Goal: Task Accomplishment & Management: Use online tool/utility

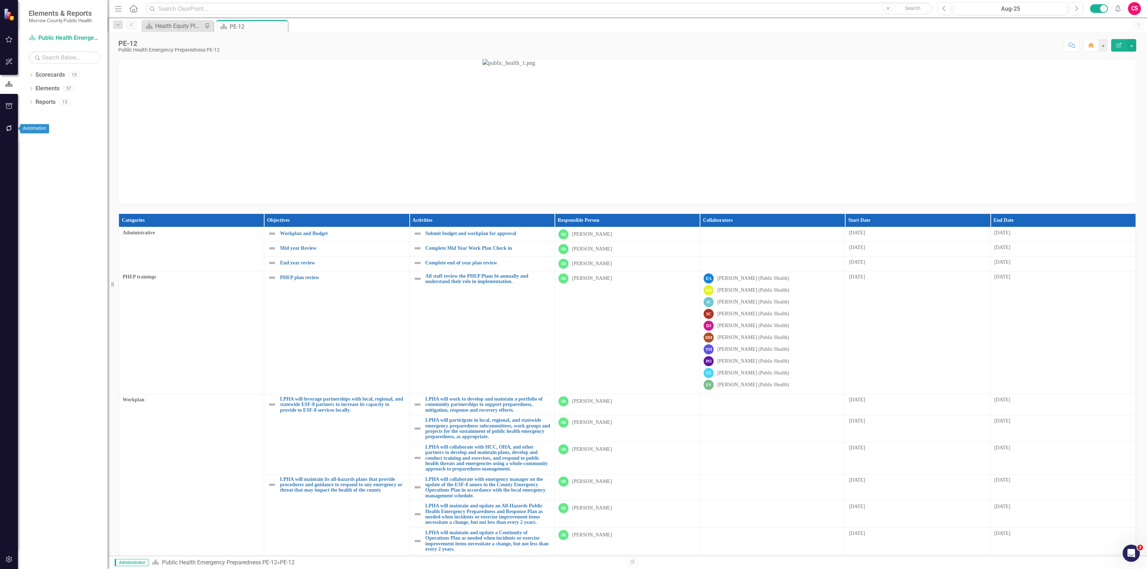
click at [10, 130] on icon "button" at bounding box center [9, 128] width 6 height 6
click at [8, 563] on button "button" at bounding box center [9, 559] width 16 height 15
click at [67, 109] on link "Reporting Frequencies" at bounding box center [65, 108] width 72 height 8
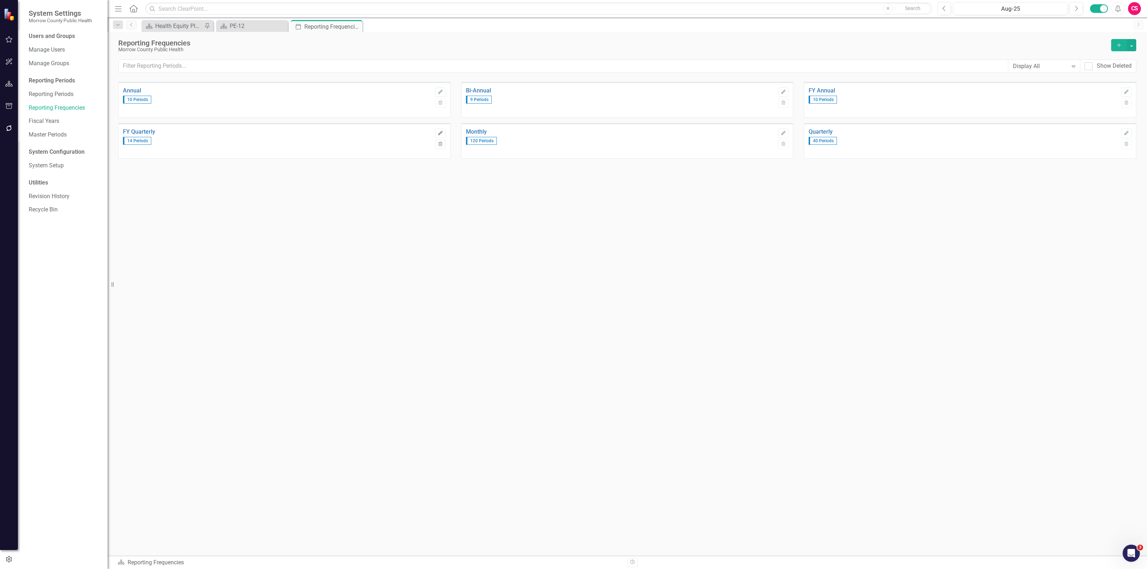
click at [438, 134] on icon "button" at bounding box center [440, 133] width 4 height 4
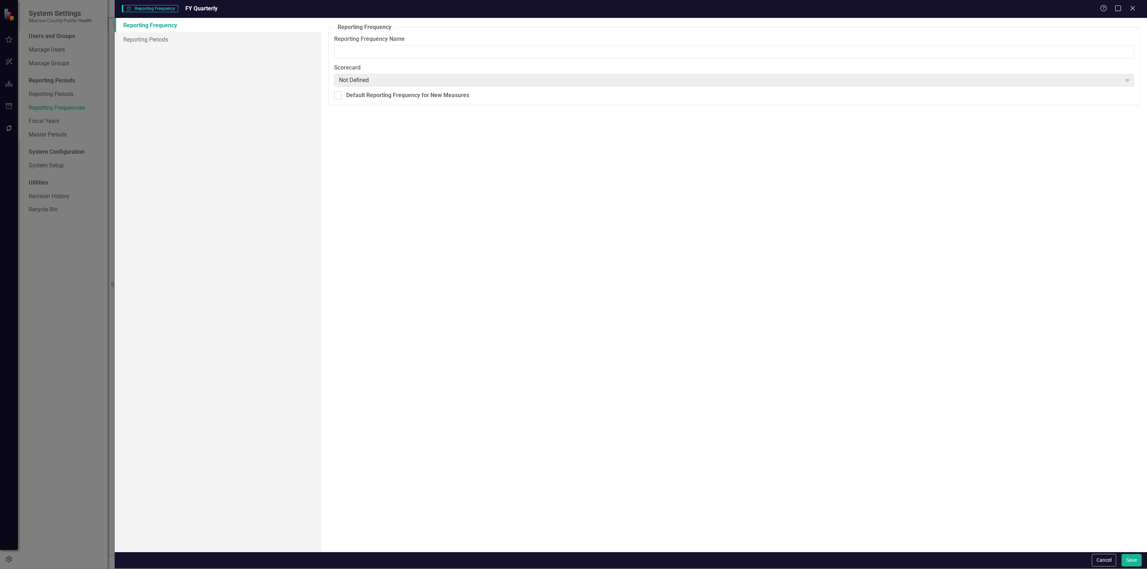
type input "FY Quarterly"
click at [171, 43] on link "Reporting Periods" at bounding box center [218, 39] width 206 height 14
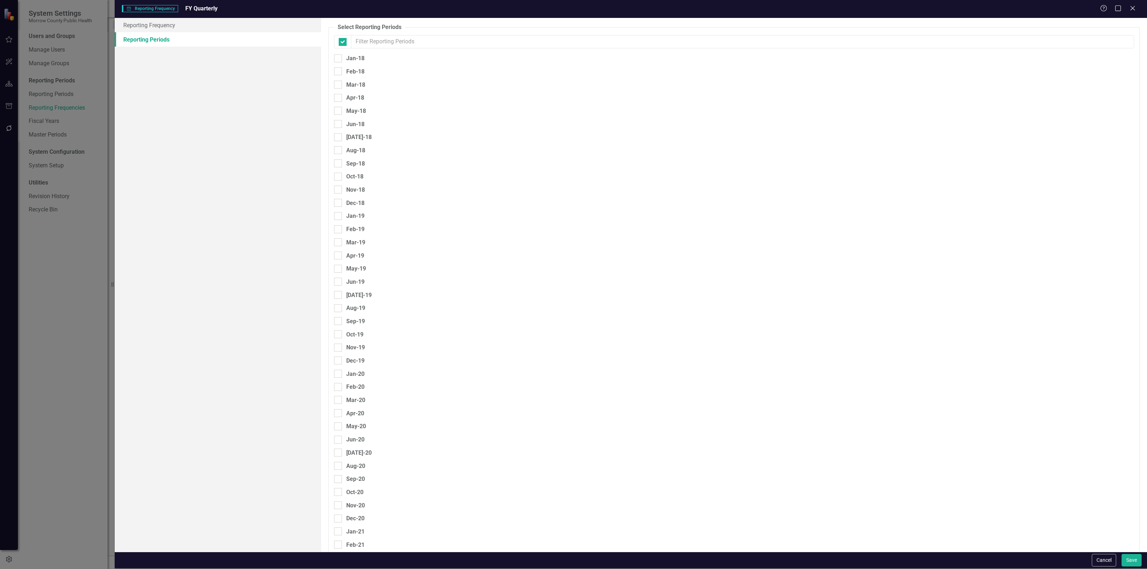
checkbox input "false"
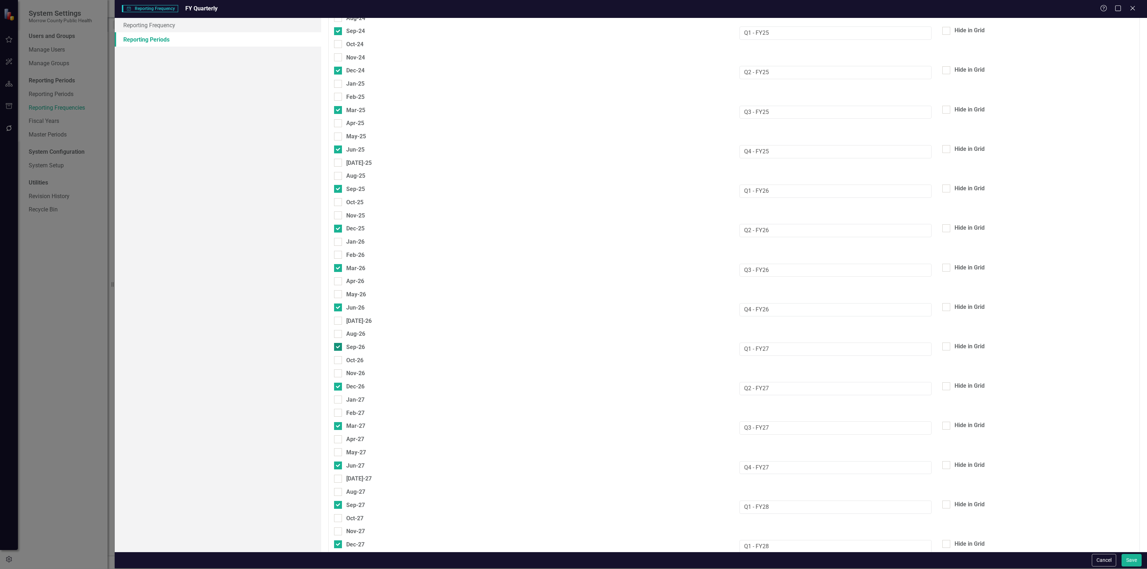
scroll to position [1079, 0]
click at [1128, 563] on button "Save" at bounding box center [1131, 560] width 20 height 13
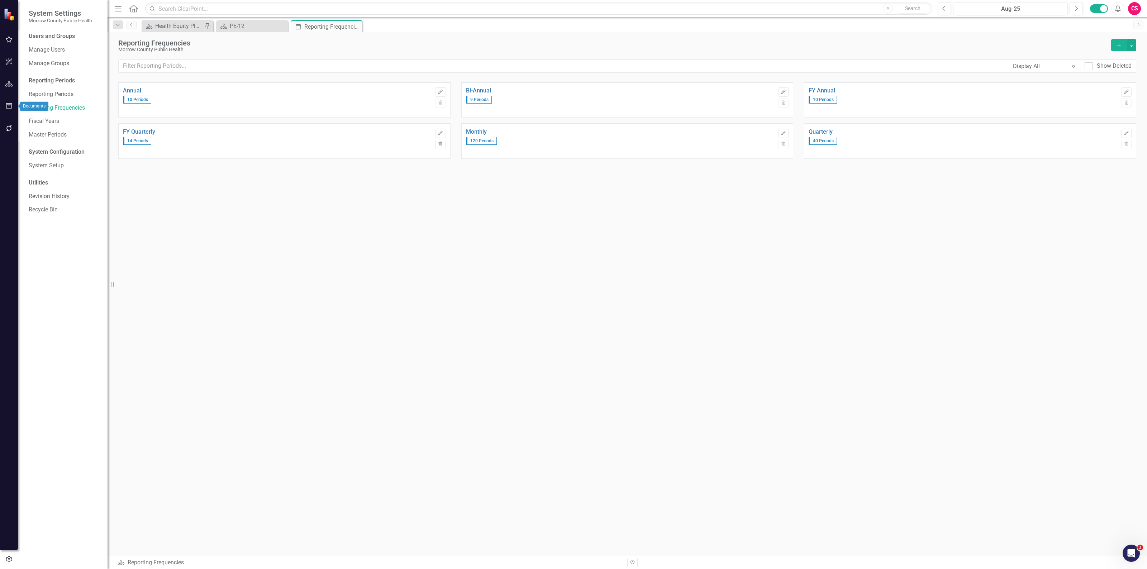
click at [10, 124] on button "button" at bounding box center [9, 128] width 16 height 15
click at [47, 225] on link "Bulk Changes" at bounding box center [65, 225] width 72 height 8
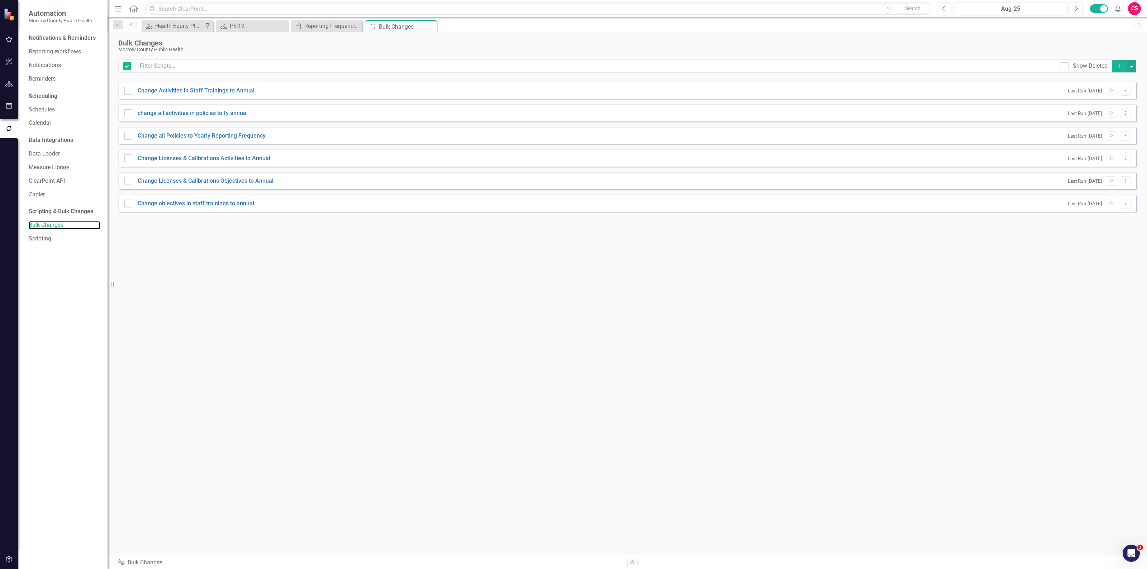
checkbox input "false"
click at [1113, 66] on button "Add" at bounding box center [1120, 66] width 16 height 13
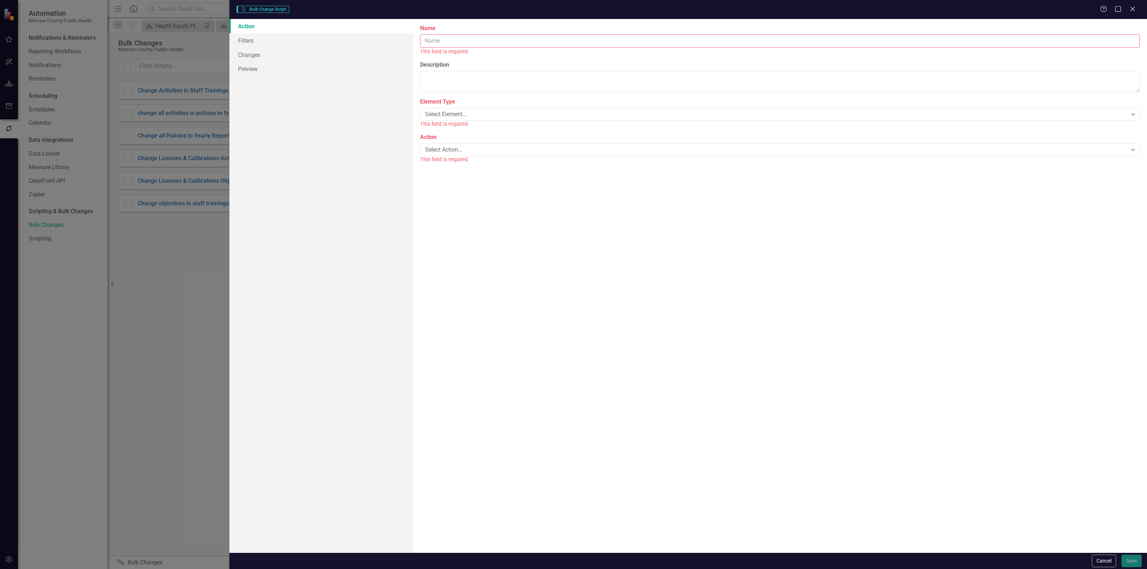
click at [589, 44] on input "Name" at bounding box center [780, 40] width 720 height 13
type input "change quarterly to fiscal quarterly"
click at [503, 101] on div "Select Element... Expand" at bounding box center [780, 106] width 720 height 13
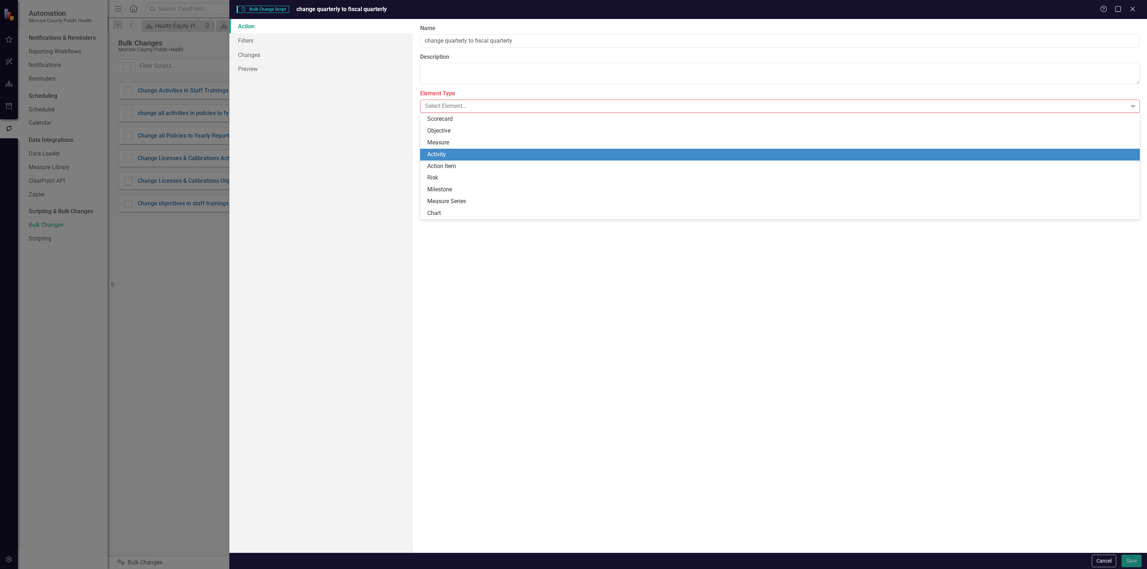
click at [463, 151] on div "Activity" at bounding box center [781, 154] width 708 height 8
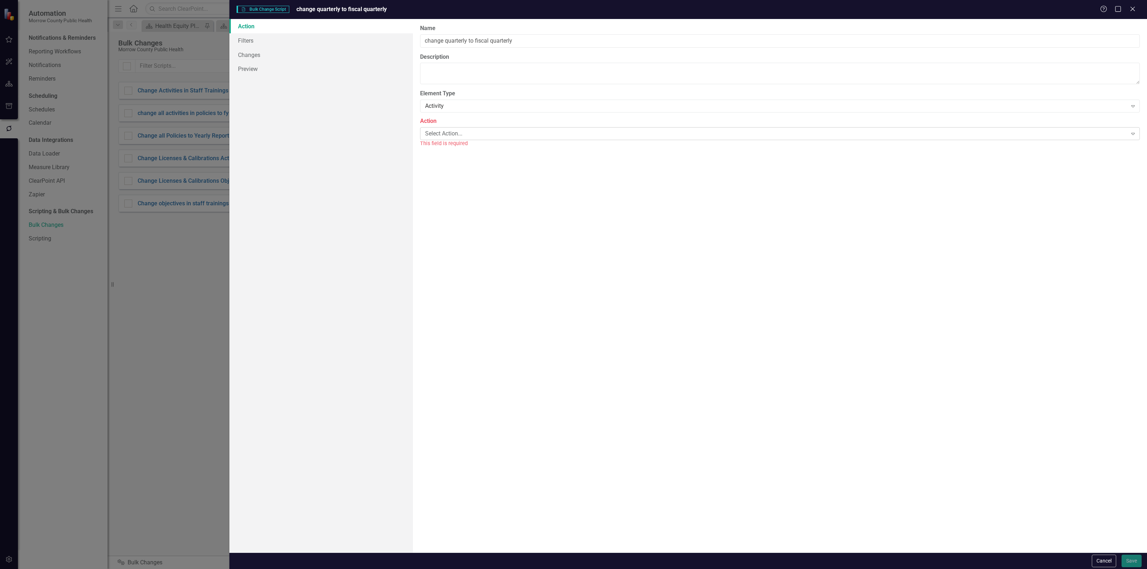
click at [464, 133] on div "Select Action..." at bounding box center [776, 133] width 702 height 8
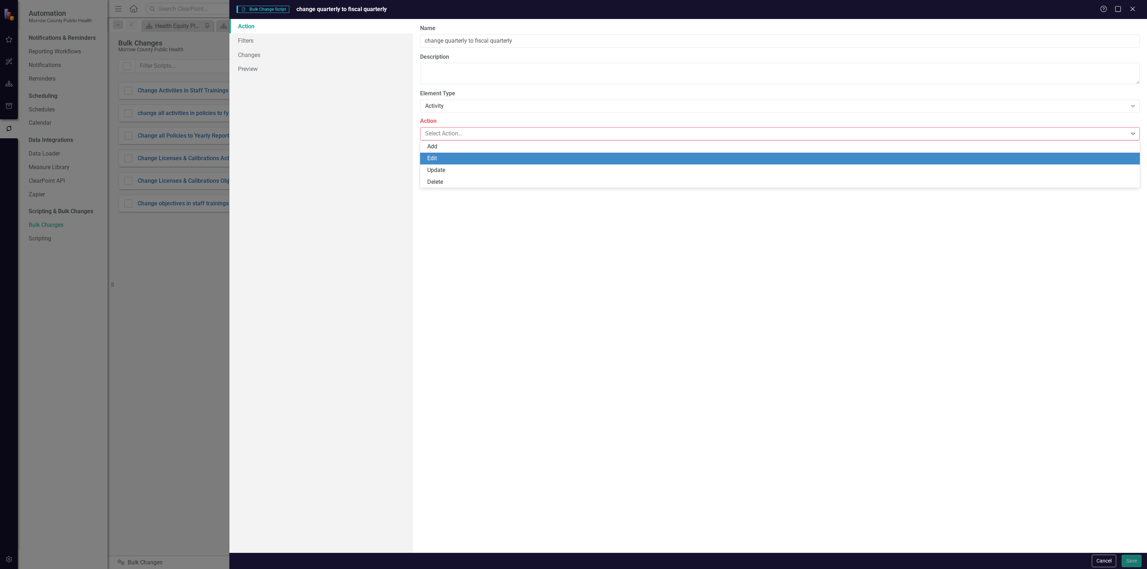
click at [455, 156] on div "Edit" at bounding box center [781, 158] width 708 height 8
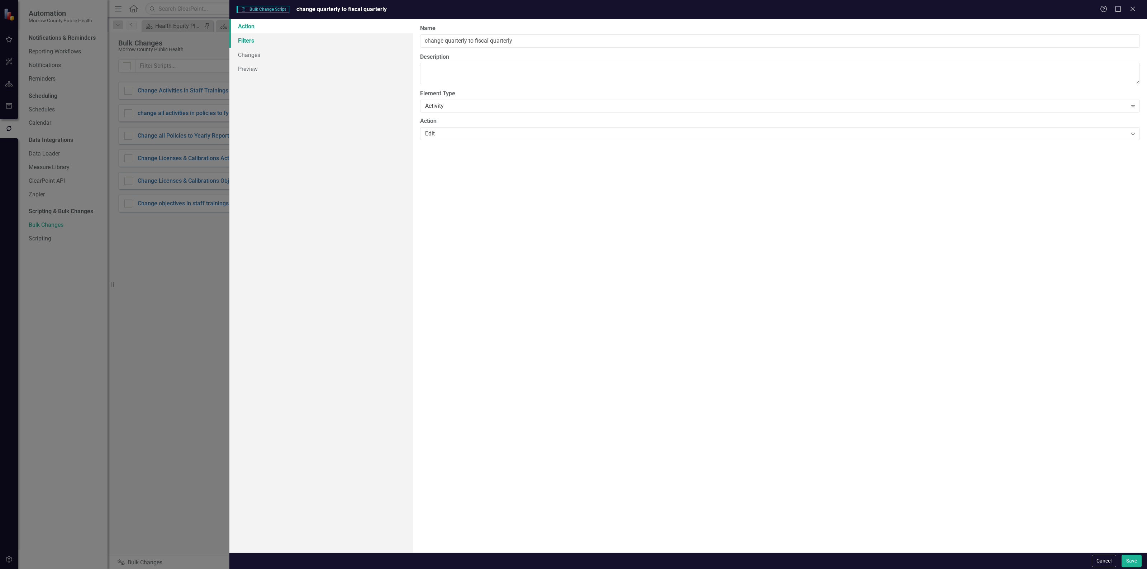
click at [285, 37] on link "Filters" at bounding box center [320, 40] width 183 height 14
click at [1121, 77] on button "Add Add Filter" at bounding box center [1115, 76] width 37 height 11
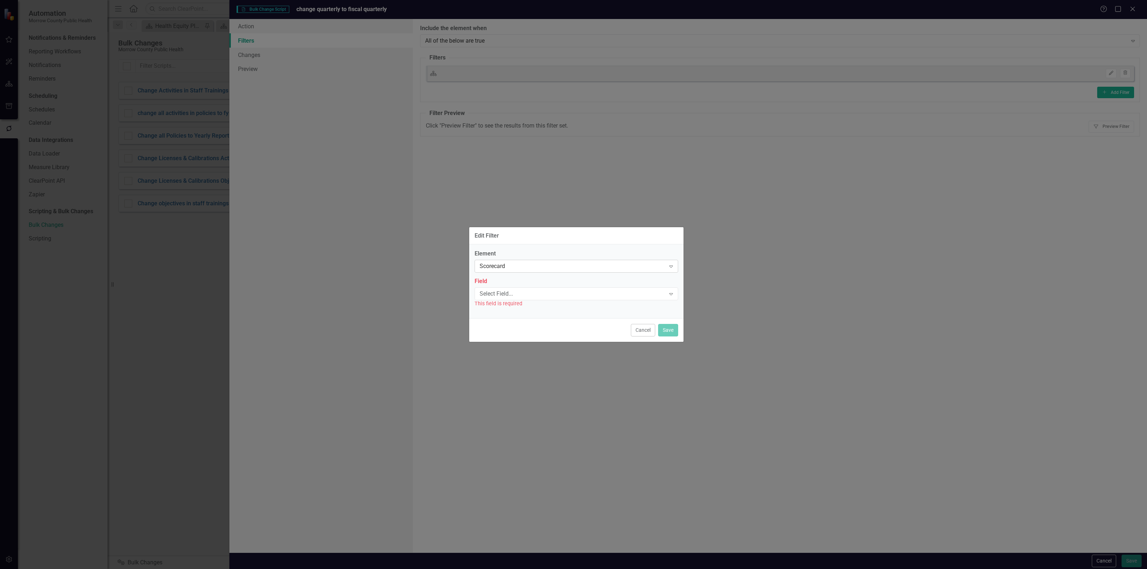
click at [555, 266] on div "Scorecard" at bounding box center [572, 266] width 186 height 8
click at [553, 282] on div "Scorecard" at bounding box center [576, 279] width 204 height 12
click at [551, 258] on label "Element" at bounding box center [576, 254] width 204 height 8
click at [548, 263] on div "Scorecard" at bounding box center [572, 266] width 186 height 8
click at [535, 289] on div "Activity" at bounding box center [578, 290] width 192 height 8
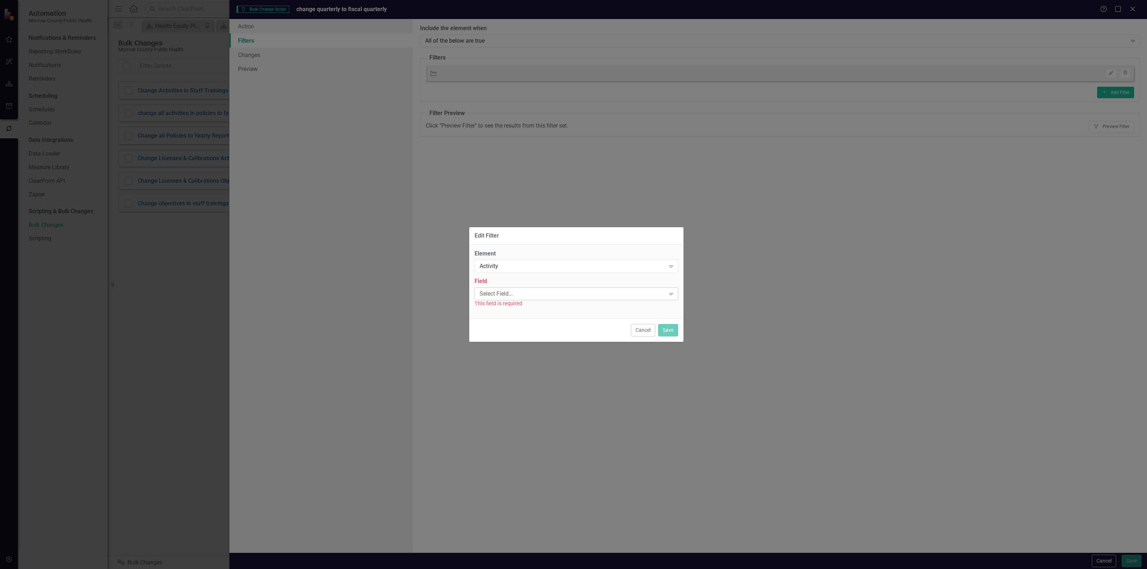
click at [535, 290] on div "Select Field..." at bounding box center [572, 294] width 186 height 8
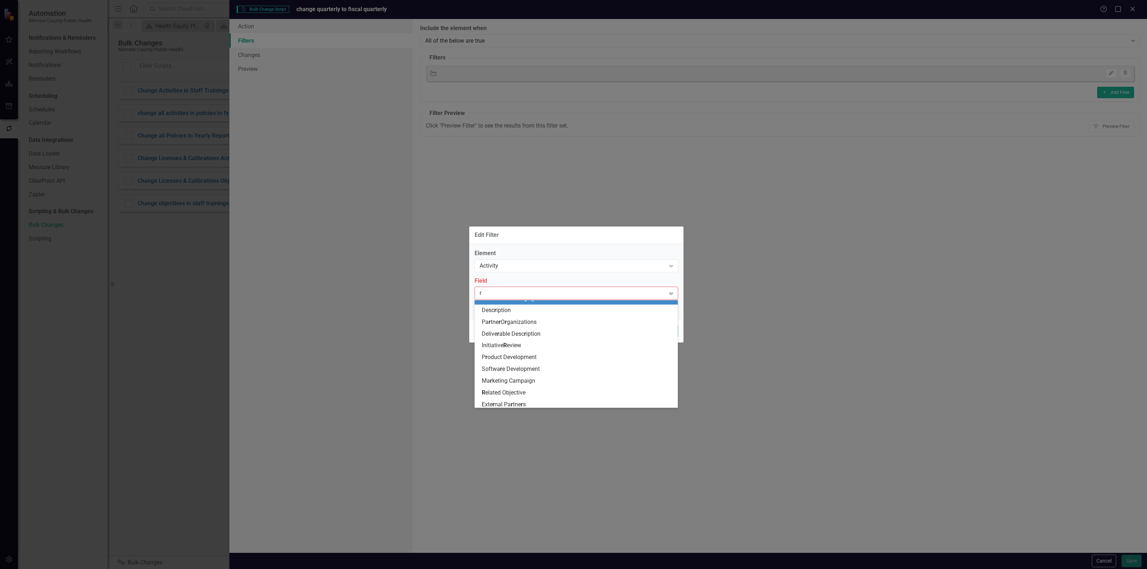
type input "re"
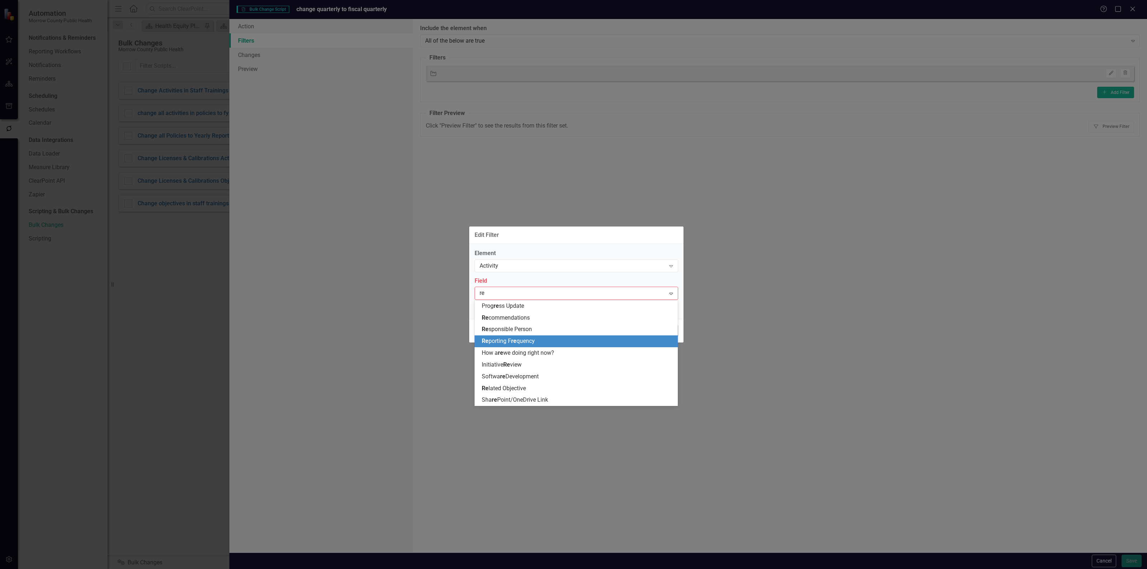
click at [511, 338] on span "Re porting F re quency" at bounding box center [508, 341] width 53 height 7
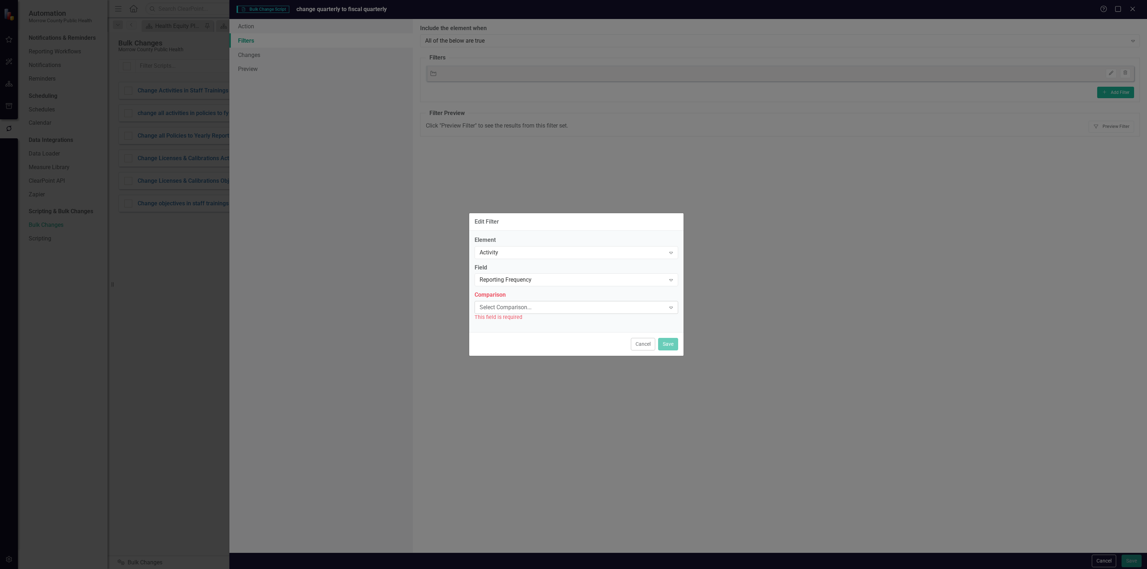
click at [510, 309] on div "Select Comparison..." at bounding box center [572, 308] width 186 height 8
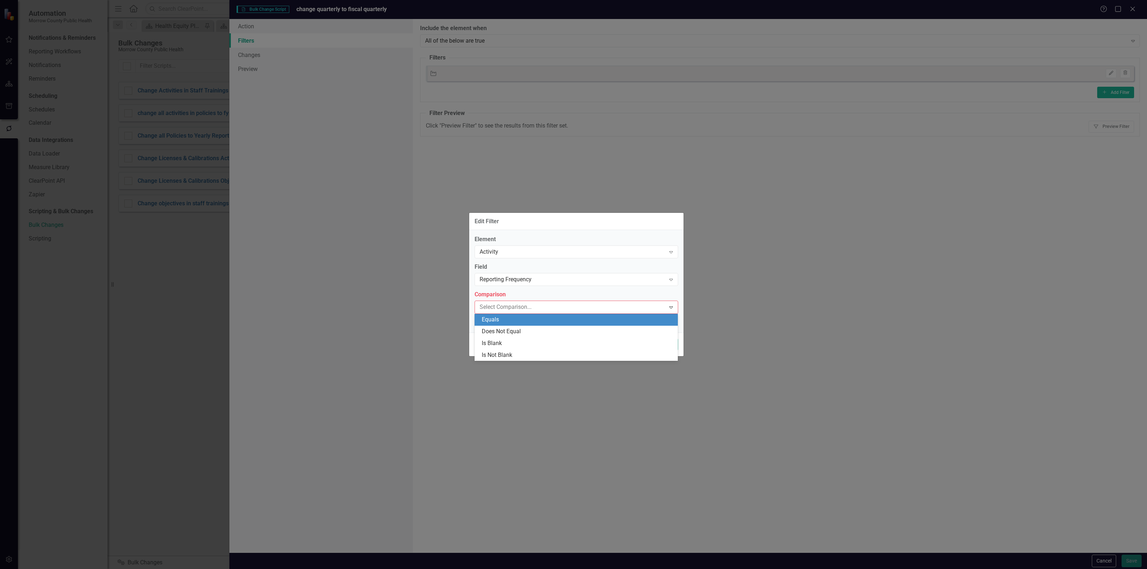
click at [504, 320] on div "Equals" at bounding box center [578, 320] width 192 height 8
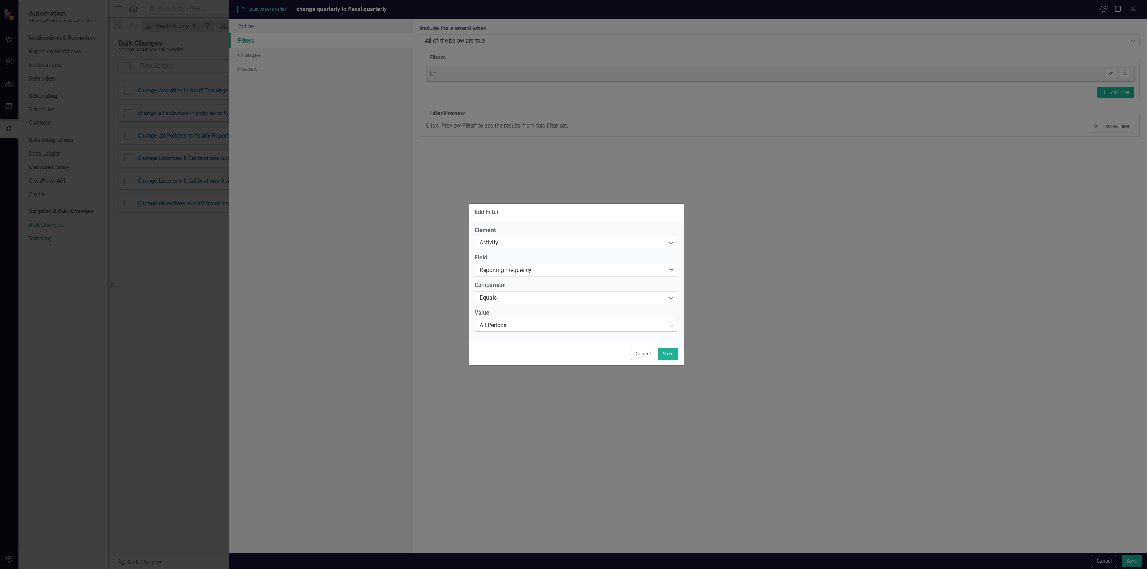
click at [505, 324] on div "All Periods" at bounding box center [572, 325] width 186 height 8
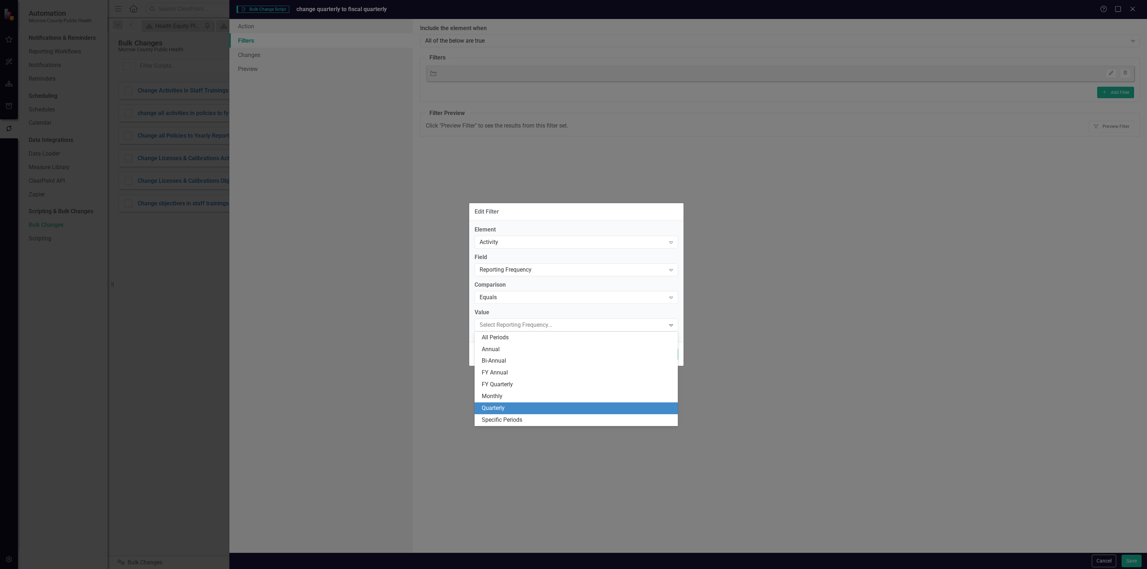
click at [513, 407] on div "Quarterly" at bounding box center [578, 408] width 192 height 8
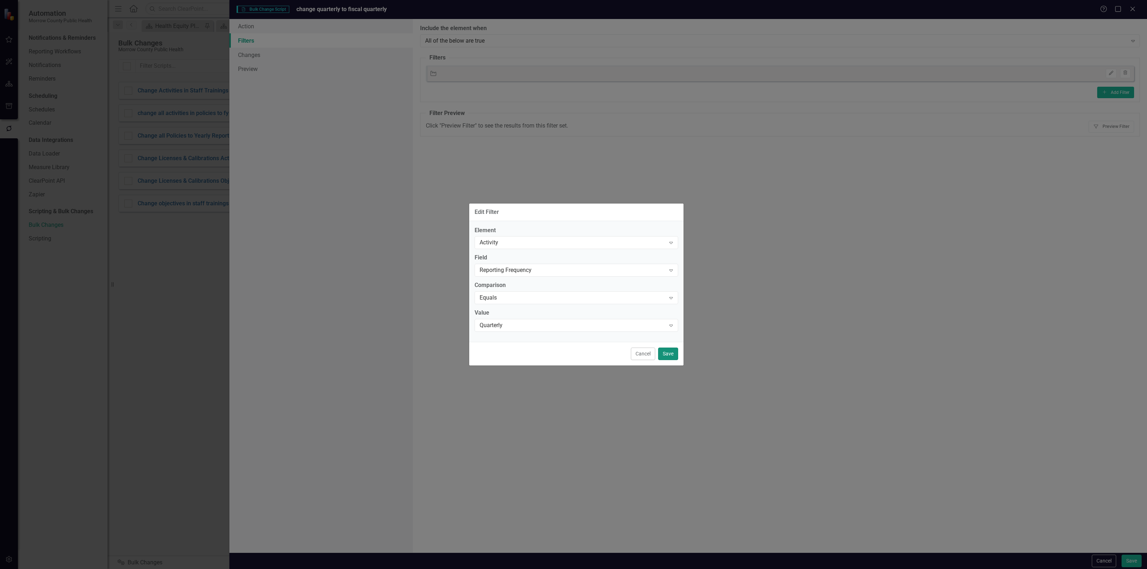
click at [666, 357] on button "Save" at bounding box center [668, 354] width 20 height 13
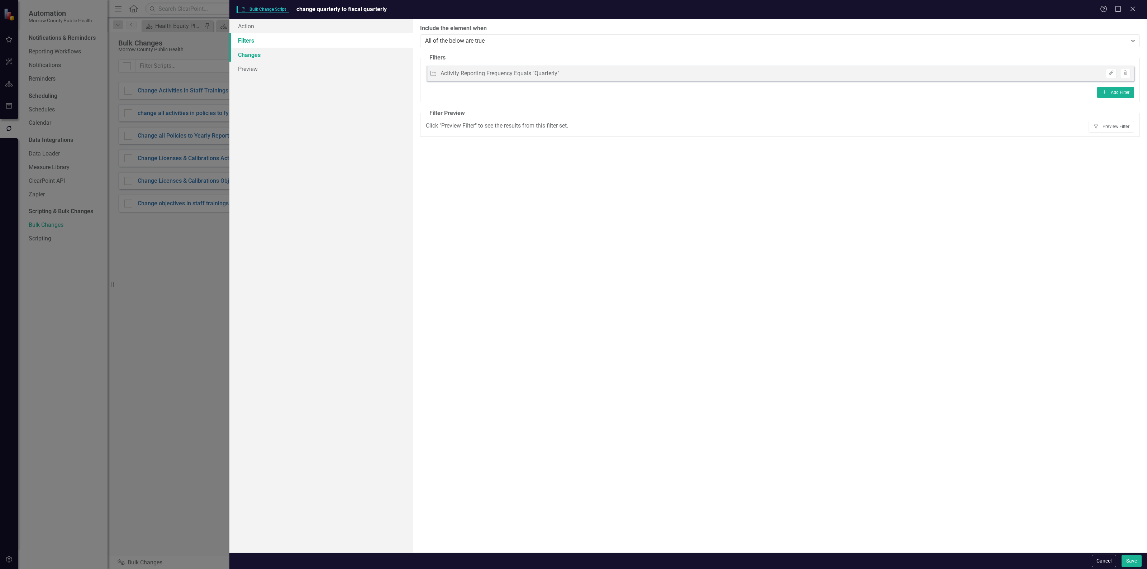
click at [302, 56] on link "Changes" at bounding box center [320, 55] width 183 height 14
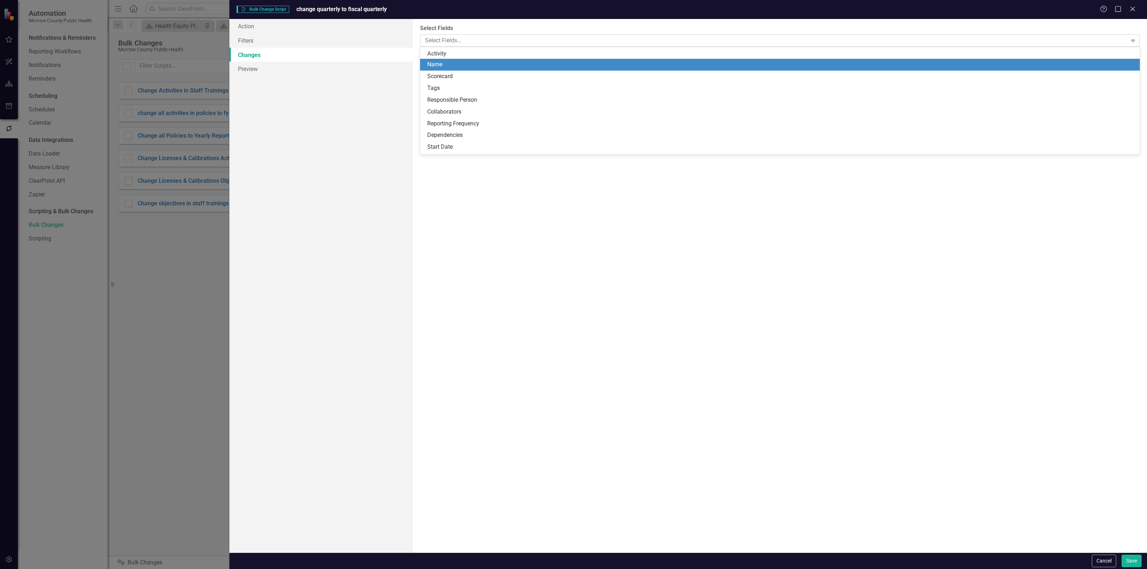
click at [472, 44] on div at bounding box center [774, 41] width 705 height 10
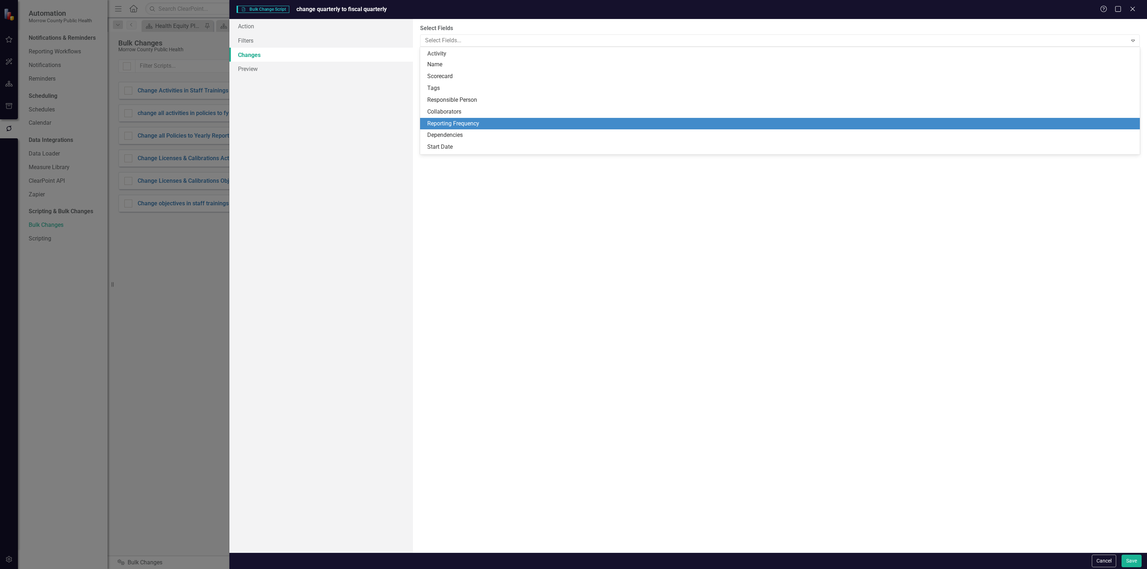
click at [469, 120] on div "Reporting Frequency" at bounding box center [781, 124] width 708 height 8
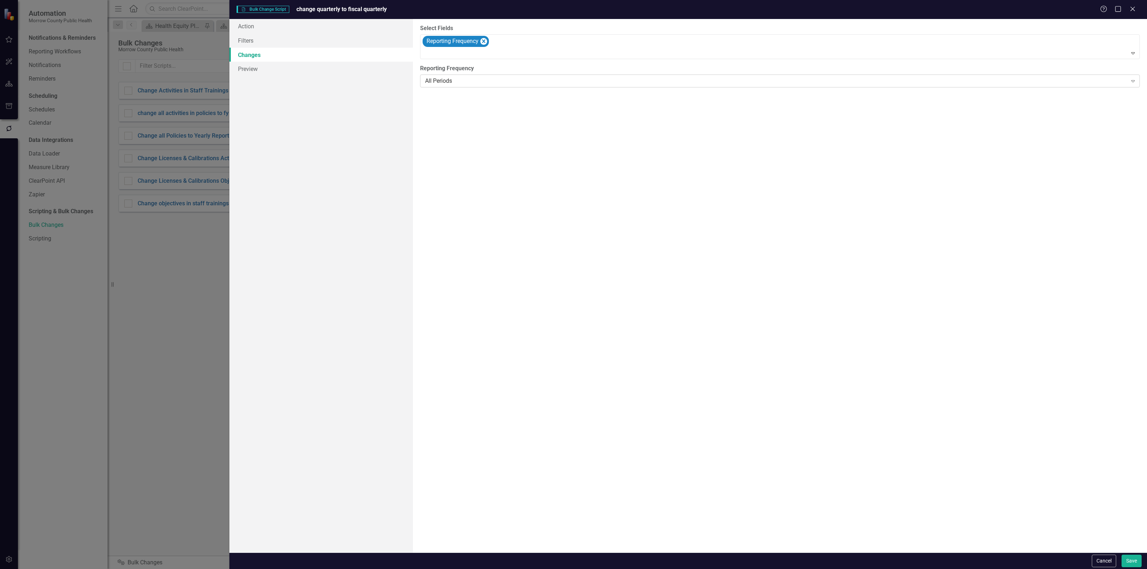
click at [472, 81] on div "All Periods" at bounding box center [776, 81] width 702 height 8
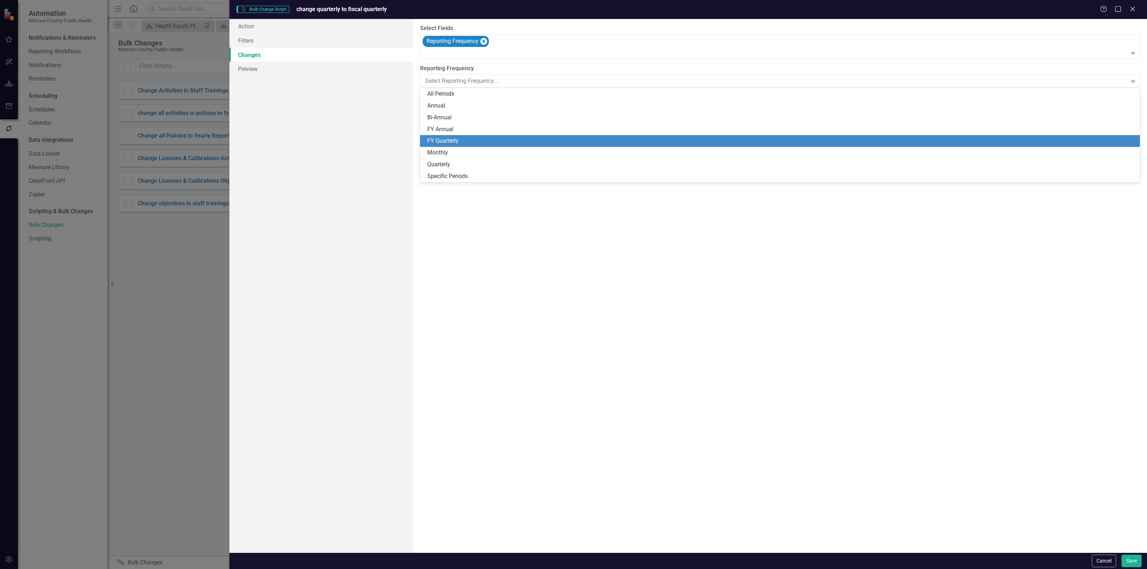
click at [466, 142] on div "FY Quarterly" at bounding box center [781, 141] width 708 height 8
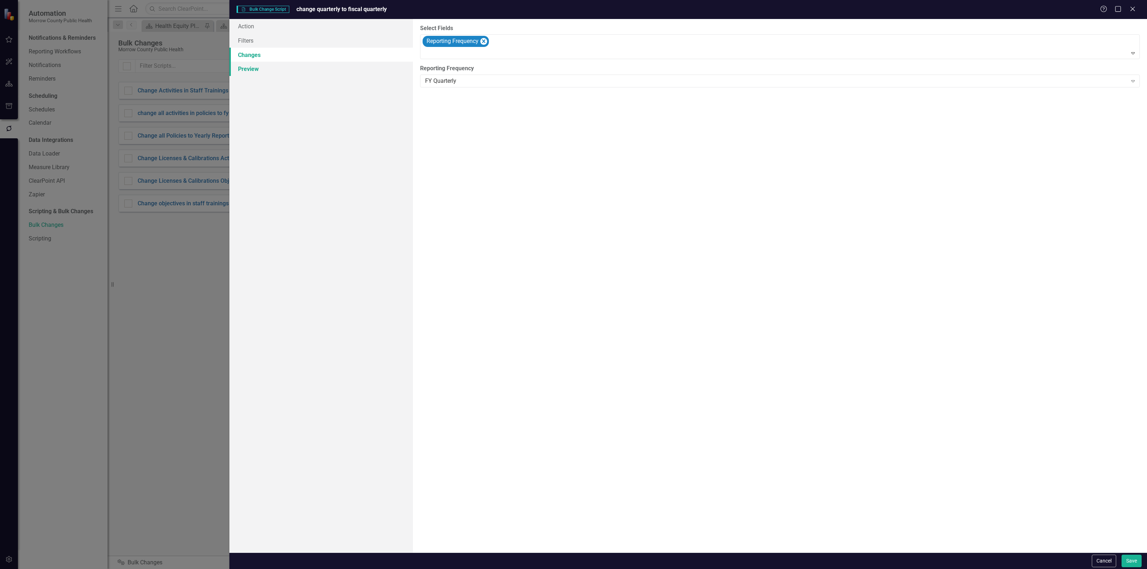
click at [288, 67] on link "Preview" at bounding box center [320, 69] width 183 height 14
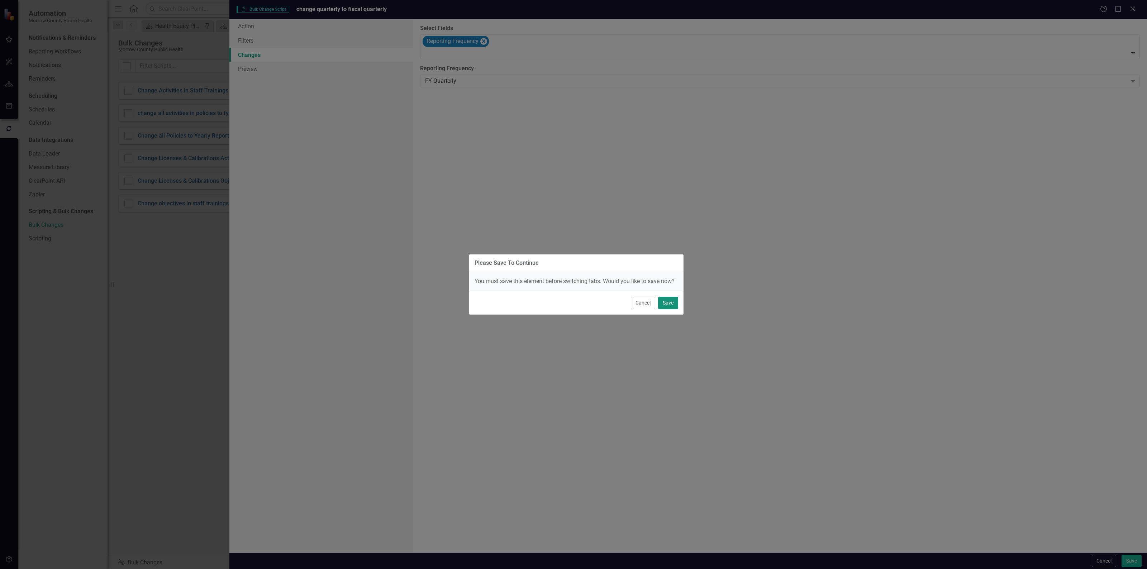
click at [660, 303] on button "Save" at bounding box center [668, 303] width 20 height 13
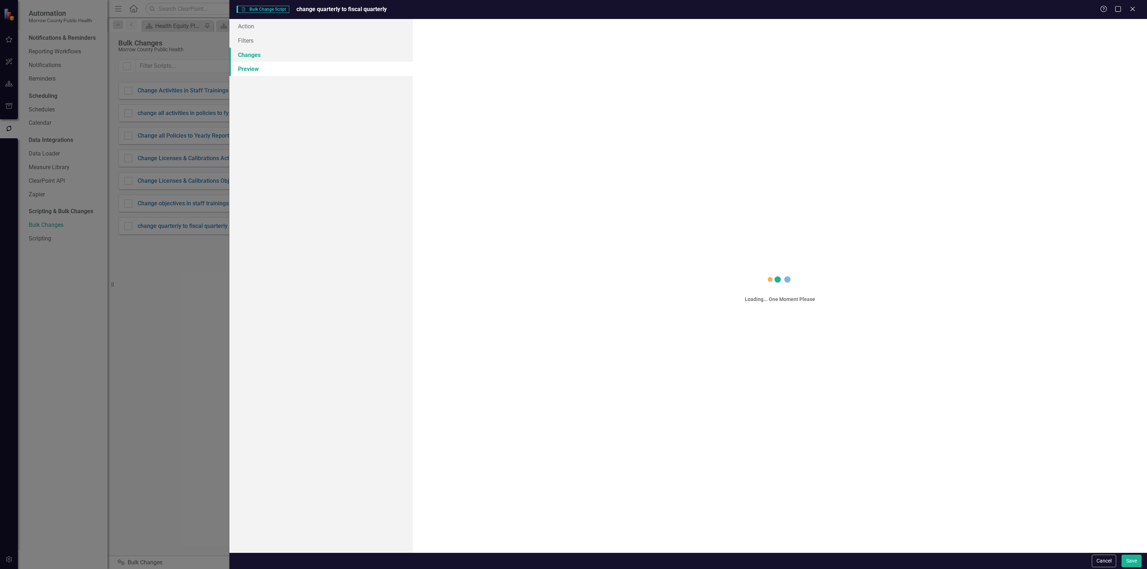
click at [257, 54] on link "Changes" at bounding box center [320, 55] width 183 height 14
click at [257, 71] on link "Preview" at bounding box center [320, 69] width 183 height 14
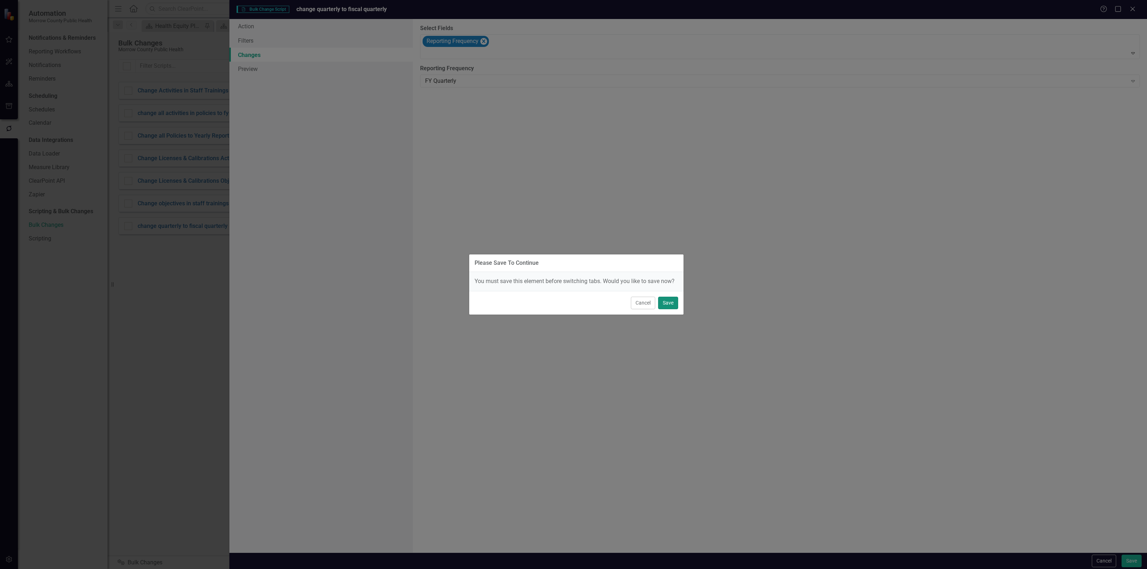
click at [665, 301] on button "Save" at bounding box center [668, 303] width 20 height 13
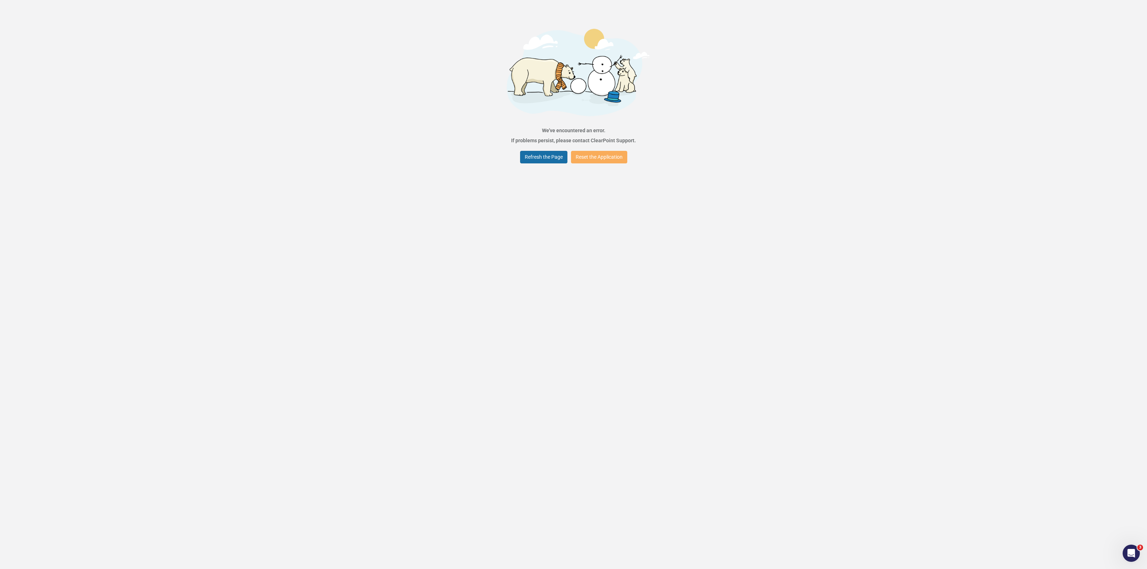
click at [562, 161] on button "Refresh the Page" at bounding box center [543, 157] width 47 height 13
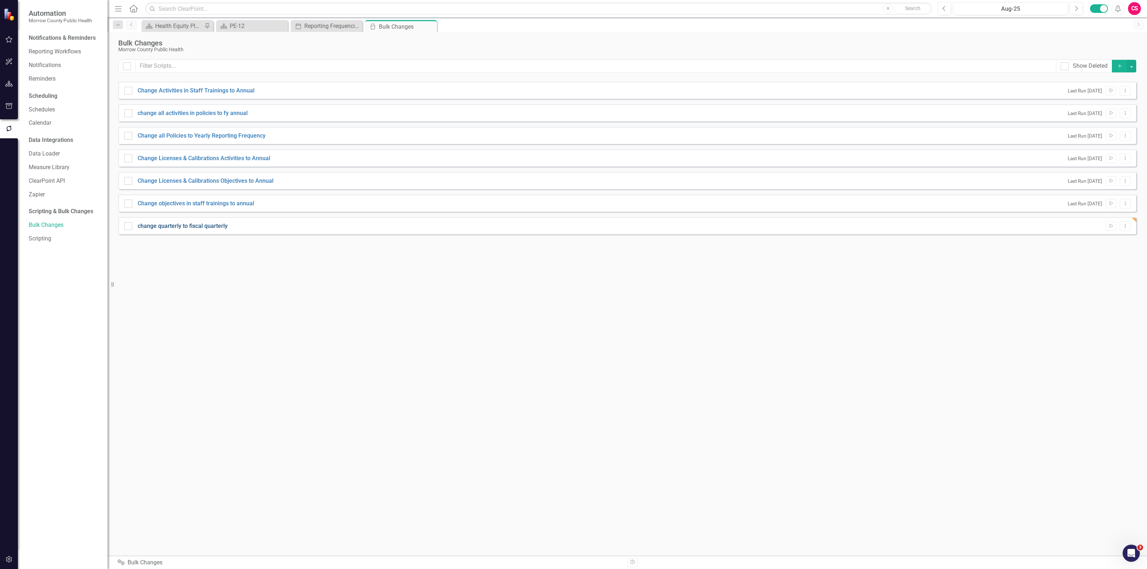
click at [193, 225] on link "change quarterly to fiscal quarterly" at bounding box center [183, 226] width 90 height 8
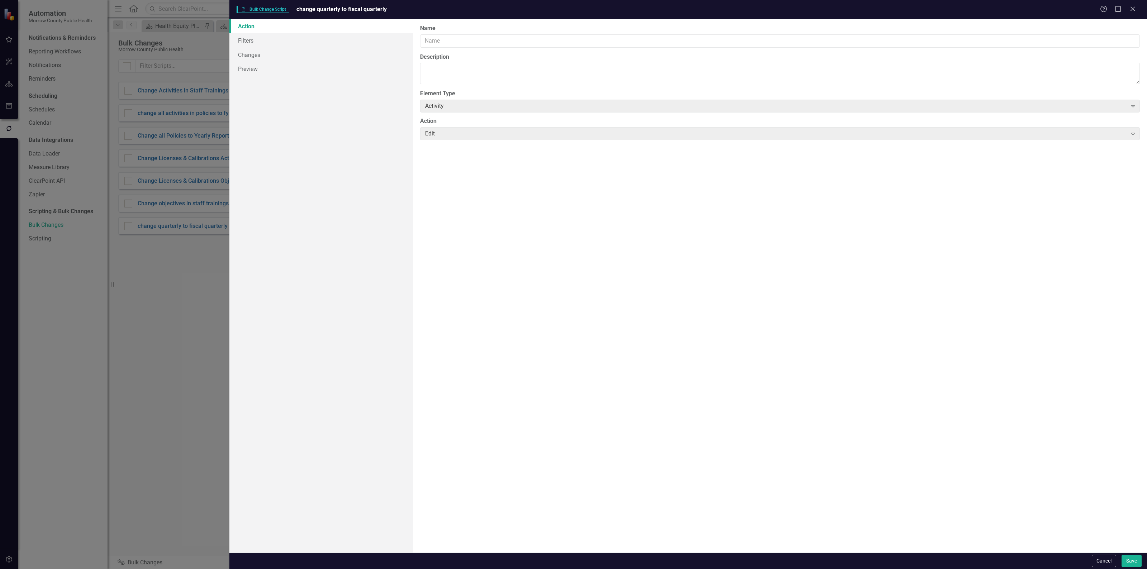
type input "change quarterly to fiscal quarterly"
click at [263, 39] on link "Filters" at bounding box center [320, 40] width 183 height 14
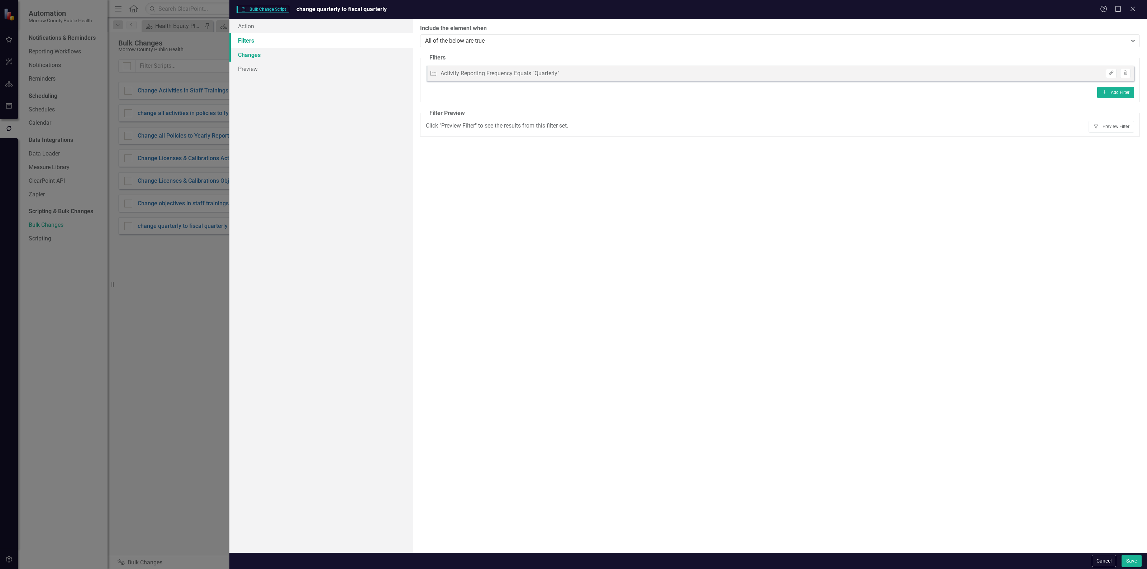
click at [264, 54] on link "Changes" at bounding box center [320, 55] width 183 height 14
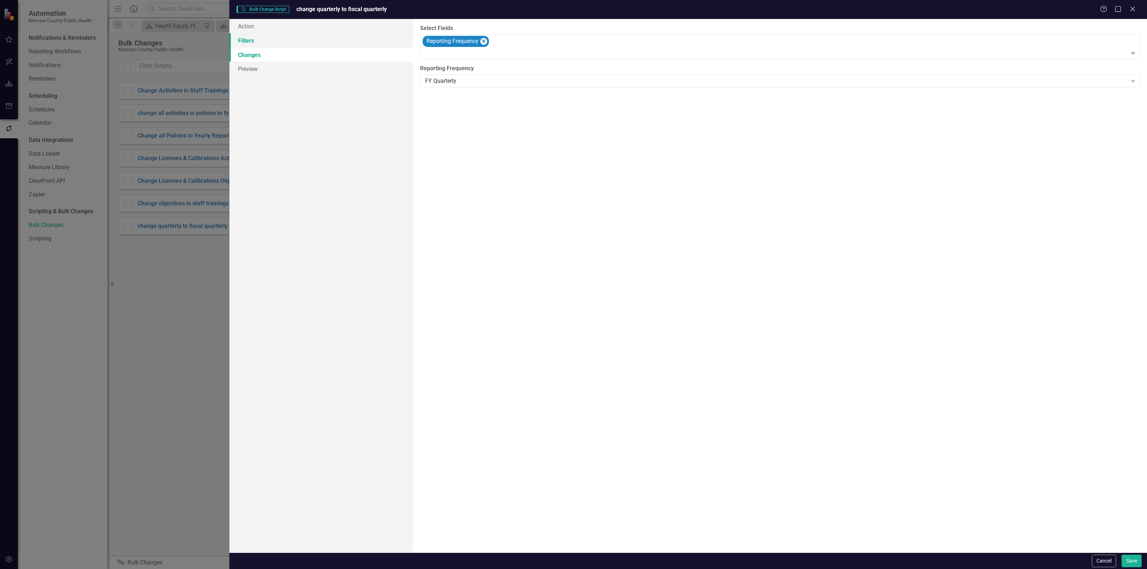
click at [262, 42] on link "Filters" at bounding box center [320, 40] width 183 height 14
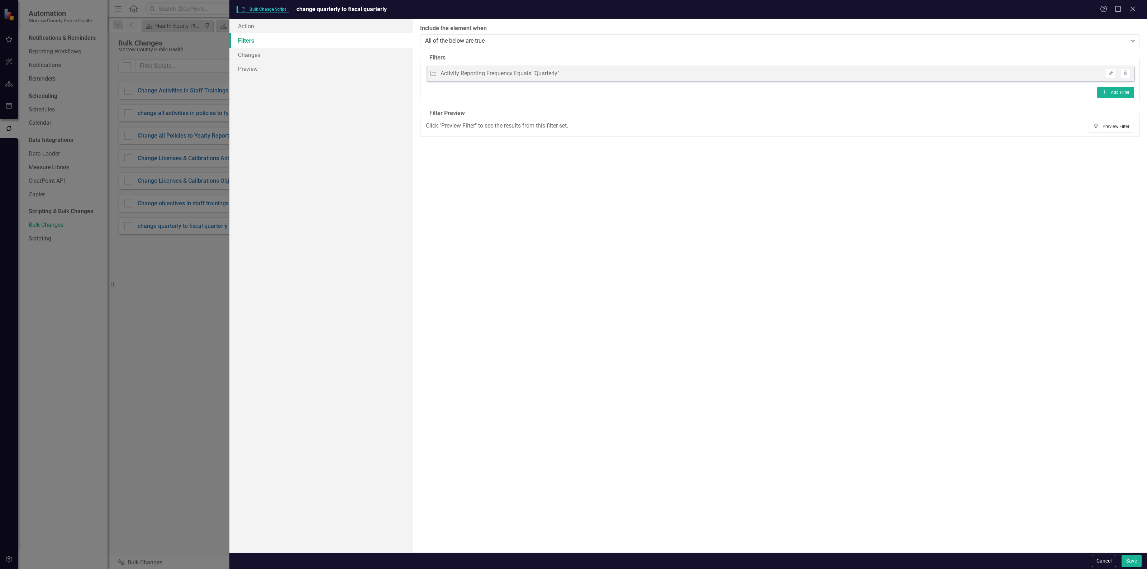
click at [1118, 126] on button "Filter Preview Filter" at bounding box center [1111, 126] width 46 height 11
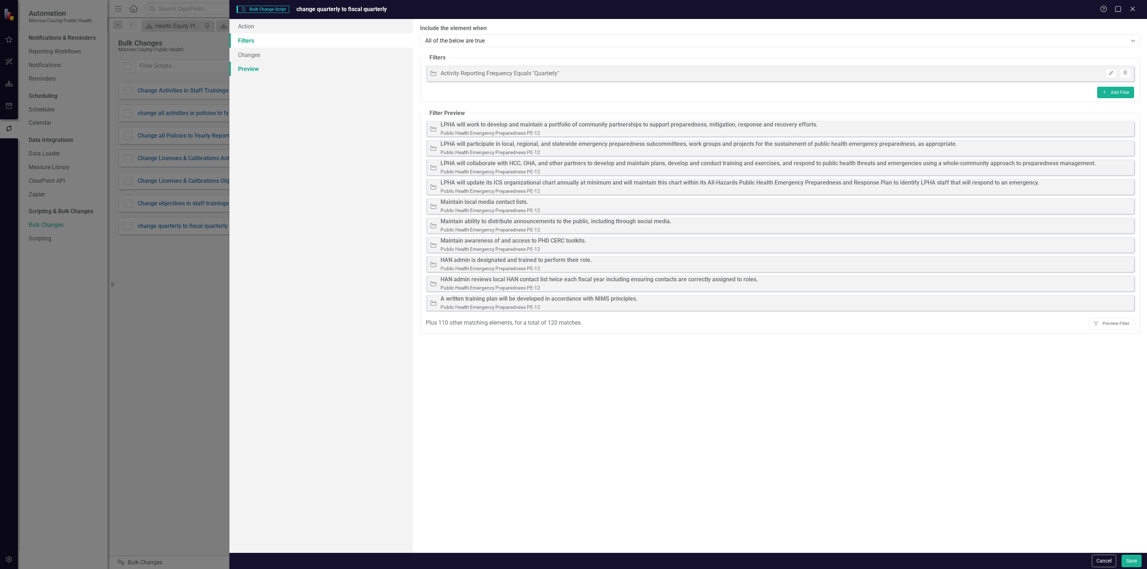
click at [280, 64] on link "Preview" at bounding box center [320, 69] width 183 height 14
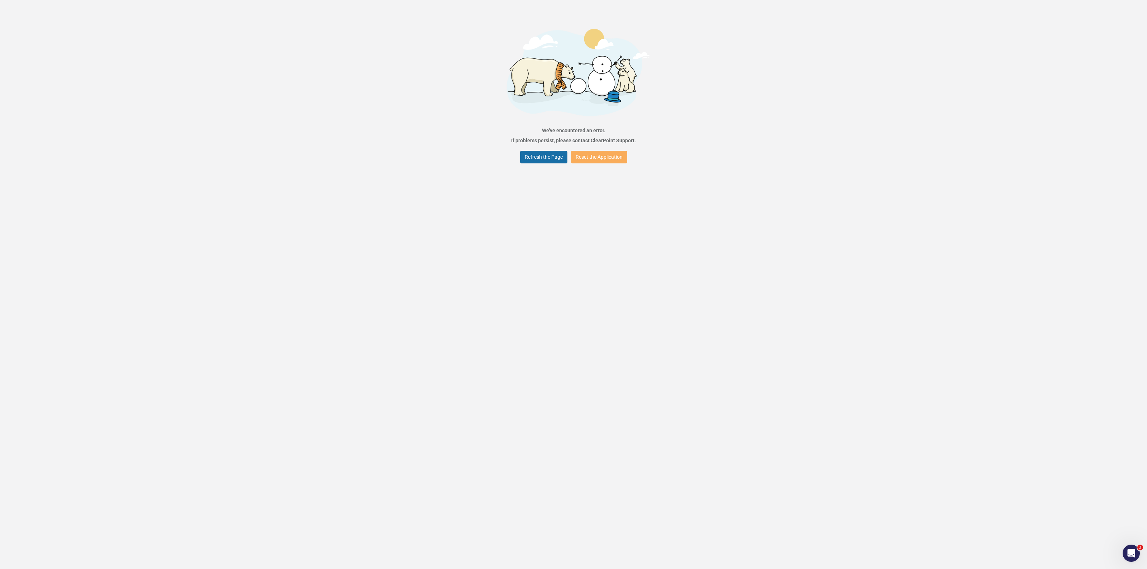
click at [543, 155] on button "Refresh the Page" at bounding box center [543, 157] width 47 height 13
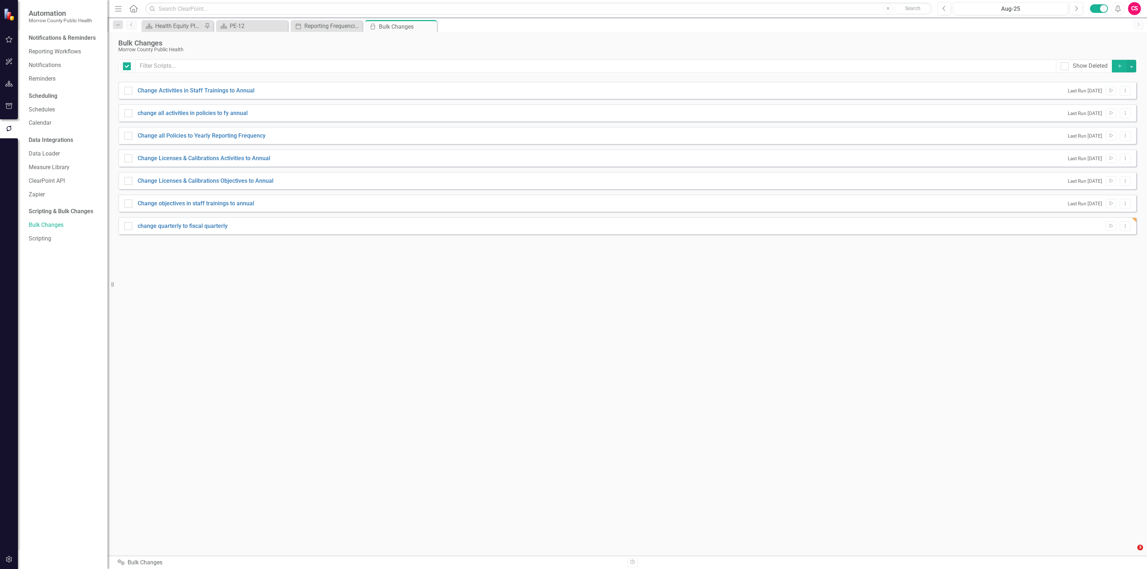
checkbox input "false"
click at [188, 227] on link "change quarterly to fiscal quarterly" at bounding box center [183, 226] width 90 height 8
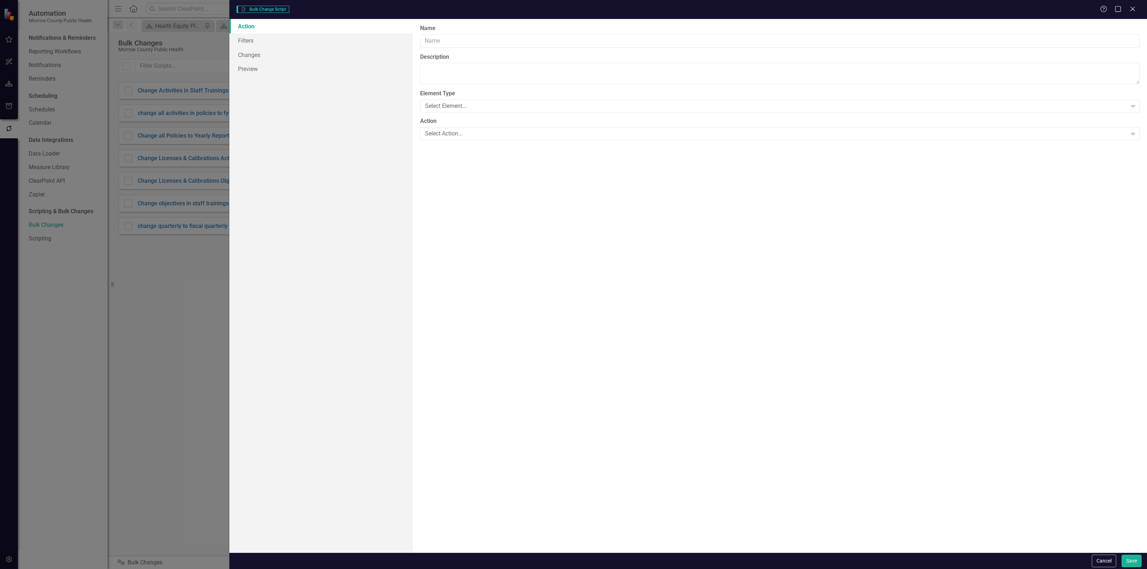
type input "change quarterly to fiscal quarterly"
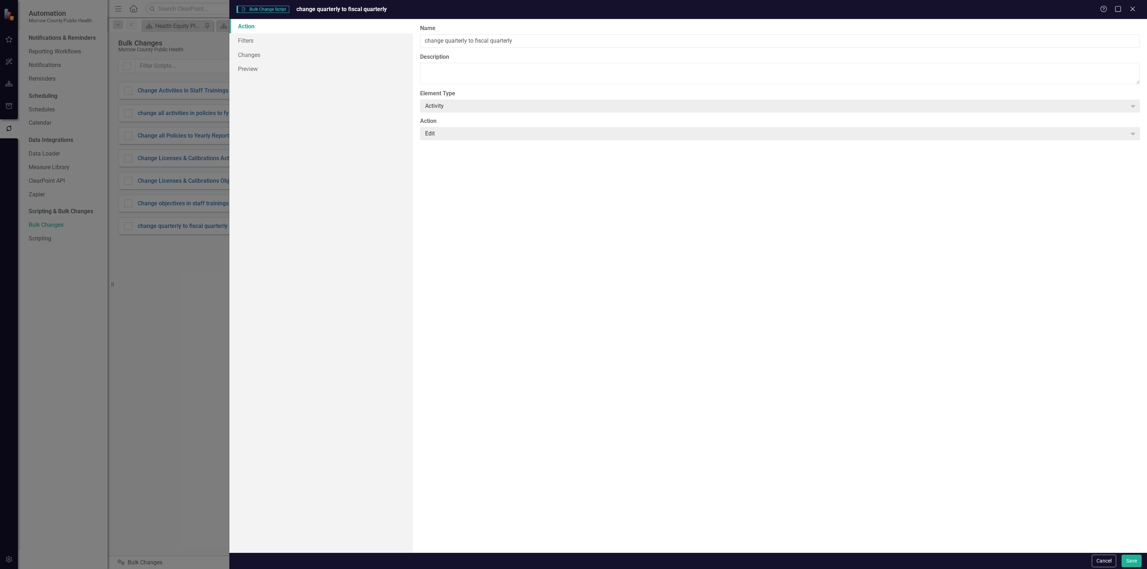
click at [1132, 554] on form "Scripting Bulk Change Script change quarterly to fiscal quarterly Help Maximize…" at bounding box center [687, 284] width 917 height 569
click at [1131, 558] on button "Save" at bounding box center [1131, 561] width 20 height 13
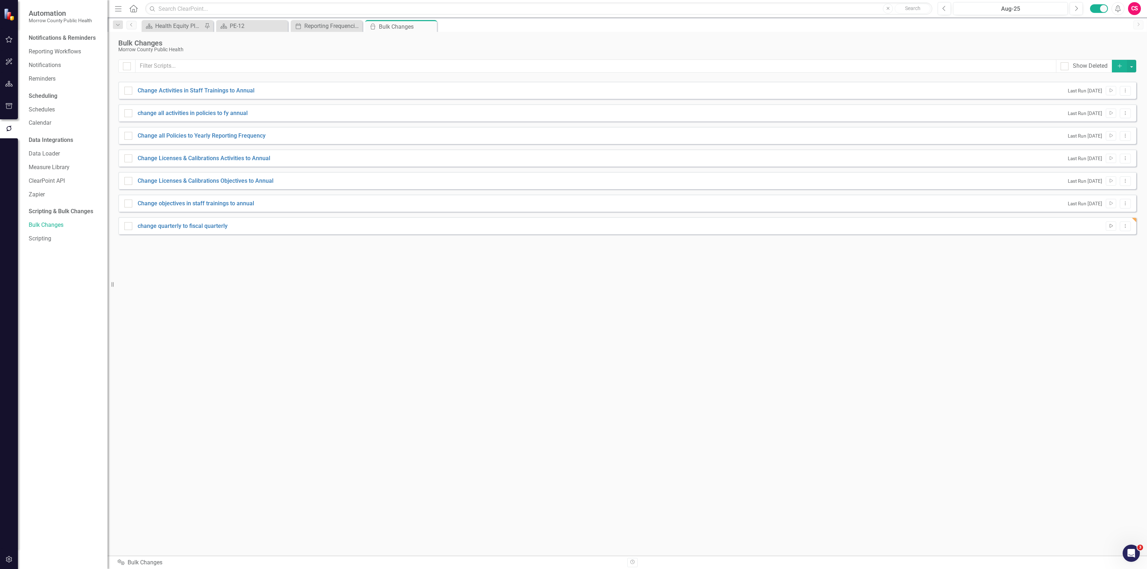
click at [1108, 226] on icon "Run Script" at bounding box center [1110, 226] width 5 height 4
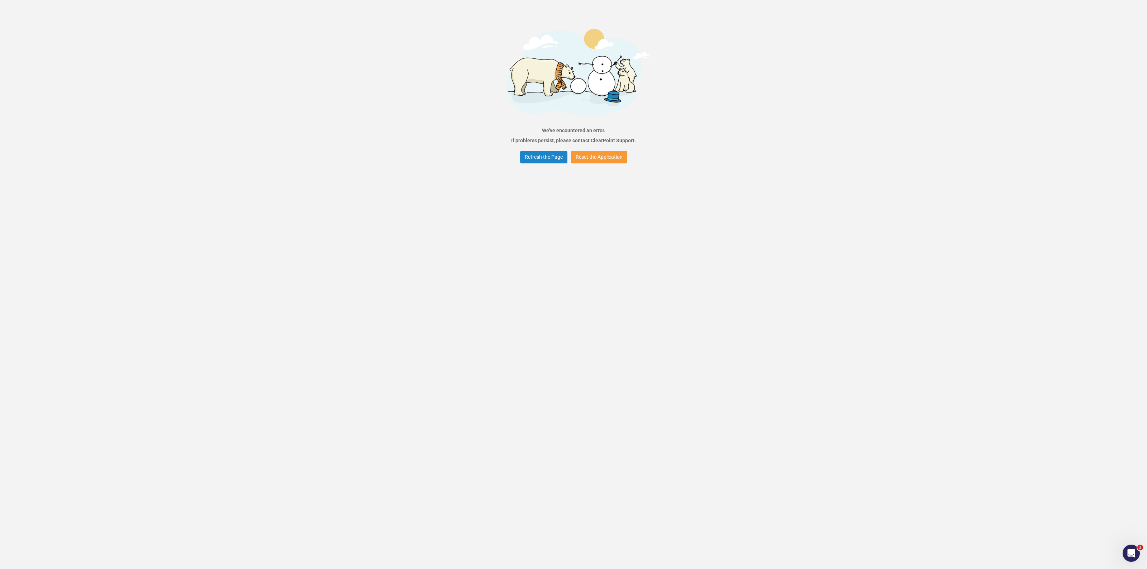
click at [615, 152] on button "Reset the Application" at bounding box center [599, 157] width 56 height 13
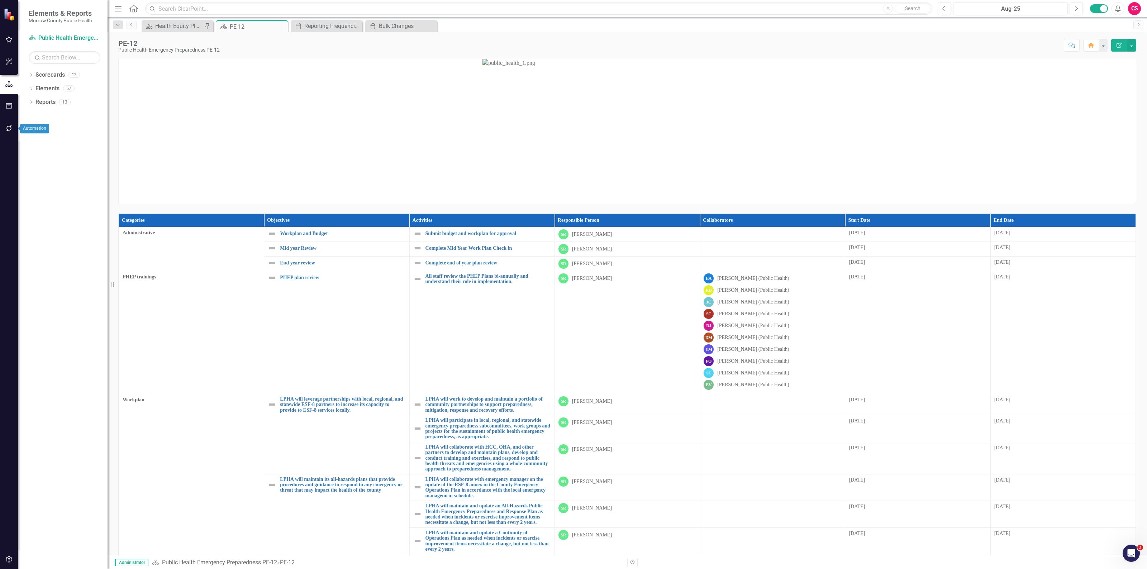
click at [7, 124] on button "button" at bounding box center [9, 128] width 16 height 15
click at [54, 224] on link "Bulk Changes" at bounding box center [65, 225] width 72 height 8
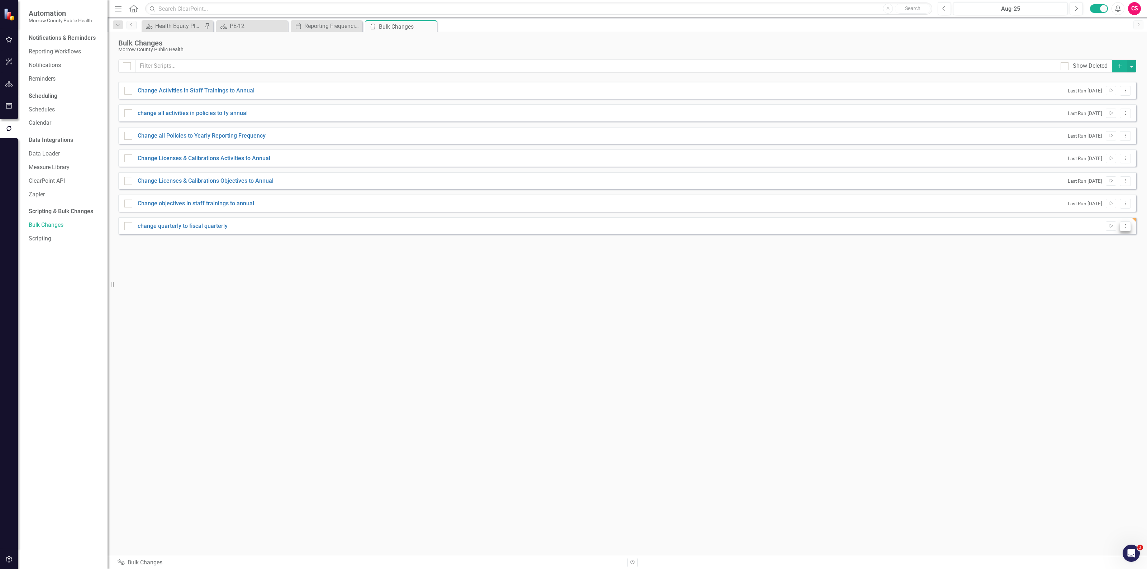
click at [1128, 225] on icon "Dropdown Menu" at bounding box center [1125, 226] width 6 height 5
click at [1105, 249] on link "Edit Edit Script" at bounding box center [1101, 251] width 57 height 13
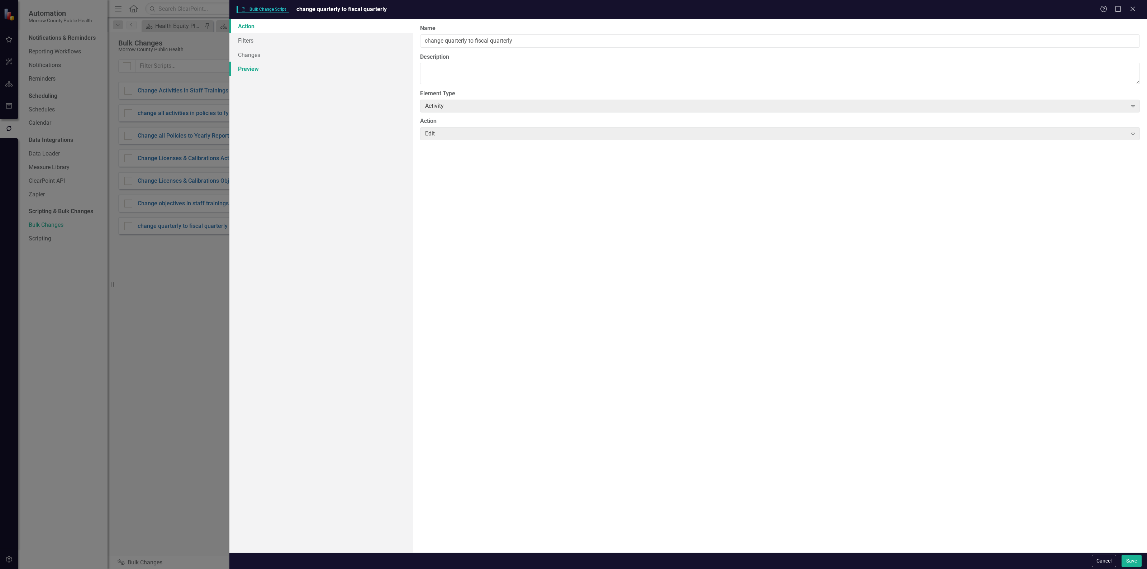
click at [249, 67] on link "Preview" at bounding box center [320, 69] width 183 height 14
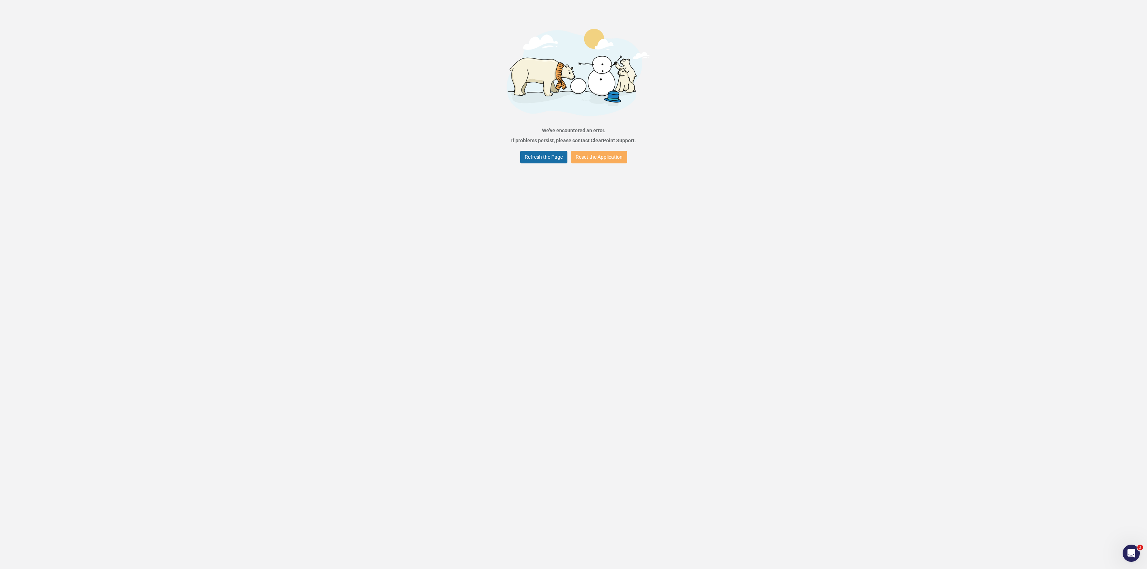
click at [528, 156] on button "Refresh the Page" at bounding box center [543, 157] width 47 height 13
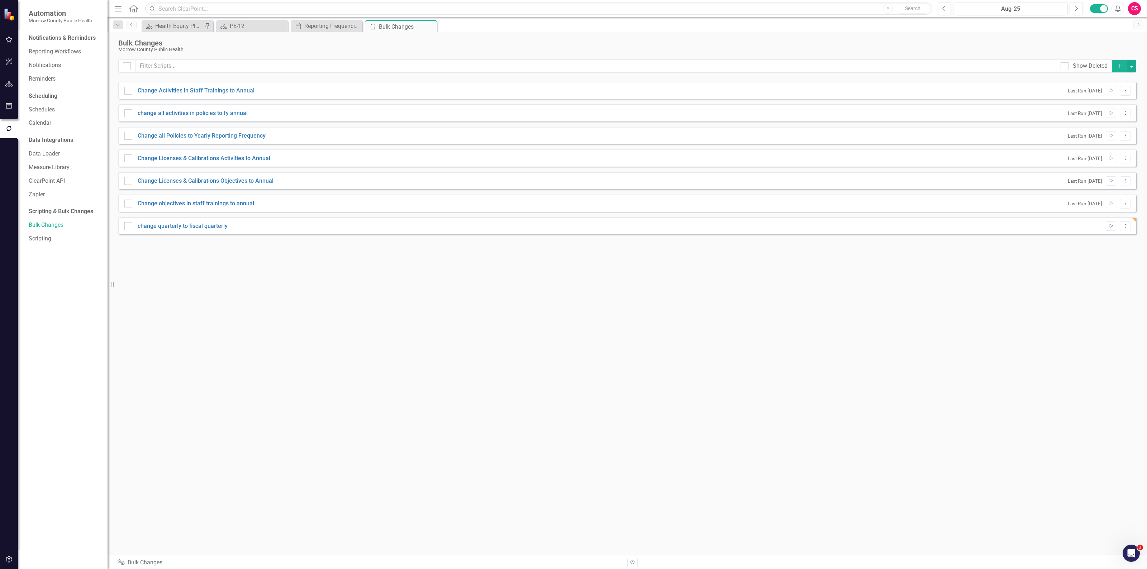
click at [1109, 228] on icon "button" at bounding box center [1110, 226] width 3 height 4
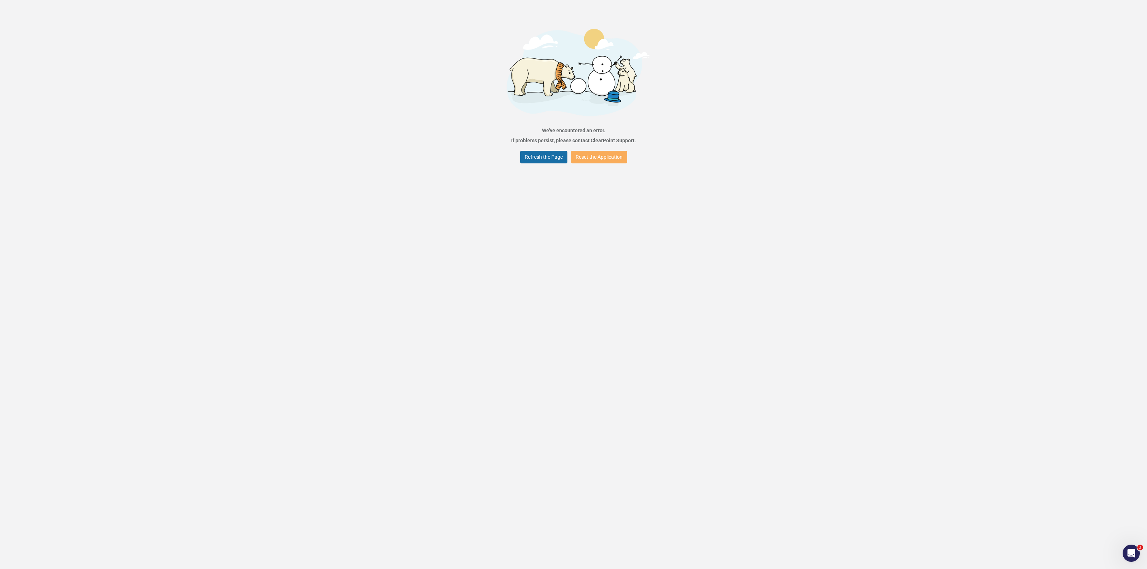
click at [536, 157] on button "Refresh the Page" at bounding box center [543, 157] width 47 height 13
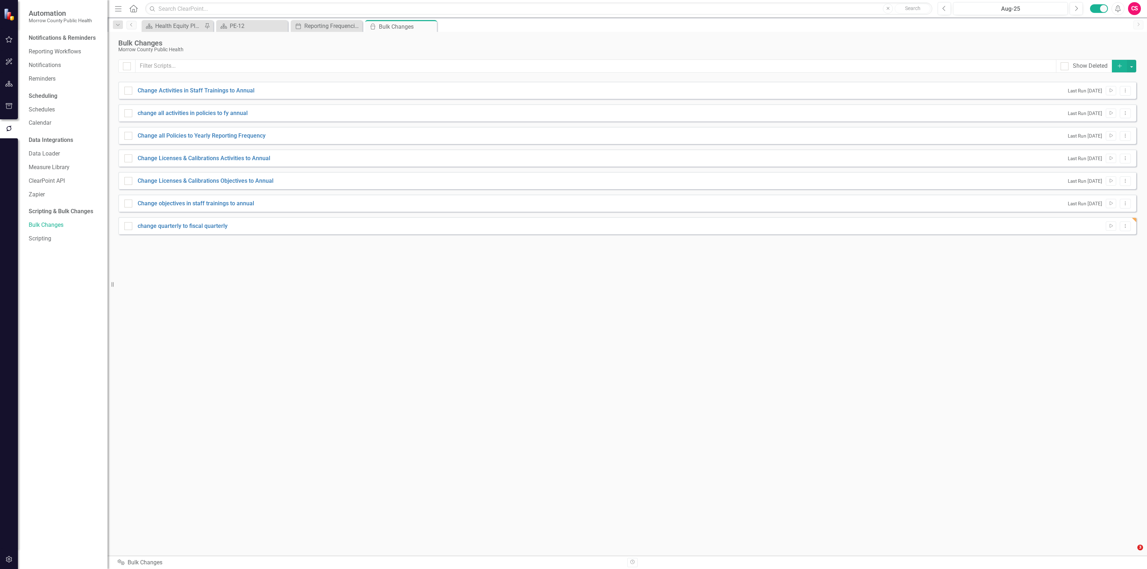
checkbox input "false"
click at [1123, 224] on icon "Dropdown Menu" at bounding box center [1125, 226] width 6 height 5
click at [1111, 249] on link "Edit Edit Script" at bounding box center [1101, 251] width 57 height 13
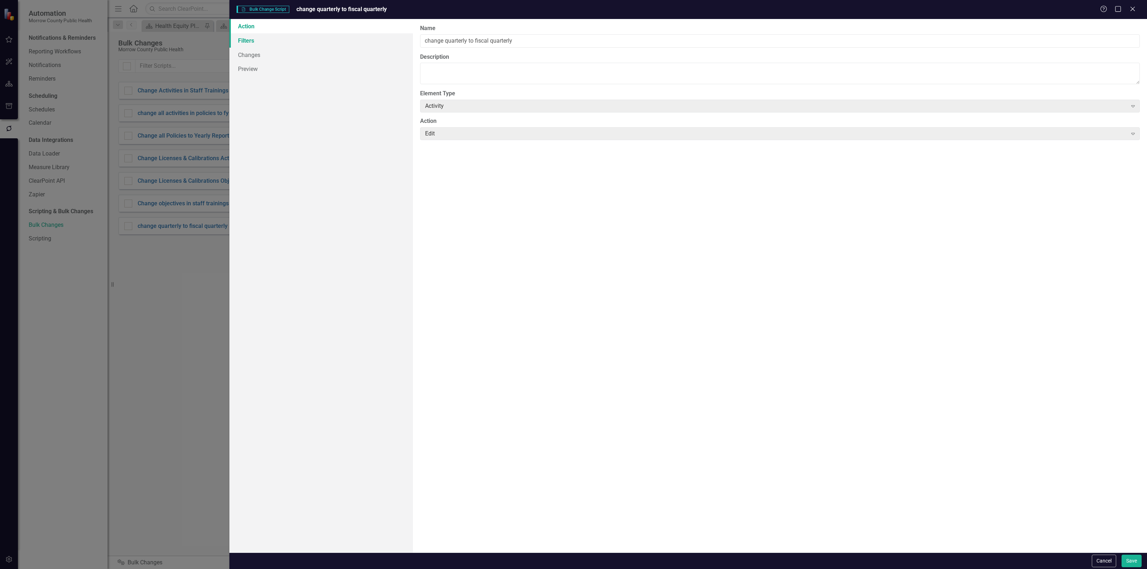
click at [292, 46] on link "Filters" at bounding box center [320, 40] width 183 height 14
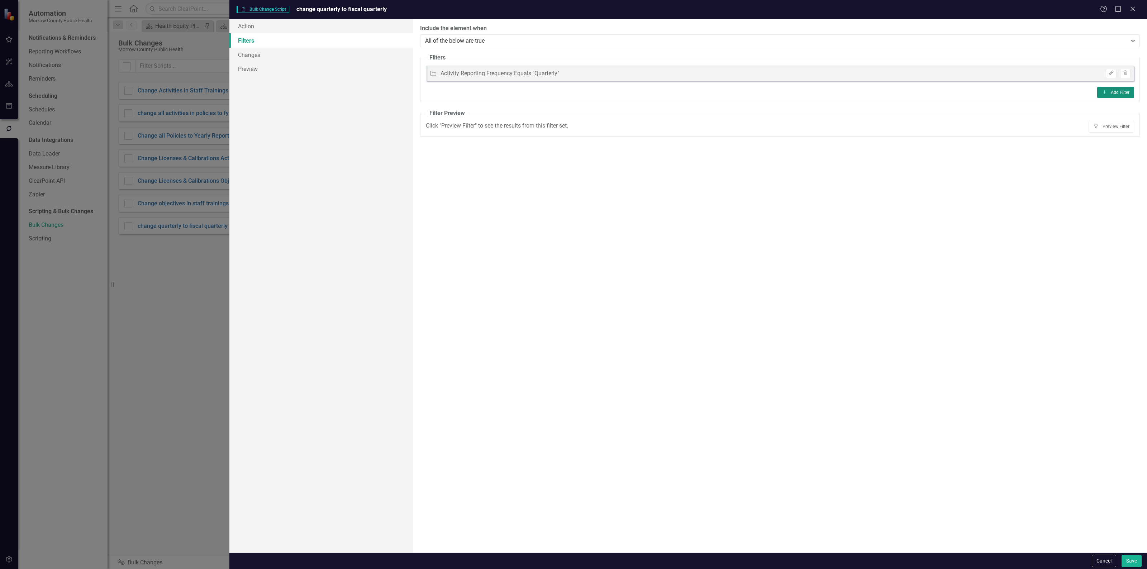
click at [1112, 91] on button "Add Add Filter" at bounding box center [1115, 92] width 37 height 11
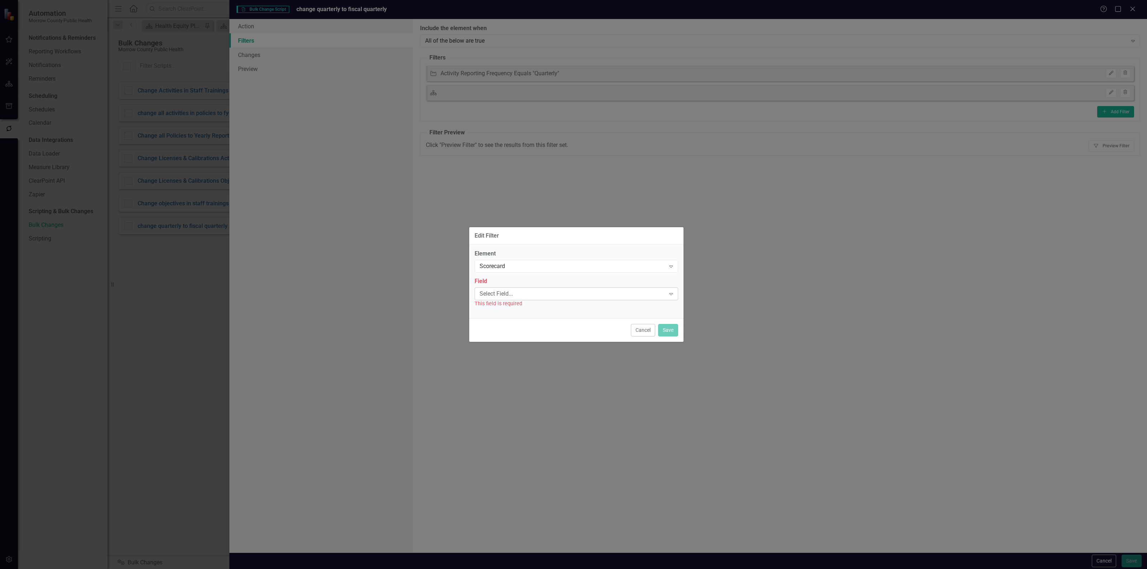
click at [536, 292] on div "Select Field..." at bounding box center [572, 294] width 186 height 8
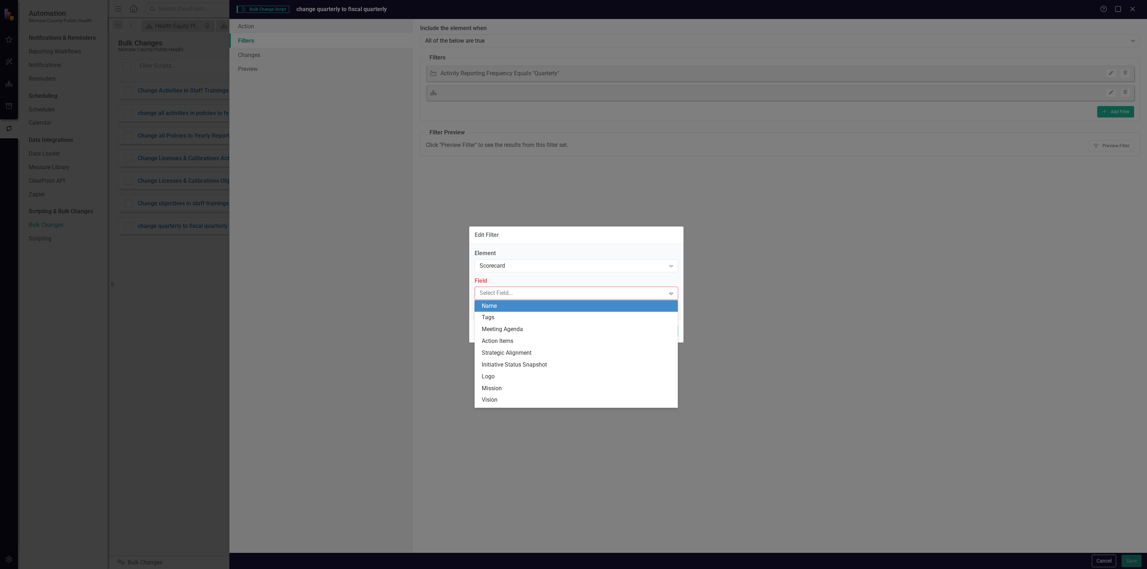
click at [531, 305] on div "Name" at bounding box center [578, 306] width 192 height 8
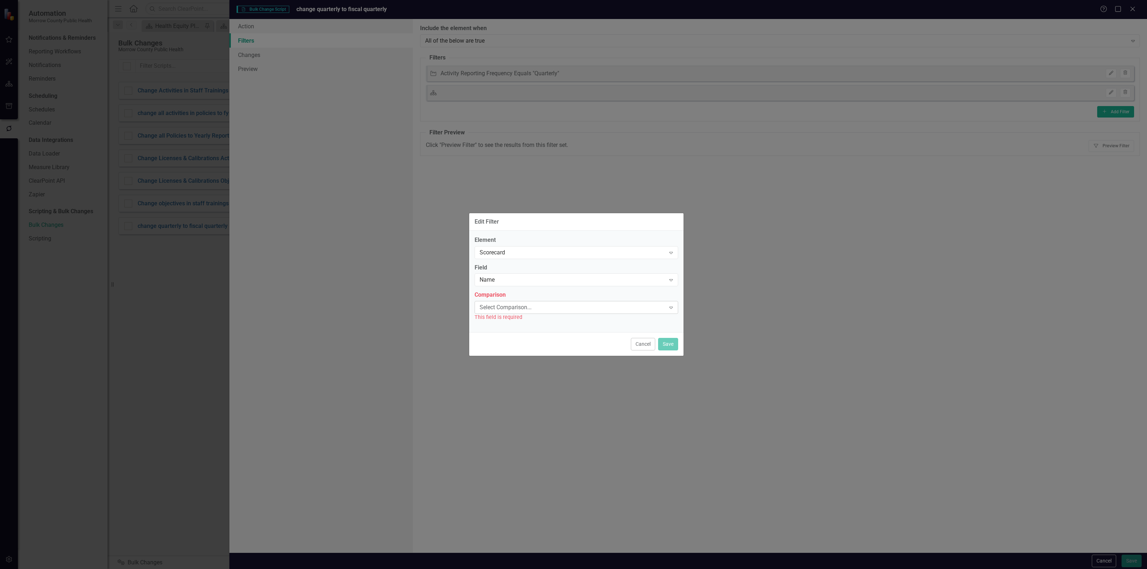
click at [581, 311] on div "Select Comparison..." at bounding box center [572, 308] width 186 height 8
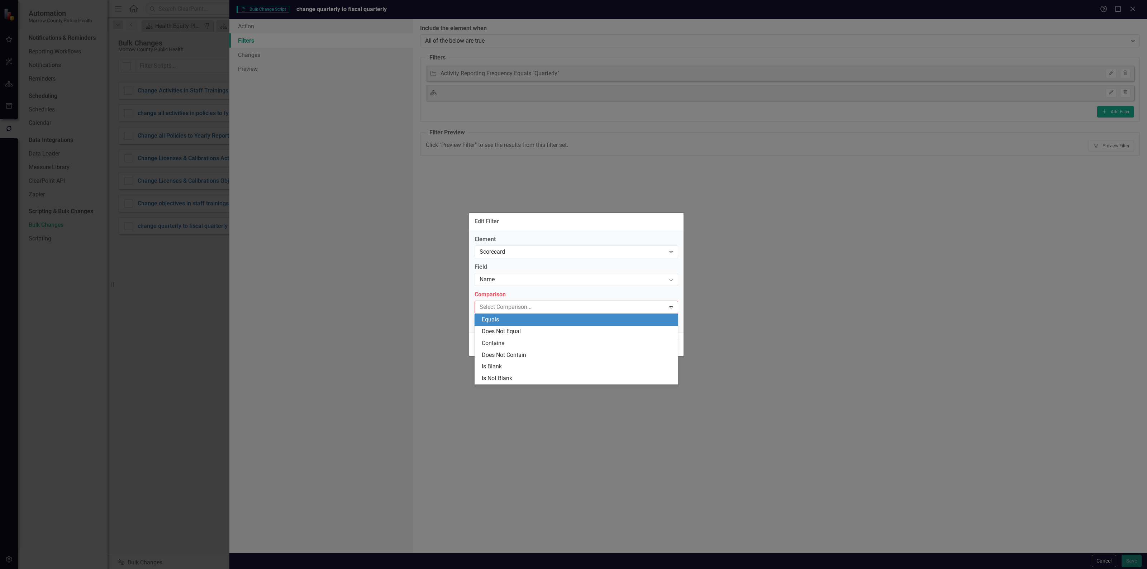
click at [562, 318] on div "Equals" at bounding box center [578, 320] width 192 height 8
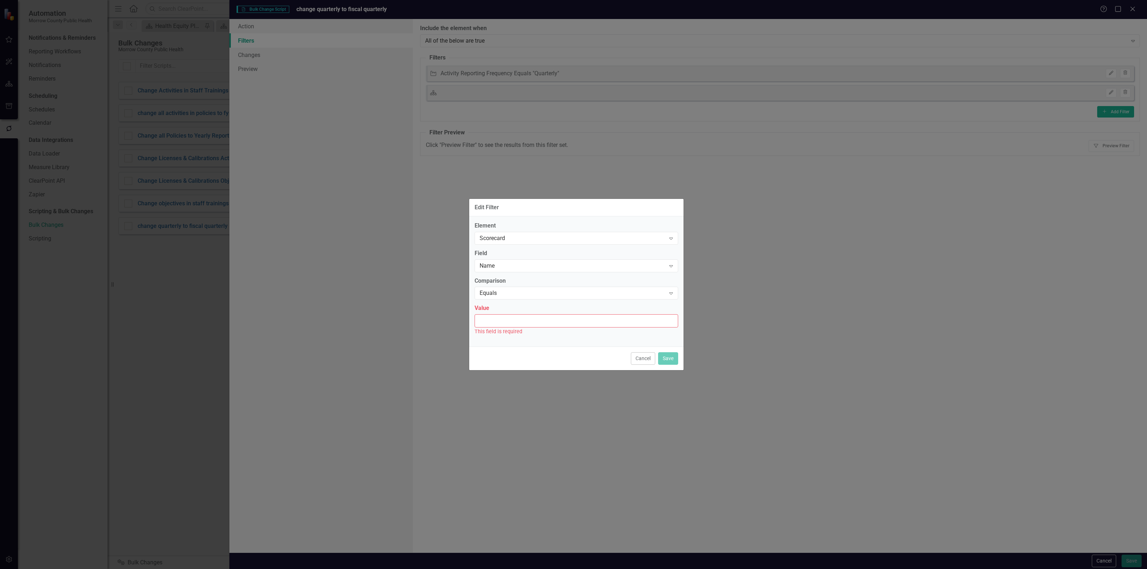
click at [562, 318] on input "Value" at bounding box center [576, 320] width 204 height 13
click at [634, 357] on button "Cancel" at bounding box center [643, 358] width 24 height 13
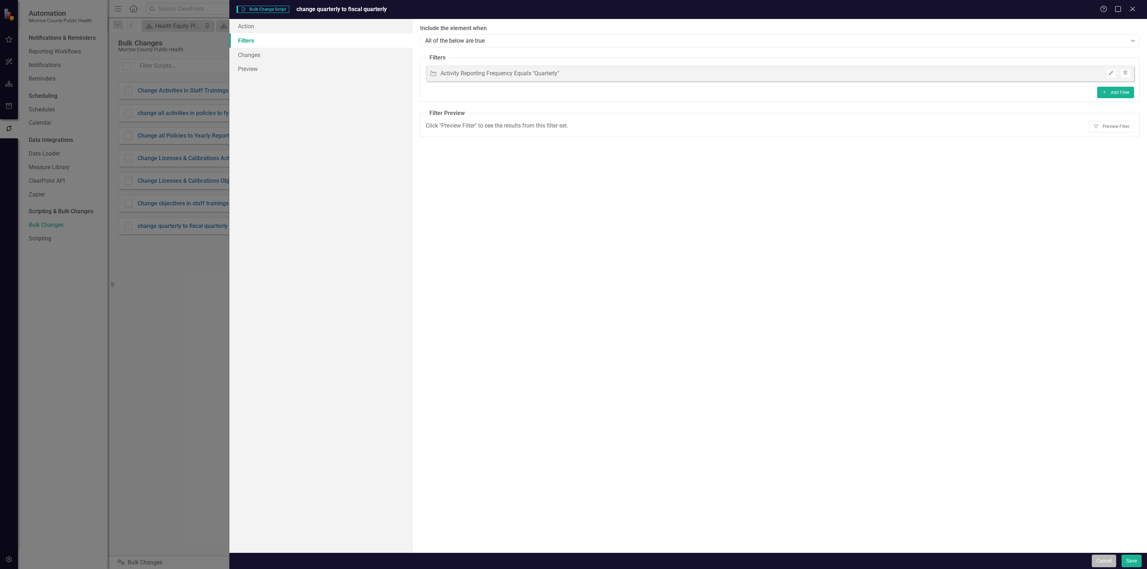
click at [1102, 558] on button "Cancel" at bounding box center [1103, 561] width 24 height 13
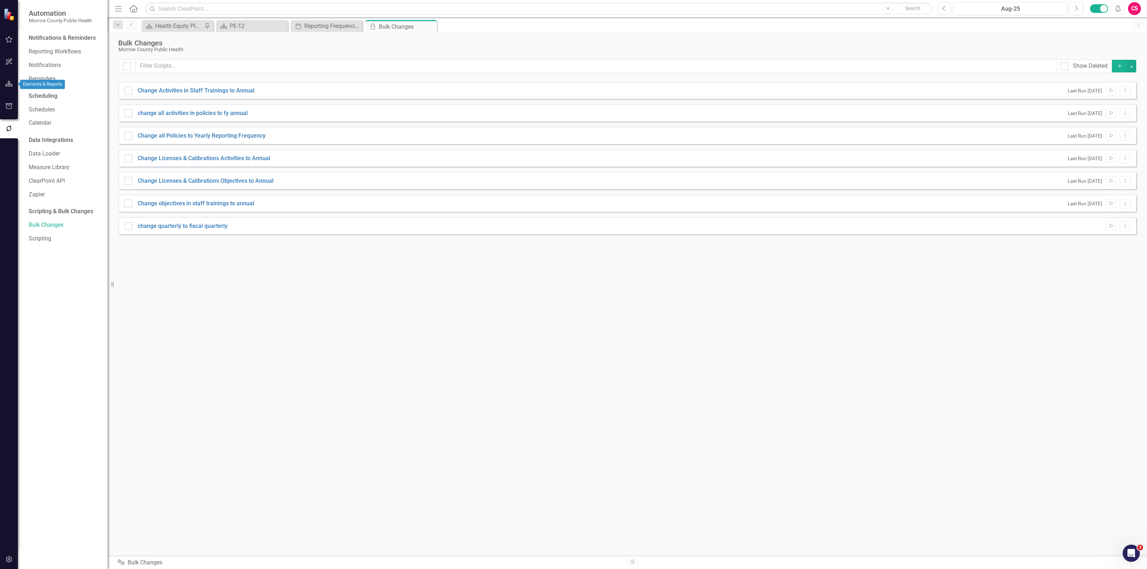
click at [13, 81] on icon "button" at bounding box center [9, 84] width 8 height 6
click at [58, 74] on link "Scorecards" at bounding box center [49, 75] width 29 height 8
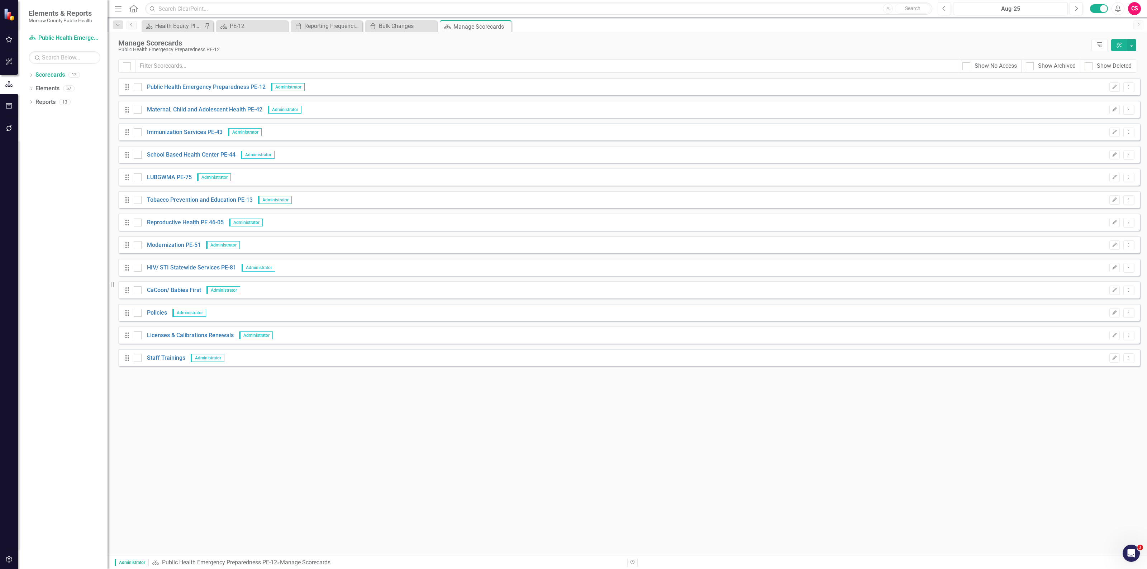
click at [11, 123] on button "button" at bounding box center [9, 128] width 16 height 15
click at [53, 222] on link "Bulk Changes" at bounding box center [65, 225] width 72 height 8
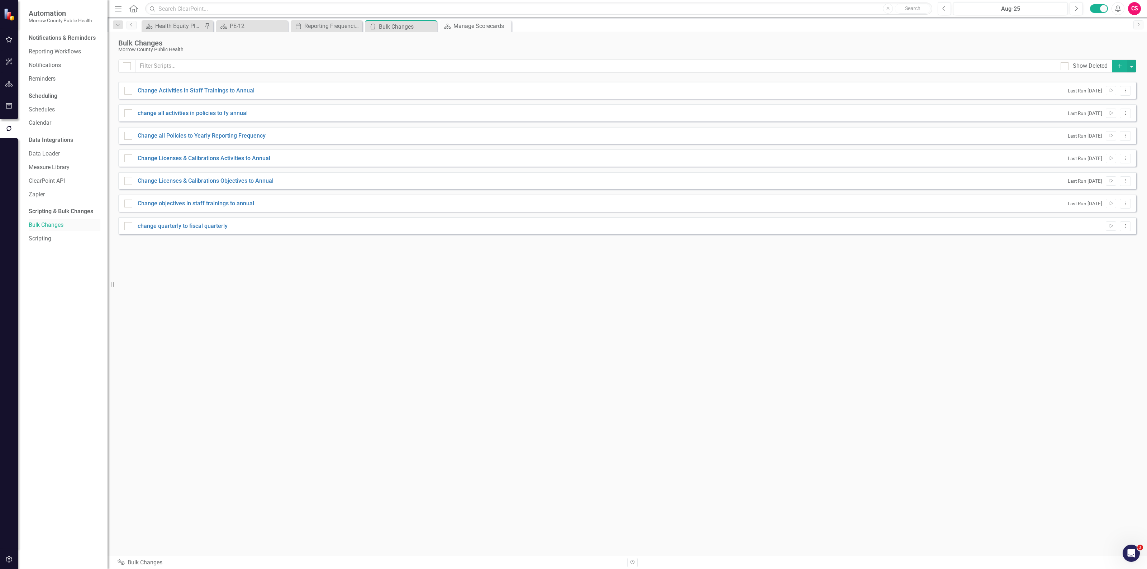
checkbox input "false"
click at [8, 79] on button "button" at bounding box center [9, 84] width 16 height 15
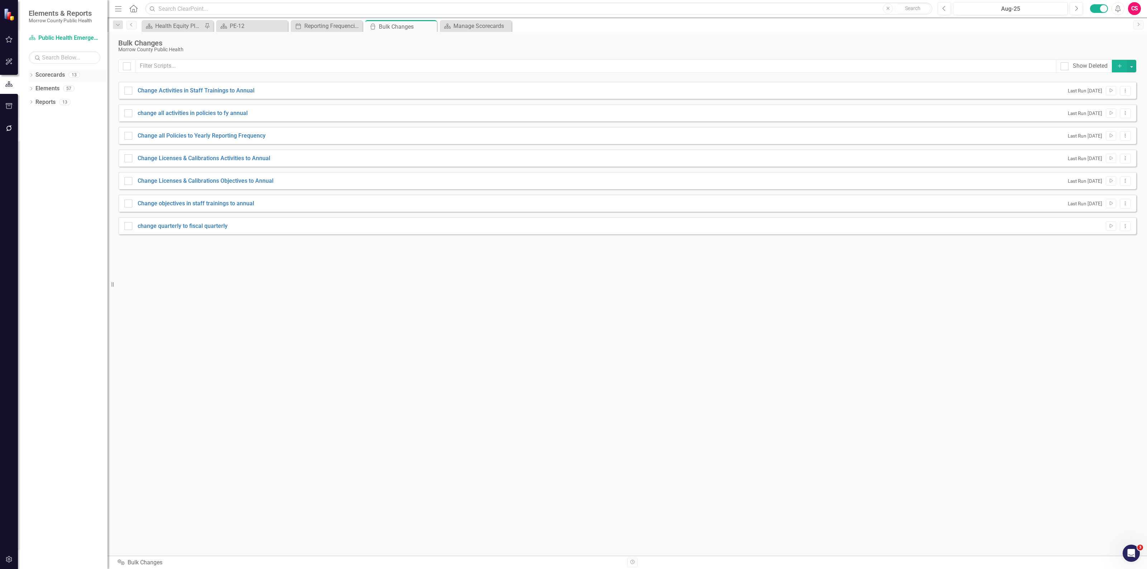
click at [31, 73] on div "Dropdown" at bounding box center [31, 76] width 5 height 6
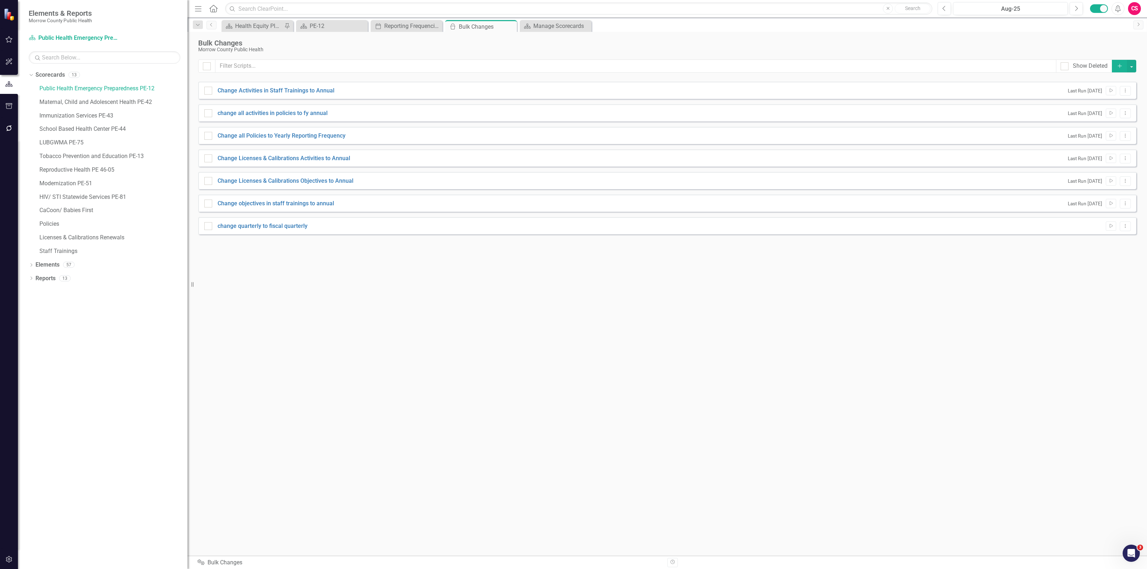
drag, startPoint x: 109, startPoint y: 284, endPoint x: 185, endPoint y: 296, distance: 77.5
click at [187, 296] on div "Resize" at bounding box center [190, 284] width 6 height 569
click at [1125, 228] on icon "Dropdown Menu" at bounding box center [1125, 226] width 6 height 5
click at [1105, 247] on link "Edit Edit Script" at bounding box center [1101, 251] width 57 height 13
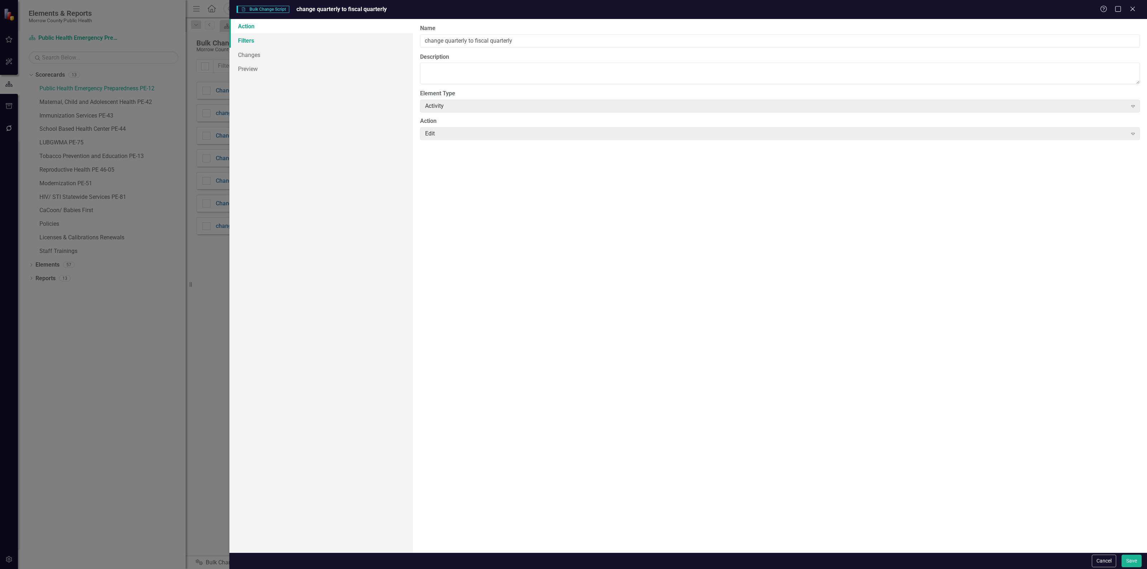
click at [255, 39] on link "Filters" at bounding box center [320, 40] width 183 height 14
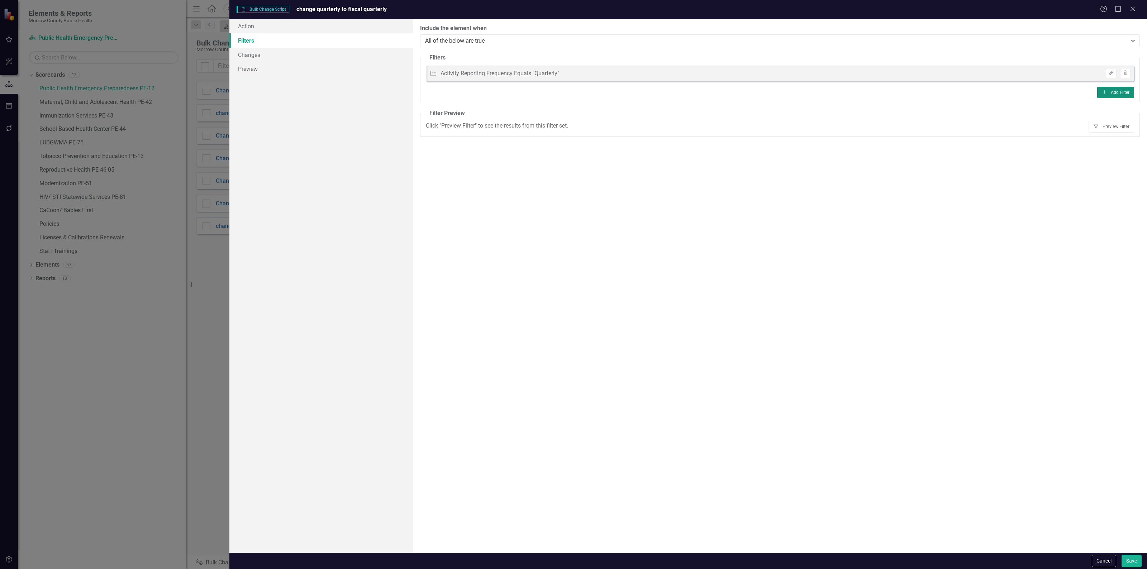
click at [1104, 91] on icon "Add" at bounding box center [1104, 92] width 5 height 4
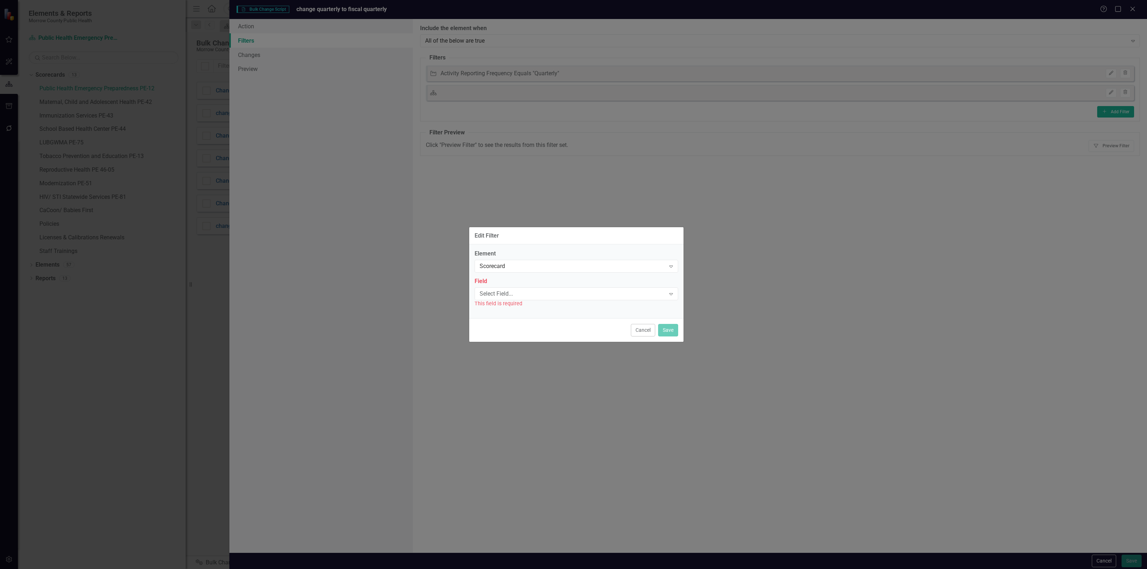
click at [513, 301] on div "This field is required" at bounding box center [576, 304] width 204 height 8
click at [515, 297] on div "Select Field..." at bounding box center [572, 294] width 186 height 8
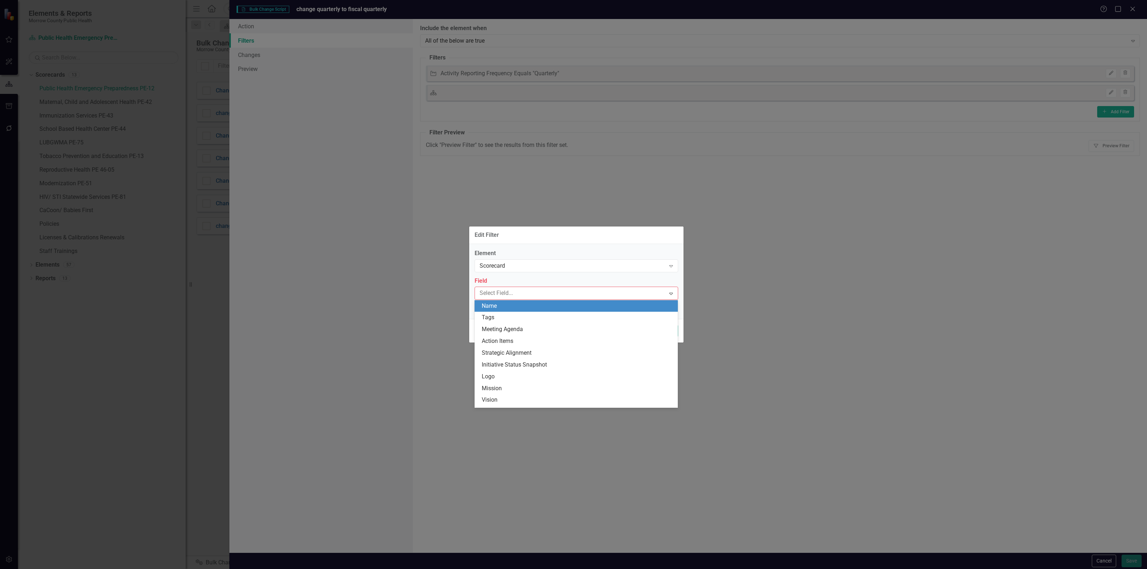
click at [508, 306] on div "Name" at bounding box center [578, 306] width 192 height 8
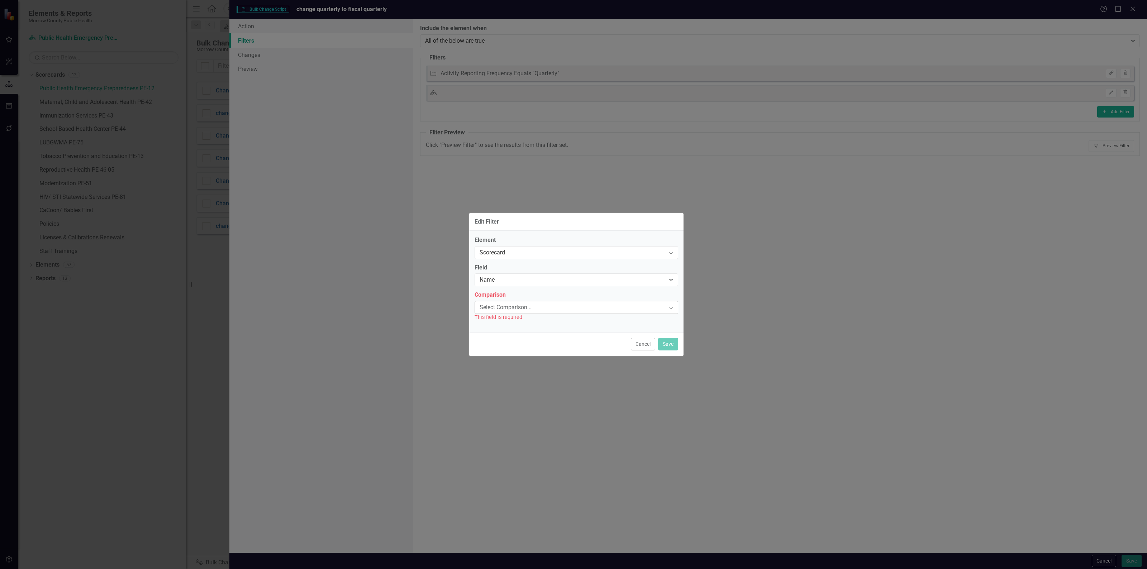
click at [511, 307] on div "Select Comparison..." at bounding box center [572, 308] width 186 height 8
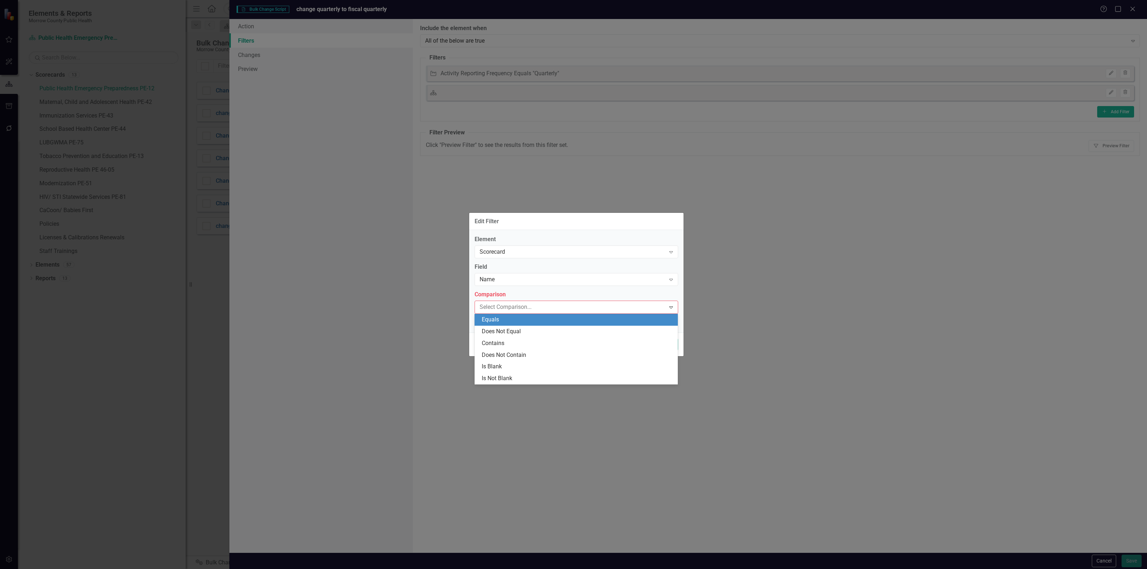
click at [505, 321] on div "Equals" at bounding box center [578, 320] width 192 height 8
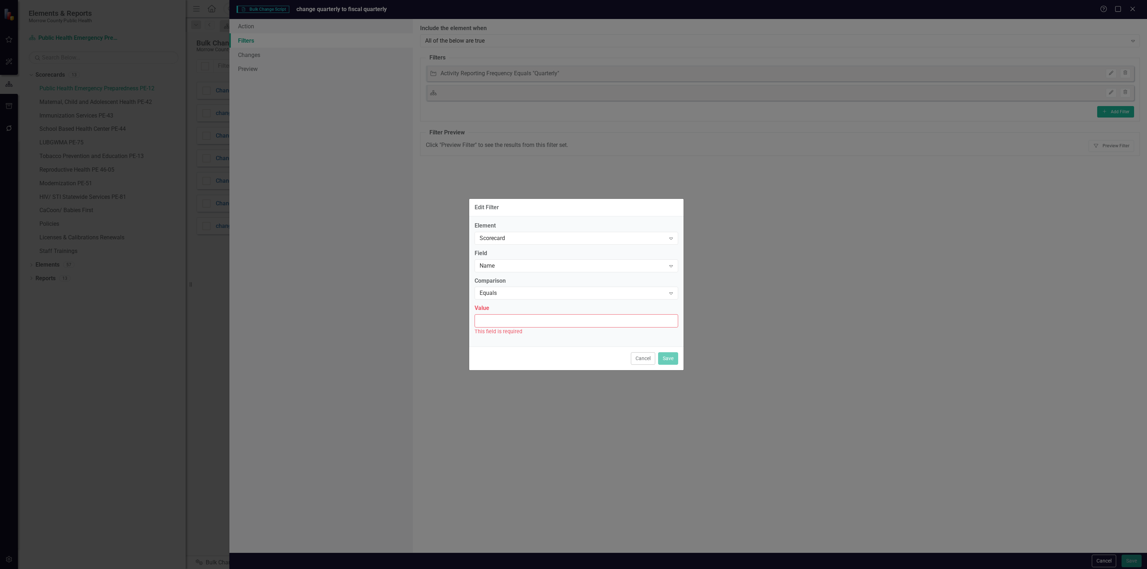
click at [505, 323] on input "Value" at bounding box center [576, 320] width 204 height 13
click at [506, 289] on div "Equals" at bounding box center [572, 293] width 186 height 8
click at [497, 325] on div "Contains" at bounding box center [578, 329] width 192 height 8
click at [496, 324] on input "Value" at bounding box center [576, 320] width 204 height 13
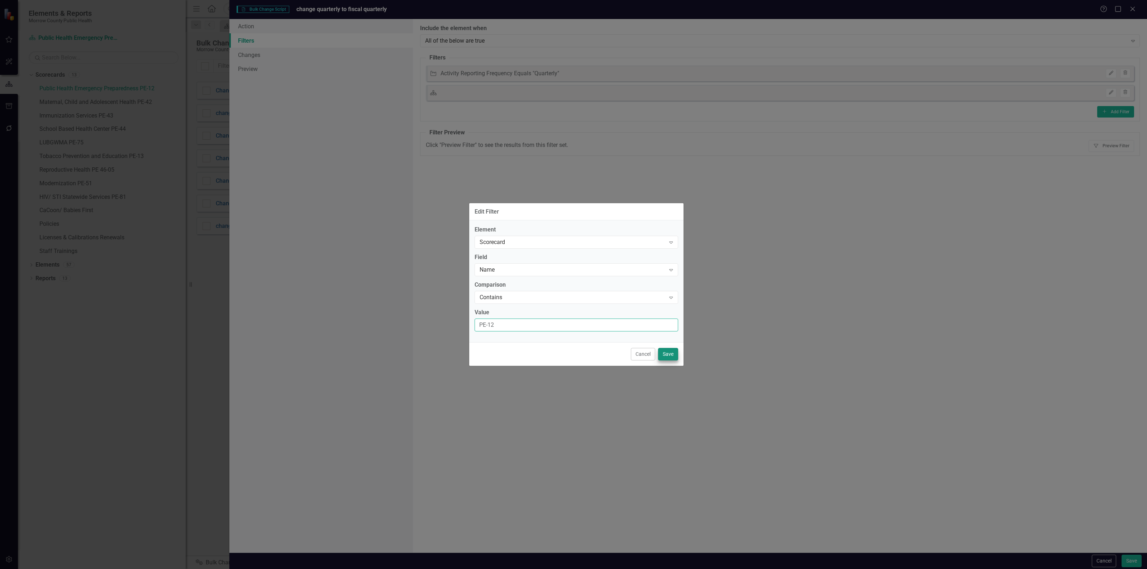
type input "PE-12"
click at [674, 355] on button "Save" at bounding box center [668, 354] width 20 height 13
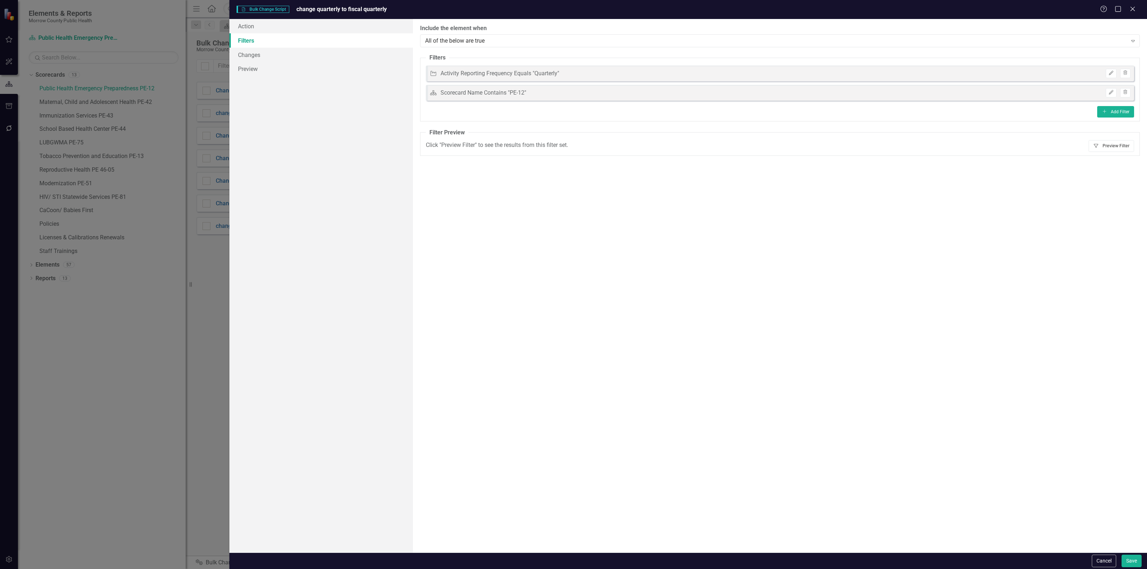
click at [1105, 142] on button "Filter Preview Filter" at bounding box center [1111, 145] width 46 height 11
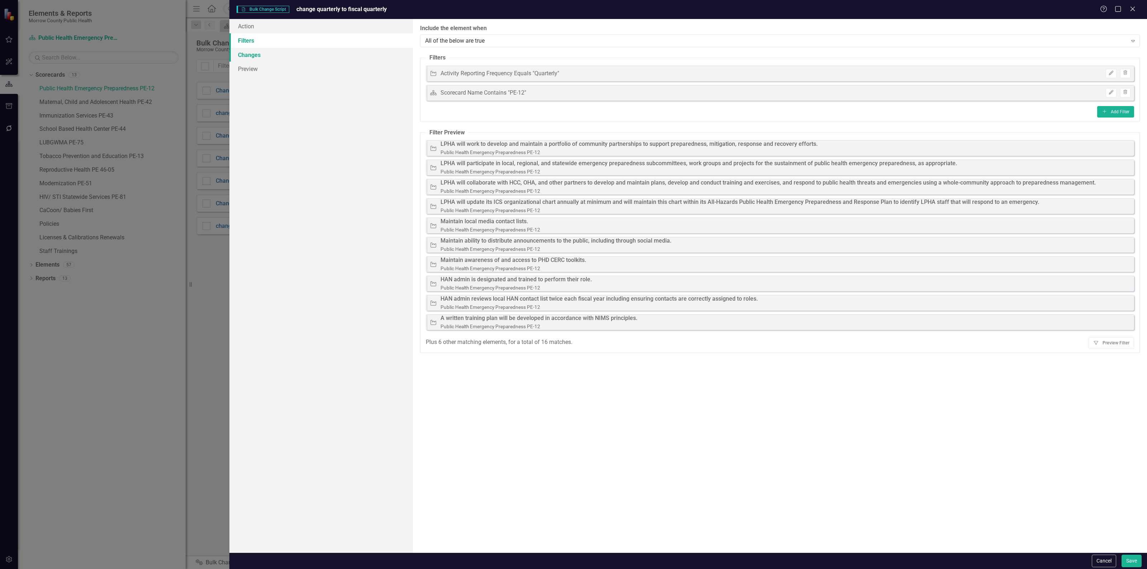
click at [264, 57] on link "Changes" at bounding box center [320, 55] width 183 height 14
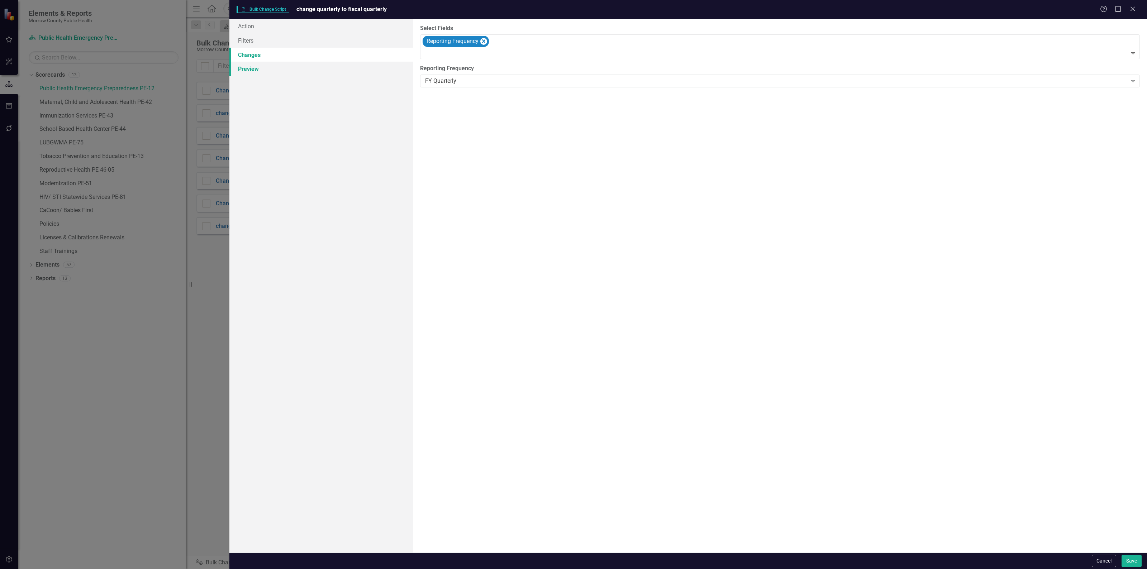
click at [269, 63] on link "Preview" at bounding box center [320, 69] width 183 height 14
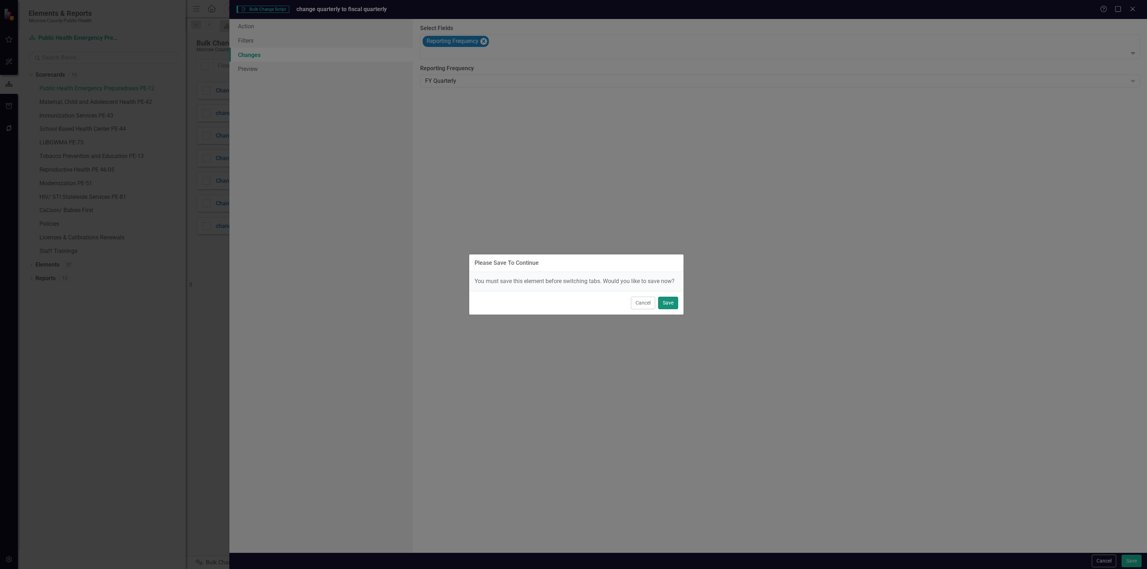
click at [670, 304] on button "Save" at bounding box center [668, 303] width 20 height 13
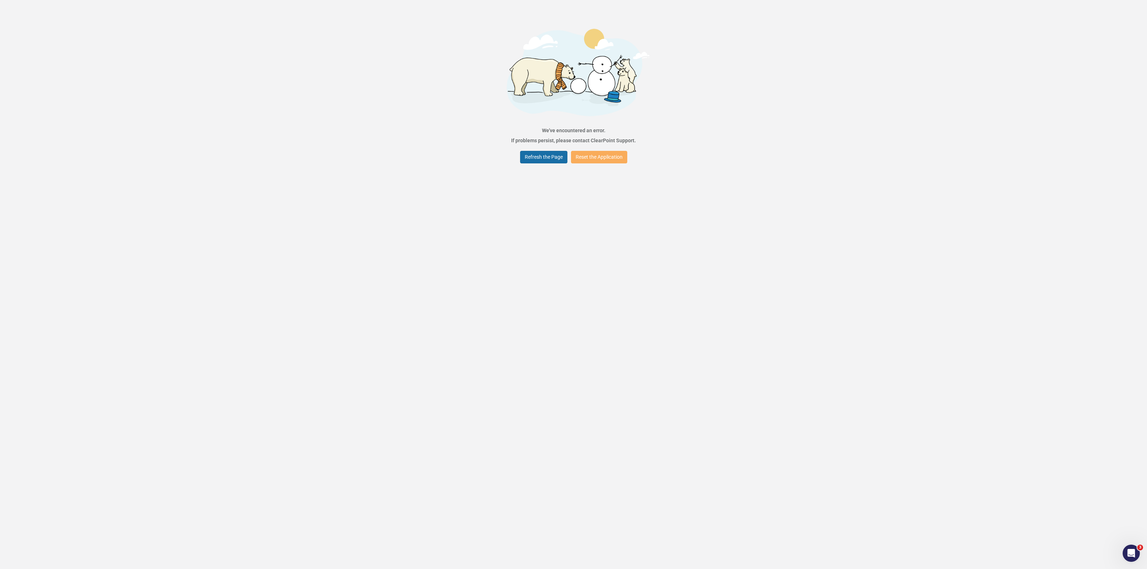
click at [554, 156] on button "Refresh the Page" at bounding box center [543, 157] width 47 height 13
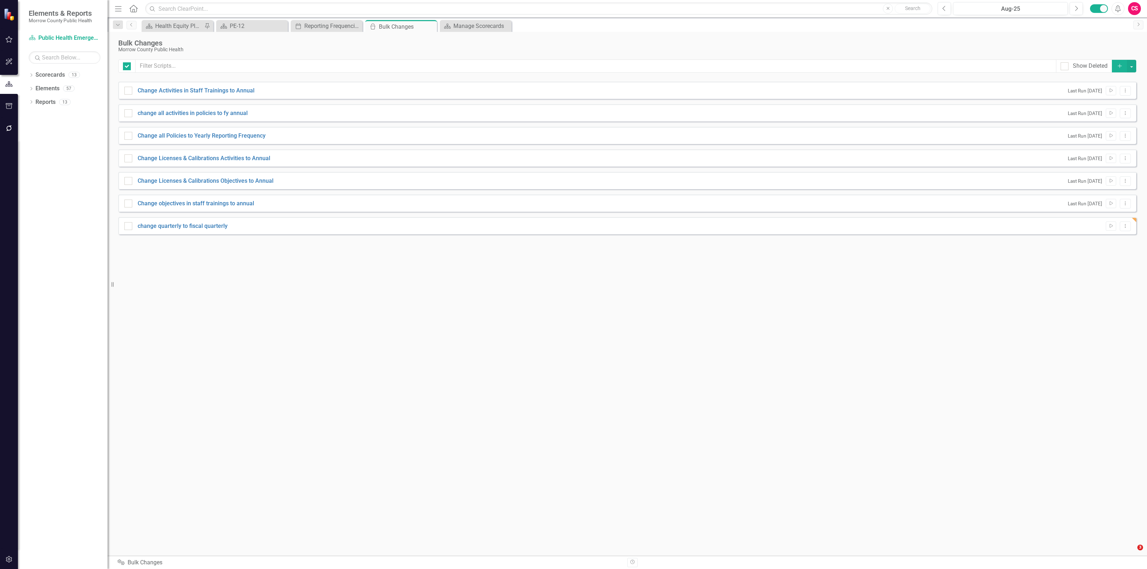
checkbox input "false"
click at [1109, 226] on icon "Run Script" at bounding box center [1110, 226] width 5 height 4
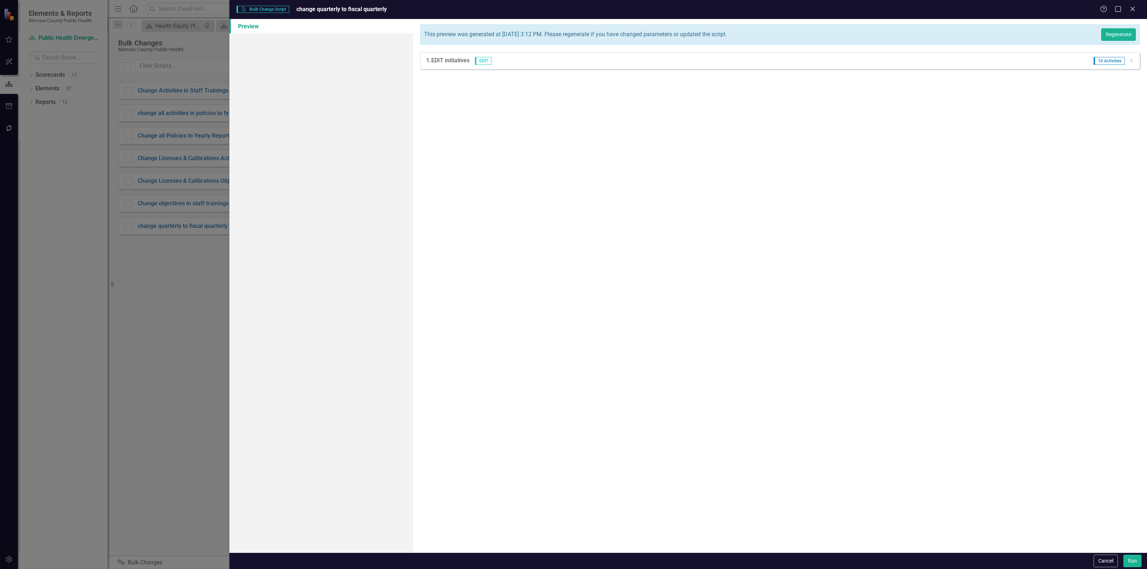
click at [1131, 60] on icon "Dropdown" at bounding box center [1131, 60] width 5 height 4
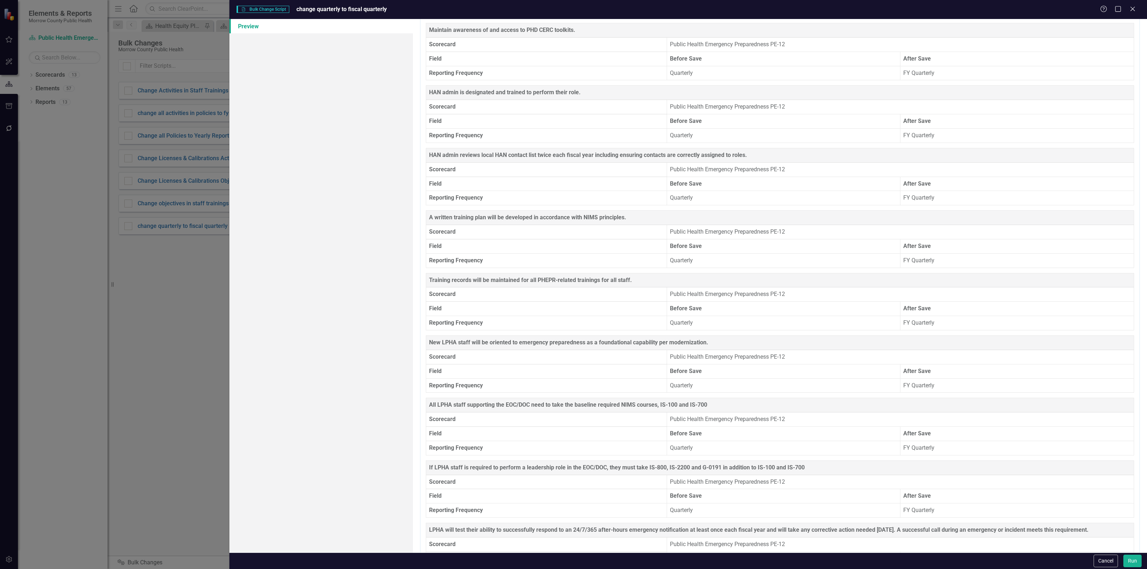
scroll to position [540, 0]
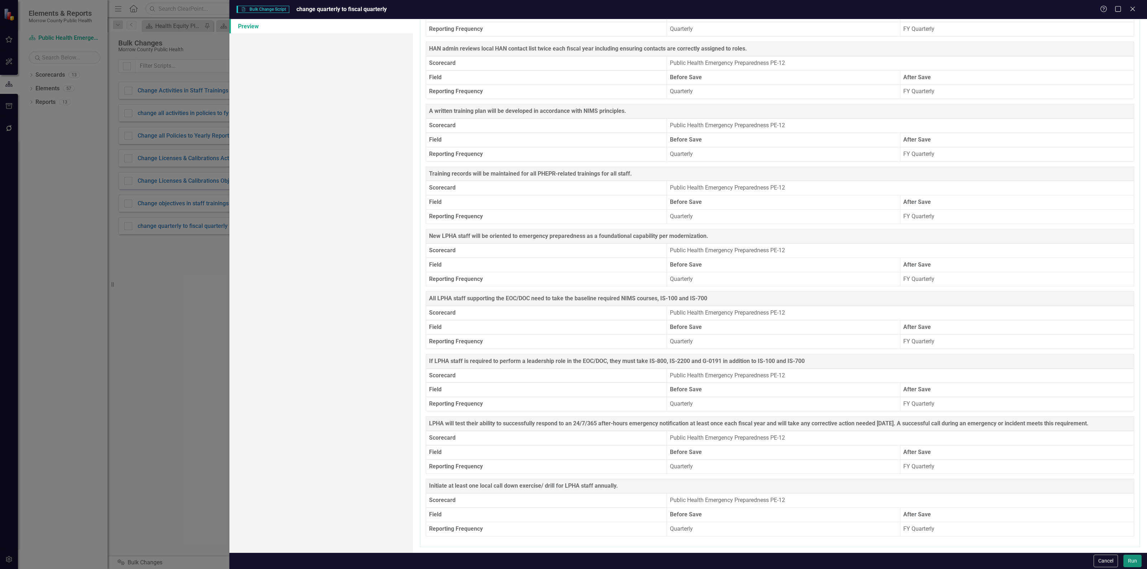
click at [1136, 559] on button "Run" at bounding box center [1132, 561] width 18 height 13
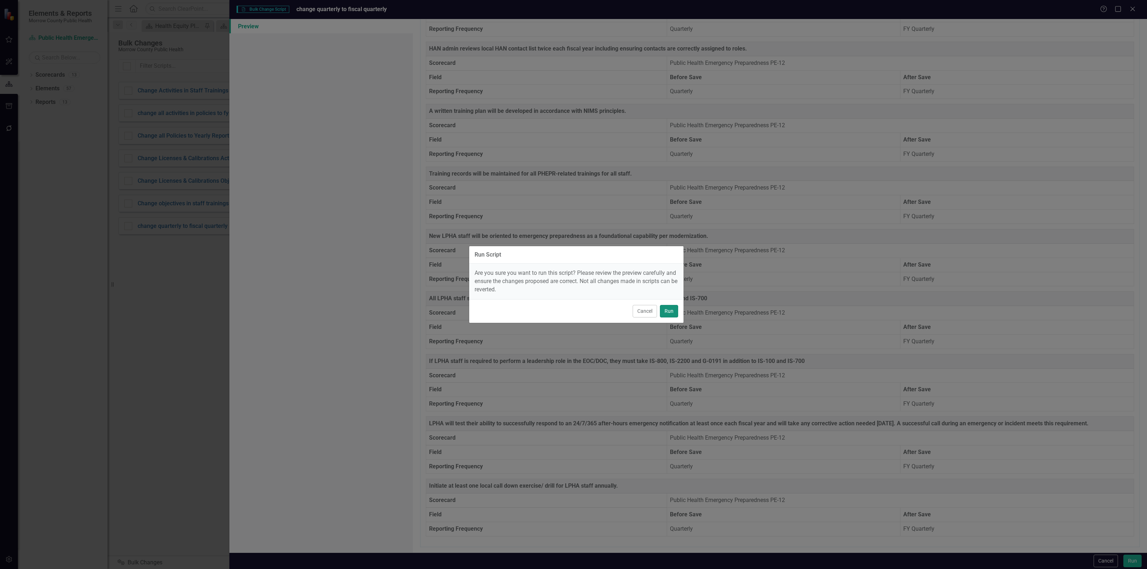
click at [669, 312] on button "Run" at bounding box center [669, 311] width 18 height 13
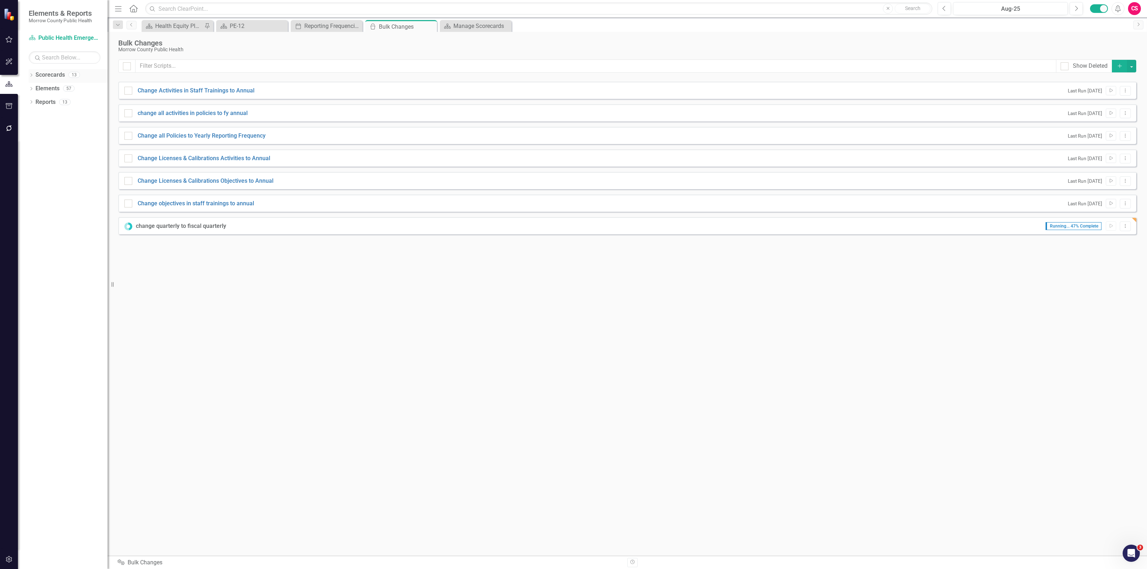
click at [31, 75] on icon "Dropdown" at bounding box center [31, 76] width 5 height 4
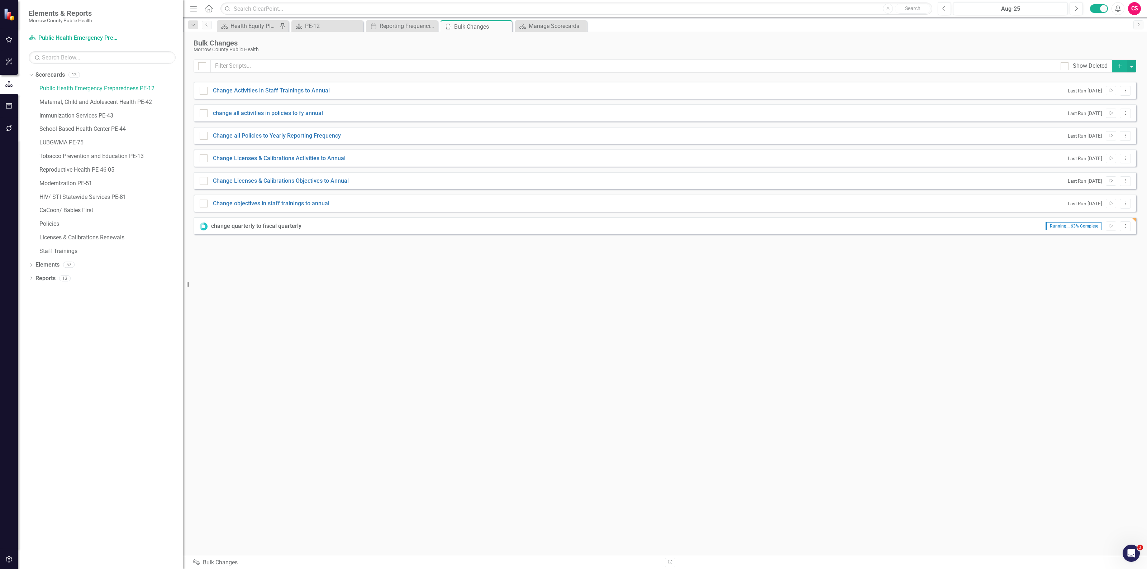
drag, startPoint x: 110, startPoint y: 284, endPoint x: 183, endPoint y: 295, distance: 73.2
click at [183, 295] on div "Resize" at bounding box center [186, 284] width 6 height 569
click at [1114, 70] on button "Add" at bounding box center [1120, 66] width 16 height 13
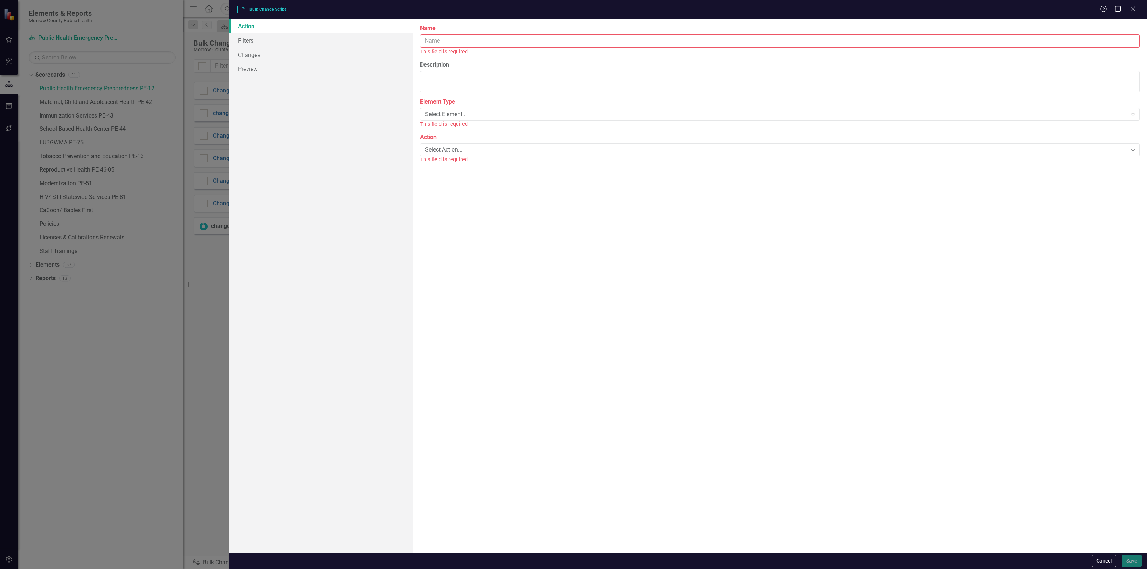
click at [487, 34] on input "Name" at bounding box center [780, 40] width 720 height 13
type input "PE-42 frequency change"
click at [484, 102] on div "Select Element..." at bounding box center [776, 106] width 702 height 8
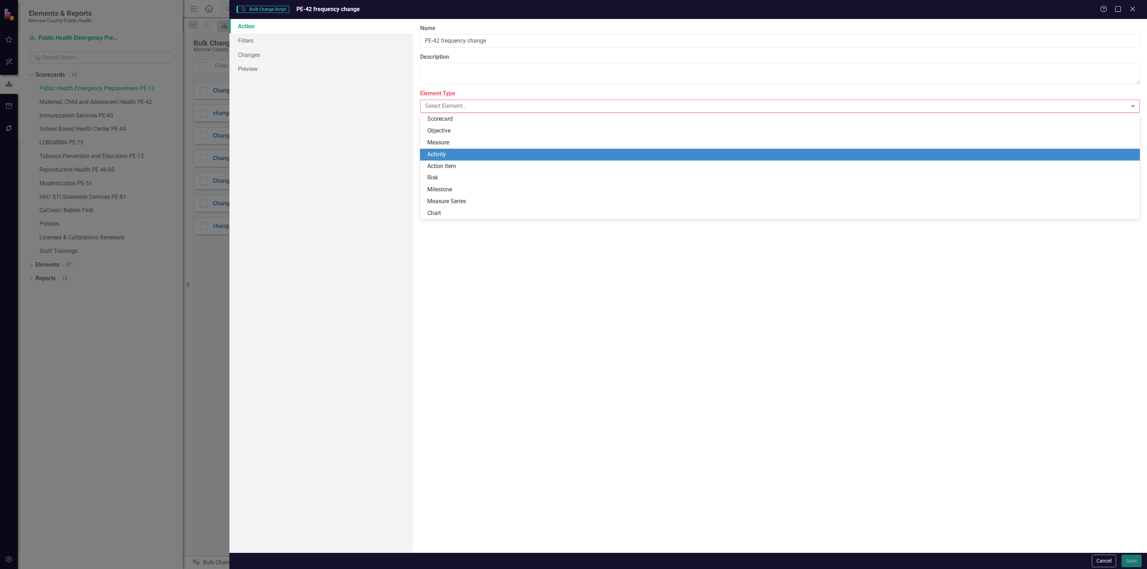
click at [457, 153] on div "Activity" at bounding box center [781, 154] width 708 height 8
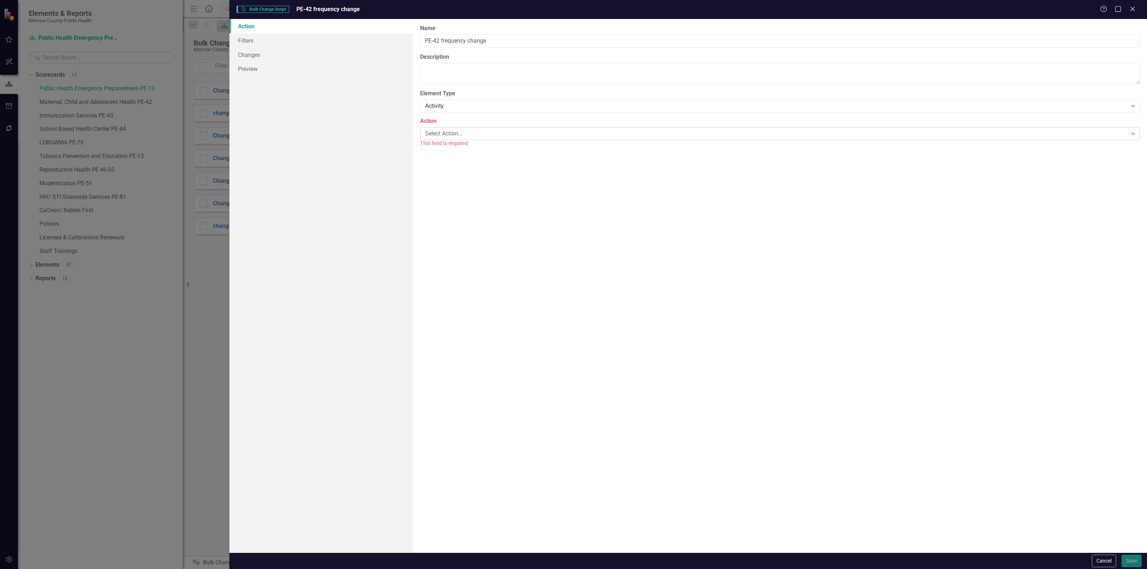
click at [456, 133] on div "Select Action..." at bounding box center [776, 133] width 702 height 8
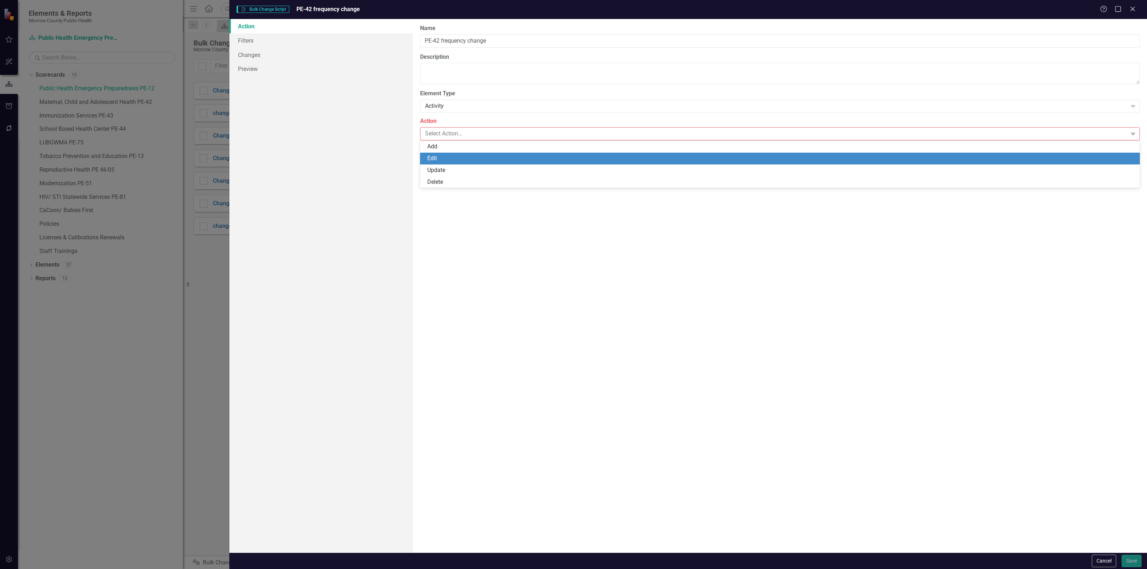
click at [451, 158] on div "Edit" at bounding box center [781, 158] width 708 height 8
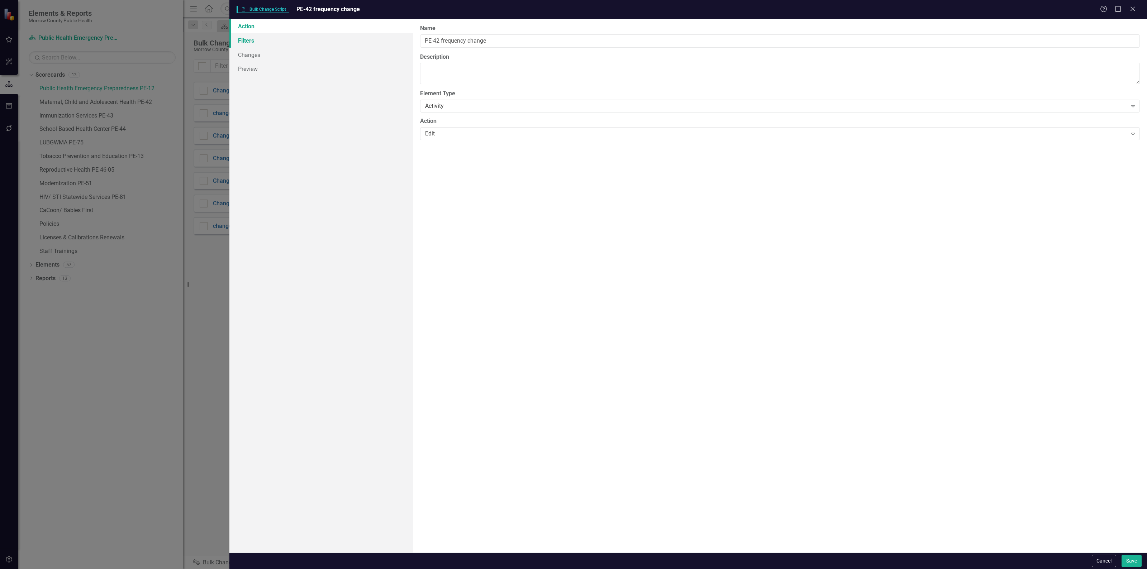
click at [302, 44] on link "Filters" at bounding box center [320, 40] width 183 height 14
click at [1119, 75] on button "Add Add Filter" at bounding box center [1115, 76] width 37 height 11
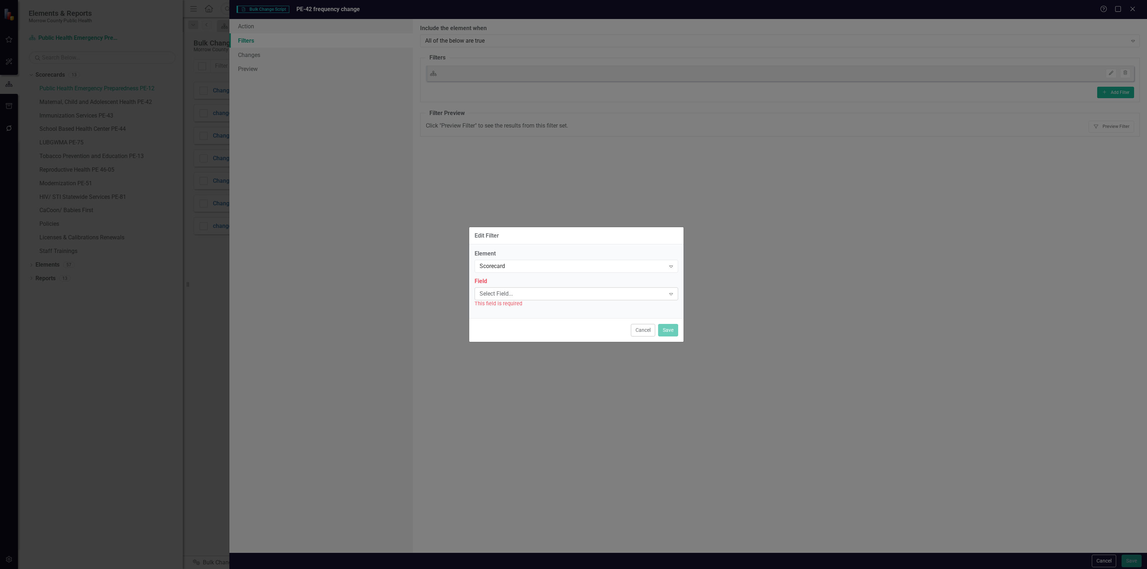
click at [532, 289] on div "Select Field... Expand" at bounding box center [576, 293] width 204 height 13
type input "name"
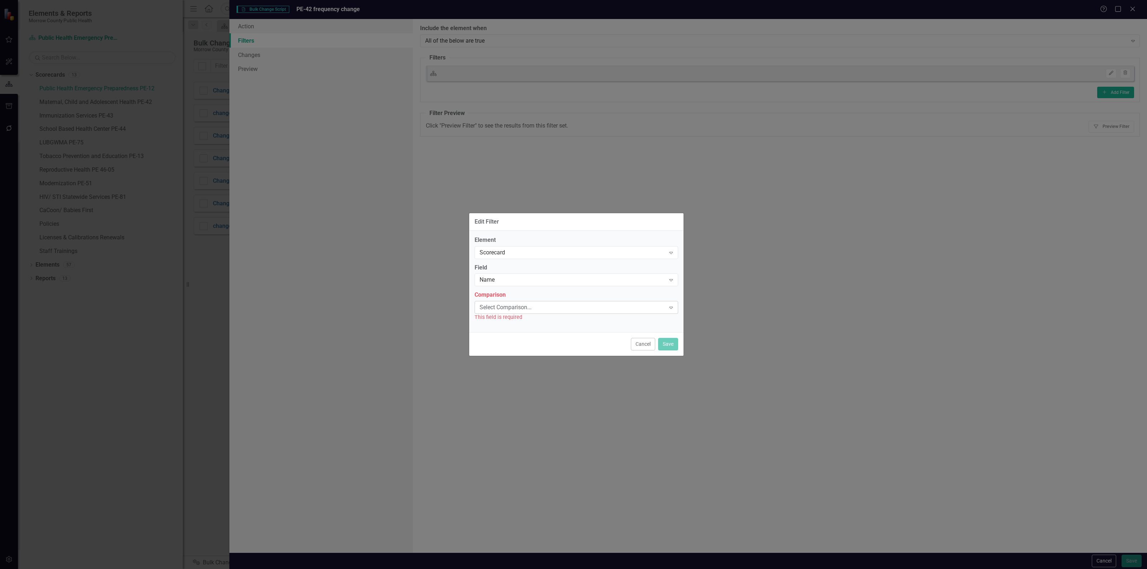
click at [493, 312] on div "Select Comparison... Expand" at bounding box center [576, 307] width 204 height 13
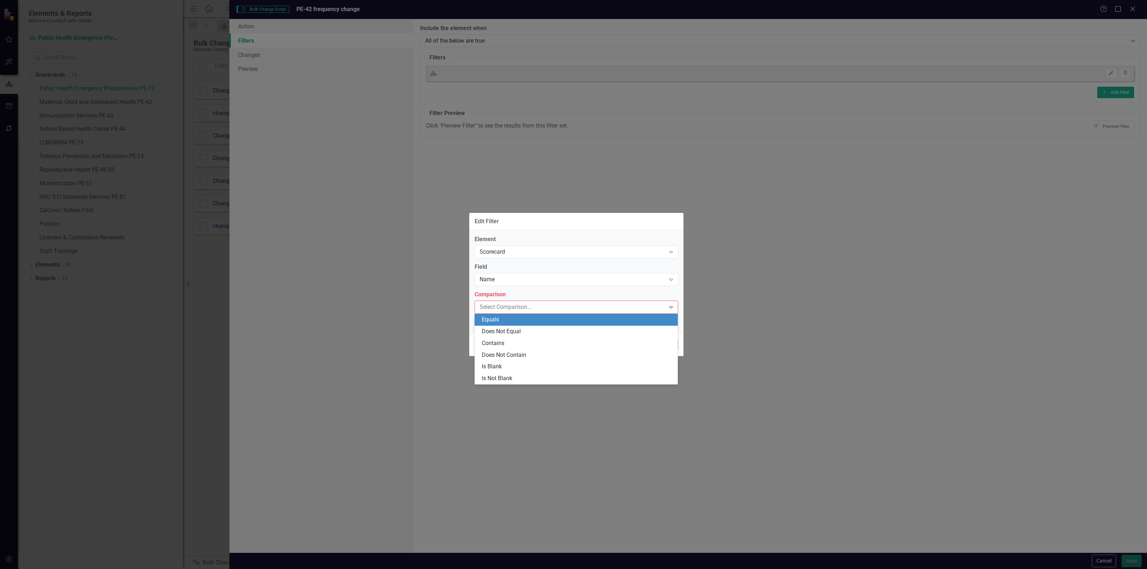
type input "c"
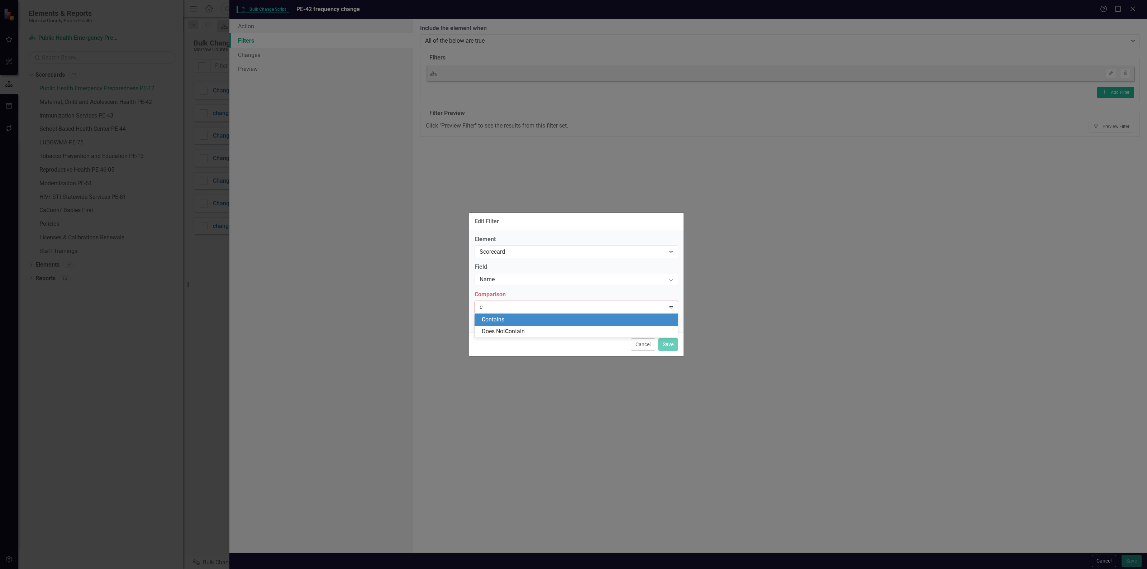
click at [494, 316] on span "C ontains" at bounding box center [493, 319] width 23 height 7
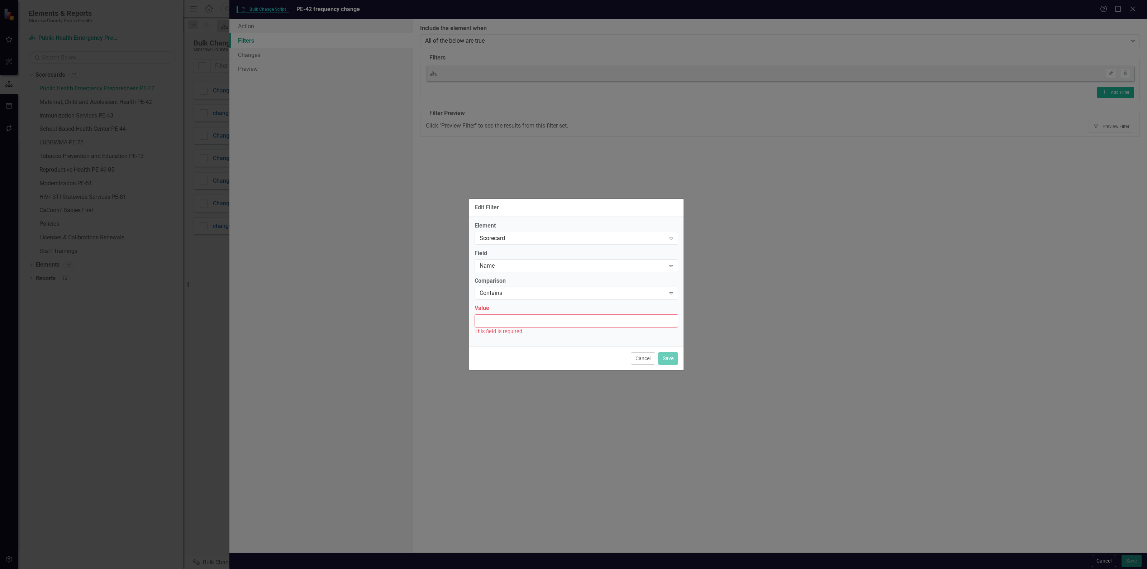
click at [495, 318] on input "Value" at bounding box center [576, 320] width 204 height 13
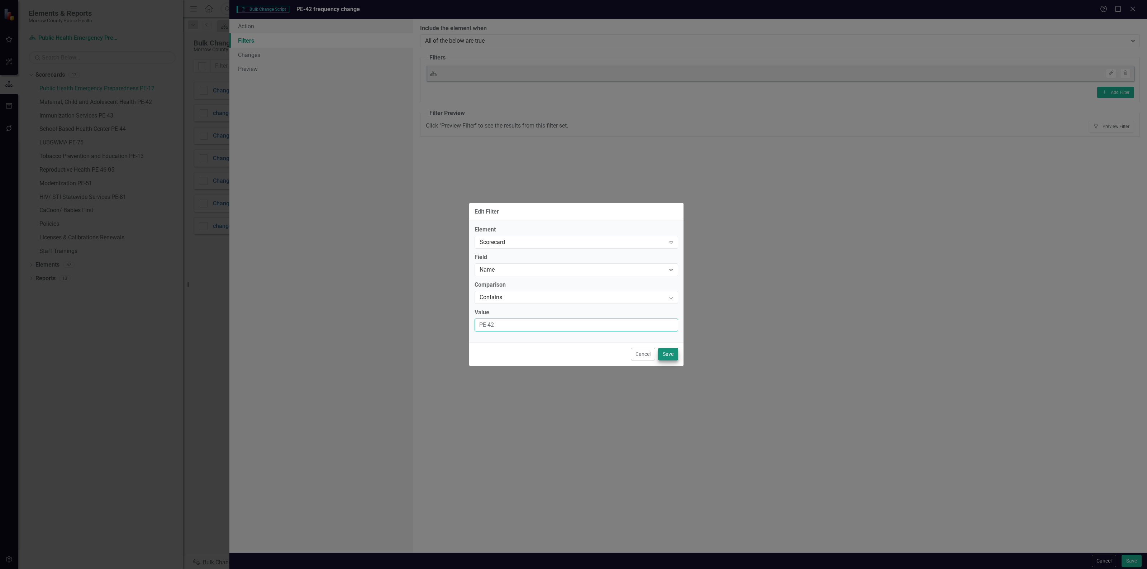
type input "PE-42"
click at [667, 355] on button "Save" at bounding box center [668, 354] width 20 height 13
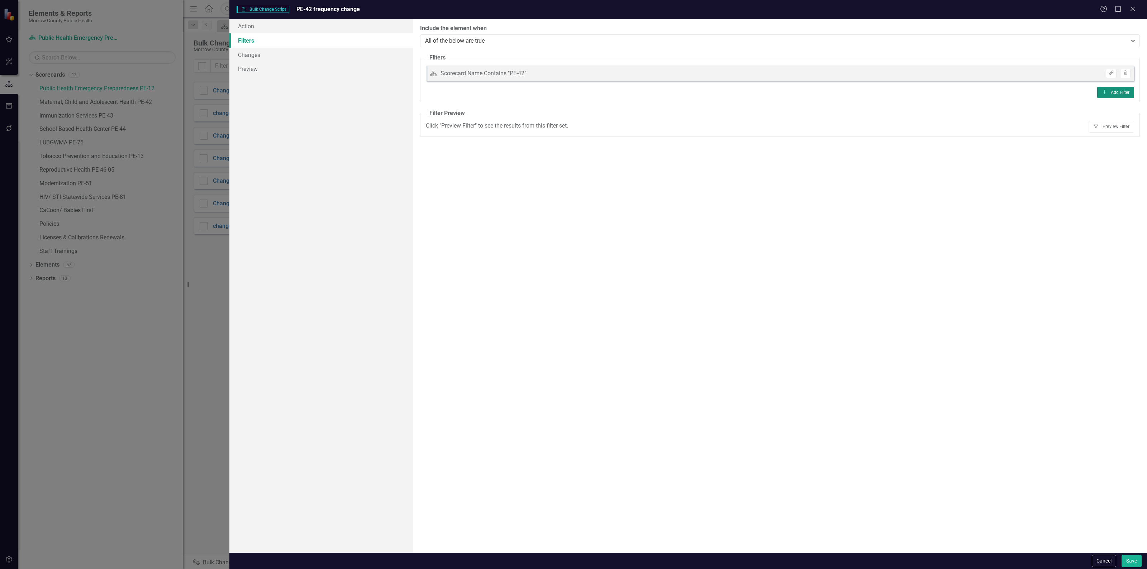
click at [1113, 91] on button "Add Add Filter" at bounding box center [1115, 92] width 37 height 11
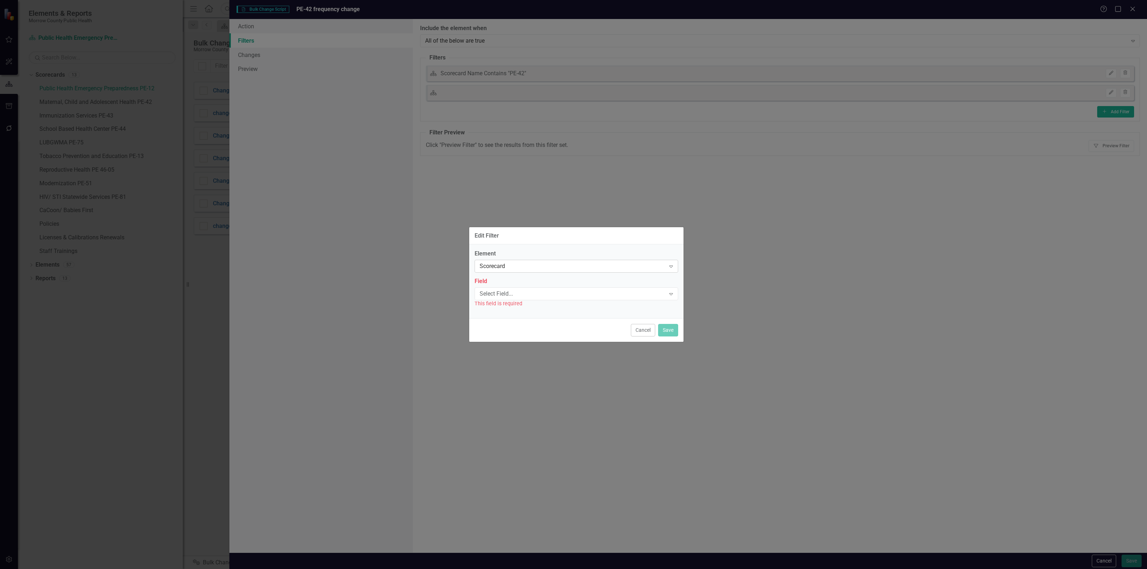
click at [523, 262] on div "Scorecard" at bounding box center [572, 266] width 186 height 8
click at [519, 292] on div "Activity" at bounding box center [578, 290] width 192 height 8
click at [518, 292] on div "Select Field..." at bounding box center [572, 294] width 186 height 8
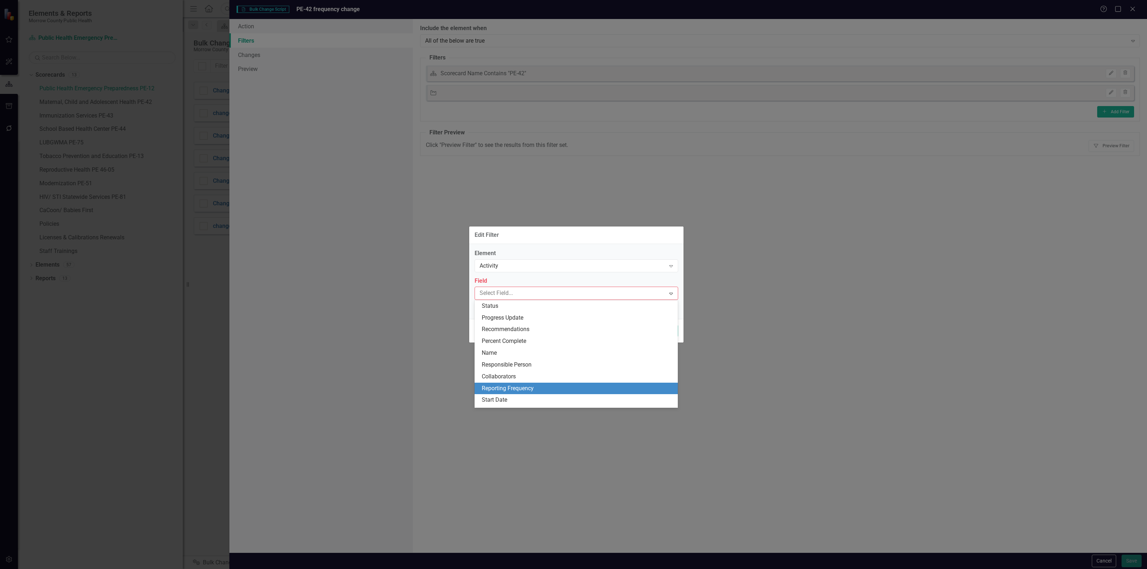
click at [516, 384] on div "Reporting Frequency" at bounding box center [578, 388] width 192 height 8
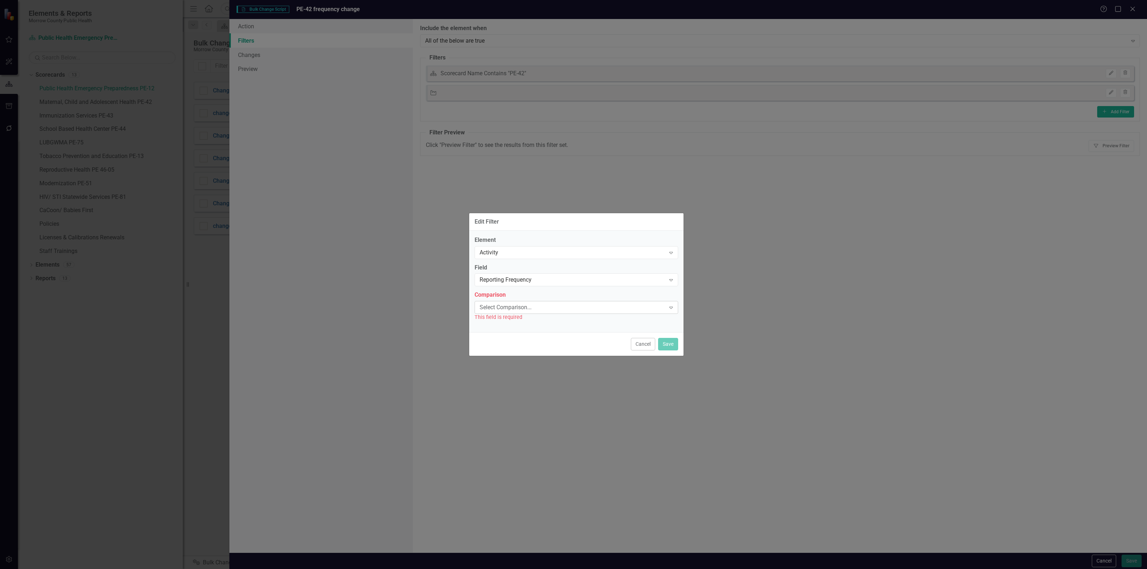
click at [520, 305] on div "Select Comparison..." at bounding box center [572, 308] width 186 height 8
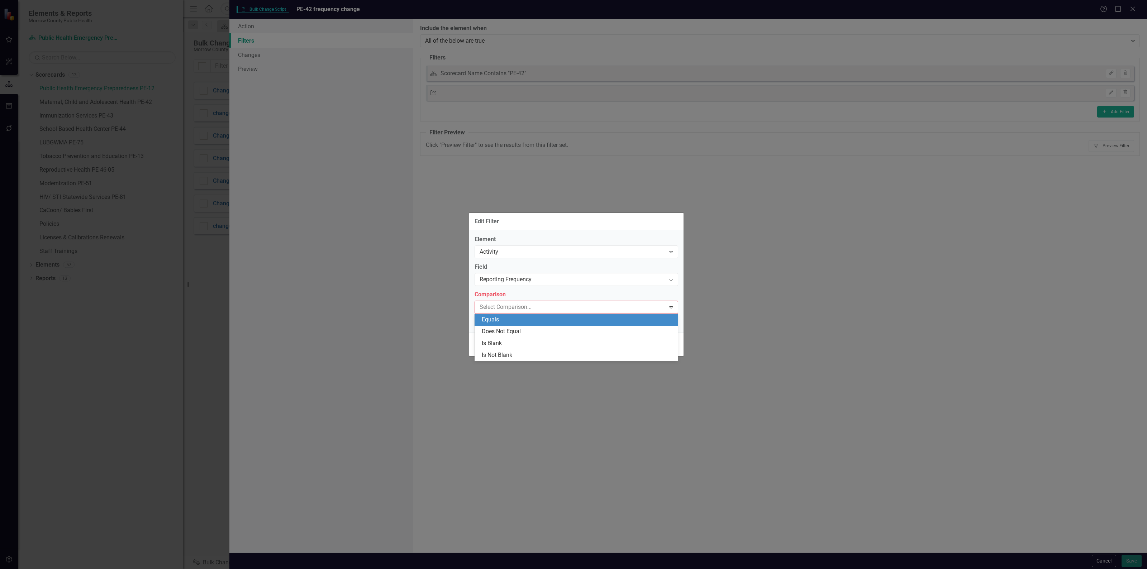
click at [514, 318] on div "Equals" at bounding box center [578, 320] width 192 height 8
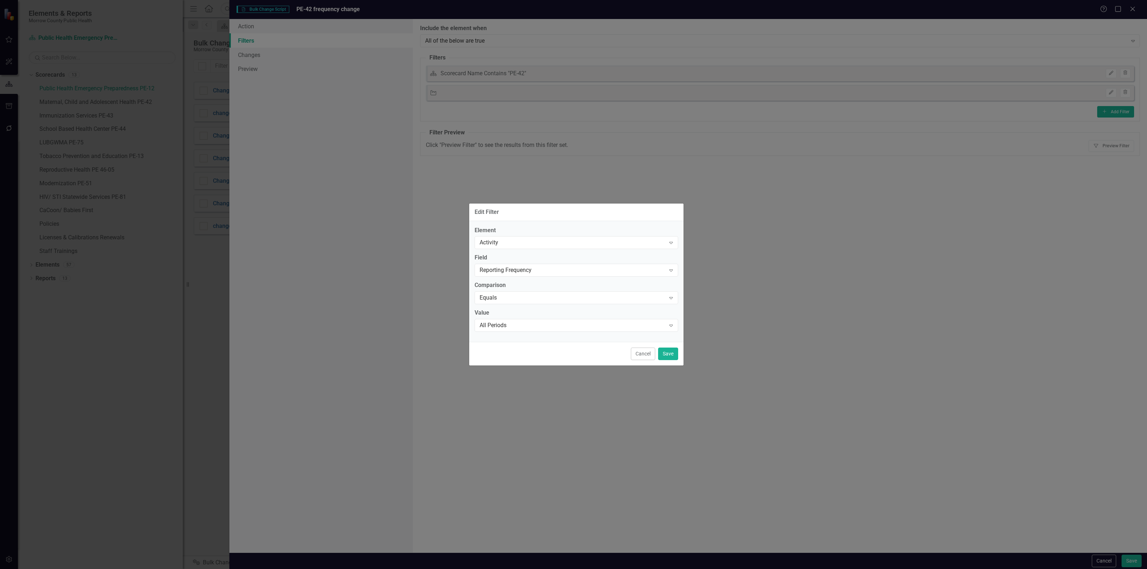
click at [515, 321] on div "All Periods" at bounding box center [572, 325] width 186 height 8
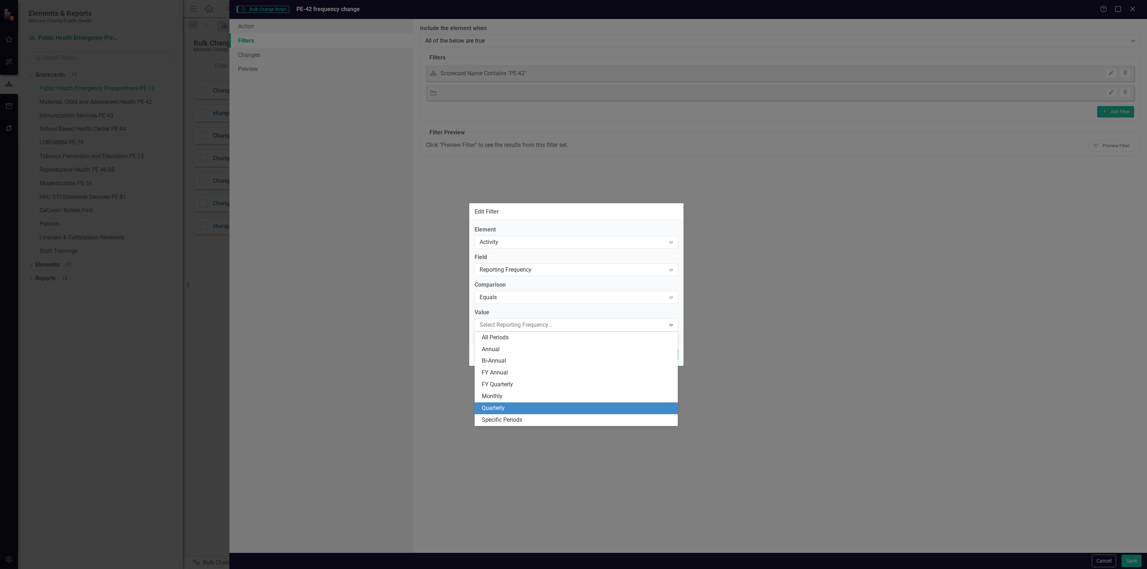
click at [503, 404] on div "Quarterly" at bounding box center [578, 408] width 192 height 8
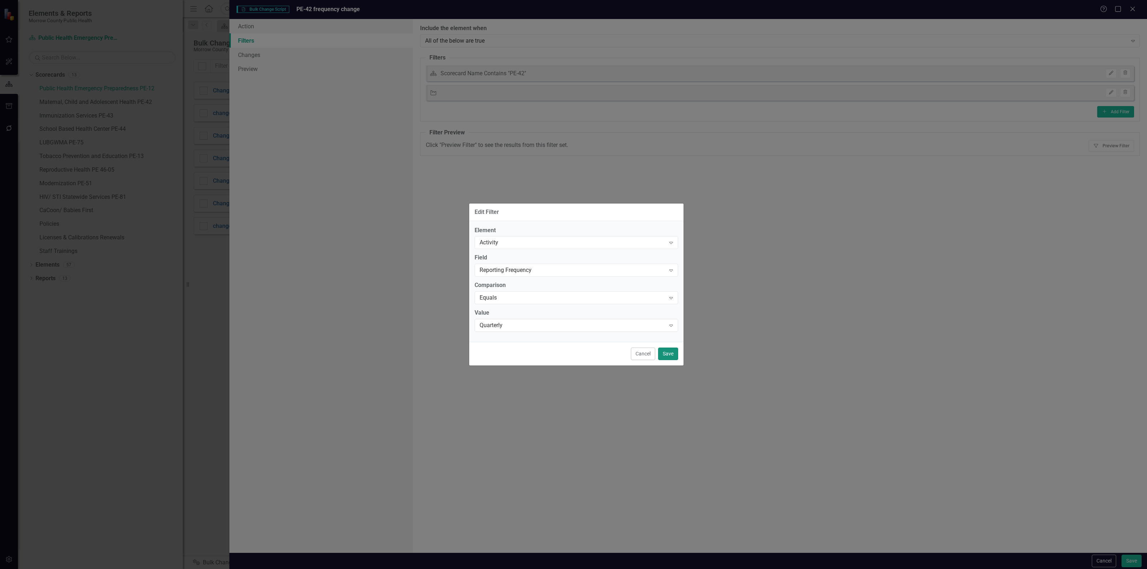
click at [664, 352] on button "Save" at bounding box center [668, 354] width 20 height 13
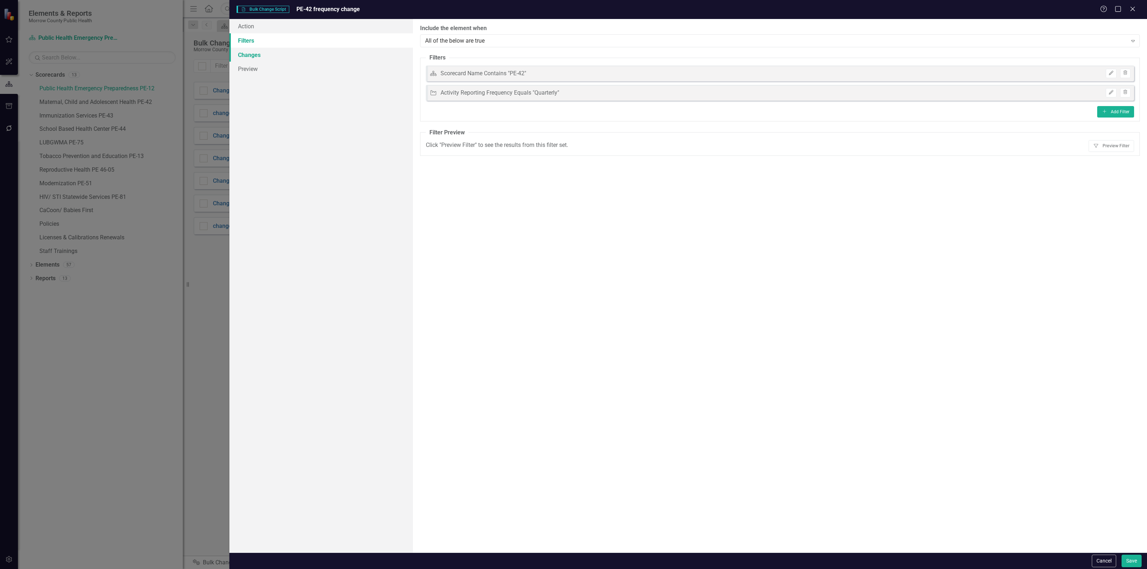
click at [264, 53] on link "Changes" at bounding box center [320, 55] width 183 height 14
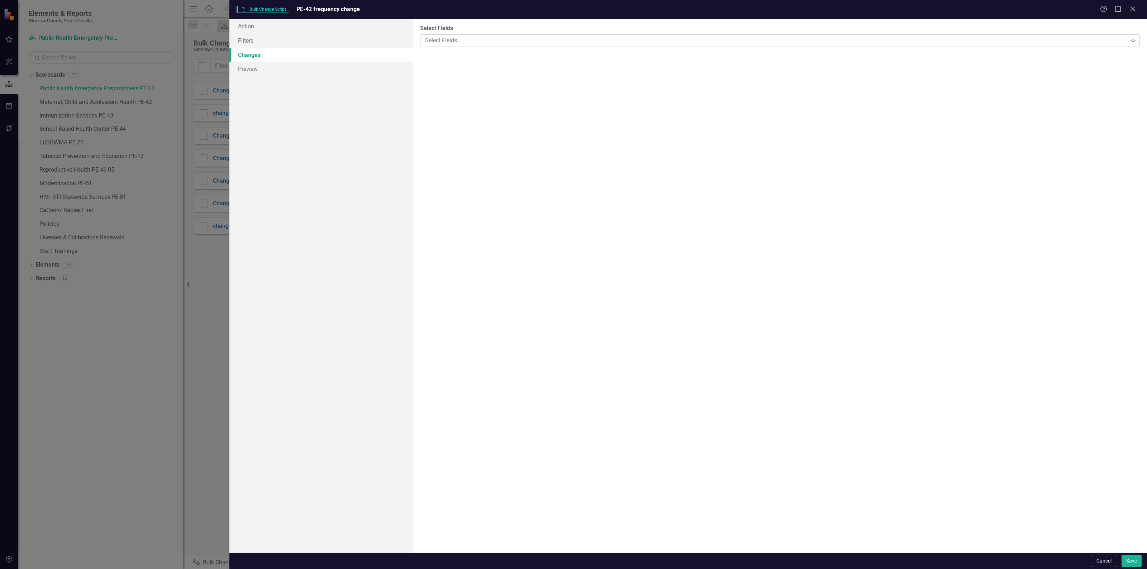
click at [550, 39] on div at bounding box center [774, 41] width 705 height 10
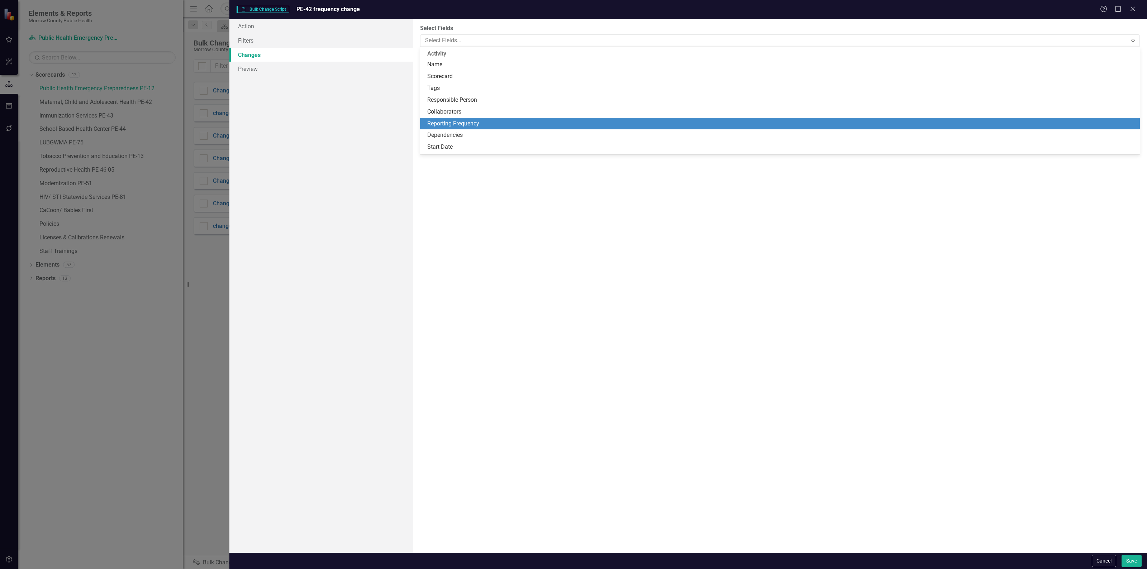
drag, startPoint x: 466, startPoint y: 121, endPoint x: 468, endPoint y: 110, distance: 11.6
click at [465, 121] on div "Reporting Frequency" at bounding box center [781, 124] width 708 height 8
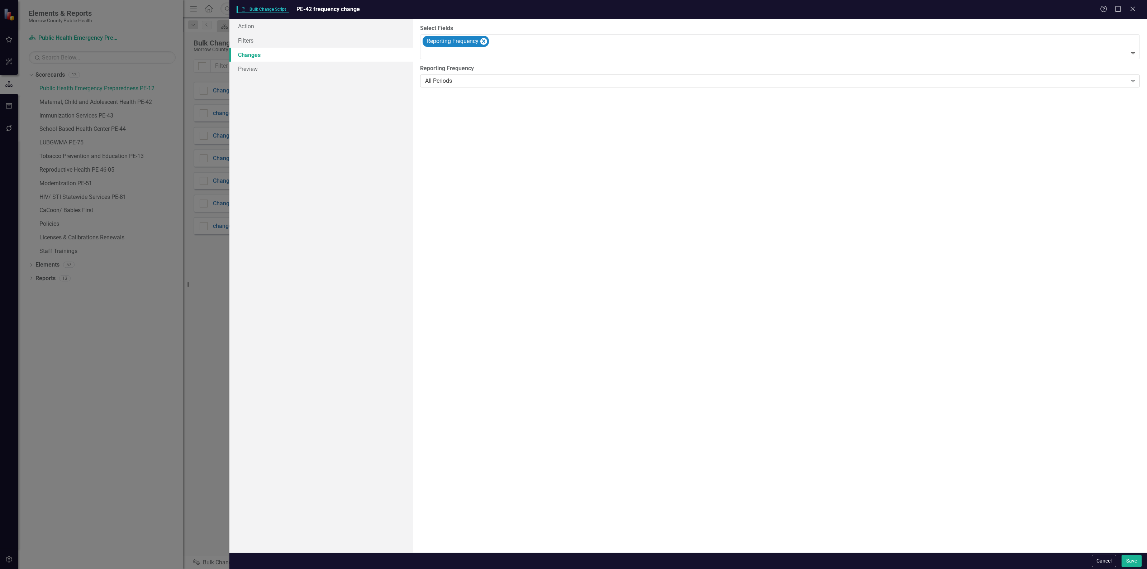
click at [465, 77] on div "All Periods" at bounding box center [776, 81] width 702 height 8
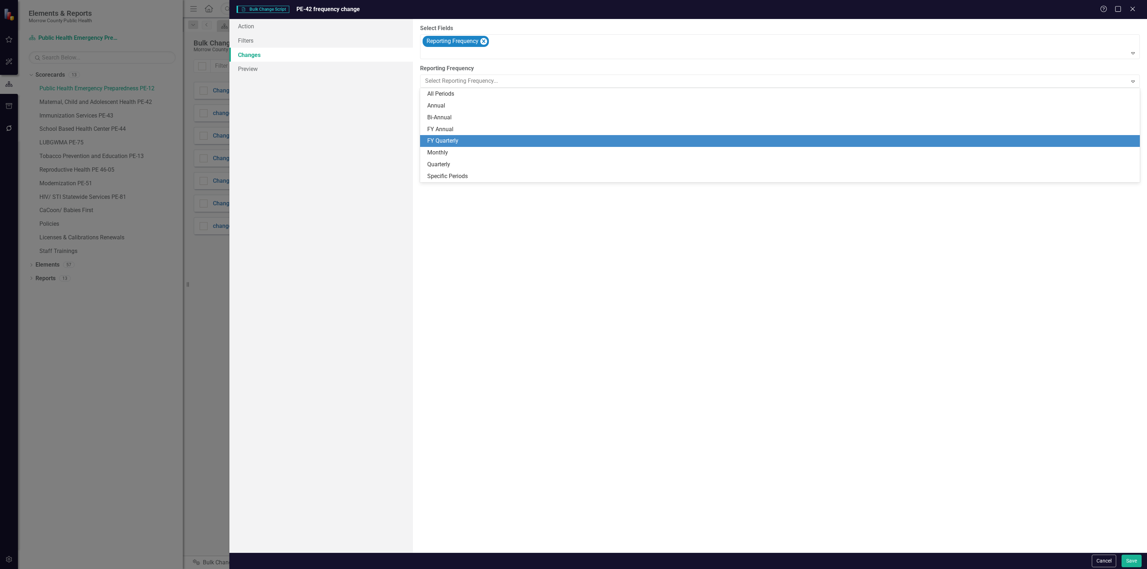
click at [463, 144] on div "FY Quarterly" at bounding box center [781, 141] width 708 height 8
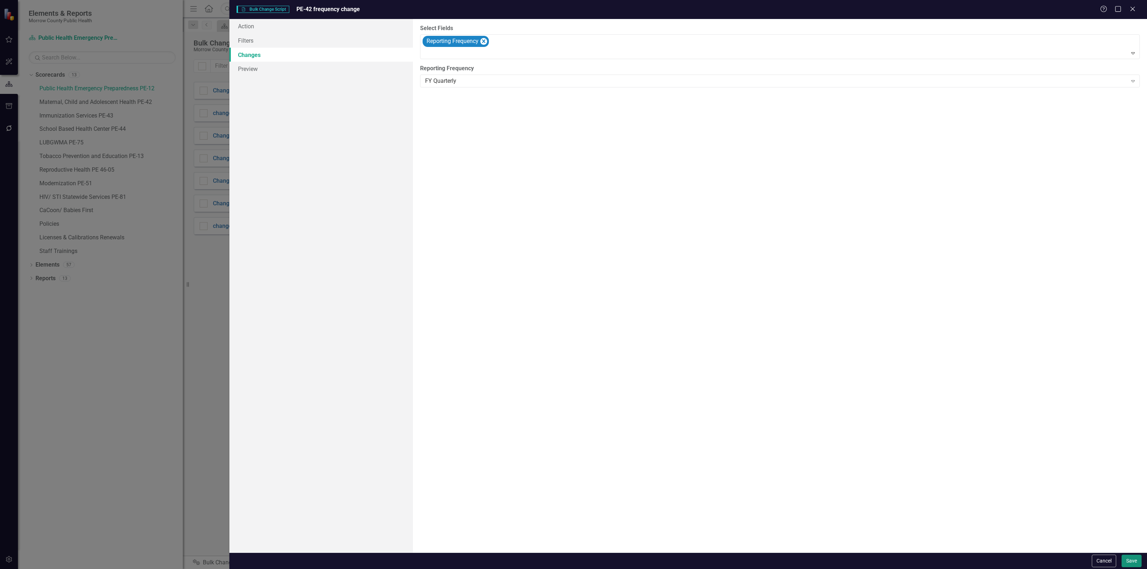
click at [1134, 564] on button "Save" at bounding box center [1131, 561] width 20 height 13
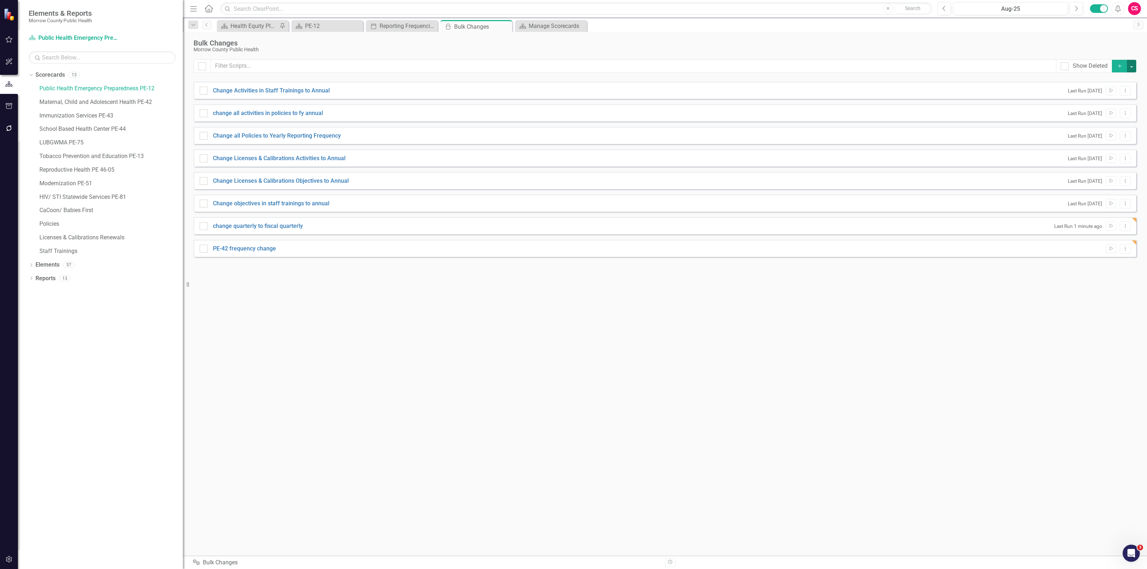
click at [1128, 63] on button "button" at bounding box center [1131, 66] width 9 height 13
click at [1122, 64] on button "Add" at bounding box center [1120, 66] width 16 height 13
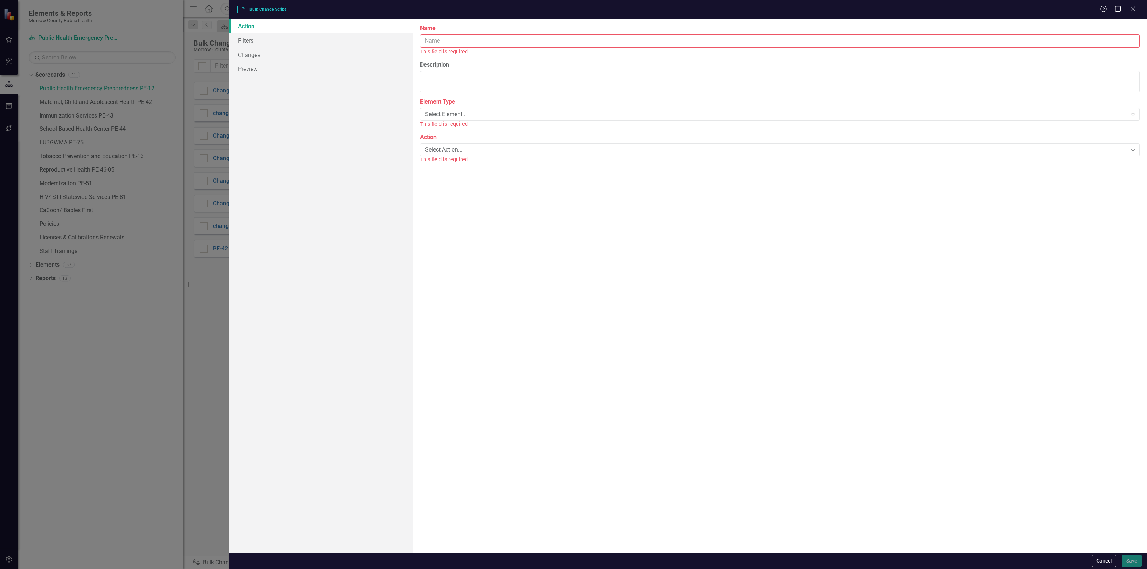
click at [469, 39] on input "Name" at bounding box center [780, 40] width 720 height 13
type input "PE-43 frequency change"
click at [460, 105] on div "Select Element..." at bounding box center [776, 106] width 702 height 8
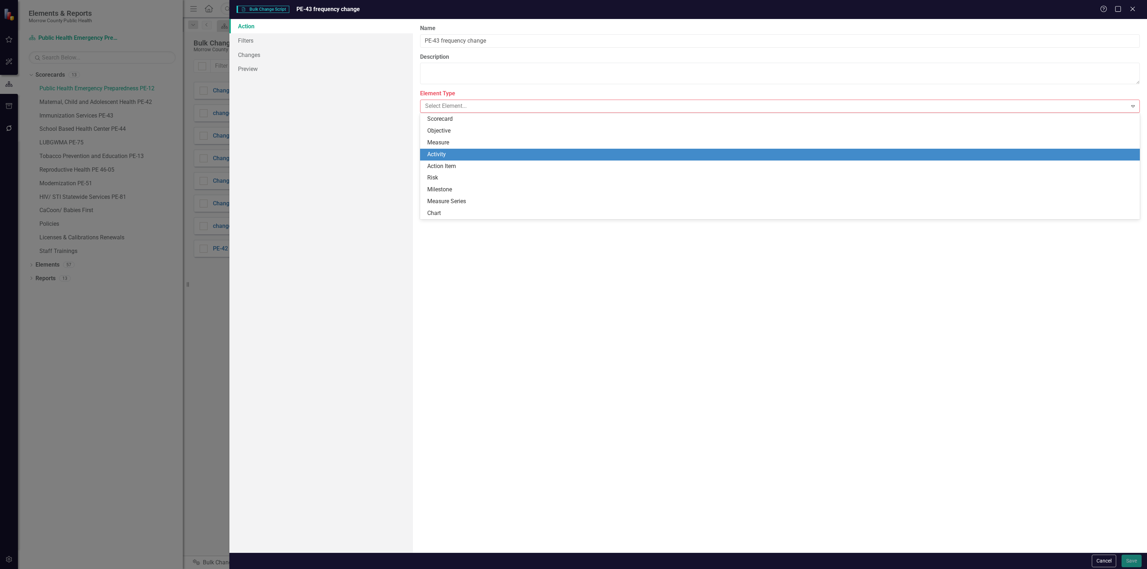
click at [449, 152] on div "Activity" at bounding box center [781, 154] width 708 height 8
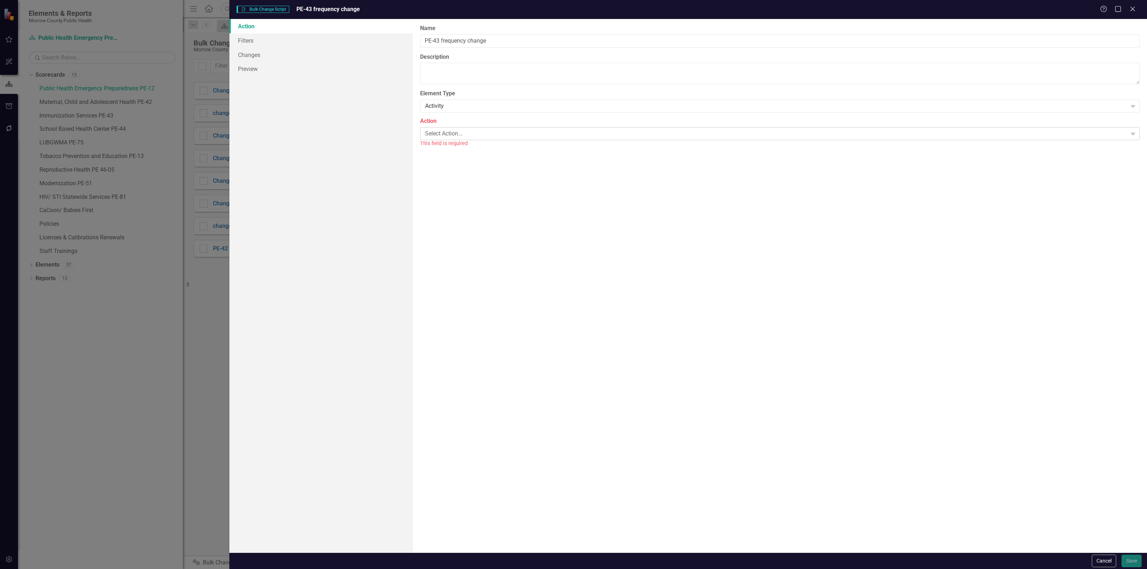
click at [453, 131] on div "Select Action..." at bounding box center [776, 133] width 702 height 8
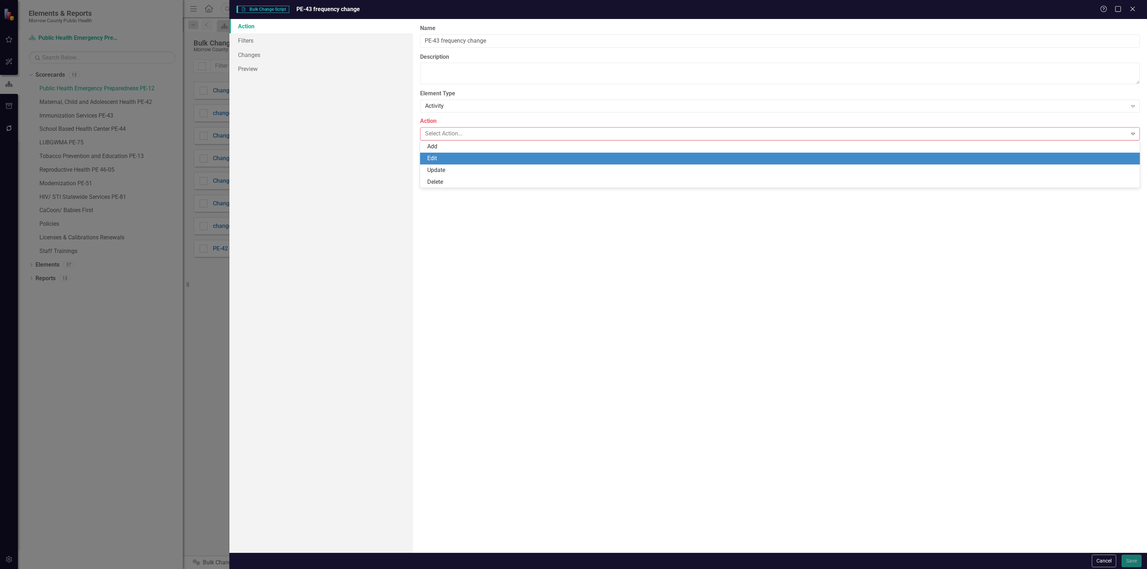
click at [448, 155] on div "Edit" at bounding box center [781, 158] width 708 height 8
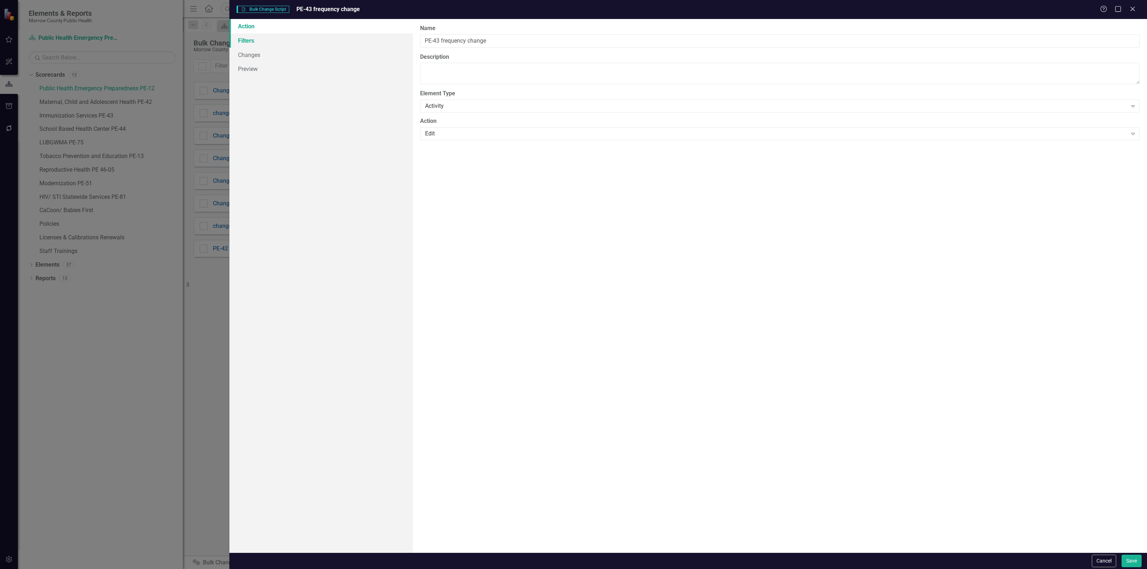
click at [272, 42] on link "Filters" at bounding box center [320, 40] width 183 height 14
click at [503, 40] on div "All of the below are true" at bounding box center [776, 41] width 702 height 8
click at [1102, 74] on icon "Add" at bounding box center [1104, 76] width 5 height 4
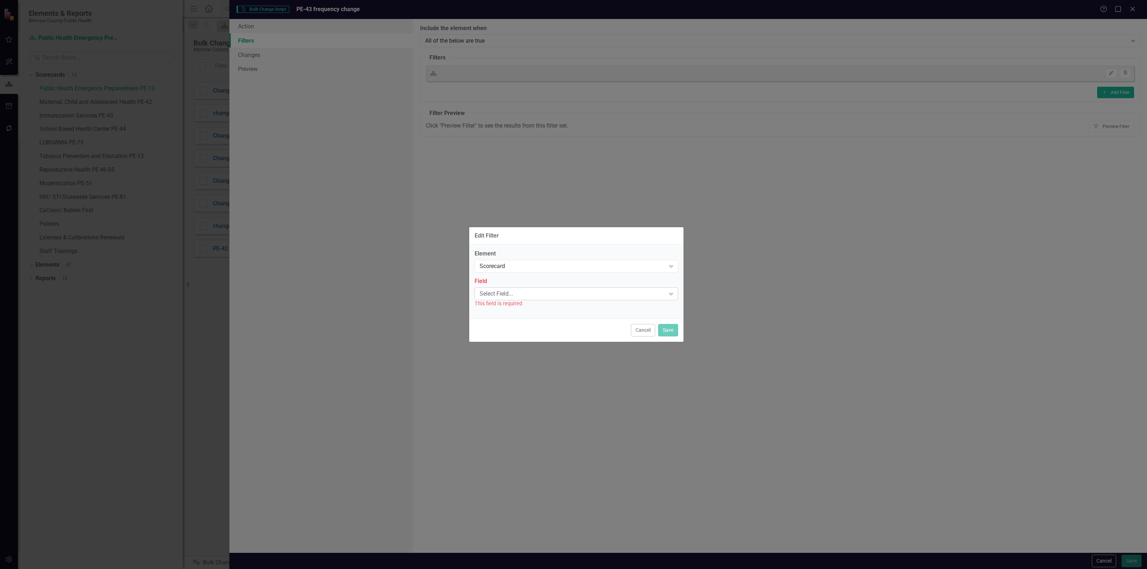
click at [515, 287] on div "Select Field... Expand" at bounding box center [576, 293] width 204 height 13
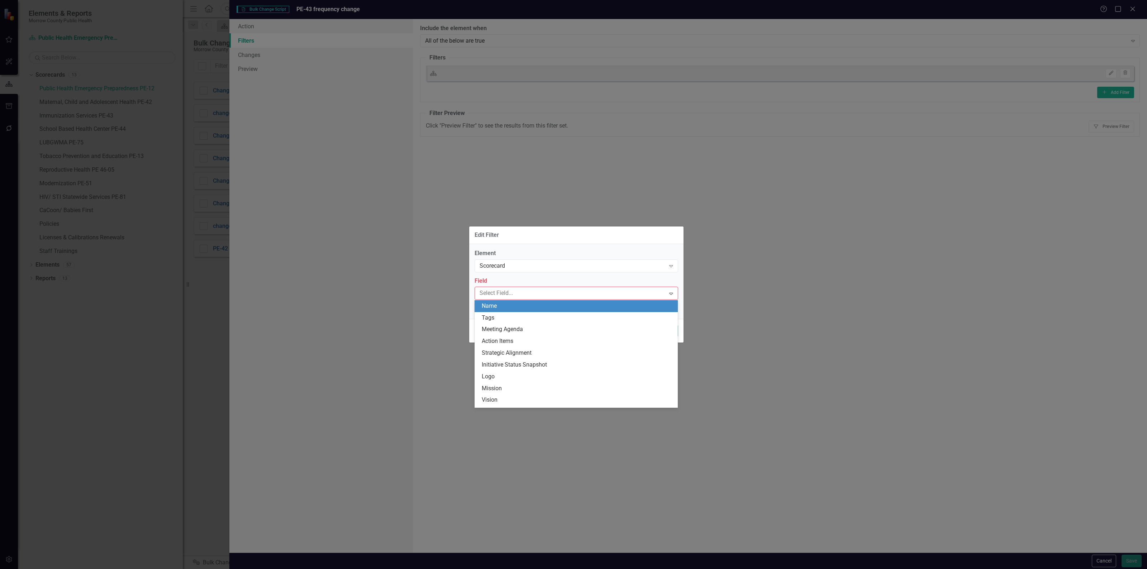
click at [511, 307] on div "Name" at bounding box center [578, 306] width 192 height 8
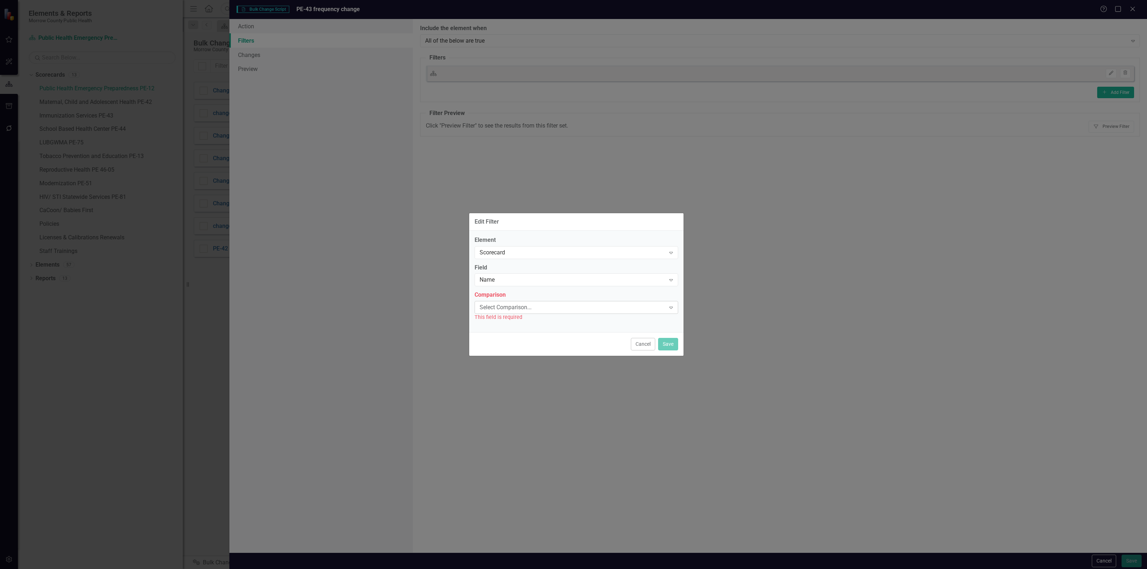
click at [511, 309] on div "Select Comparison..." at bounding box center [572, 308] width 186 height 8
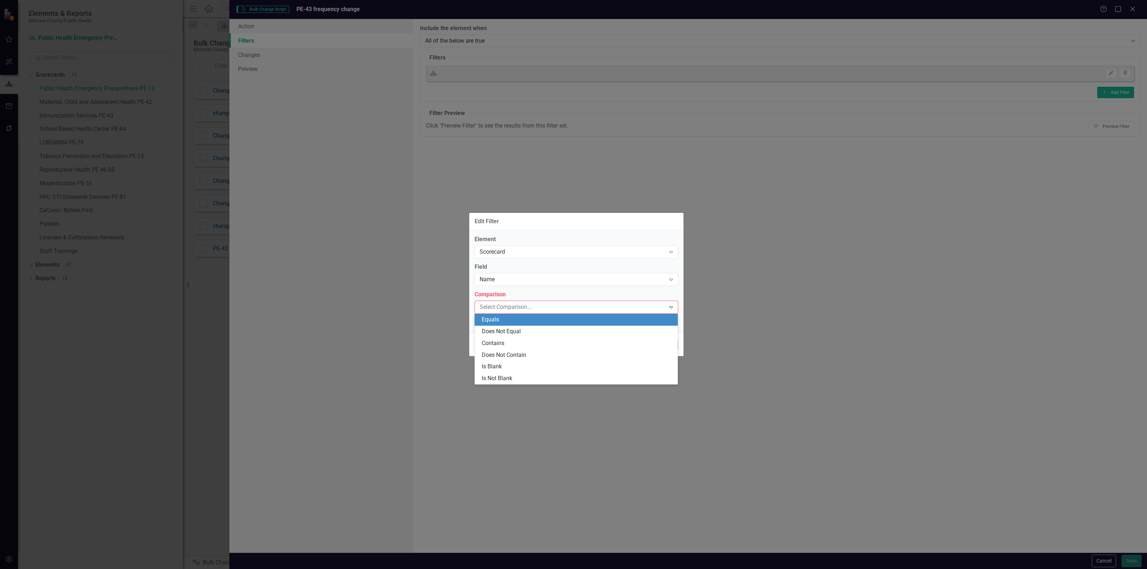
click at [509, 320] on div "Equals" at bounding box center [578, 320] width 192 height 8
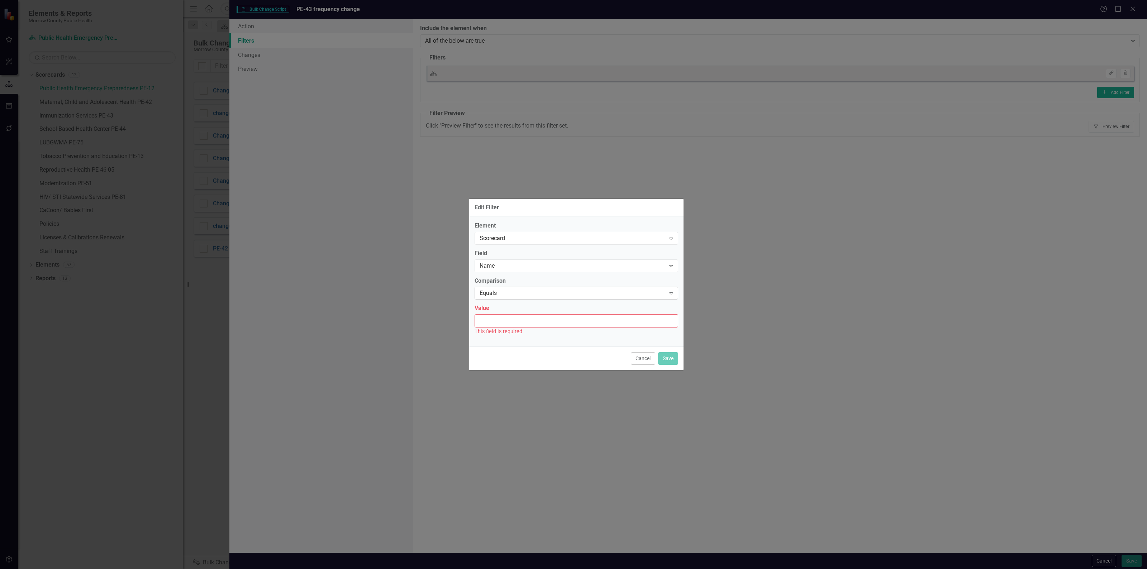
click at [512, 295] on div "Equals" at bounding box center [572, 293] width 186 height 8
click at [511, 327] on div "Contains" at bounding box center [578, 329] width 192 height 8
click at [512, 320] on input "Value" at bounding box center [576, 320] width 204 height 13
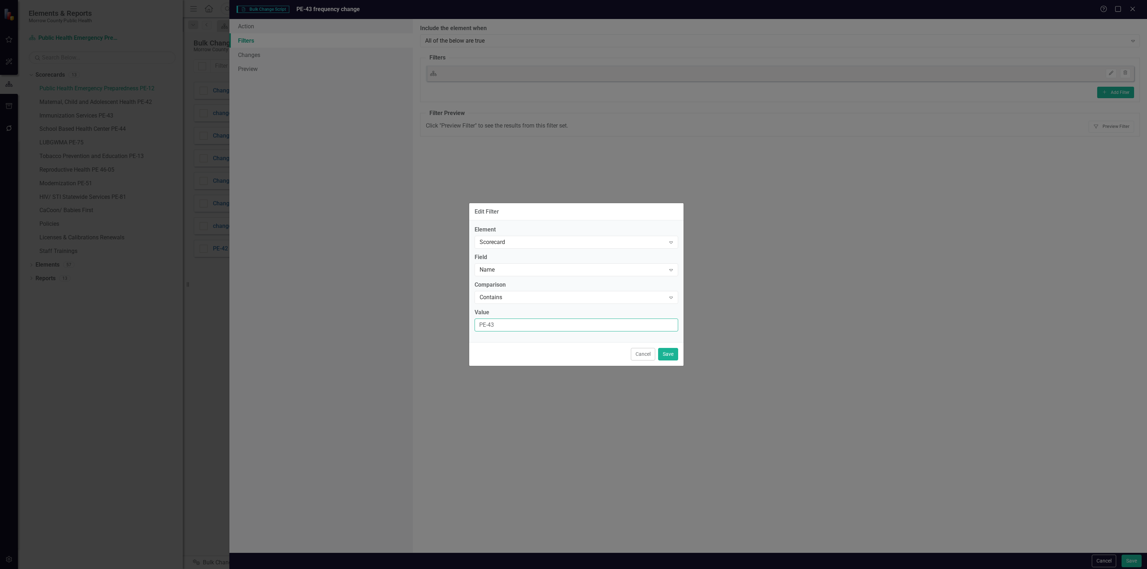
type input "PE-43"
click button "Save" at bounding box center [668, 354] width 20 height 13
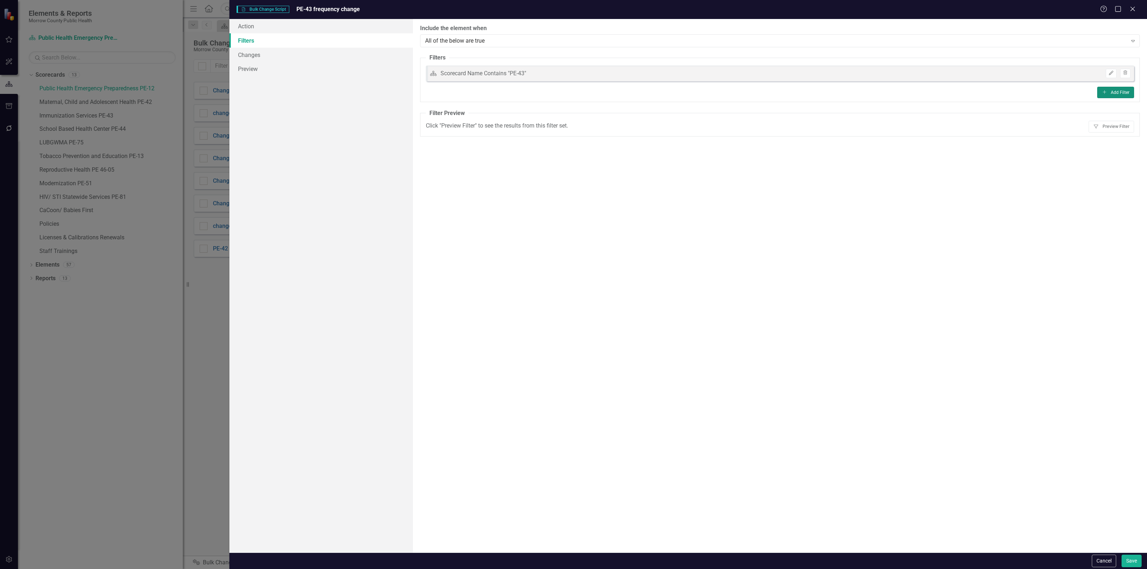
click at [1107, 93] on button "Add Add Filter" at bounding box center [1115, 92] width 37 height 11
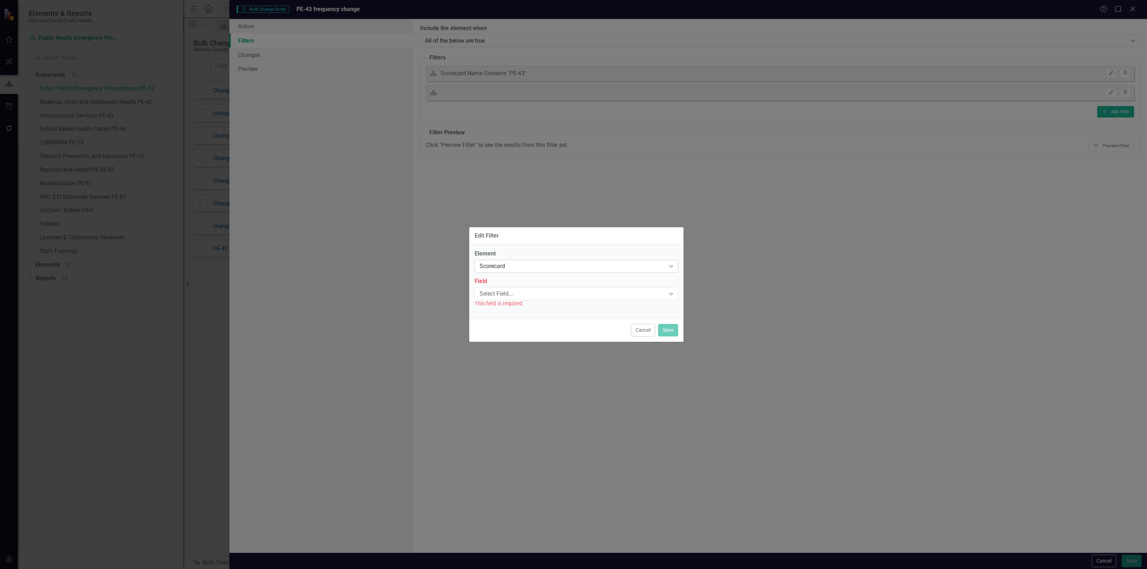
click at [561, 268] on div "Scorecard" at bounding box center [572, 266] width 186 height 8
click at [536, 289] on div "Activity" at bounding box center [578, 290] width 192 height 8
click at [536, 289] on div "Select Field... Expand" at bounding box center [576, 293] width 204 height 13
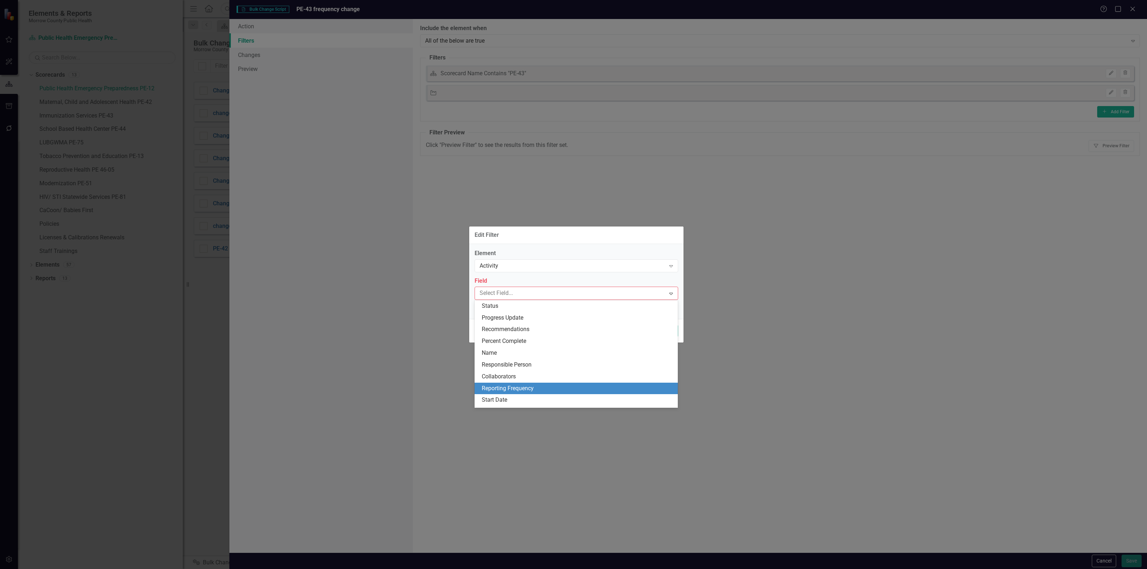
click at [526, 388] on div "Reporting Frequency" at bounding box center [578, 388] width 192 height 8
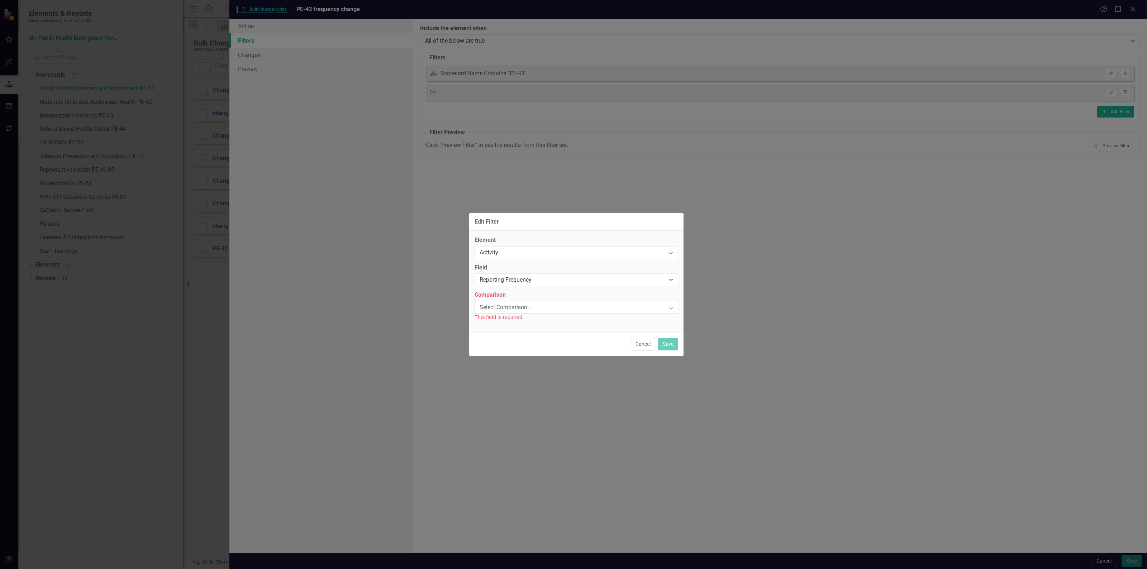
click at [521, 307] on div "Select Comparison..." at bounding box center [572, 308] width 186 height 8
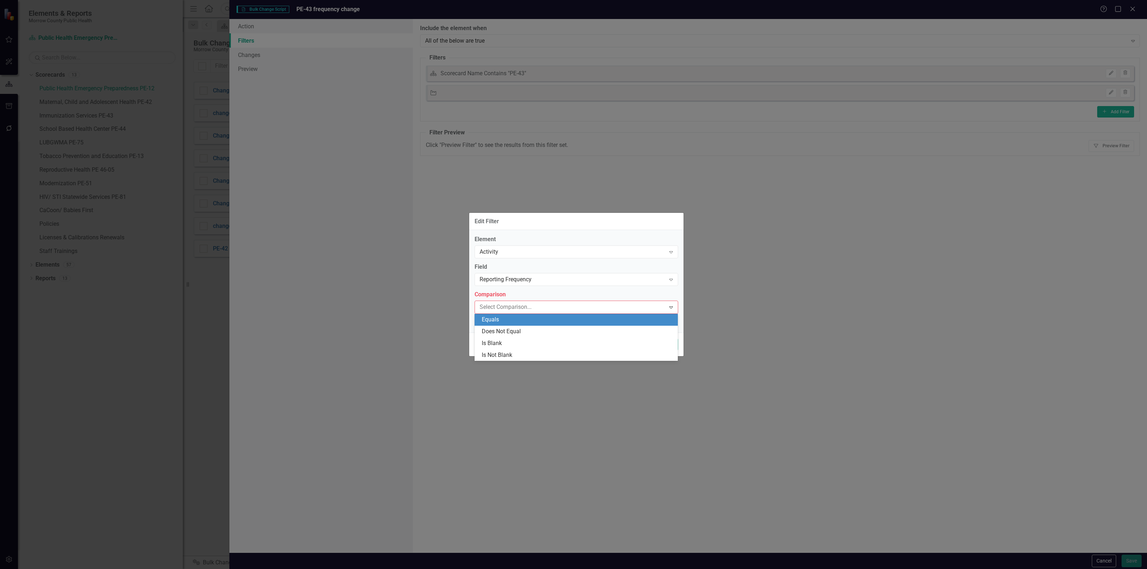
click at [515, 321] on div "Equals" at bounding box center [578, 320] width 192 height 8
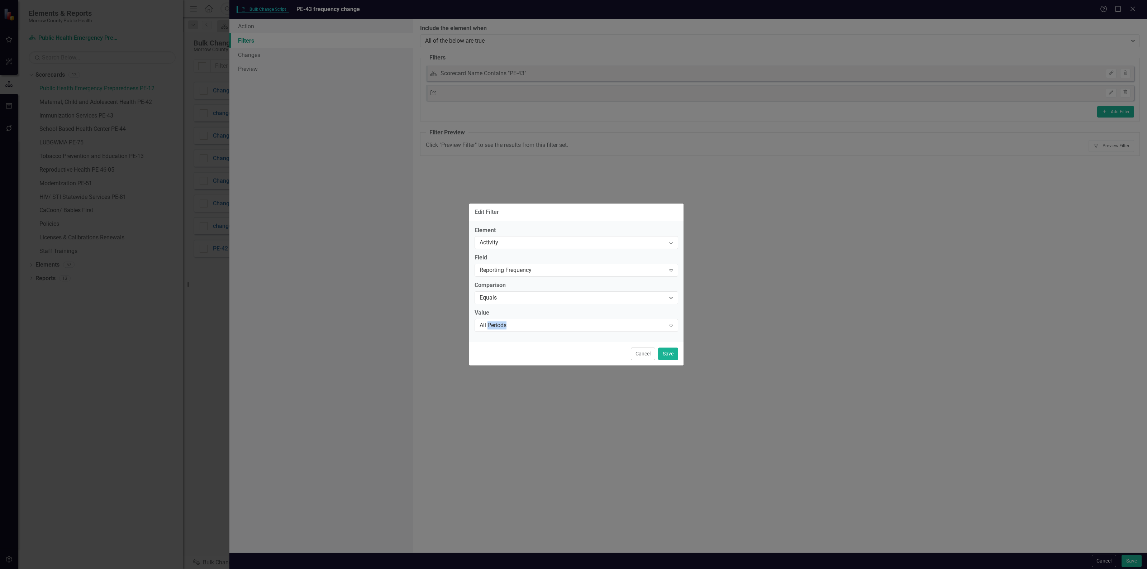
click at [515, 321] on div "All Periods" at bounding box center [572, 325] width 186 height 8
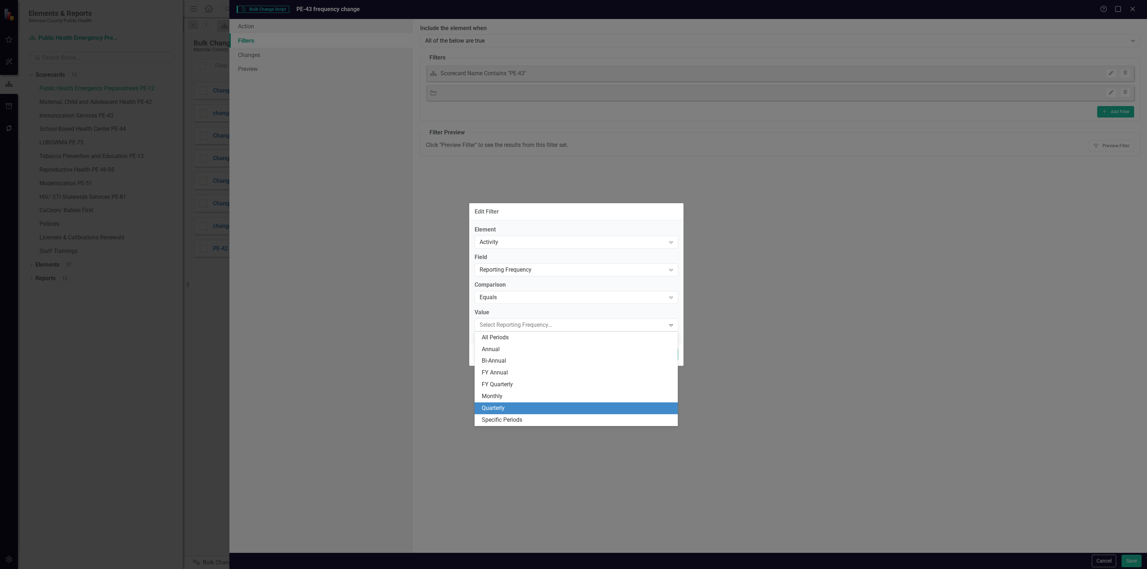
click at [512, 404] on div "Quarterly" at bounding box center [578, 408] width 192 height 8
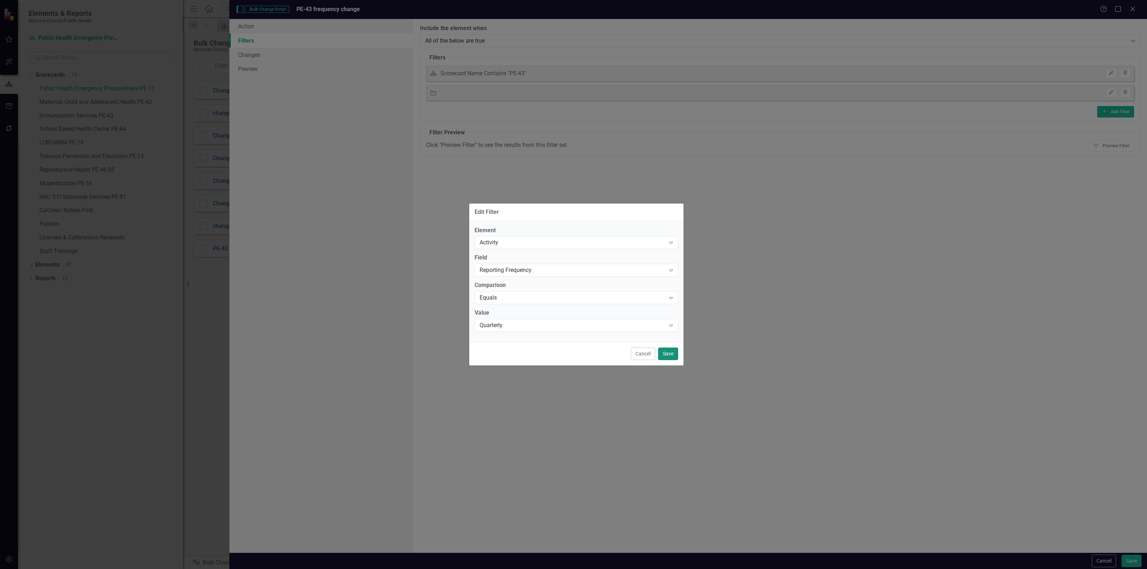
click at [666, 351] on button "Save" at bounding box center [668, 354] width 20 height 13
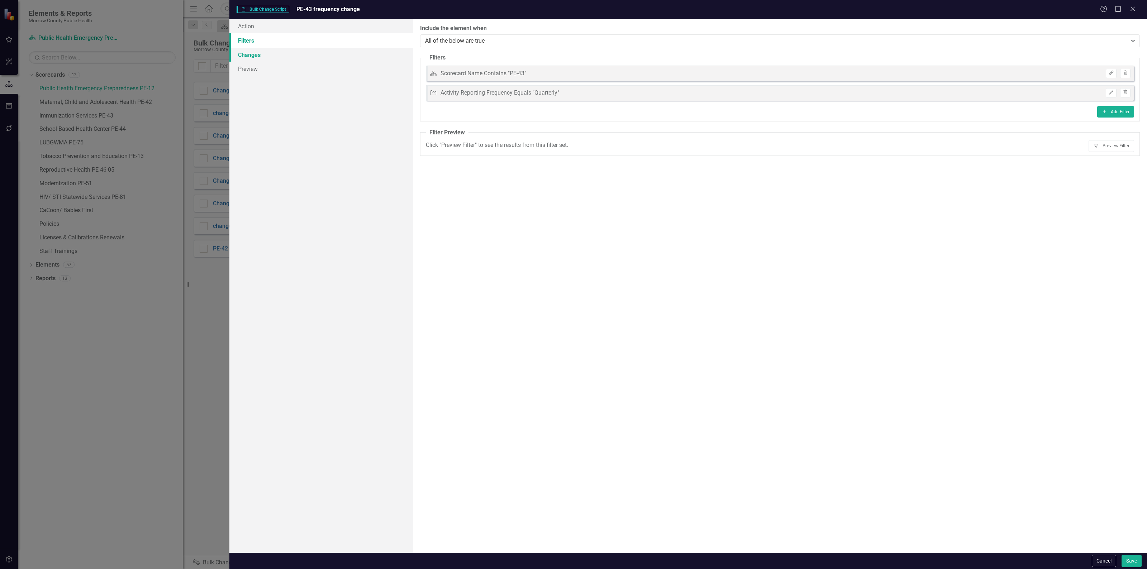
click at [316, 54] on link "Changes" at bounding box center [320, 55] width 183 height 14
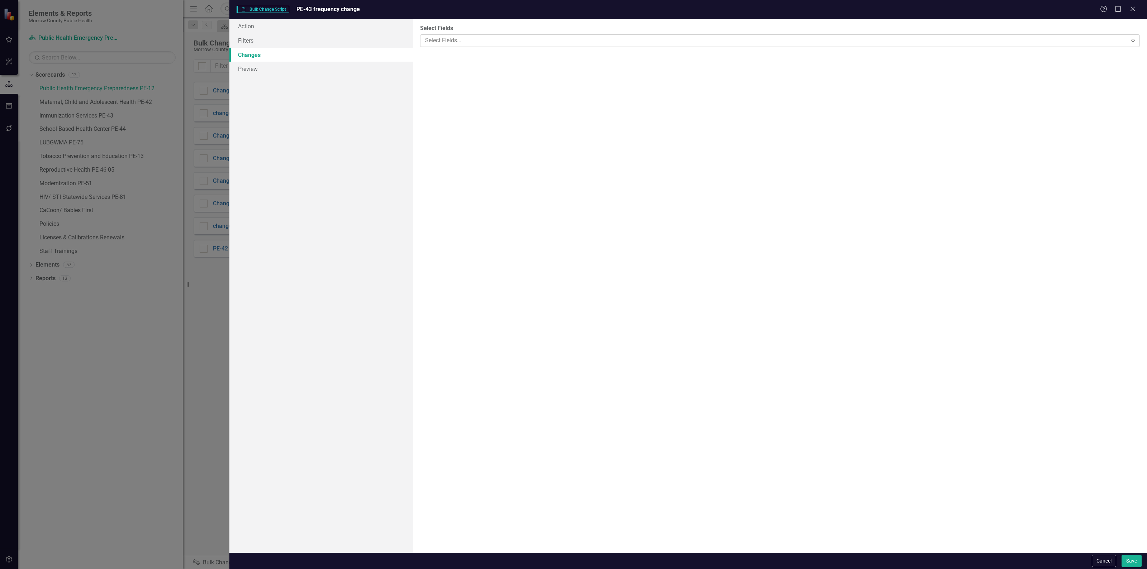
click at [1097, 43] on div at bounding box center [774, 41] width 705 height 10
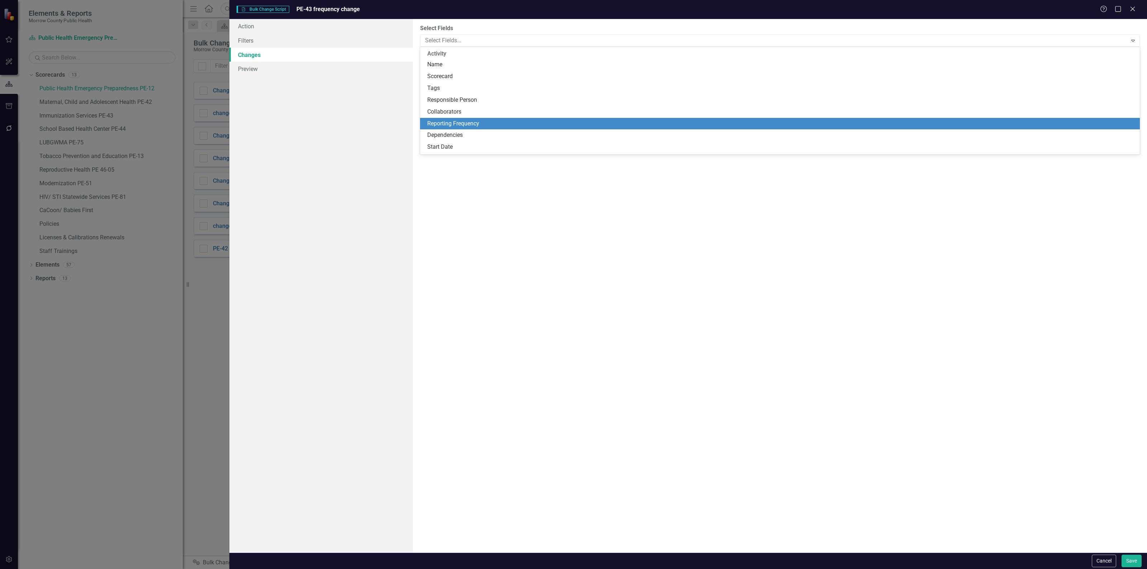
click at [577, 125] on div "Reporting Frequency" at bounding box center [781, 124] width 708 height 8
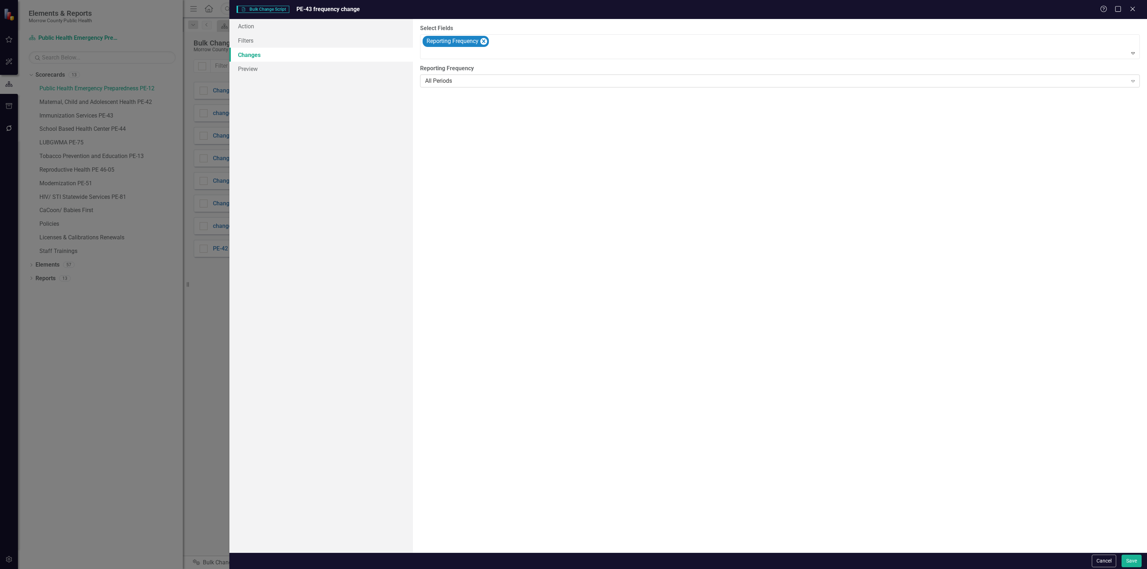
click at [508, 83] on div "All Periods" at bounding box center [776, 81] width 702 height 8
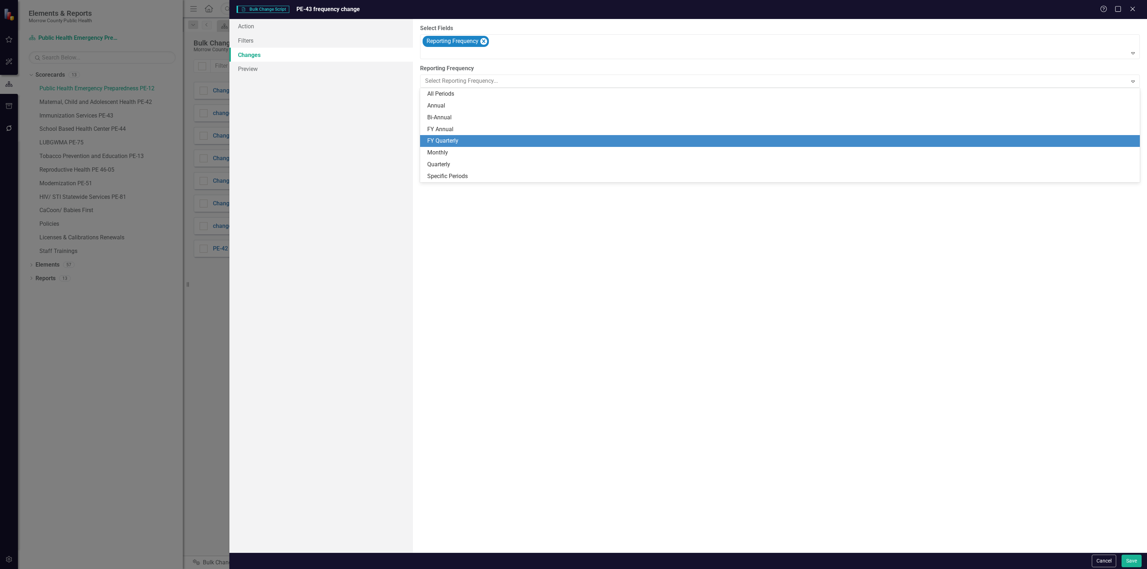
click at [469, 138] on div "FY Quarterly" at bounding box center [781, 141] width 708 height 8
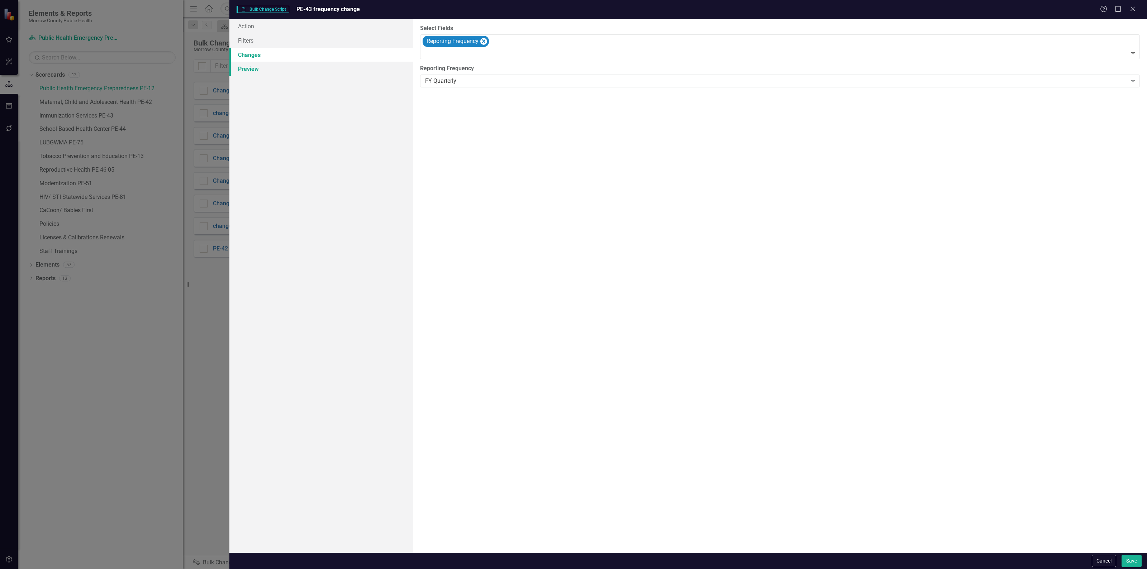
click at [283, 69] on link "Preview" at bounding box center [320, 69] width 183 height 14
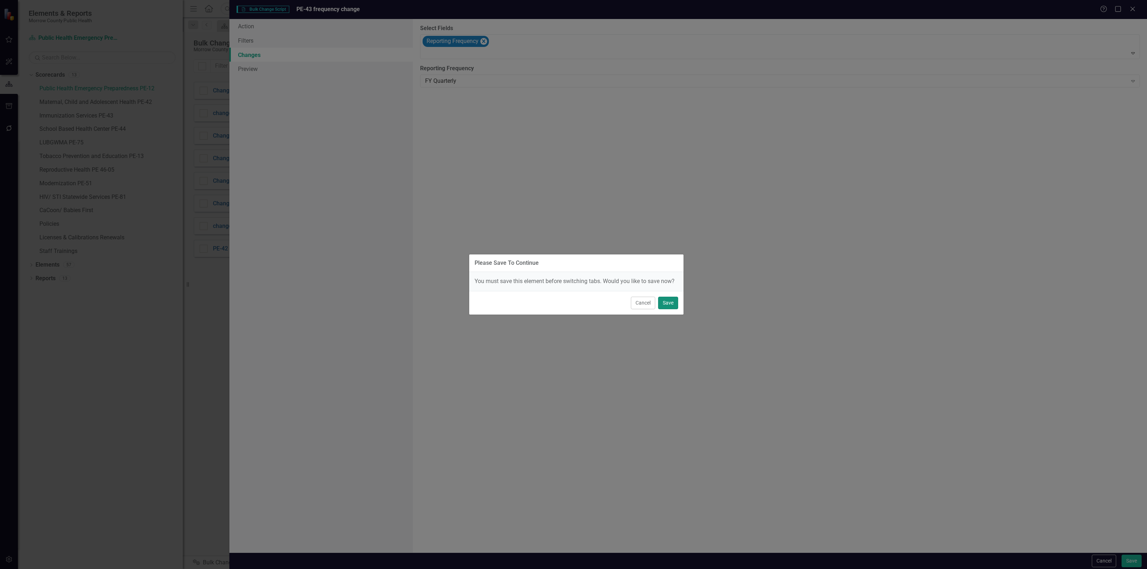
click at [665, 303] on button "Save" at bounding box center [668, 303] width 20 height 13
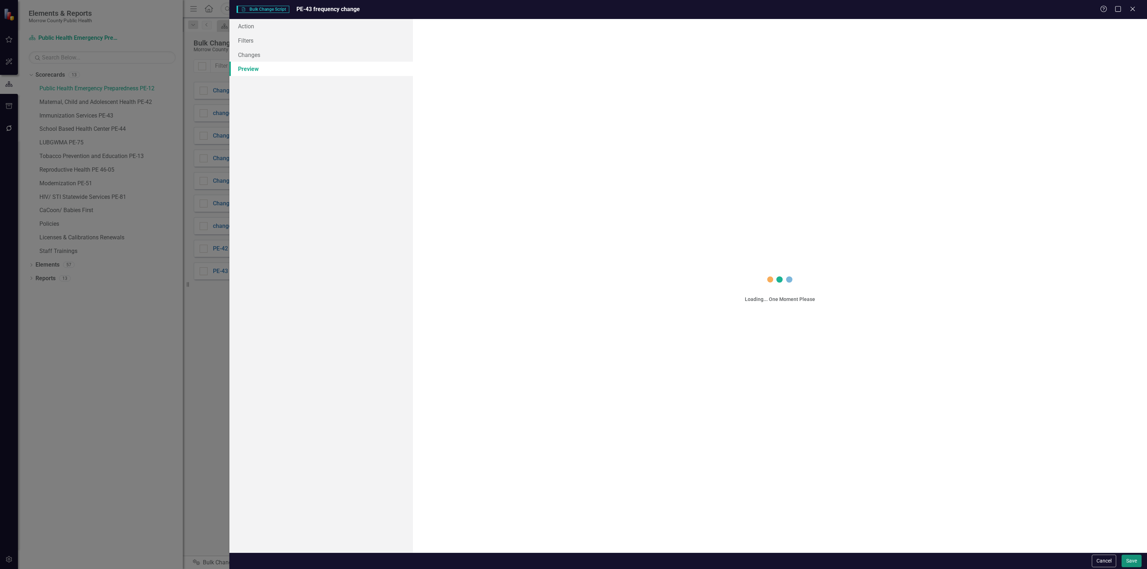
click at [1129, 559] on button "Save" at bounding box center [1131, 561] width 20 height 13
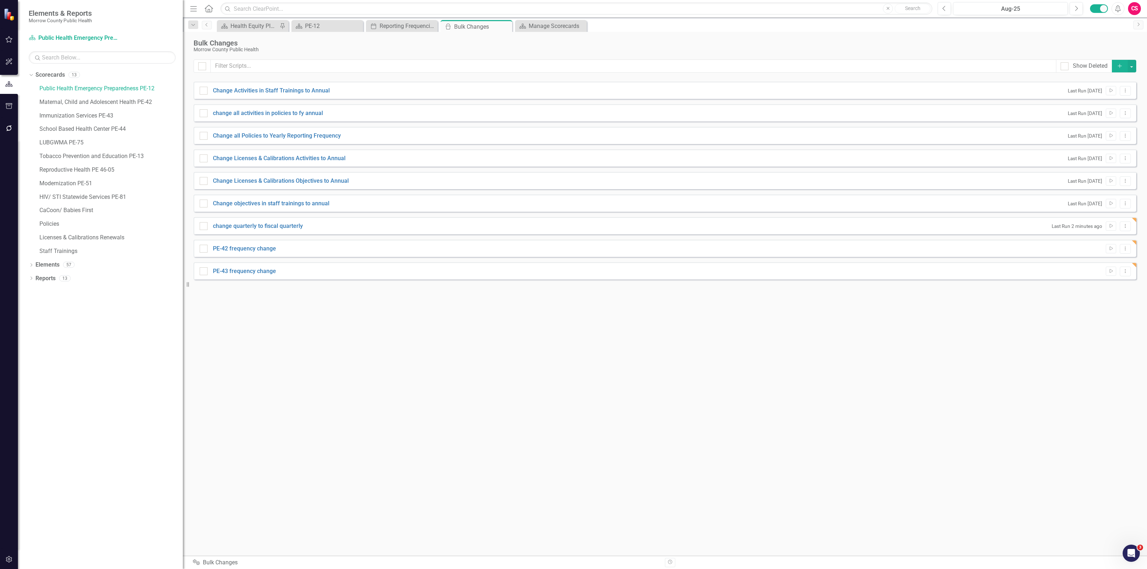
click at [1120, 67] on icon "Add" at bounding box center [1119, 65] width 6 height 5
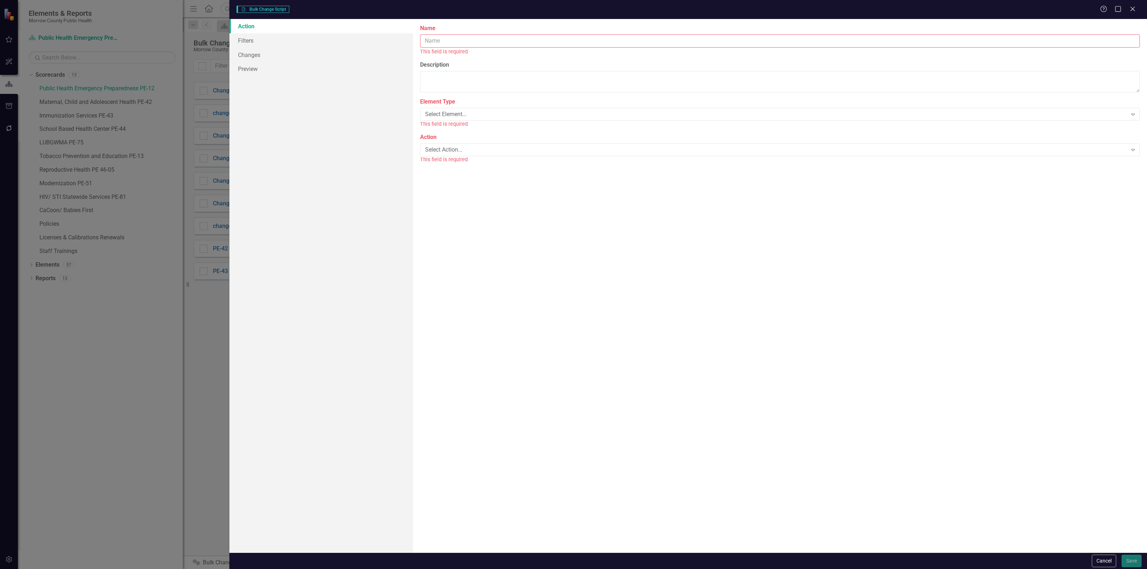
click at [518, 44] on input "Name" at bounding box center [780, 40] width 720 height 13
type input "PE-44 frequency change"
click at [479, 104] on div "Select Element..." at bounding box center [776, 106] width 702 height 8
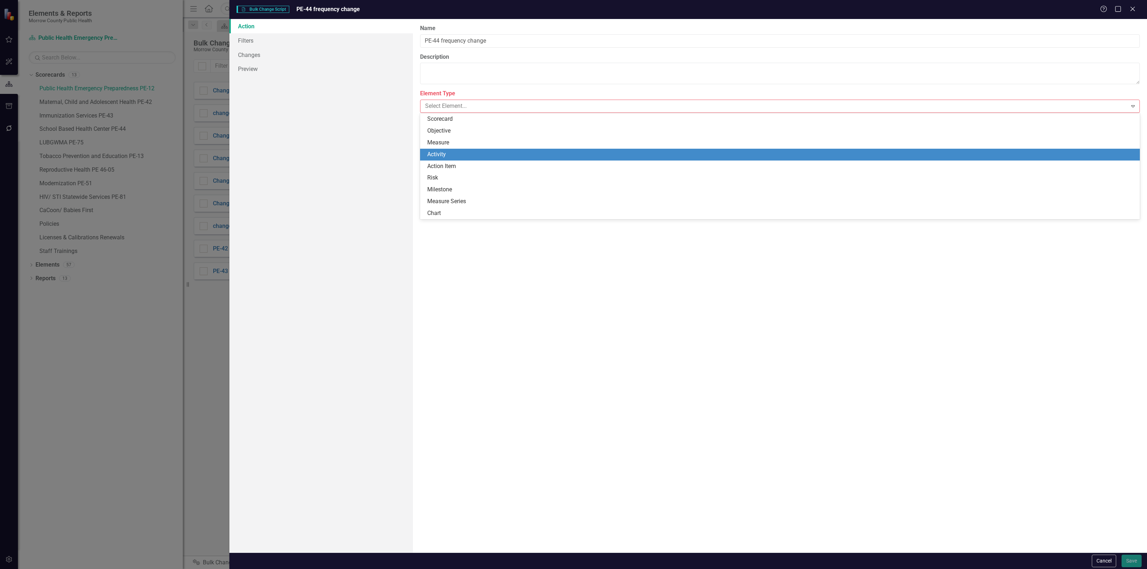
click at [470, 153] on div "Activity" at bounding box center [781, 154] width 708 height 8
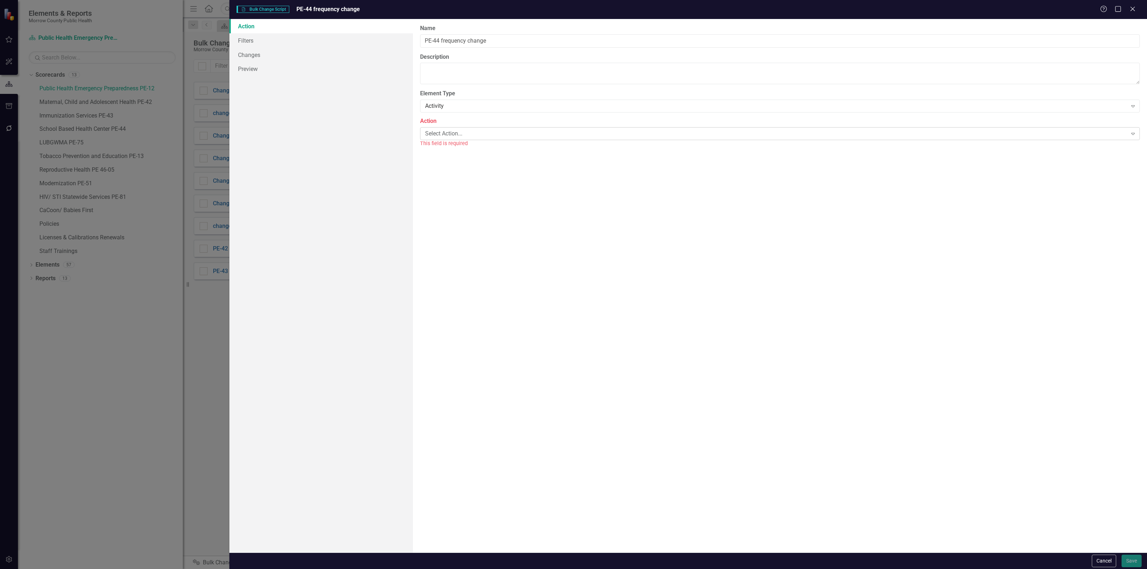
click at [471, 135] on div "Select Action..." at bounding box center [776, 133] width 702 height 8
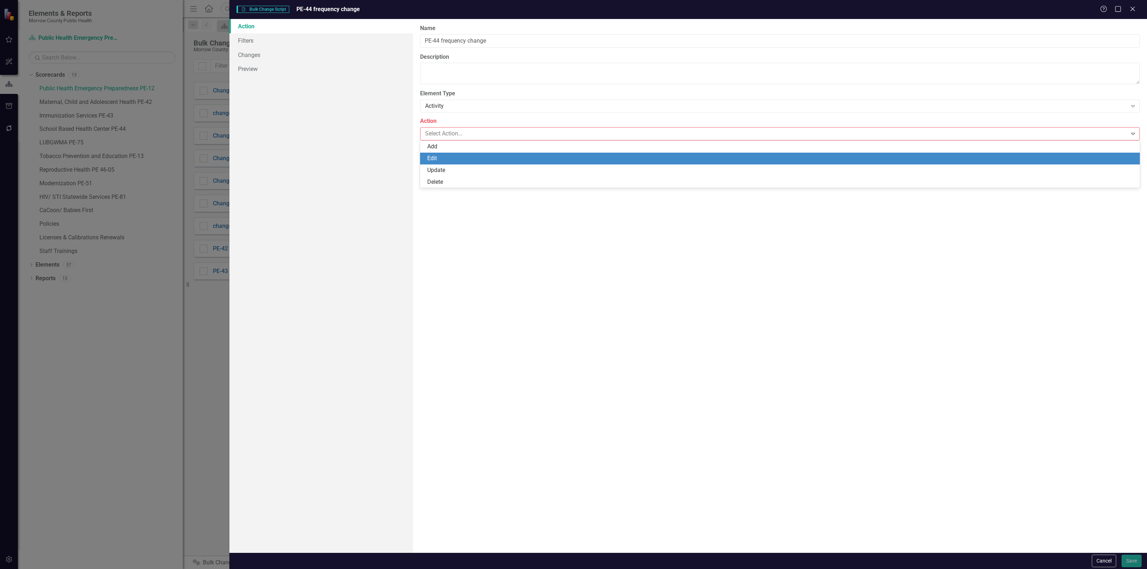
click at [454, 154] on div "Edit" at bounding box center [781, 158] width 708 height 8
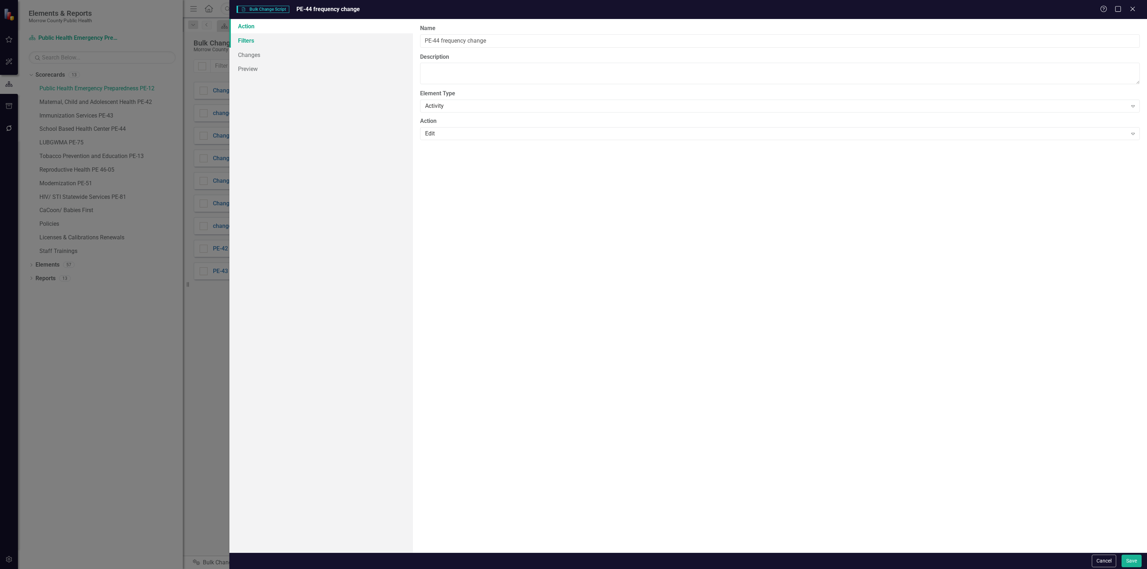
click at [277, 35] on link "Filters" at bounding box center [320, 40] width 183 height 14
click at [1120, 76] on button "Add Add Filter" at bounding box center [1115, 76] width 37 height 11
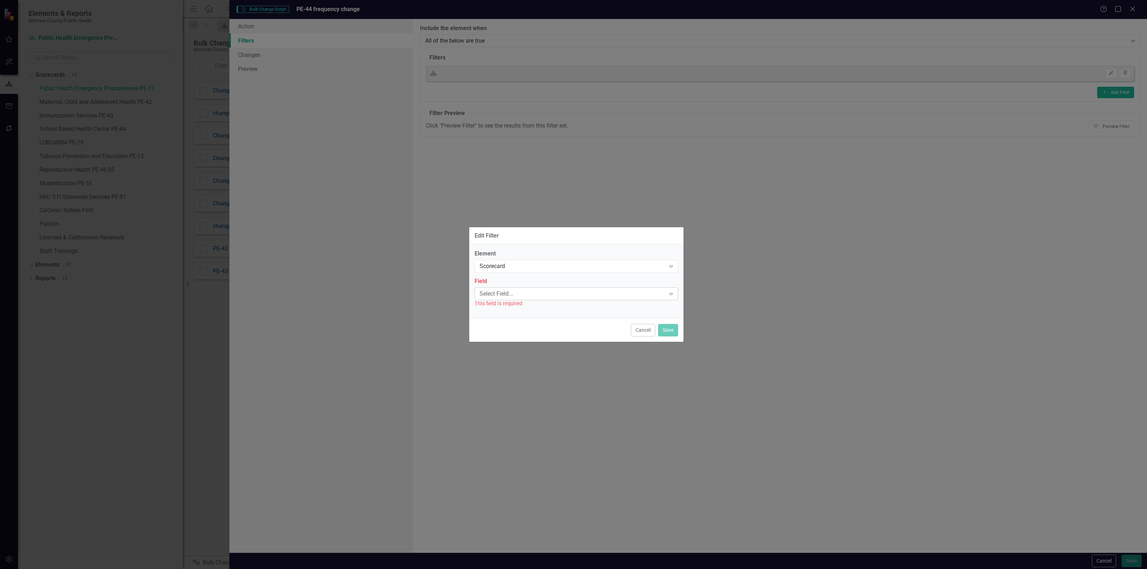
click at [502, 287] on div "Field Select Field... Expand This field is required" at bounding box center [576, 292] width 204 height 30
click at [503, 290] on div "Select Field..." at bounding box center [572, 294] width 186 height 8
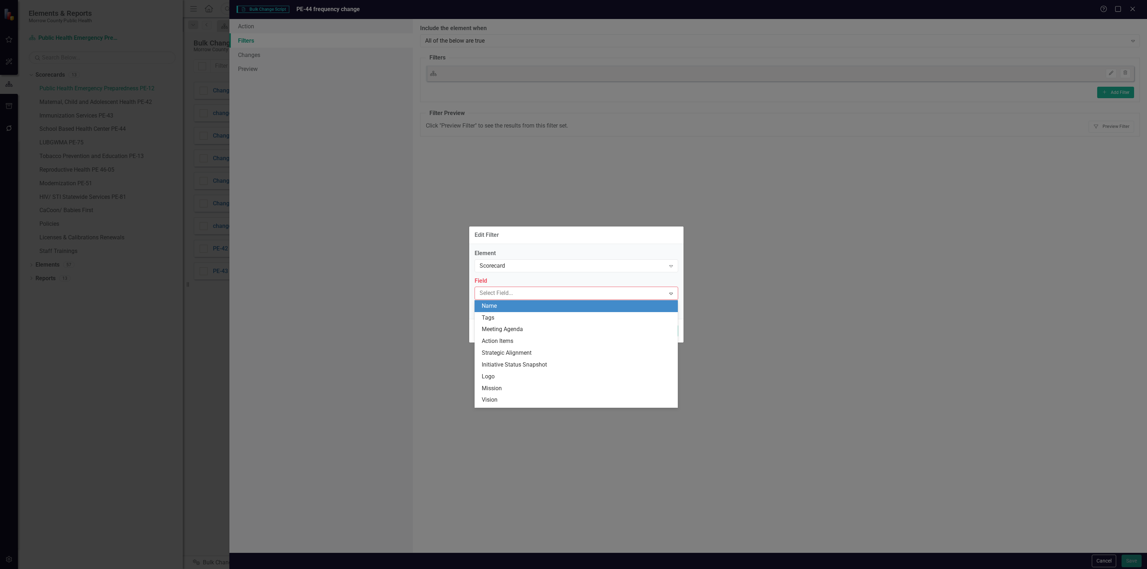
click at [503, 307] on div "Name" at bounding box center [578, 306] width 192 height 8
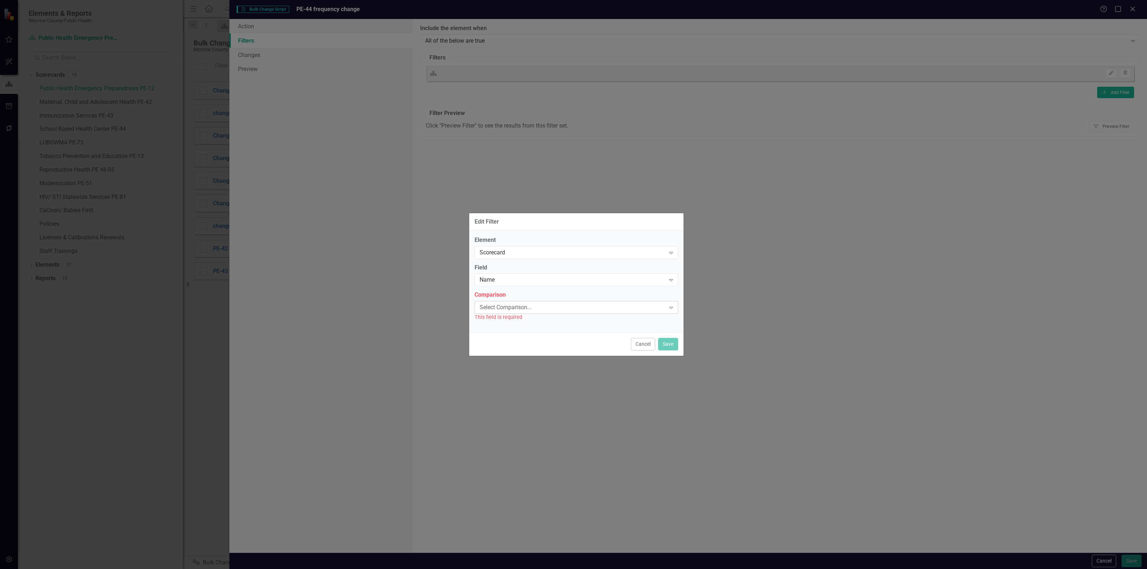
click at [506, 305] on div "Select Comparison..." at bounding box center [572, 308] width 186 height 8
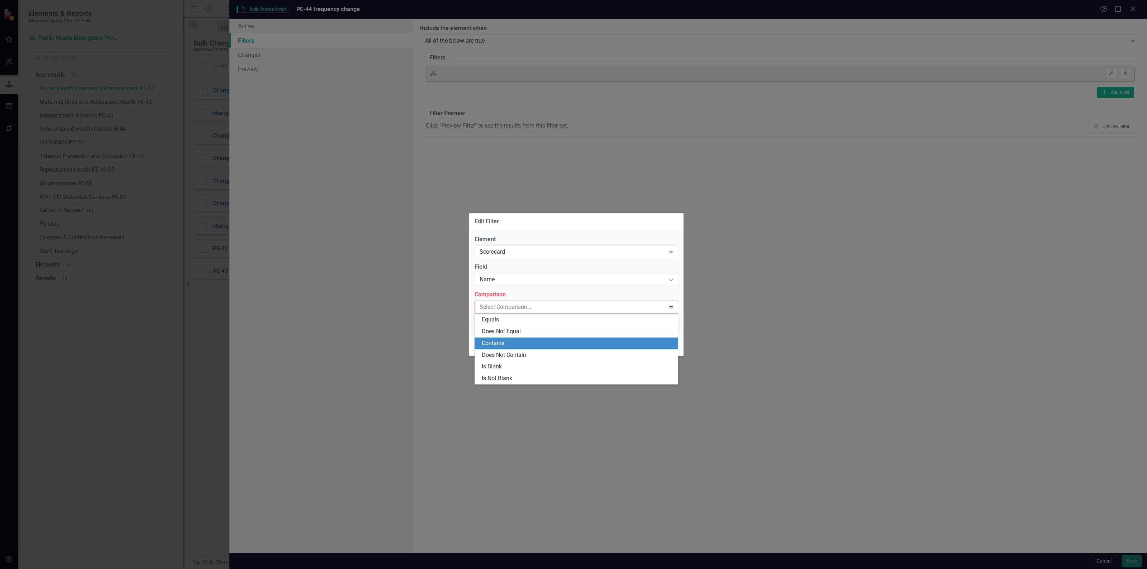
click at [502, 342] on div "Contains" at bounding box center [578, 343] width 192 height 8
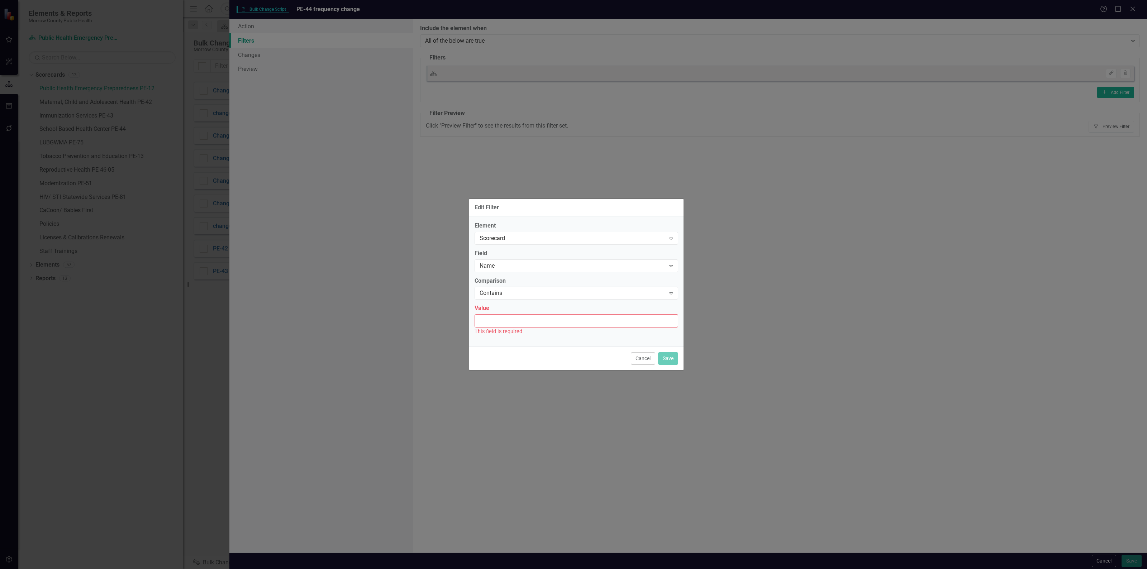
click at [507, 324] on input "Value" at bounding box center [576, 320] width 204 height 13
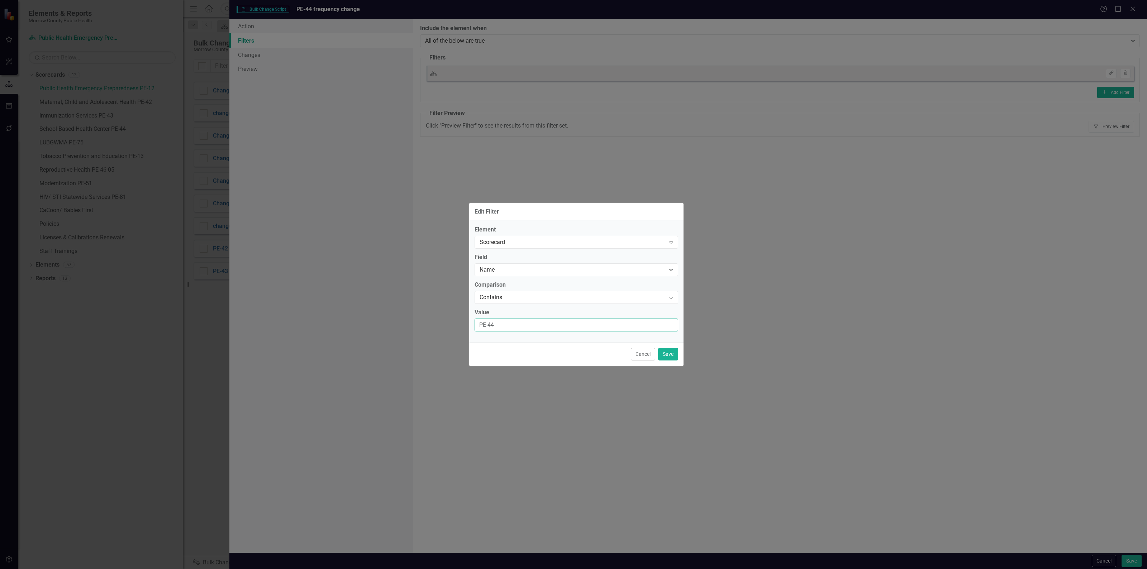
type input "PE-44"
click button "Save" at bounding box center [668, 354] width 20 height 13
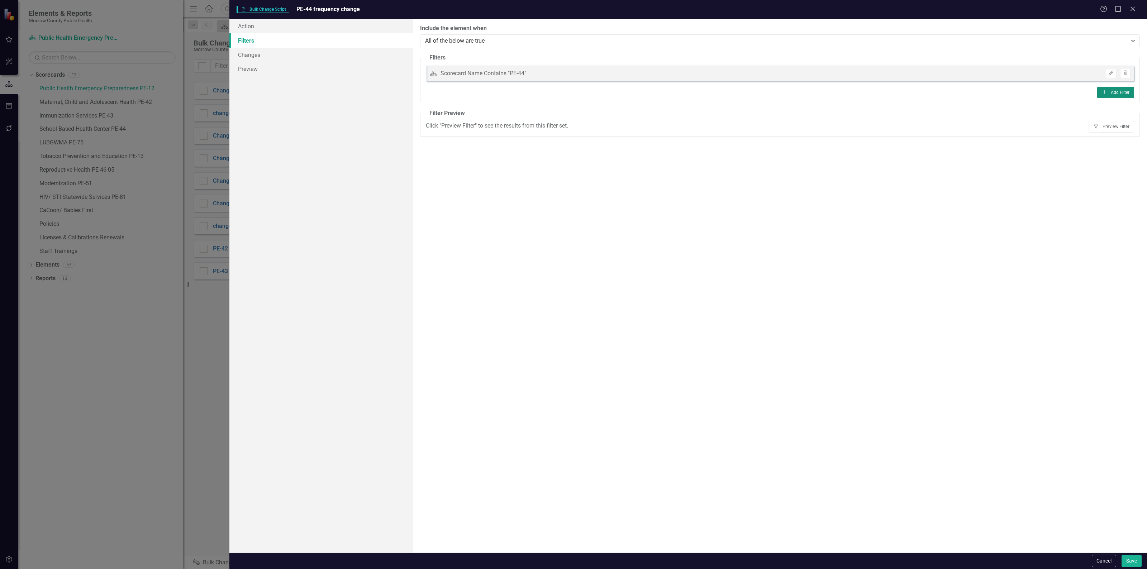
click at [1105, 93] on icon "Add" at bounding box center [1104, 92] width 5 height 4
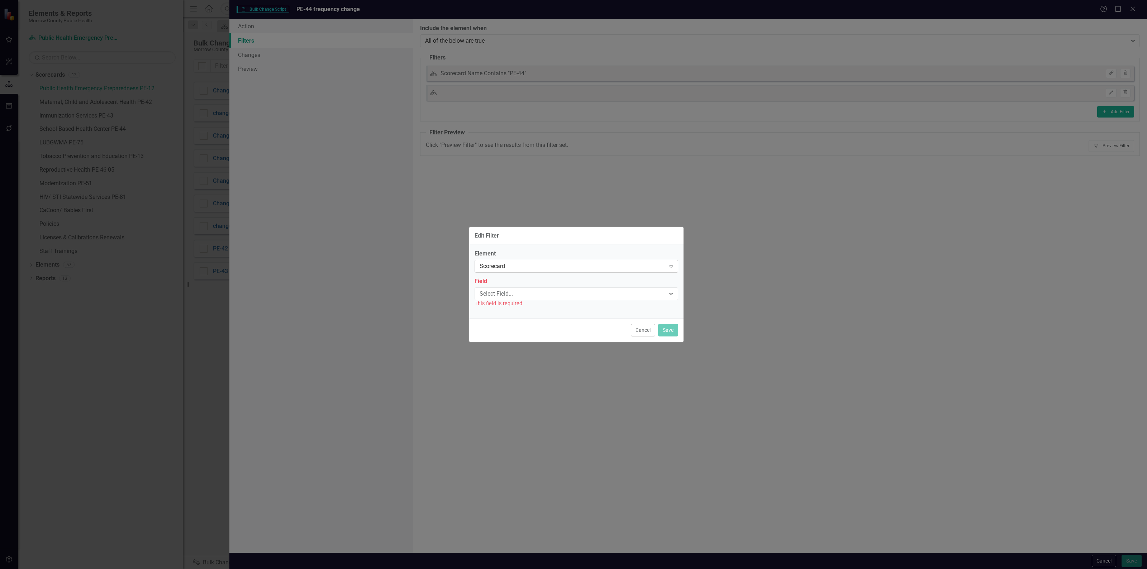
click at [592, 261] on div "Scorecard Expand" at bounding box center [576, 266] width 204 height 13
click at [531, 293] on div "Activity" at bounding box center [578, 290] width 192 height 8
click at [531, 293] on div "Select Field..." at bounding box center [572, 294] width 186 height 8
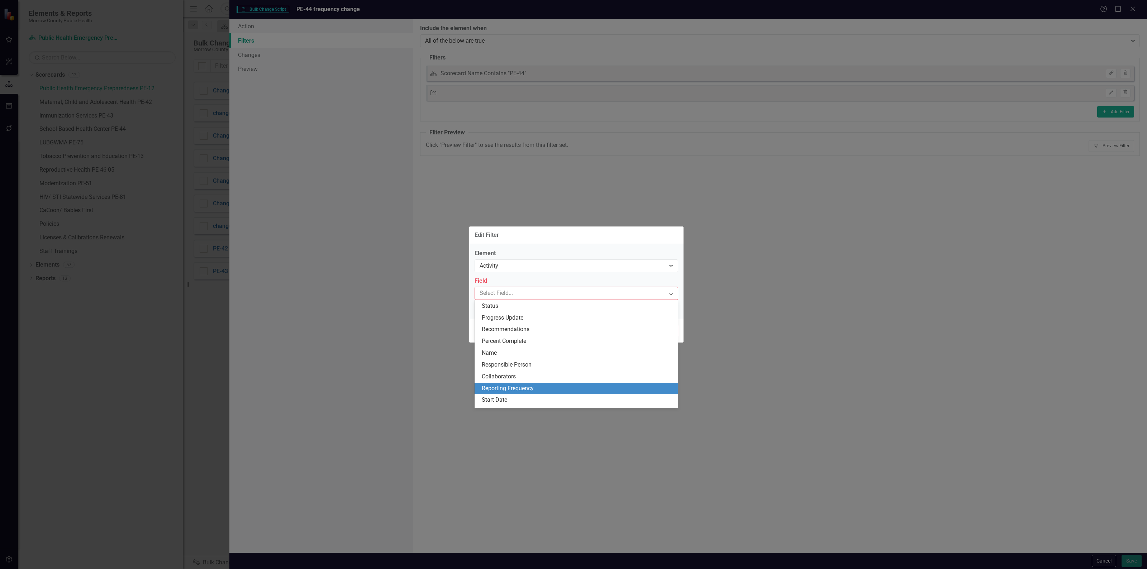
click at [512, 387] on div "Reporting Frequency" at bounding box center [578, 388] width 192 height 8
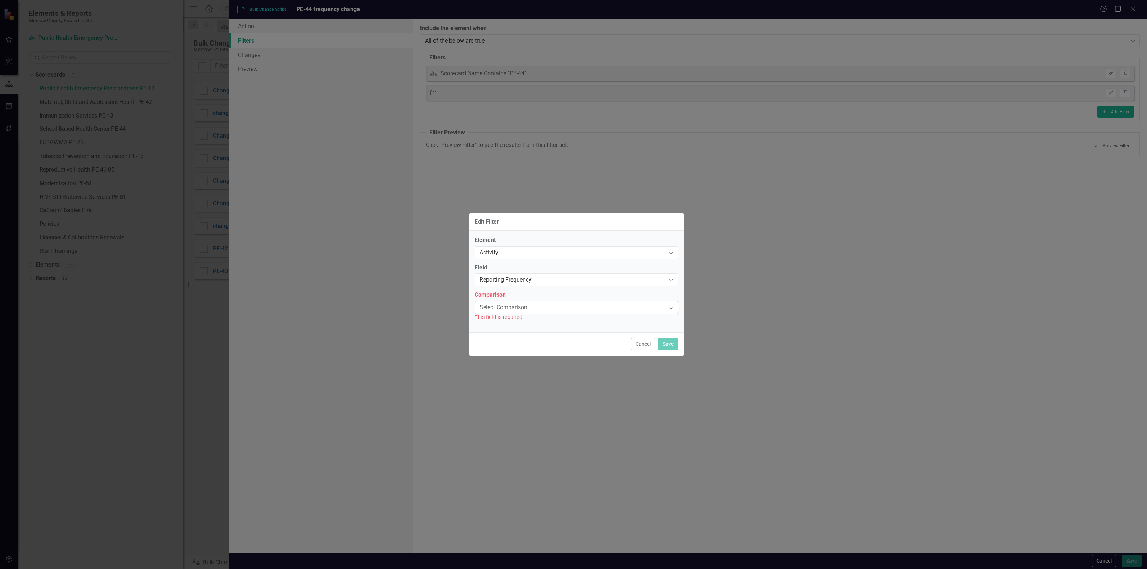
click at [517, 307] on div "Select Comparison..." at bounding box center [572, 308] width 186 height 8
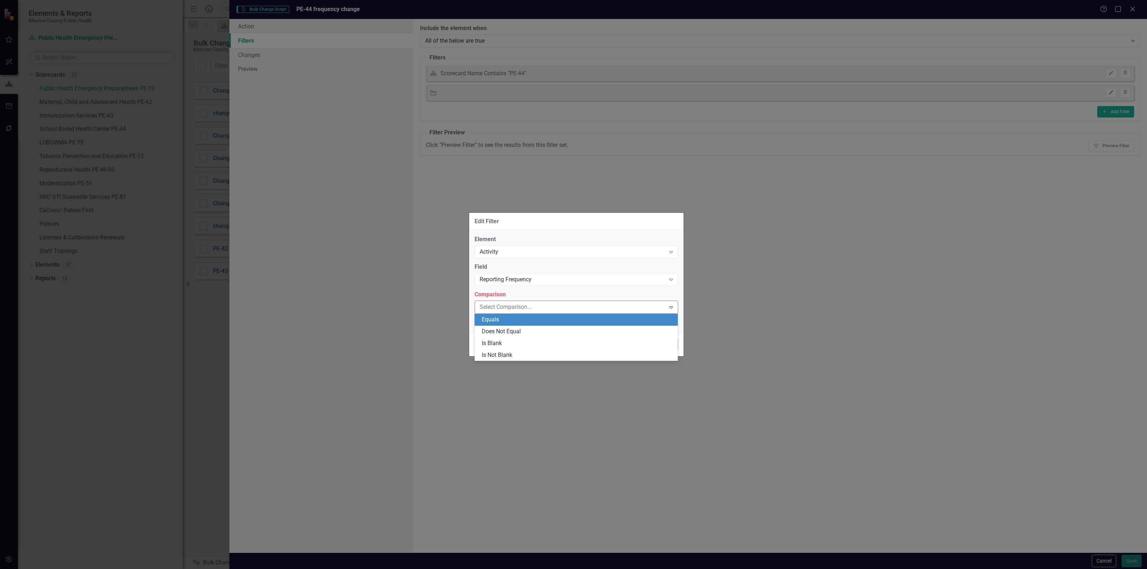
click at [509, 320] on div "Equals" at bounding box center [578, 320] width 192 height 8
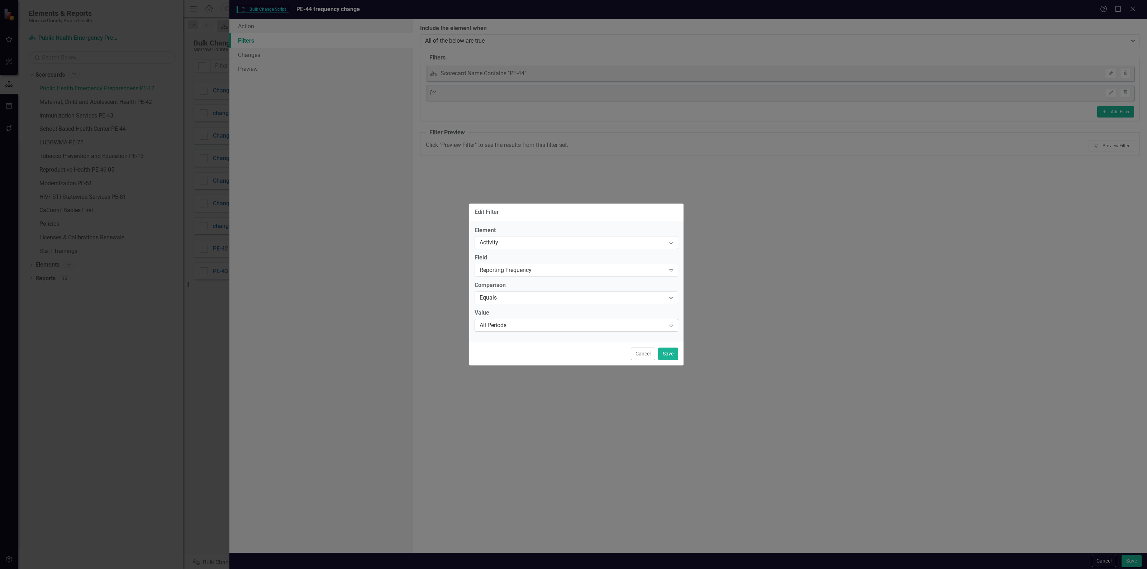
click at [509, 323] on div "All Periods" at bounding box center [572, 325] width 186 height 8
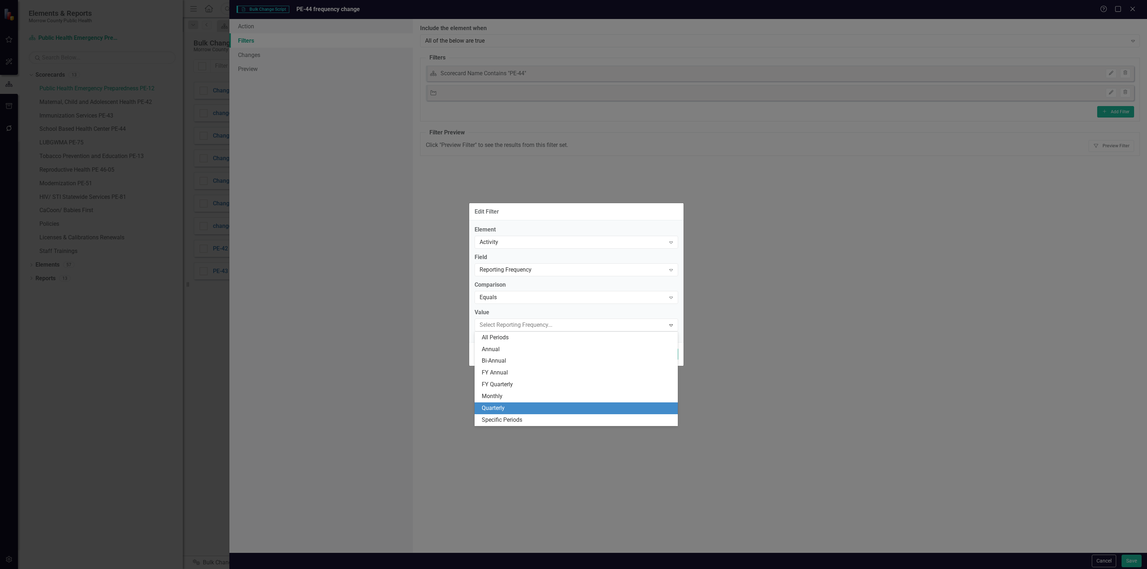
click at [518, 407] on div "Quarterly" at bounding box center [578, 408] width 192 height 8
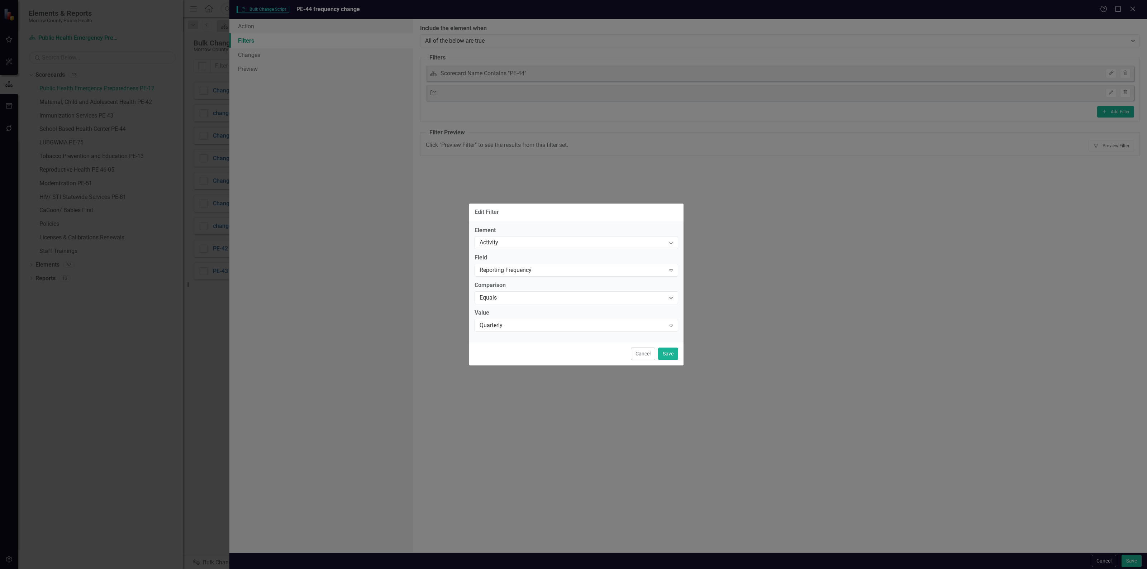
click at [681, 354] on div "Cancel Save" at bounding box center [576, 354] width 214 height 24
click at [667, 357] on button "Save" at bounding box center [668, 354] width 20 height 13
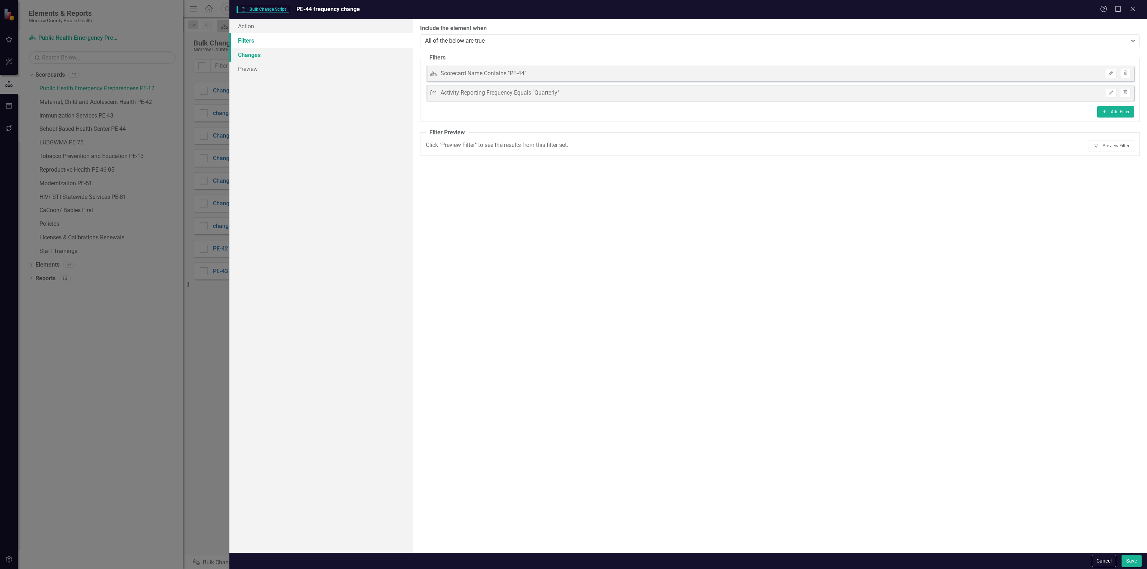
click at [271, 59] on link "Changes" at bounding box center [320, 55] width 183 height 14
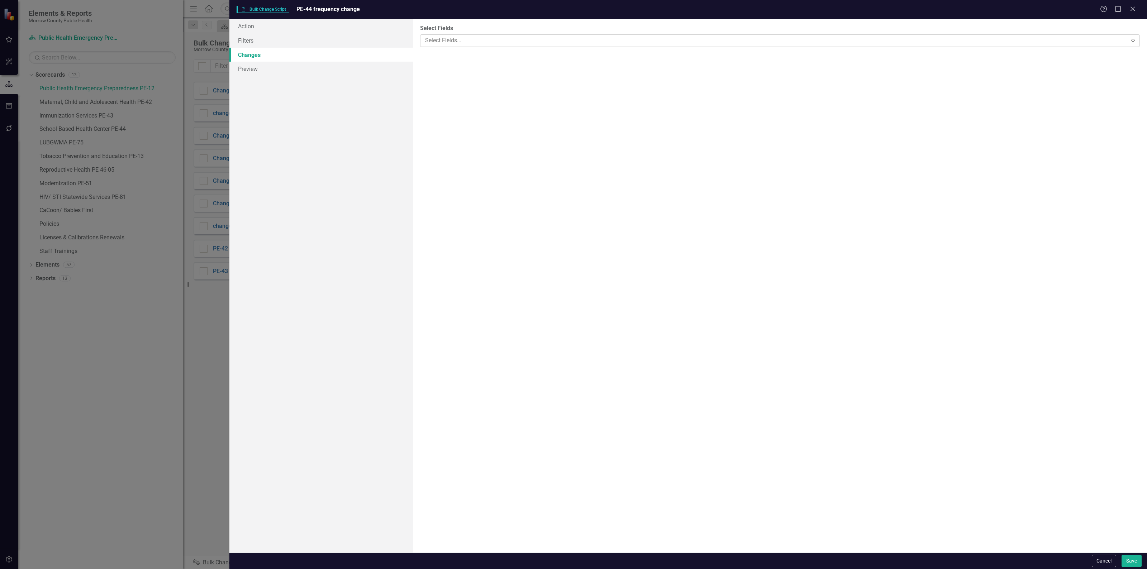
click at [482, 40] on div at bounding box center [774, 41] width 705 height 10
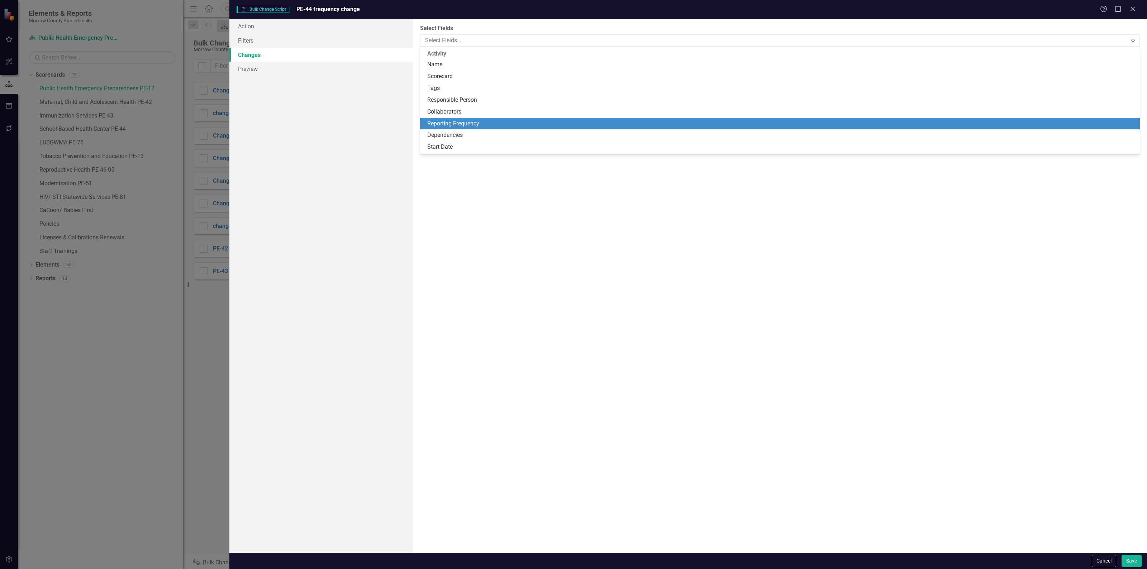
click at [460, 123] on div "Reporting Frequency" at bounding box center [781, 124] width 708 height 8
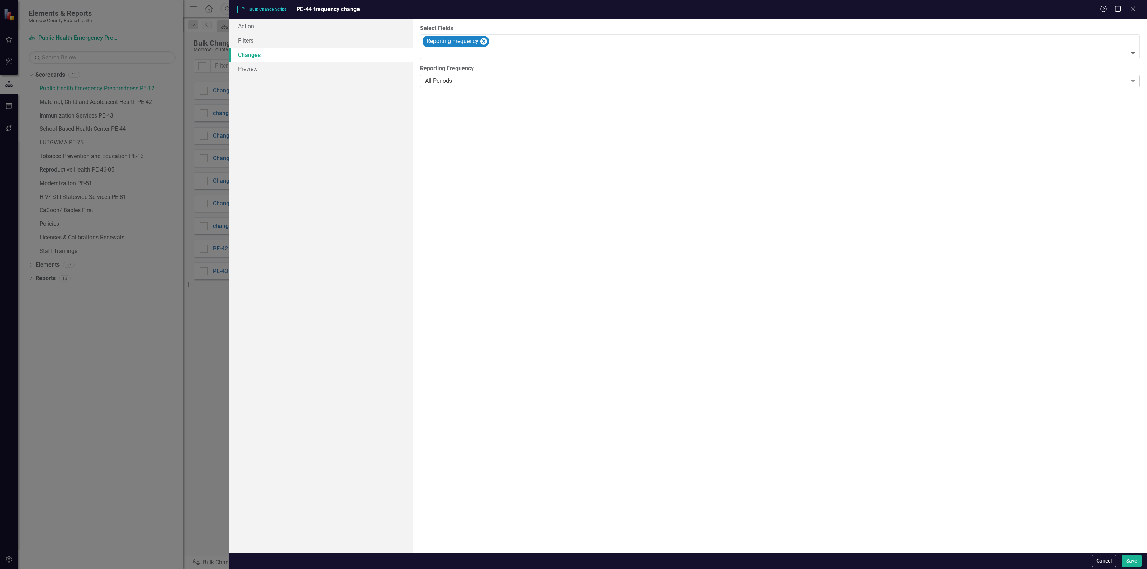
click at [466, 75] on div "All Periods Expand" at bounding box center [780, 81] width 720 height 13
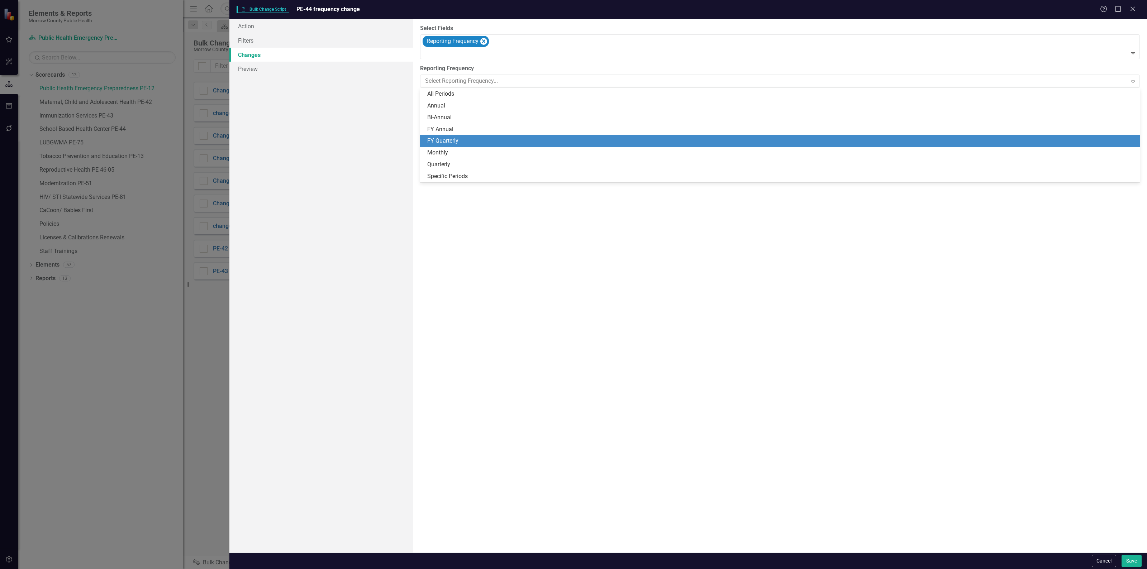
click at [458, 137] on div "FY Quarterly" at bounding box center [781, 141] width 708 height 8
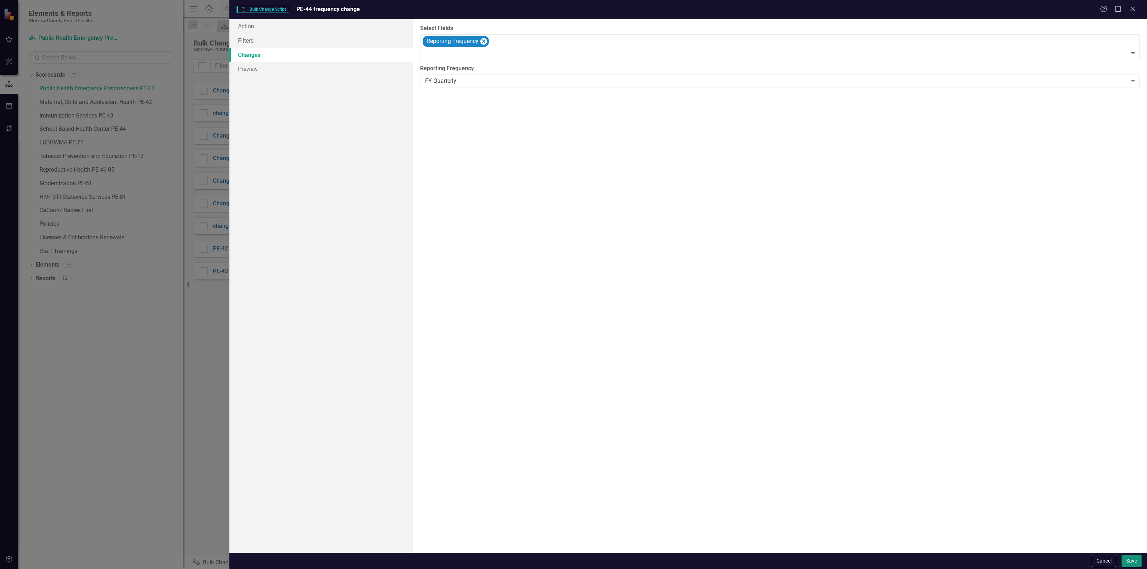
click at [1131, 556] on button "Save" at bounding box center [1131, 561] width 20 height 13
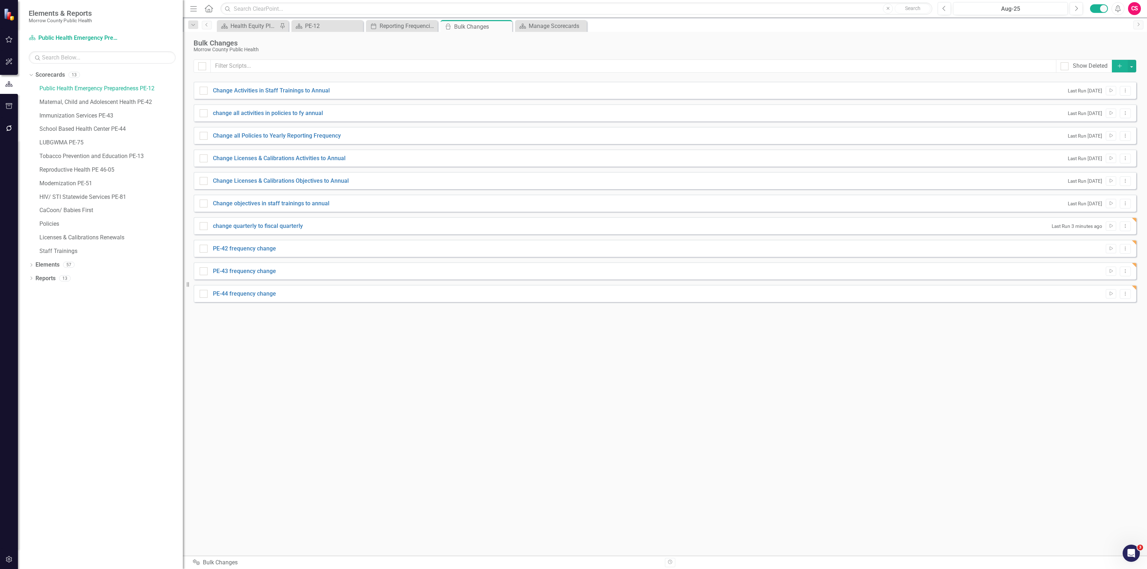
click at [1117, 68] on icon "Add" at bounding box center [1119, 65] width 6 height 5
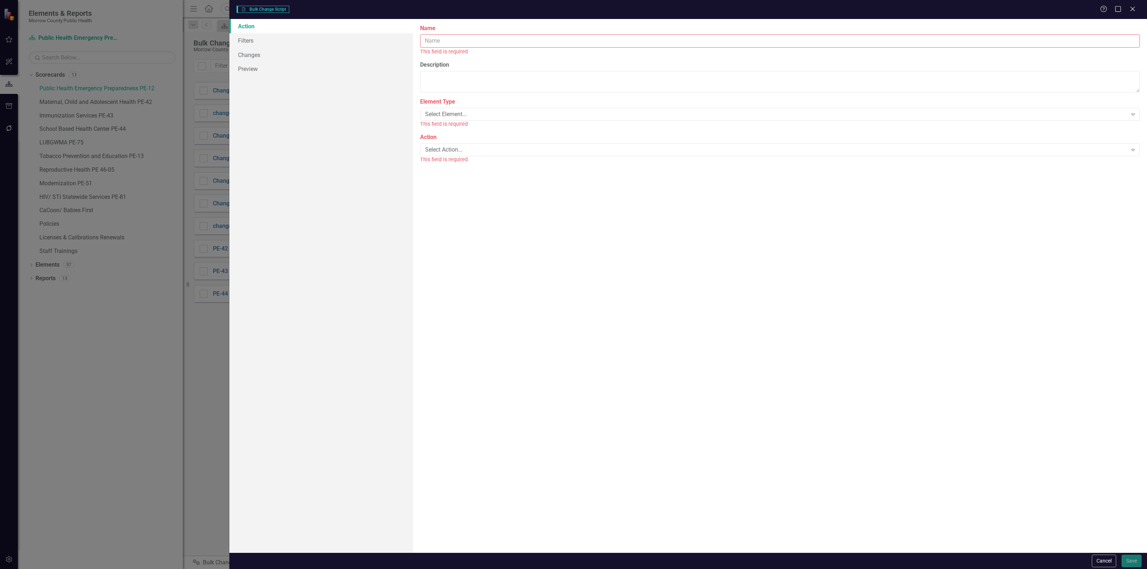
click at [769, 42] on input "Name" at bounding box center [780, 40] width 720 height 13
type input "PE-75 Frequency Change"
click at [507, 101] on div "Select Element... Expand" at bounding box center [780, 106] width 720 height 13
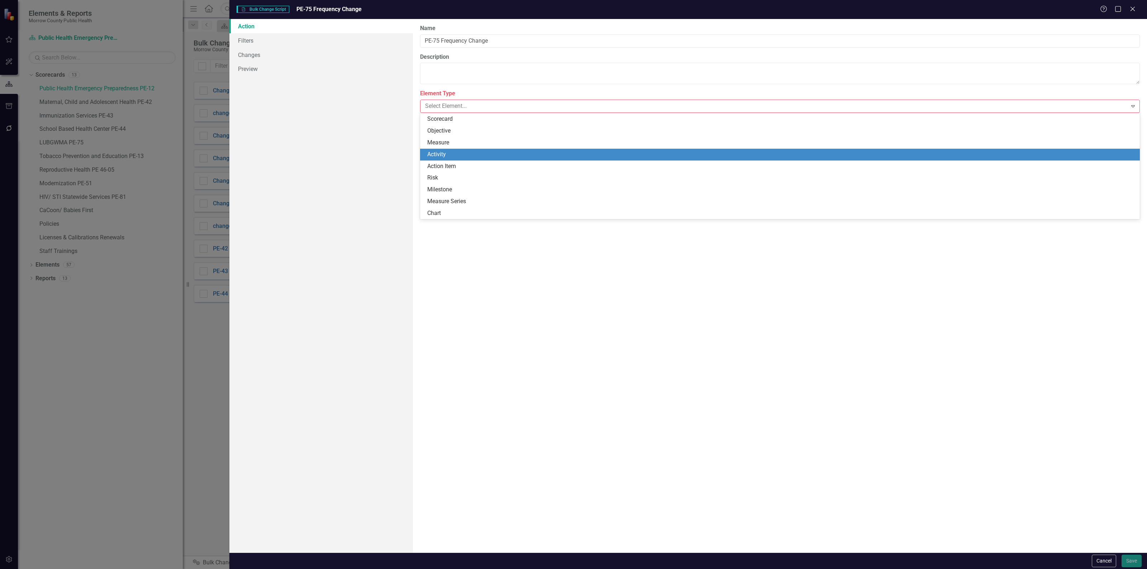
click at [474, 155] on div "Activity" at bounding box center [781, 154] width 708 height 8
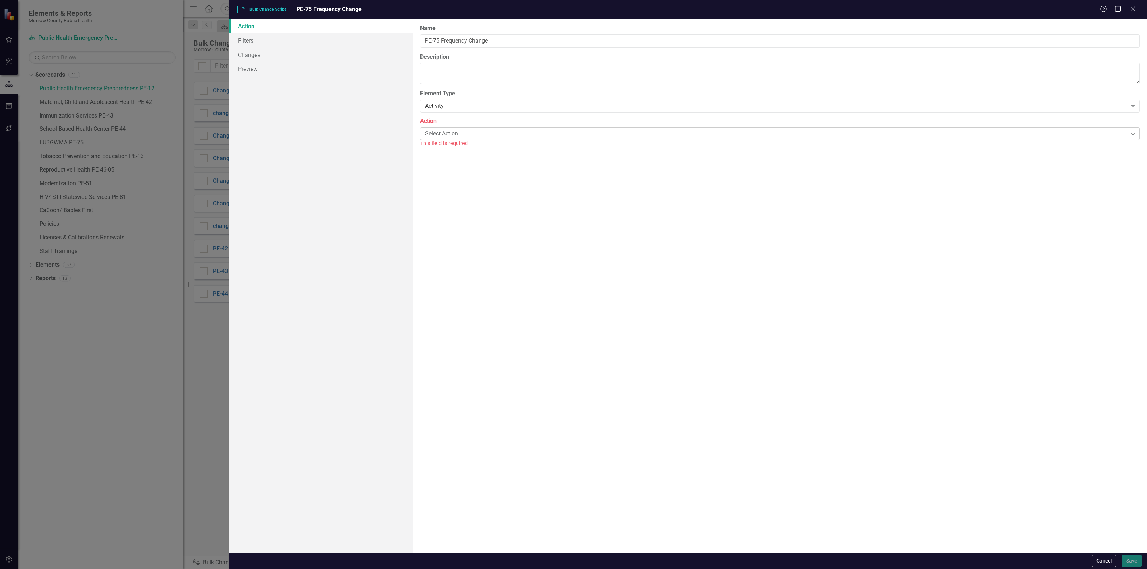
click at [479, 128] on div "Select Action... Expand" at bounding box center [780, 133] width 720 height 13
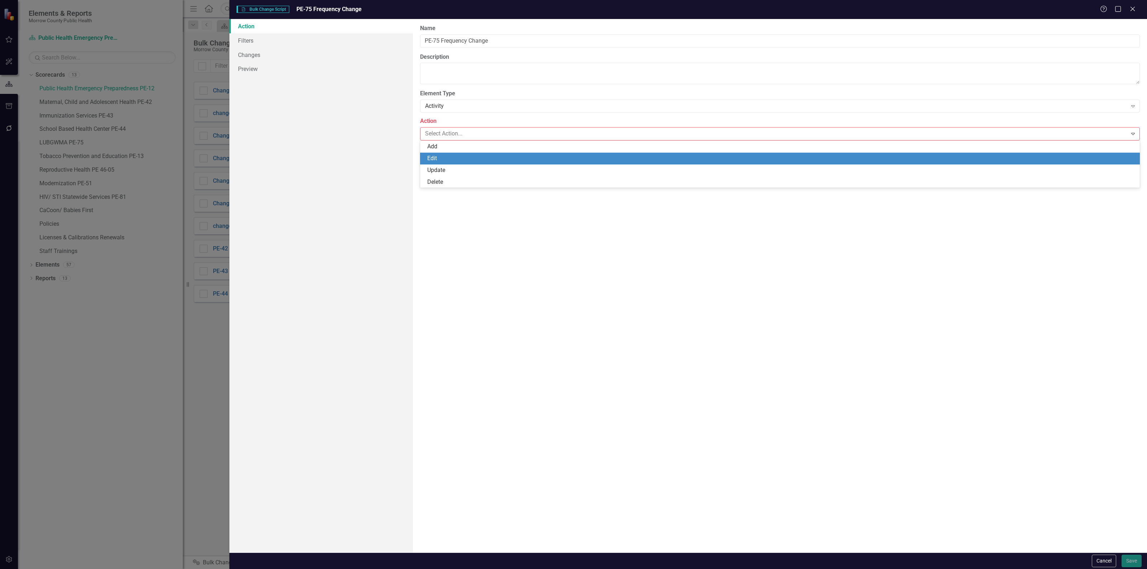
click at [469, 158] on div "Edit" at bounding box center [781, 158] width 708 height 8
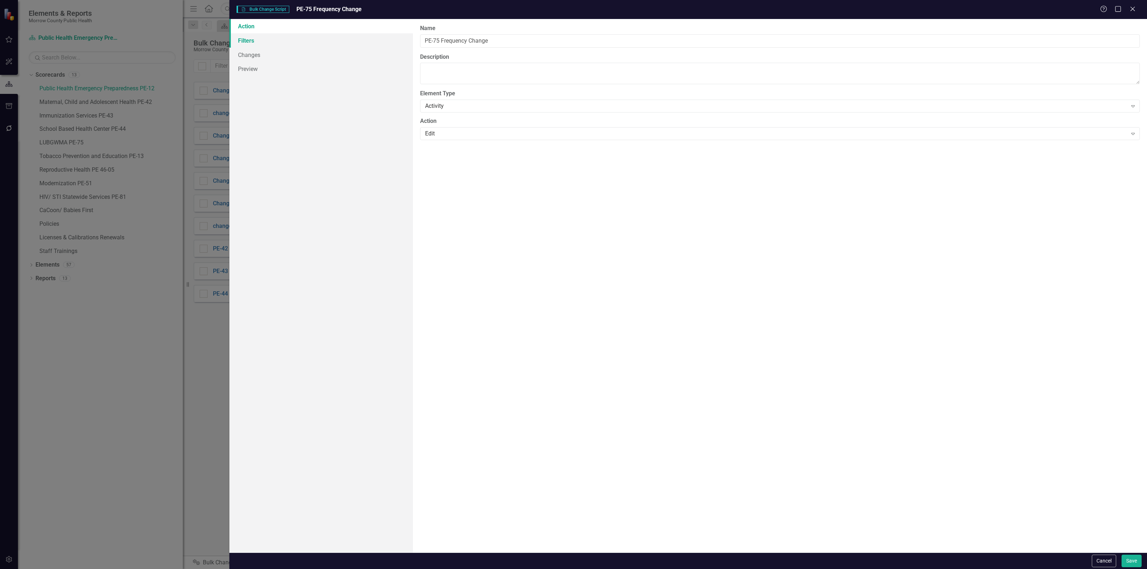
click at [285, 37] on link "Filters" at bounding box center [320, 40] width 183 height 14
click at [1101, 72] on button "Add Add Filter" at bounding box center [1115, 76] width 37 height 11
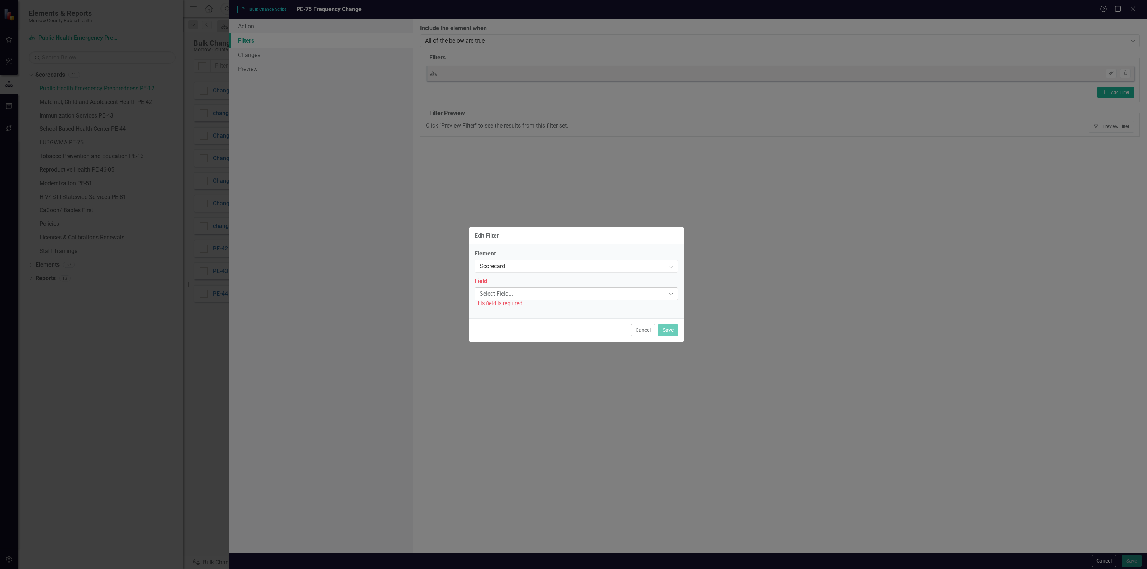
click at [573, 288] on div "Select Field... Expand" at bounding box center [576, 293] width 204 height 13
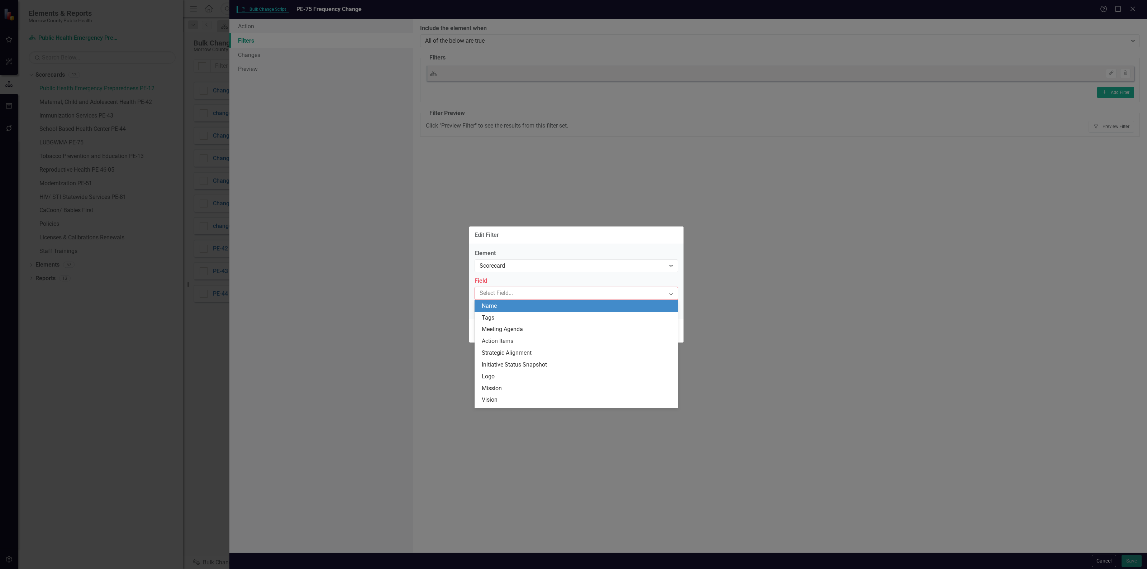
click at [558, 305] on div "Name" at bounding box center [578, 306] width 192 height 8
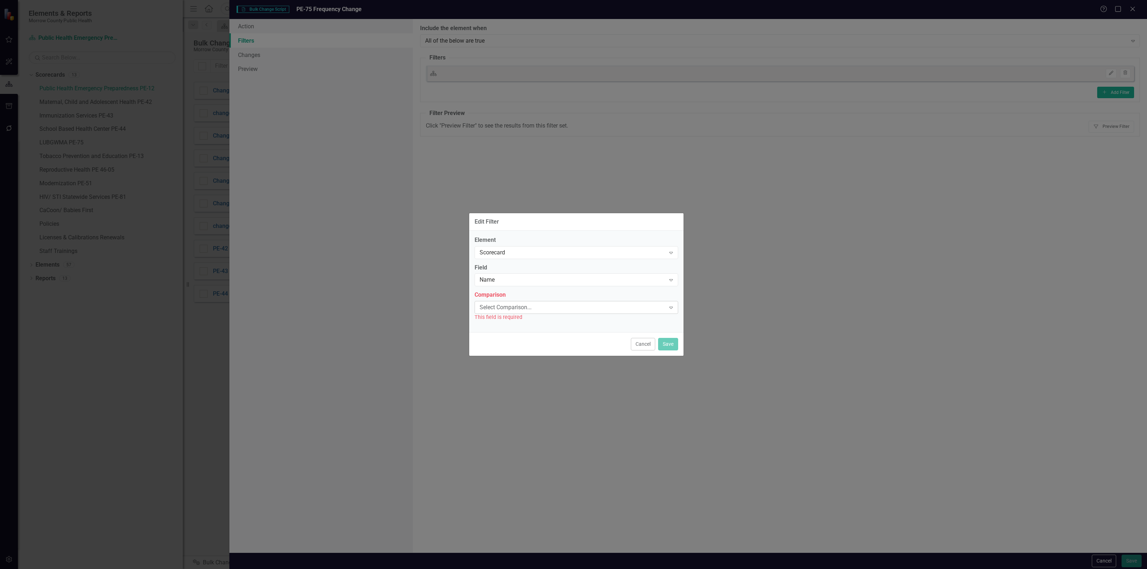
click at [555, 310] on div "Select Comparison..." at bounding box center [572, 308] width 186 height 8
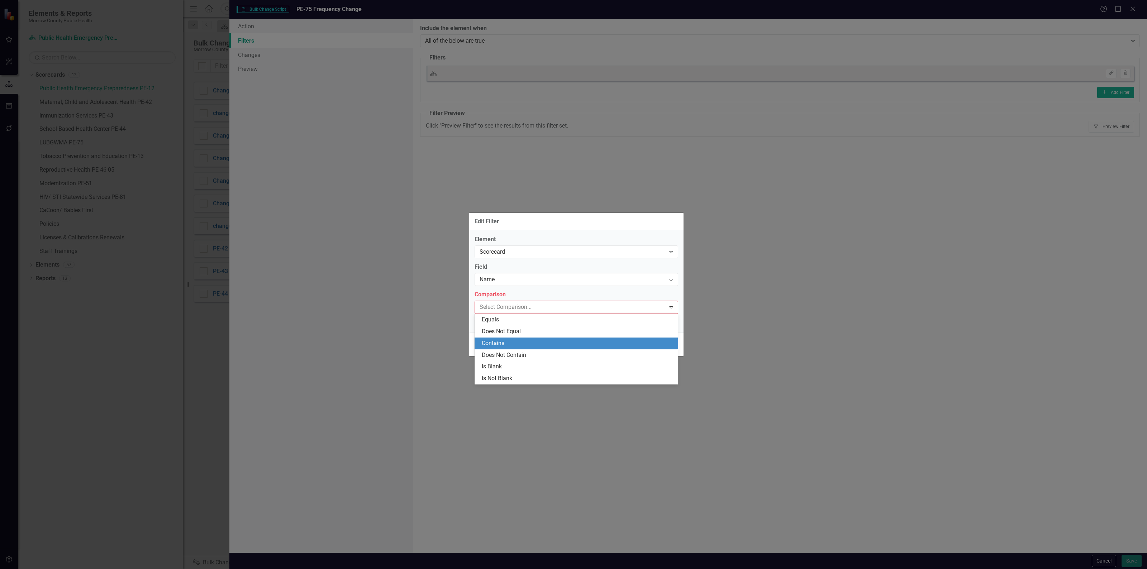
click at [547, 340] on div "Contains" at bounding box center [578, 343] width 192 height 8
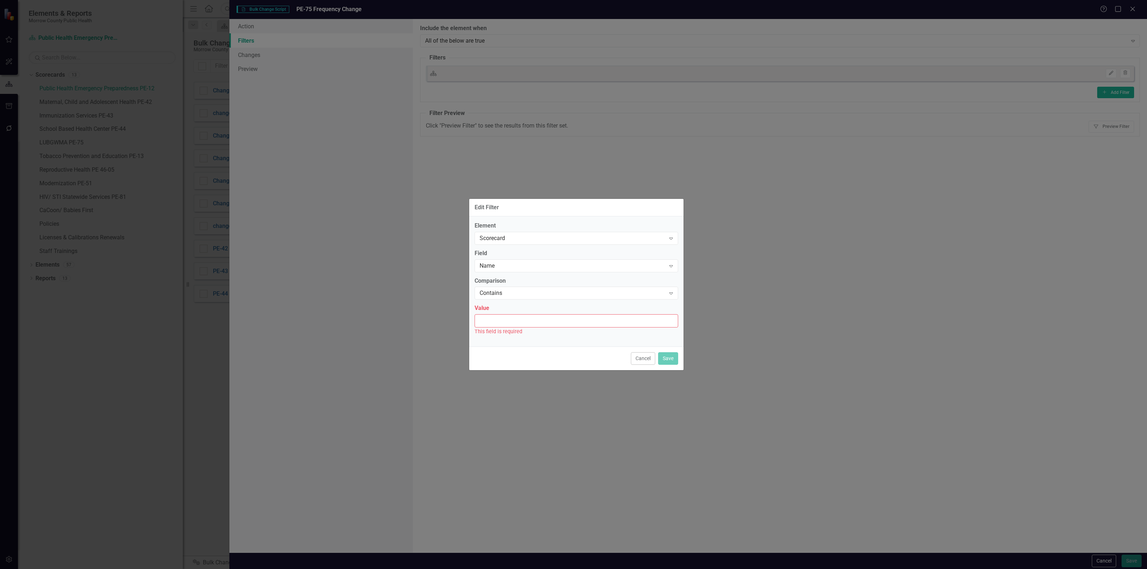
click at [549, 321] on input "Value" at bounding box center [576, 320] width 204 height 13
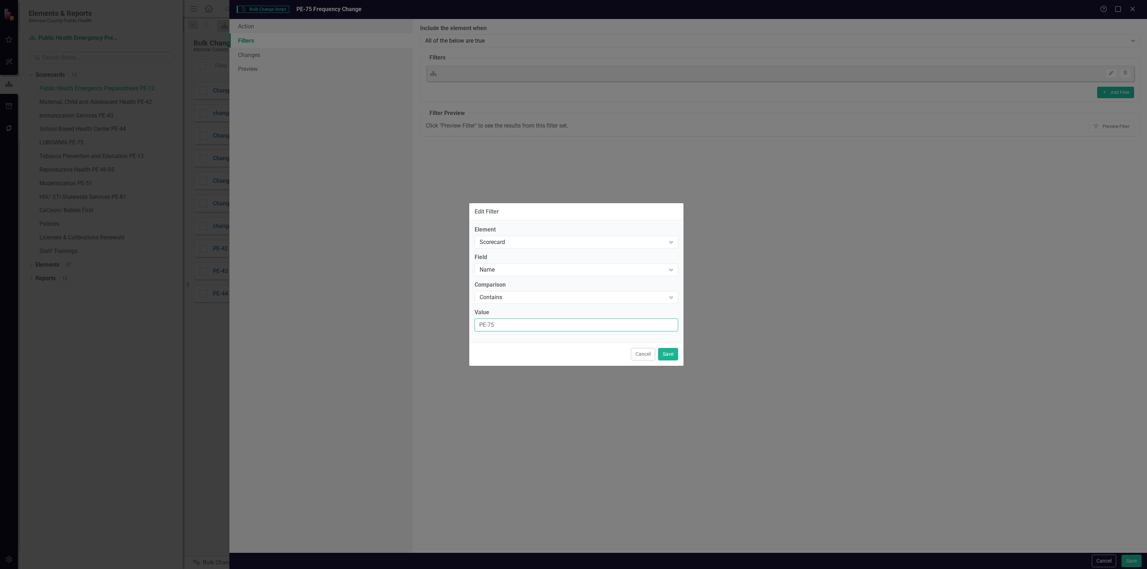
type input "PE-75"
click button "Save" at bounding box center [668, 354] width 20 height 13
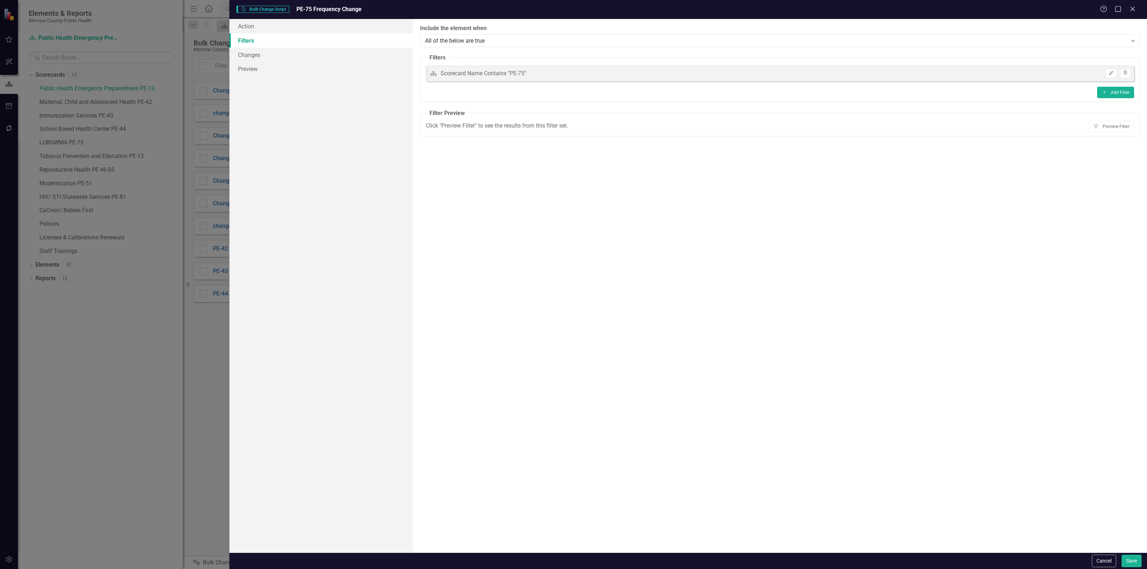
click at [1128, 99] on fieldset "Filters Scorecard Scorecard Name Contains "PE-75" Edit Trash Add Add Filter" at bounding box center [780, 78] width 720 height 48
click at [1126, 96] on button "Add Add Filter" at bounding box center [1115, 92] width 37 height 11
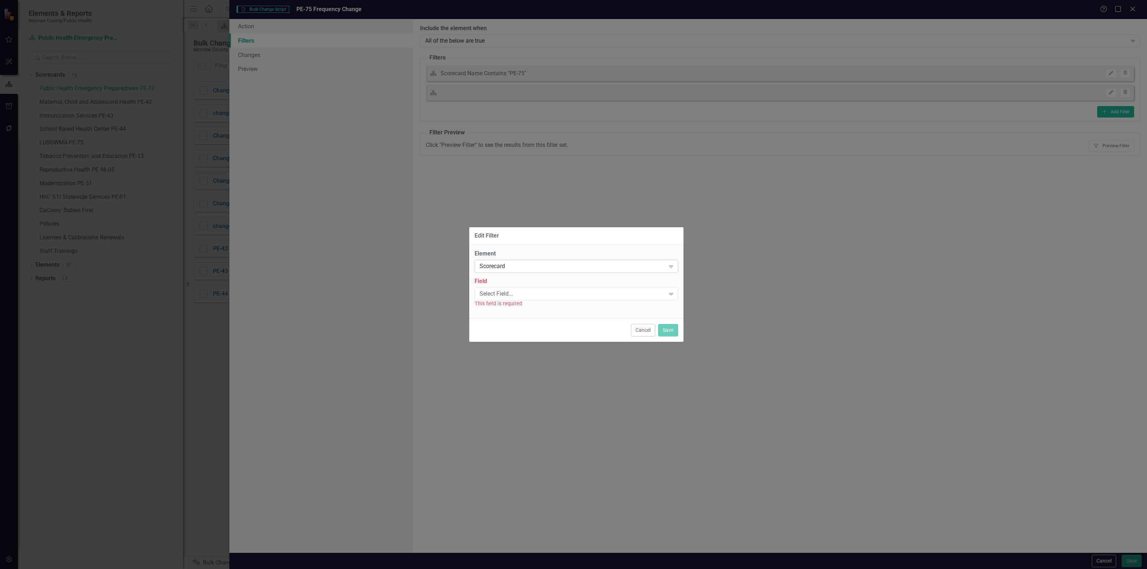
click at [531, 271] on div "Scorecard Expand" at bounding box center [576, 266] width 204 height 13
click at [515, 287] on div "Activity" at bounding box center [578, 290] width 192 height 8
click at [515, 287] on div "Field Select Field... Expand This field is required" at bounding box center [576, 292] width 204 height 30
click at [512, 295] on div "Select Field..." at bounding box center [572, 294] width 186 height 8
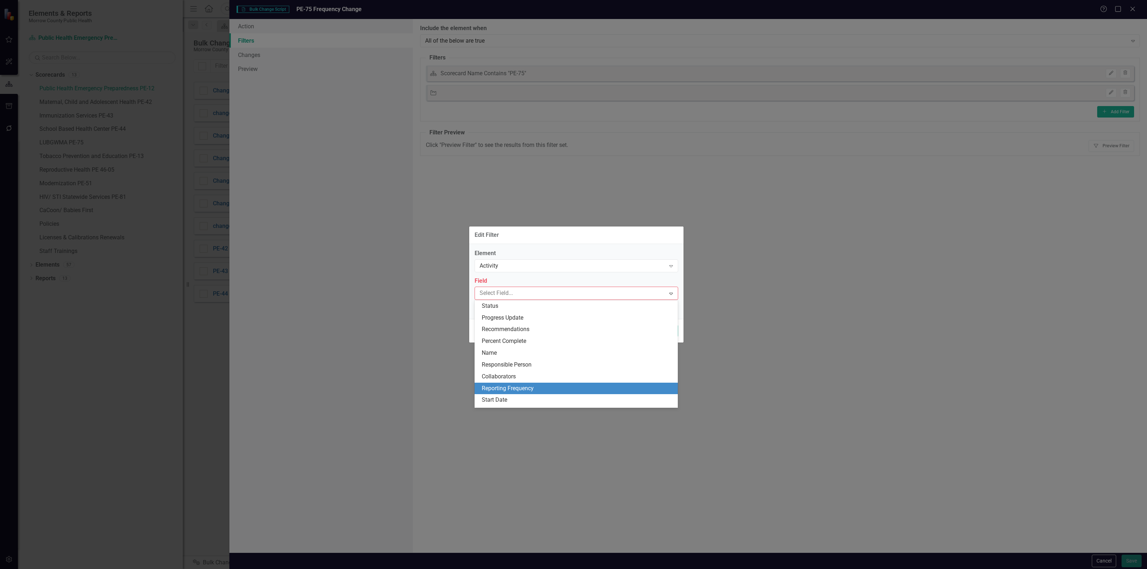
click at [519, 386] on div "Reporting Frequency" at bounding box center [578, 388] width 192 height 8
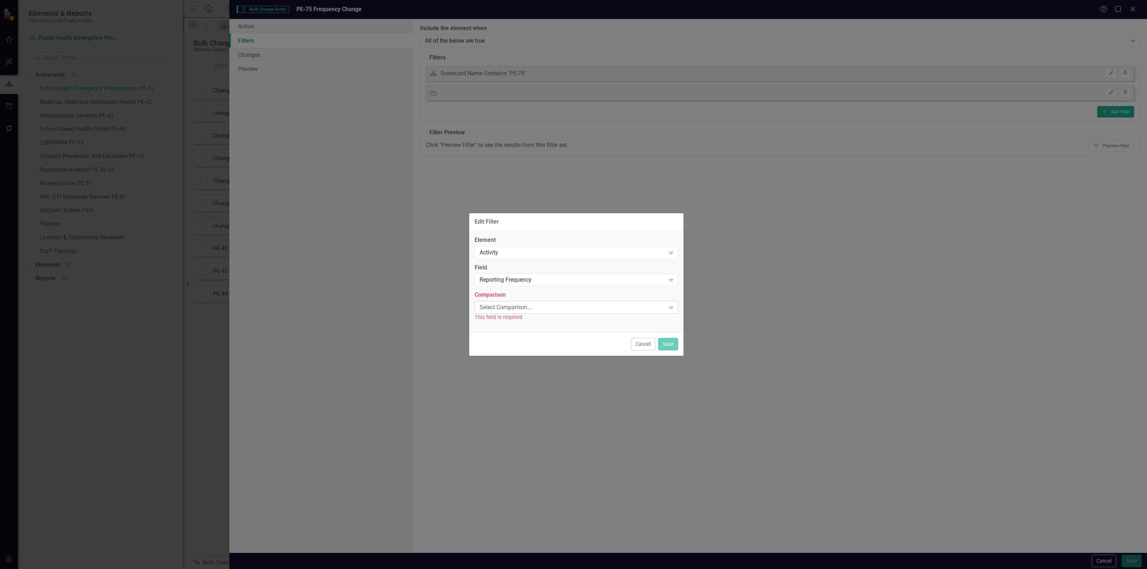
click at [527, 309] on div "Select Comparison..." at bounding box center [572, 308] width 186 height 8
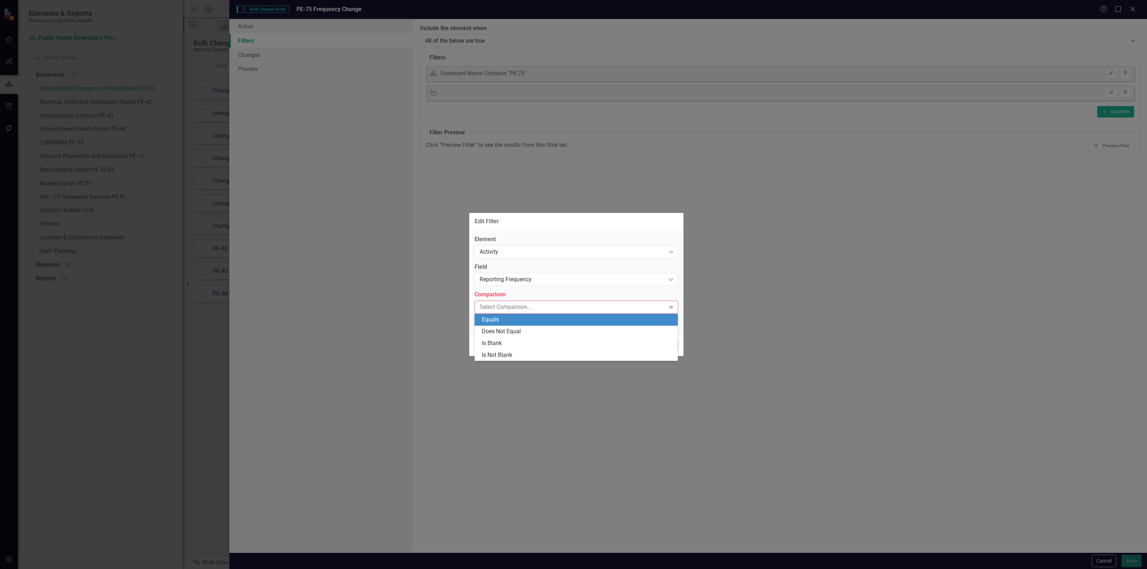
click at [516, 320] on div "Equals" at bounding box center [578, 320] width 192 height 8
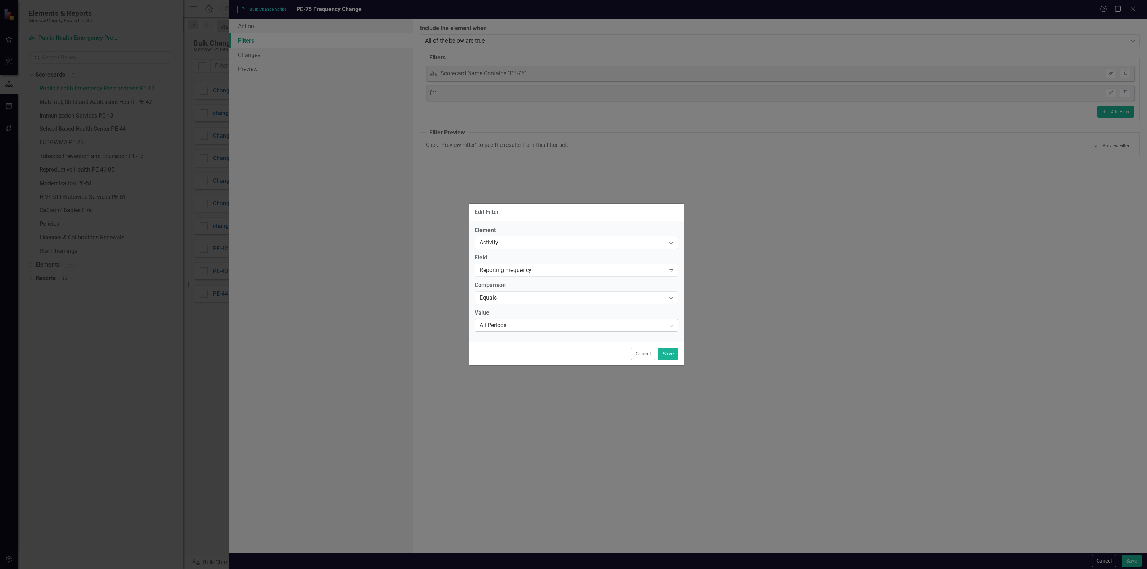
click at [515, 323] on div "All Periods" at bounding box center [572, 325] width 186 height 8
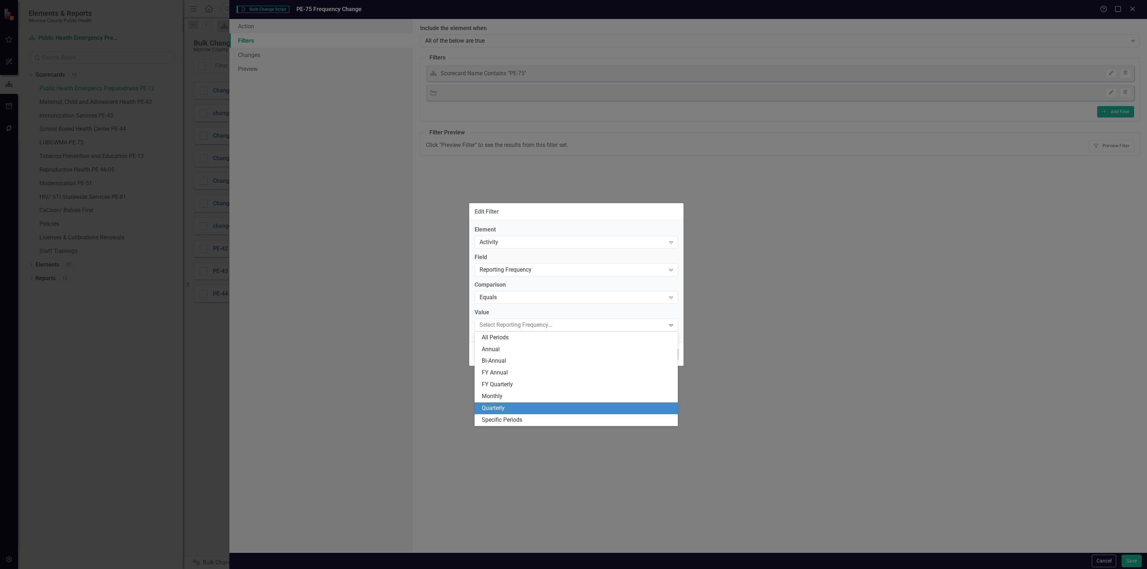
click at [515, 403] on div "Quarterly" at bounding box center [576, 408] width 204 height 12
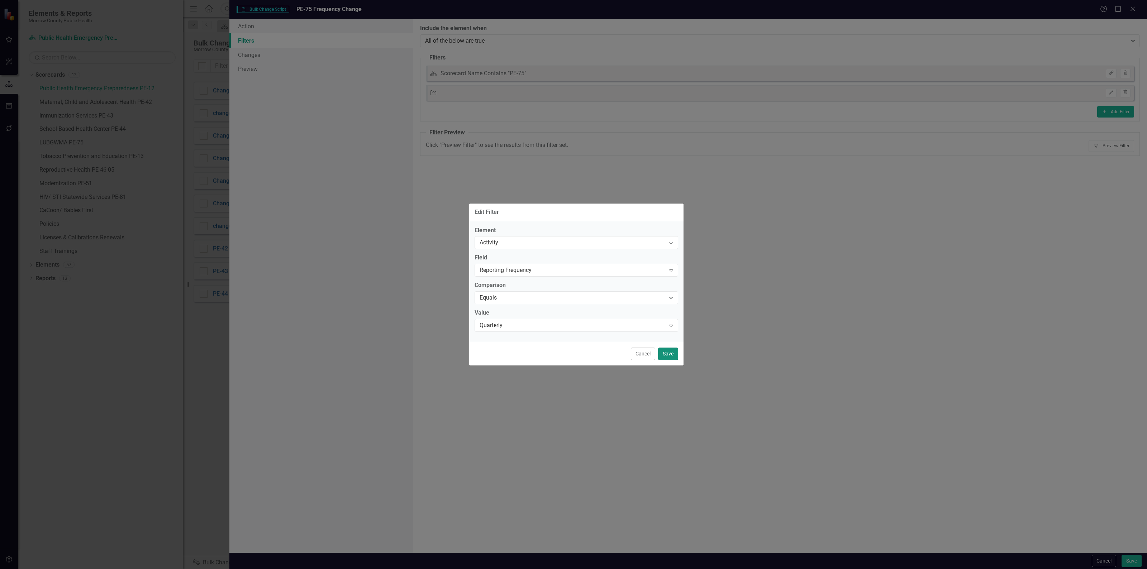
click at [668, 348] on button "Save" at bounding box center [668, 354] width 20 height 13
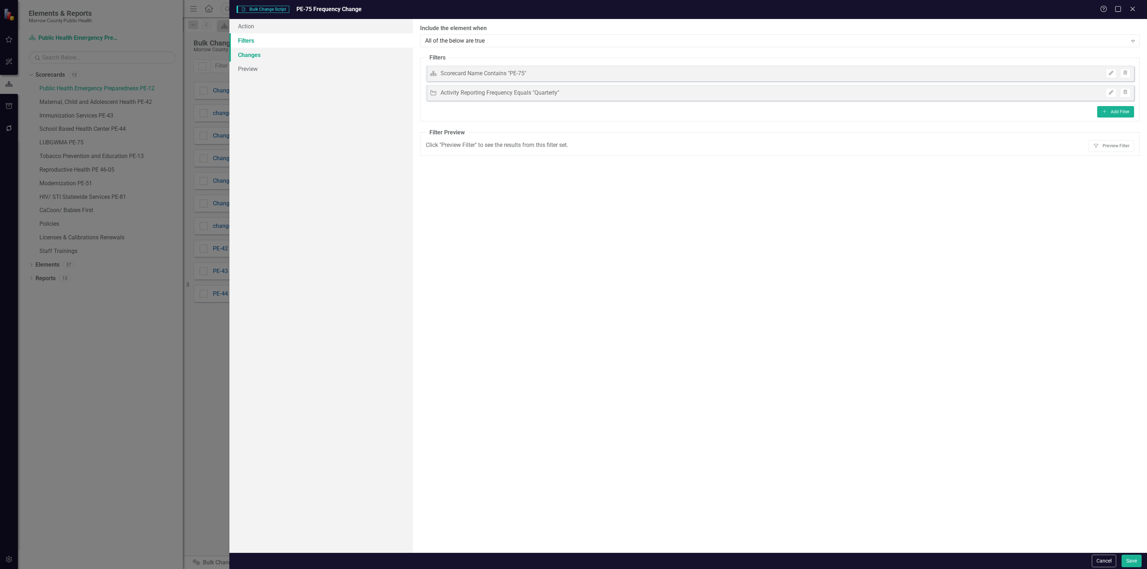
click at [275, 52] on link "Changes" at bounding box center [320, 55] width 183 height 14
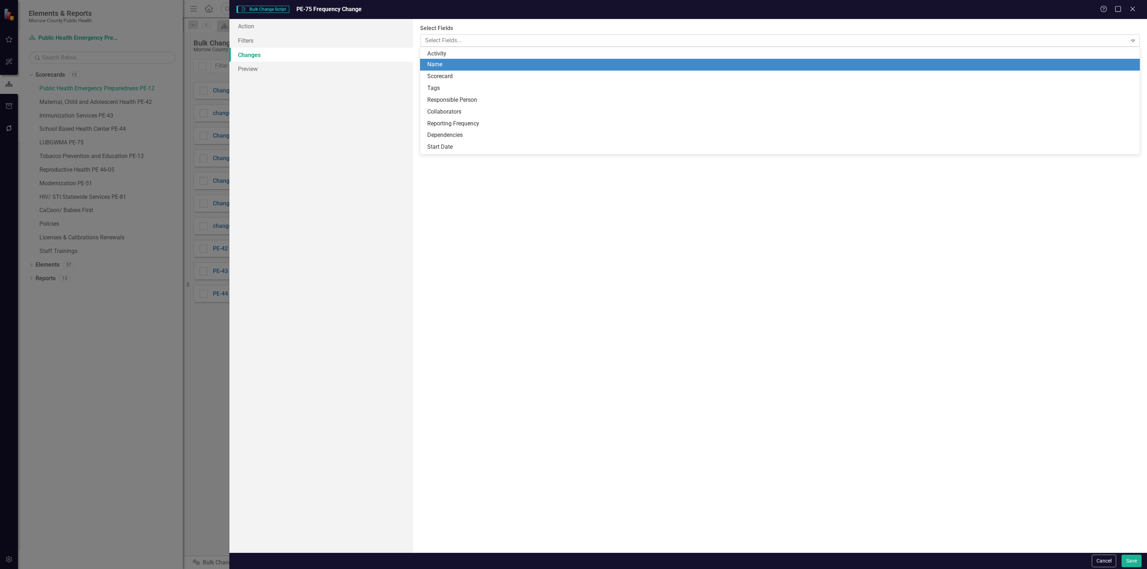
click at [513, 45] on div at bounding box center [774, 41] width 705 height 10
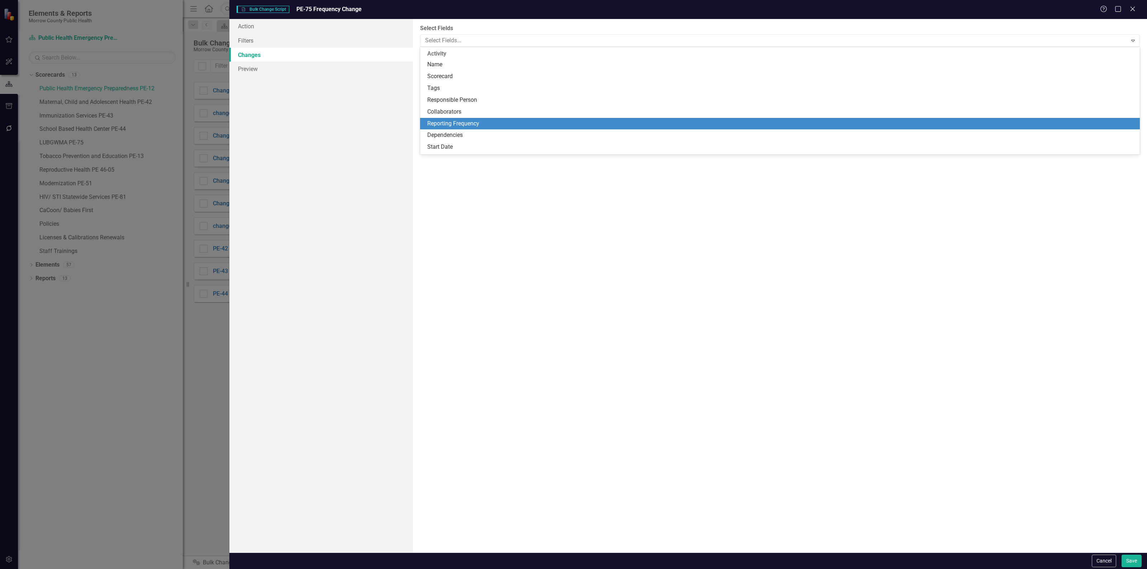
click at [462, 124] on div "Reporting Frequency" at bounding box center [781, 124] width 708 height 8
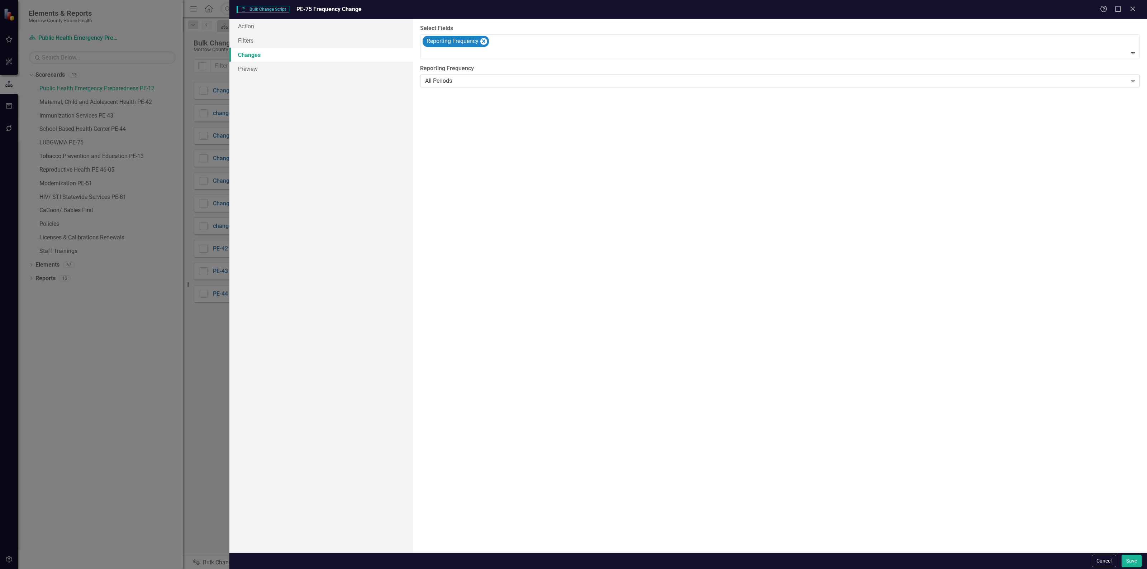
click at [464, 76] on div "All Periods Expand" at bounding box center [780, 81] width 720 height 13
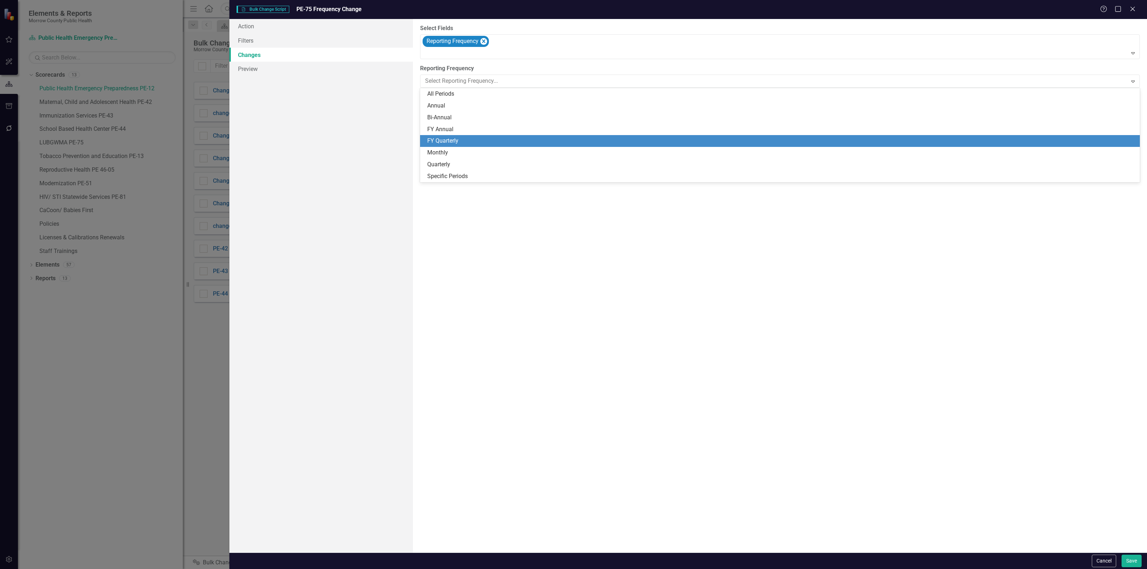
click at [447, 142] on div "FY Quarterly" at bounding box center [781, 141] width 708 height 8
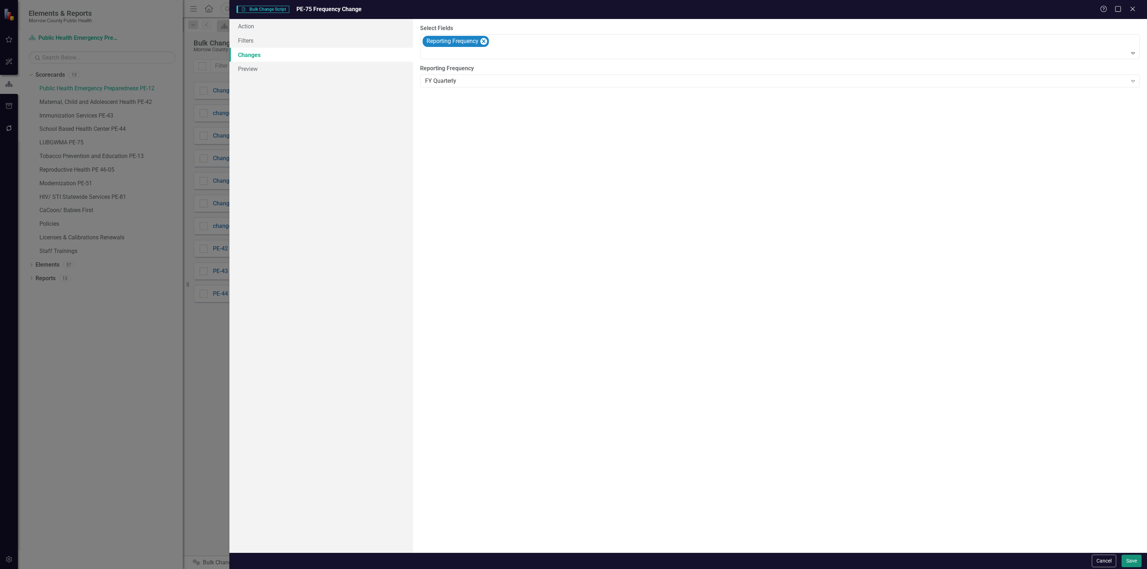
click at [1135, 558] on button "Save" at bounding box center [1131, 561] width 20 height 13
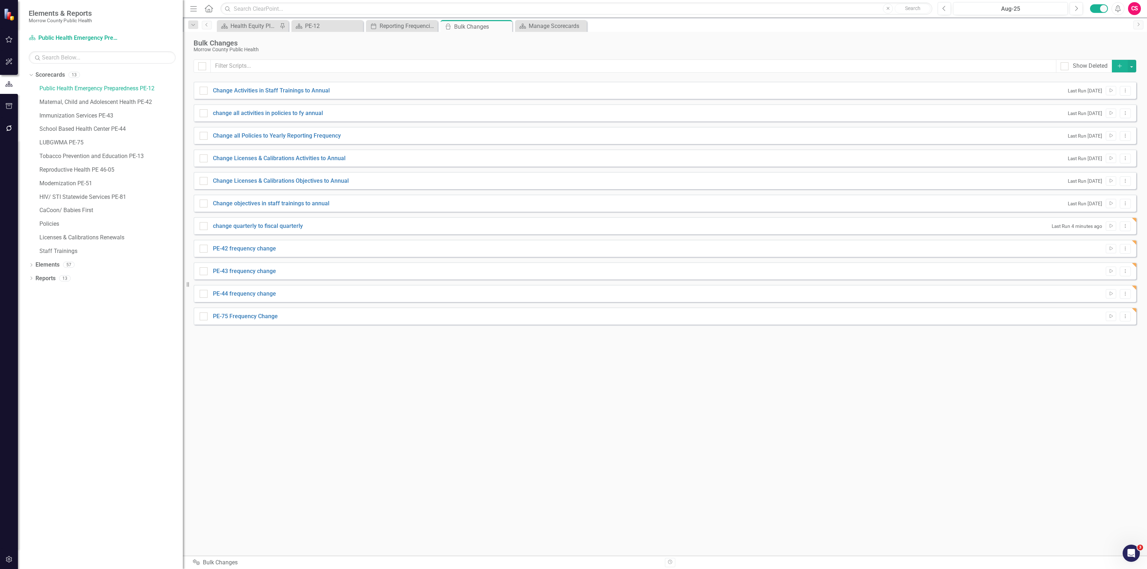
click at [1120, 66] on icon "button" at bounding box center [1119, 66] width 4 height 4
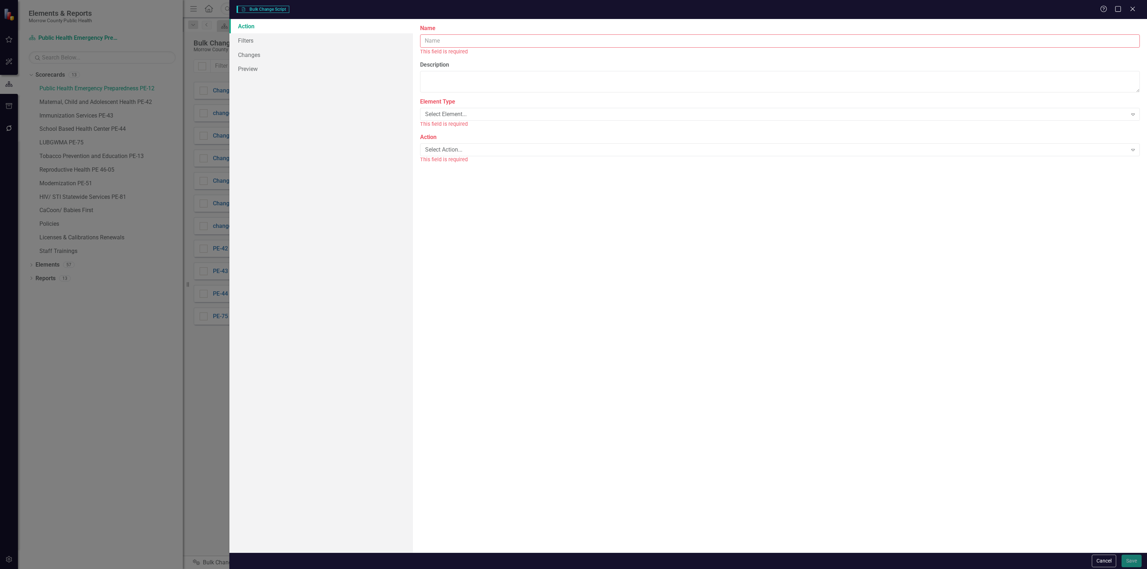
click at [600, 38] on input "Name" at bounding box center [780, 40] width 720 height 13
type input "PE-13 frequency change"
click at [507, 100] on div "Select Element... Expand" at bounding box center [780, 106] width 720 height 13
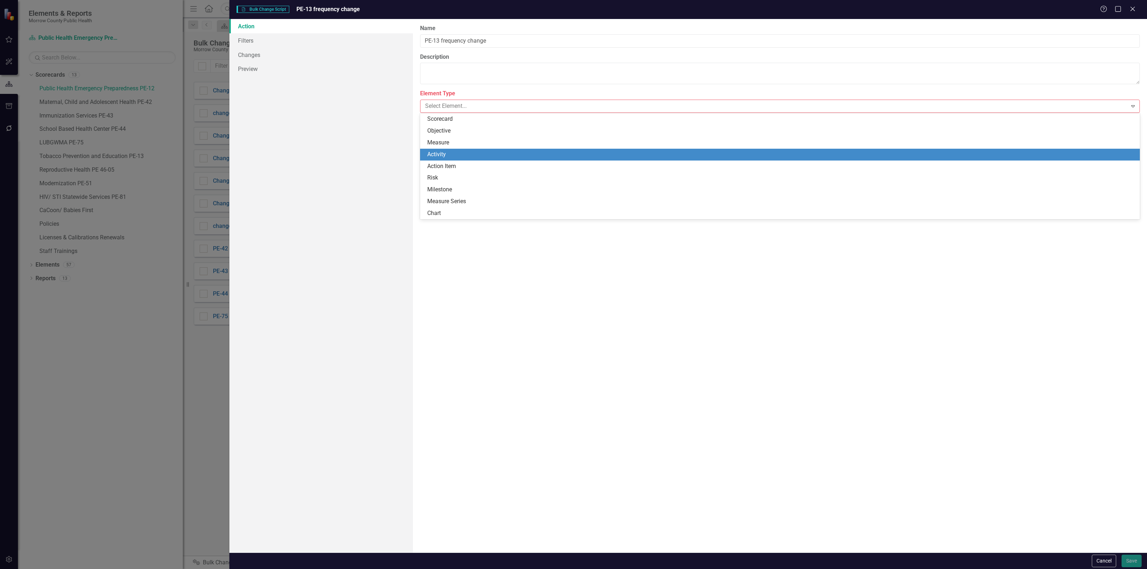
click at [458, 158] on div "Activity" at bounding box center [781, 154] width 708 height 8
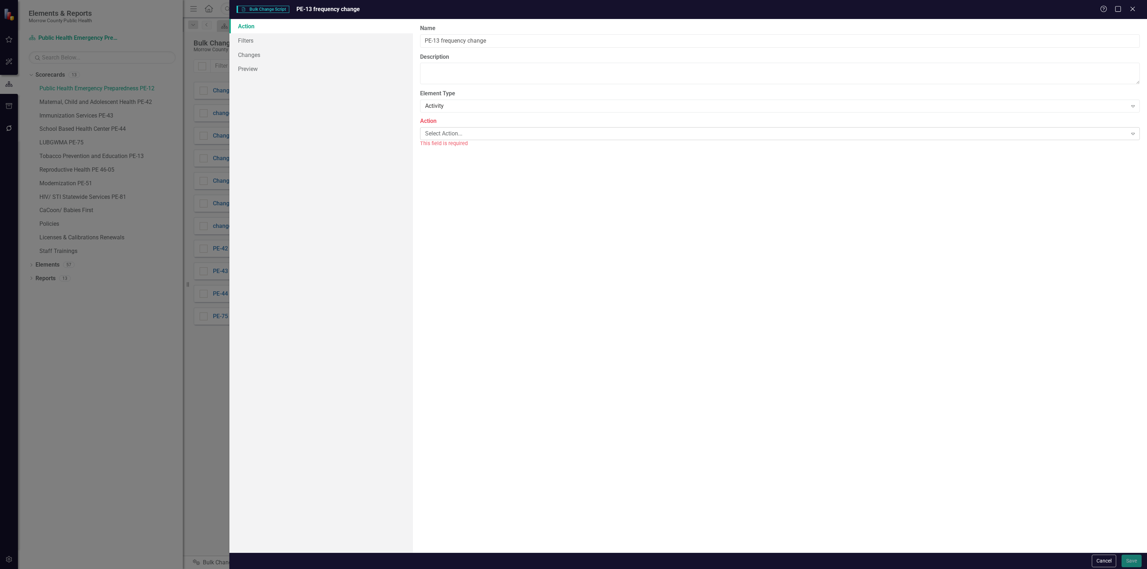
click at [463, 137] on div "Select Action..." at bounding box center [776, 133] width 702 height 8
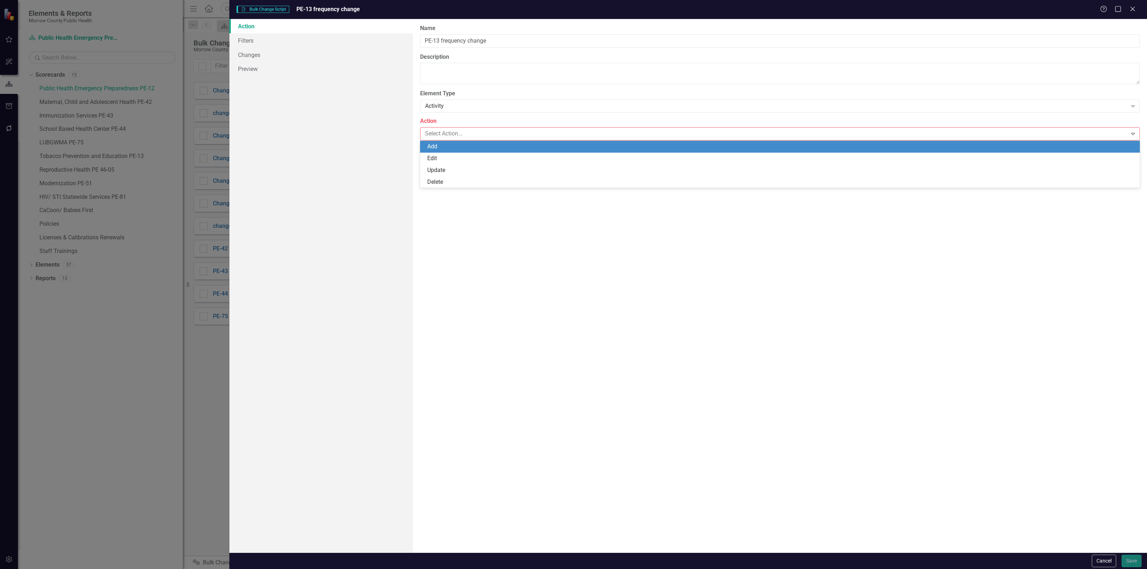
click at [464, 152] on div "Add" at bounding box center [780, 147] width 720 height 12
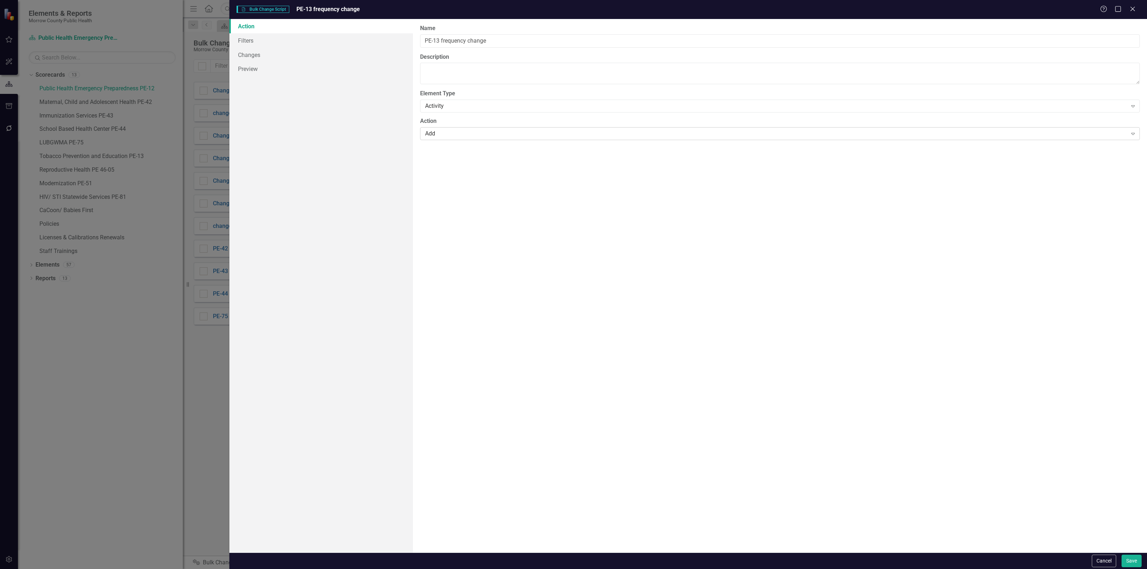
click at [467, 136] on div "Add" at bounding box center [776, 133] width 702 height 8
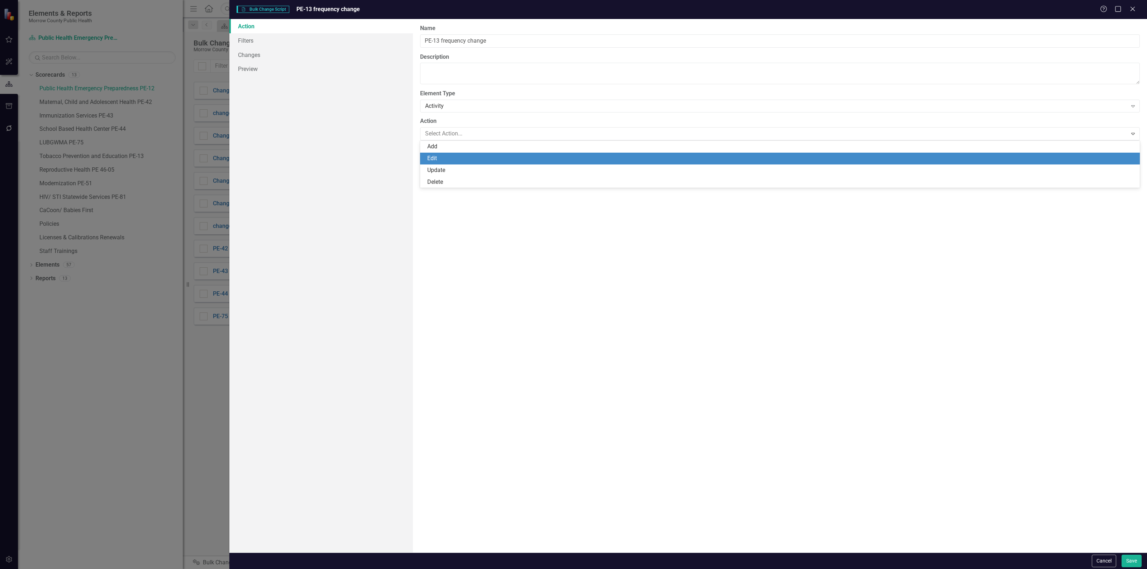
click at [460, 156] on div "Edit" at bounding box center [781, 158] width 708 height 8
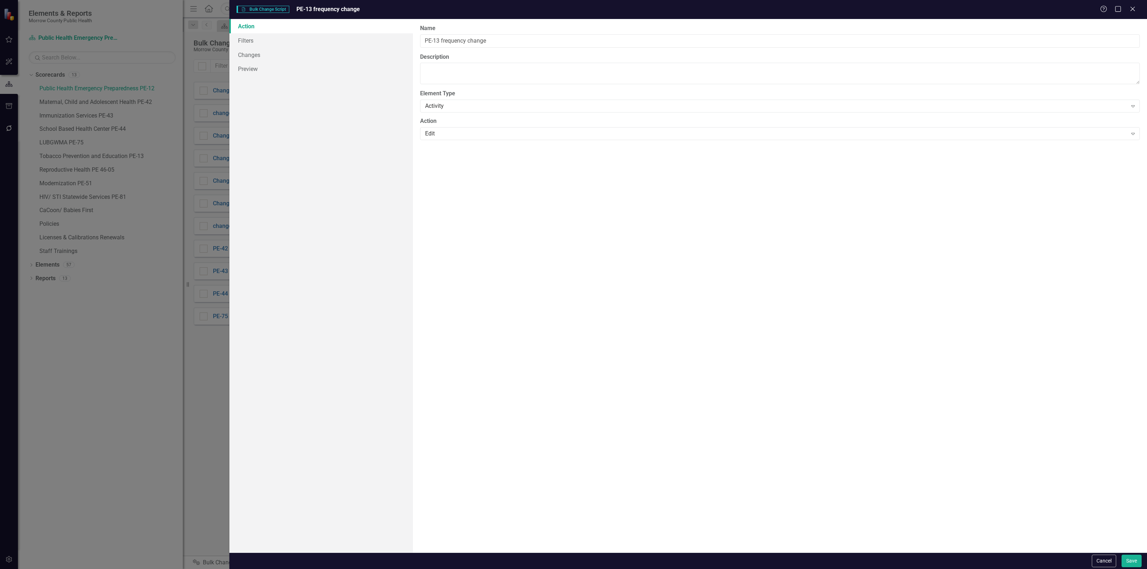
click at [274, 26] on link "Action" at bounding box center [320, 26] width 183 height 14
click at [264, 38] on link "Filters" at bounding box center [320, 40] width 183 height 14
click at [1100, 71] on button "Add Add Filter" at bounding box center [1115, 76] width 37 height 11
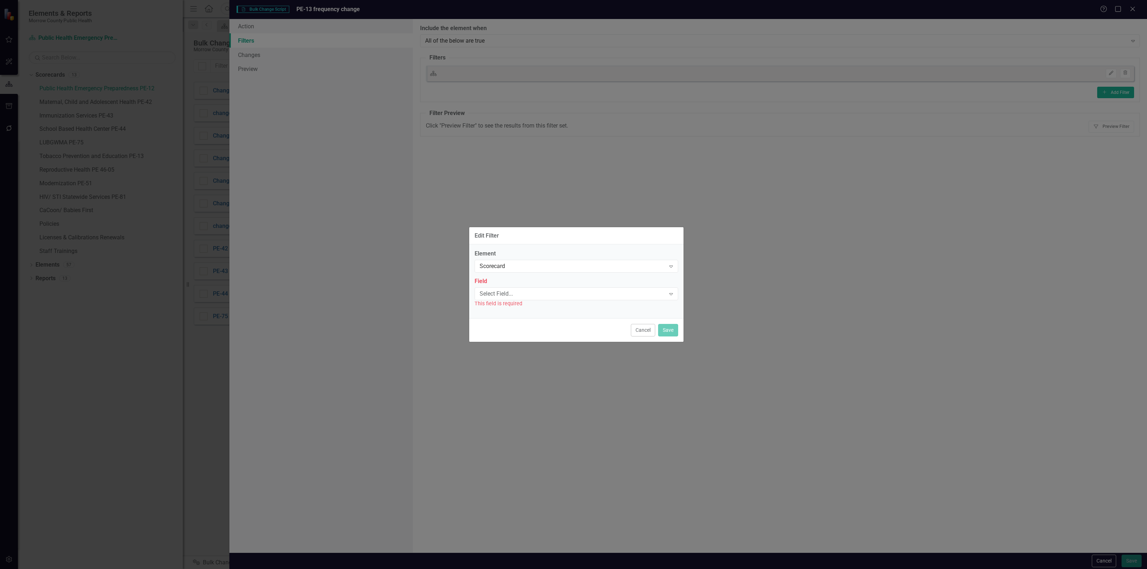
click at [540, 283] on label "Field" at bounding box center [576, 281] width 204 height 8
click at [535, 291] on div "Select Field..." at bounding box center [572, 294] width 186 height 8
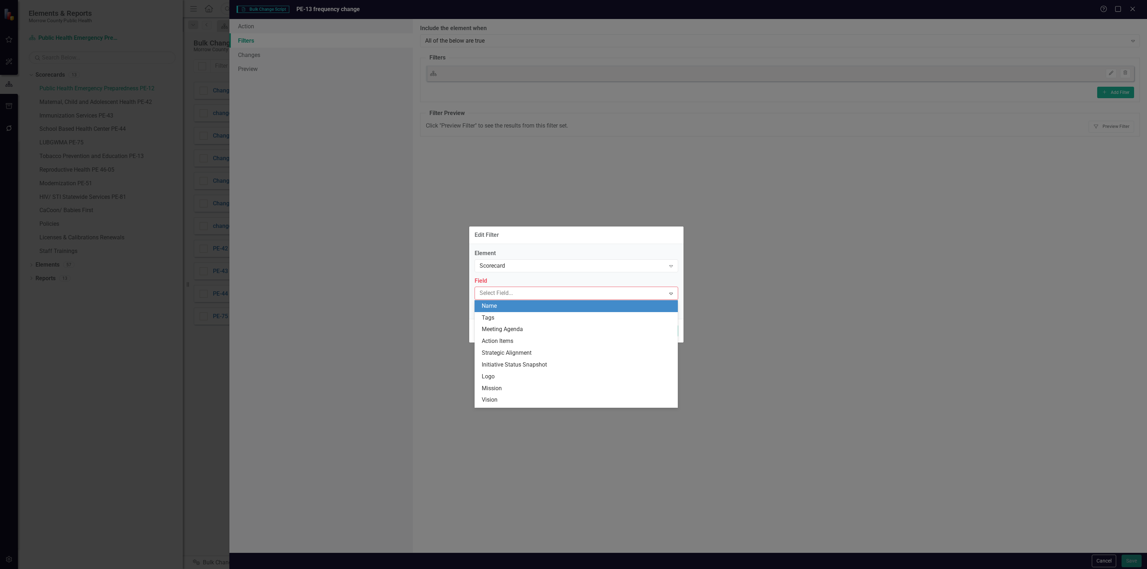
click at [518, 311] on div "Name" at bounding box center [576, 306] width 204 height 12
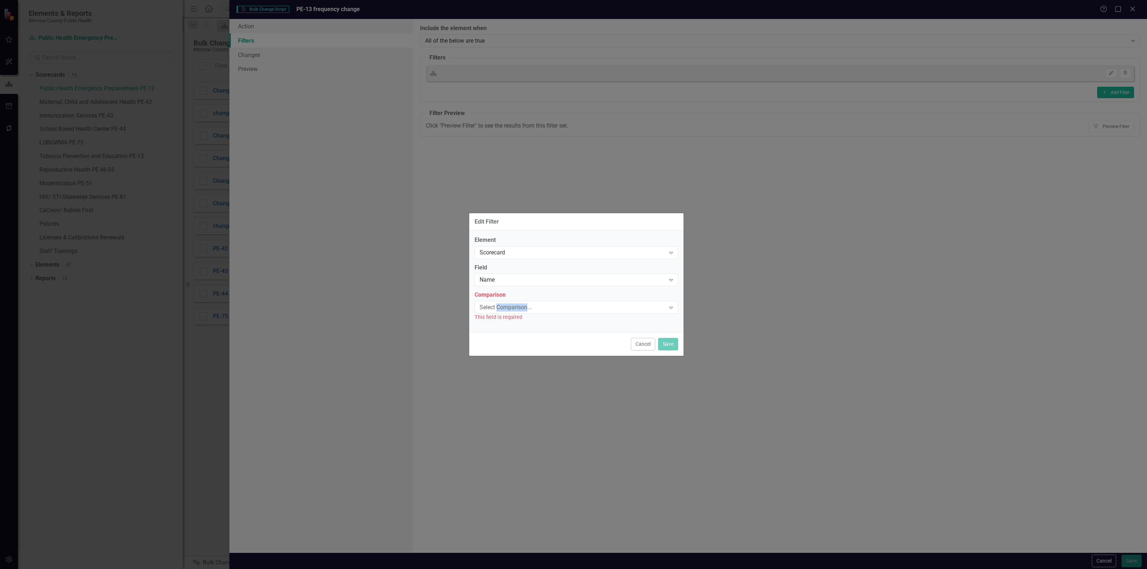
click at [518, 311] on div "Select Comparison..." at bounding box center [572, 308] width 186 height 8
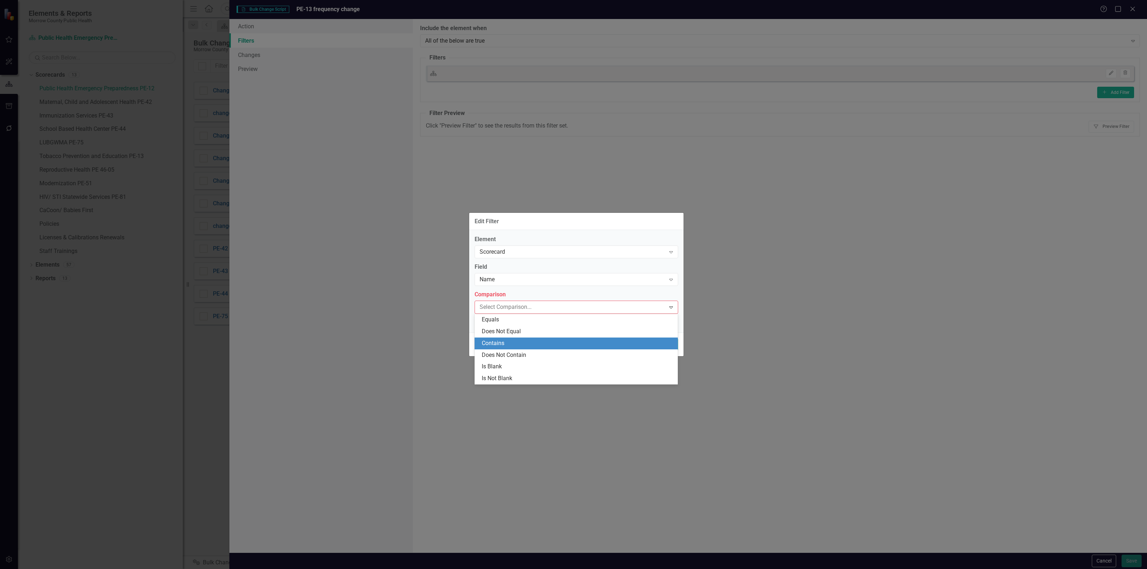
click at [511, 341] on div "Contains" at bounding box center [578, 343] width 192 height 8
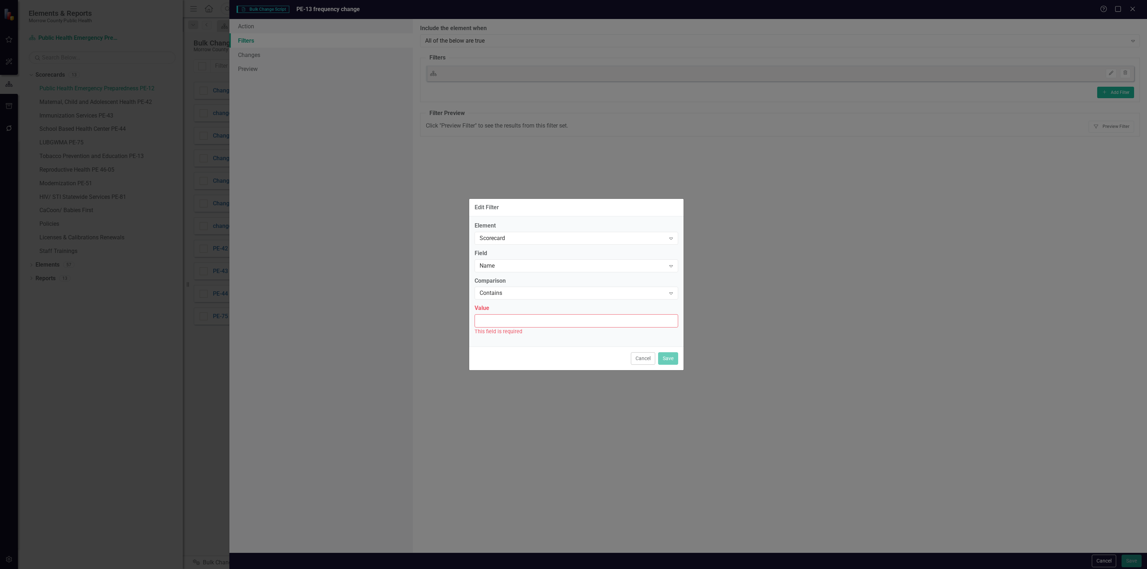
click at [523, 321] on input "Value" at bounding box center [576, 320] width 204 height 13
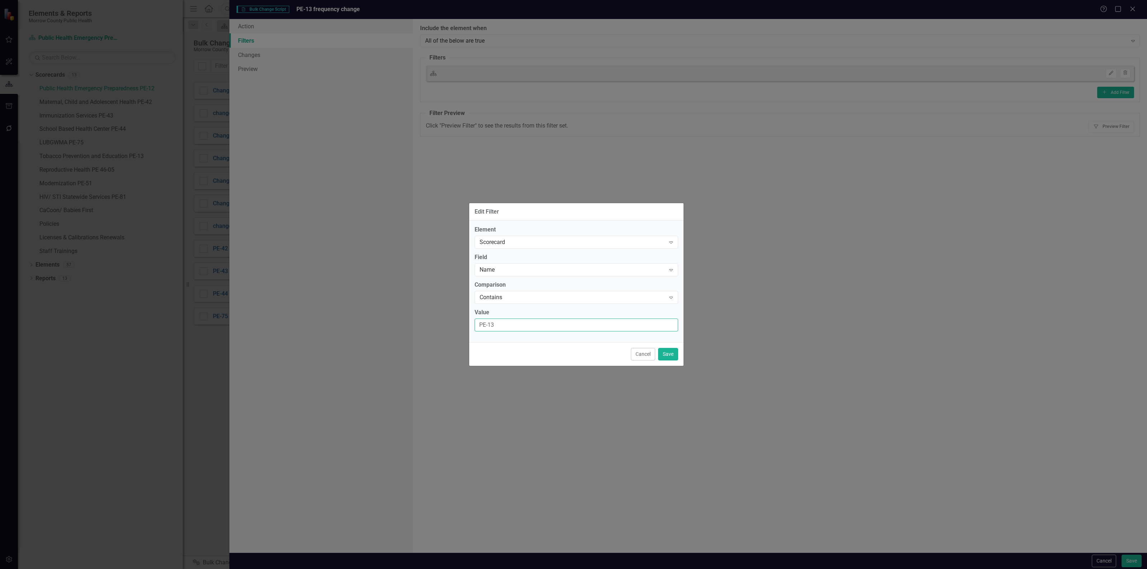
type input "PE-13"
click button "Save" at bounding box center [668, 354] width 20 height 13
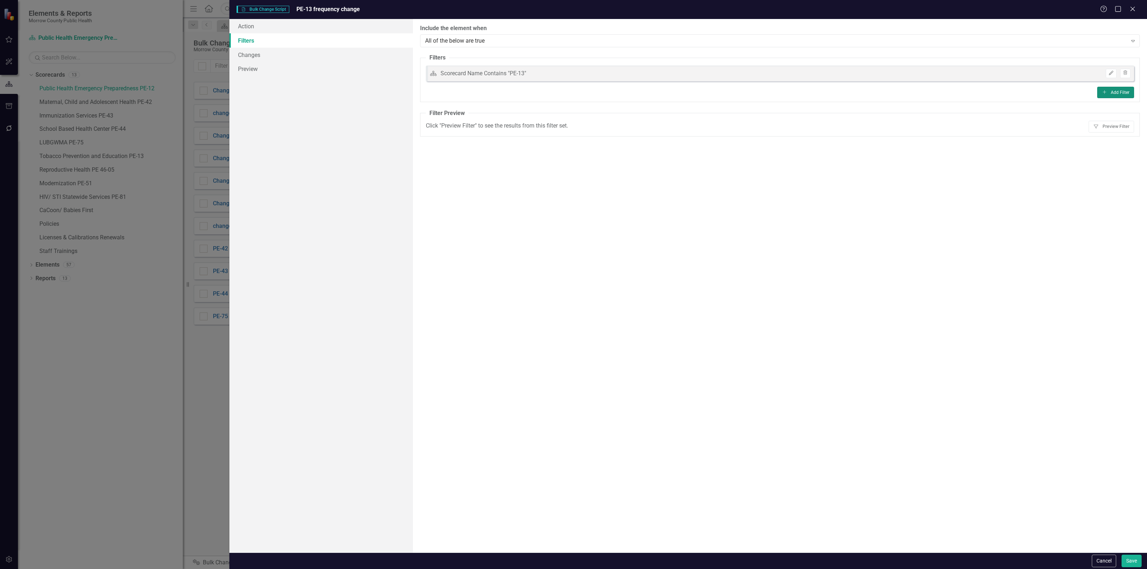
click at [1127, 94] on button "Add Add Filter" at bounding box center [1115, 92] width 37 height 11
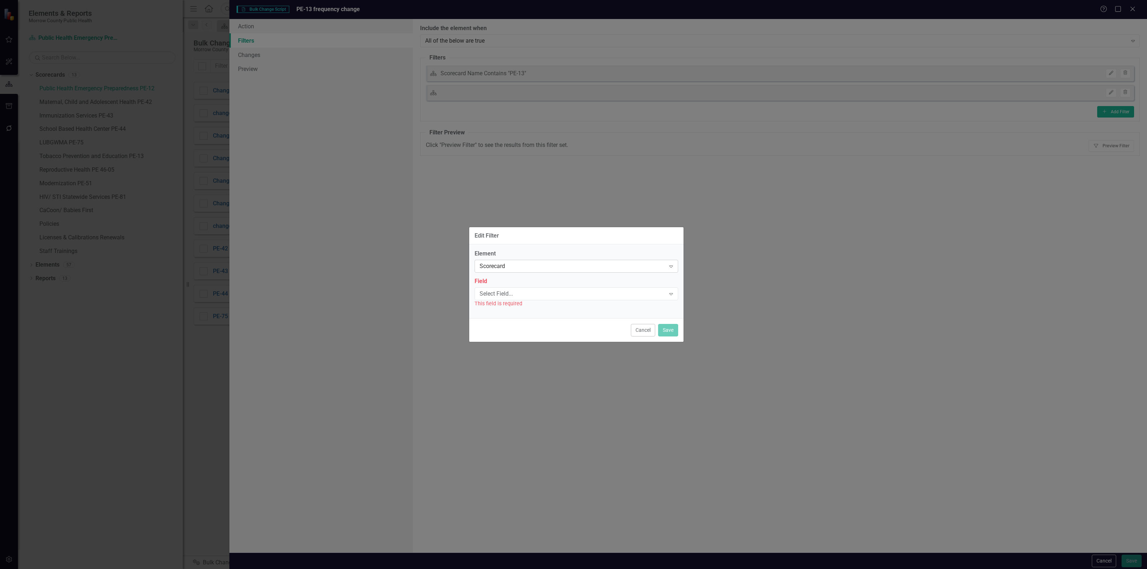
click at [549, 263] on div "Scorecard" at bounding box center [572, 266] width 186 height 8
click at [520, 288] on div "Activity" at bounding box center [578, 290] width 192 height 8
click at [520, 289] on div "Select Field... Expand" at bounding box center [576, 293] width 204 height 13
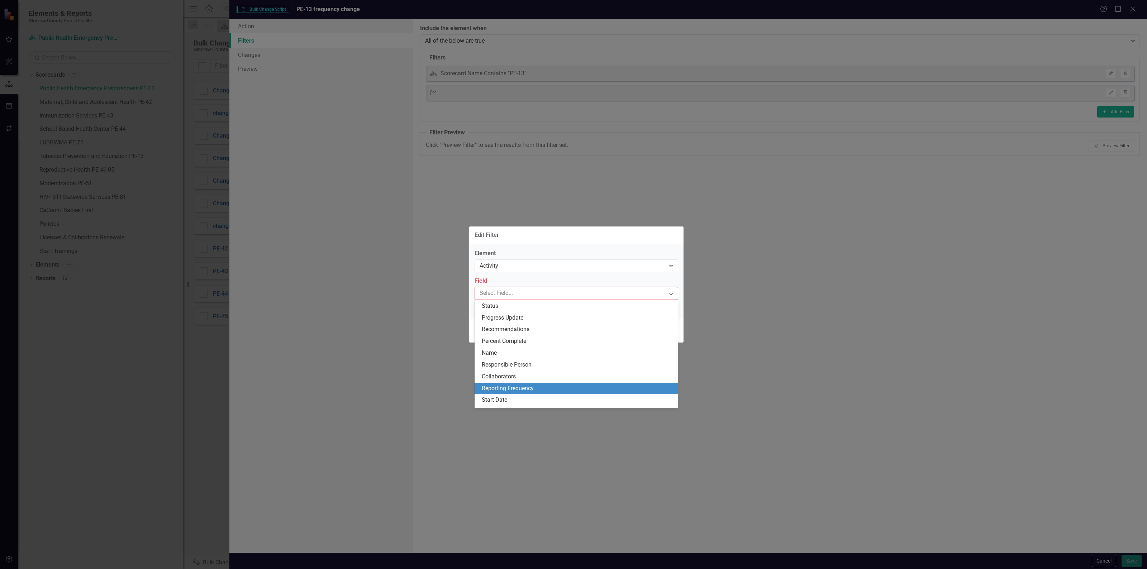
click at [527, 392] on div "Reporting Frequency" at bounding box center [578, 388] width 192 height 8
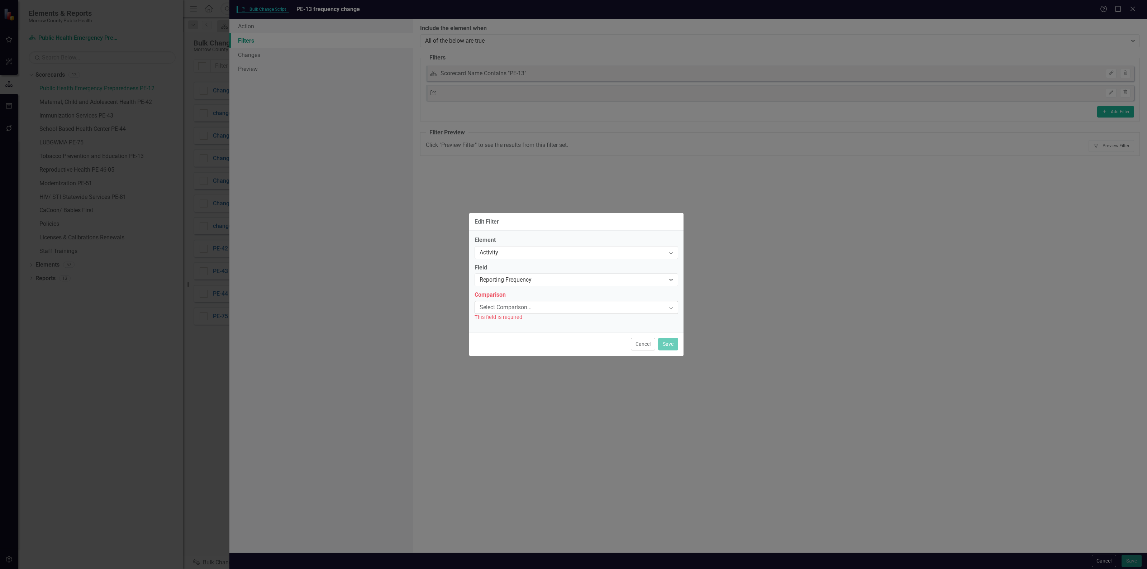
click at [524, 307] on div "Select Comparison..." at bounding box center [572, 308] width 186 height 8
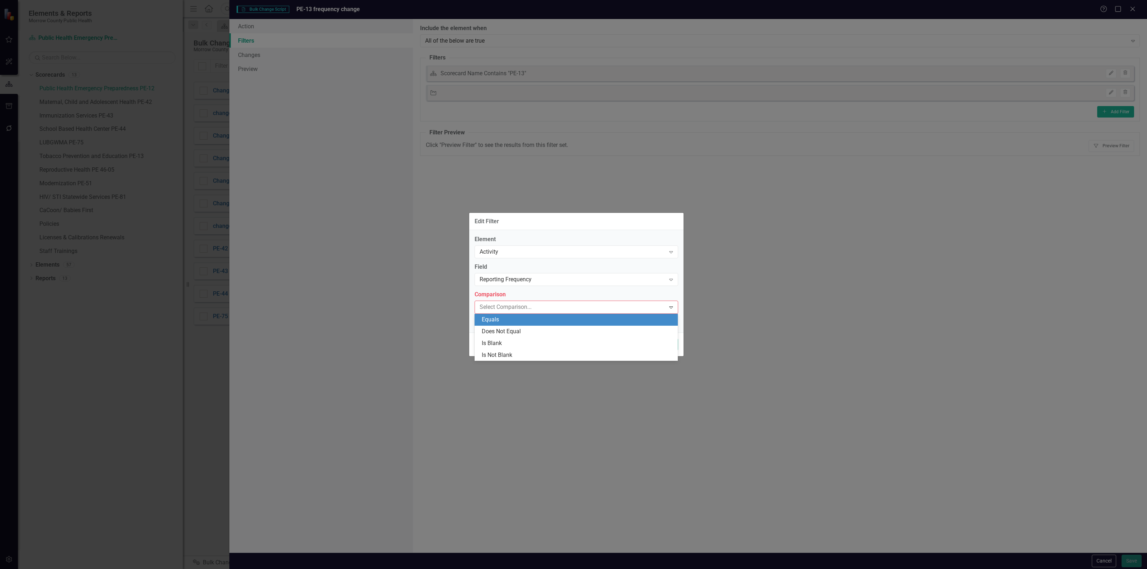
click at [520, 318] on div "Equals" at bounding box center [578, 320] width 192 height 8
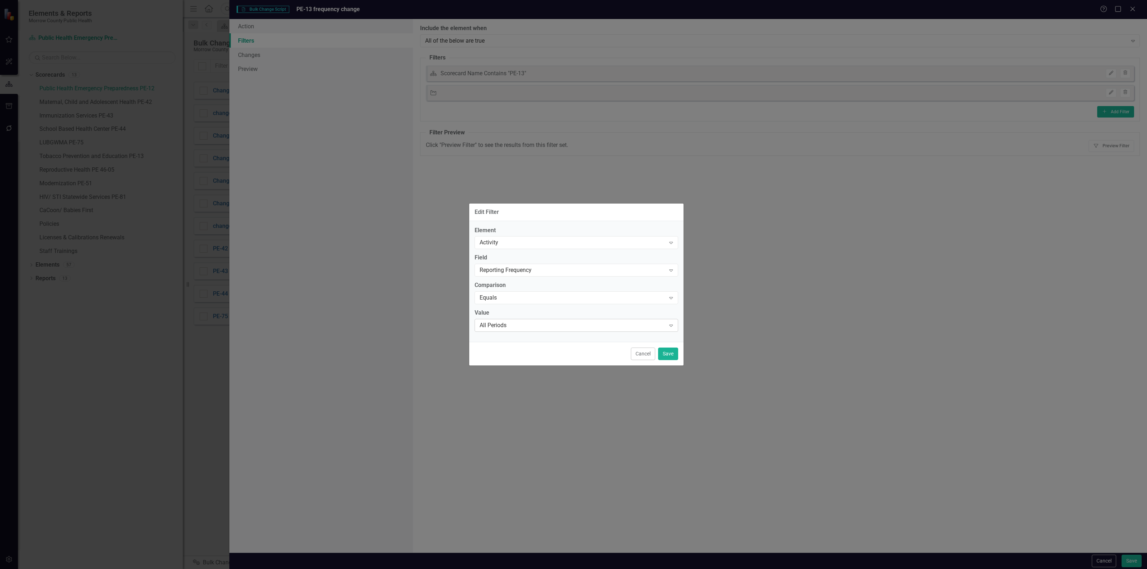
click at [517, 324] on div "All Periods" at bounding box center [572, 325] width 186 height 8
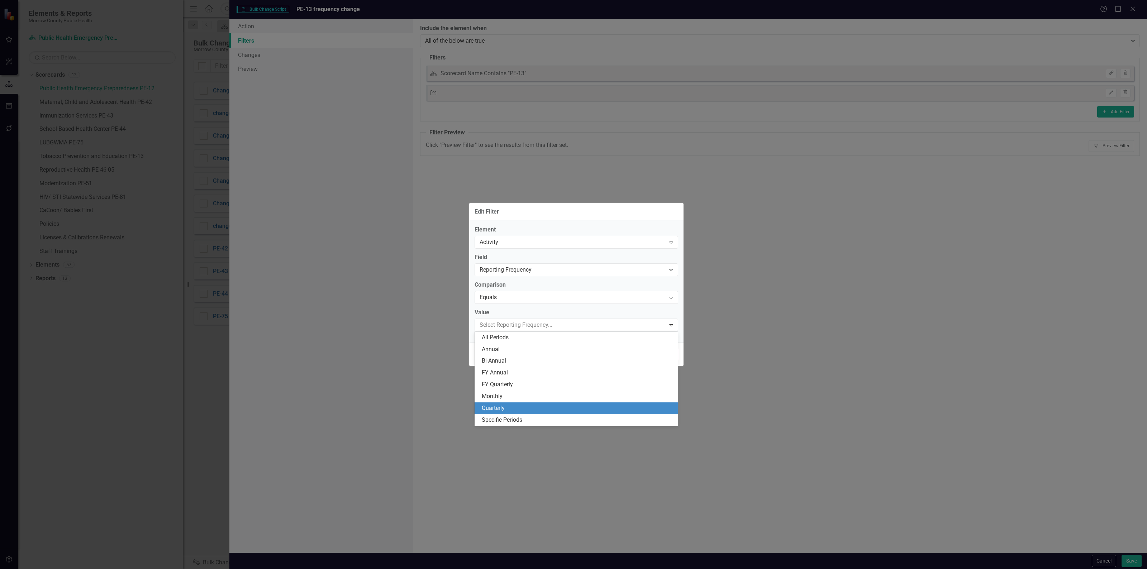
click at [508, 407] on div "Quarterly" at bounding box center [578, 408] width 192 height 8
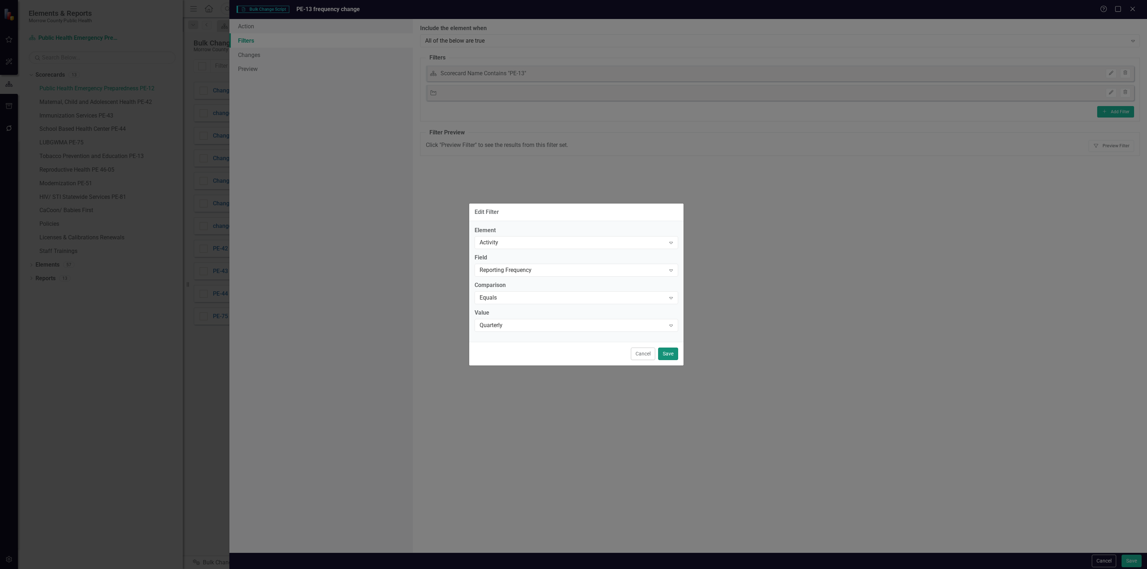
click at [670, 353] on button "Save" at bounding box center [668, 354] width 20 height 13
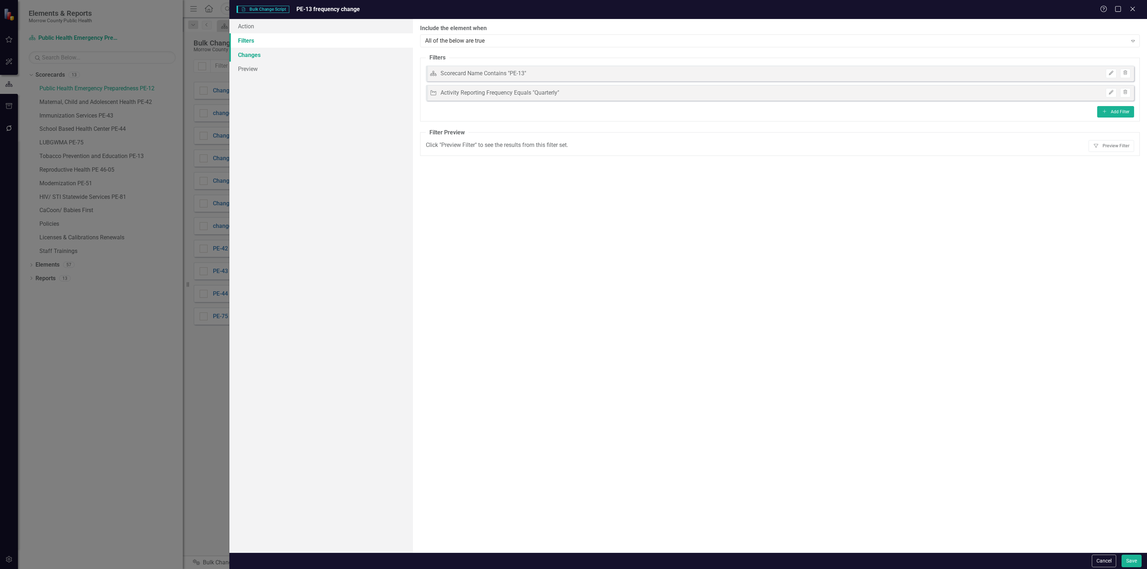
click at [264, 55] on link "Changes" at bounding box center [320, 55] width 183 height 14
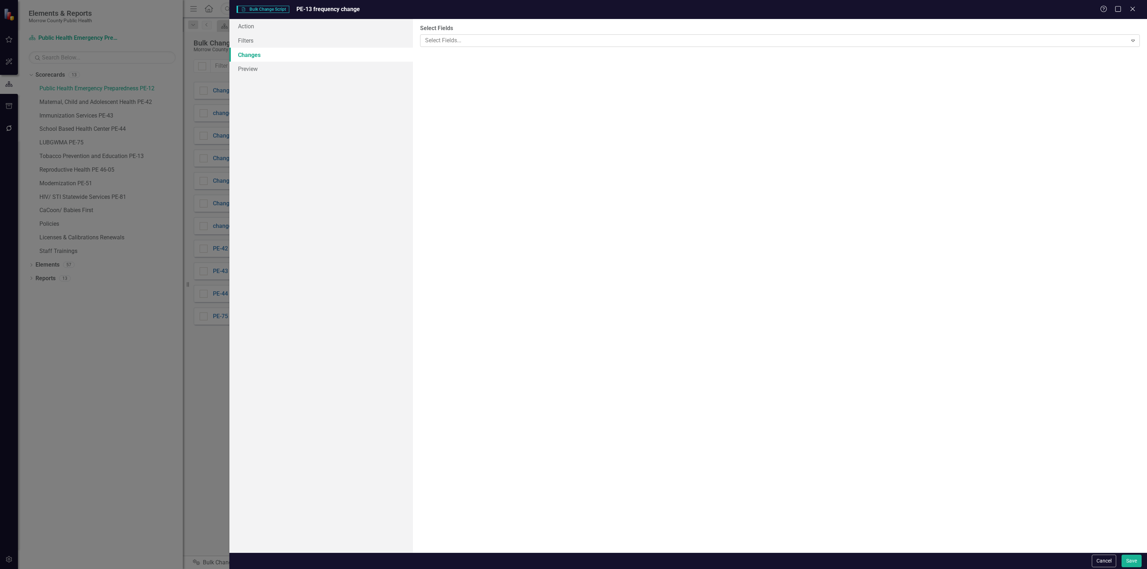
click at [527, 43] on div at bounding box center [774, 41] width 705 height 10
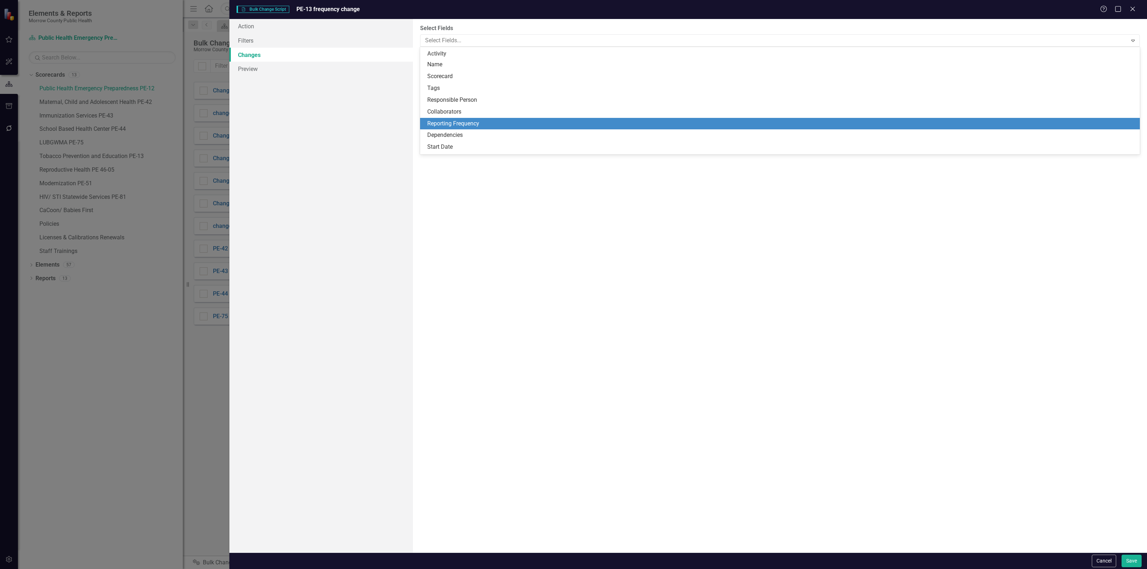
click at [459, 120] on div "Reporting Frequency" at bounding box center [781, 124] width 708 height 8
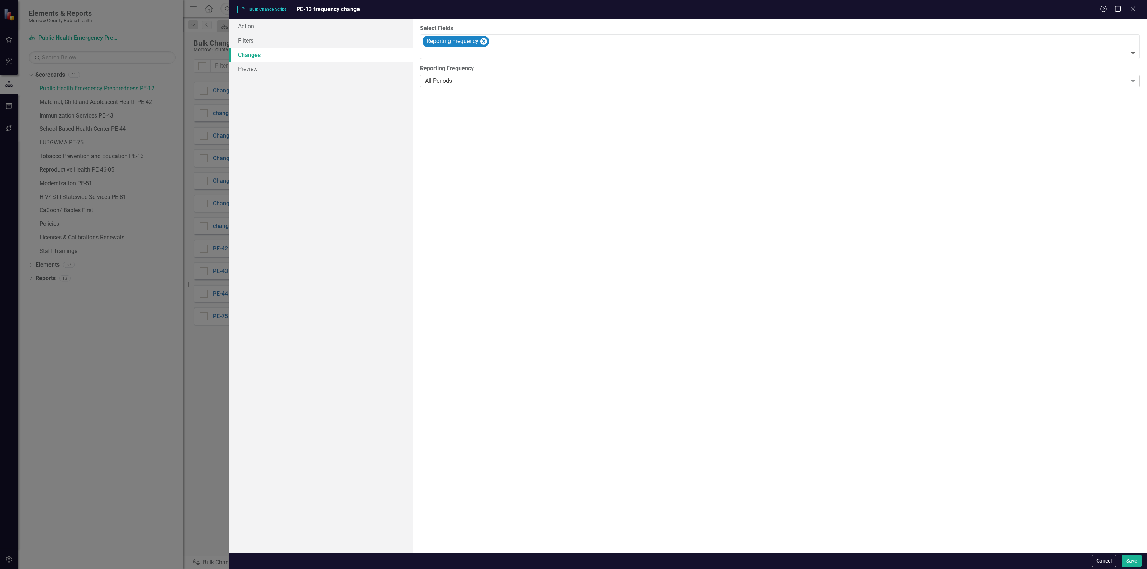
click at [467, 77] on div "All Periods" at bounding box center [776, 81] width 702 height 8
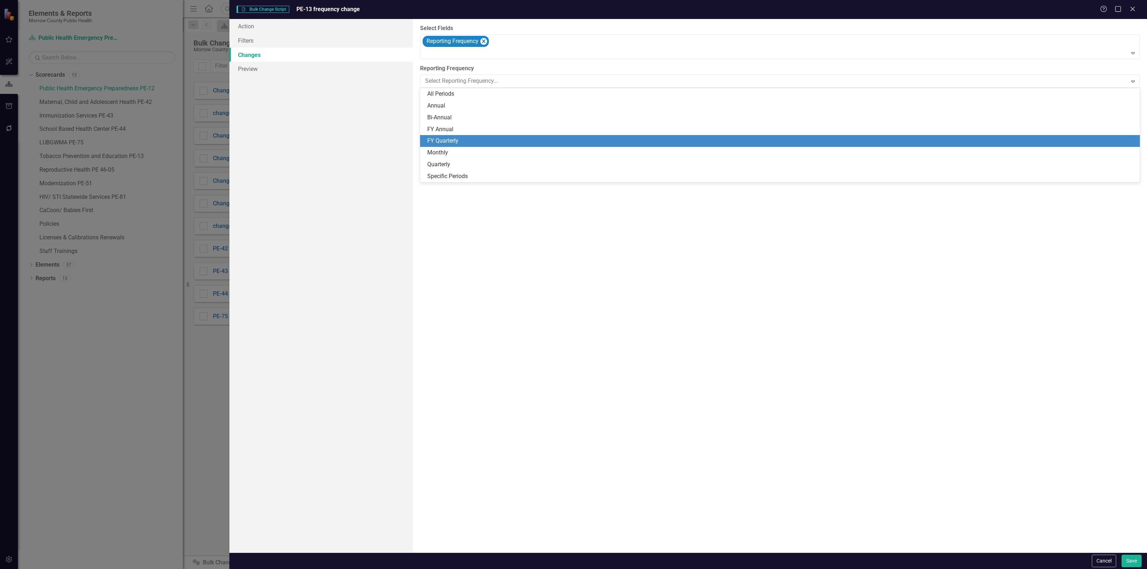
click at [452, 135] on div "FY Quarterly" at bounding box center [780, 141] width 720 height 12
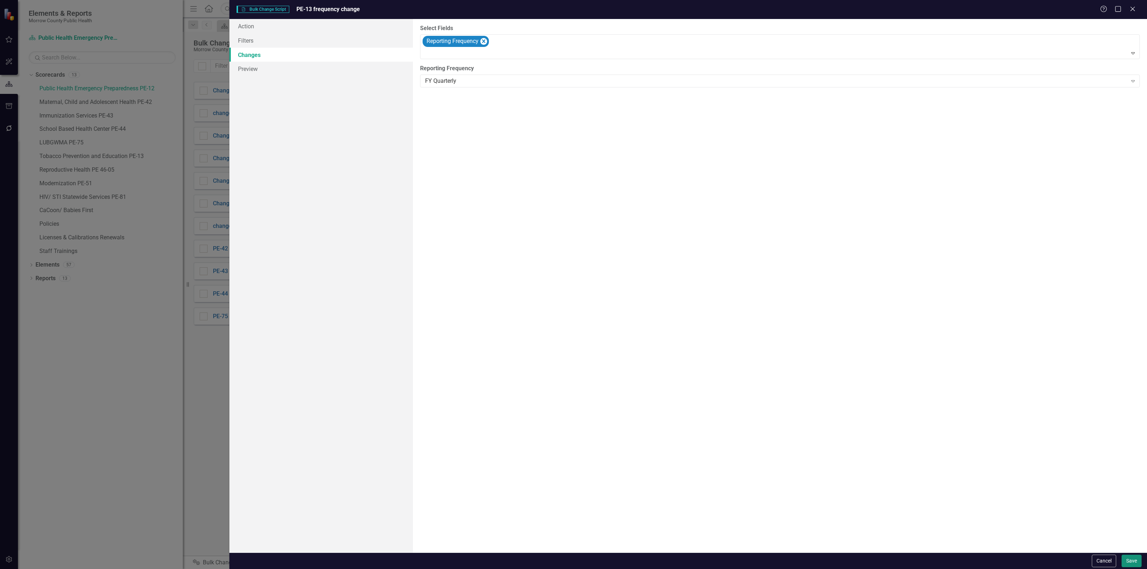
click at [1130, 559] on button "Save" at bounding box center [1131, 561] width 20 height 13
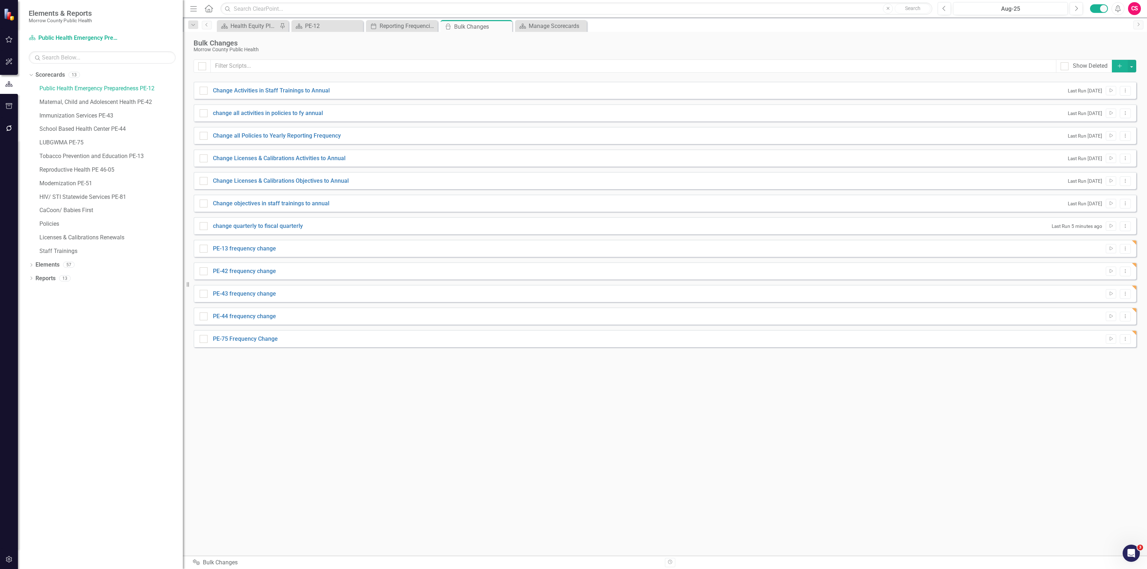
click at [1115, 62] on button "Add" at bounding box center [1120, 66] width 16 height 13
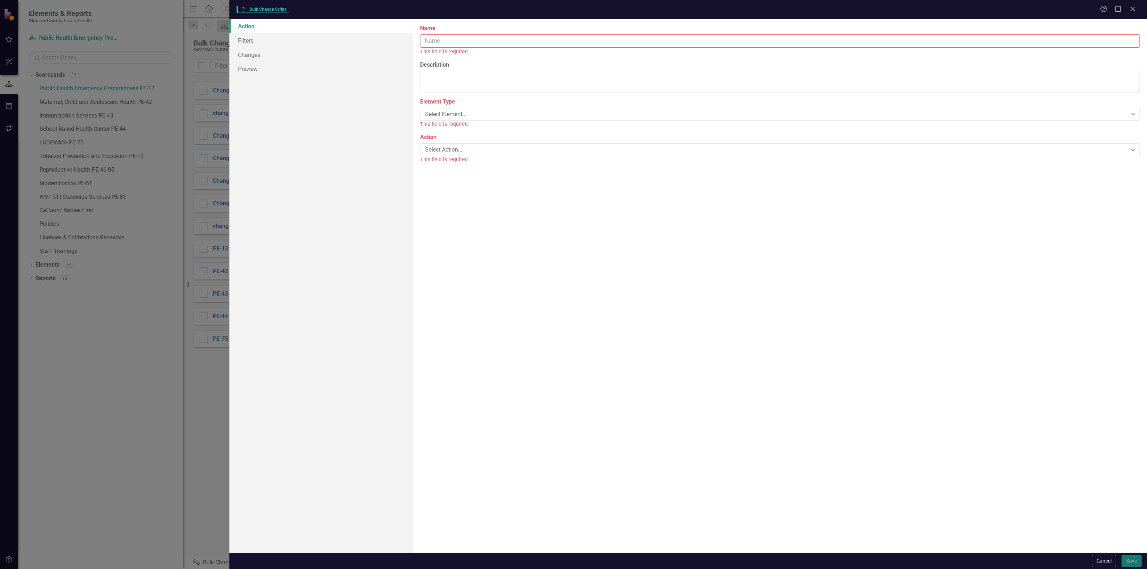
click at [585, 44] on input "Name" at bounding box center [780, 40] width 720 height 13
type input "PE 46-05 Frequency change"
click at [503, 102] on div "Select Element..." at bounding box center [776, 106] width 702 height 8
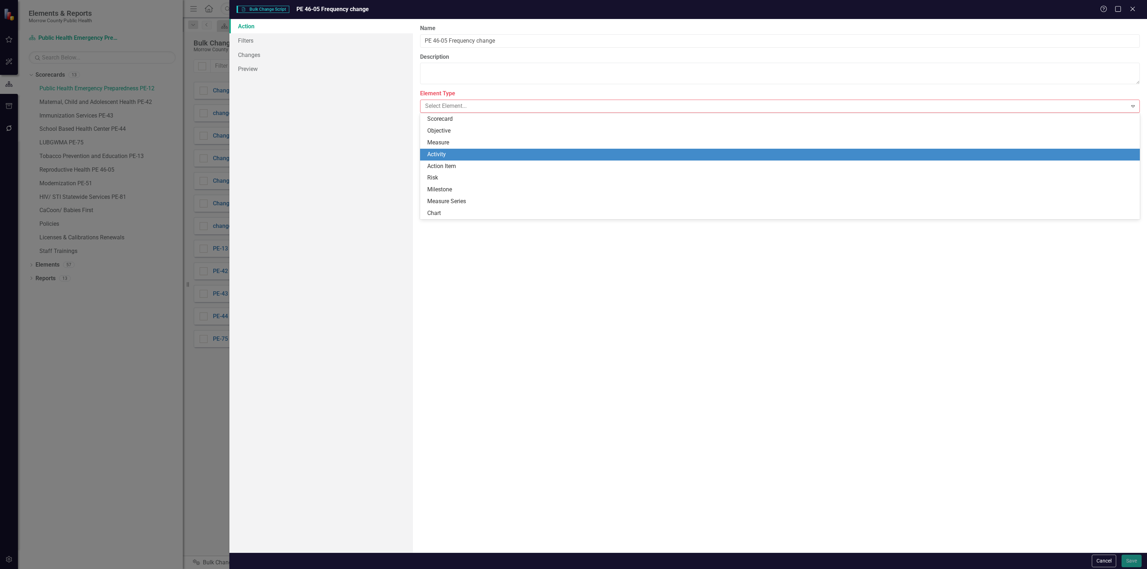
click at [462, 152] on div "Activity" at bounding box center [781, 154] width 708 height 8
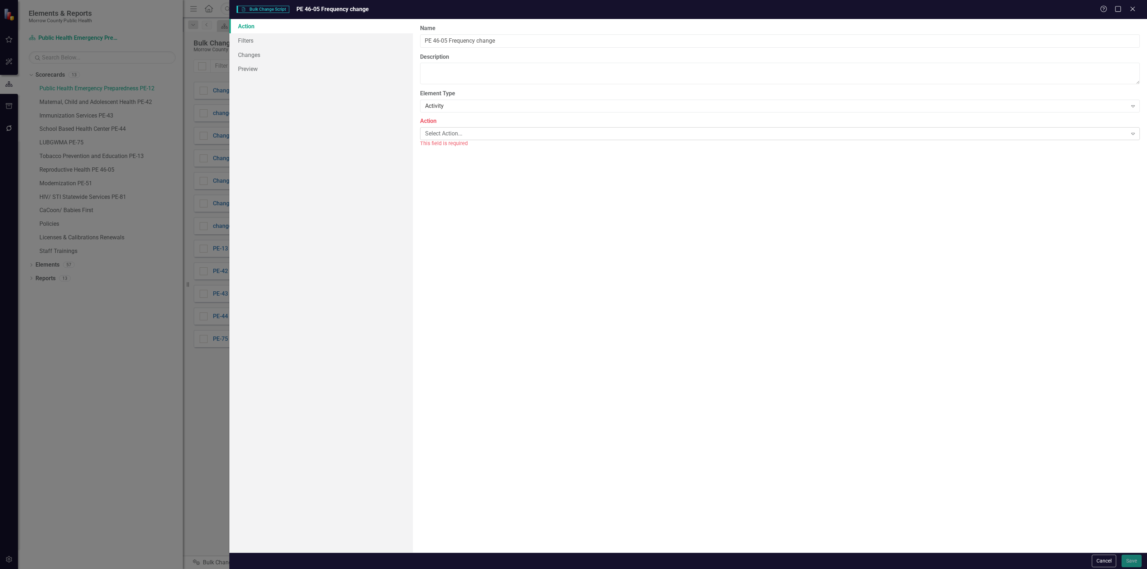
click at [473, 135] on div "Select Action..." at bounding box center [776, 133] width 702 height 8
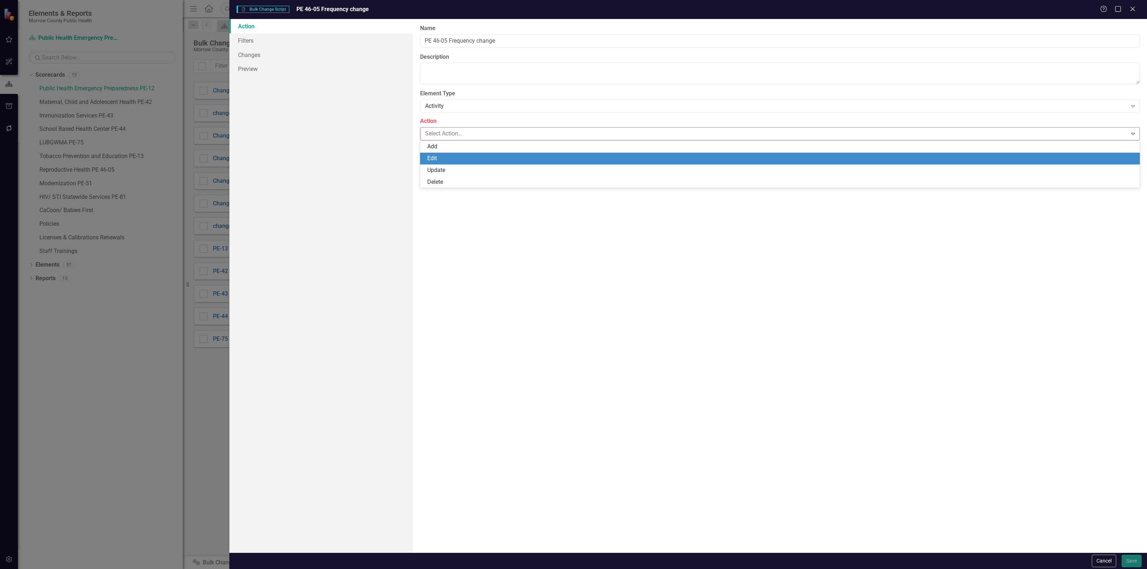
click at [464, 155] on div "Edit" at bounding box center [781, 158] width 708 height 8
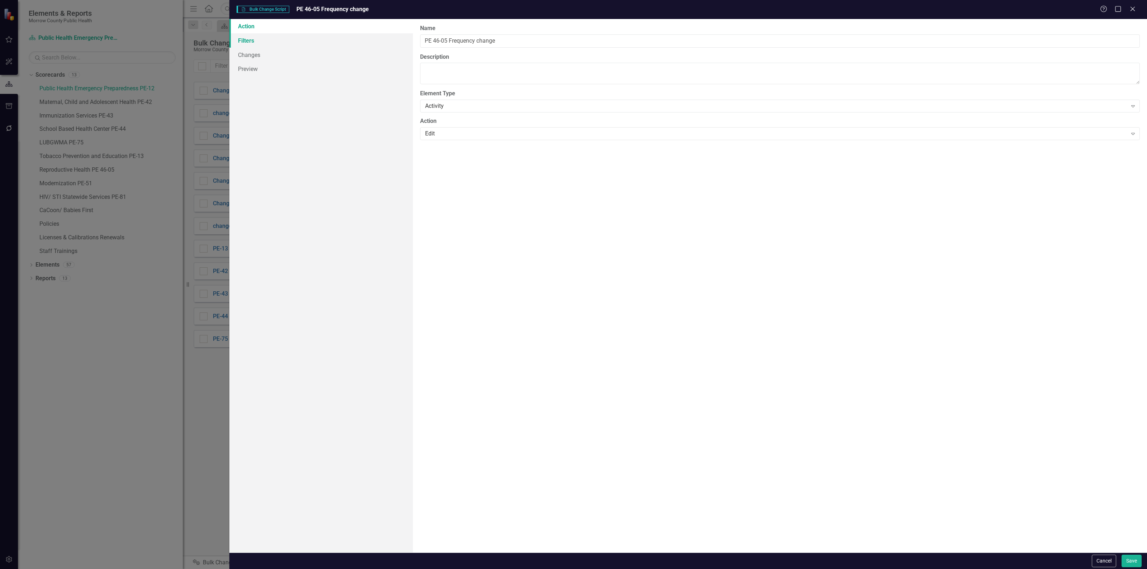
click at [260, 40] on link "Filters" at bounding box center [320, 40] width 183 height 14
click at [1101, 72] on button "Add Add Filter" at bounding box center [1115, 76] width 37 height 11
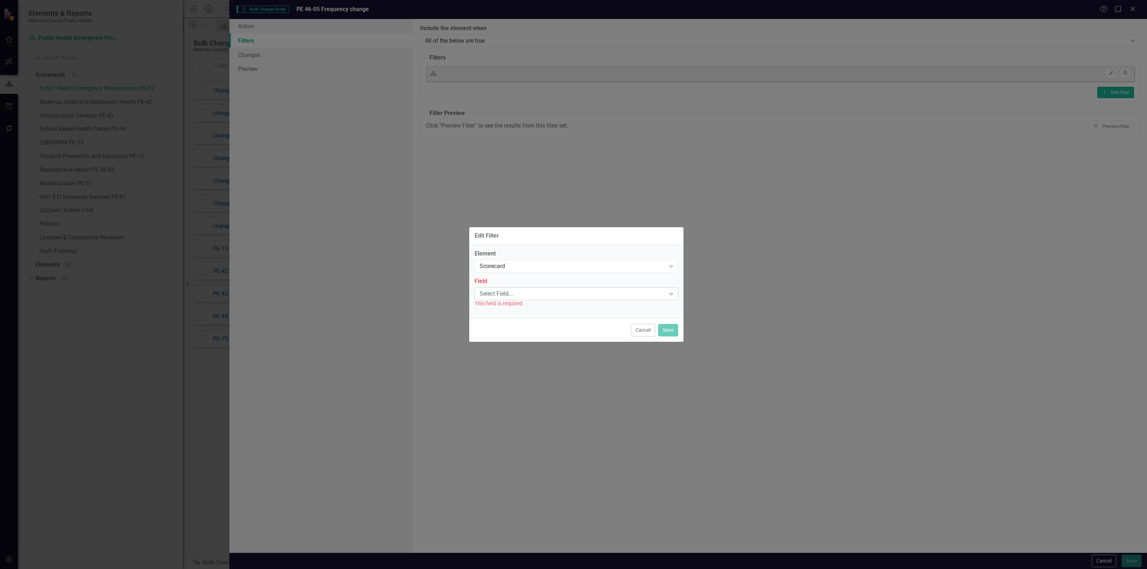
click at [522, 287] on div "Field Select Field... Expand This field is required" at bounding box center [576, 292] width 204 height 30
click at [522, 292] on div "Select Field..." at bounding box center [572, 294] width 186 height 8
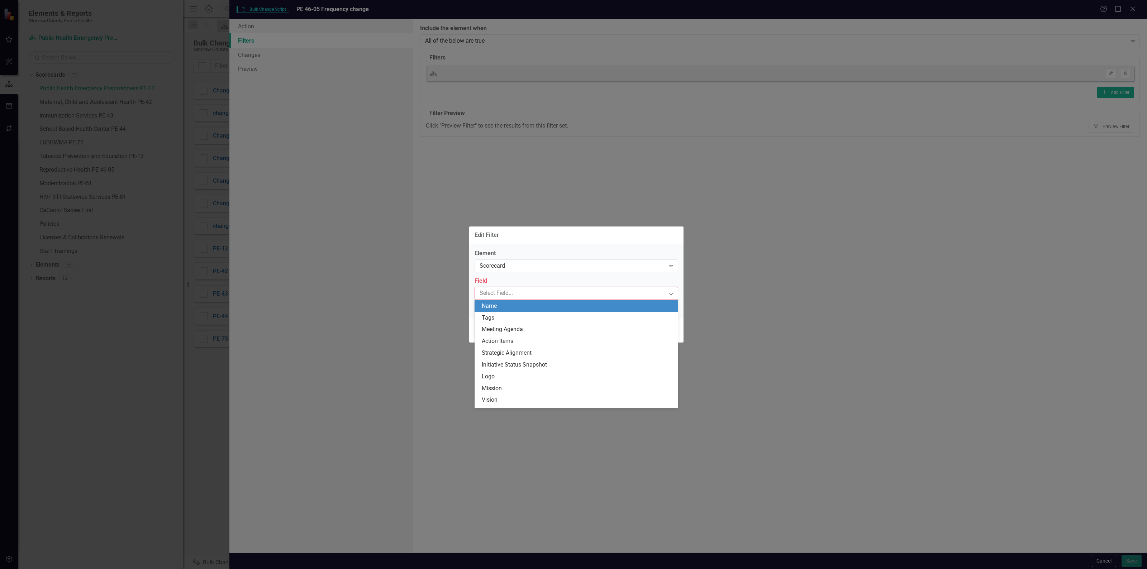
click at [516, 308] on div "Name" at bounding box center [578, 306] width 192 height 8
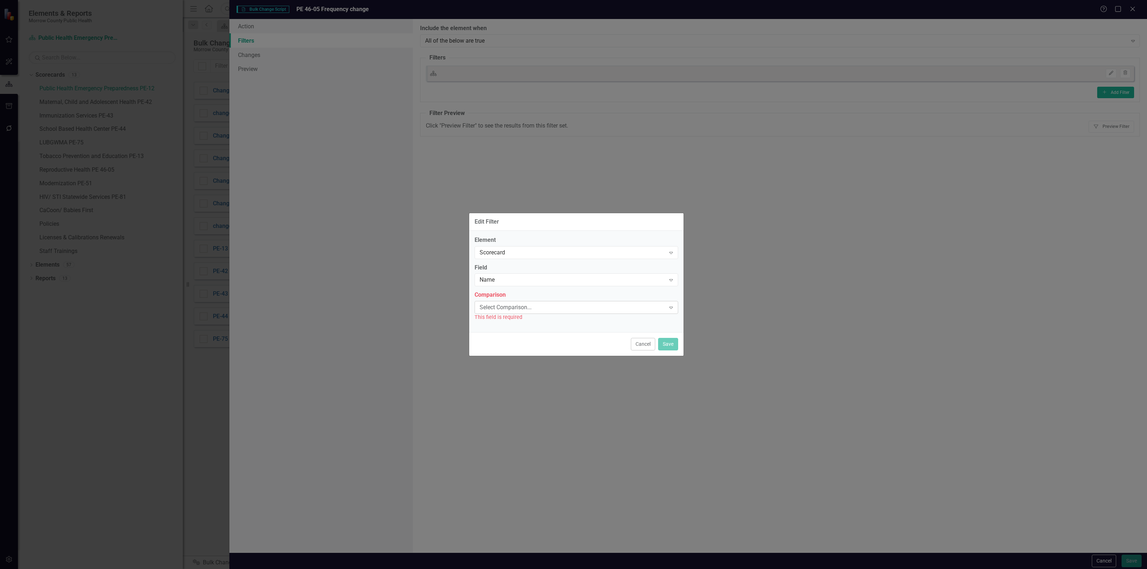
click at [521, 305] on div "Select Comparison..." at bounding box center [572, 308] width 186 height 8
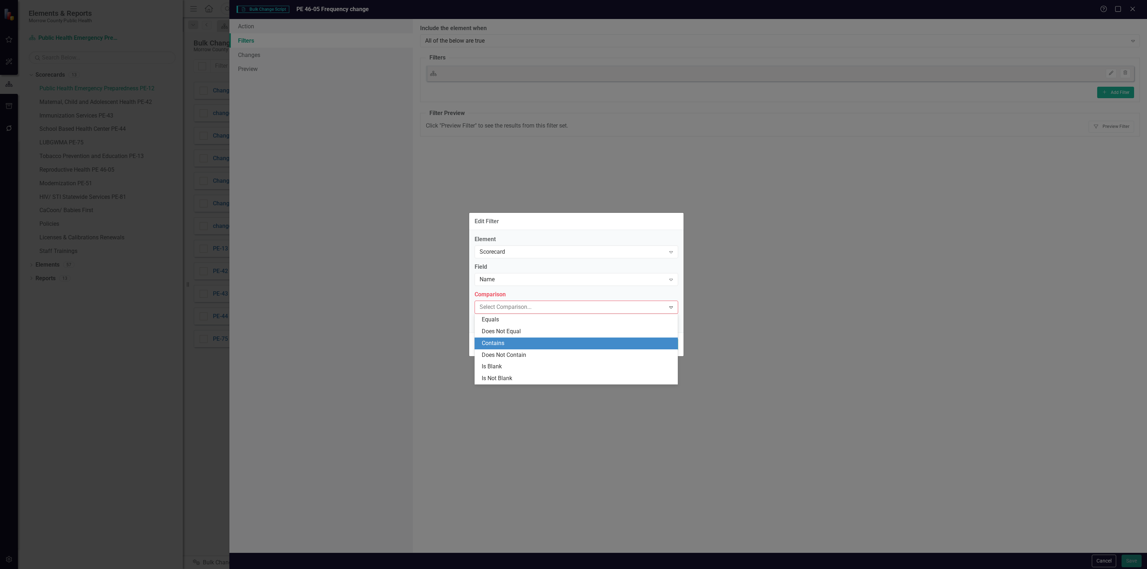
click at [515, 344] on div "Contains" at bounding box center [578, 343] width 192 height 8
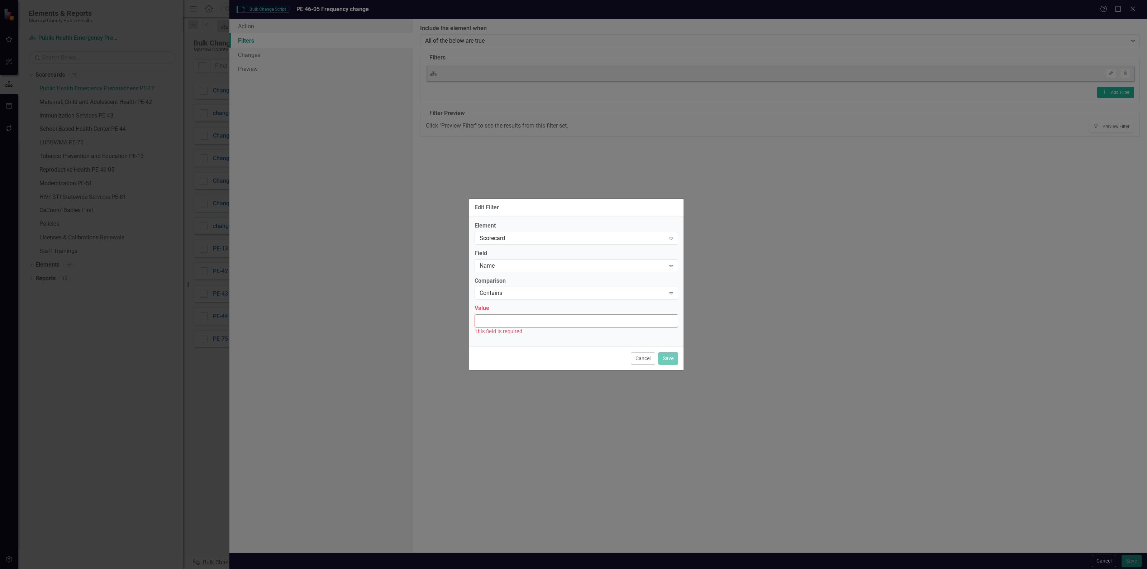
click at [525, 324] on input "Value" at bounding box center [576, 320] width 204 height 13
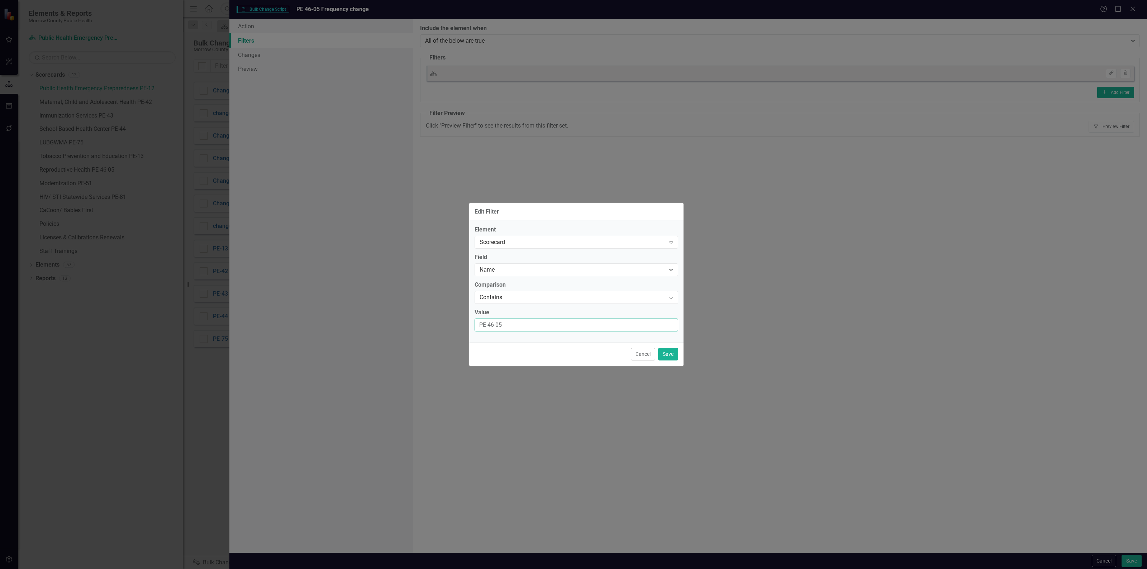
type input "PE 46-05"
click button "Save" at bounding box center [668, 354] width 20 height 13
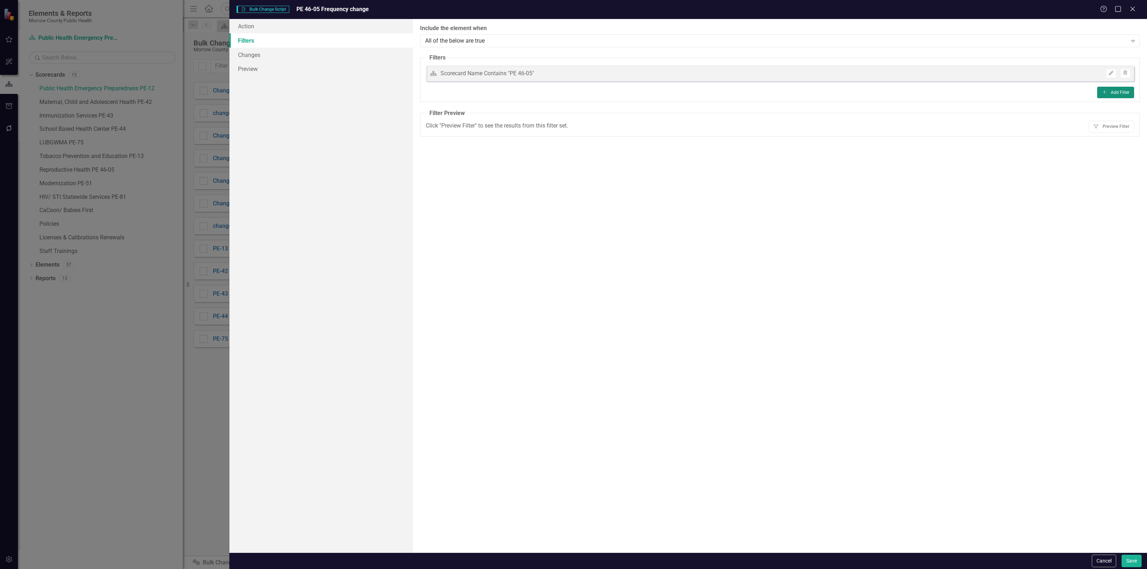
click at [1107, 92] on icon "Add" at bounding box center [1104, 92] width 5 height 4
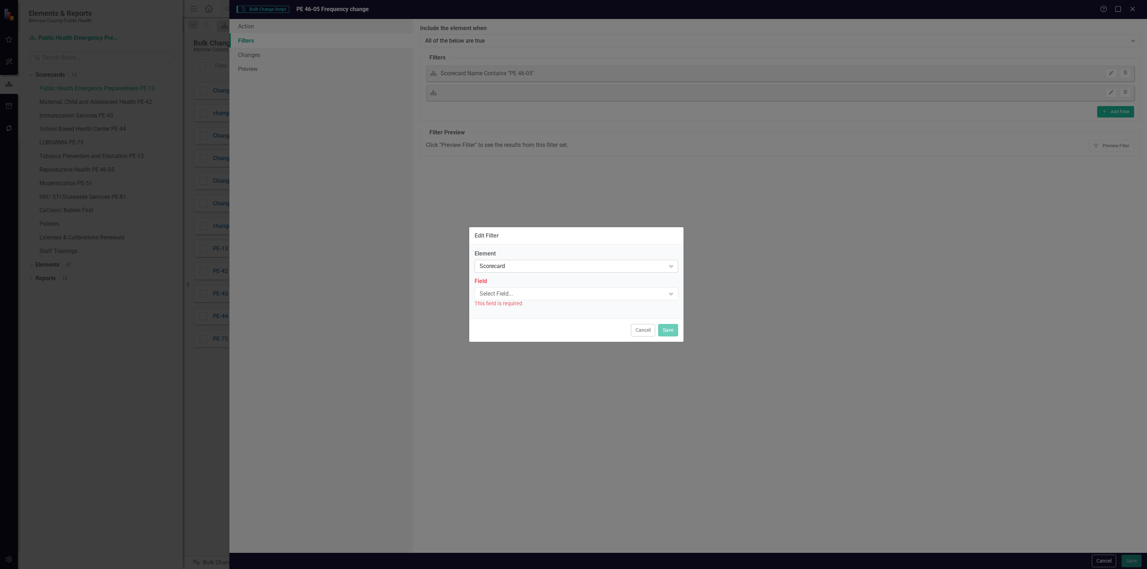
click at [512, 264] on div "Scorecard" at bounding box center [572, 266] width 186 height 8
click at [500, 291] on div "Activity" at bounding box center [578, 290] width 192 height 8
click at [503, 287] on div "Select Field... Expand" at bounding box center [576, 293] width 204 height 13
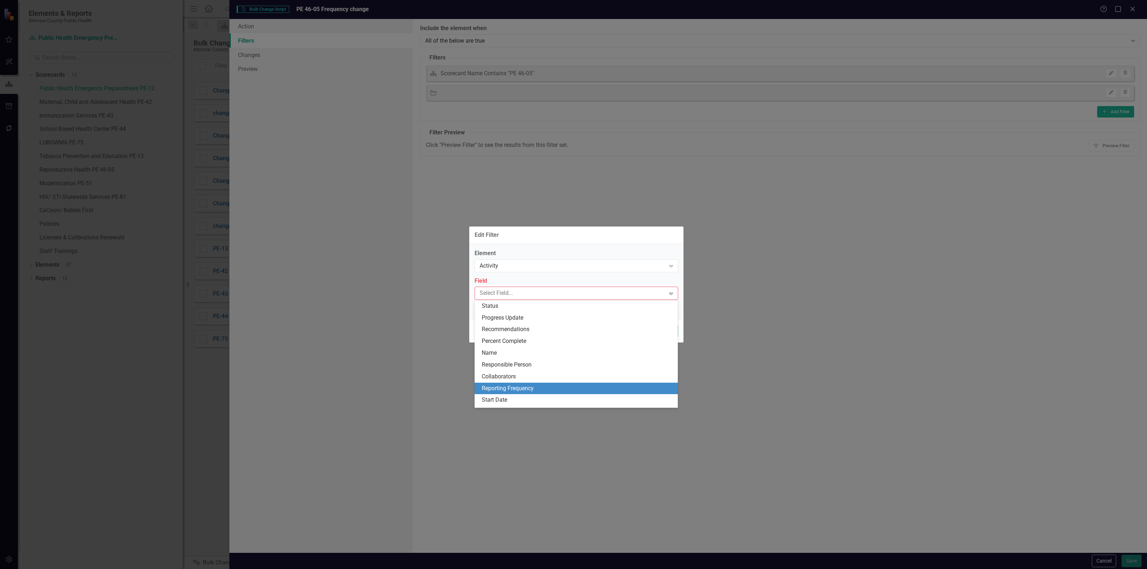
click at [505, 386] on div "Reporting Frequency" at bounding box center [578, 388] width 192 height 8
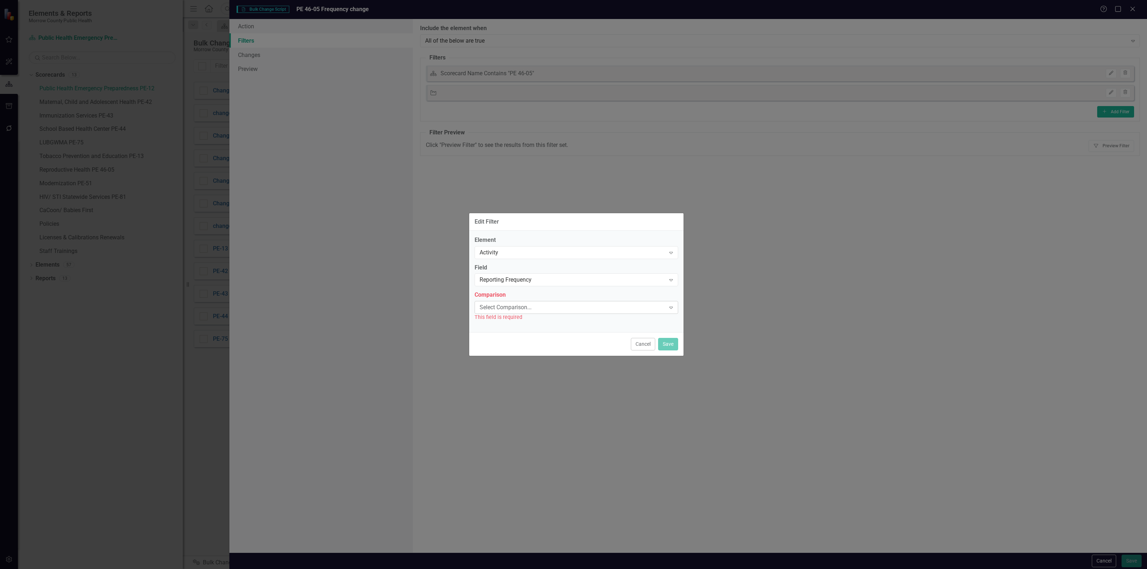
click at [516, 307] on div "Select Comparison..." at bounding box center [572, 308] width 186 height 8
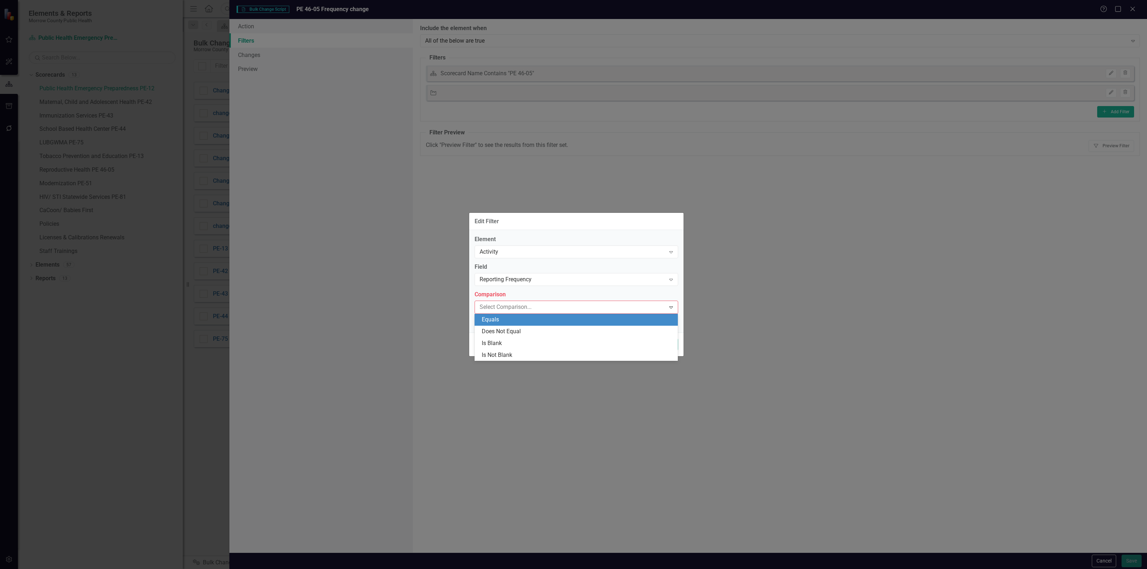
click at [513, 322] on div "Equals" at bounding box center [578, 320] width 192 height 8
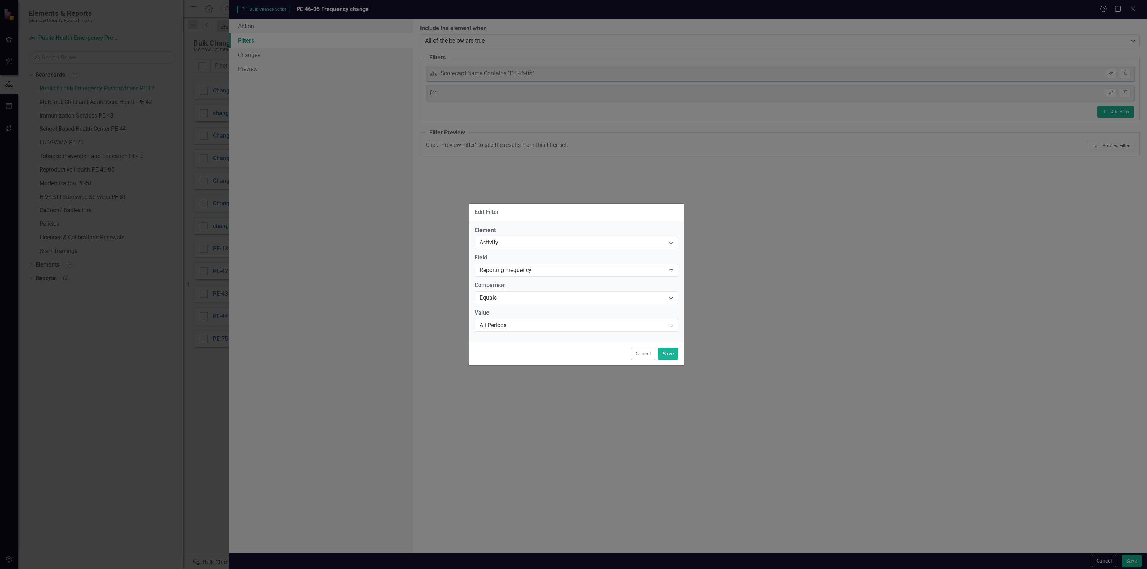
click at [517, 317] on label "Value" at bounding box center [576, 313] width 204 height 8
click at [515, 323] on div "All Periods" at bounding box center [572, 325] width 186 height 8
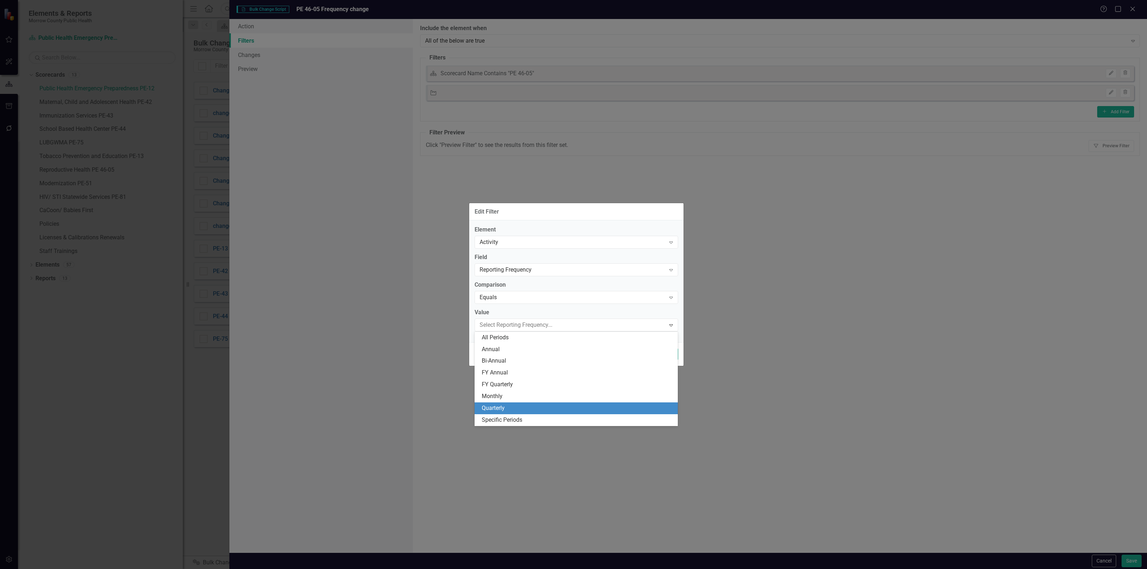
click at [508, 406] on div "Quarterly" at bounding box center [578, 408] width 192 height 8
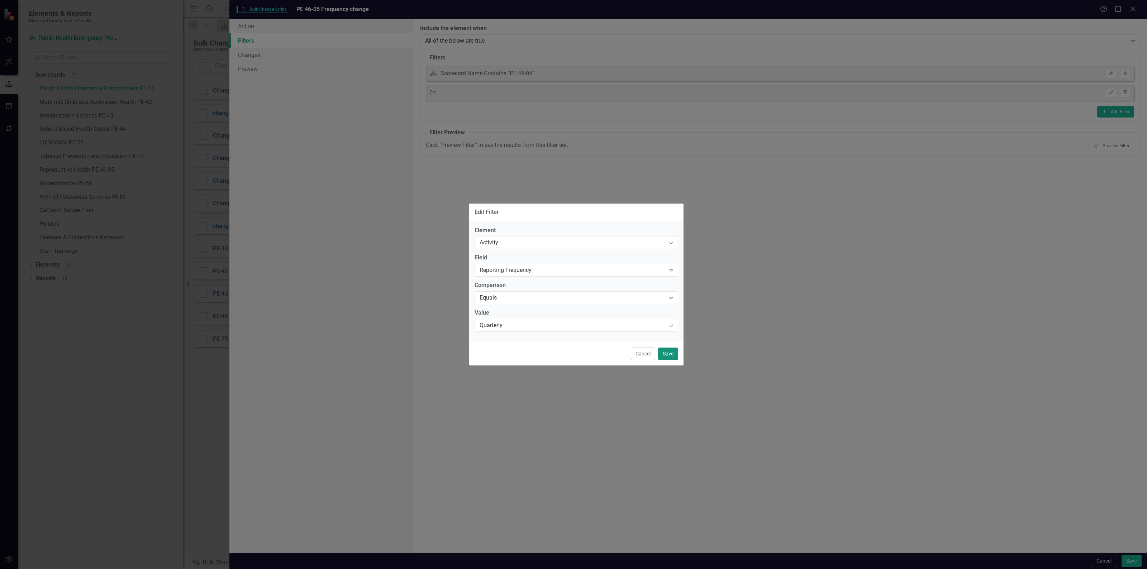
click at [668, 352] on button "Save" at bounding box center [668, 354] width 20 height 13
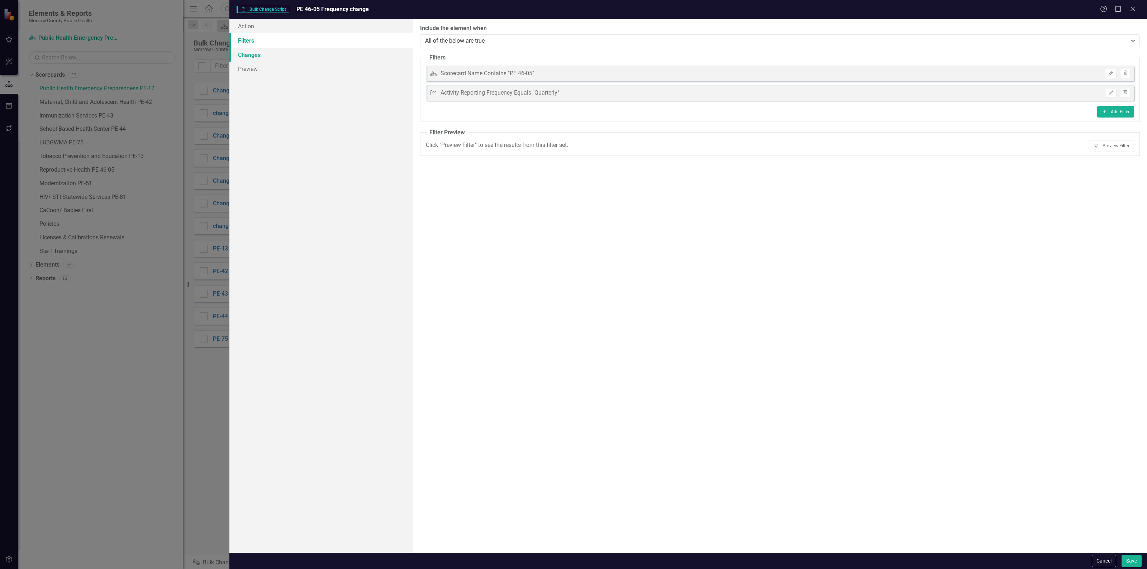
click at [270, 54] on link "Changes" at bounding box center [320, 55] width 183 height 14
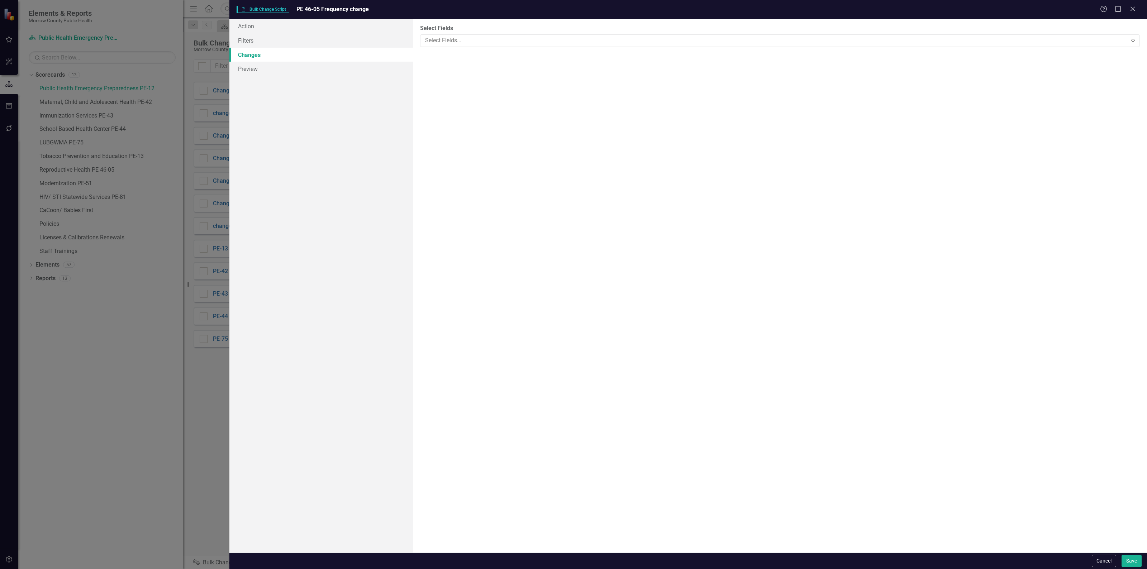
click at [497, 49] on div "You can now select the fields you would like to change. Select the fields from …" at bounding box center [780, 286] width 734 height 534
click at [500, 44] on div at bounding box center [774, 41] width 705 height 10
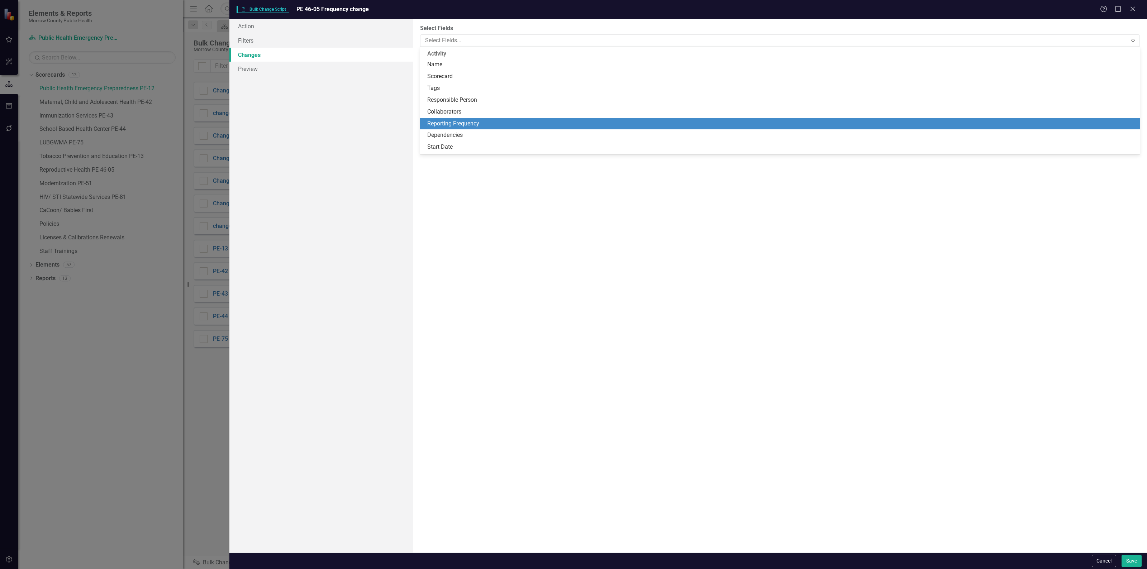
click at [460, 123] on div "Reporting Frequency" at bounding box center [781, 124] width 708 height 8
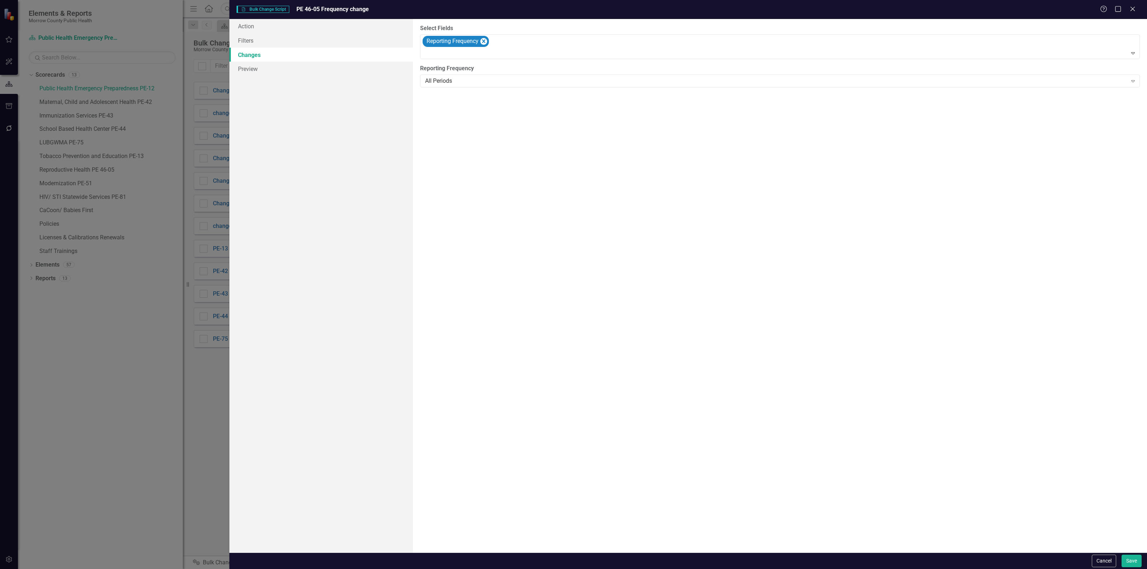
click at [473, 72] on label "Reporting Frequency" at bounding box center [780, 68] width 720 height 8
click at [470, 78] on div "All Periods" at bounding box center [776, 81] width 702 height 8
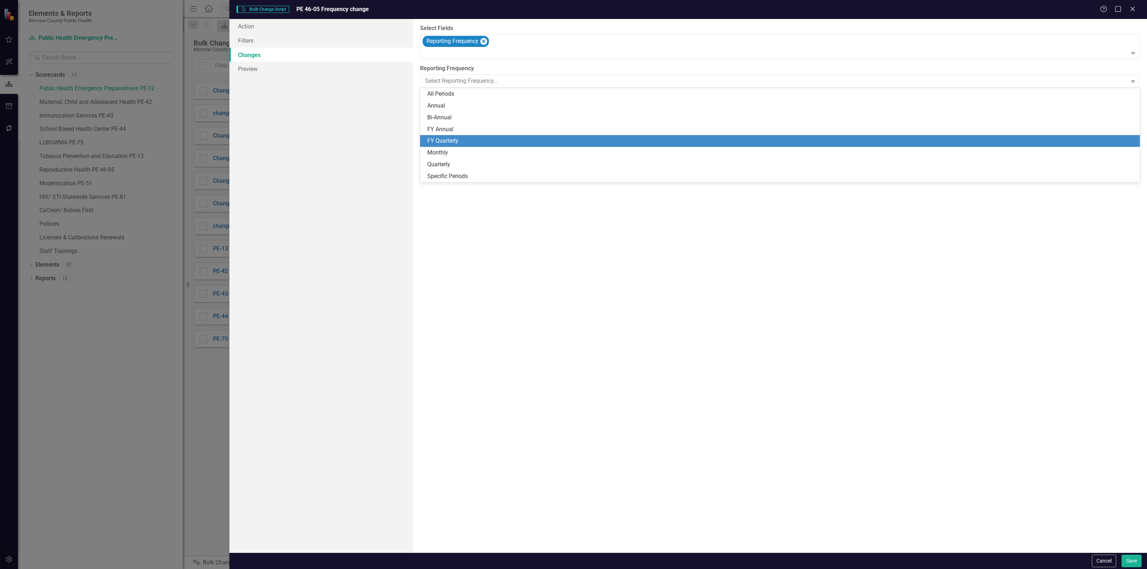
click at [459, 139] on div "FY Quarterly" at bounding box center [781, 141] width 708 height 8
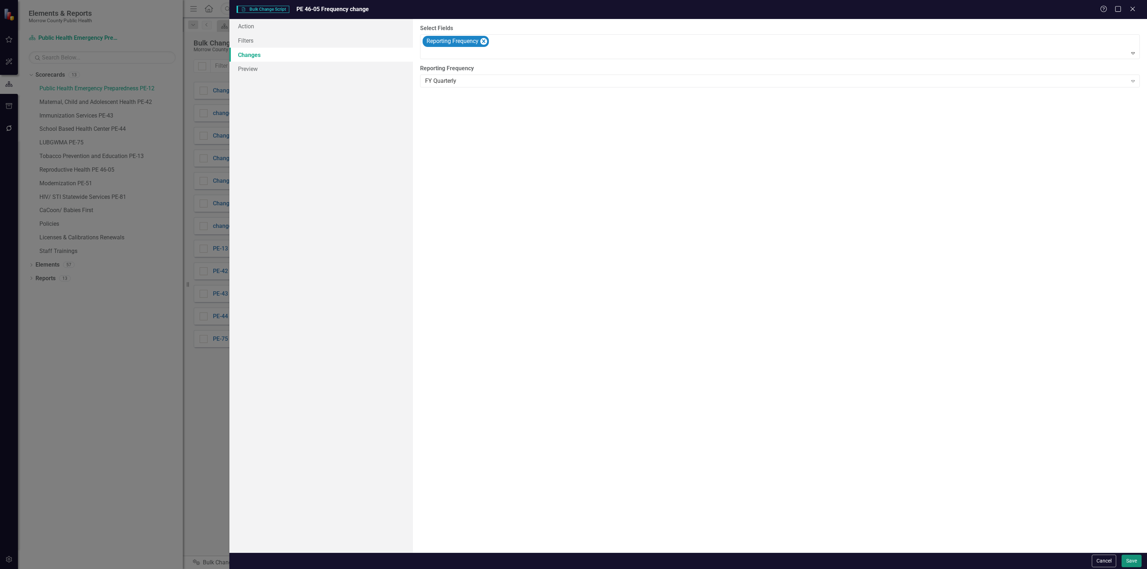
click at [1137, 561] on button "Save" at bounding box center [1131, 561] width 20 height 13
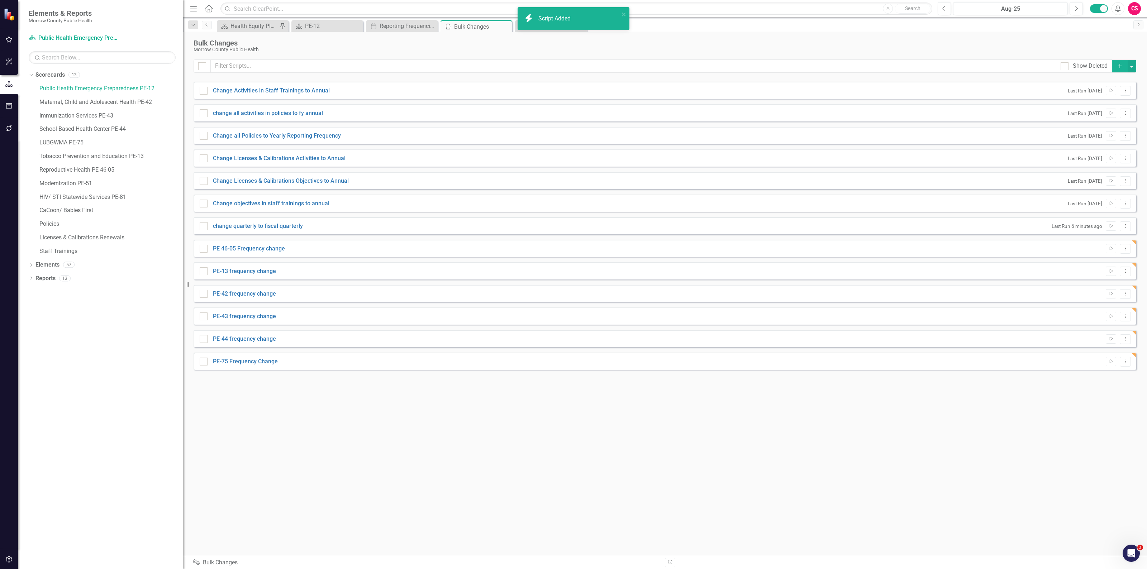
click at [1117, 64] on icon "Add" at bounding box center [1119, 65] width 6 height 5
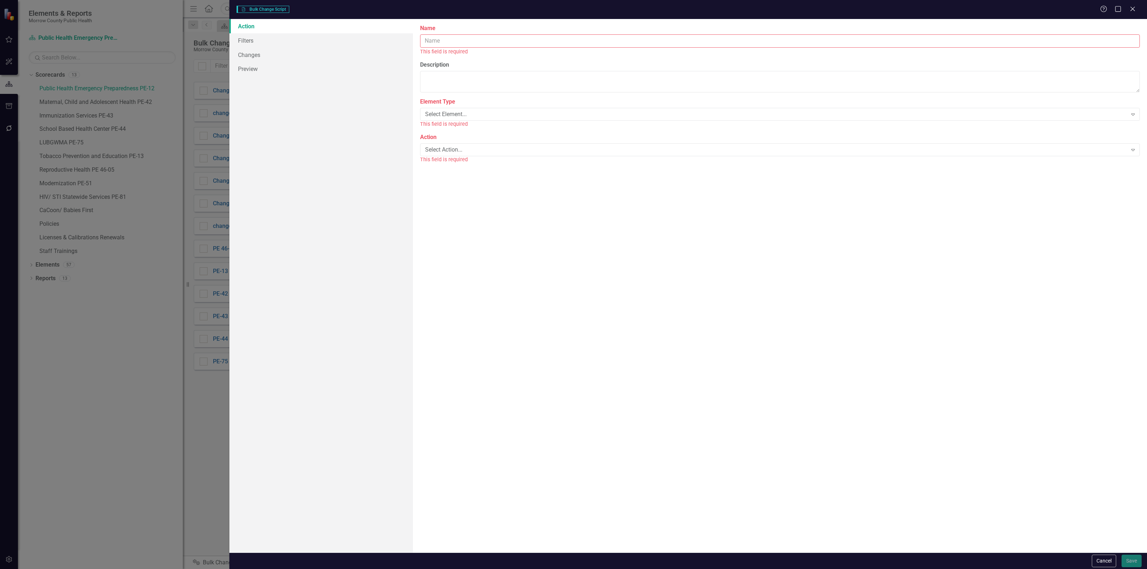
click at [493, 38] on input "Name" at bounding box center [780, 40] width 720 height 13
type input "PE-51 frequency change"
click at [481, 104] on div "Select Element..." at bounding box center [776, 106] width 702 height 8
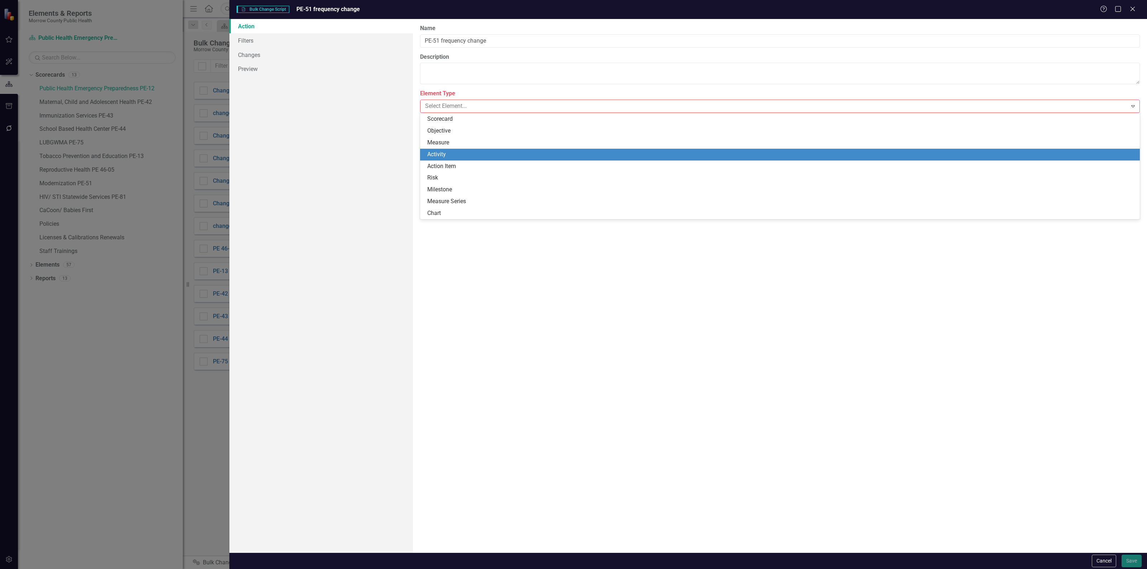
click at [462, 150] on div "Activity" at bounding box center [781, 154] width 708 height 8
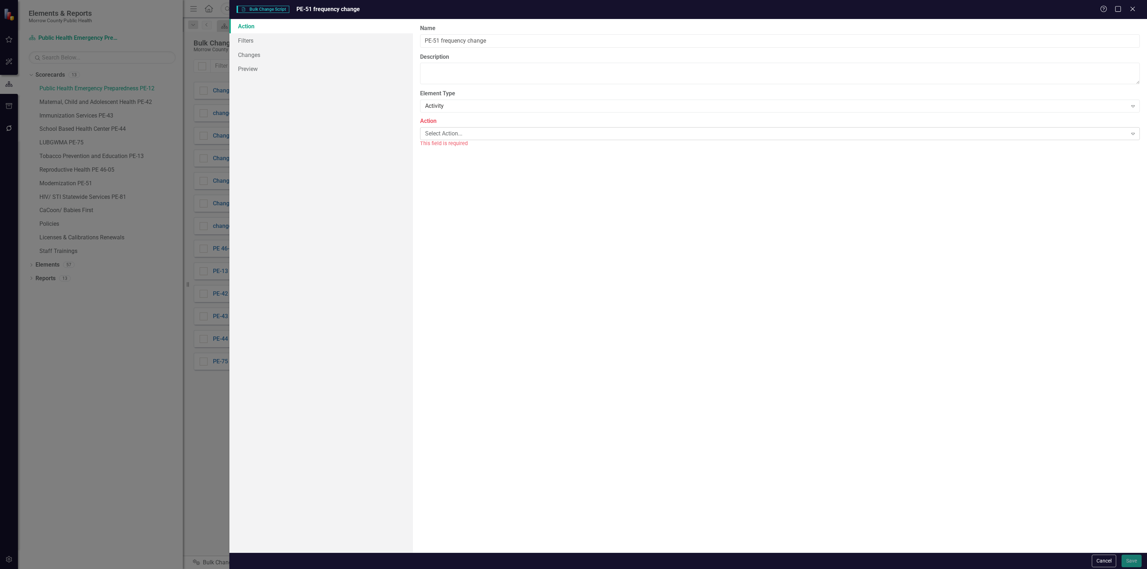
click at [472, 133] on div "Select Action..." at bounding box center [776, 133] width 702 height 8
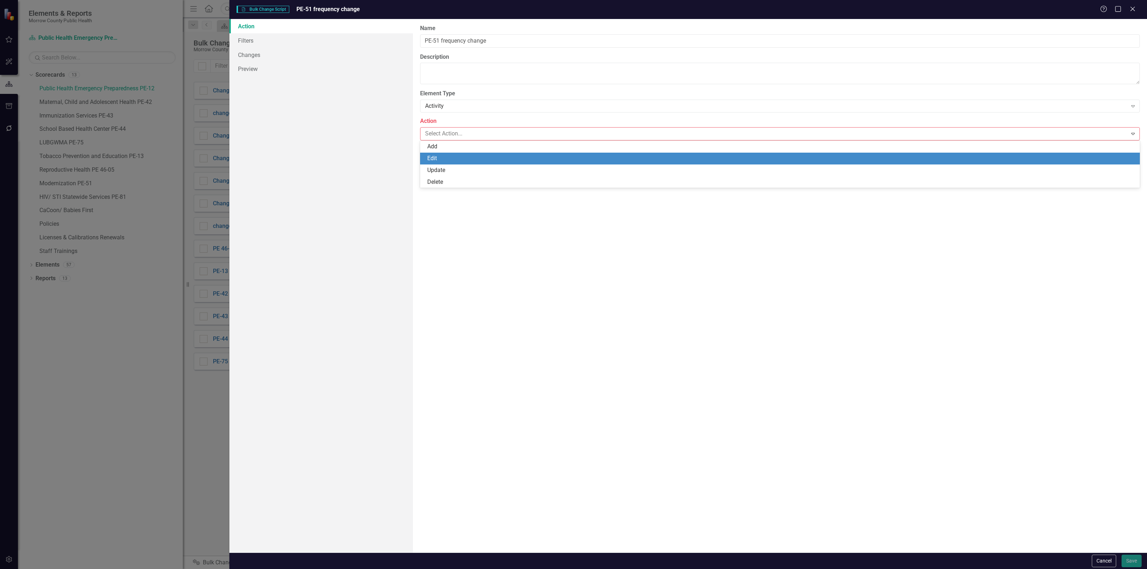
click at [460, 158] on div "Edit" at bounding box center [781, 158] width 708 height 8
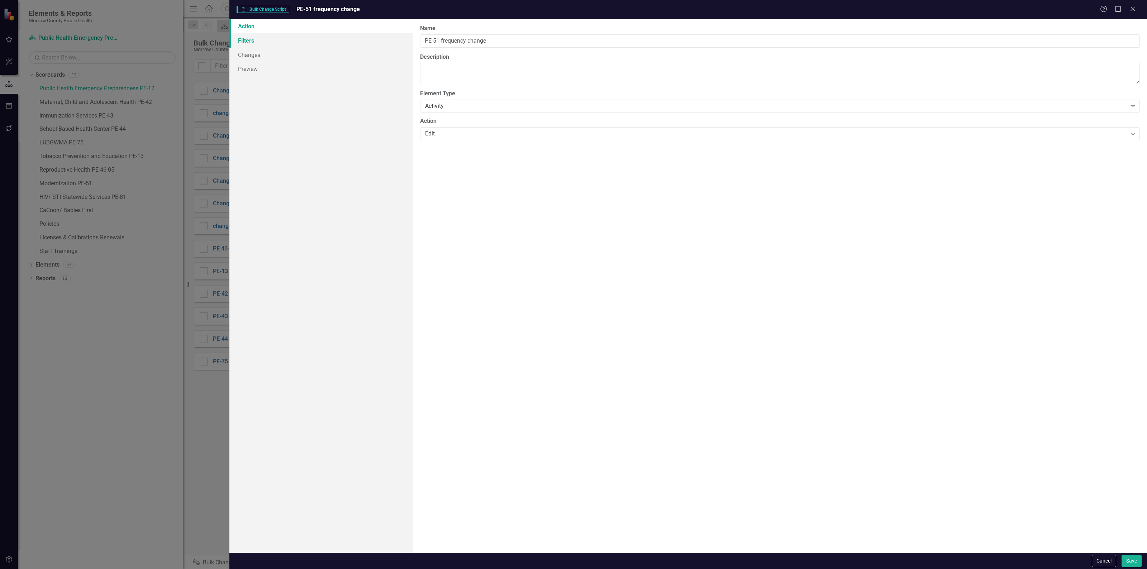
click at [279, 38] on link "Filters" at bounding box center [320, 40] width 183 height 14
click at [1146, 71] on div "The next step in creating a bulk change script is defining the subset of elemen…" at bounding box center [780, 286] width 734 height 534
click at [1126, 72] on button "Add Add Filter" at bounding box center [1115, 76] width 37 height 11
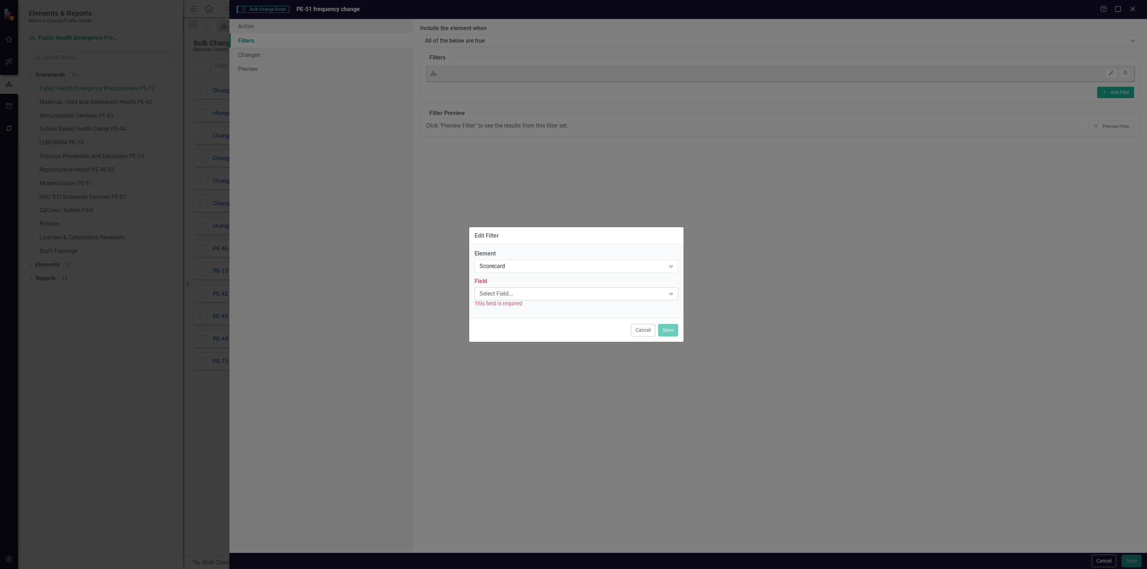
click at [554, 288] on div "Select Field... Expand" at bounding box center [576, 293] width 204 height 13
click at [555, 296] on div "Select Field..." at bounding box center [572, 294] width 186 height 8
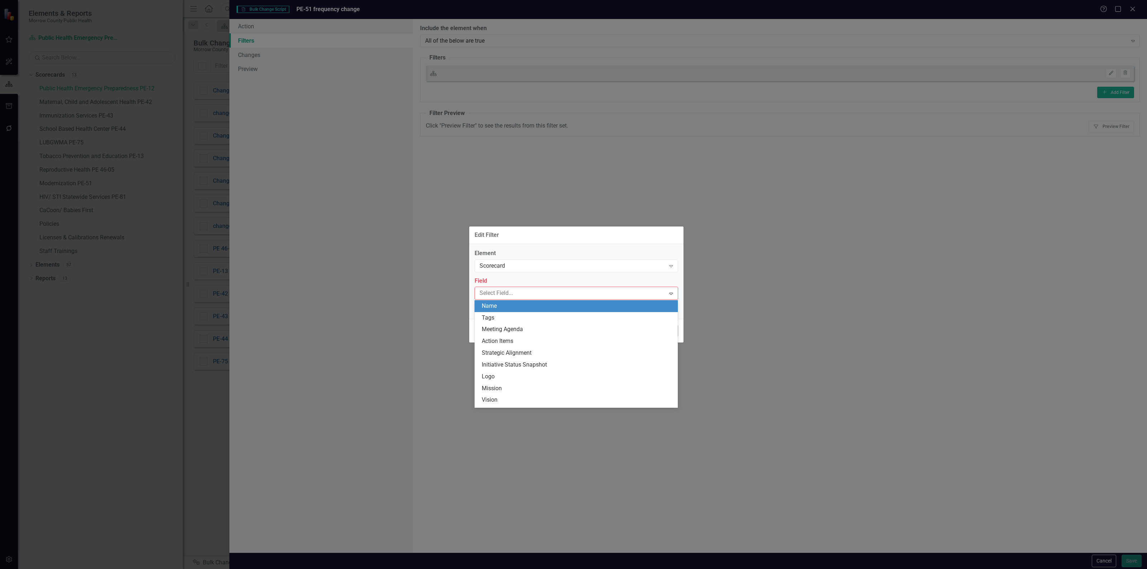
click at [536, 307] on div "Name" at bounding box center [578, 306] width 192 height 8
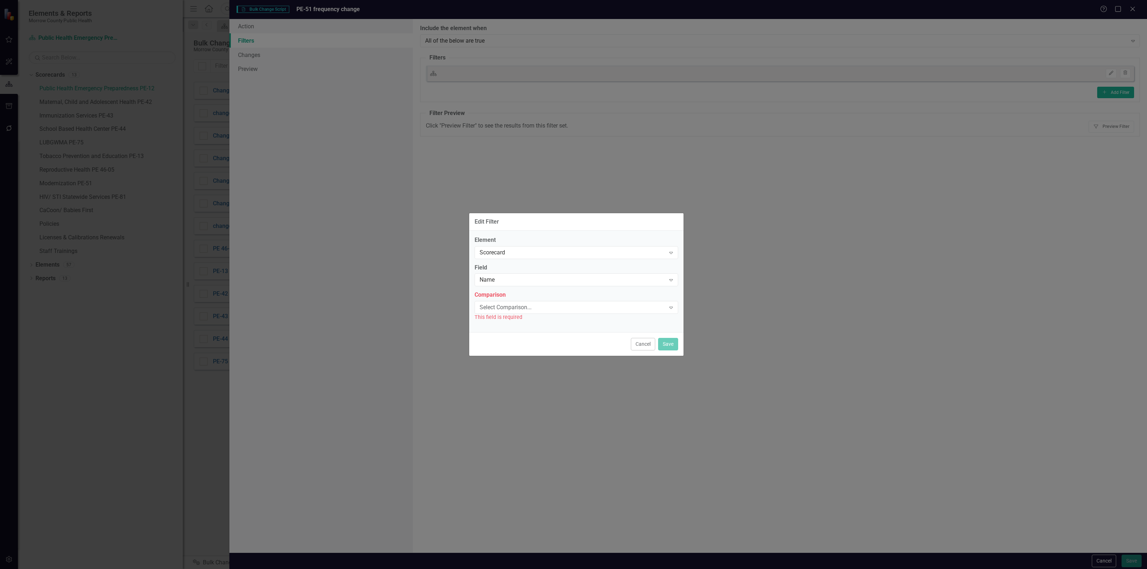
click at [584, 315] on div "This field is required" at bounding box center [576, 317] width 204 height 8
click at [581, 311] on div "Select Comparison..." at bounding box center [572, 308] width 186 height 8
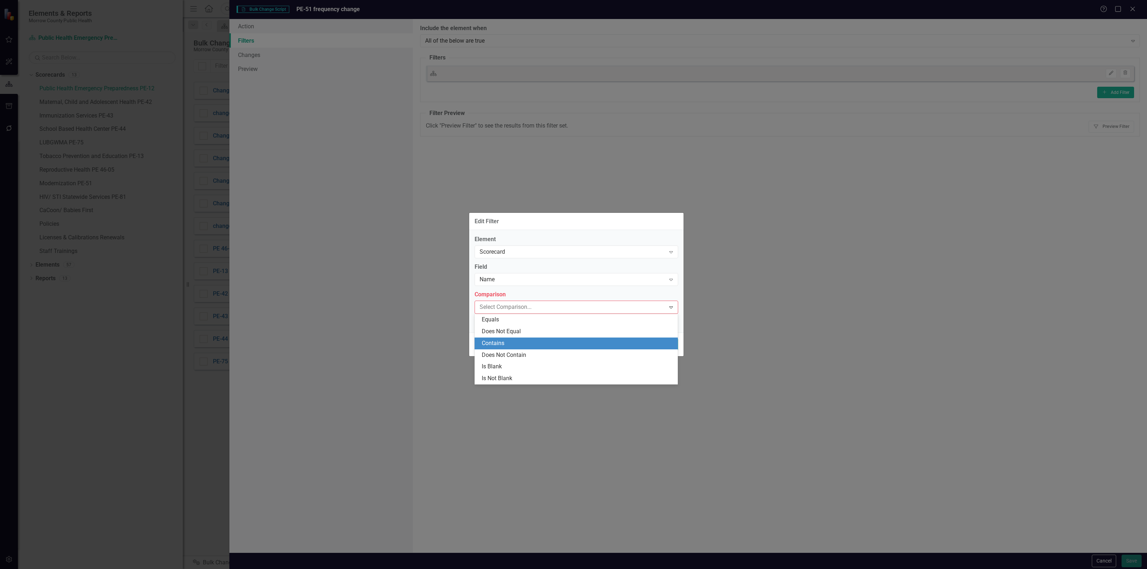
click at [545, 340] on div "Contains" at bounding box center [578, 343] width 192 height 8
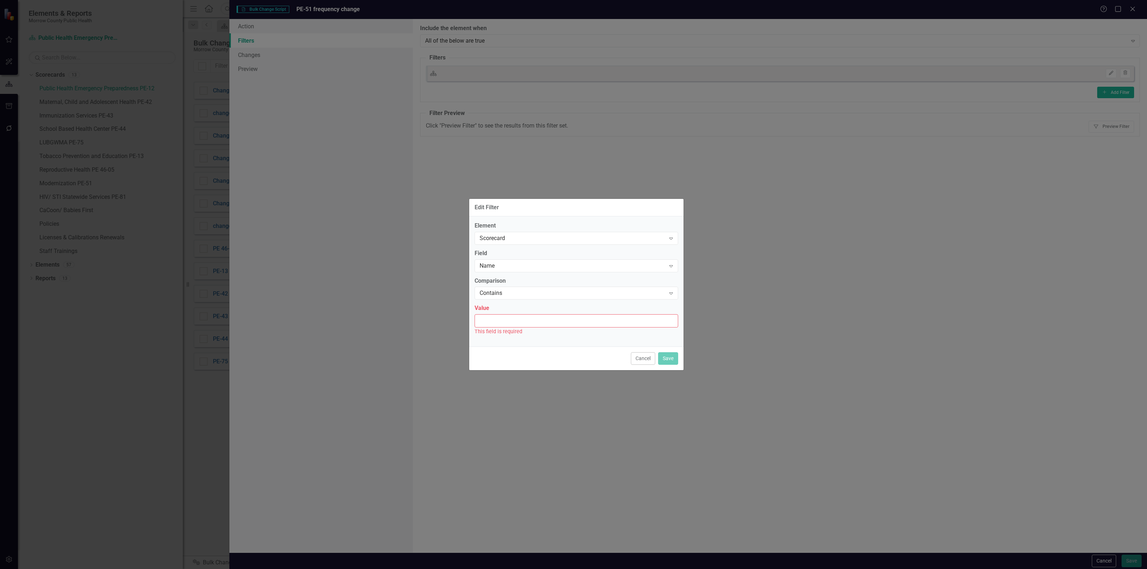
click at [548, 325] on input "Value" at bounding box center [576, 320] width 204 height 13
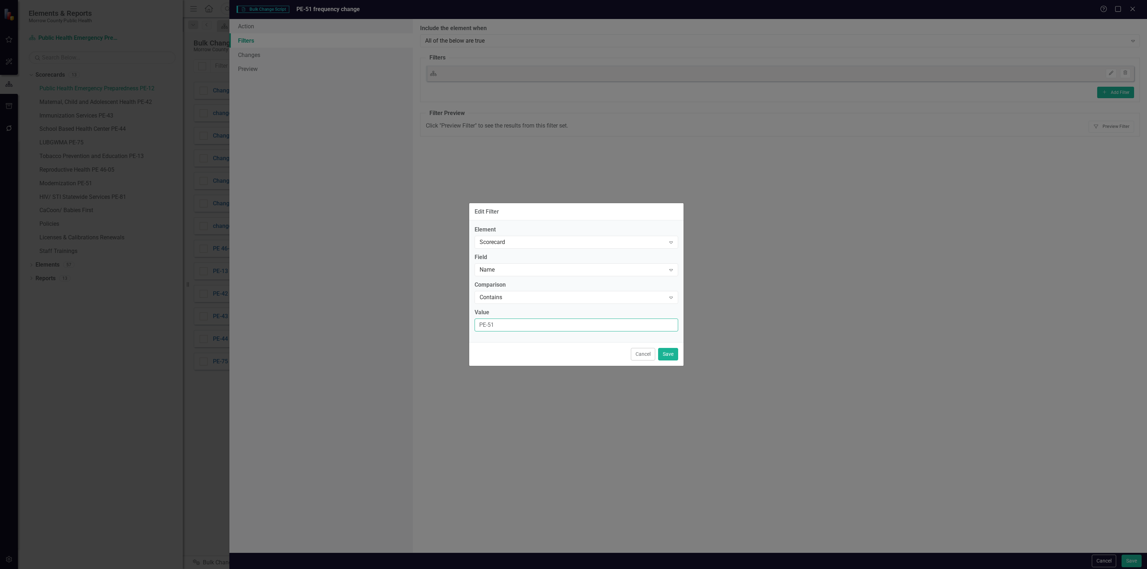
type input "PE-51"
click button "Save" at bounding box center [668, 354] width 20 height 13
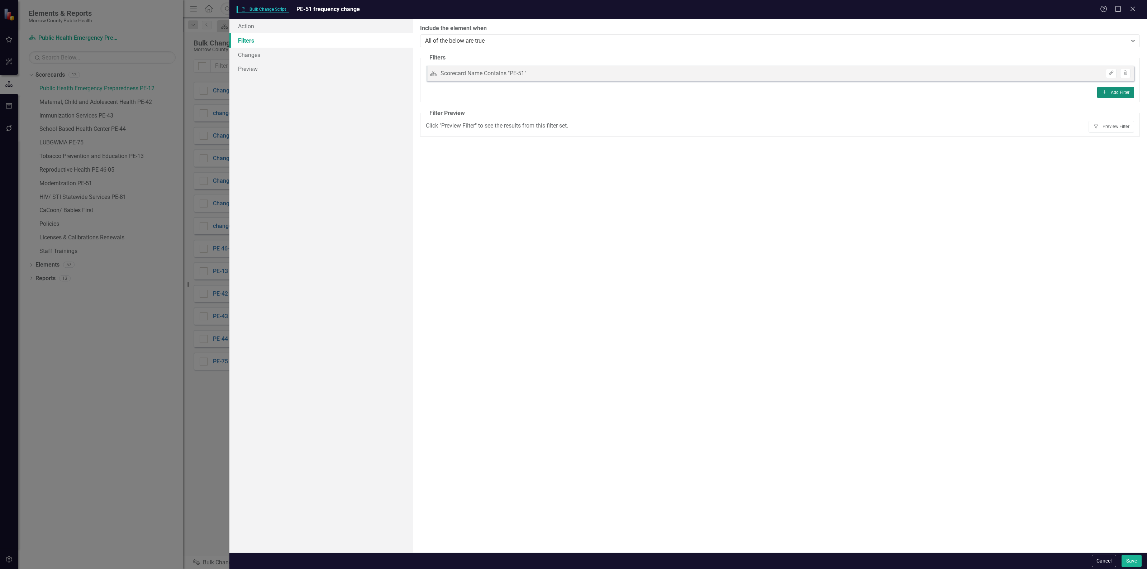
click at [1111, 94] on button "Add Add Filter" at bounding box center [1115, 92] width 37 height 11
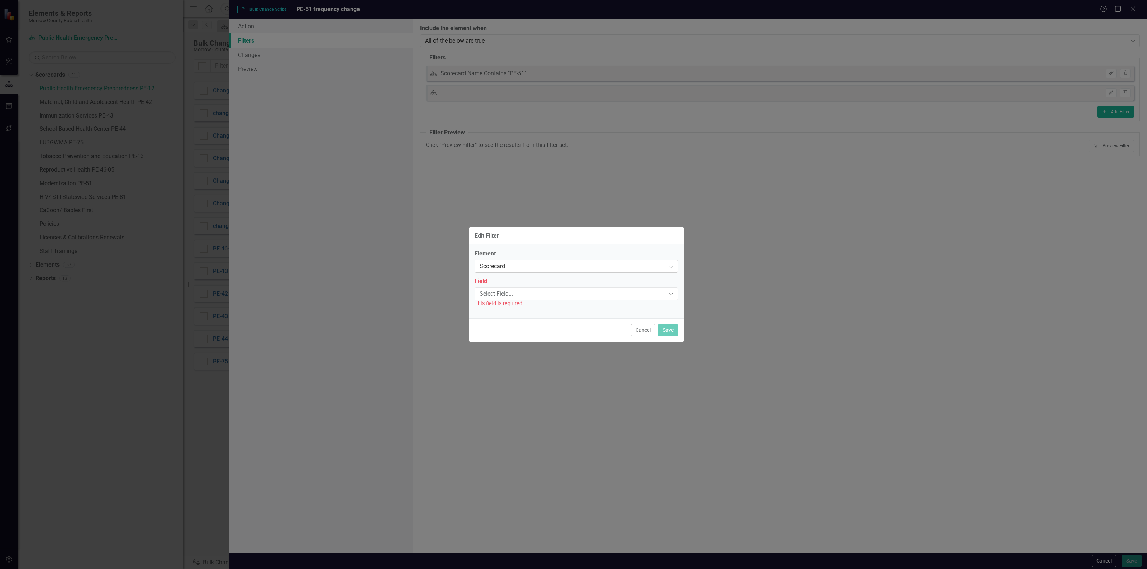
click at [554, 269] on div "Scorecard" at bounding box center [572, 266] width 186 height 8
click at [539, 292] on div "Activity" at bounding box center [578, 290] width 192 height 8
click at [539, 292] on div "Select Field..." at bounding box center [572, 294] width 186 height 8
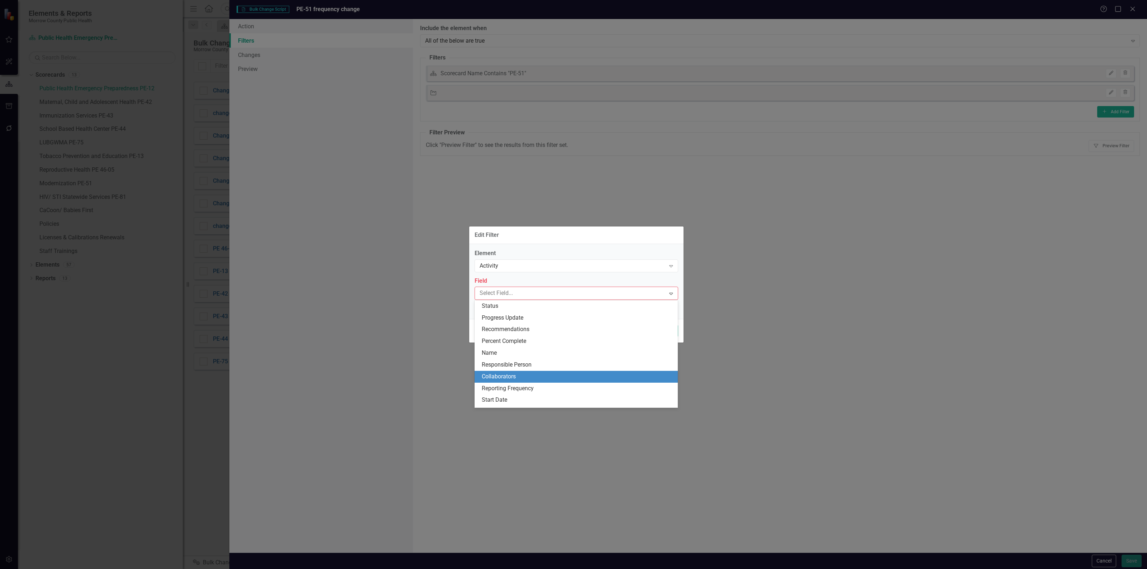
click at [536, 384] on div "Reporting Frequency" at bounding box center [578, 388] width 192 height 8
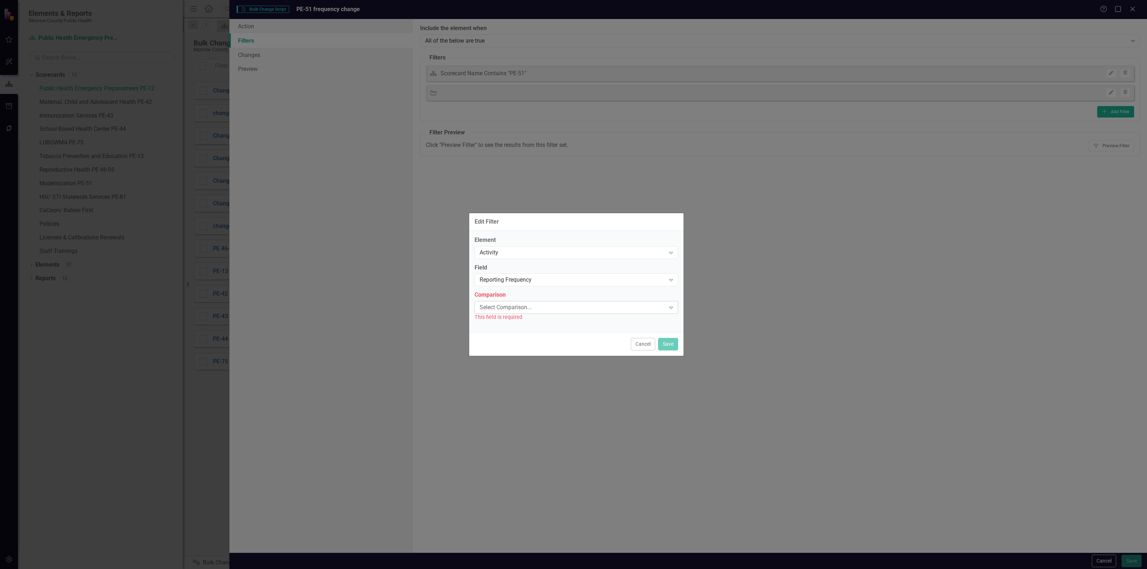
click at [534, 310] on div "Select Comparison..." at bounding box center [572, 308] width 186 height 8
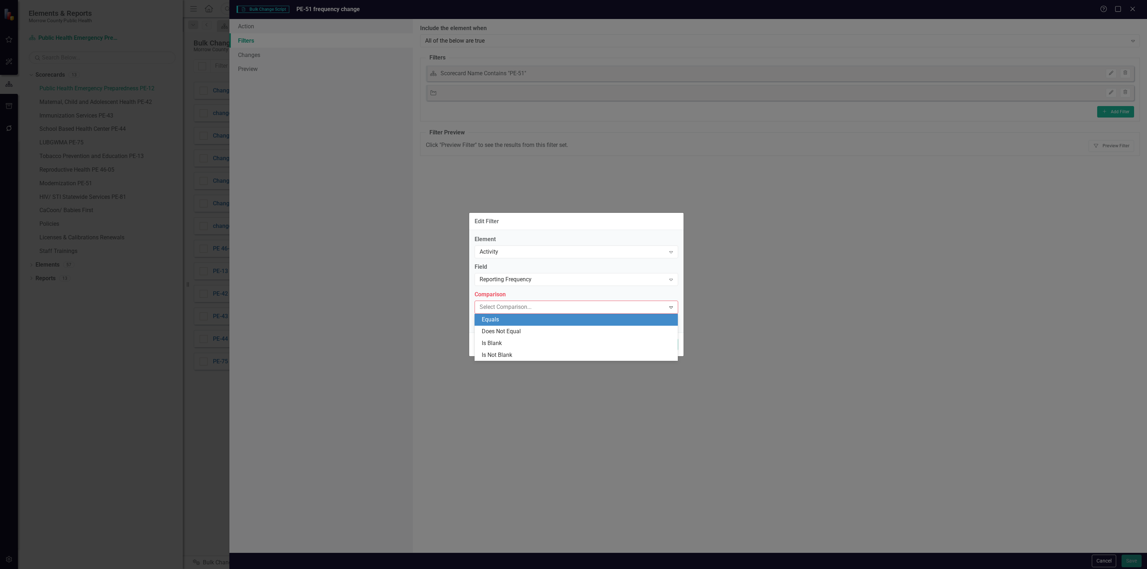
click at [530, 319] on div "Equals" at bounding box center [578, 320] width 192 height 8
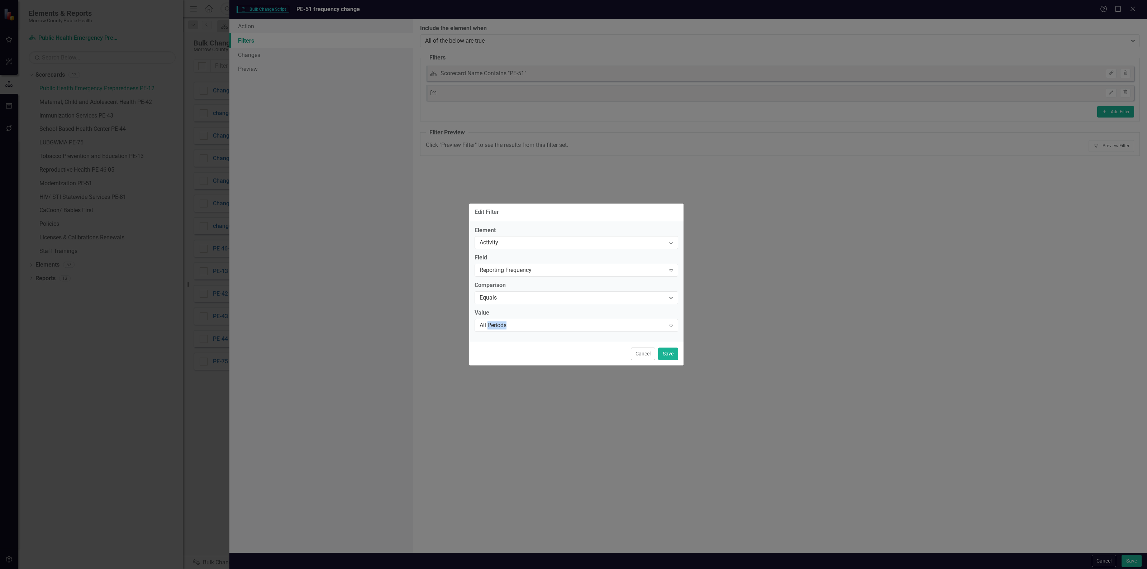
click at [530, 318] on div "Value All Periods Expand" at bounding box center [576, 320] width 204 height 22
click at [530, 322] on div "All Periods" at bounding box center [572, 325] width 186 height 8
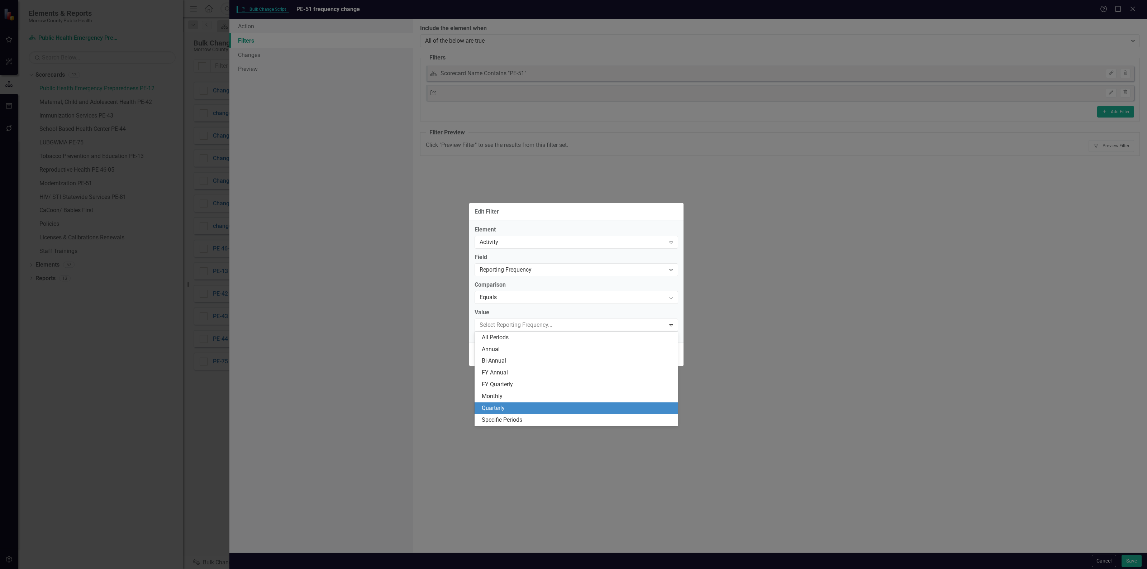
click at [533, 407] on div "Quarterly" at bounding box center [578, 408] width 192 height 8
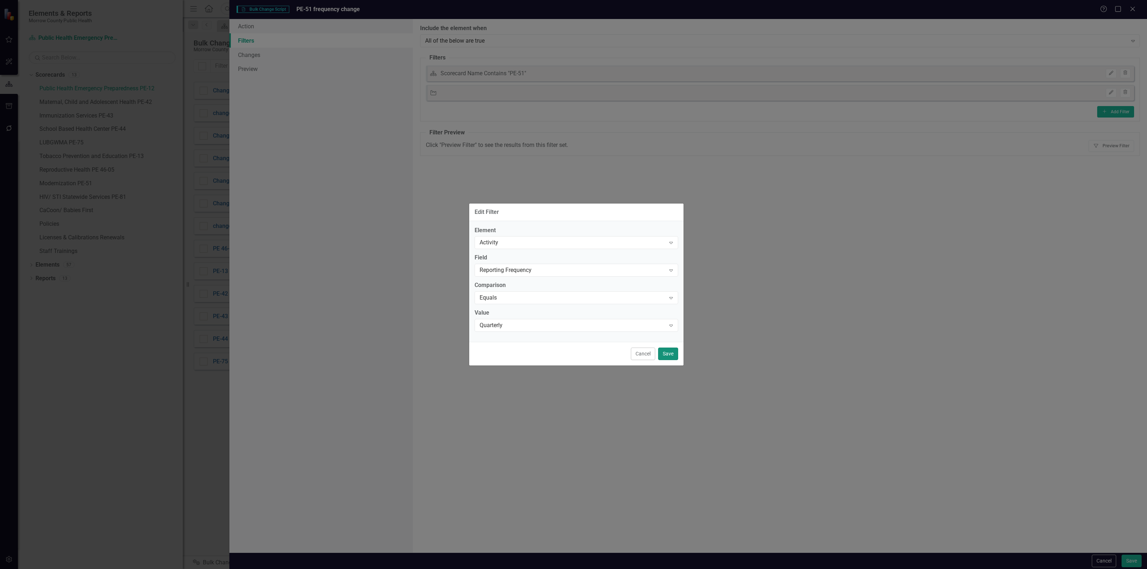
click at [667, 352] on button "Save" at bounding box center [668, 354] width 20 height 13
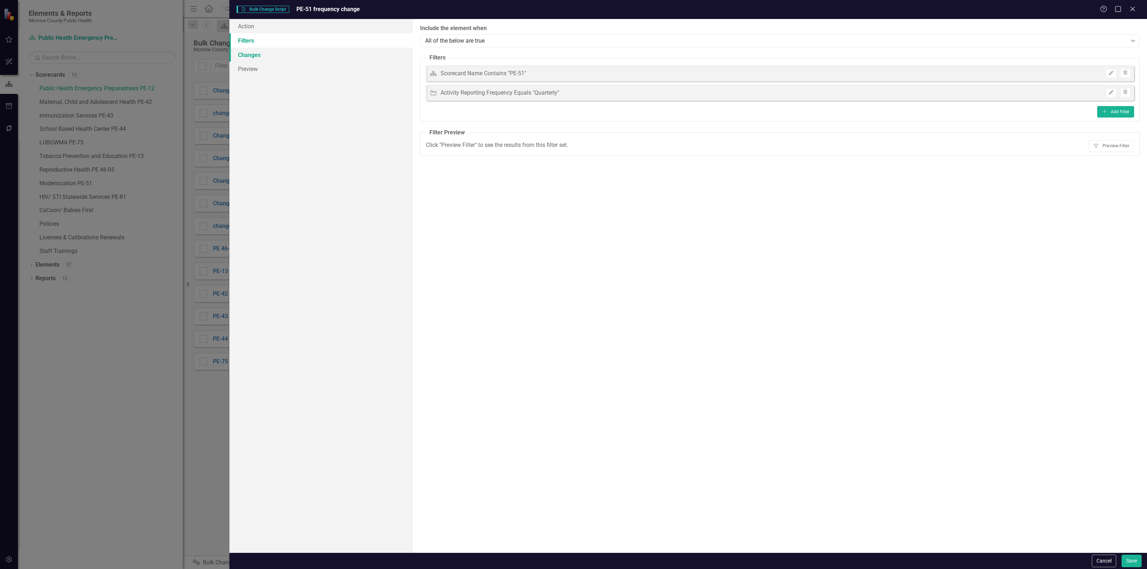
click at [279, 48] on link "Changes" at bounding box center [320, 55] width 183 height 14
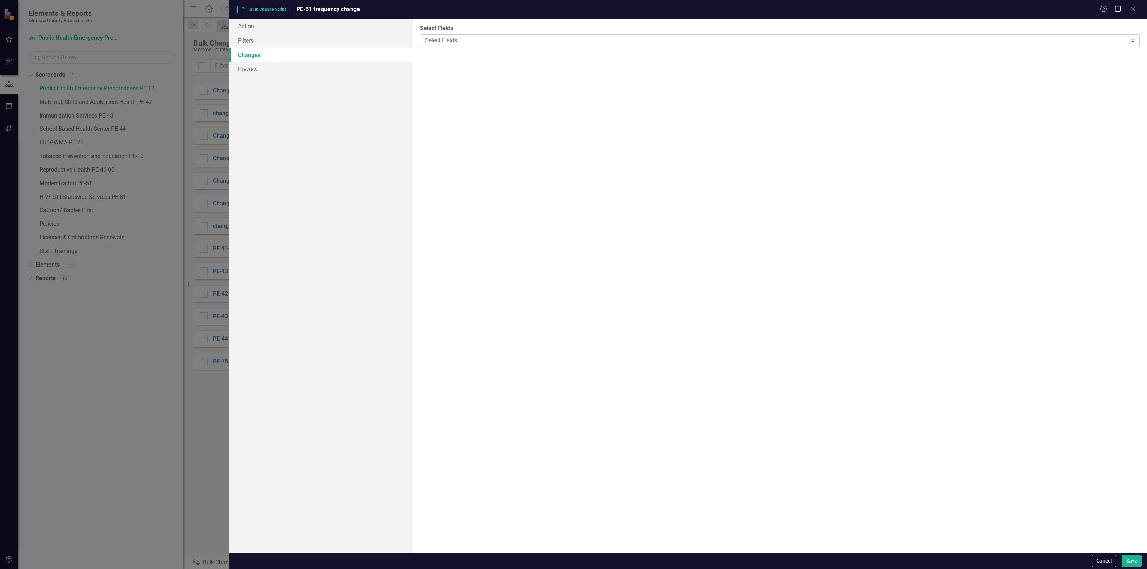
click at [1088, 38] on div at bounding box center [774, 41] width 705 height 10
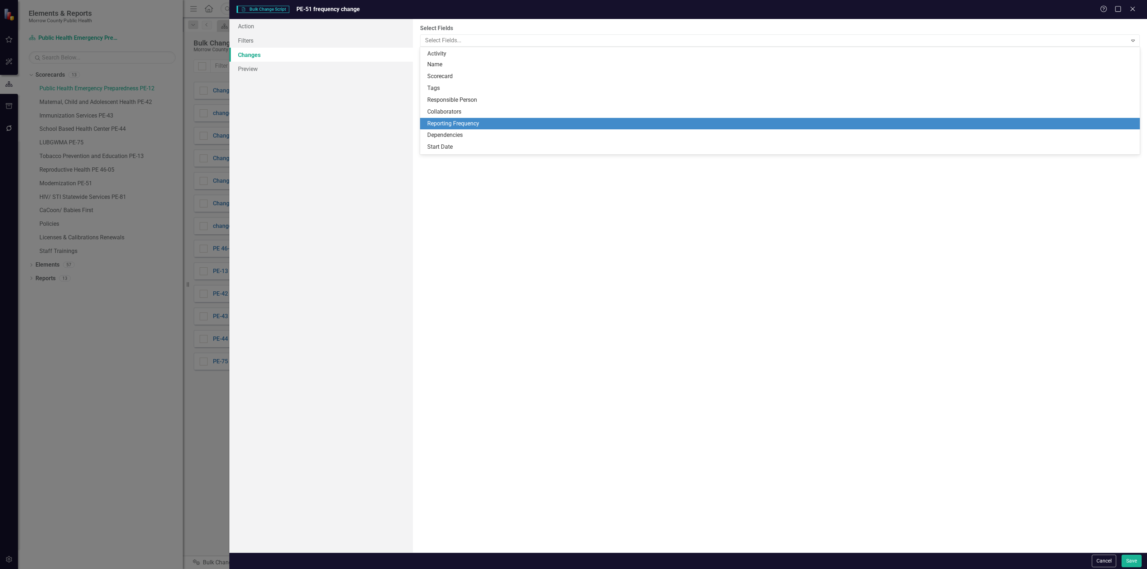
click at [499, 121] on div "Reporting Frequency" at bounding box center [781, 124] width 708 height 8
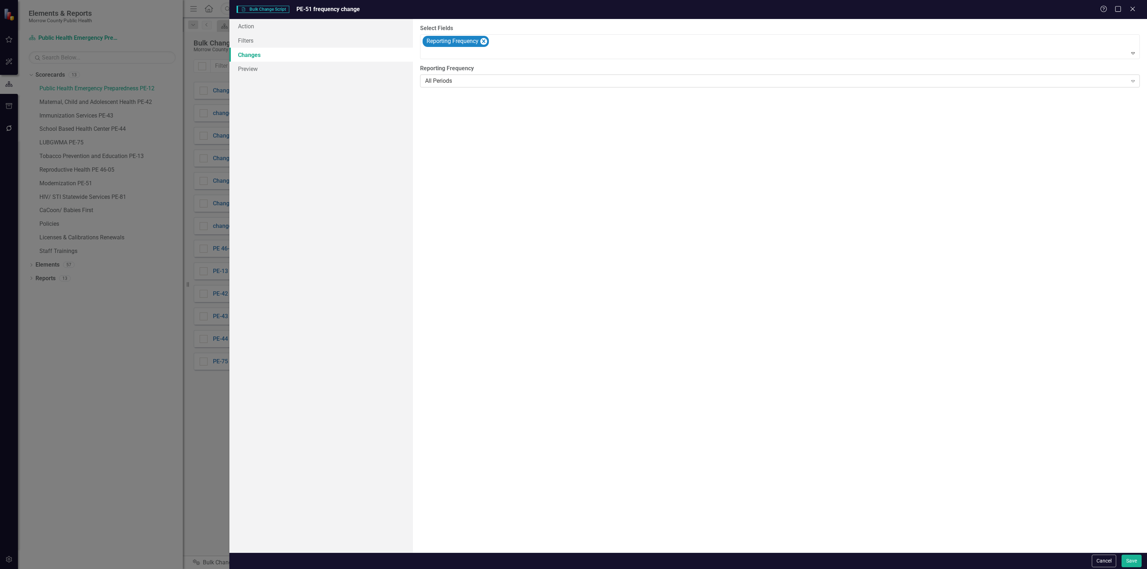
click at [475, 77] on div "All Periods" at bounding box center [776, 81] width 702 height 8
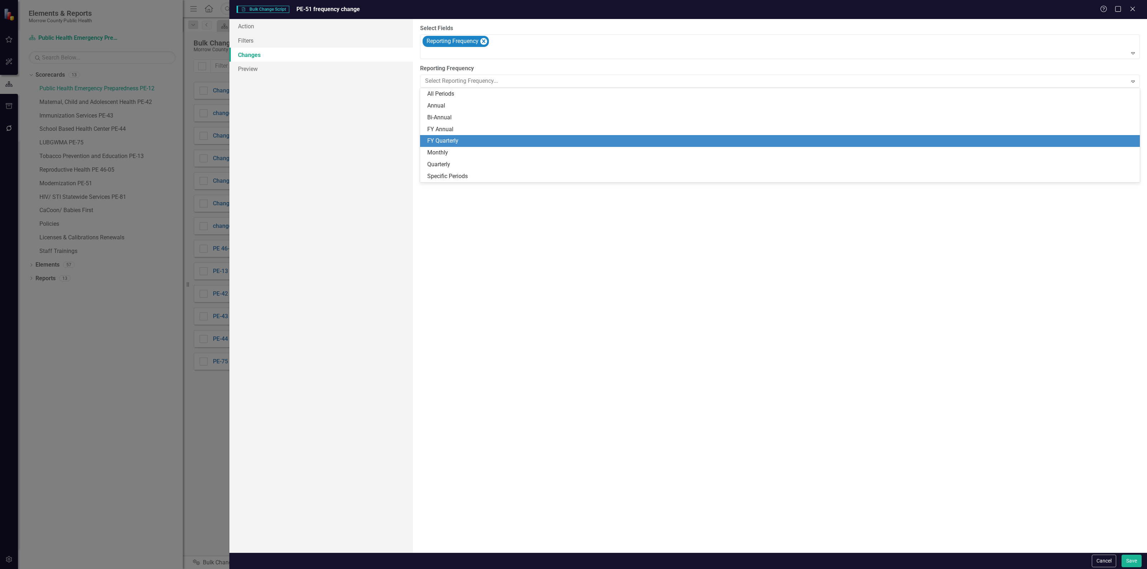
click at [469, 135] on div "FY Quarterly" at bounding box center [780, 141] width 720 height 12
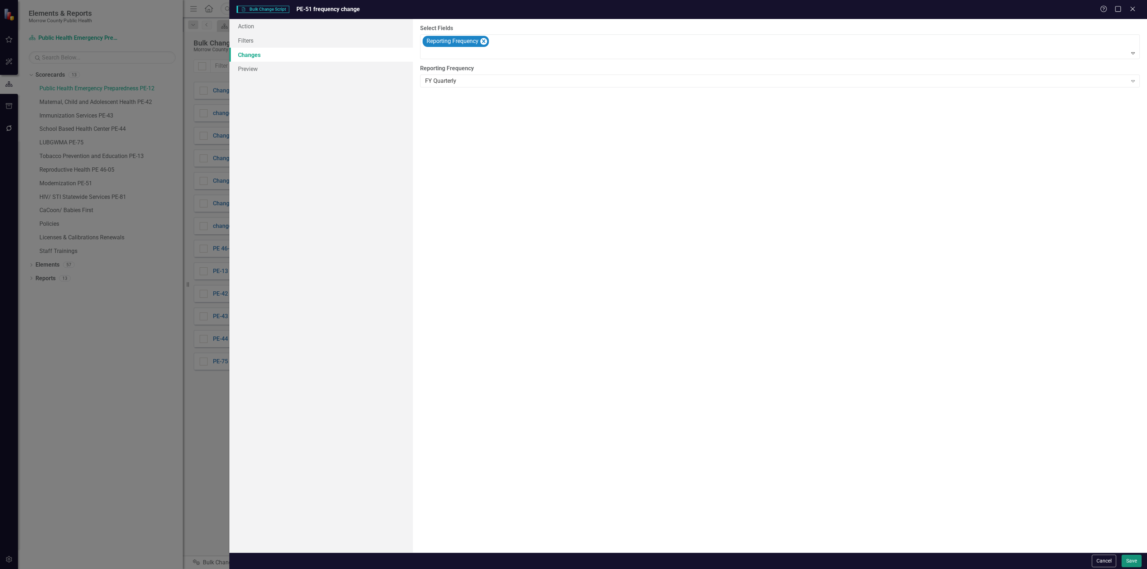
click at [1126, 561] on button "Save" at bounding box center [1131, 561] width 20 height 13
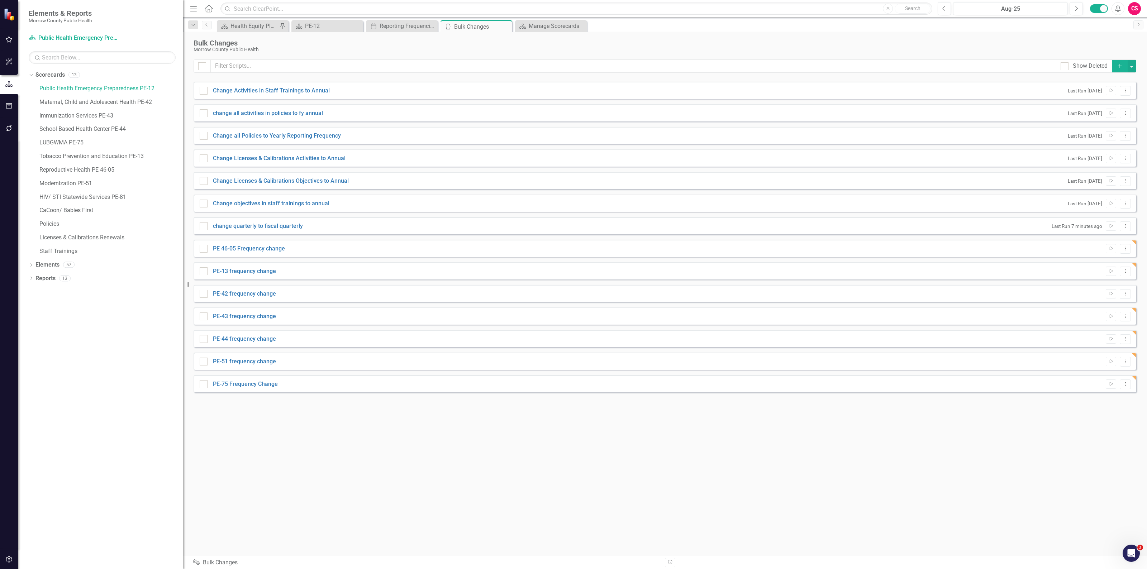
click at [1120, 62] on button "Add" at bounding box center [1120, 66] width 16 height 13
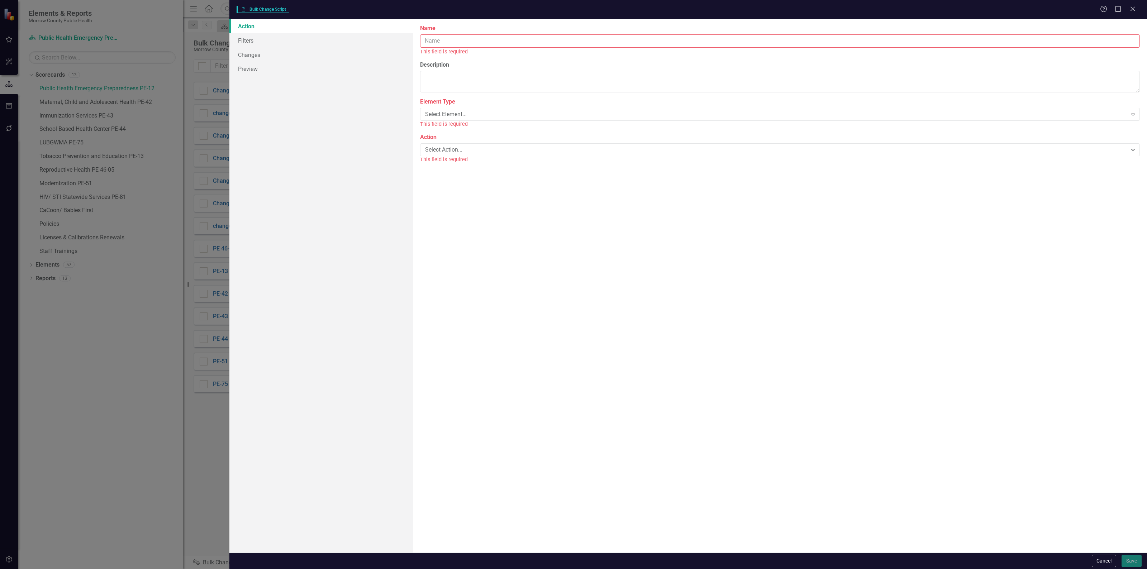
click at [500, 38] on input "Name" at bounding box center [780, 40] width 720 height 13
type input "PE-81"
click at [483, 104] on div "Select Element..." at bounding box center [776, 106] width 702 height 8
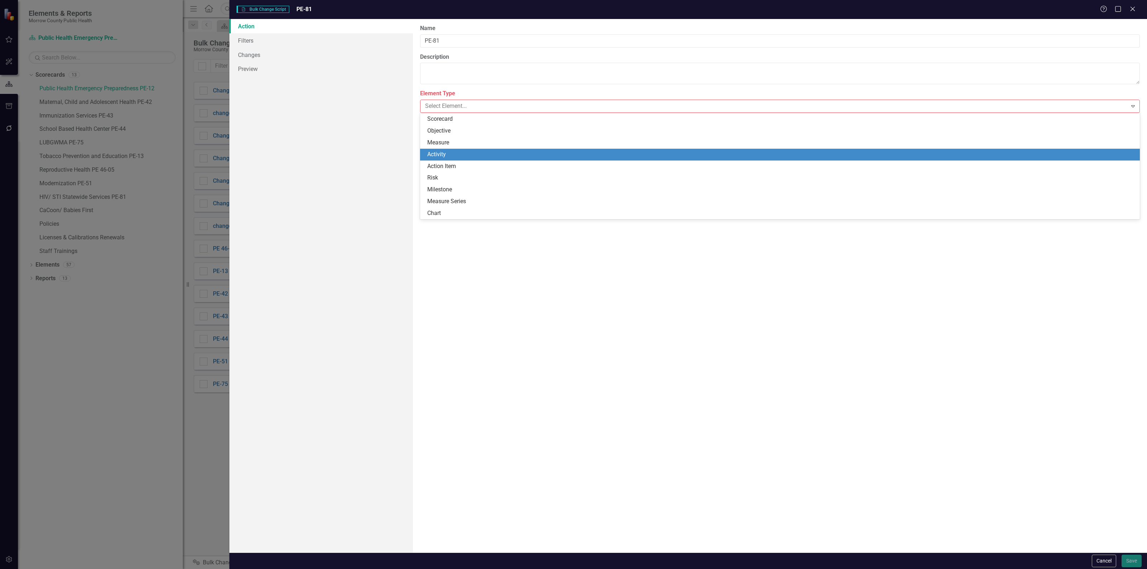
click at [459, 151] on div "Activity" at bounding box center [781, 154] width 708 height 8
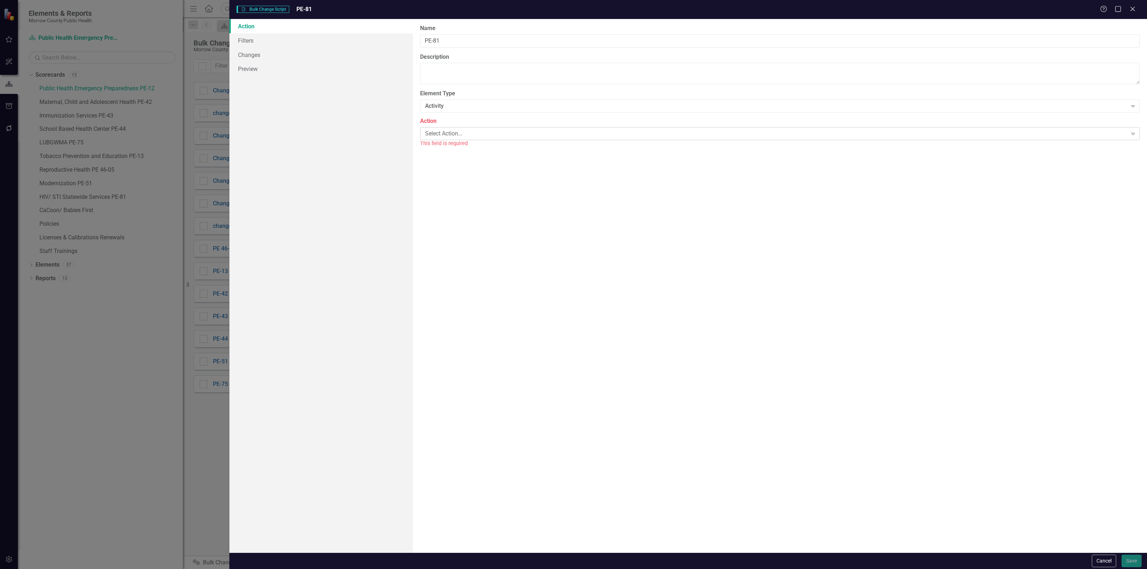
click at [472, 133] on div "Select Action..." at bounding box center [776, 133] width 702 height 8
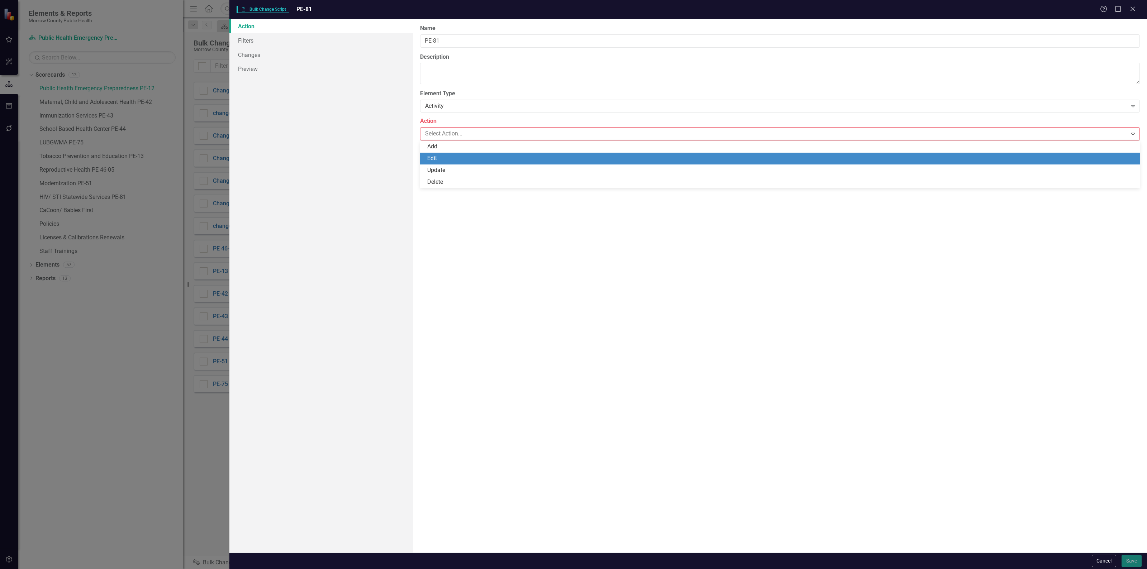
click at [462, 156] on div "Edit" at bounding box center [781, 158] width 708 height 8
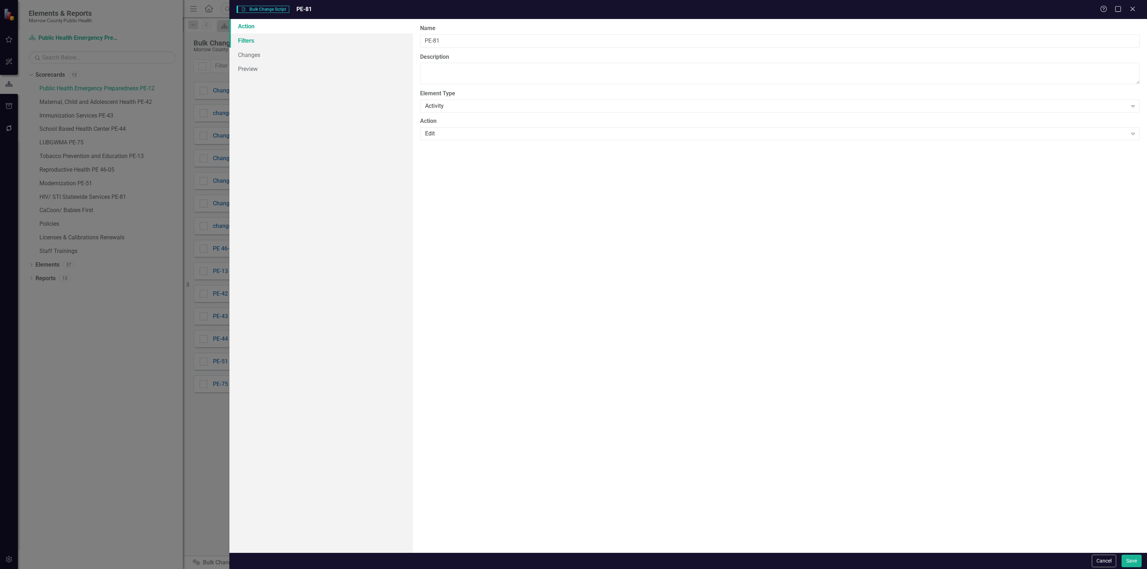
click at [291, 43] on link "Filters" at bounding box center [320, 40] width 183 height 14
click at [505, 43] on div "All of the below are true" at bounding box center [776, 41] width 702 height 8
click at [1110, 72] on button "Add Add Filter" at bounding box center [1115, 76] width 37 height 11
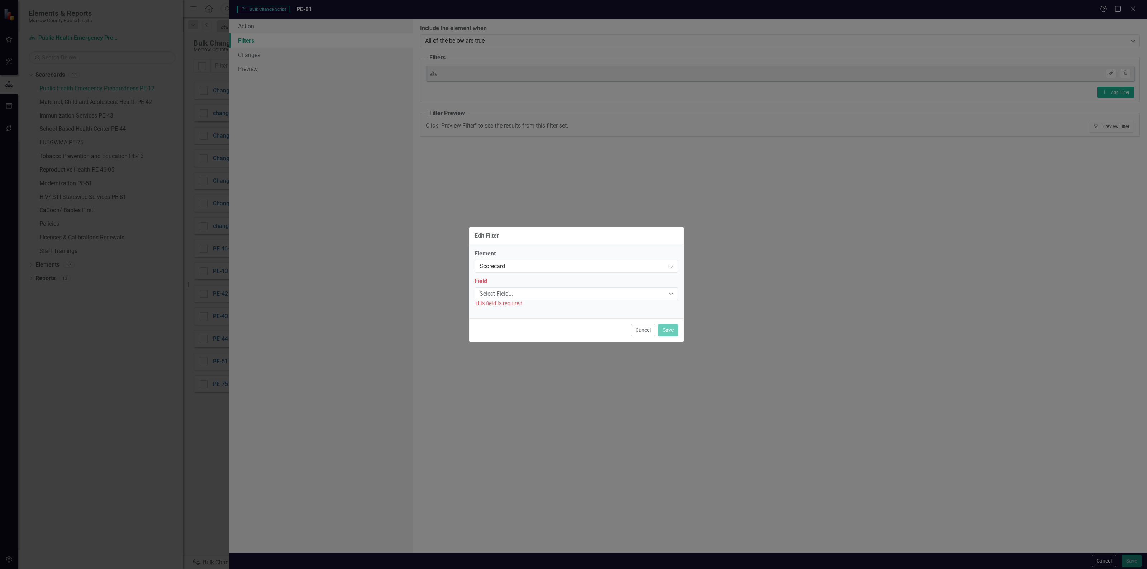
click at [563, 273] on div "Element Scorecard Expand Field Select Field... Expand This field is required" at bounding box center [576, 279] width 204 height 58
click at [563, 266] on div "Scorecard" at bounding box center [572, 266] width 186 height 8
click at [546, 279] on div "Scorecard" at bounding box center [578, 278] width 192 height 8
click at [530, 295] on div "Select Field..." at bounding box center [572, 294] width 186 height 8
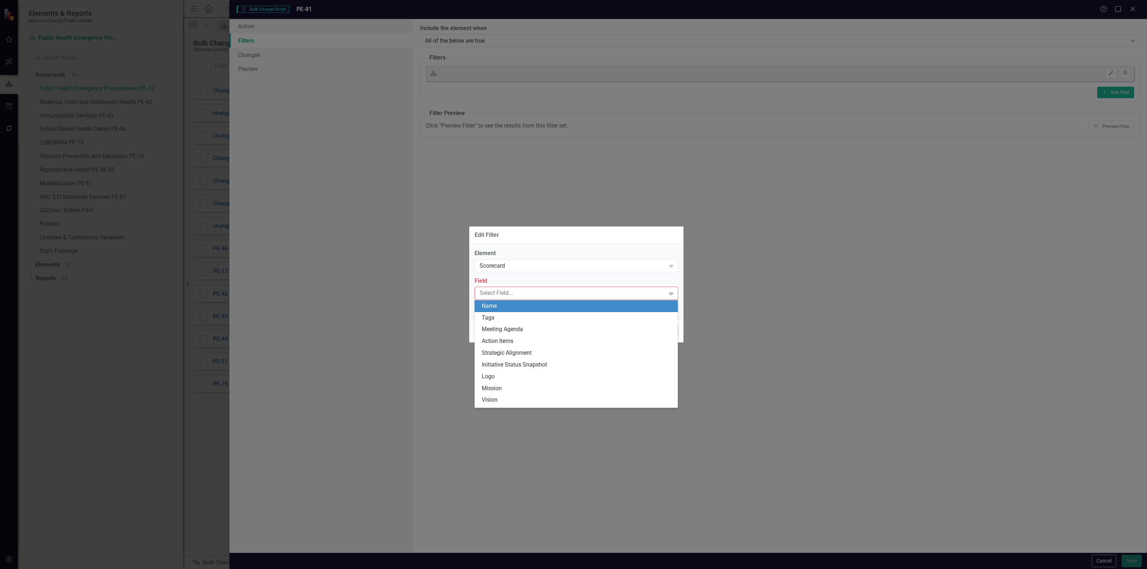
click at [517, 310] on div "Name" at bounding box center [576, 306] width 204 height 12
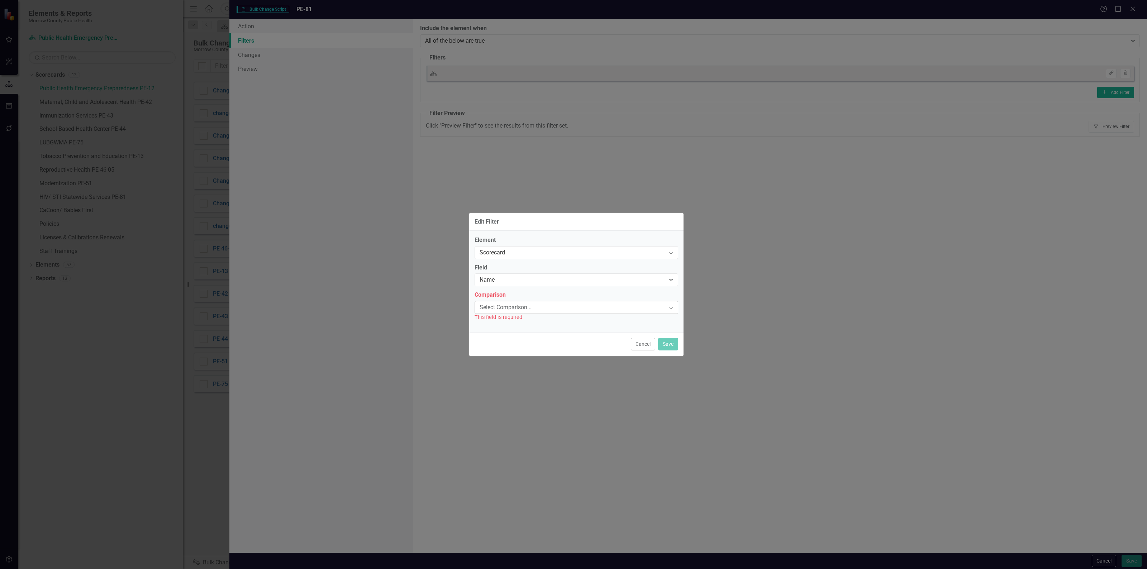
click at [524, 302] on div "Select Comparison... Expand" at bounding box center [576, 307] width 204 height 13
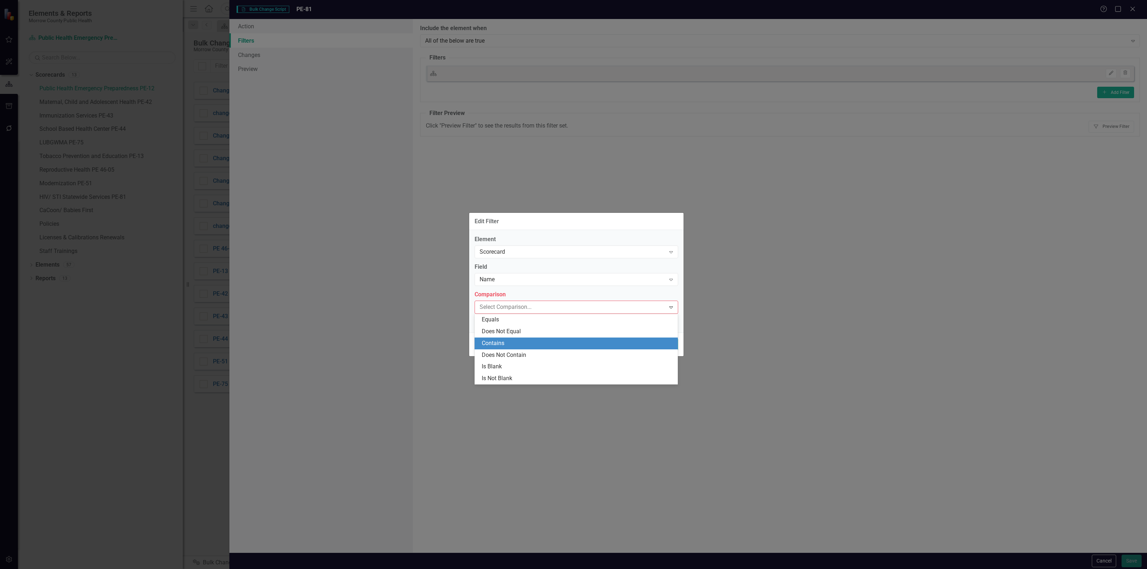
click at [511, 345] on div "Contains" at bounding box center [578, 343] width 192 height 8
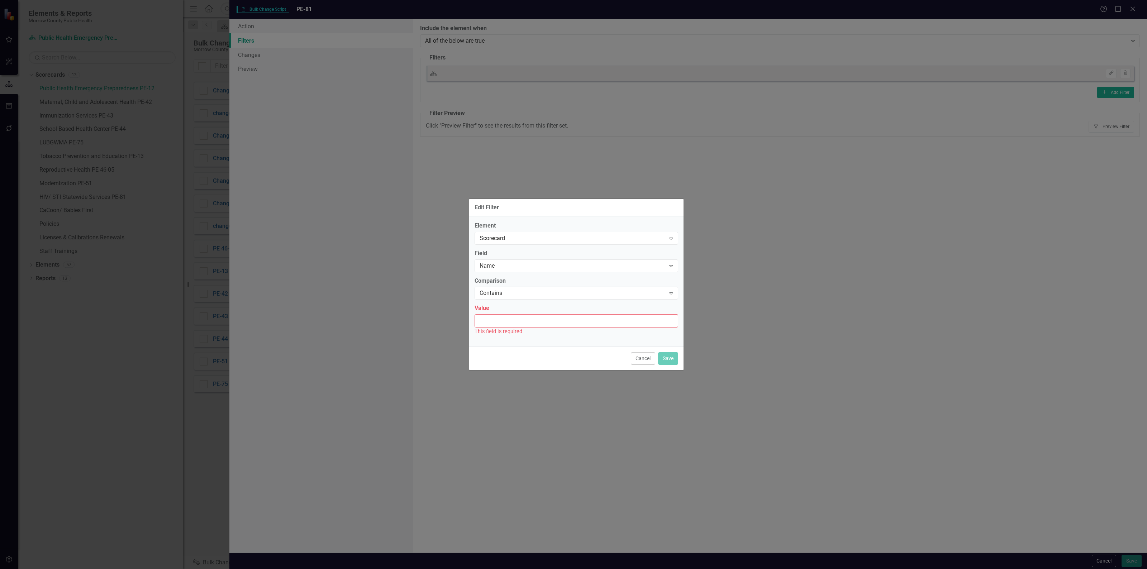
click at [521, 321] on input "Value" at bounding box center [576, 320] width 204 height 13
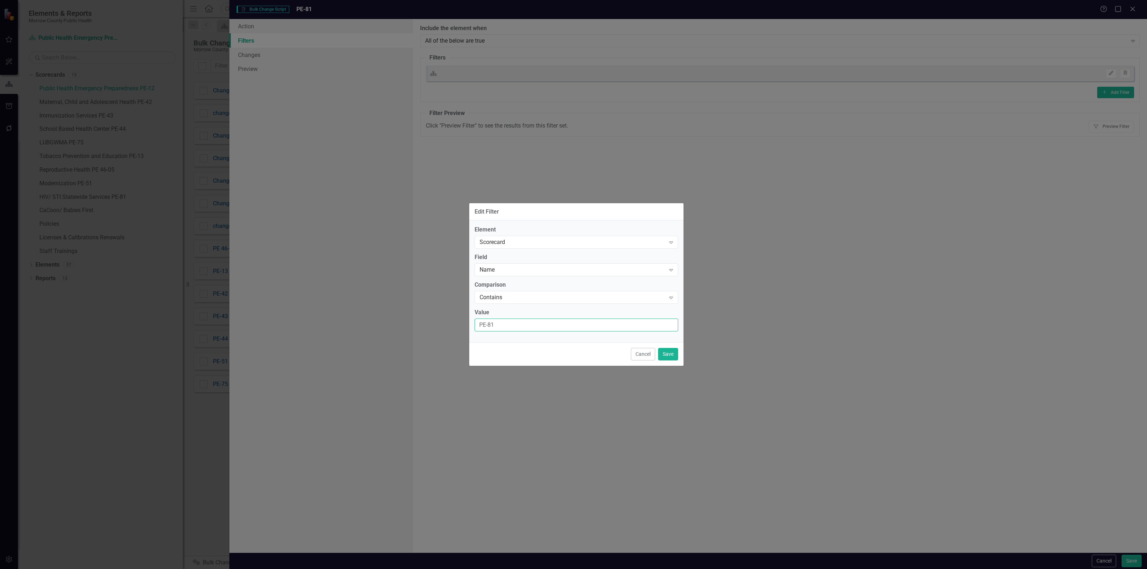
type input "PE-81"
click button "Save" at bounding box center [668, 354] width 20 height 13
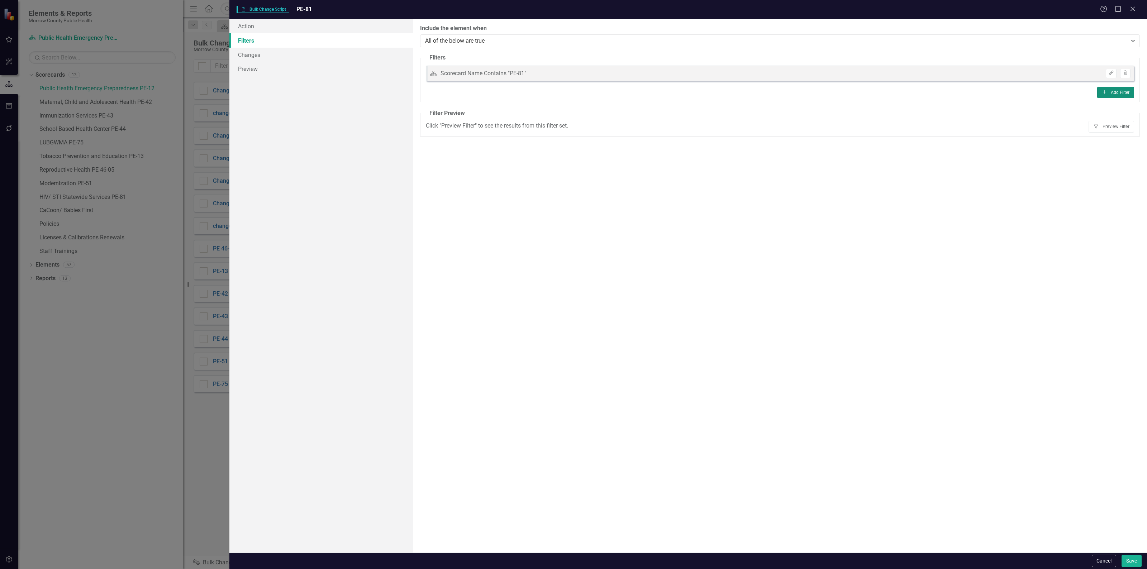
click at [1103, 90] on icon "Add" at bounding box center [1104, 92] width 5 height 4
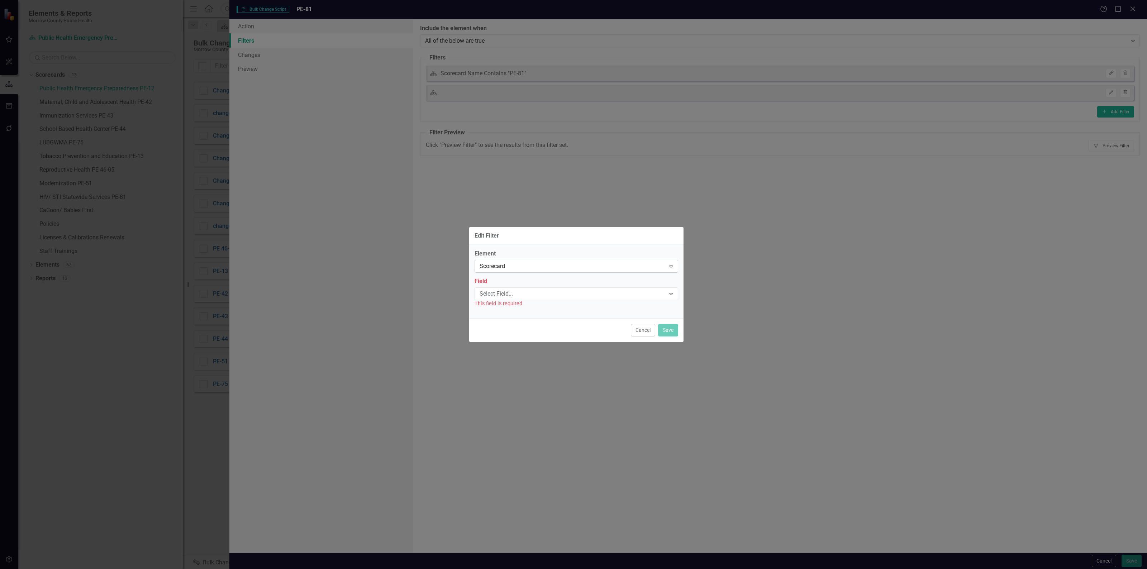
click at [493, 273] on div "Element Scorecard Expand Field Select Field... Expand This field is required" at bounding box center [576, 279] width 204 height 58
click at [497, 266] on div "Scorecard" at bounding box center [572, 266] width 186 height 8
click at [495, 294] on div "Activity" at bounding box center [578, 290] width 192 height 8
click at [502, 290] on div "Select Field..." at bounding box center [572, 294] width 186 height 8
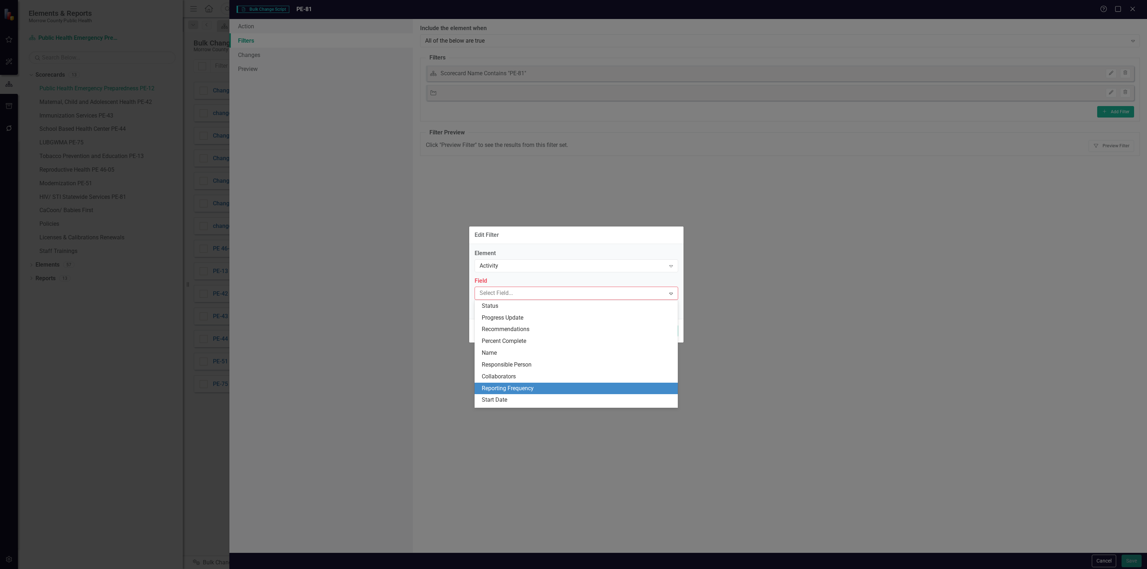
drag, startPoint x: 515, startPoint y: 387, endPoint x: 518, endPoint y: 379, distance: 8.9
click at [515, 387] on div "Reporting Frequency" at bounding box center [578, 388] width 192 height 8
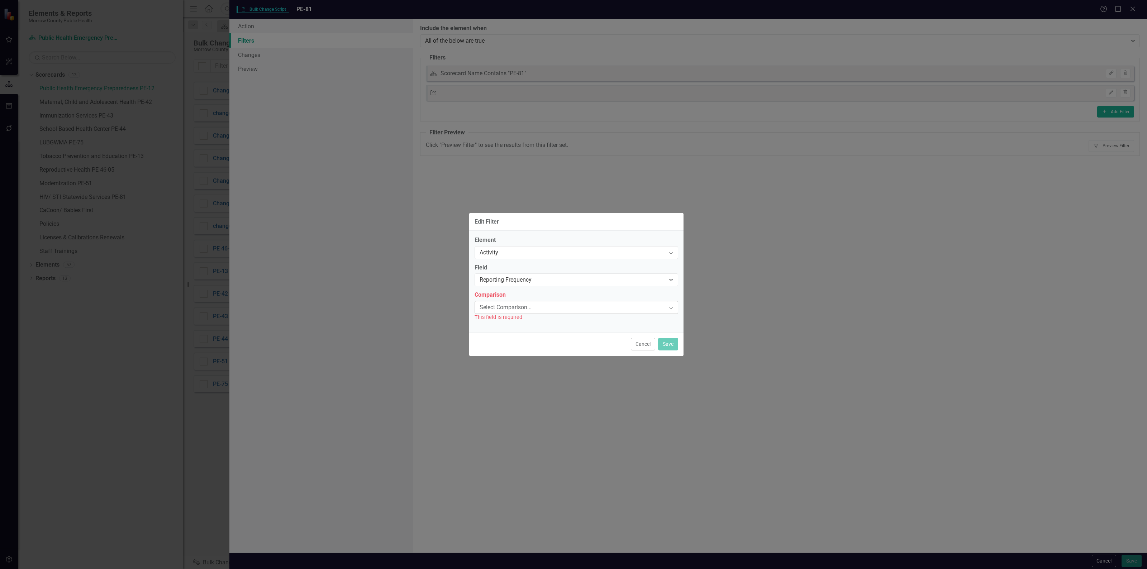
click at [531, 305] on div "Select Comparison..." at bounding box center [572, 308] width 186 height 8
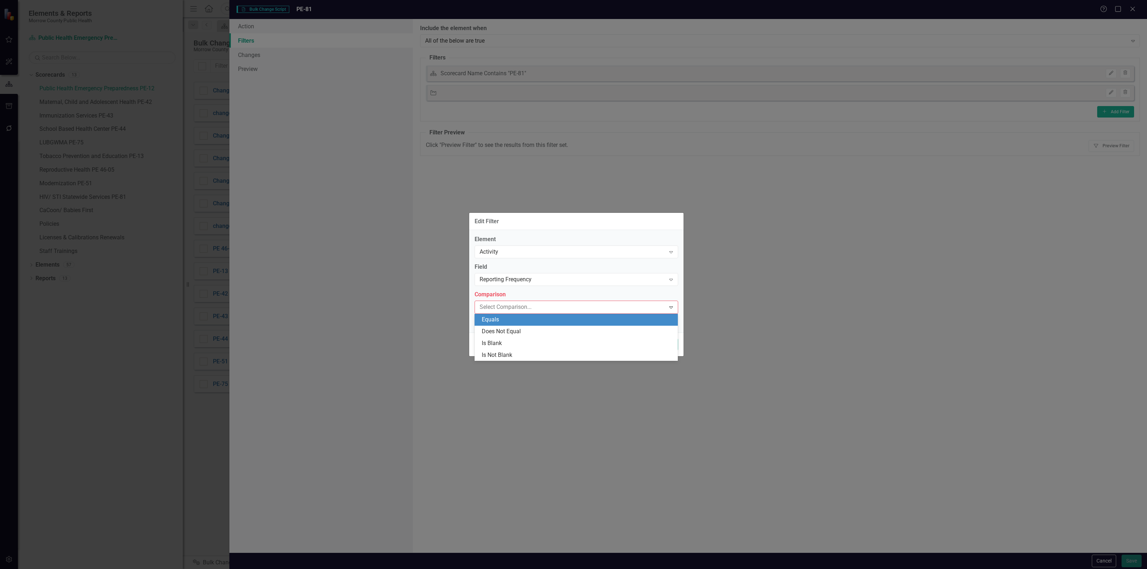
click at [521, 322] on div "Equals" at bounding box center [578, 320] width 192 height 8
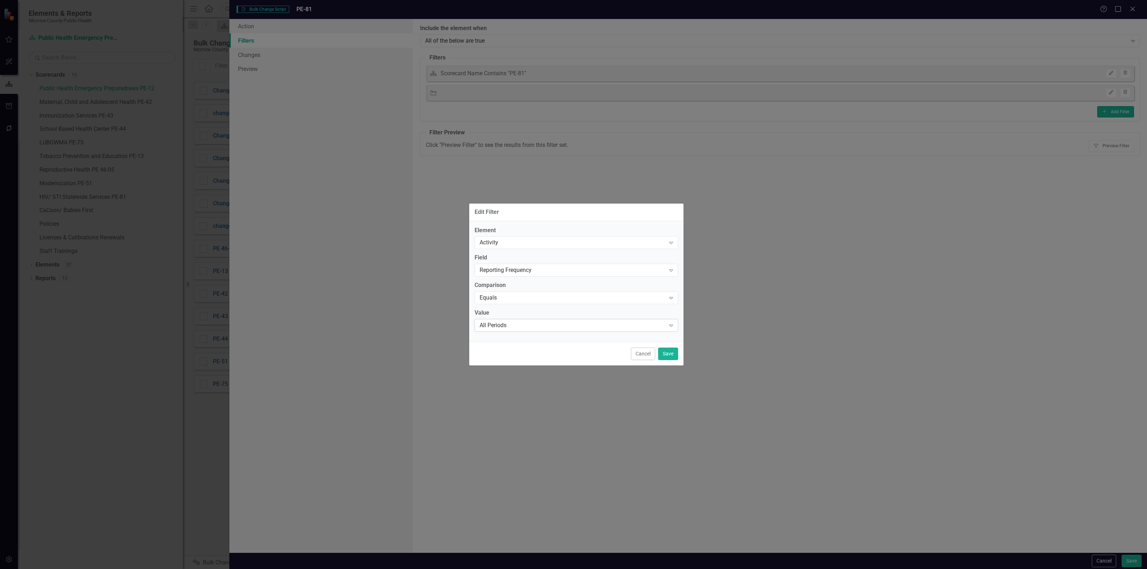
click at [521, 322] on div "All Periods" at bounding box center [572, 325] width 186 height 8
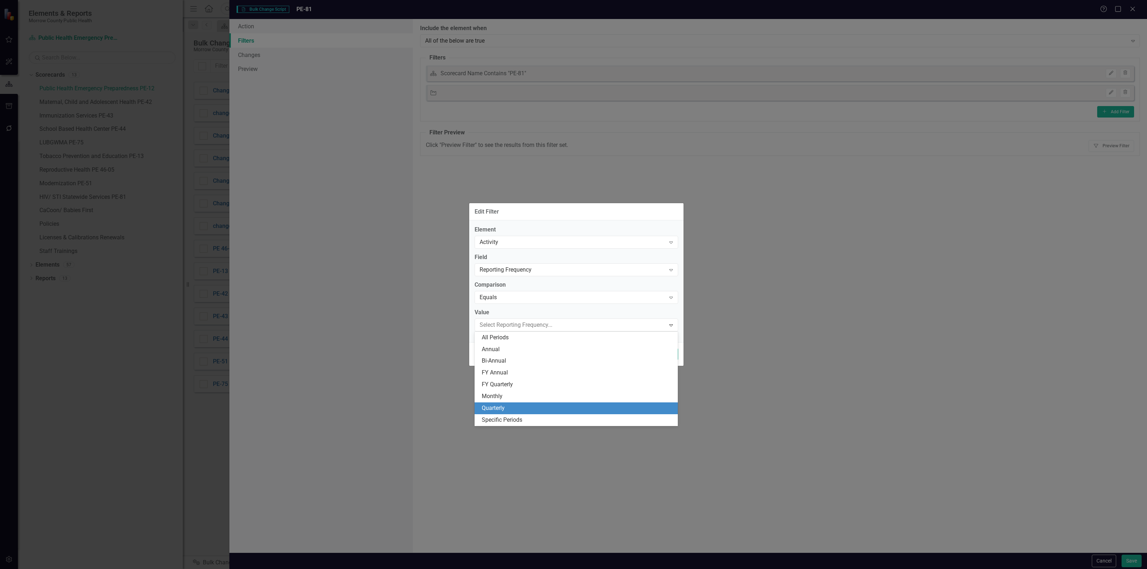
click at [517, 404] on div "Quarterly" at bounding box center [578, 408] width 192 height 8
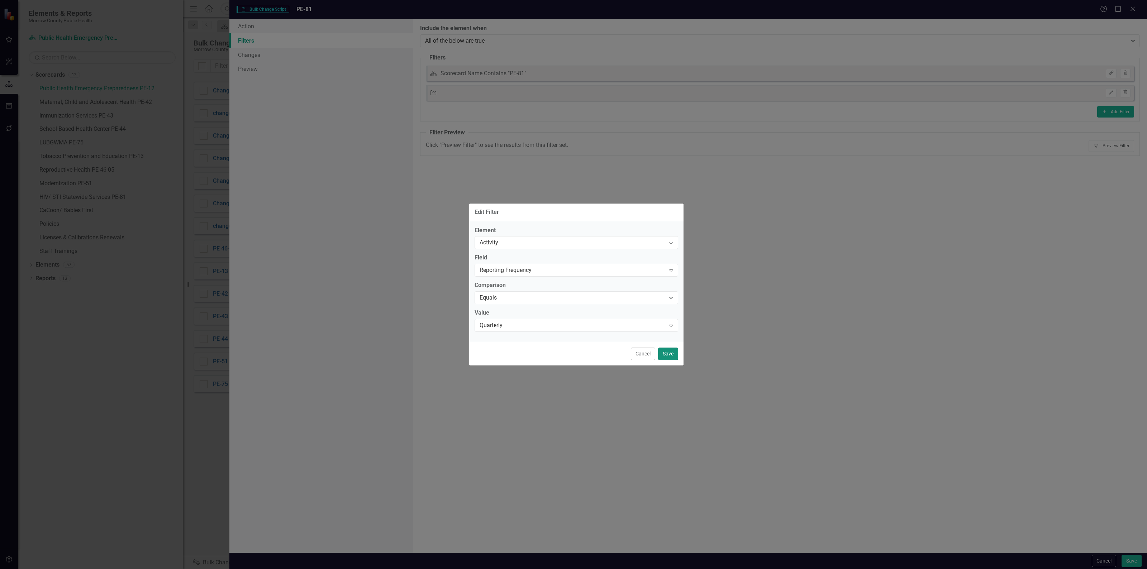
click at [667, 357] on button "Save" at bounding box center [668, 354] width 20 height 13
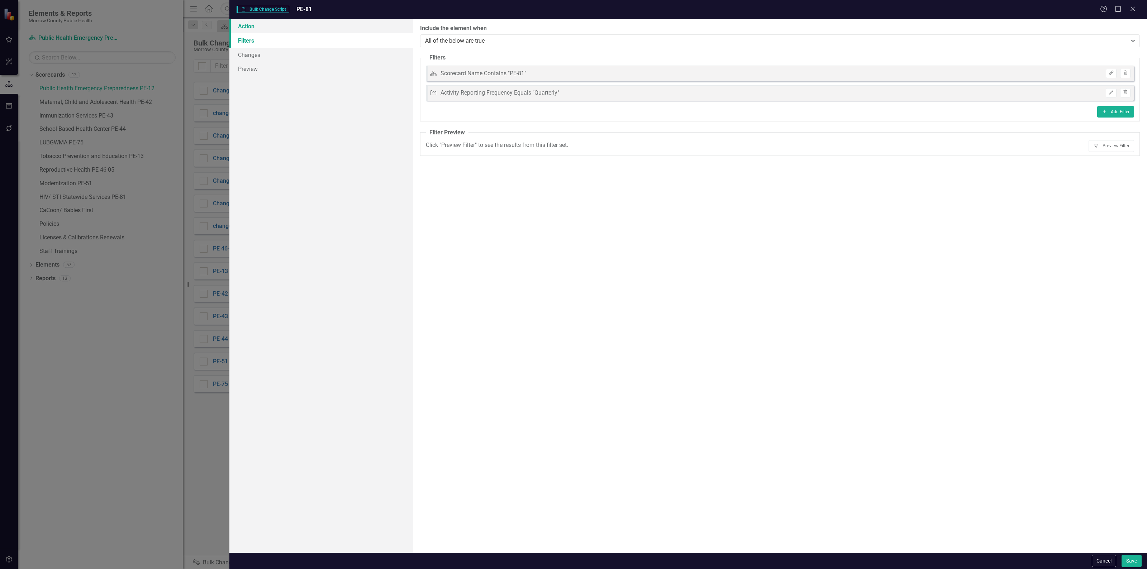
click at [283, 29] on link "Action" at bounding box center [320, 26] width 183 height 14
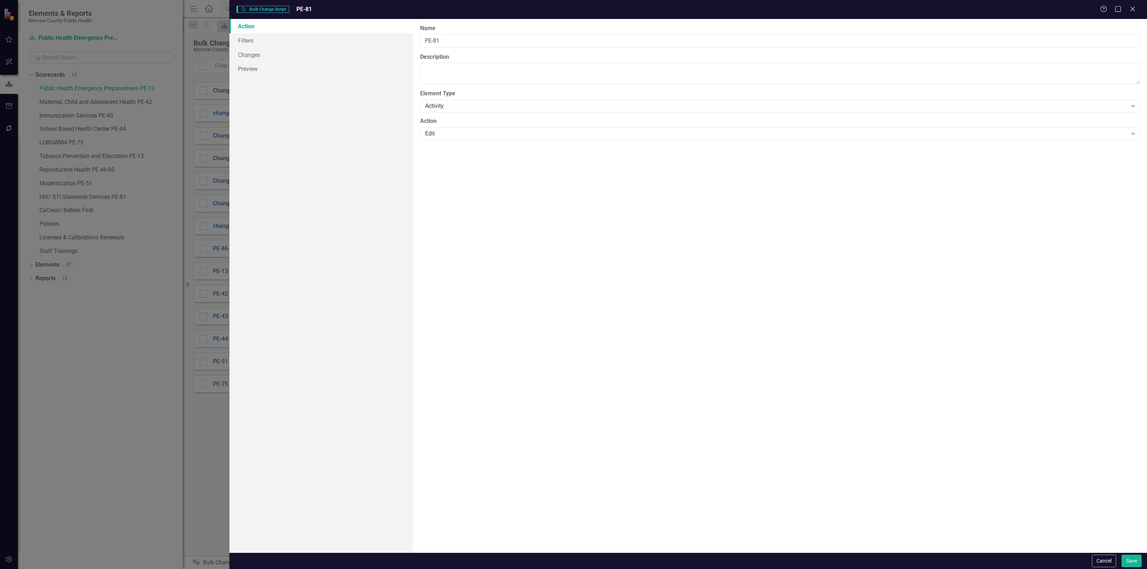
drag, startPoint x: 447, startPoint y: 27, endPoint x: 450, endPoint y: 38, distance: 11.0
click at [448, 30] on label "Name" at bounding box center [780, 28] width 720 height 8
click at [448, 34] on input "PE-81" at bounding box center [780, 40] width 720 height 13
click at [450, 40] on input "PE-81" at bounding box center [780, 40] width 720 height 13
type input "PE-81 Frequency change"
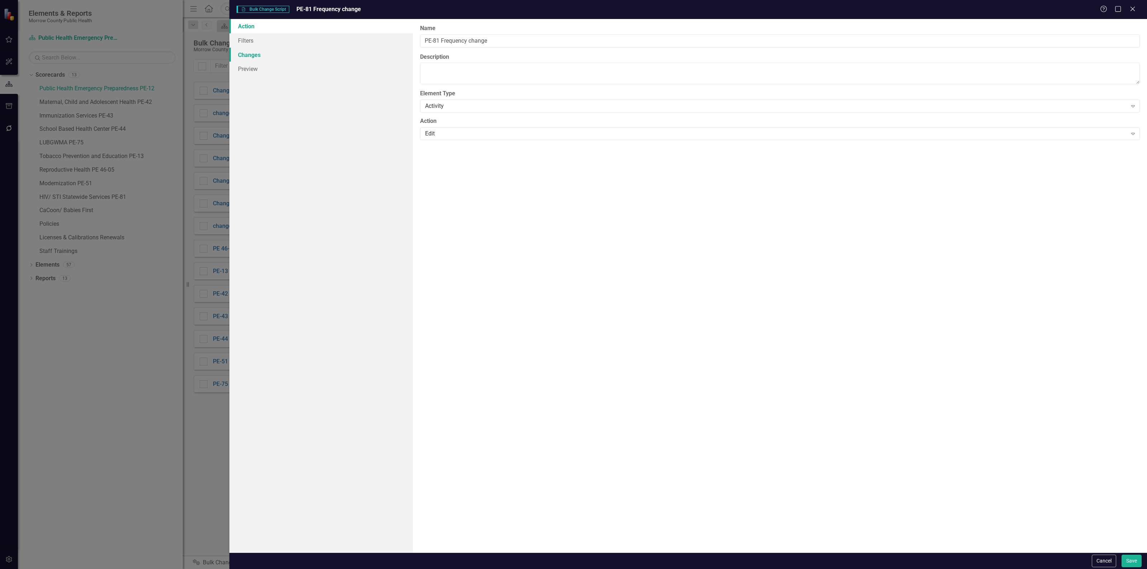
click at [288, 53] on link "Changes" at bounding box center [320, 55] width 183 height 14
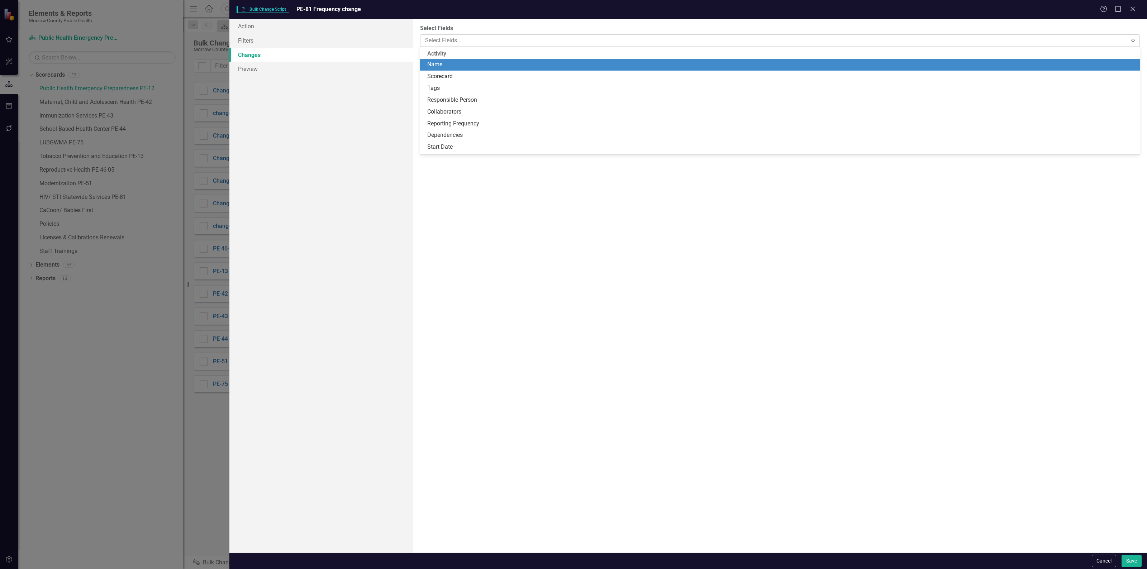
click at [473, 37] on div at bounding box center [774, 41] width 705 height 10
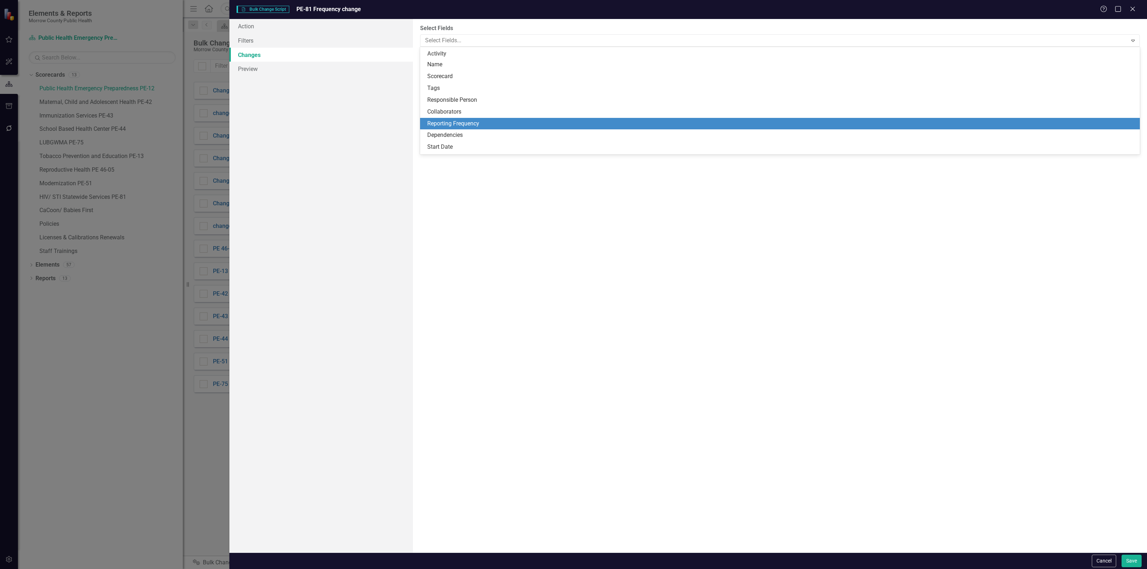
click at [468, 123] on div "Reporting Frequency" at bounding box center [781, 124] width 708 height 8
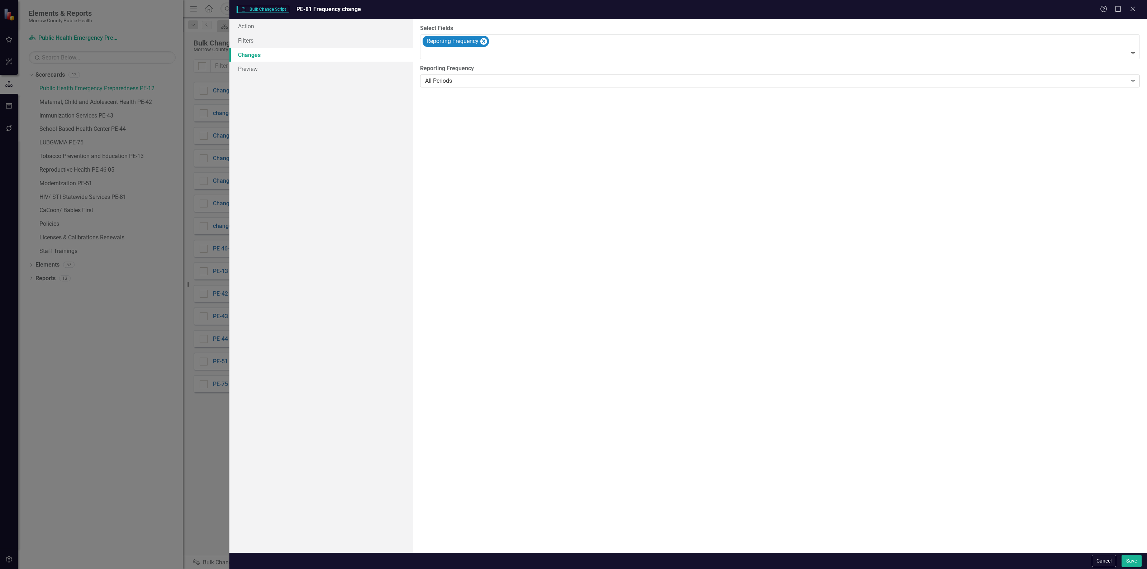
click at [474, 77] on div "All Periods" at bounding box center [776, 81] width 702 height 8
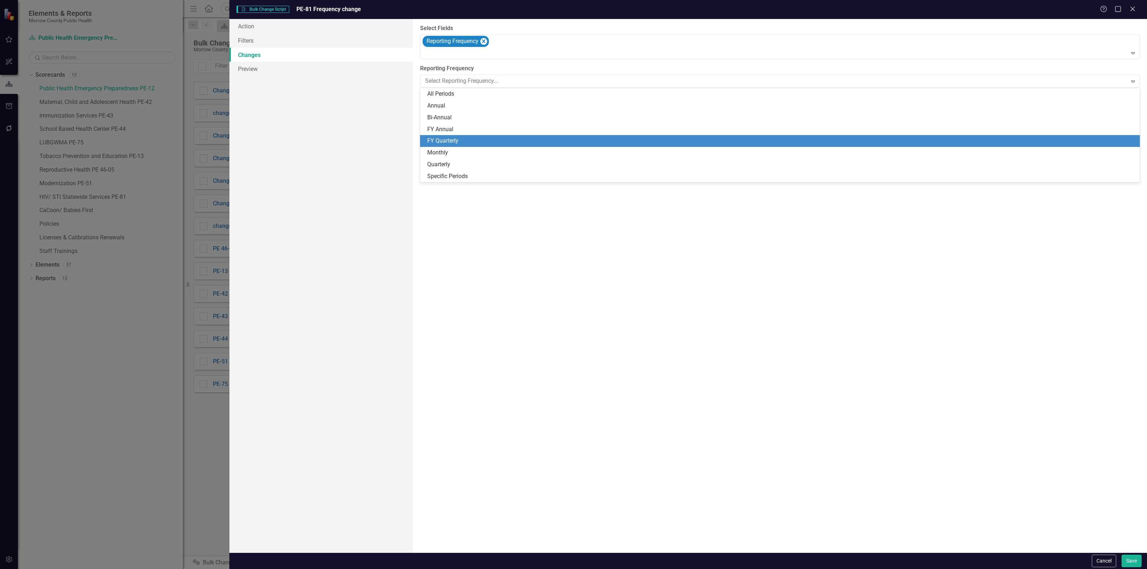
click at [468, 135] on div "FY Quarterly" at bounding box center [780, 141] width 720 height 12
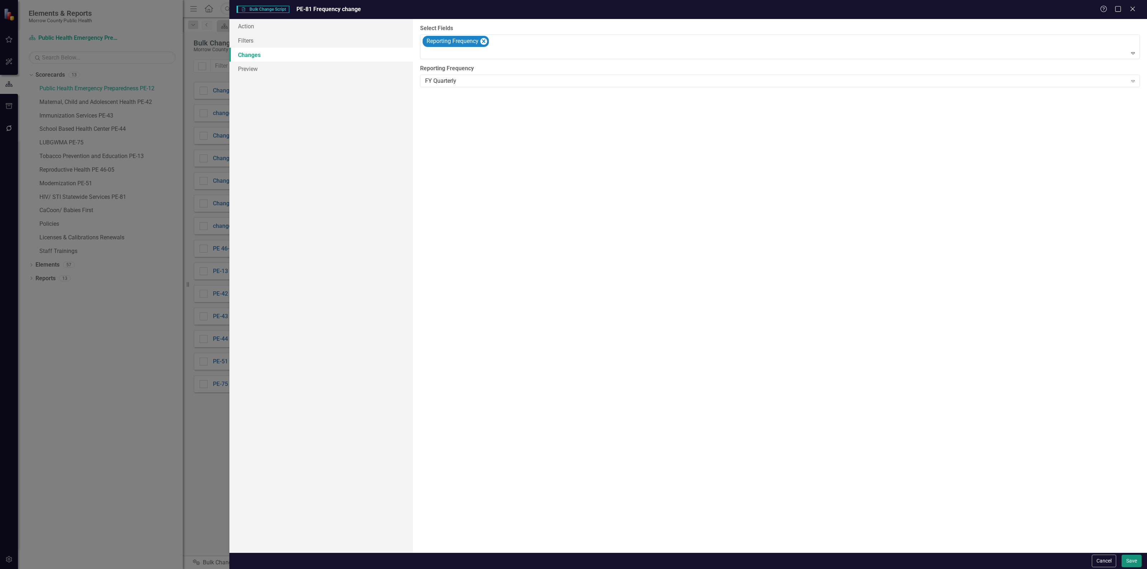
click at [1127, 558] on button "Save" at bounding box center [1131, 561] width 20 height 13
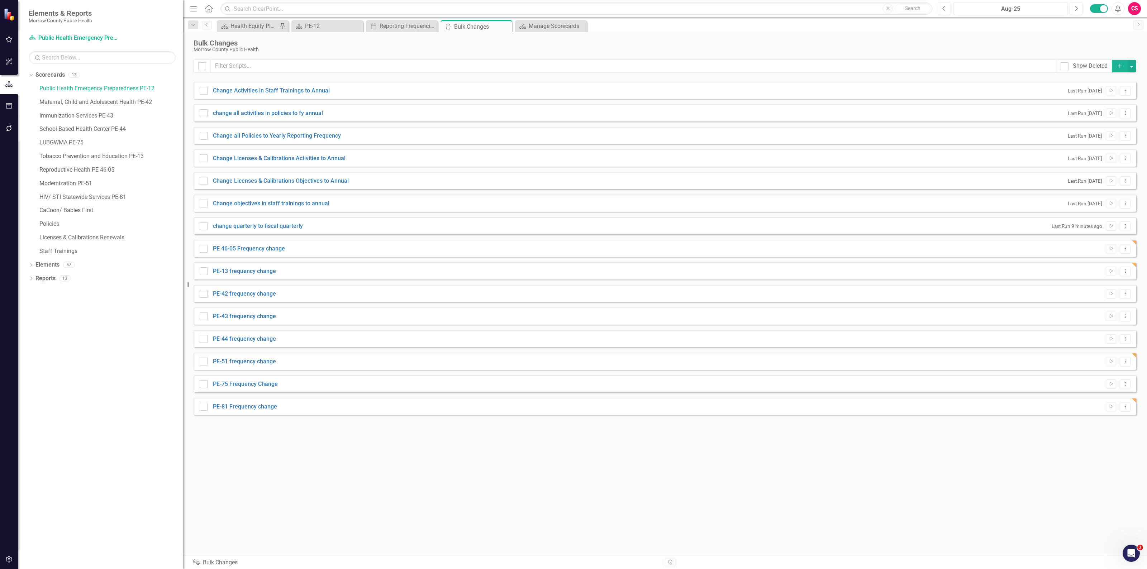
click at [1117, 68] on icon "Add" at bounding box center [1119, 65] width 6 height 5
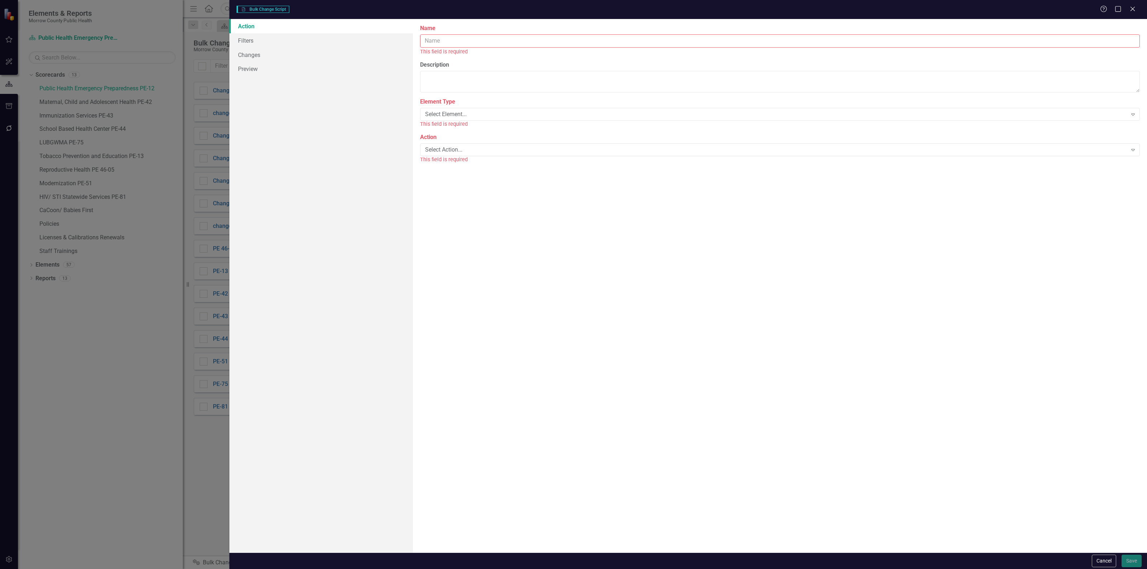
click at [515, 38] on input "Name" at bounding box center [780, 40] width 720 height 13
type input "babies frequency change"
click at [484, 103] on div "Select Element..." at bounding box center [776, 106] width 702 height 8
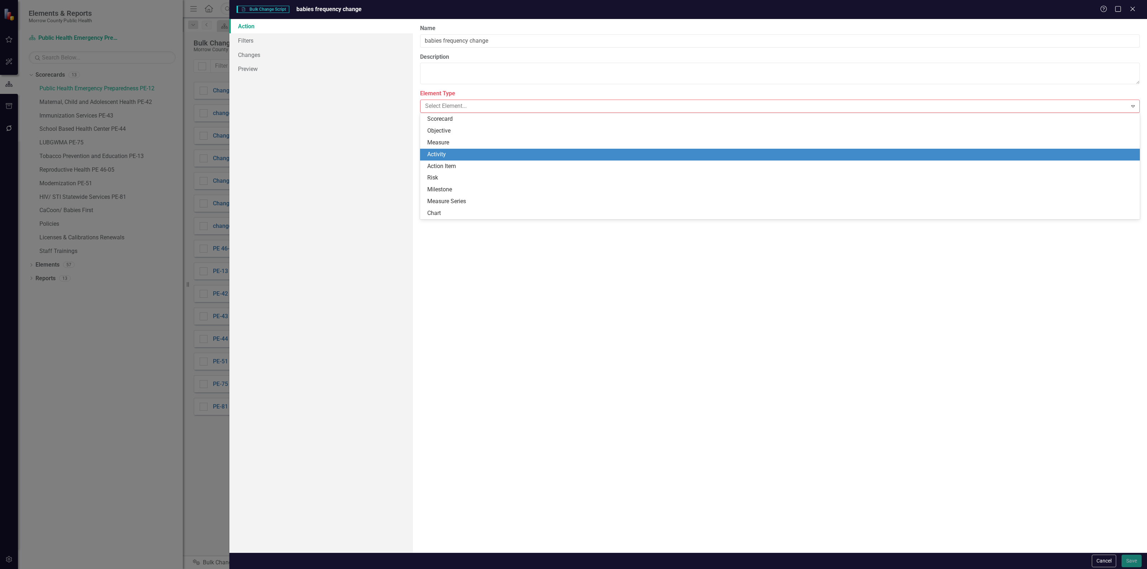
click at [463, 158] on div "Activity" at bounding box center [781, 154] width 708 height 8
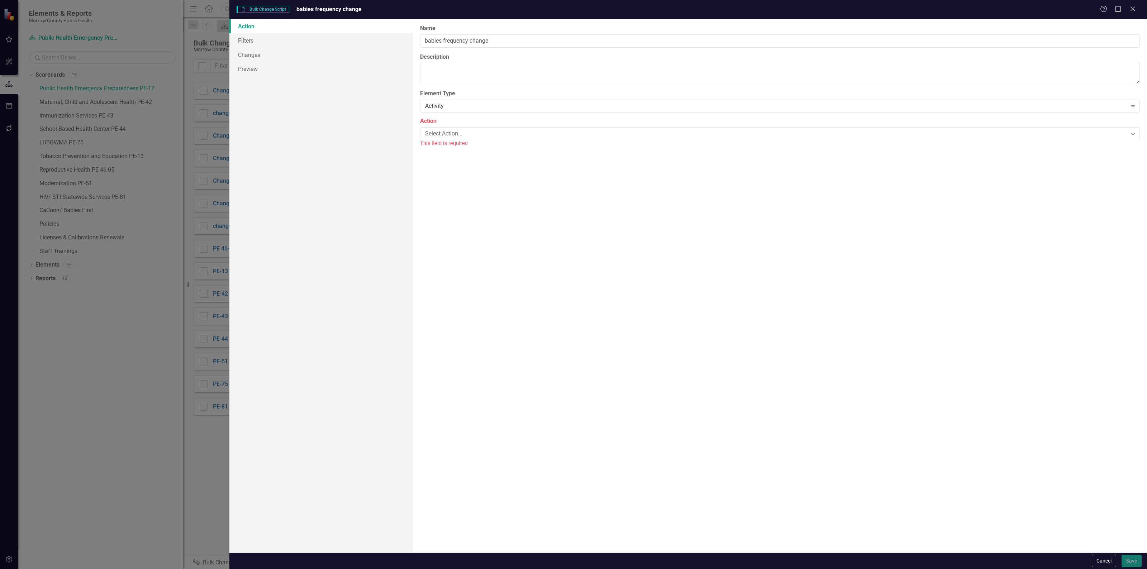
click at [467, 142] on div "This field is required" at bounding box center [780, 143] width 720 height 8
click at [469, 135] on div "Select Action..." at bounding box center [776, 133] width 702 height 8
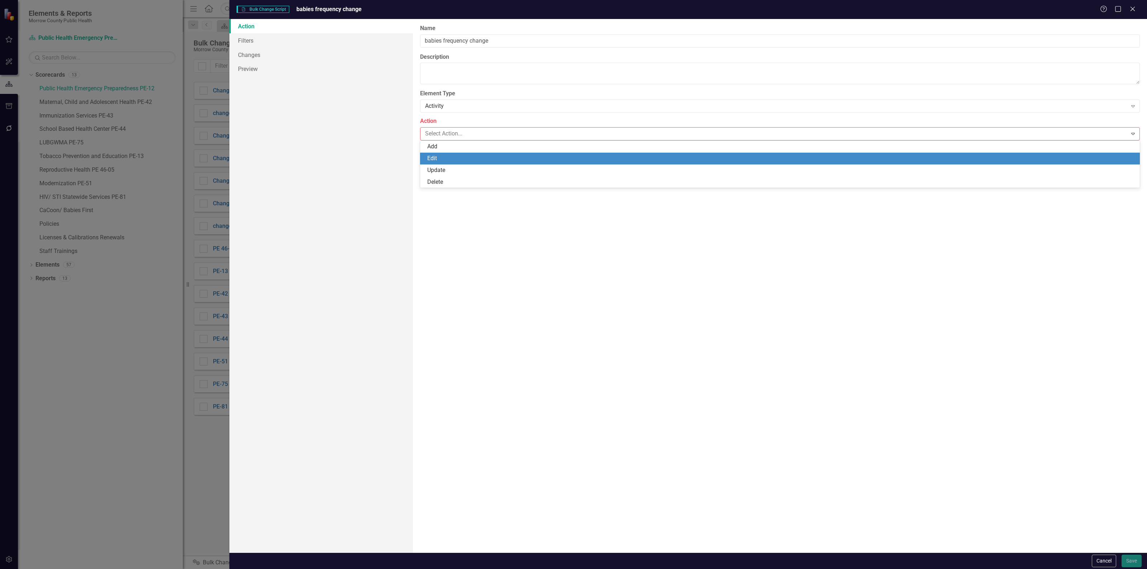
click at [464, 157] on div "Edit" at bounding box center [781, 158] width 708 height 8
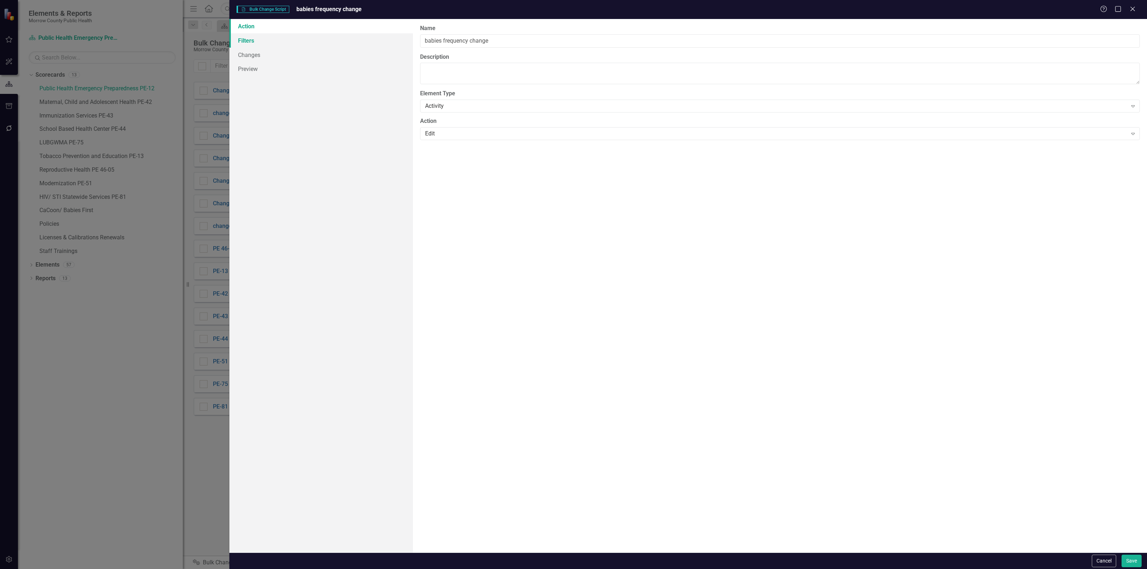
click at [269, 35] on link "Filters" at bounding box center [320, 40] width 183 height 14
click at [1113, 71] on button "Add Add Filter" at bounding box center [1115, 76] width 37 height 11
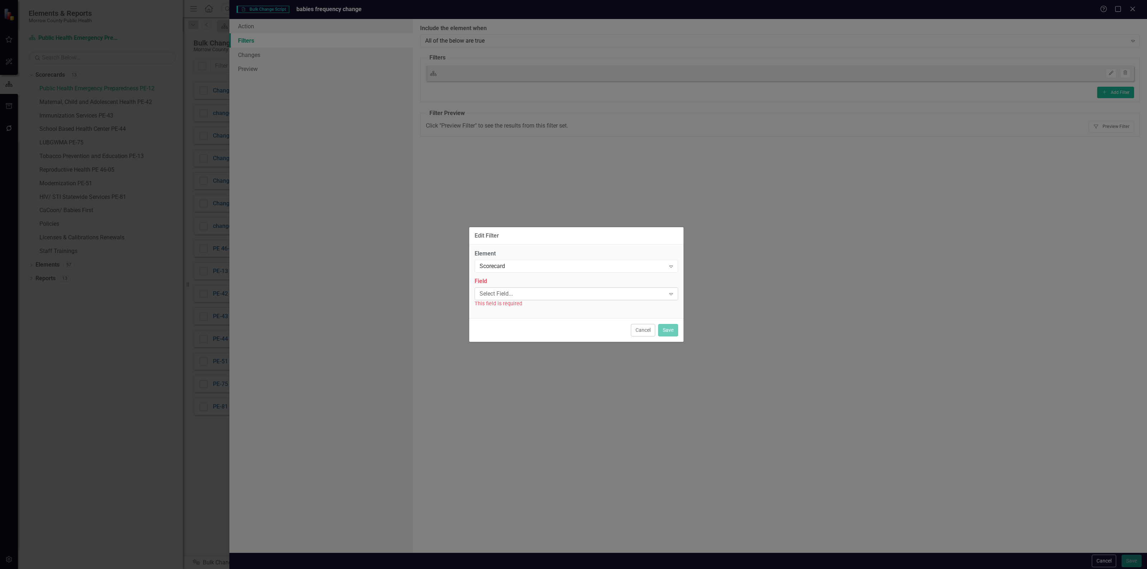
click at [526, 295] on div "Select Field..." at bounding box center [572, 294] width 186 height 8
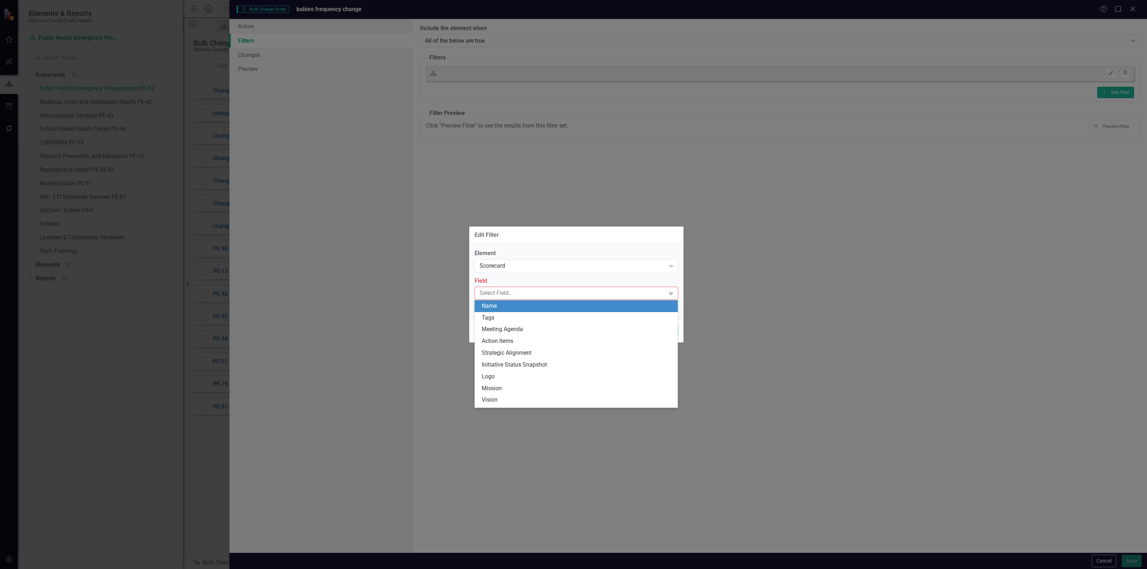
click at [521, 304] on div "Name" at bounding box center [578, 306] width 192 height 8
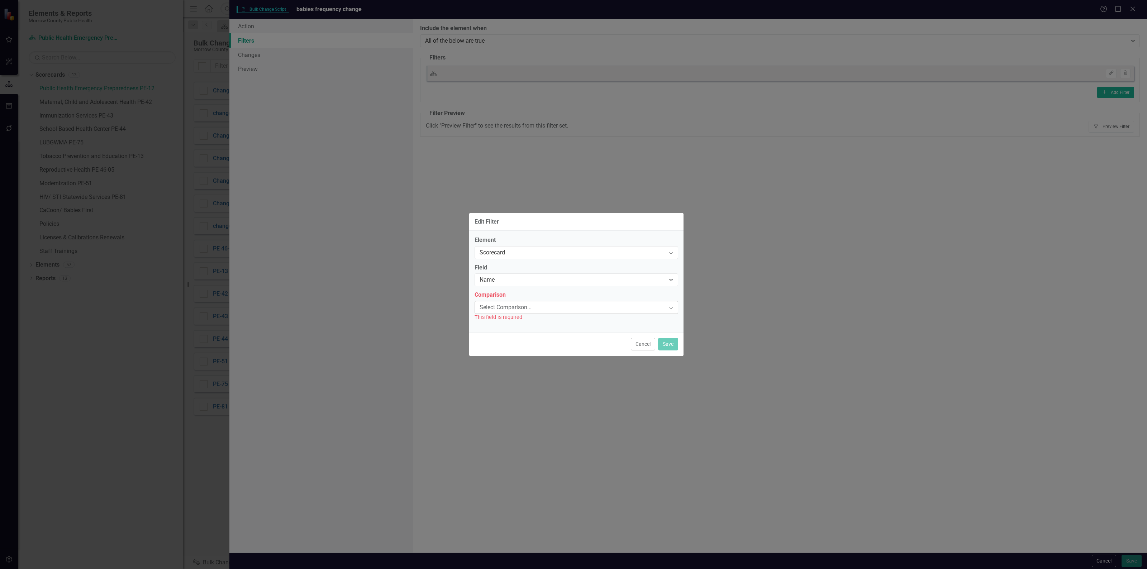
click at [520, 306] on div "Select Comparison..." at bounding box center [572, 308] width 186 height 8
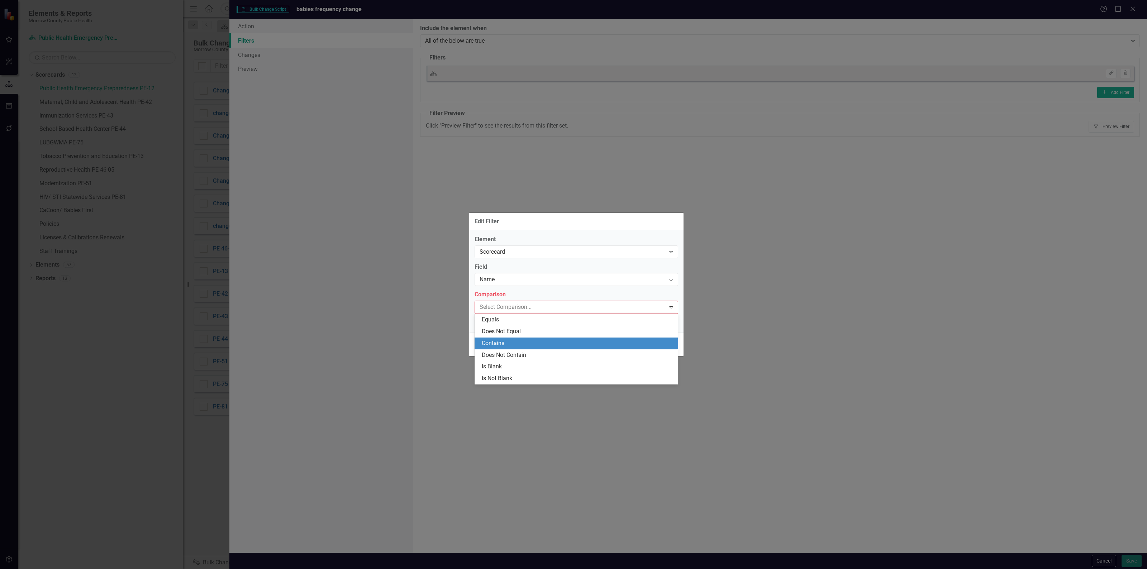
click at [512, 341] on div "Contains" at bounding box center [578, 343] width 192 height 8
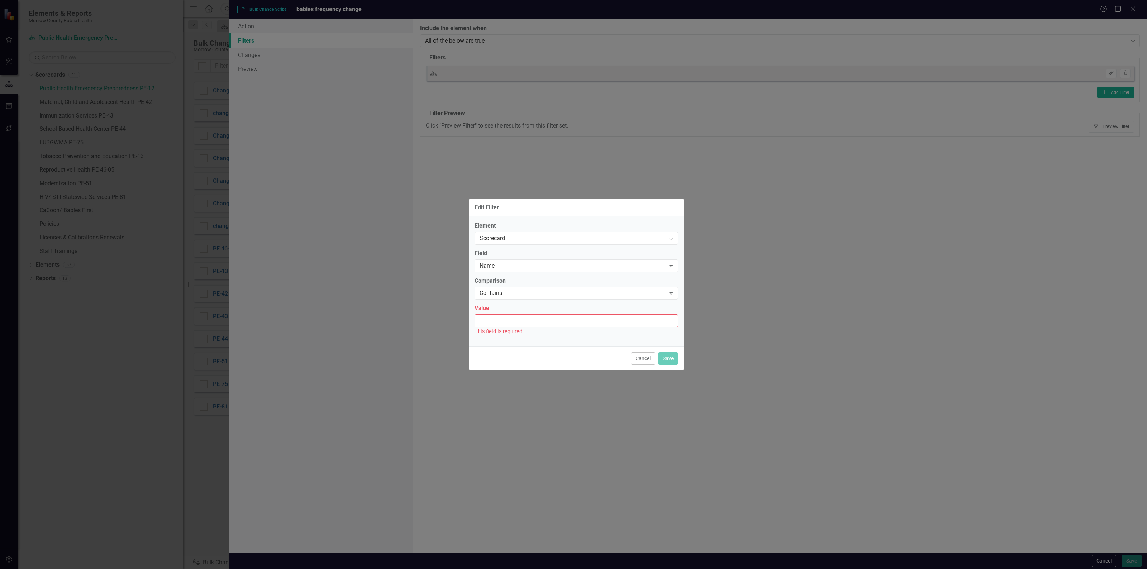
click at [521, 322] on input "Value" at bounding box center [576, 320] width 204 height 13
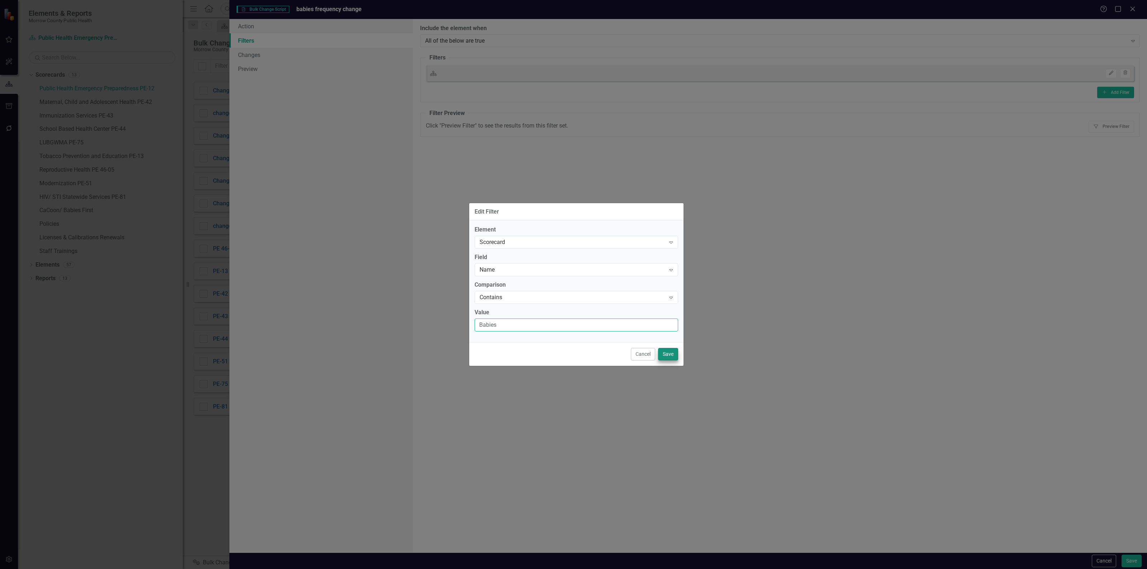
type input "Babies"
click at [674, 357] on button "Save" at bounding box center [668, 354] width 20 height 13
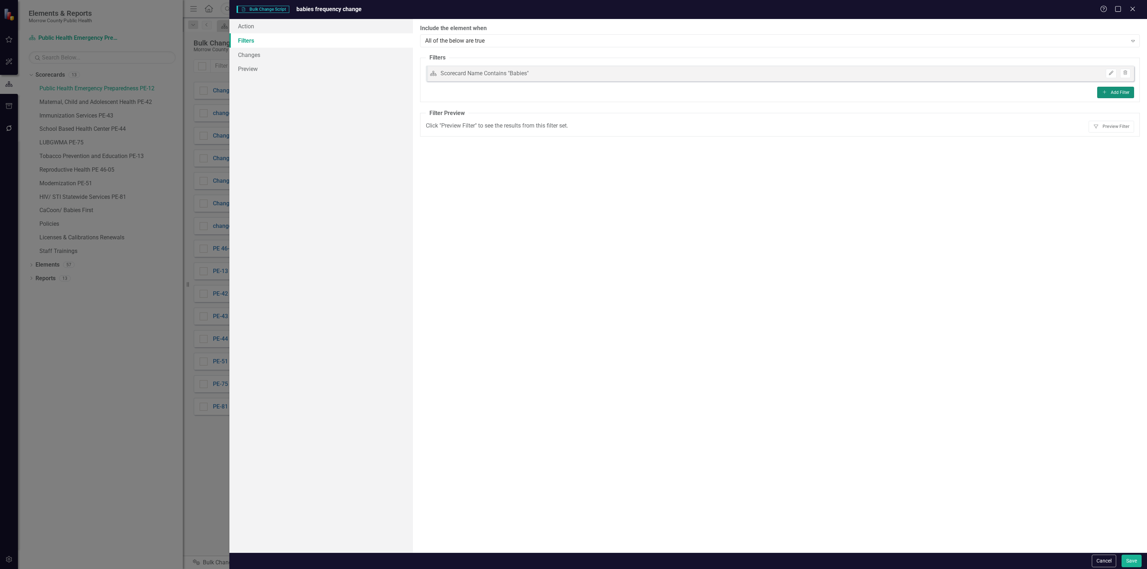
click at [1115, 90] on button "Add Add Filter" at bounding box center [1115, 92] width 37 height 11
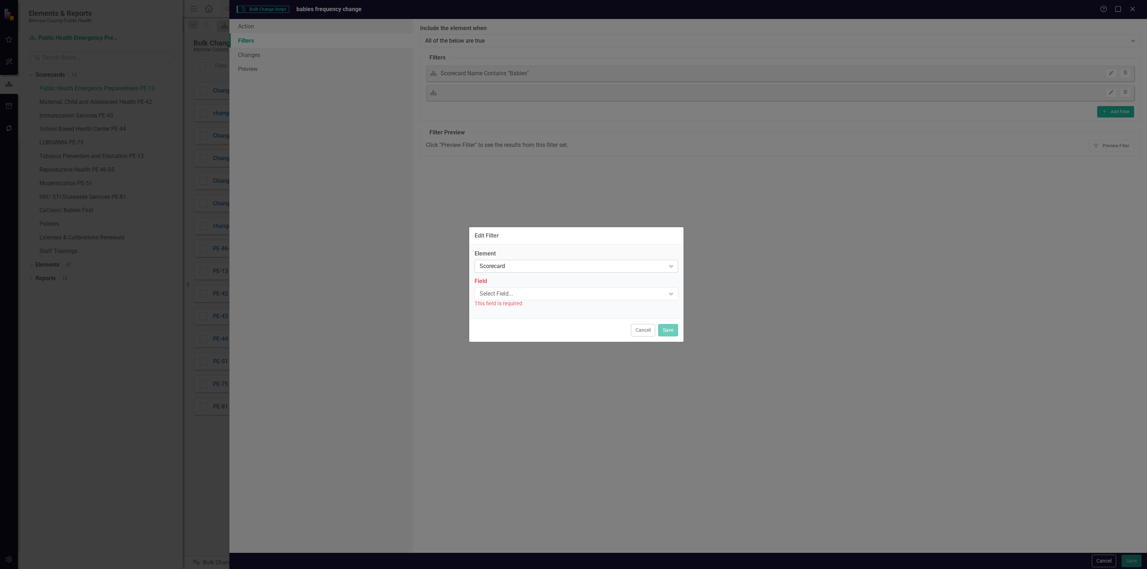
click at [518, 266] on div "Scorecard" at bounding box center [572, 266] width 186 height 8
click at [510, 293] on div "Activity" at bounding box center [578, 290] width 192 height 8
click at [511, 293] on div "Select Field..." at bounding box center [572, 294] width 186 height 8
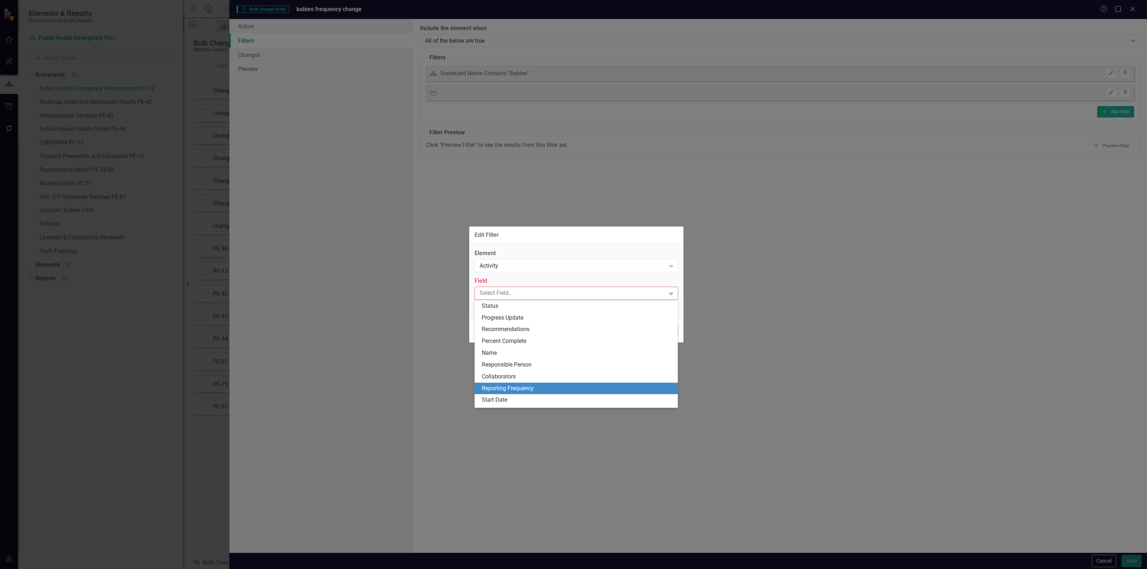
click at [513, 388] on div "Reporting Frequency" at bounding box center [578, 388] width 192 height 8
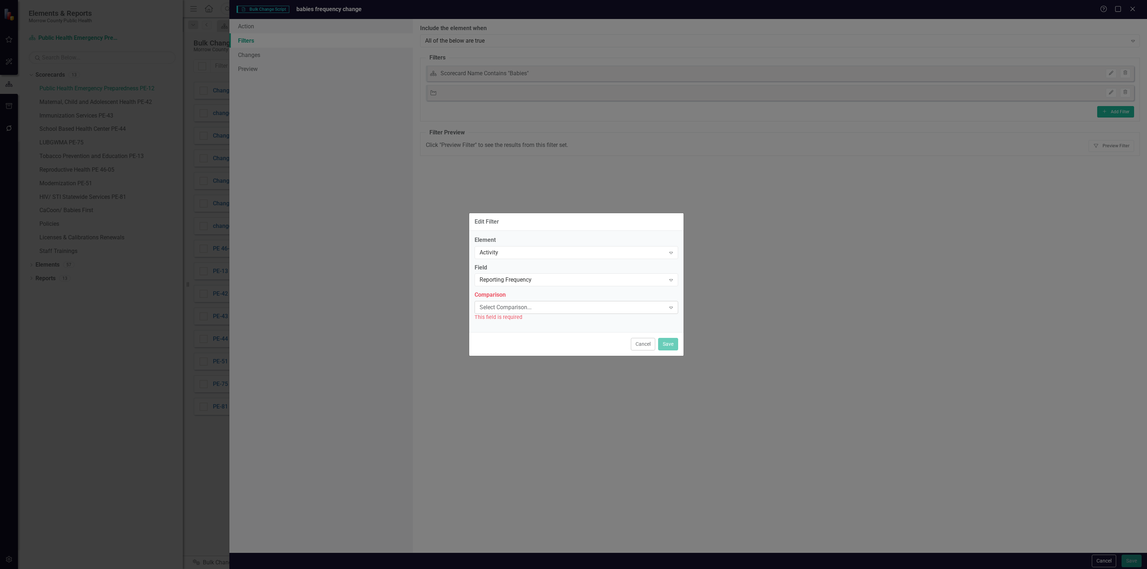
click at [516, 313] on div "Select Comparison... Expand" at bounding box center [576, 307] width 204 height 13
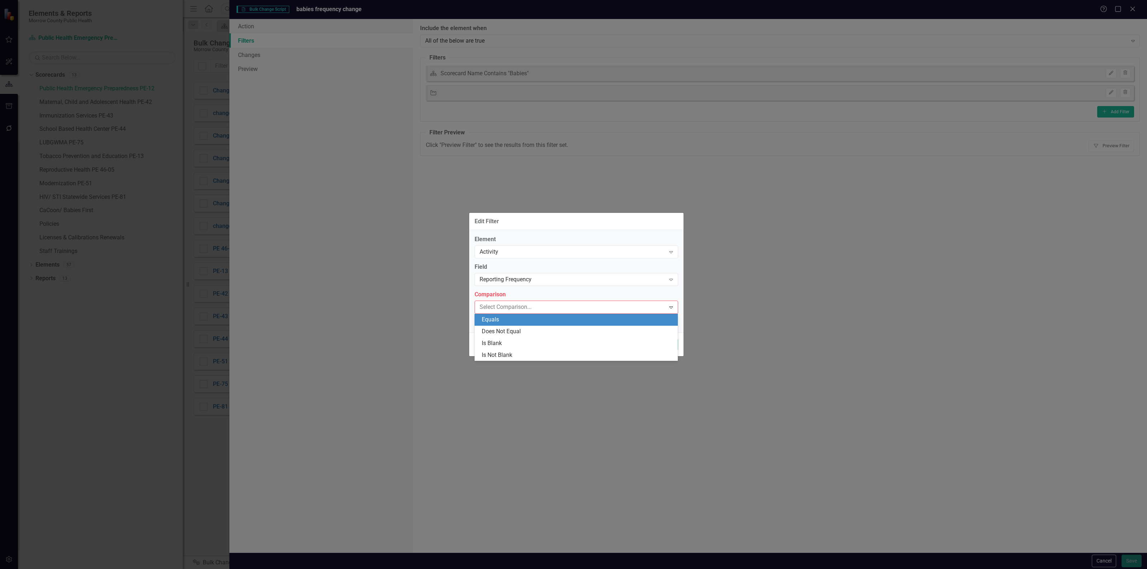
click at [515, 318] on div "Equals" at bounding box center [578, 320] width 192 height 8
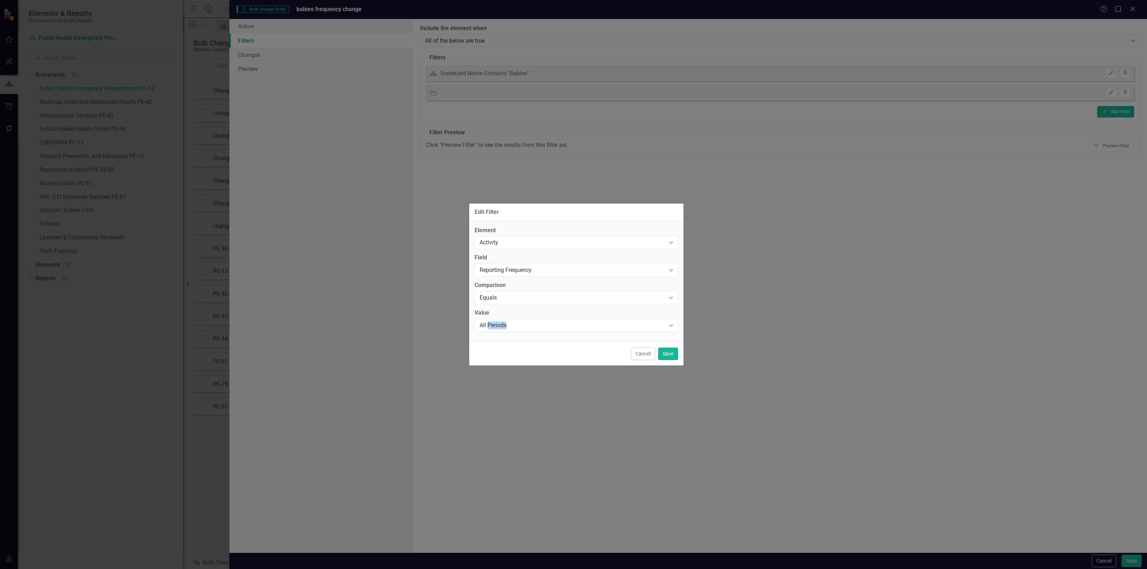
click at [515, 318] on div "Value All Periods Expand" at bounding box center [576, 320] width 204 height 22
click at [515, 324] on div "All Periods" at bounding box center [572, 325] width 186 height 8
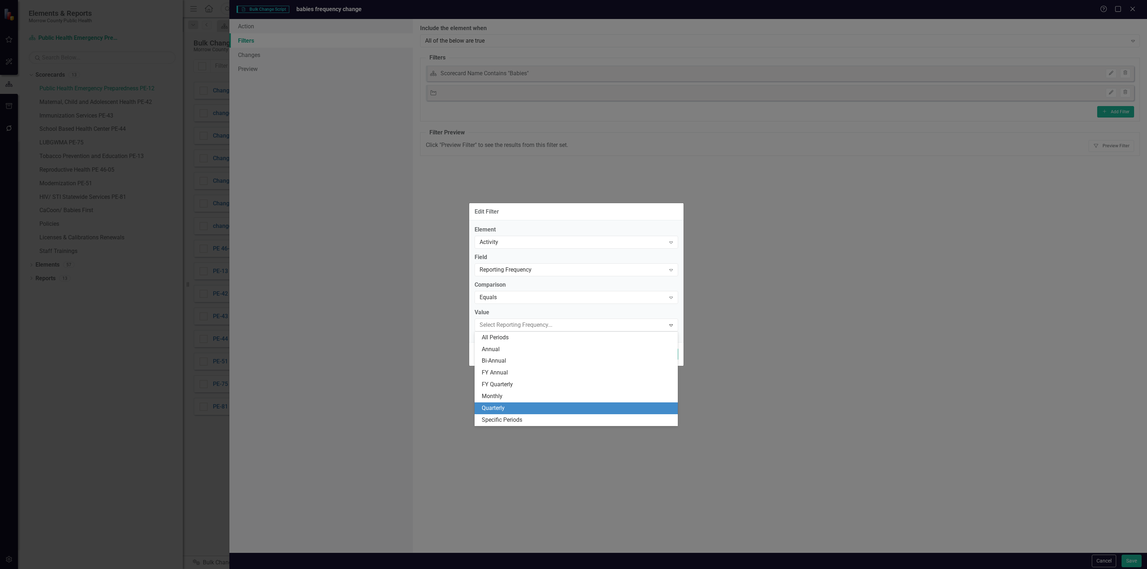
click at [512, 407] on div "Quarterly" at bounding box center [578, 408] width 192 height 8
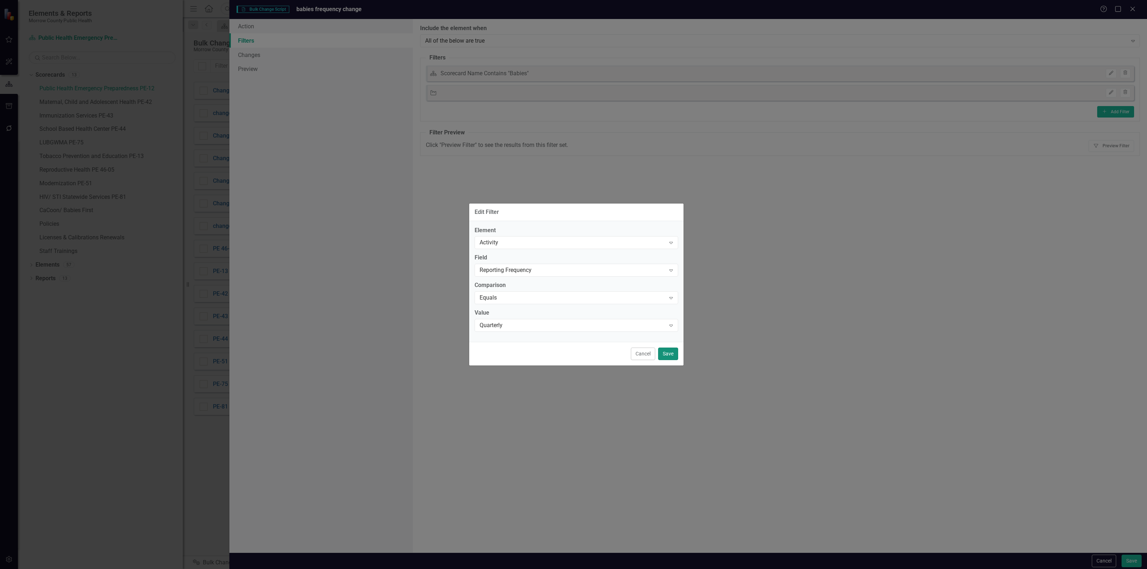
click at [666, 351] on button "Save" at bounding box center [668, 354] width 20 height 13
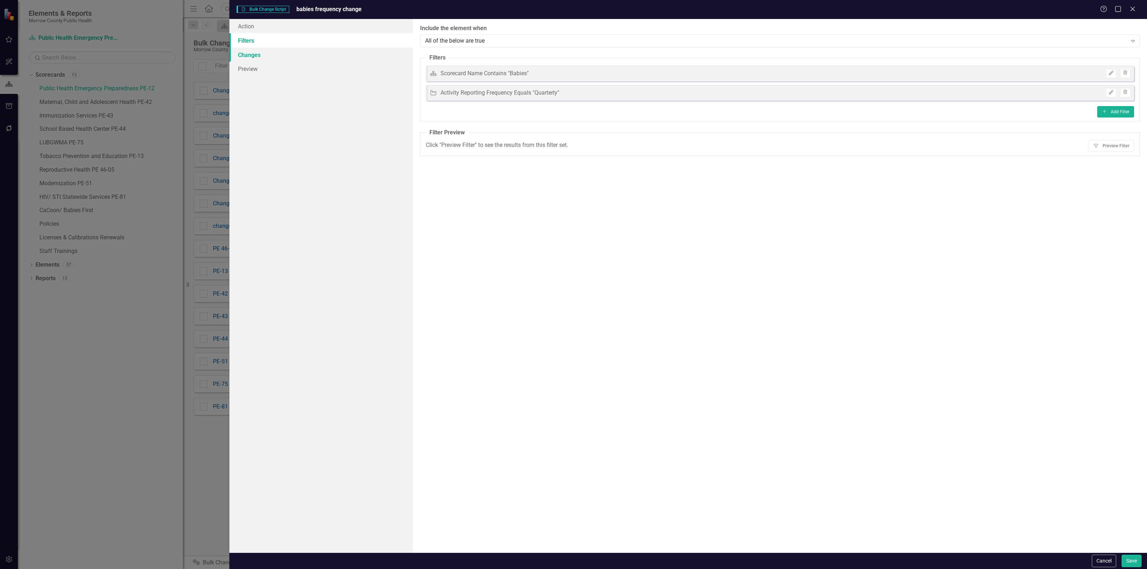
click at [248, 54] on link "Changes" at bounding box center [320, 55] width 183 height 14
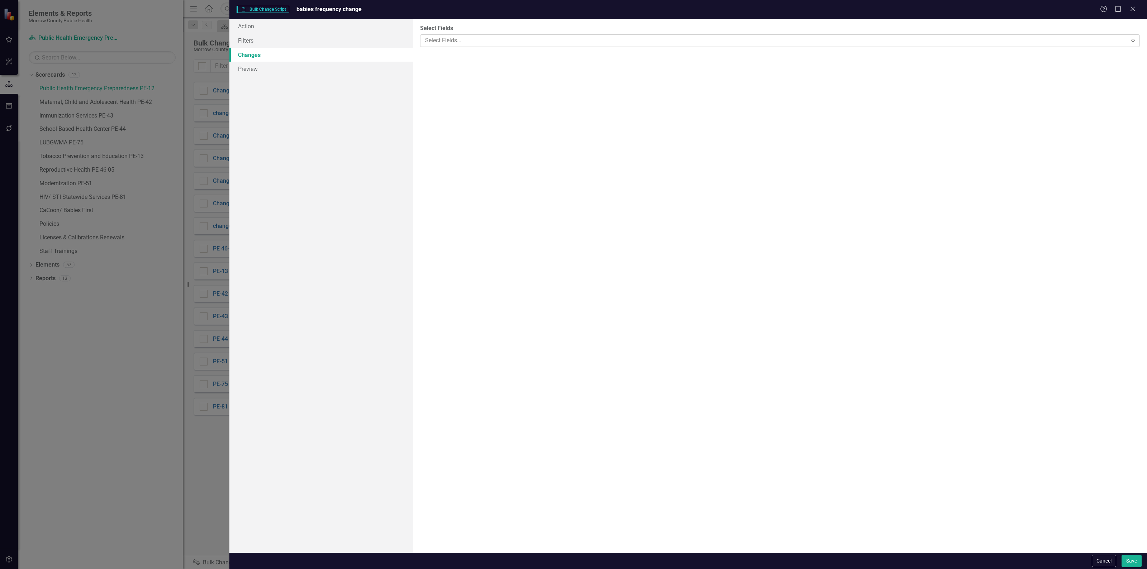
click at [908, 46] on div "Select Fields..." at bounding box center [773, 40] width 705 height 11
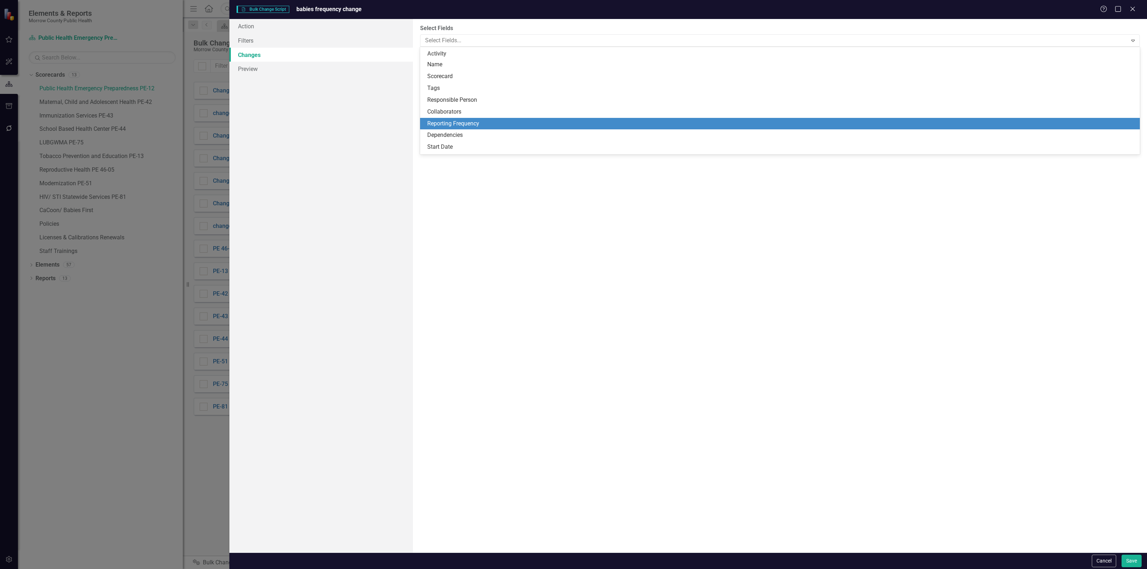
click at [463, 118] on div "Reporting Frequency" at bounding box center [780, 124] width 720 height 12
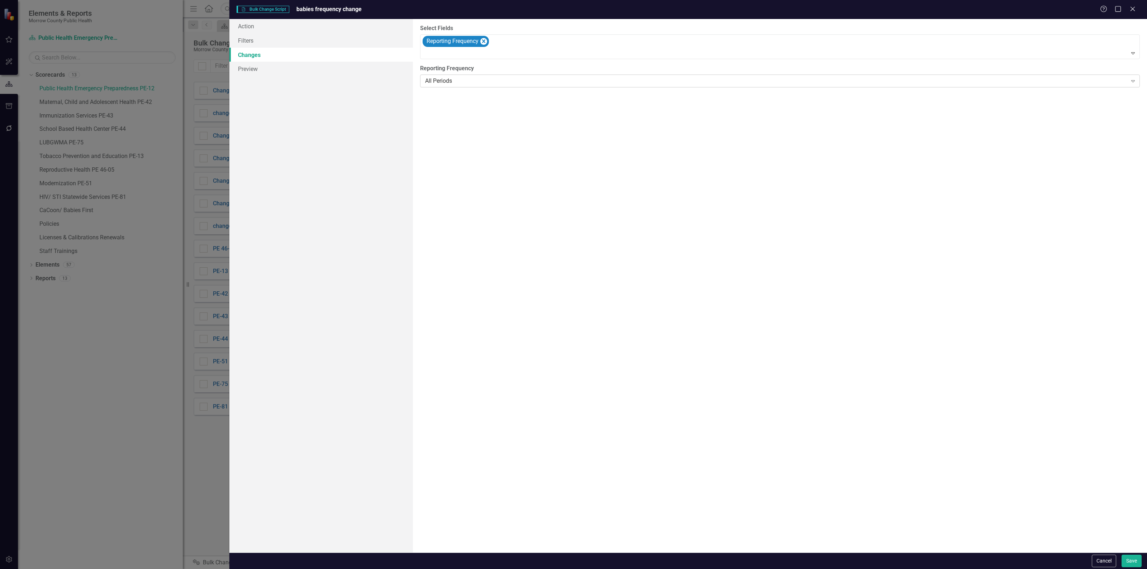
click at [479, 82] on div "All Periods" at bounding box center [776, 81] width 702 height 8
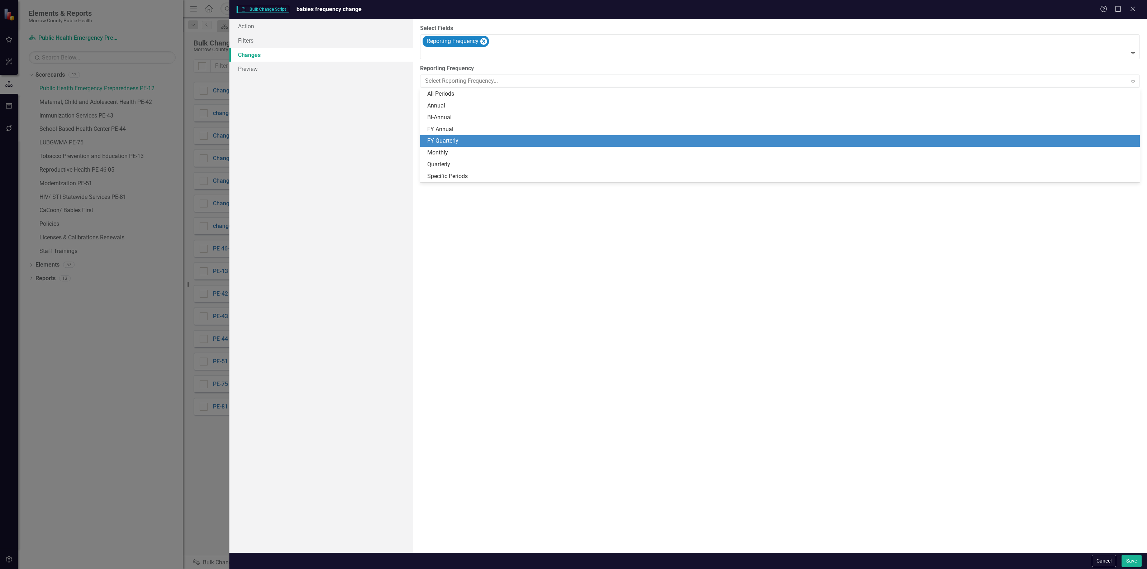
click at [451, 137] on div "FY Quarterly" at bounding box center [781, 141] width 708 height 8
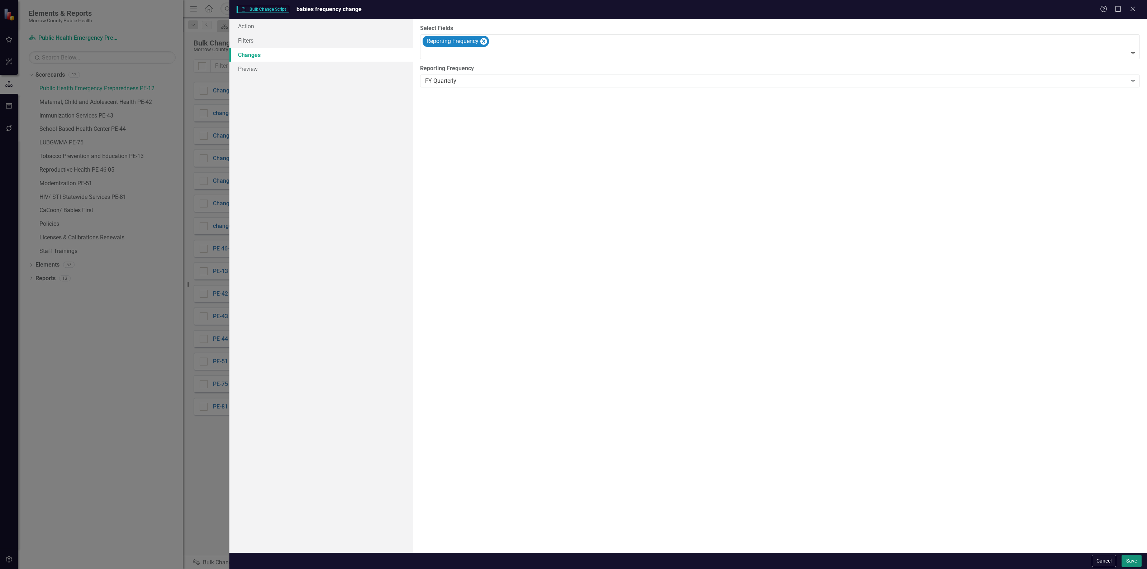
click at [1129, 563] on button "Save" at bounding box center [1131, 561] width 20 height 13
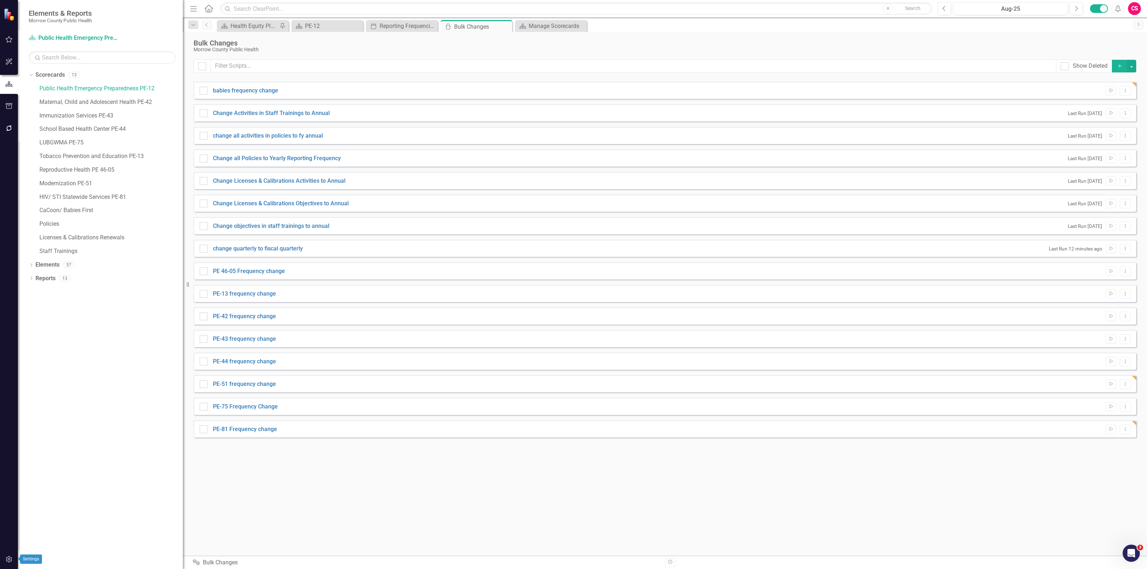
click at [4, 560] on button "button" at bounding box center [9, 559] width 16 height 15
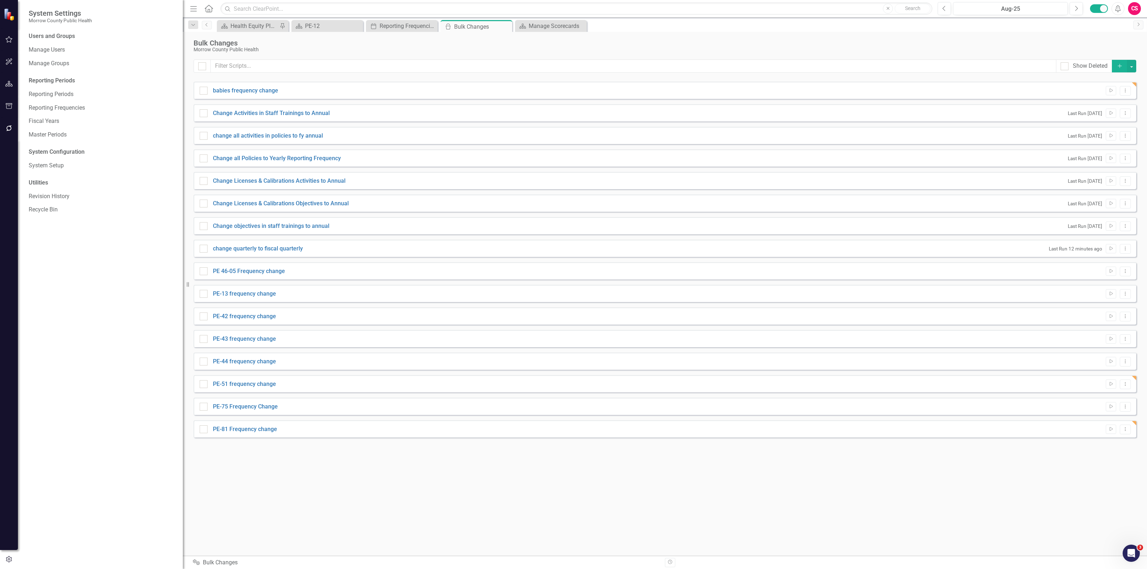
click at [54, 88] on div "Users and Groups Manage Users Manage Groups Reporting Periods Reporting Periods…" at bounding box center [100, 300] width 165 height 537
click at [55, 105] on link "Reporting Frequencies" at bounding box center [102, 108] width 147 height 8
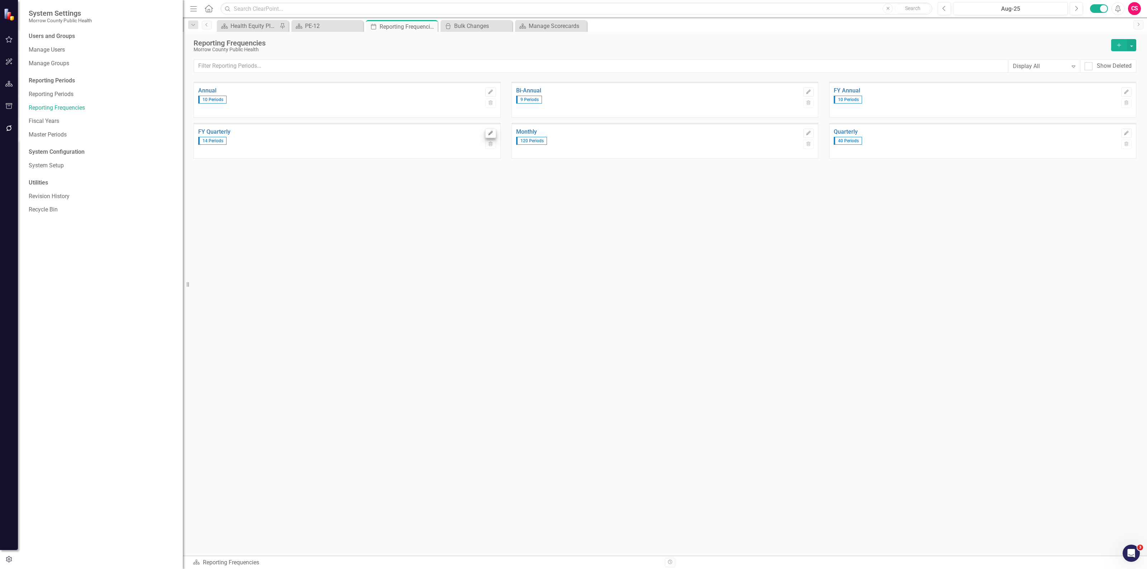
click at [492, 127] on div "Edit Trash" at bounding box center [490, 137] width 10 height 27
click at [490, 132] on icon "Edit" at bounding box center [490, 133] width 5 height 4
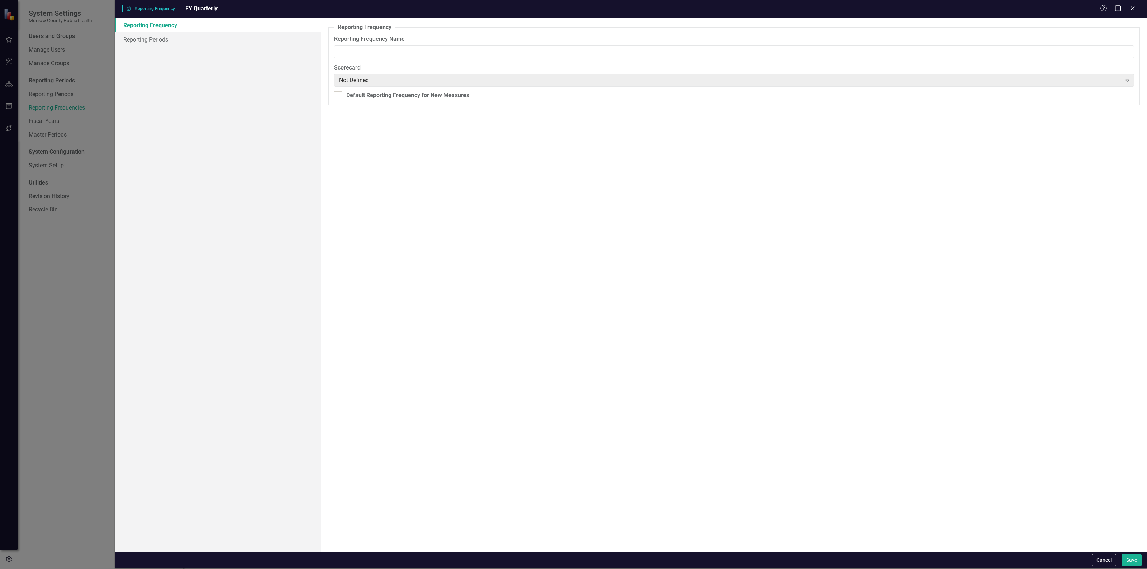
type input "FY Quarterly"
click at [145, 42] on link "Reporting Periods" at bounding box center [218, 39] width 206 height 14
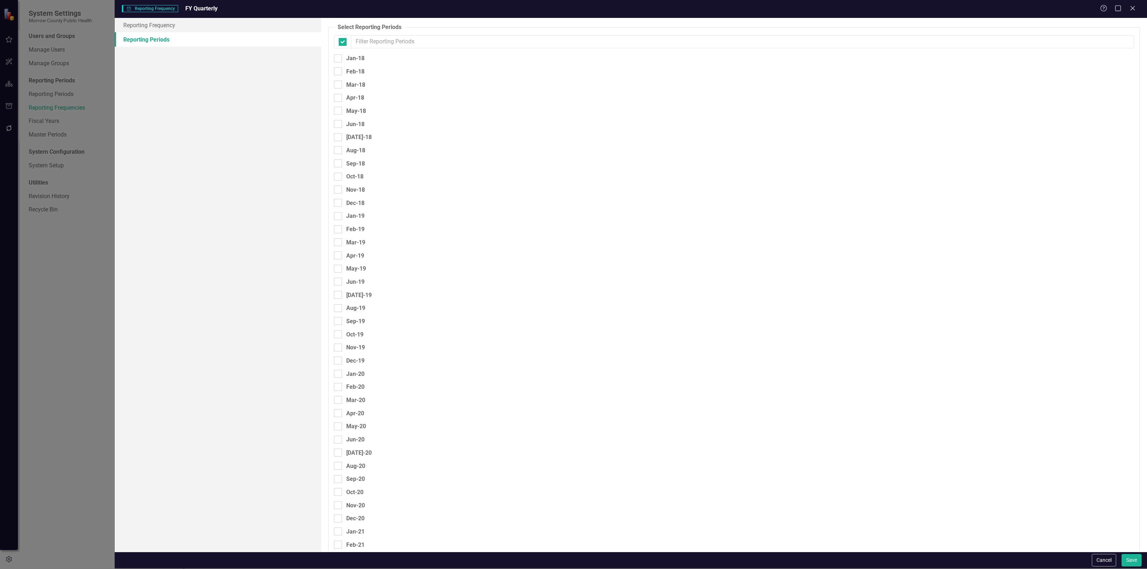
checkbox input "false"
click at [337, 313] on input "Oct-24" at bounding box center [336, 315] width 5 height 5
checkbox input "true"
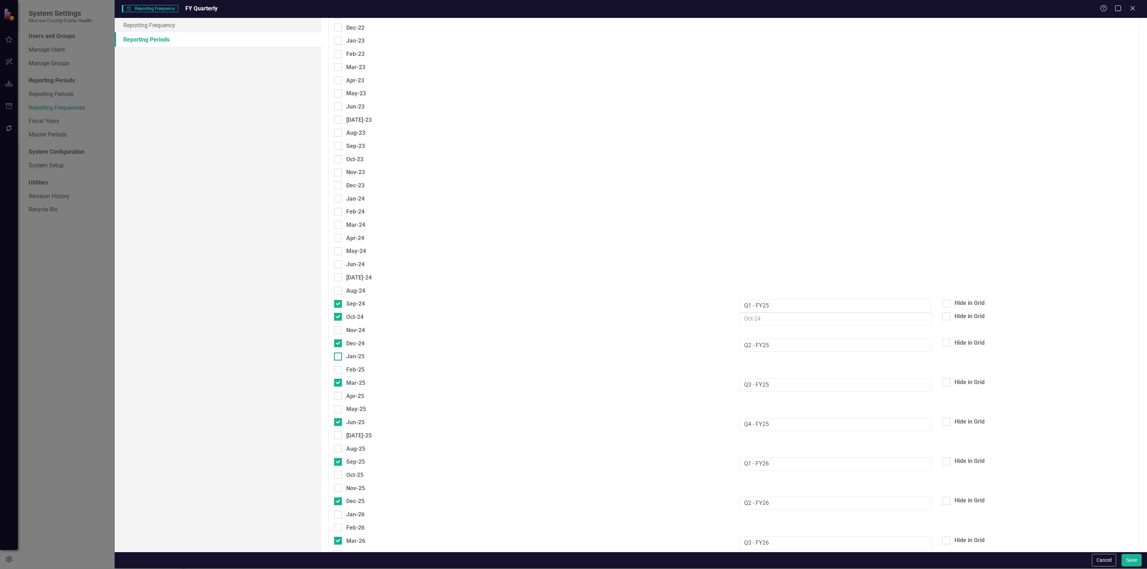
click at [338, 353] on input "Jan-25" at bounding box center [336, 355] width 5 height 5
checkbox input "true"
click at [341, 392] on div at bounding box center [338, 396] width 8 height 8
click at [339, 392] on input "Apr-25" at bounding box center [336, 394] width 5 height 5
checkbox input "true"
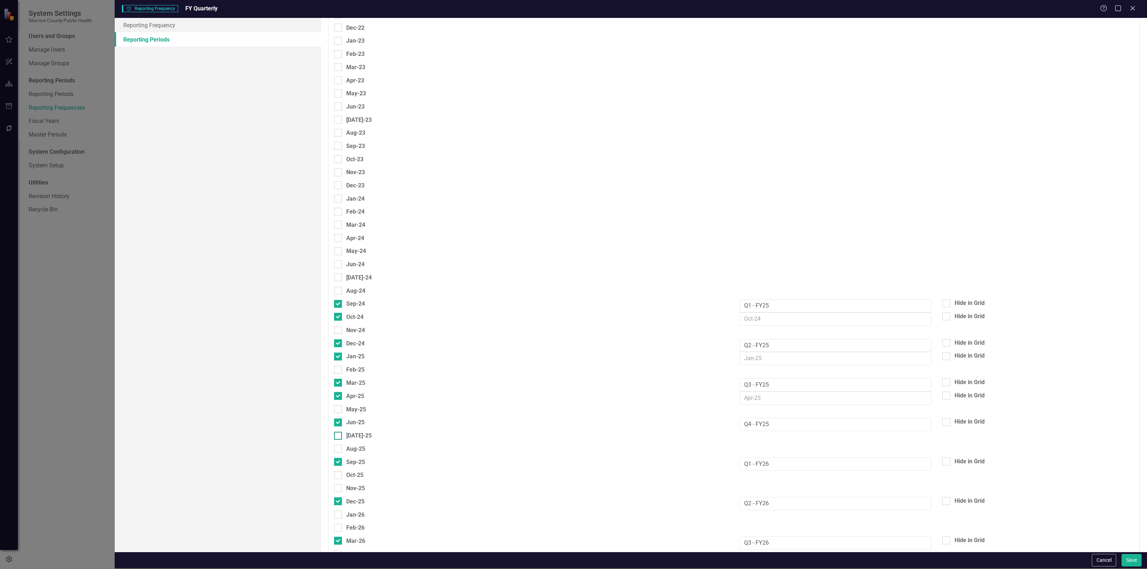
click at [340, 432] on div at bounding box center [338, 436] width 8 height 8
click at [339, 432] on input "Jul-25" at bounding box center [336, 434] width 5 height 5
checkbox input "true"
click at [338, 471] on input "Oct-25" at bounding box center [336, 473] width 5 height 5
checkbox input "true"
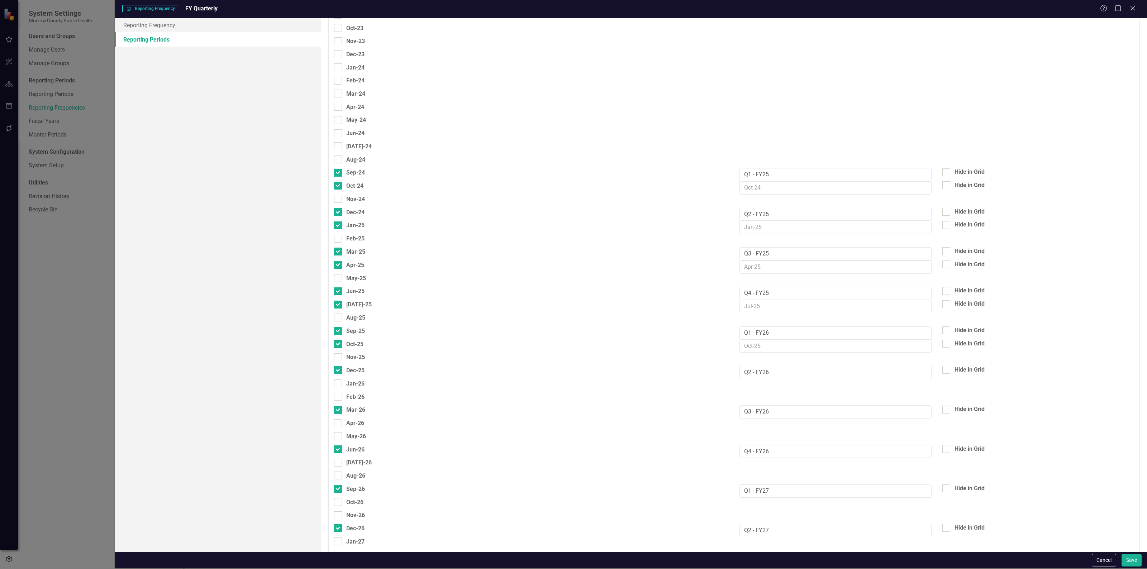
scroll to position [940, 0]
click at [334, 377] on input "Jan-26" at bounding box center [336, 379] width 5 height 5
checkbox input "true"
click at [337, 167] on input "Sep-24" at bounding box center [336, 169] width 5 height 5
checkbox input "false"
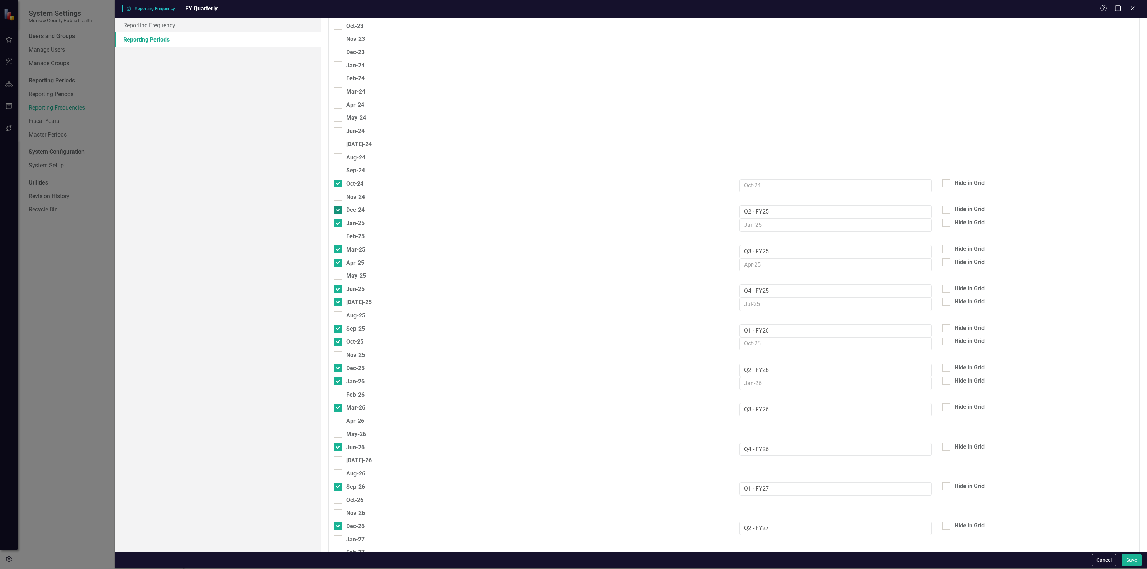
click at [337, 206] on input "Dec-24" at bounding box center [336, 208] width 5 height 5
checkbox input "false"
click at [337, 245] on input "Mar-25" at bounding box center [336, 247] width 5 height 5
checkbox input "false"
click at [334, 285] on input "Jun-25" at bounding box center [336, 287] width 5 height 5
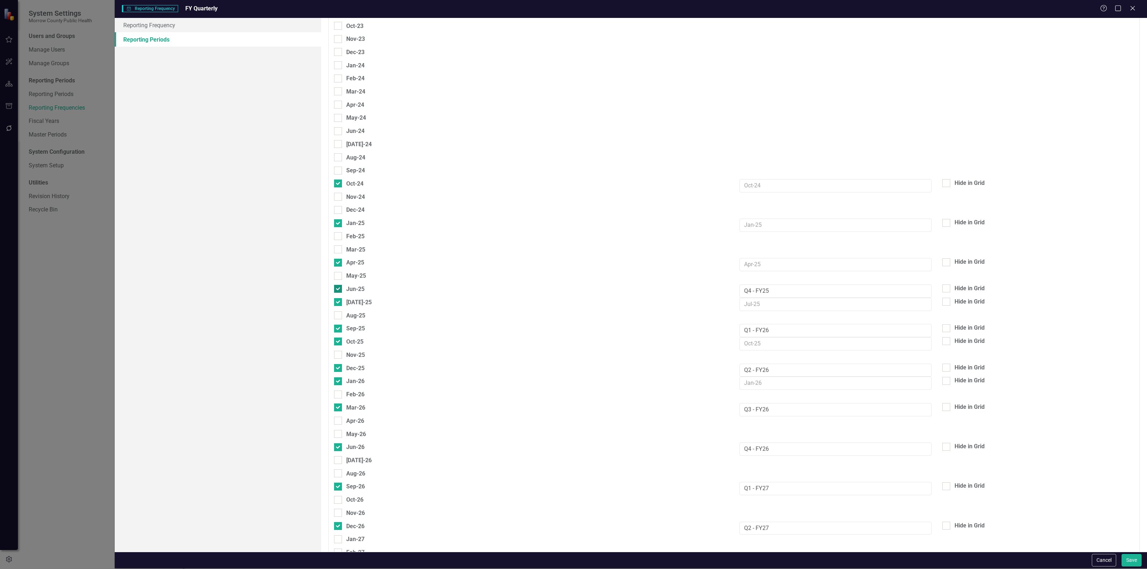
checkbox input "false"
click at [337, 324] on input "Sep-25" at bounding box center [336, 326] width 5 height 5
checkbox input "false"
click at [337, 364] on input "Dec-25" at bounding box center [336, 366] width 5 height 5
checkbox input "false"
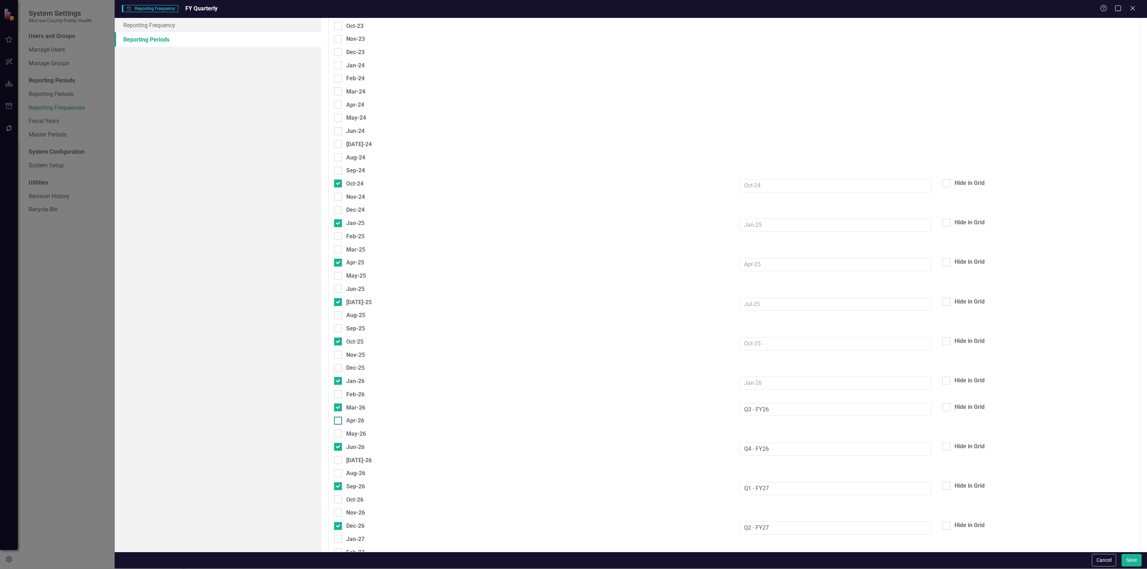
click at [338, 417] on input "Apr-26" at bounding box center [336, 419] width 5 height 5
checkbox input "true"
click at [336, 403] on div at bounding box center [338, 407] width 8 height 8
click at [336, 403] on input "Mar-26" at bounding box center [336, 405] width 5 height 5
checkbox input "false"
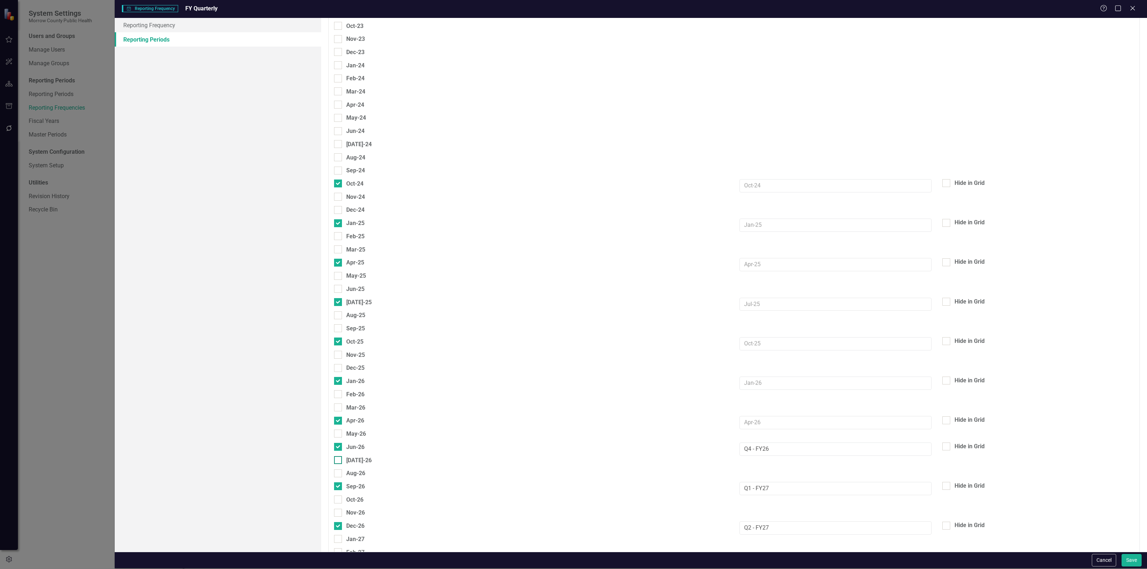
click at [337, 456] on input "Jul-26" at bounding box center [336, 458] width 5 height 5
checkbox input "true"
click at [339, 443] on input "Jun-26" at bounding box center [336, 445] width 5 height 5
checkbox input "false"
click at [339, 496] on div at bounding box center [338, 500] width 8 height 8
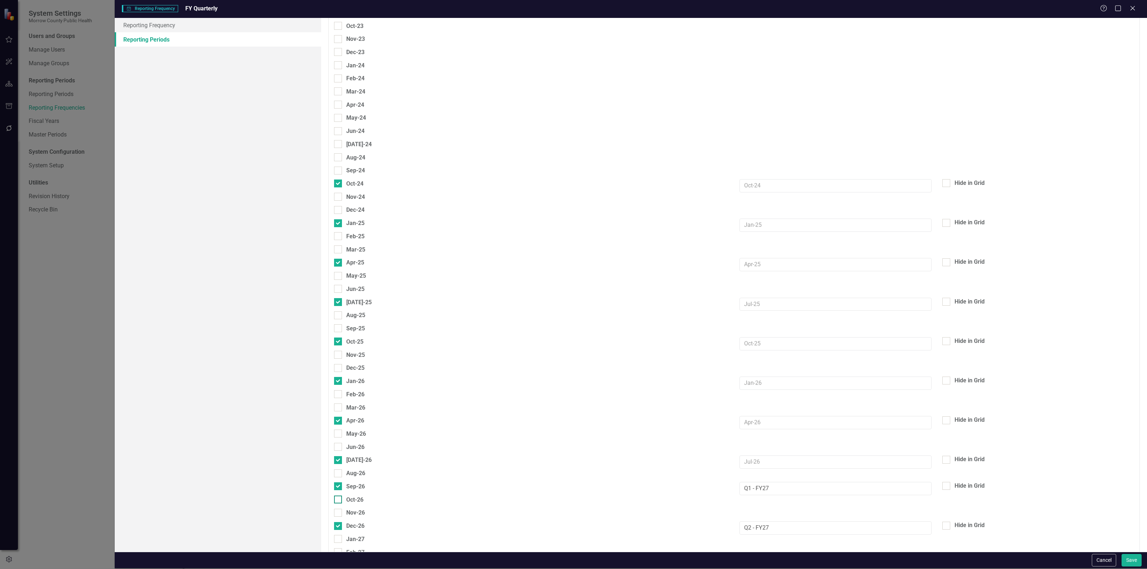
click at [339, 496] on input "Oct-26" at bounding box center [336, 498] width 5 height 5
checkbox input "true"
click at [339, 482] on div at bounding box center [338, 486] width 8 height 8
click at [339, 482] on input "Sep-26" at bounding box center [336, 484] width 5 height 5
checkbox input "false"
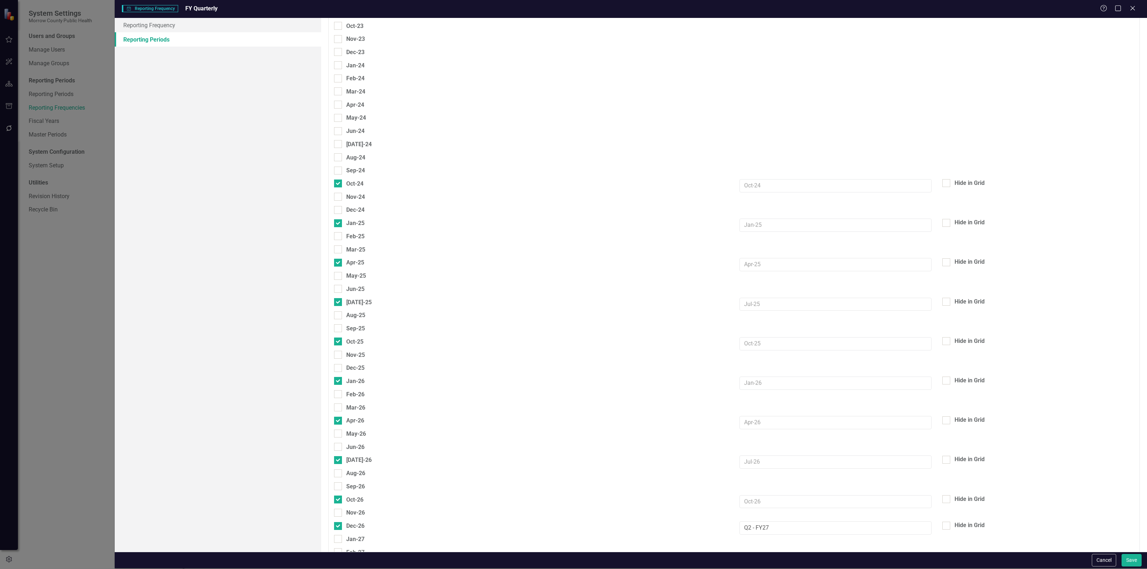
drag, startPoint x: 331, startPoint y: 508, endPoint x: 332, endPoint y: 516, distance: 8.3
drag, startPoint x: 332, startPoint y: 517, endPoint x: 316, endPoint y: 525, distance: 18.0
click at [316, 525] on div "Reporting Frequency Reporting Periods" at bounding box center [218, 285] width 206 height 534
click at [339, 535] on div at bounding box center [338, 539] width 8 height 8
click at [339, 535] on input "Jan-27" at bounding box center [336, 537] width 5 height 5
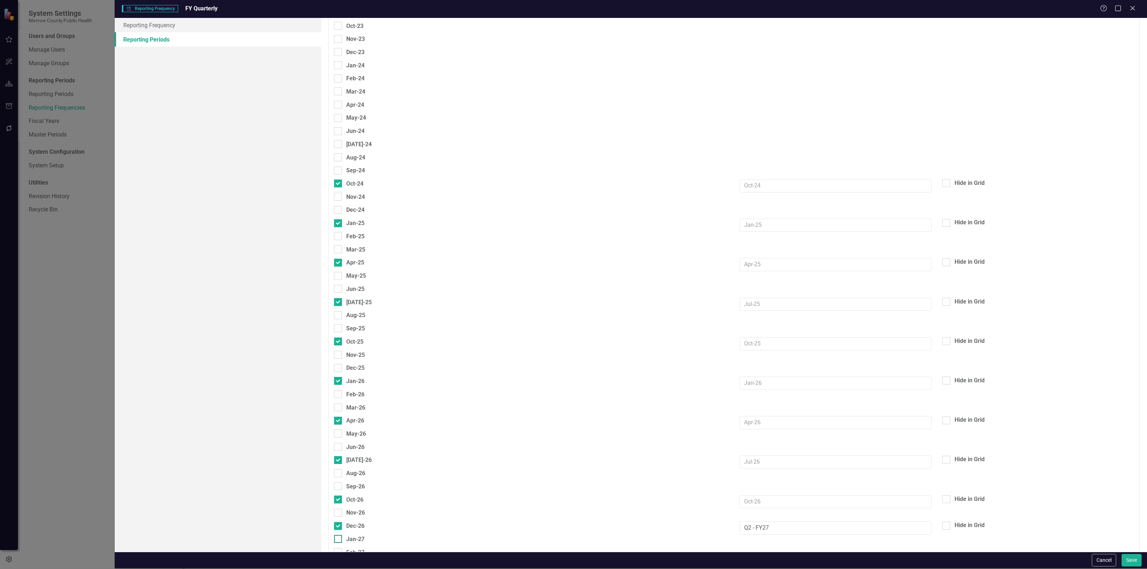
checkbox input "true"
drag, startPoint x: 339, startPoint y: 520, endPoint x: 339, endPoint y: 516, distance: 3.9
click at [339, 522] on div at bounding box center [338, 526] width 8 height 8
click at [339, 522] on input "Dec-26" at bounding box center [336, 524] width 5 height 5
checkbox input "false"
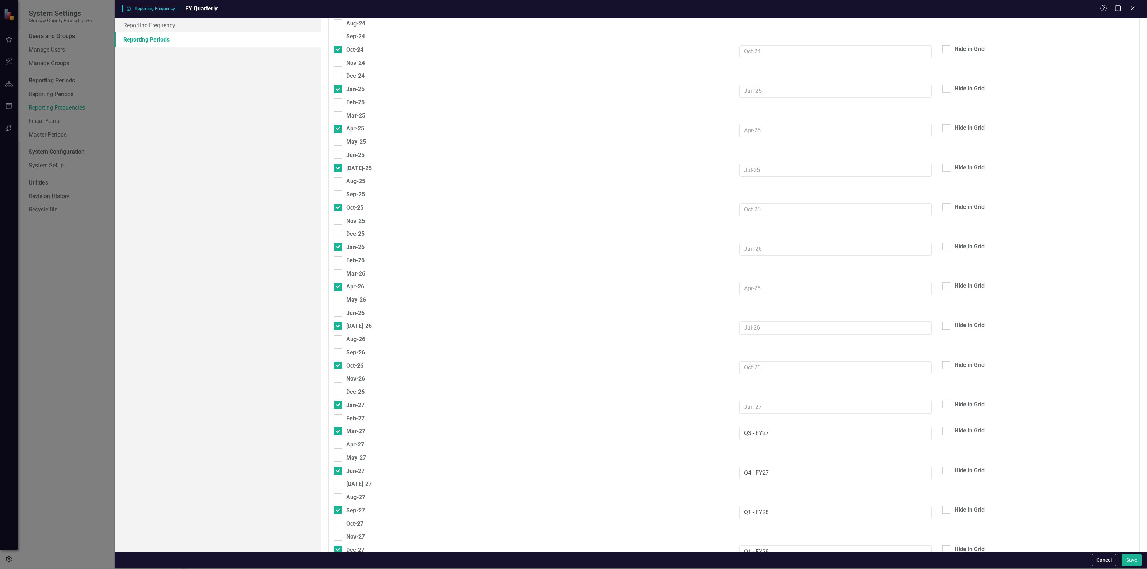
scroll to position [1074, 0]
click at [337, 440] on input "Apr-27" at bounding box center [336, 442] width 5 height 5
checkbox input "true"
click at [338, 427] on input "Mar-27" at bounding box center [336, 429] width 5 height 5
checkbox input "false"
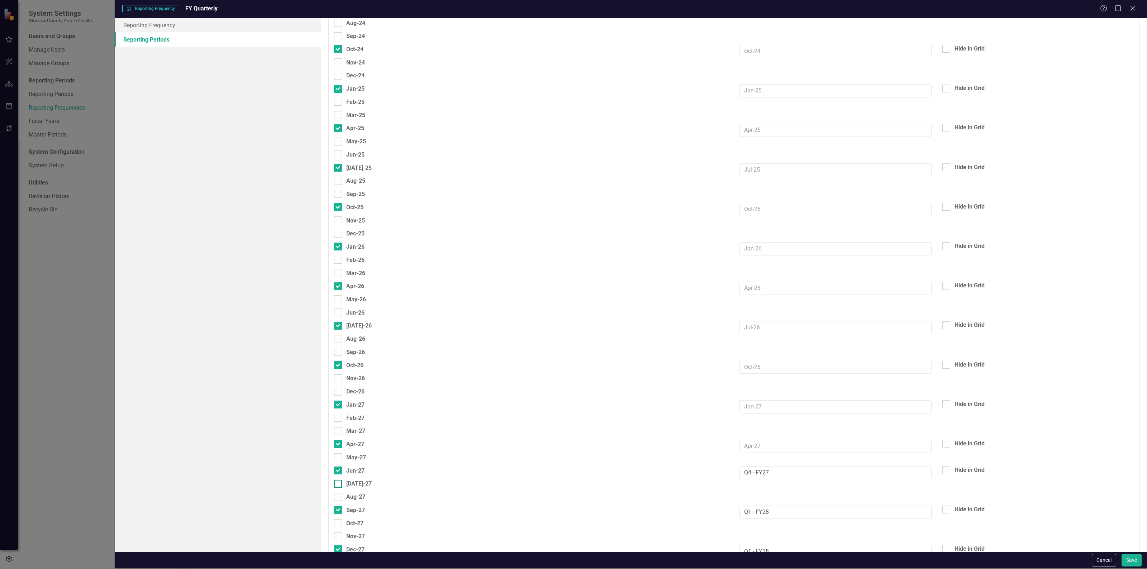
click at [337, 480] on div at bounding box center [338, 484] width 8 height 8
click at [337, 480] on input "Jul-27" at bounding box center [336, 482] width 5 height 5
checkbox input "true"
click at [339, 457] on div "May-27" at bounding box center [531, 459] width 405 height 13
click at [335, 519] on div at bounding box center [338, 523] width 8 height 8
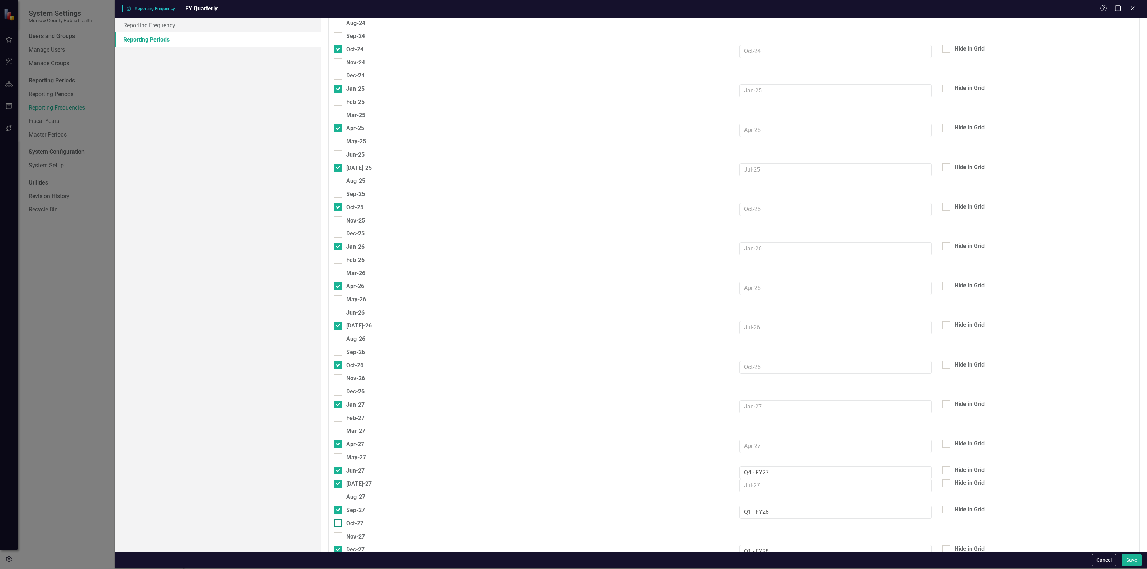
click at [335, 519] on input "Oct-27" at bounding box center [336, 521] width 5 height 5
checkbox input "true"
click at [339, 506] on div at bounding box center [338, 510] width 8 height 8
click at [339, 506] on input "Sep-27" at bounding box center [336, 508] width 5 height 5
checkbox input "false"
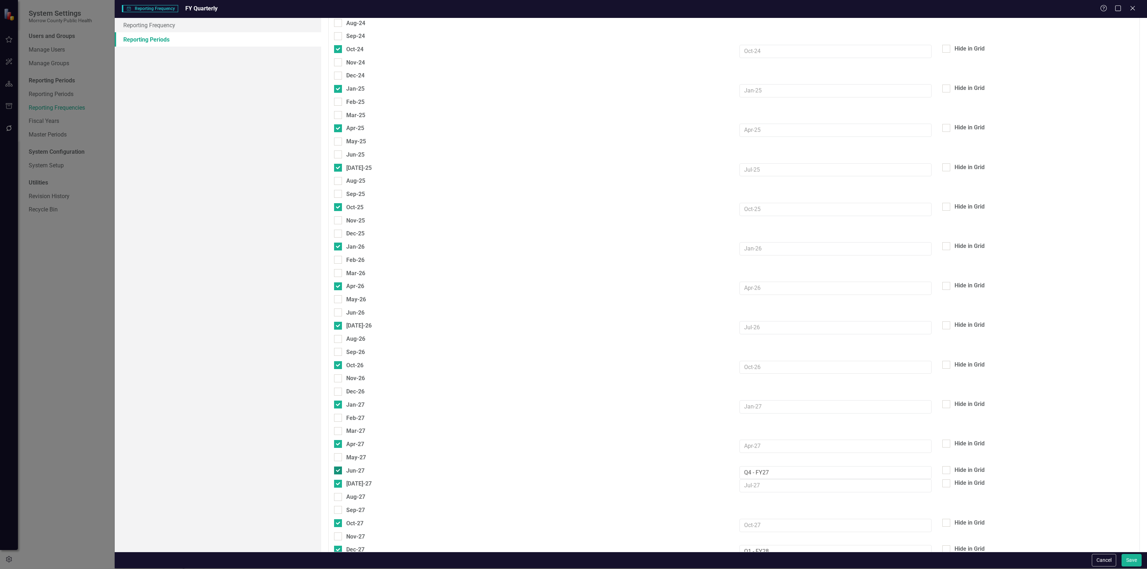
click at [338, 467] on input "Jun-27" at bounding box center [336, 469] width 5 height 5
checkbox input "false"
click at [335, 540] on input "Dec-27" at bounding box center [336, 542] width 5 height 5
checkbox input "false"
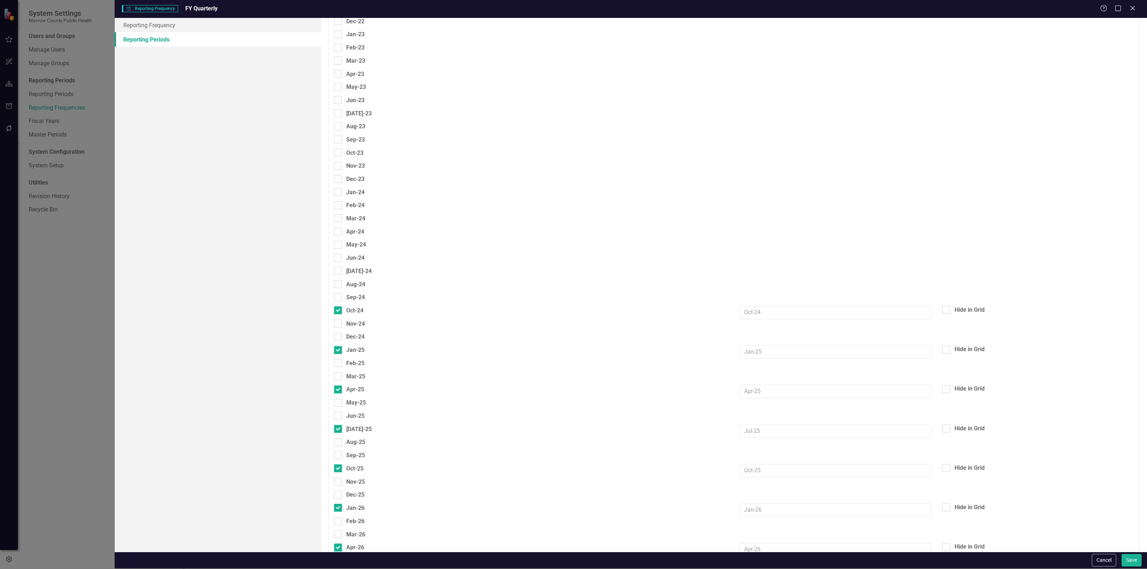
scroll to position [812, 0]
click at [350, 293] on div "Sep-24" at bounding box center [355, 297] width 19 height 9
click at [339, 294] on input "Sep-24" at bounding box center [336, 296] width 5 height 5
checkbox input "true"
click at [340, 334] on div at bounding box center [338, 337] width 8 height 8
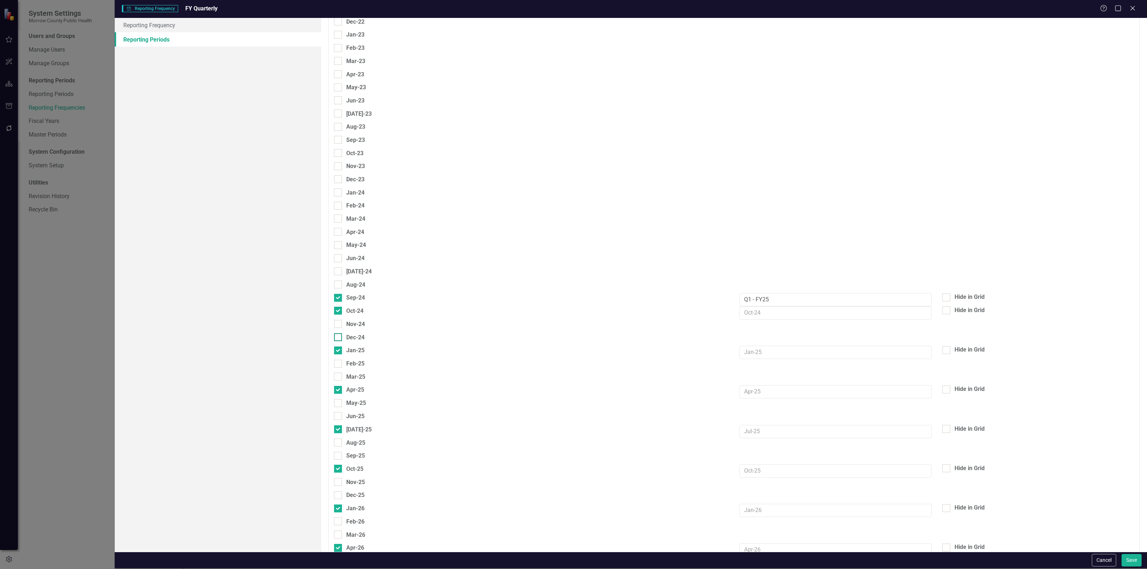
click at [339, 334] on input "Dec-24" at bounding box center [336, 335] width 5 height 5
checkbox input "true"
click at [340, 373] on div at bounding box center [338, 377] width 8 height 8
click at [339, 373] on input "Mar-25" at bounding box center [336, 375] width 5 height 5
checkbox input "true"
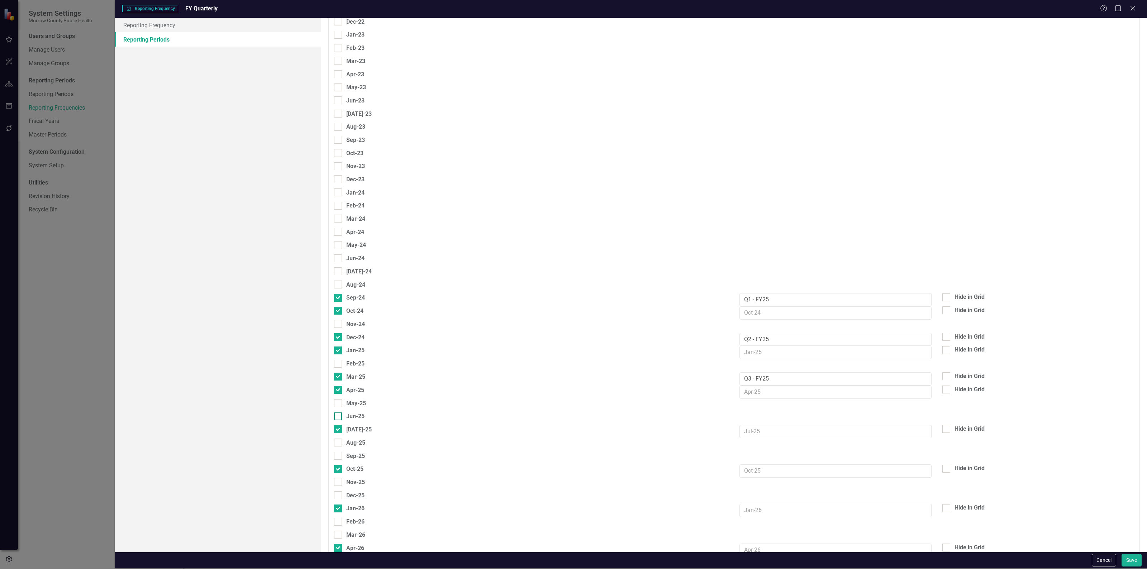
click at [340, 412] on div at bounding box center [338, 416] width 8 height 8
click at [339, 412] on input "Jun-25" at bounding box center [336, 414] width 5 height 5
checkbox input "true"
click at [340, 452] on div at bounding box center [338, 456] width 8 height 8
click at [339, 452] on input "Sep-25" at bounding box center [336, 454] width 5 height 5
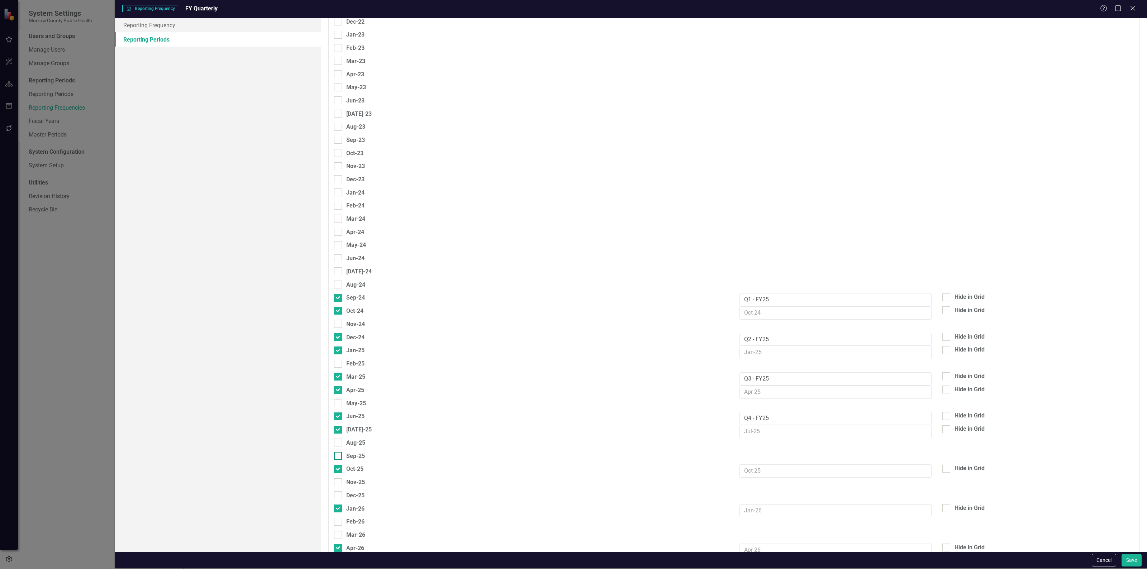
checkbox input "true"
click at [341, 491] on div at bounding box center [338, 495] width 8 height 8
click at [339, 491] on input "Dec-25" at bounding box center [336, 493] width 5 height 5
checkbox input "true"
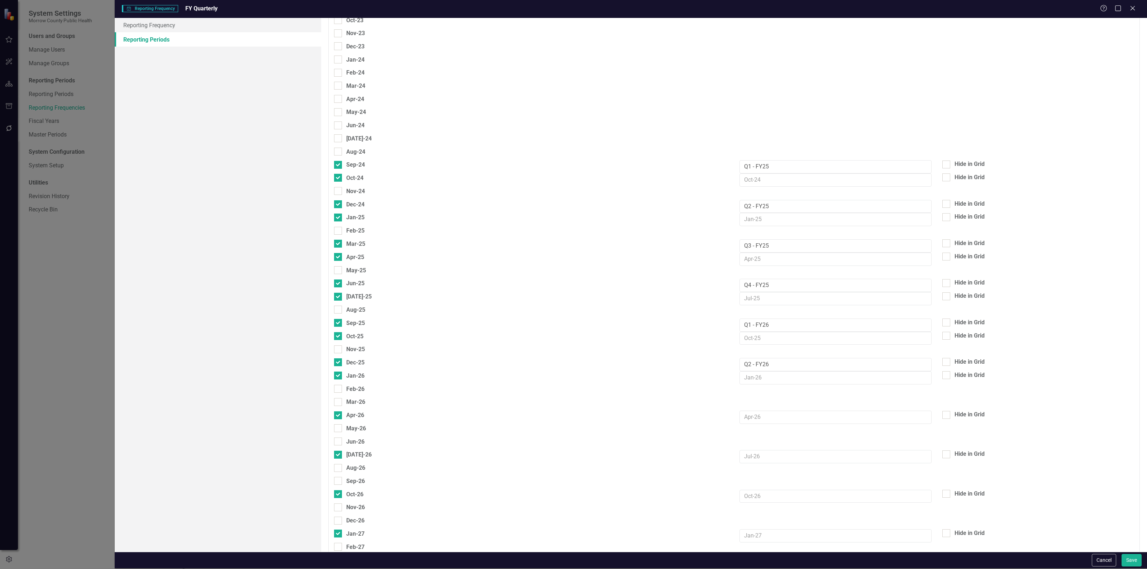
scroll to position [946, 0]
click at [335, 397] on div at bounding box center [338, 401] width 8 height 8
click at [335, 397] on input "Mar-26" at bounding box center [336, 399] width 5 height 5
checkbox input "true"
click at [342, 439] on div "Jun-26" at bounding box center [349, 440] width 30 height 9
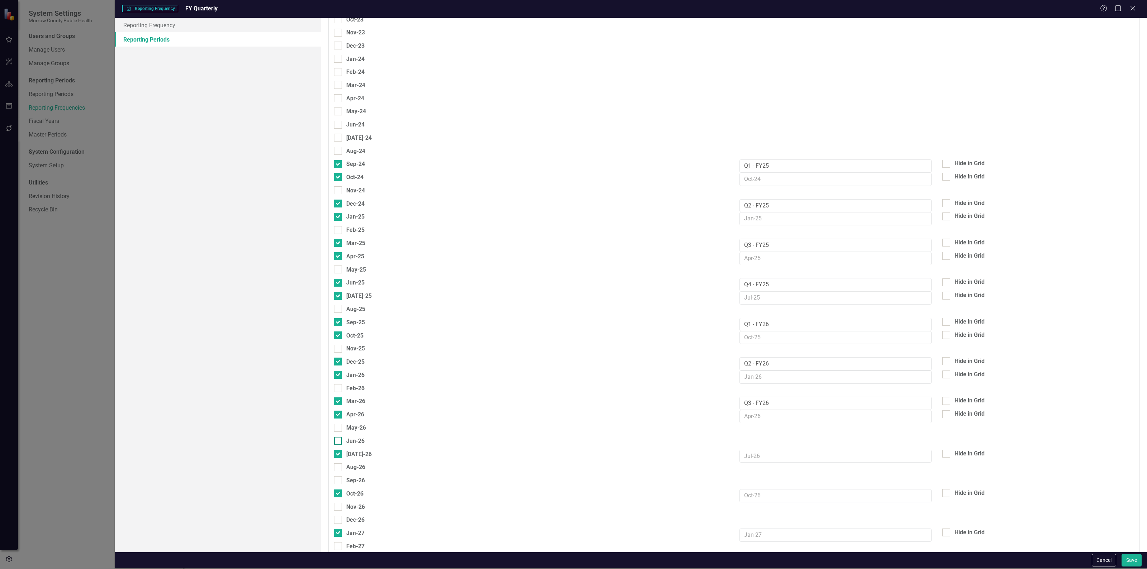
click at [339, 439] on input "Jun-26" at bounding box center [336, 439] width 5 height 5
checkbox input "true"
click at [338, 477] on input "Sep-26" at bounding box center [336, 479] width 5 height 5
checkbox input "true"
click at [339, 516] on div at bounding box center [338, 520] width 8 height 8
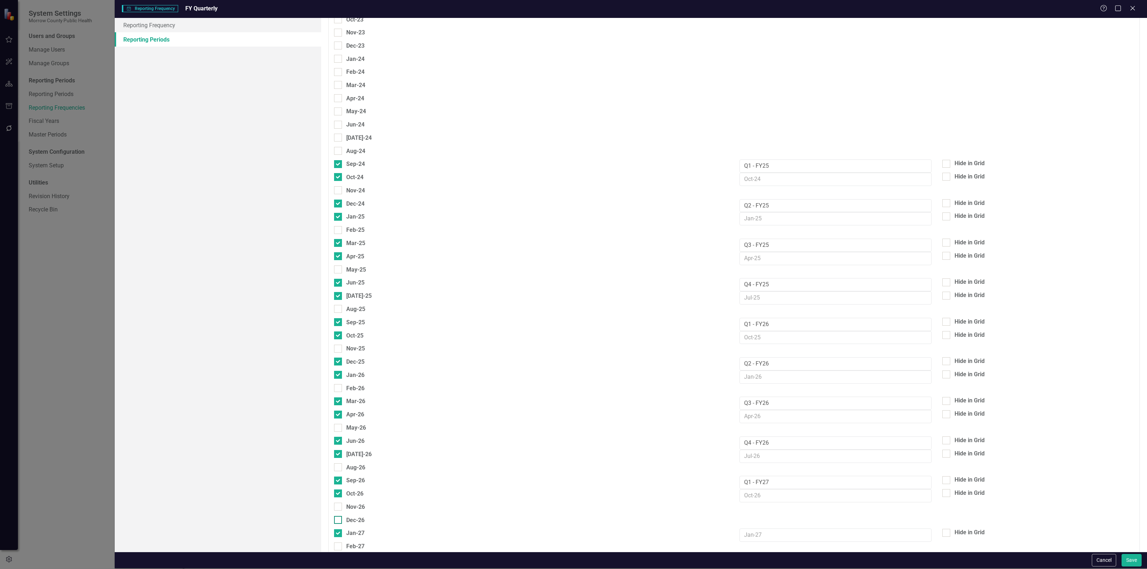
click at [339, 516] on input "Dec-26" at bounding box center [336, 518] width 5 height 5
checkbox input "true"
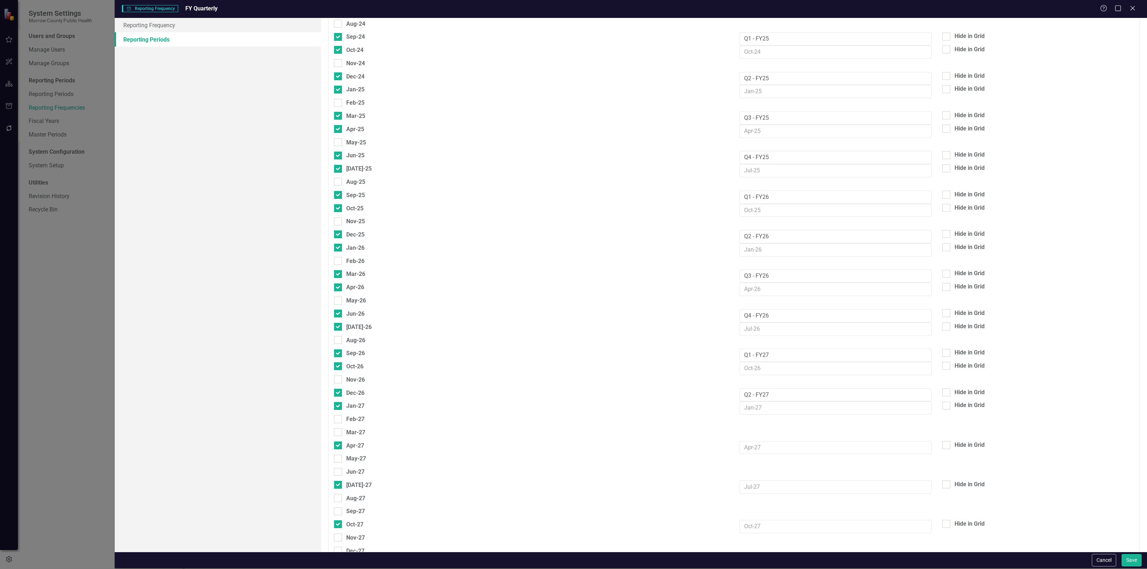
scroll to position [1082, 0]
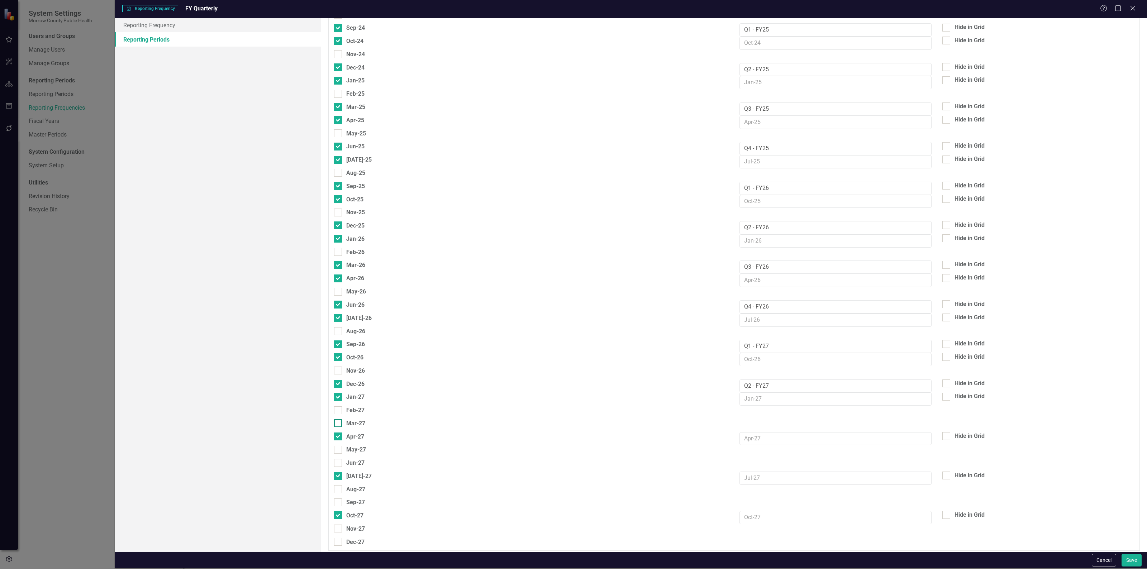
click at [339, 420] on input "Mar-27" at bounding box center [336, 421] width 5 height 5
checkbox input "true"
click at [339, 459] on div at bounding box center [338, 463] width 8 height 8
click at [339, 459] on input "Jun-27" at bounding box center [336, 461] width 5 height 5
checkbox input "true"
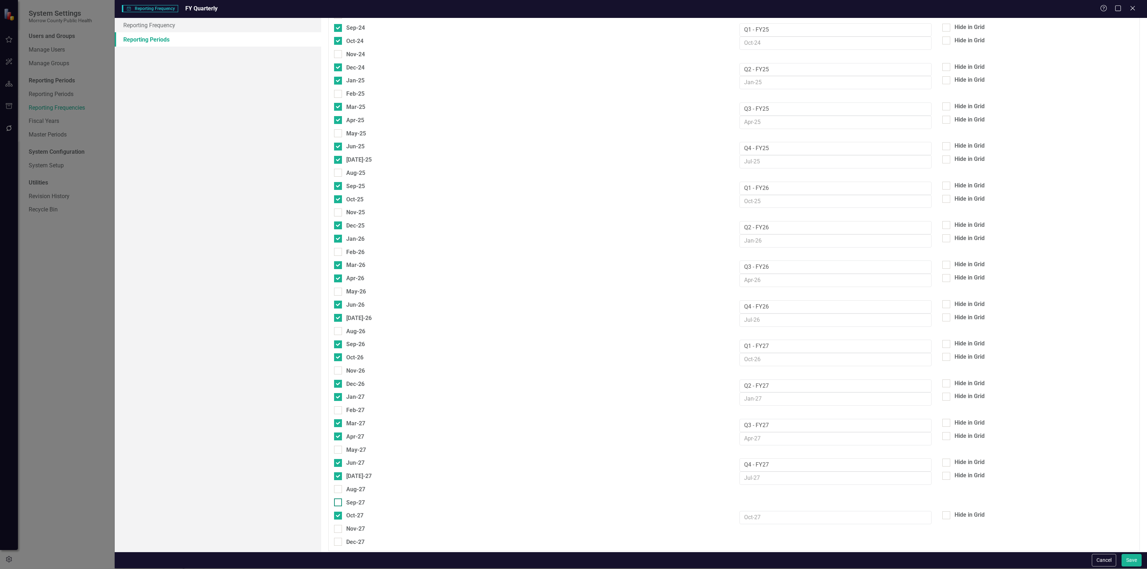
click at [338, 499] on input "Sep-27" at bounding box center [336, 500] width 5 height 5
checkbox input "true"
click at [337, 538] on input "Dec-27" at bounding box center [336, 540] width 5 height 5
checkbox input "true"
click at [339, 512] on div at bounding box center [338, 516] width 8 height 8
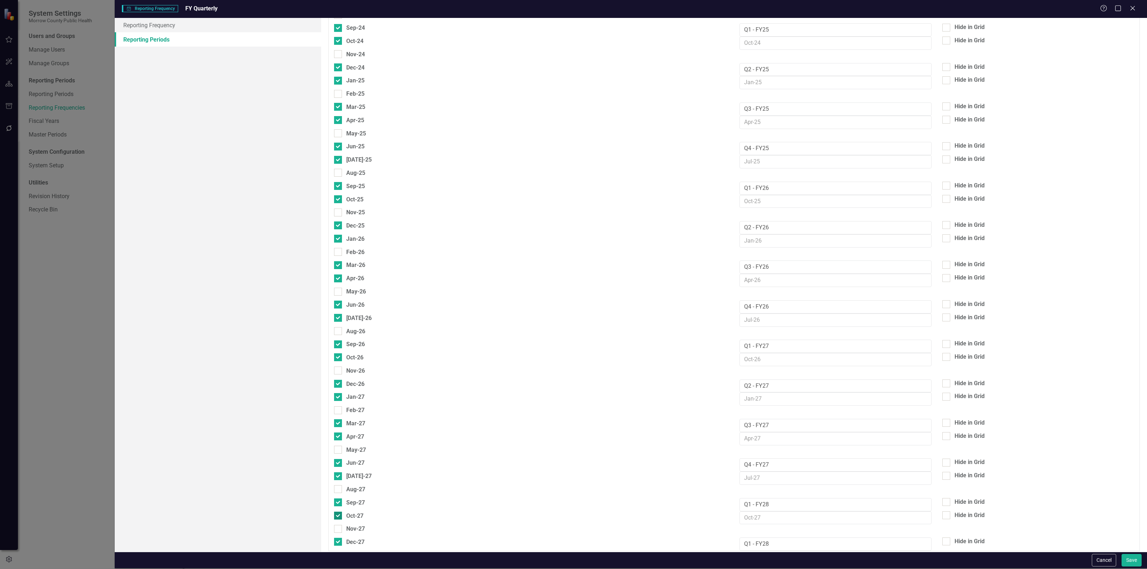
click at [339, 512] on input "Oct-27" at bounding box center [336, 514] width 5 height 5
checkbox input "false"
click at [337, 472] on input "Jul-27" at bounding box center [336, 474] width 5 height 5
checkbox input "false"
click at [340, 433] on div at bounding box center [338, 437] width 8 height 8
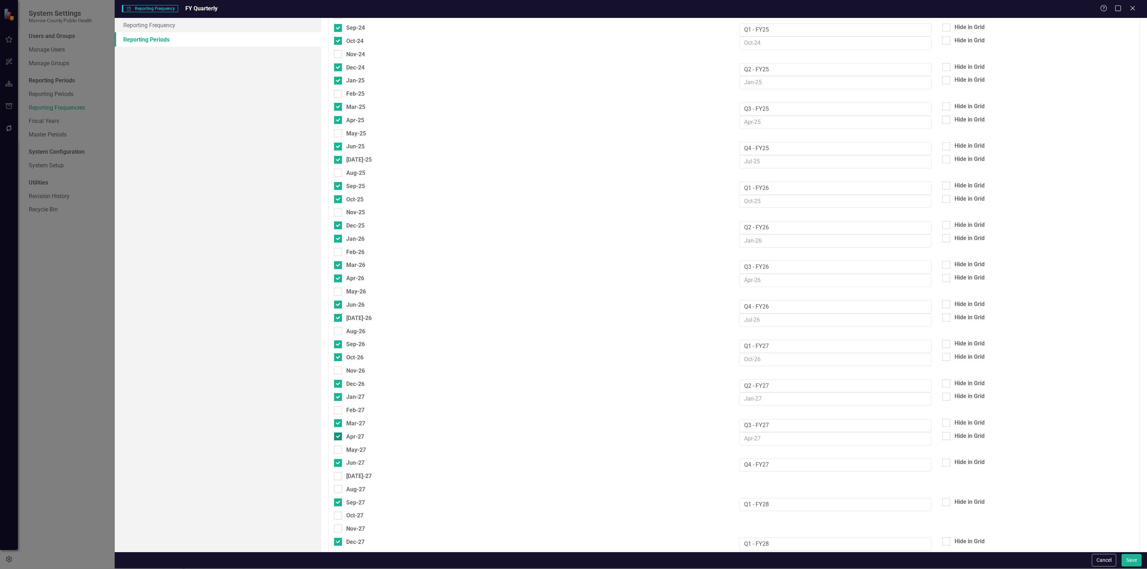
click at [339, 433] on input "Apr-27" at bounding box center [336, 435] width 5 height 5
checkbox input "false"
click at [339, 393] on div at bounding box center [338, 397] width 8 height 8
click at [339, 393] on input "Jan-27" at bounding box center [336, 395] width 5 height 5
checkbox input "false"
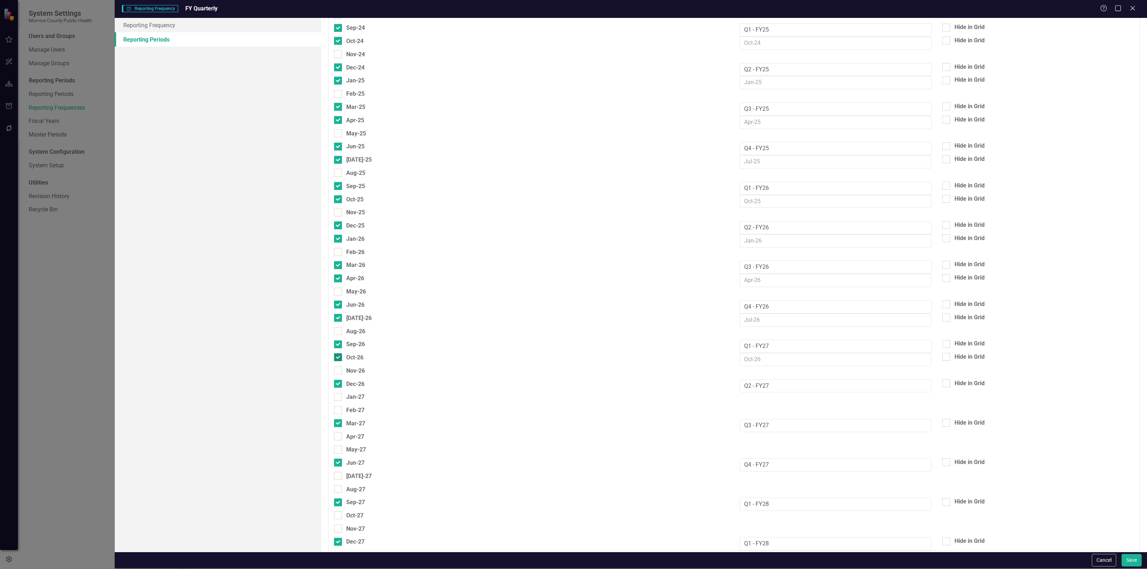
click at [335, 354] on div at bounding box center [338, 357] width 8 height 8
click at [335, 354] on input "Oct-26" at bounding box center [336, 355] width 5 height 5
checkbox input "false"
drag, startPoint x: 335, startPoint y: 320, endPoint x: 335, endPoint y: 316, distance: 4.0
click at [335, 319] on div "Jul-26" at bounding box center [531, 320] width 405 height 13
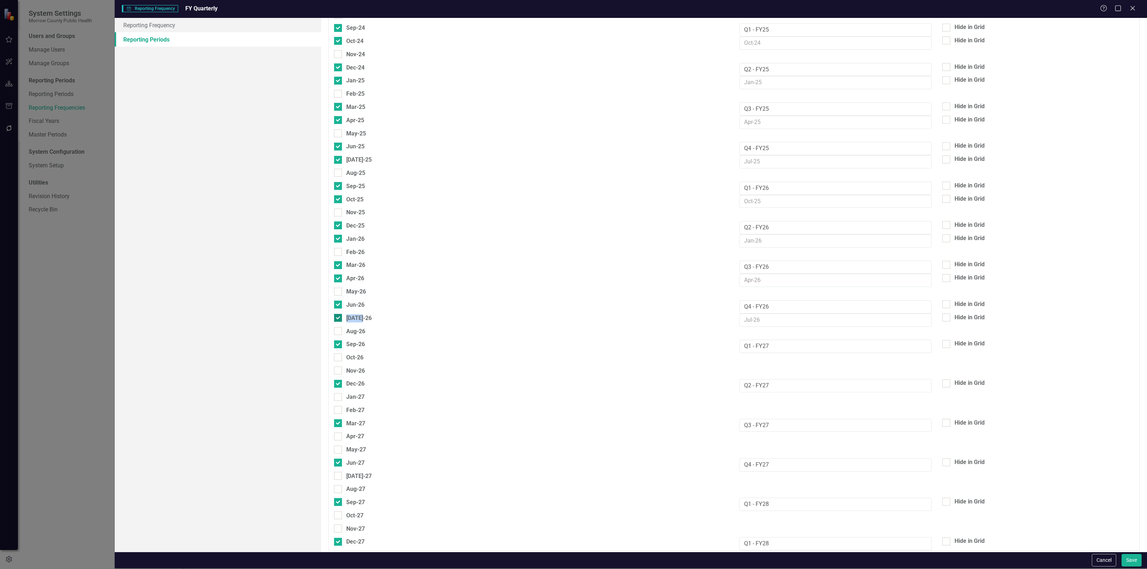
click at [335, 314] on div at bounding box center [338, 318] width 8 height 8
click at [335, 314] on input "Jul-26" at bounding box center [336, 316] width 5 height 5
checkbox input "false"
click at [337, 275] on div at bounding box center [338, 279] width 8 height 8
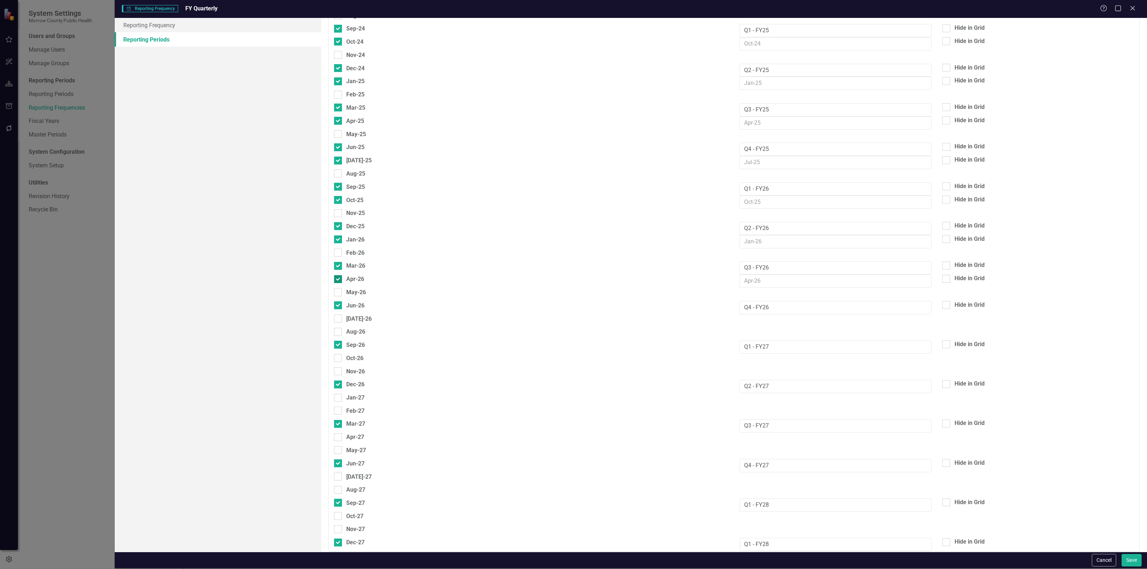
click at [337, 275] on input "Apr-26" at bounding box center [336, 277] width 5 height 5
checkbox input "false"
click at [339, 236] on div at bounding box center [338, 240] width 8 height 8
click at [339, 236] on input "Jan-26" at bounding box center [336, 238] width 5 height 5
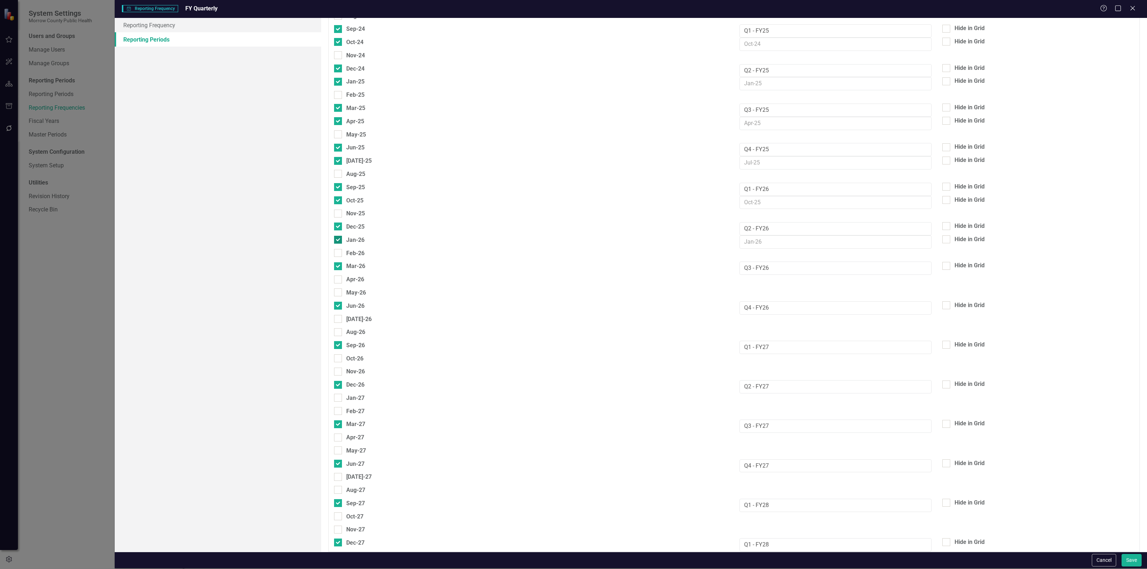
checkbox input "false"
click at [339, 196] on div at bounding box center [338, 200] width 8 height 8
click at [339, 196] on input "Oct-25" at bounding box center [336, 198] width 5 height 5
checkbox input "false"
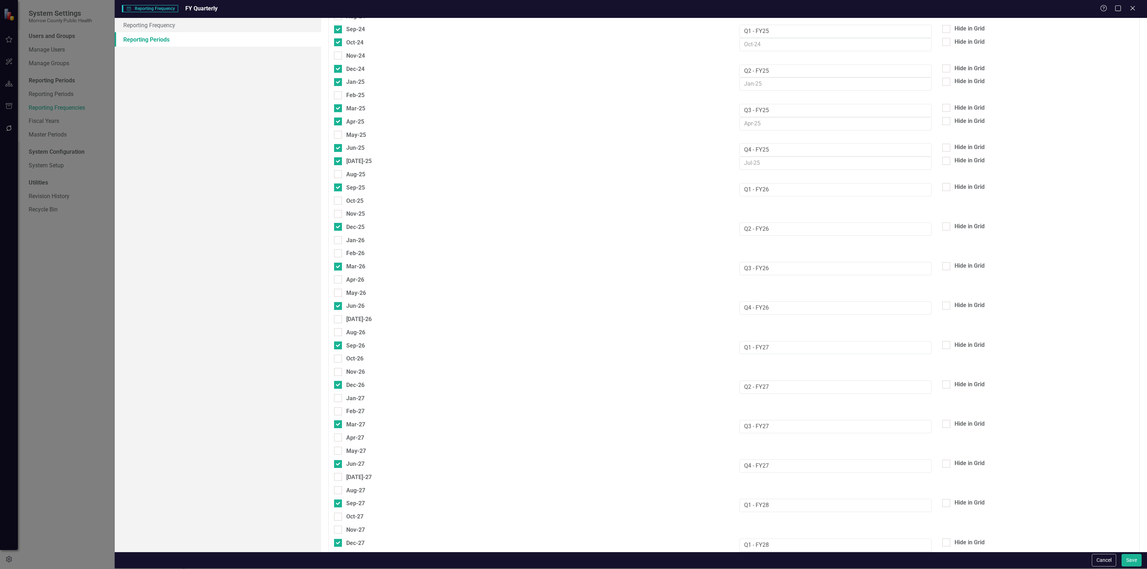
click at [332, 157] on div "Jul-25" at bounding box center [531, 163] width 405 height 13
click at [339, 157] on div at bounding box center [338, 161] width 8 height 8
click at [339, 157] on input "Jul-25" at bounding box center [336, 159] width 5 height 5
checkbox input "false"
click at [341, 118] on div at bounding box center [338, 122] width 8 height 8
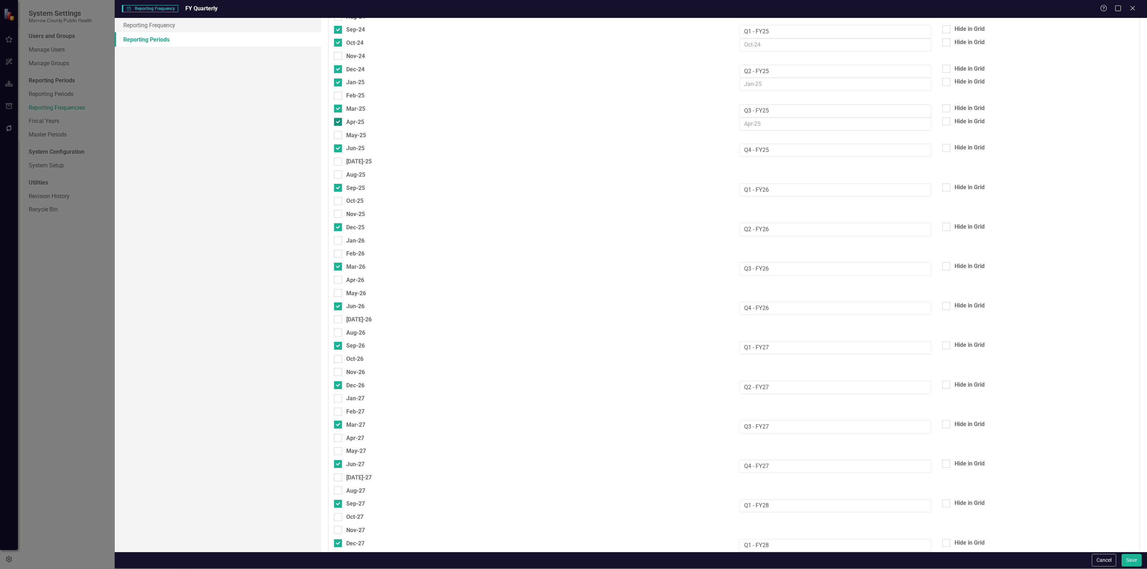
click at [339, 118] on input "Apr-25" at bounding box center [336, 120] width 5 height 5
checkbox input "false"
click at [336, 79] on input "Jan-25" at bounding box center [336, 81] width 5 height 5
checkbox input "false"
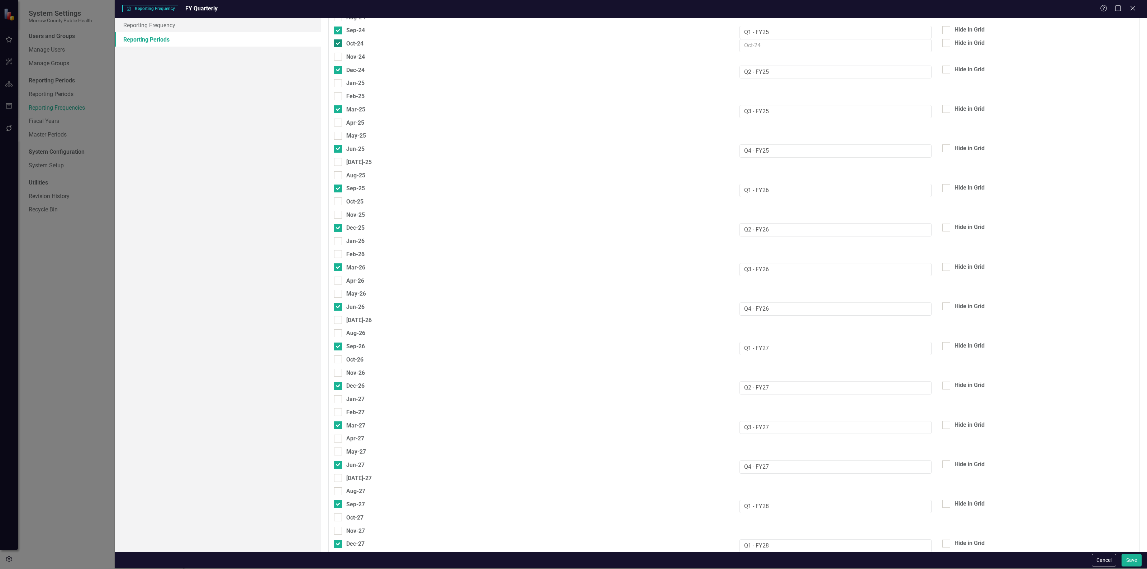
click at [340, 39] on div at bounding box center [338, 43] width 8 height 8
click at [339, 39] on input "Oct-24" at bounding box center [336, 41] width 5 height 5
checkbox input "false"
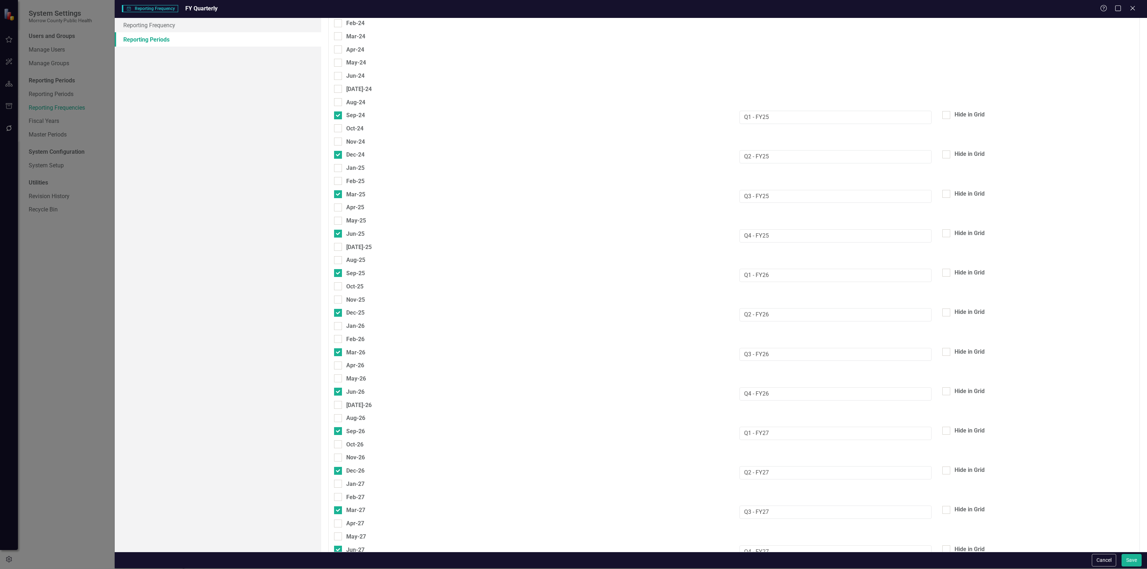
scroll to position [1079, 0]
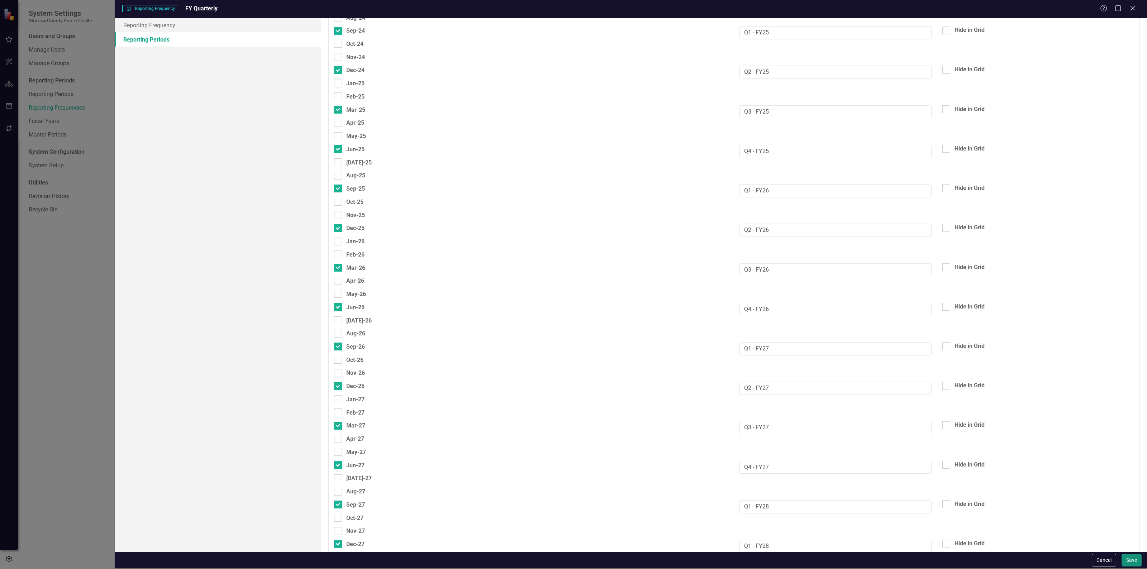
click at [1130, 557] on button "Save" at bounding box center [1131, 560] width 20 height 13
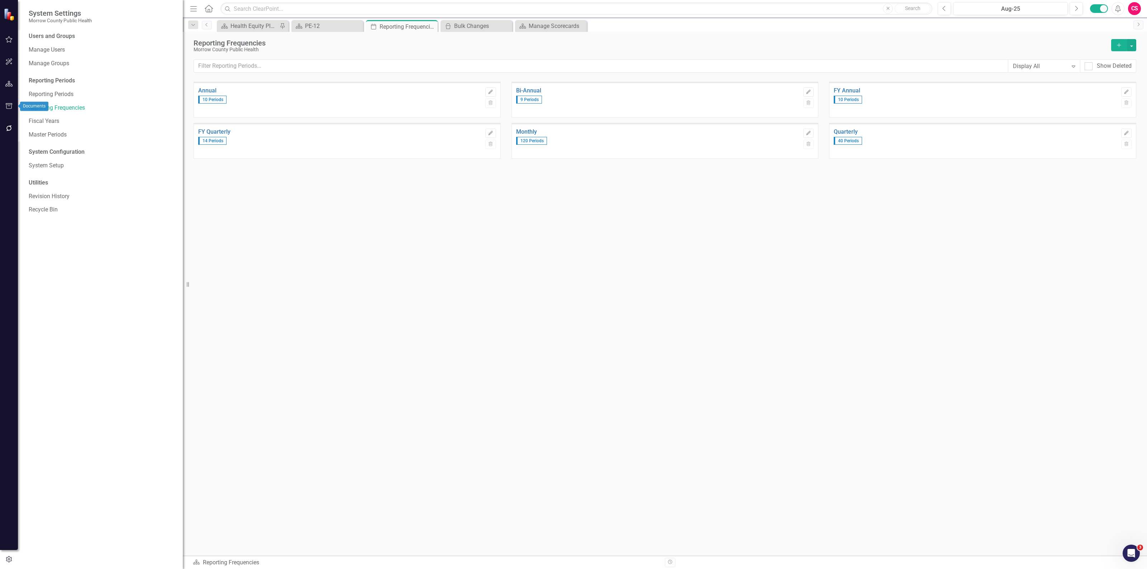
click at [8, 85] on icon "button" at bounding box center [9, 84] width 8 height 6
click at [7, 128] on icon "button" at bounding box center [9, 128] width 8 height 6
click at [55, 227] on link "Bulk Changes" at bounding box center [102, 225] width 147 height 8
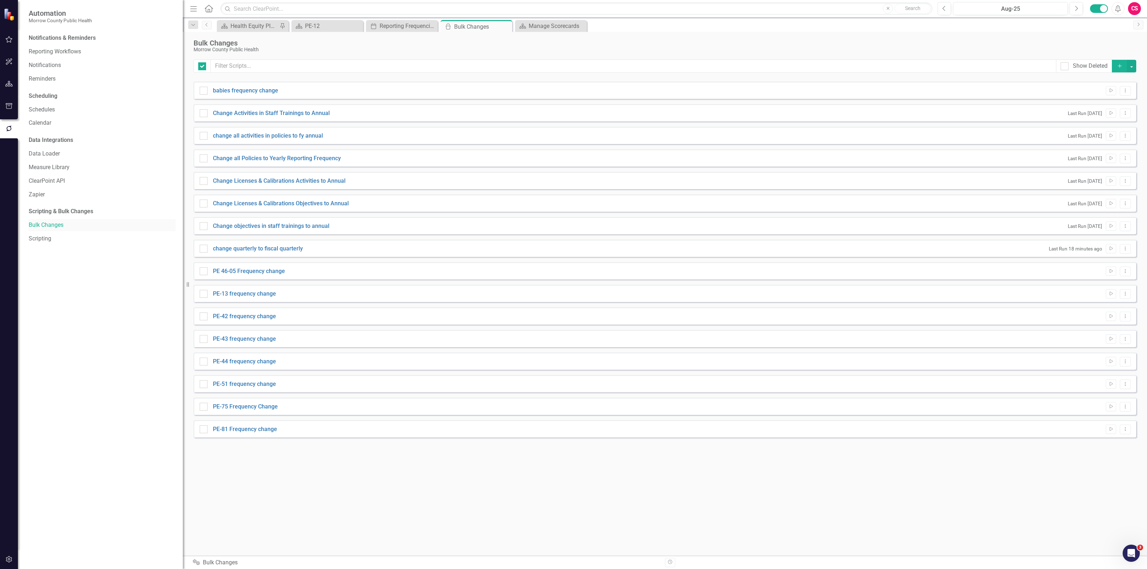
checkbox input "false"
click at [1111, 268] on button "Run Script" at bounding box center [1110, 271] width 10 height 9
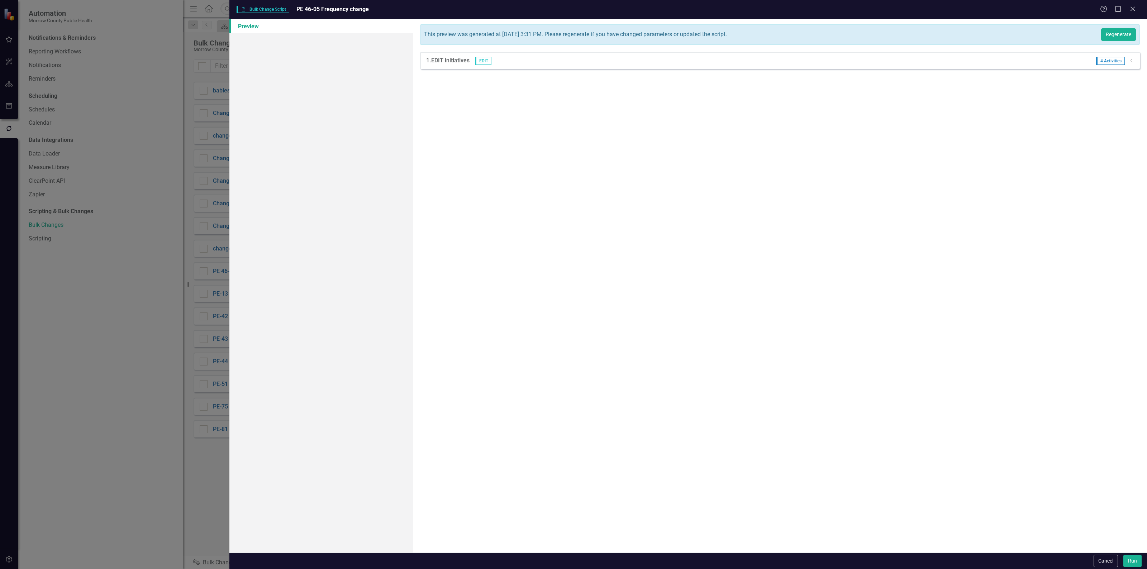
click at [1129, 59] on icon "Dropdown" at bounding box center [1131, 60] width 5 height 4
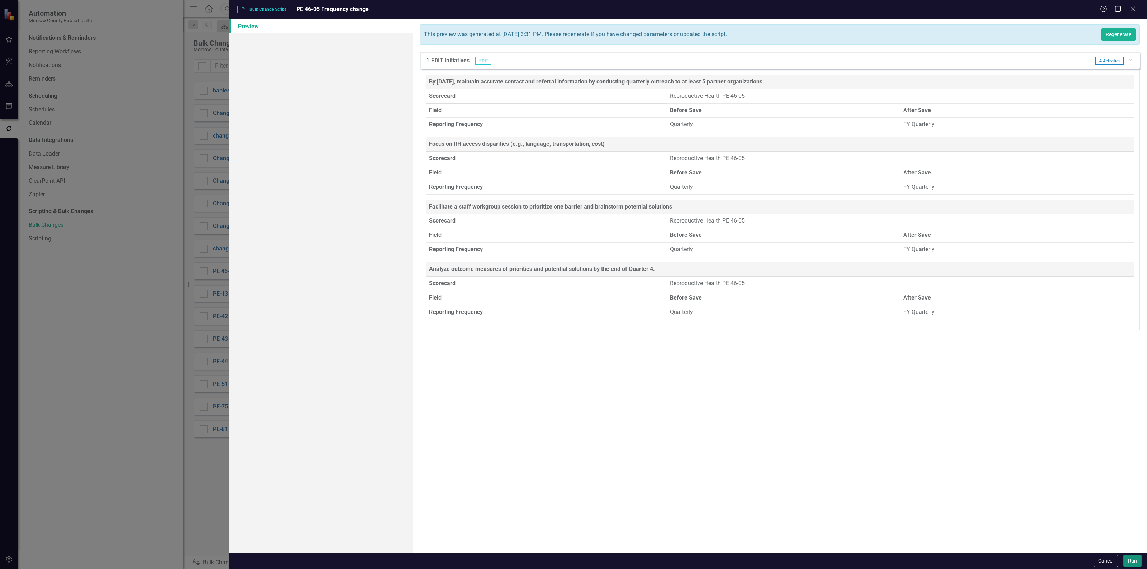
click at [1129, 563] on button "Run" at bounding box center [1132, 561] width 18 height 13
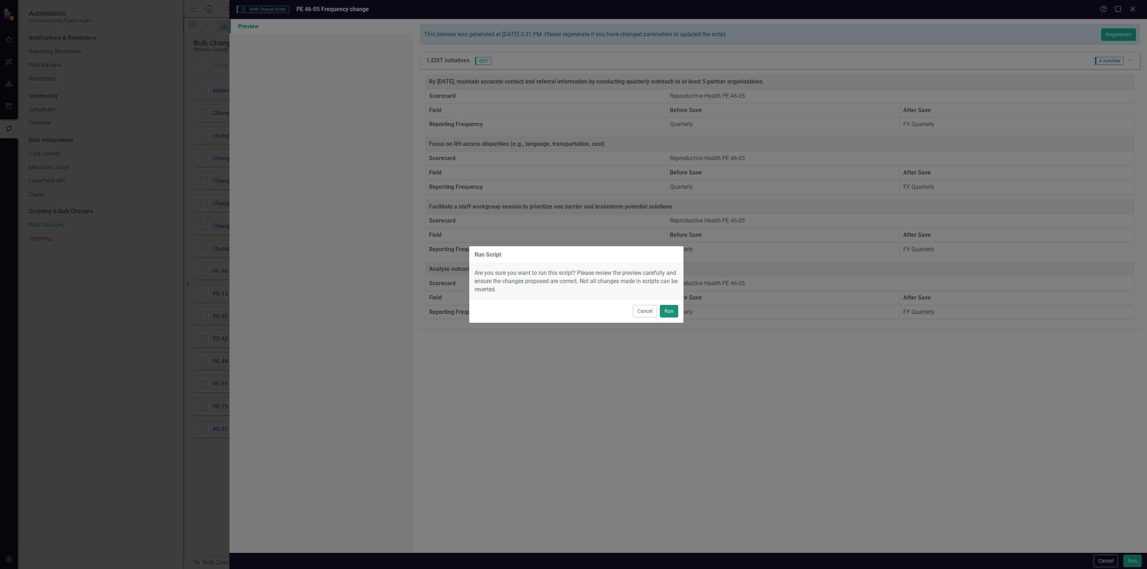
click at [665, 305] on button "Run" at bounding box center [669, 311] width 18 height 13
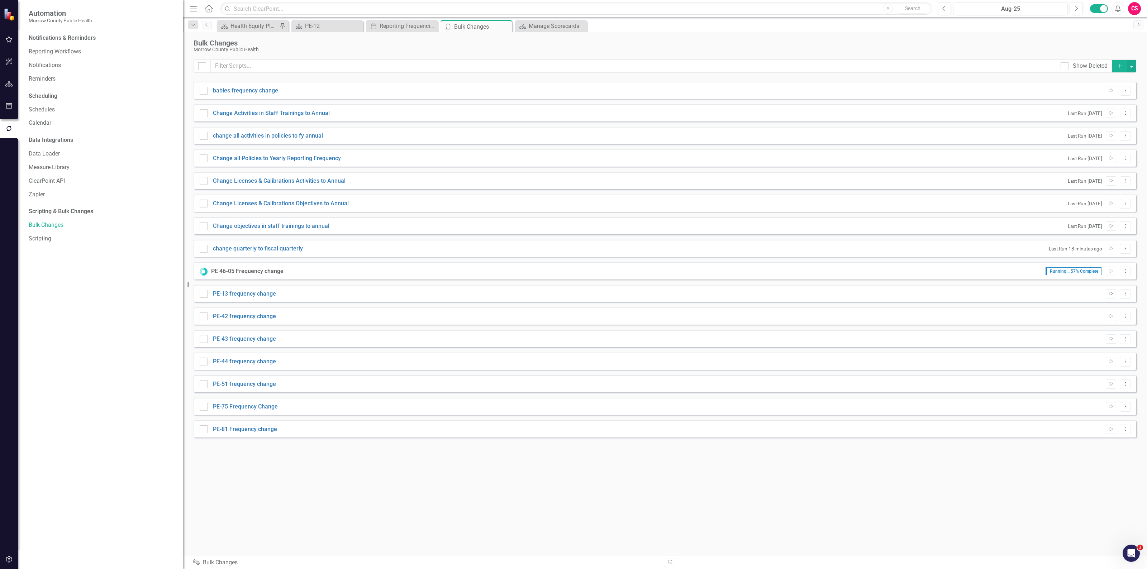
click at [1108, 293] on icon "Run Script" at bounding box center [1110, 294] width 5 height 4
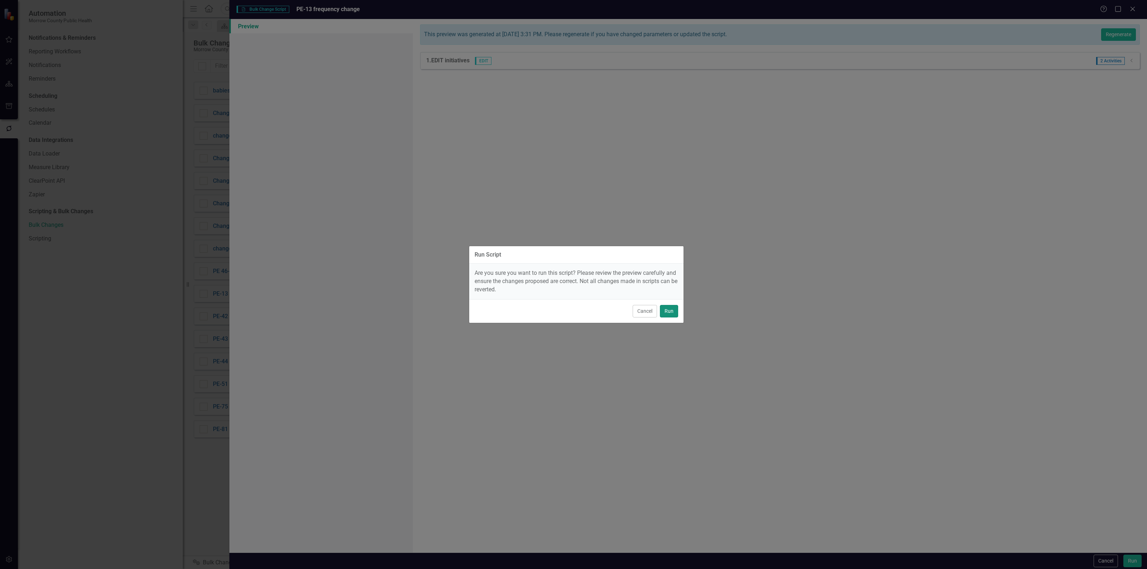
click at [676, 311] on button "Run" at bounding box center [669, 311] width 18 height 13
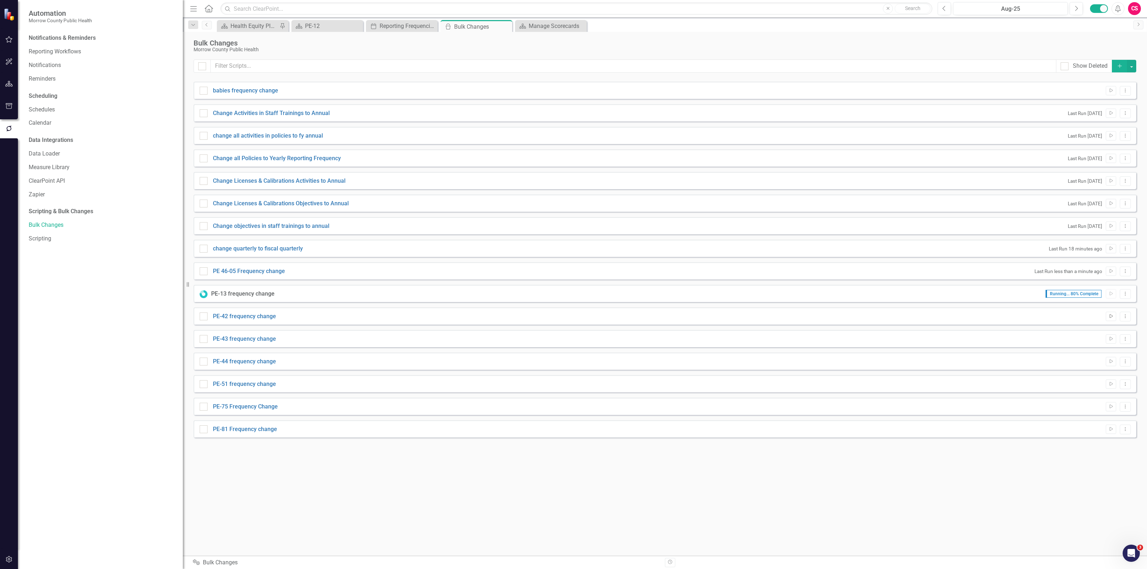
click at [1108, 319] on button "Run Script" at bounding box center [1110, 316] width 10 height 9
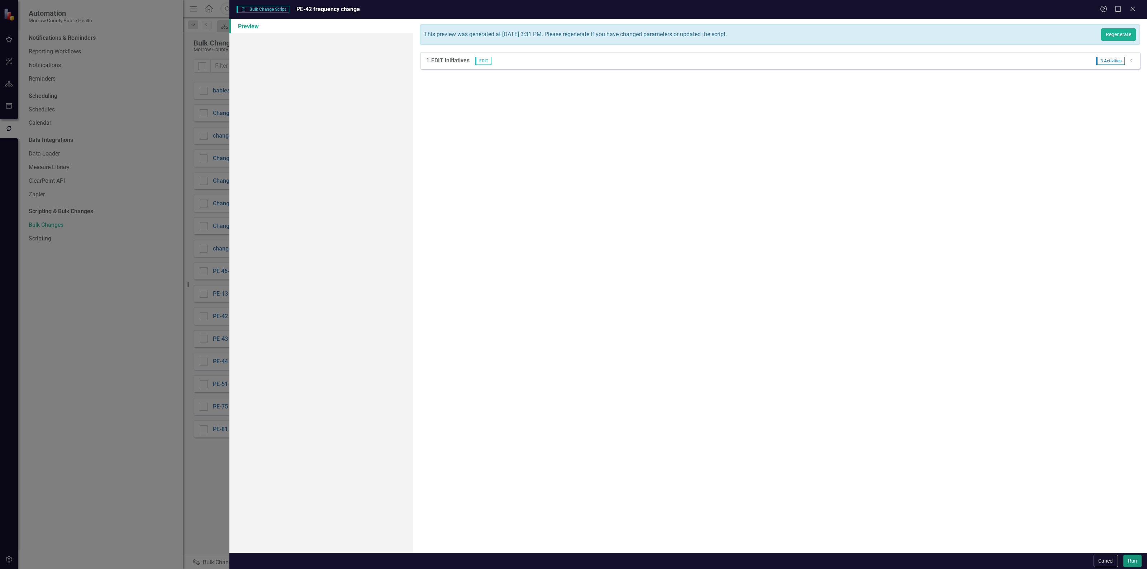
click at [1129, 563] on button "Run" at bounding box center [1132, 561] width 18 height 13
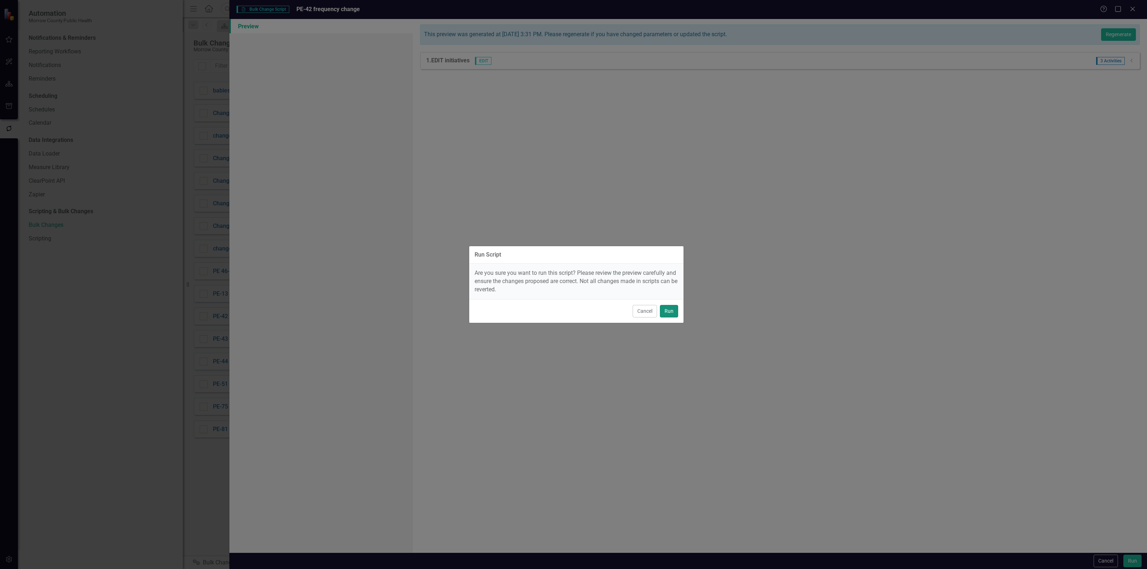
click at [672, 312] on button "Run" at bounding box center [669, 311] width 18 height 13
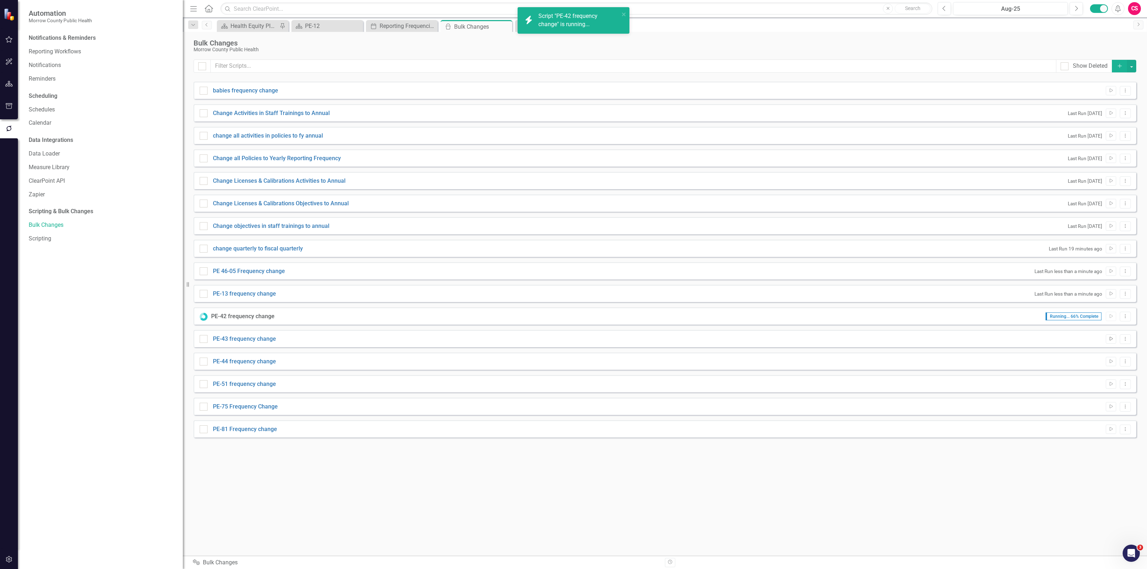
click at [1109, 338] on icon "Run Script" at bounding box center [1110, 339] width 5 height 4
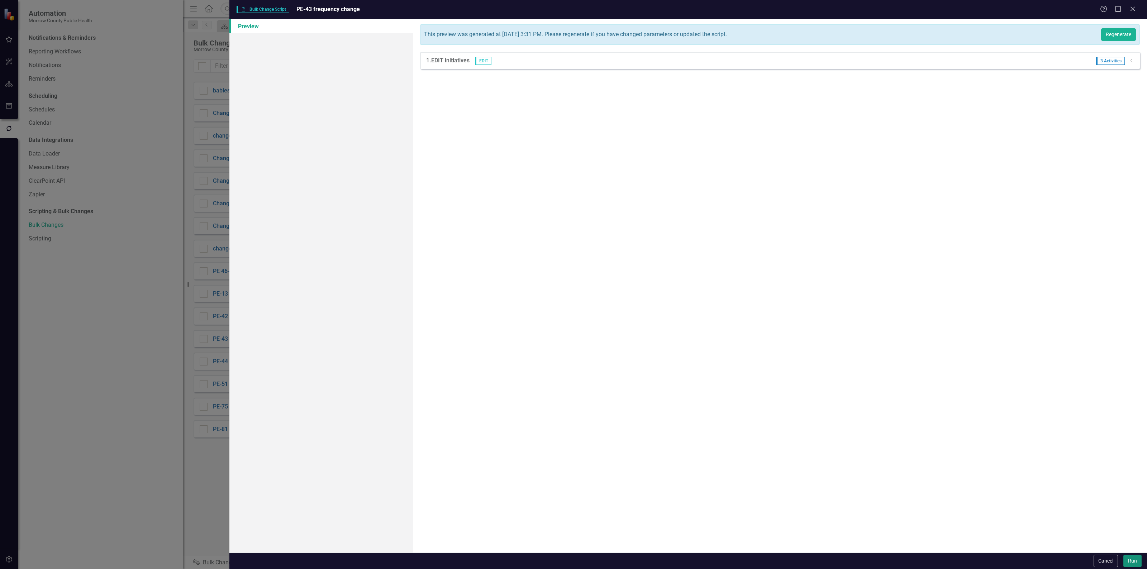
click at [1130, 559] on button "Run" at bounding box center [1132, 561] width 18 height 13
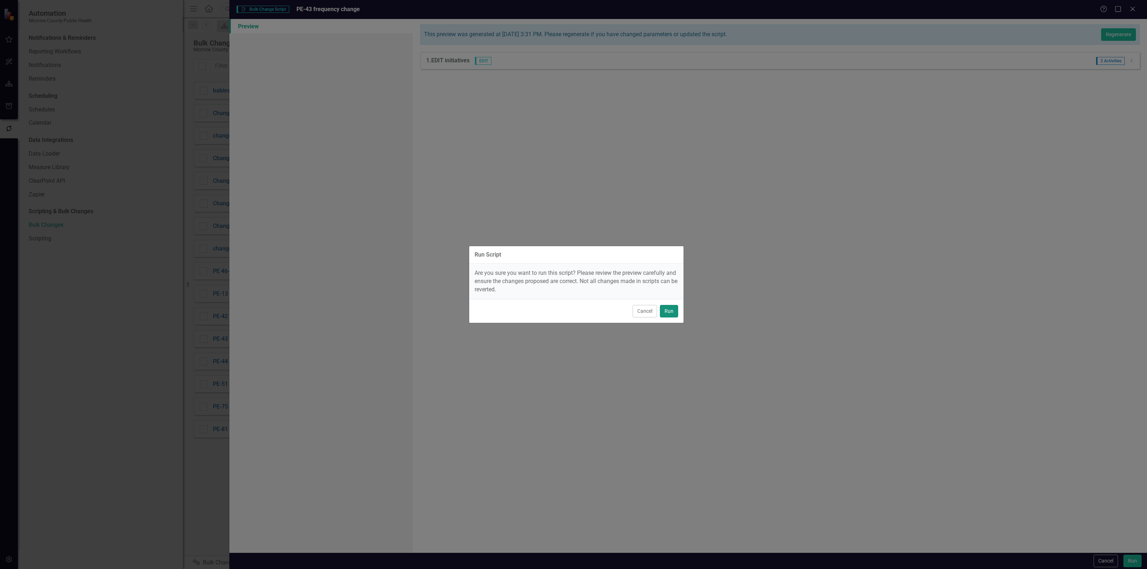
click at [675, 311] on button "Run" at bounding box center [669, 311] width 18 height 13
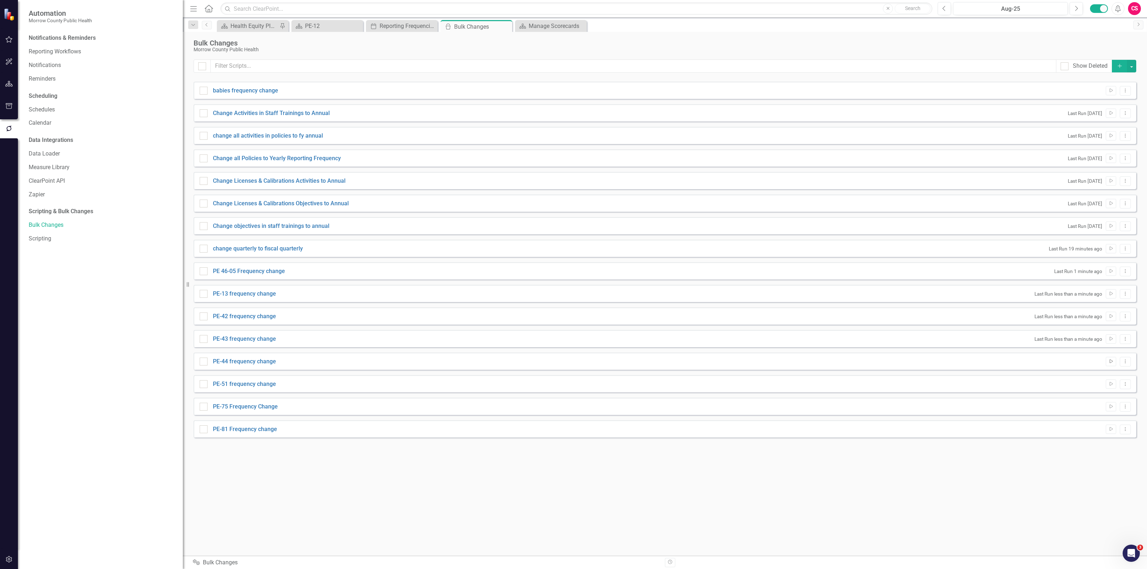
click at [1112, 361] on icon "button" at bounding box center [1110, 361] width 3 height 4
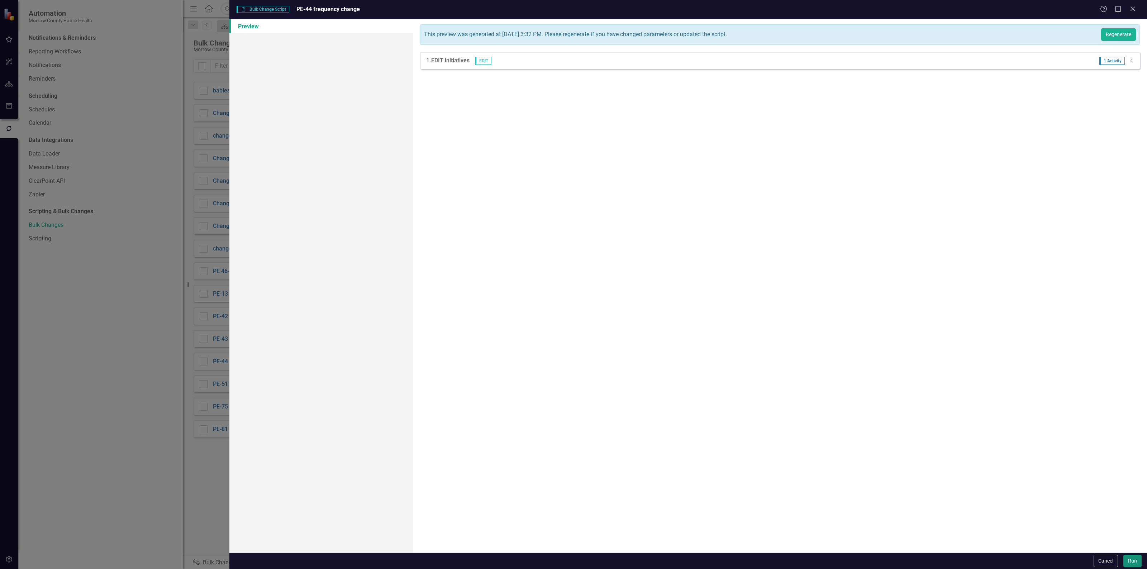
click at [1133, 565] on button "Run" at bounding box center [1132, 561] width 18 height 13
click at [1131, 561] on button "Run" at bounding box center [1132, 561] width 18 height 13
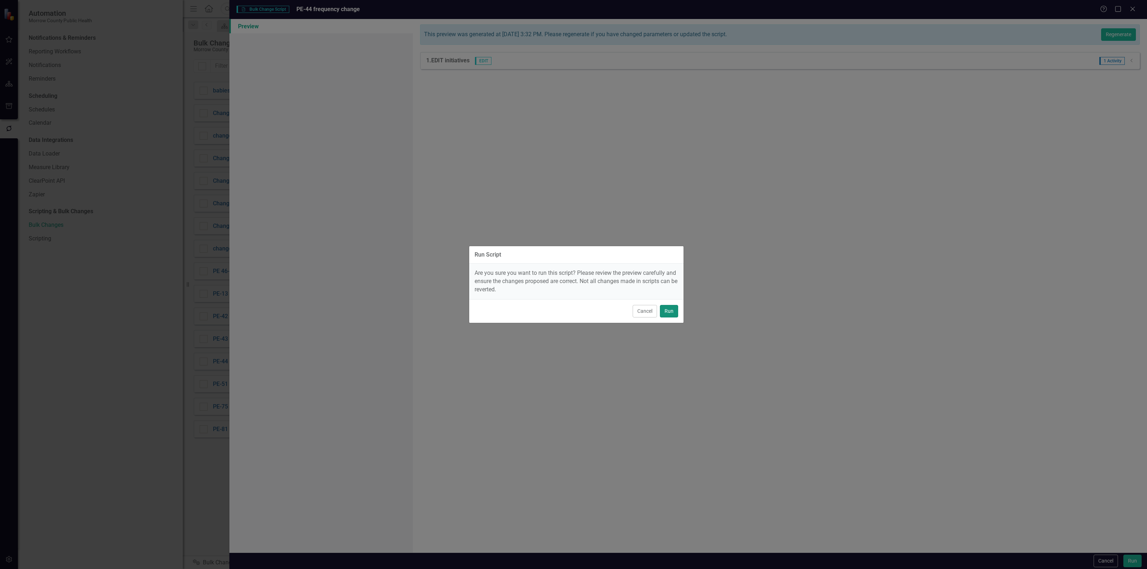
click at [667, 309] on button "Run" at bounding box center [669, 311] width 18 height 13
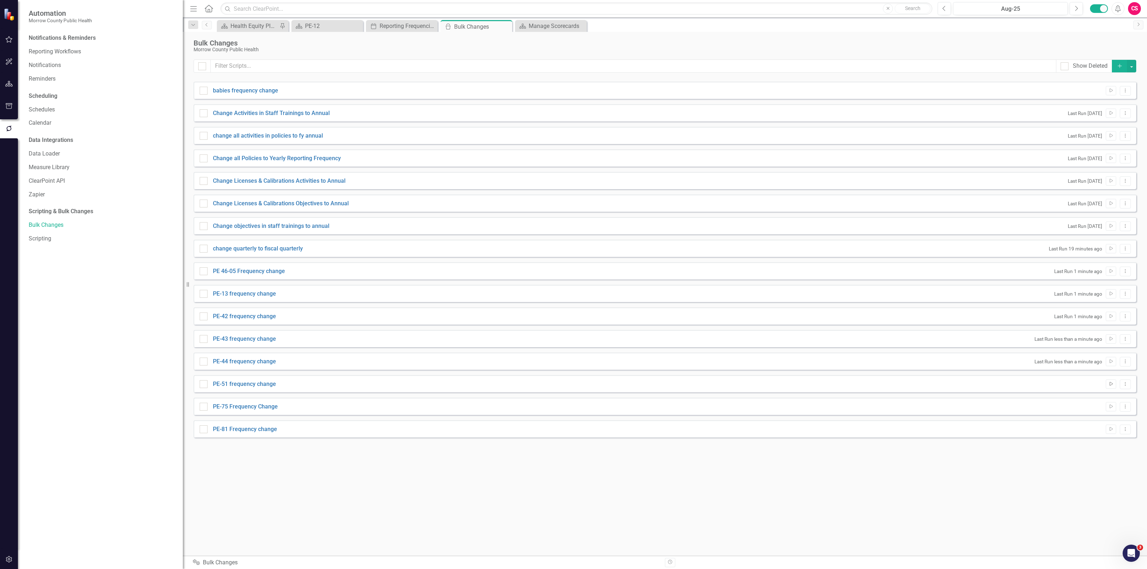
click at [1111, 386] on icon "Run Script" at bounding box center [1110, 384] width 5 height 4
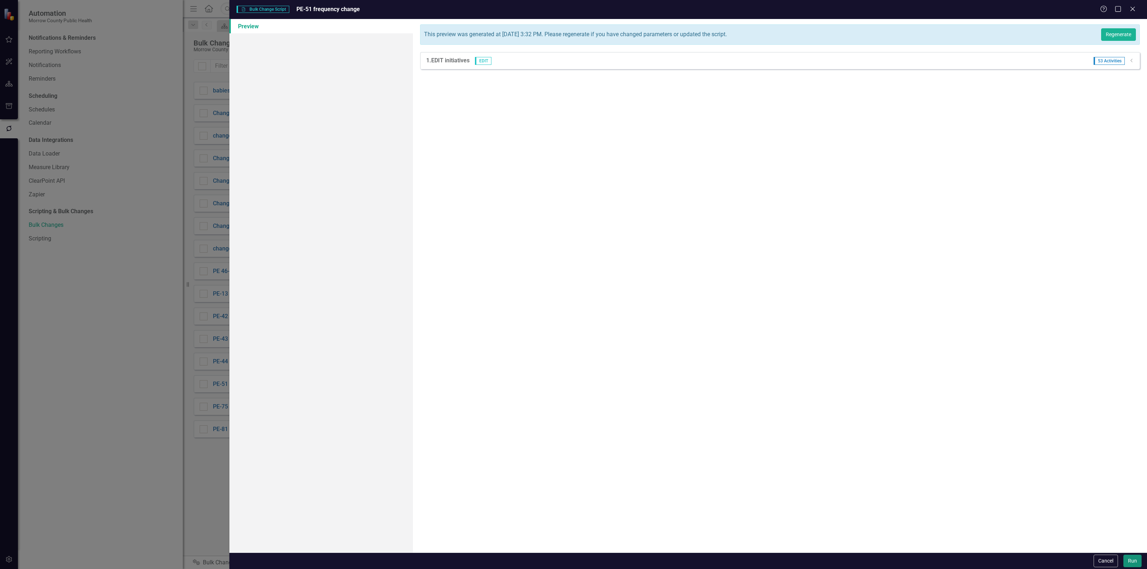
click at [1134, 558] on button "Run" at bounding box center [1132, 561] width 18 height 13
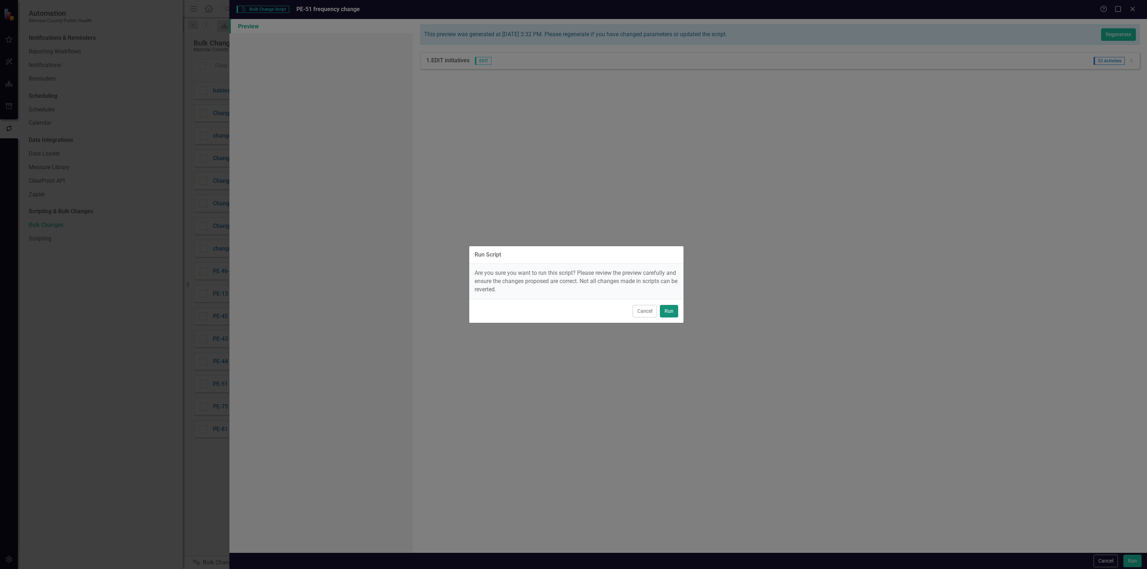
click at [668, 307] on button "Run" at bounding box center [669, 311] width 18 height 13
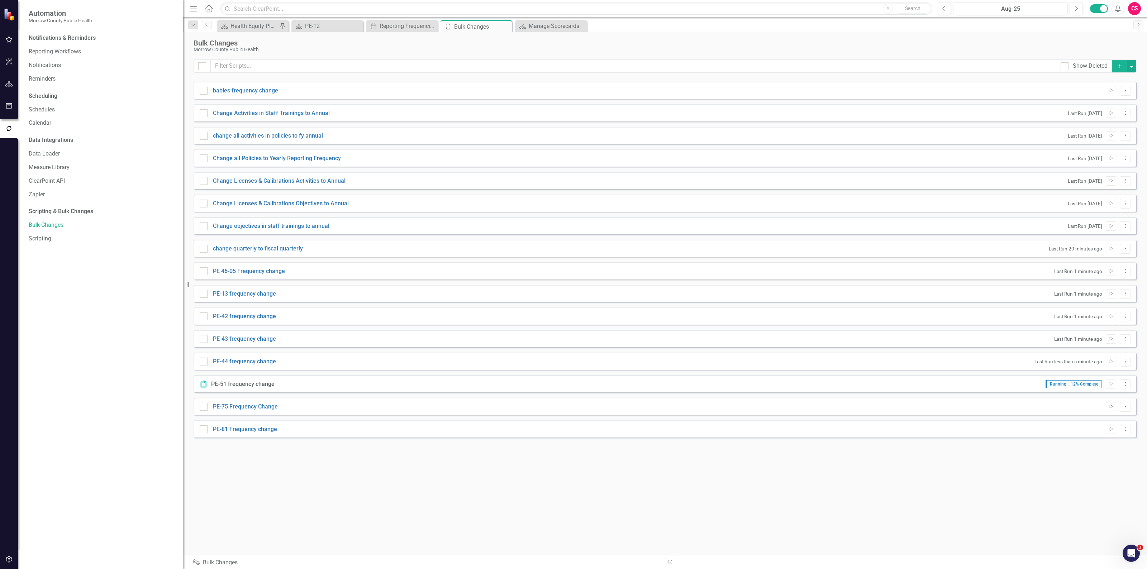
click at [1111, 407] on icon "Run Script" at bounding box center [1110, 407] width 5 height 4
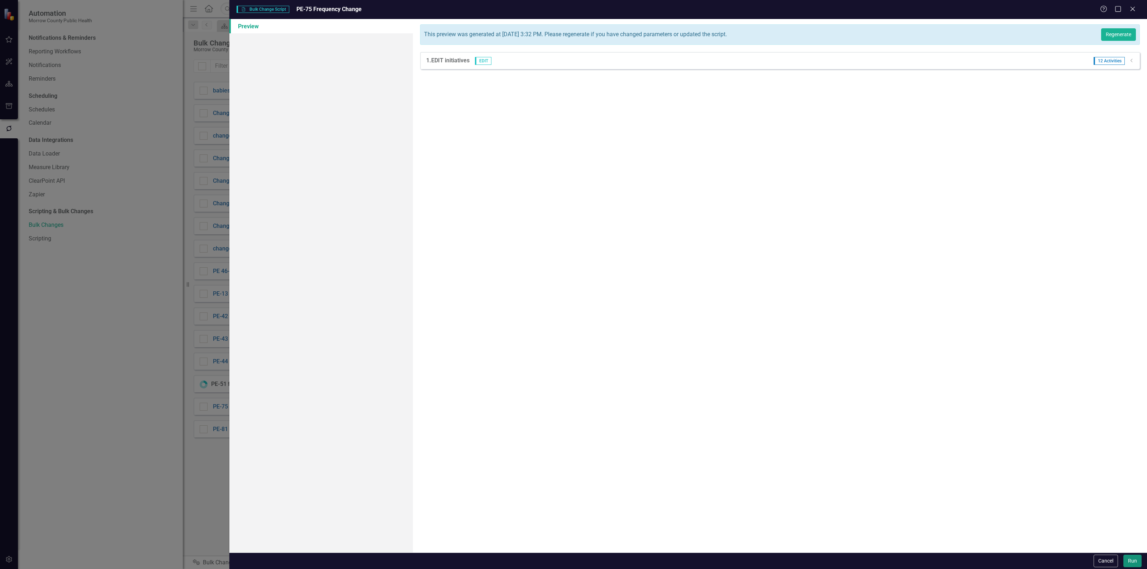
click at [1131, 559] on button "Run" at bounding box center [1132, 561] width 18 height 13
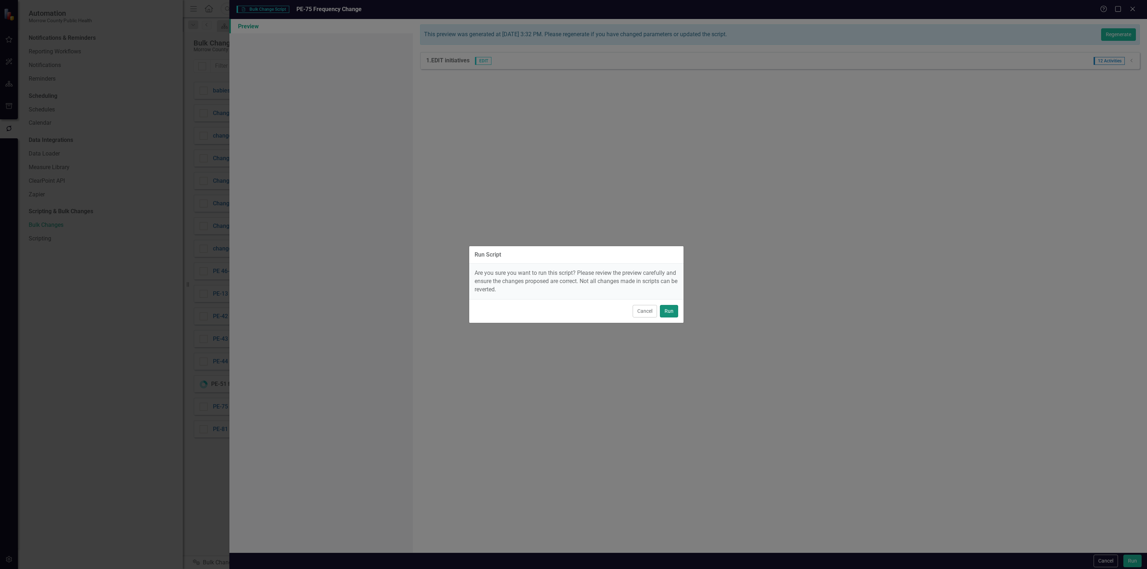
click at [667, 307] on button "Run" at bounding box center [669, 311] width 18 height 13
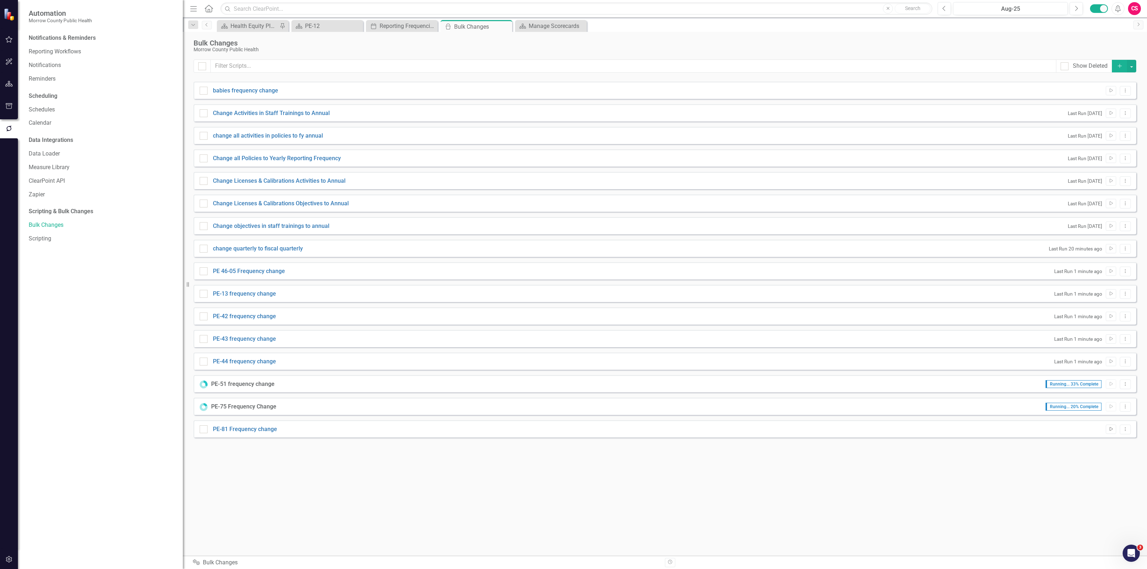
click at [1111, 432] on button "Run Script" at bounding box center [1110, 429] width 10 height 9
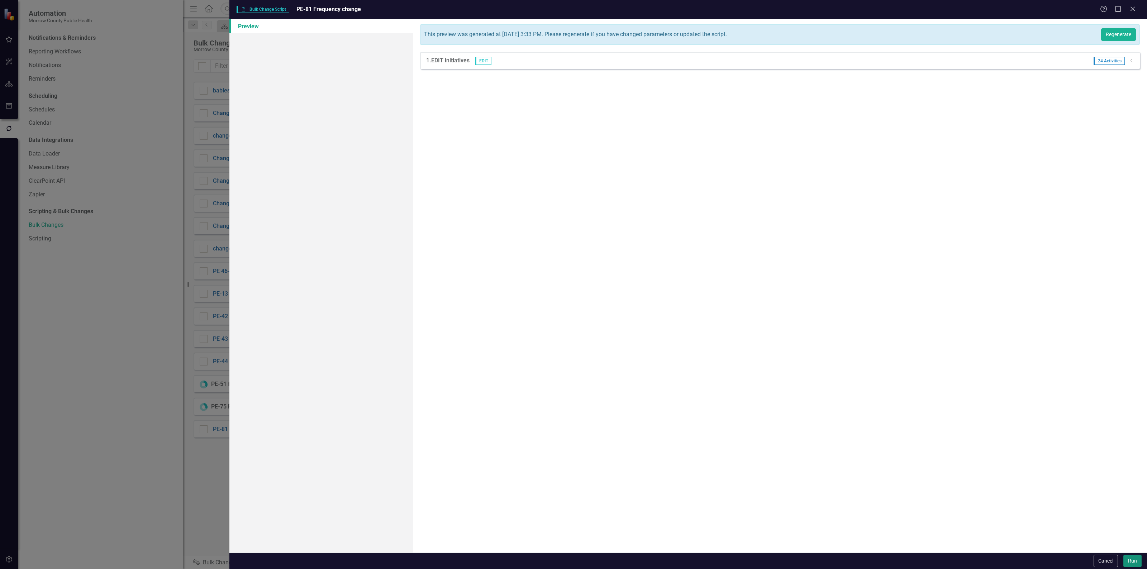
click at [1132, 559] on button "Run" at bounding box center [1132, 561] width 18 height 13
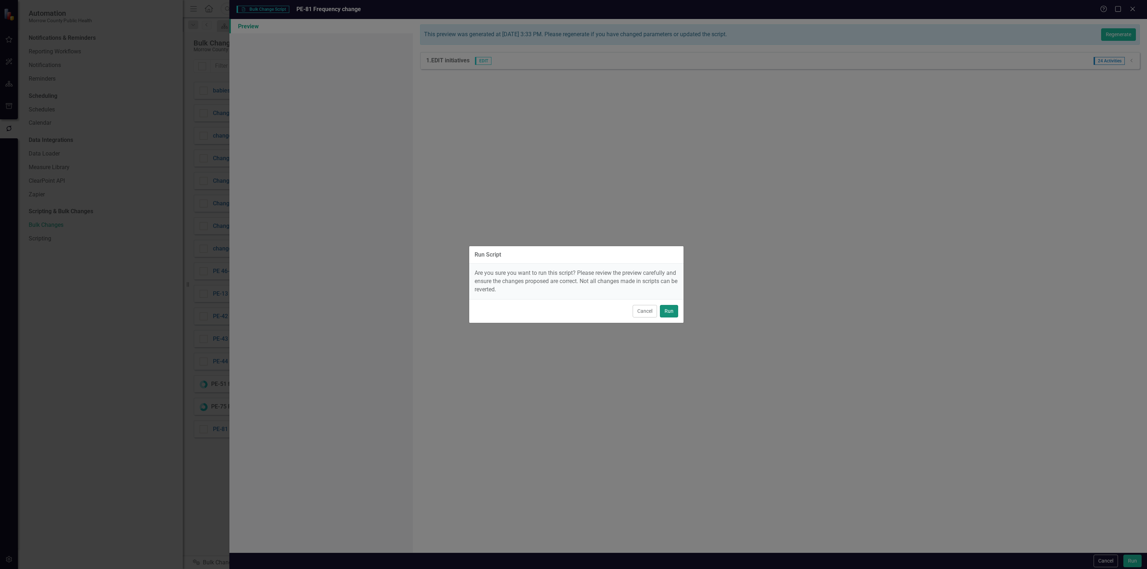
click at [673, 311] on button "Run" at bounding box center [669, 311] width 18 height 13
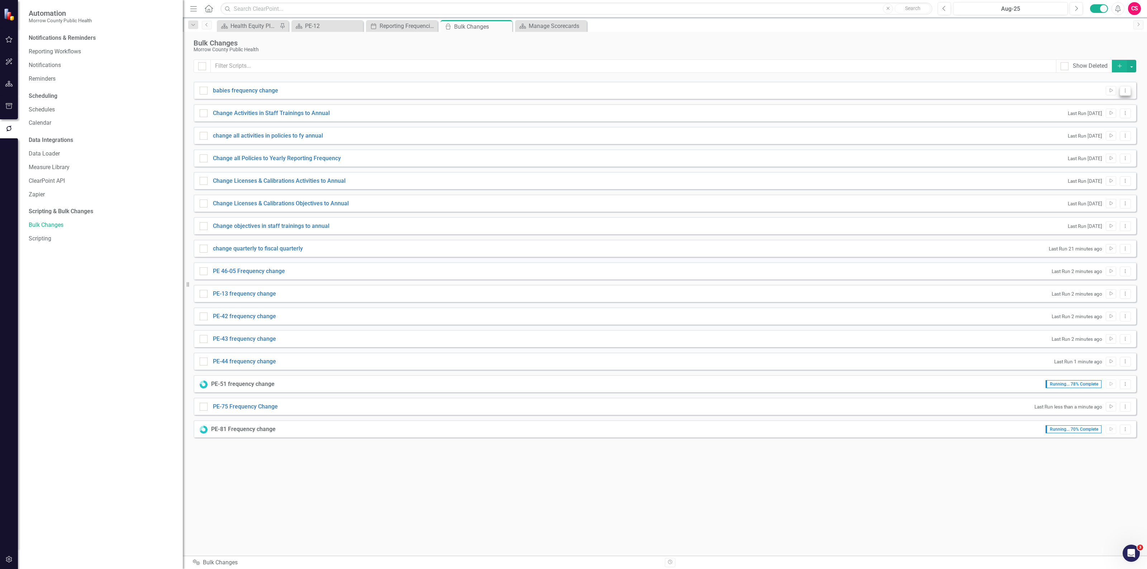
click at [1126, 91] on icon "Dropdown Menu" at bounding box center [1125, 90] width 6 height 5
click at [1113, 103] on link "Run Script Run Script" at bounding box center [1101, 102] width 57 height 13
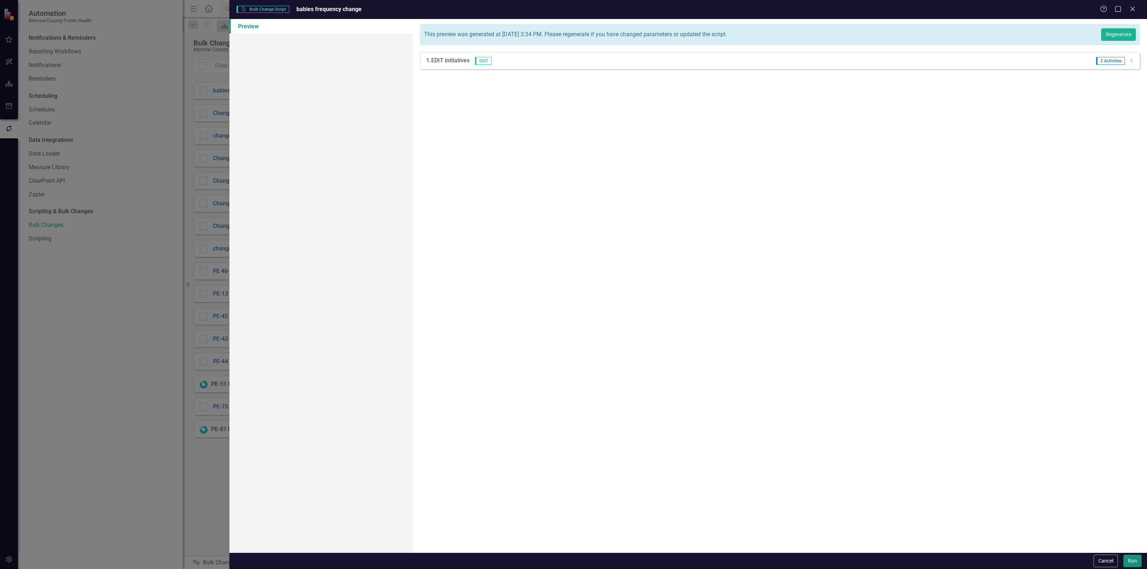
click at [1132, 563] on button "Run" at bounding box center [1132, 561] width 18 height 13
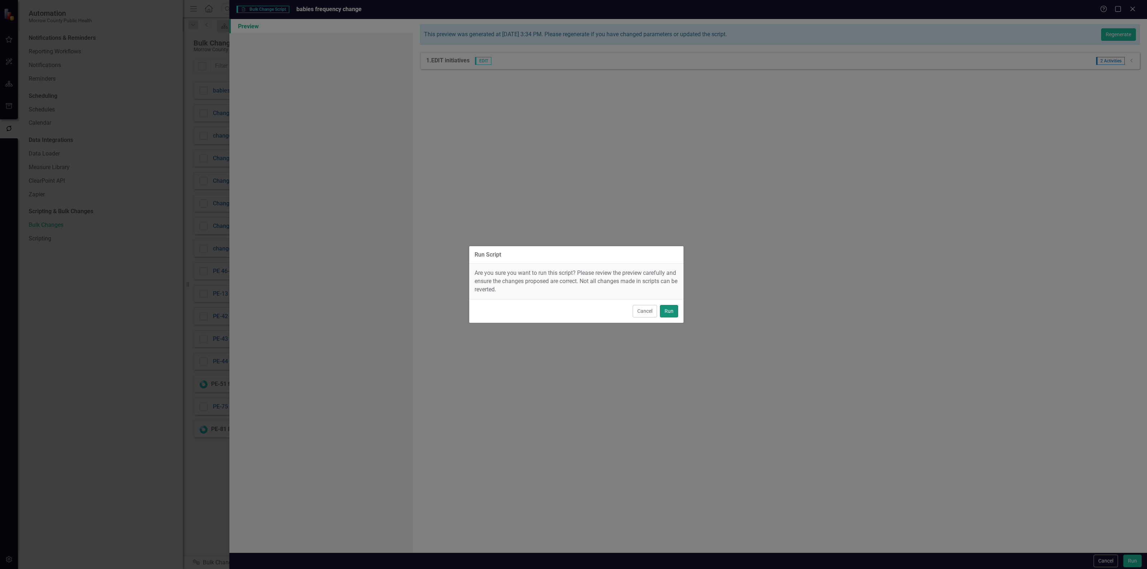
click at [670, 306] on button "Run" at bounding box center [669, 311] width 18 height 13
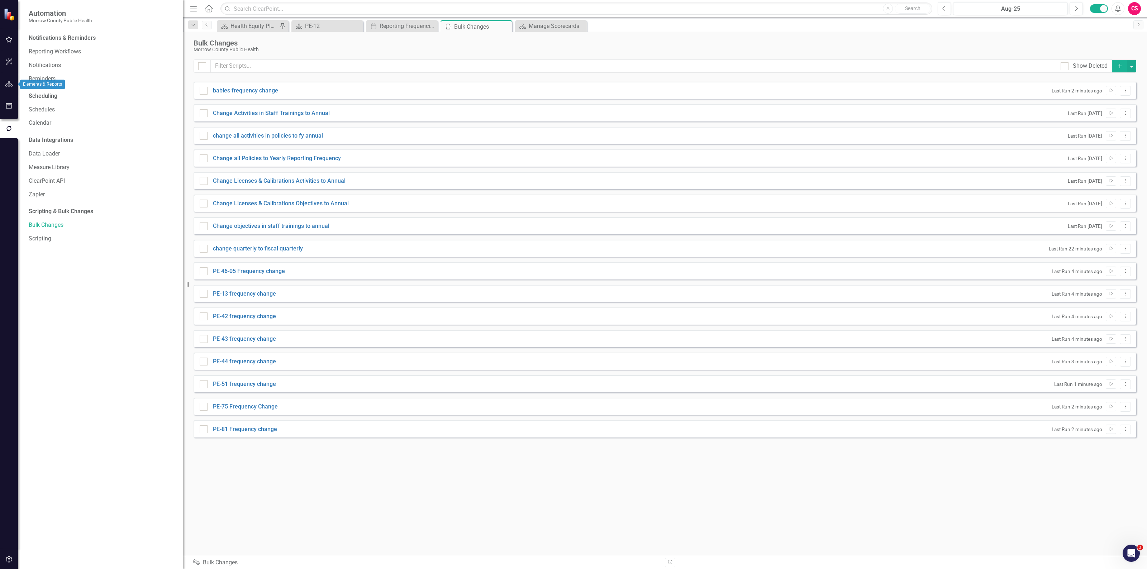
click at [8, 82] on icon "button" at bounding box center [9, 84] width 8 height 6
click at [35, 77] on link "Scorecards" at bounding box center [49, 75] width 29 height 8
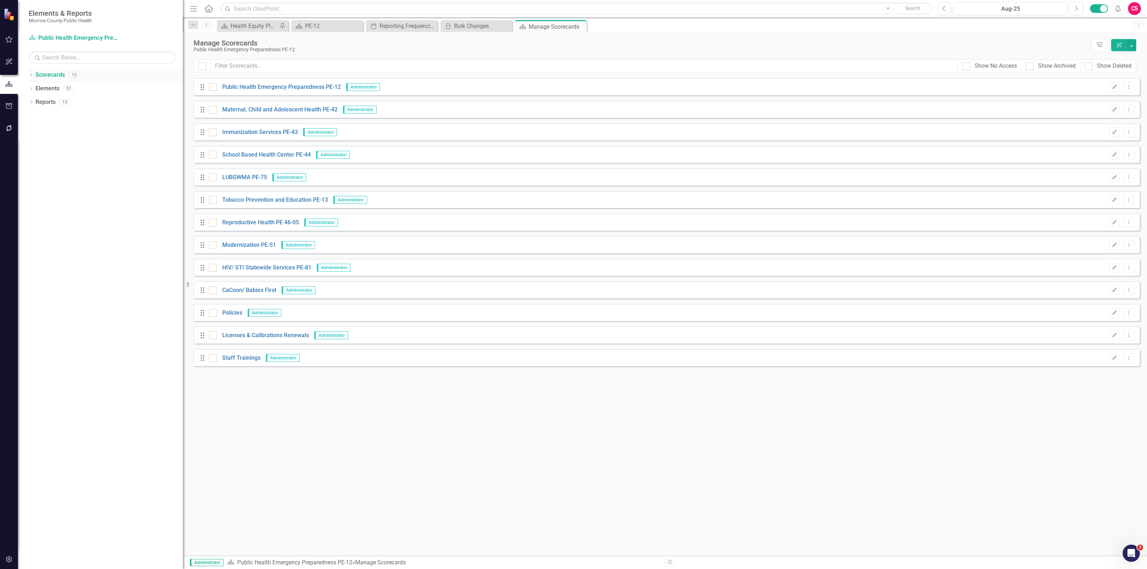
click at [33, 76] on icon "Dropdown" at bounding box center [31, 76] width 5 height 4
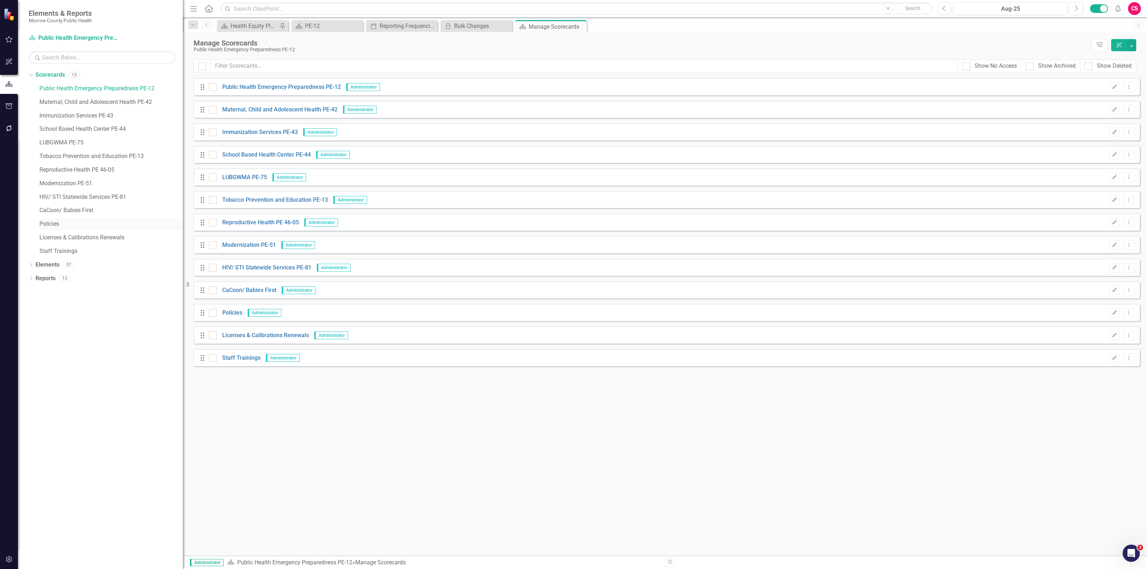
click at [51, 224] on link "Policies" at bounding box center [110, 224] width 143 height 8
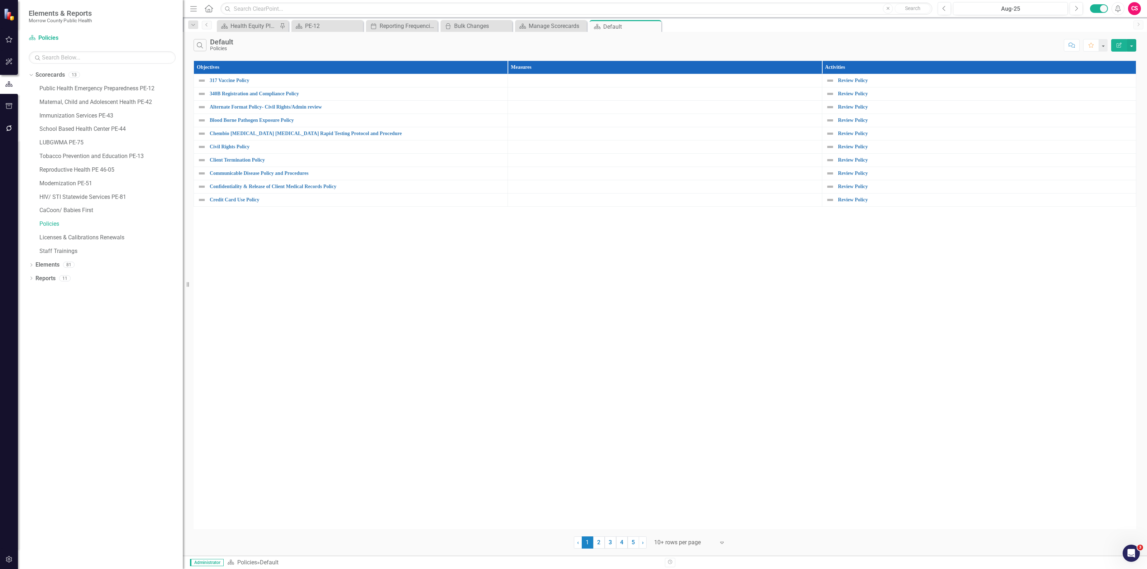
click at [696, 541] on div at bounding box center [684, 543] width 61 height 10
click at [696, 532] on div "Display All Rows" at bounding box center [691, 531] width 67 height 8
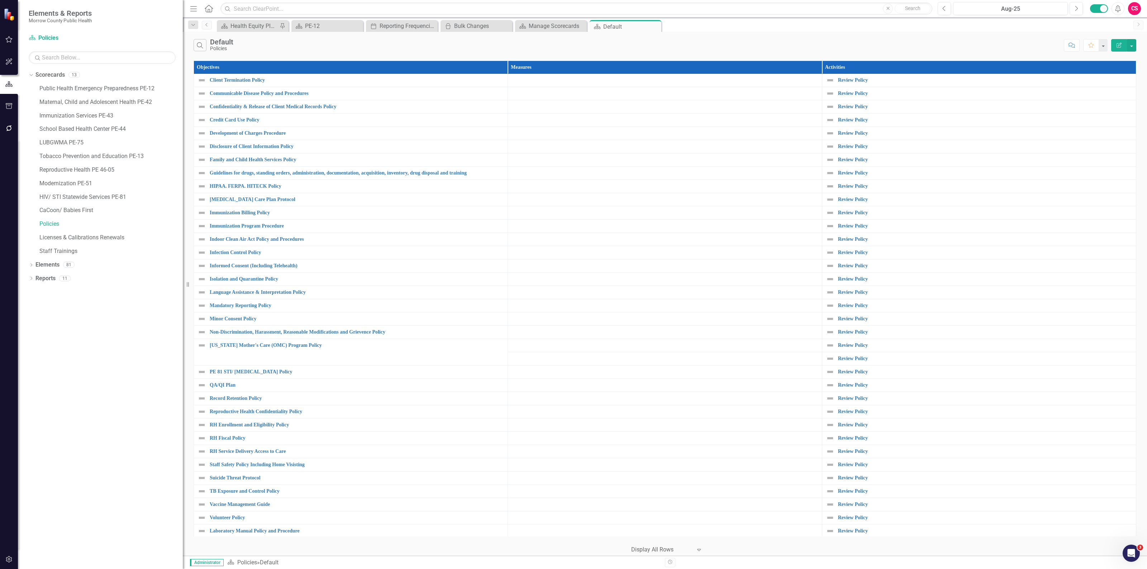
scroll to position [93, 0]
click at [45, 234] on link "Licenses & Calibrations Renewals" at bounding box center [110, 238] width 143 height 8
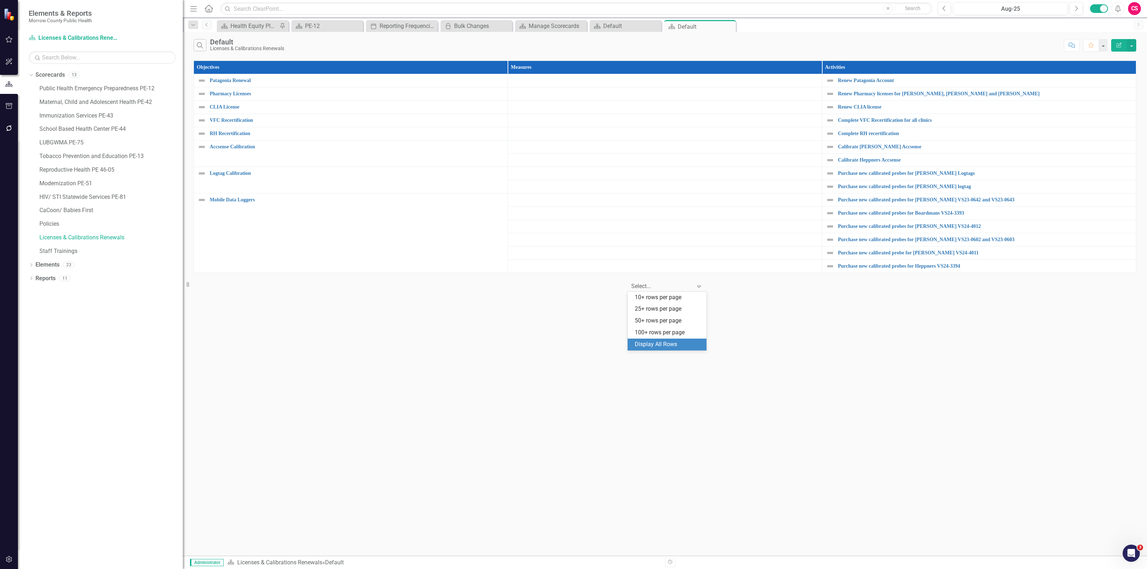
click at [650, 287] on div at bounding box center [661, 287] width 61 height 10
click at [646, 344] on div "Display All Rows" at bounding box center [668, 344] width 67 height 8
click at [698, 289] on icon "Expand" at bounding box center [698, 286] width 7 height 6
click at [690, 296] on div "10+ rows per page" at bounding box center [668, 297] width 67 height 8
click at [696, 287] on icon "Expand" at bounding box center [698, 286] width 7 height 6
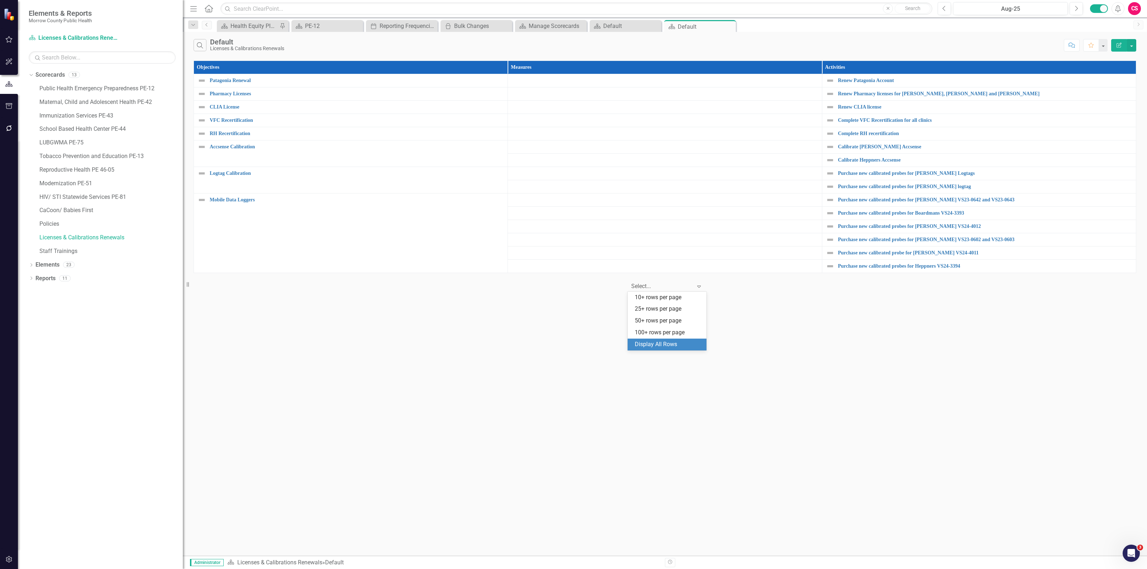
click at [671, 343] on div "Display All Rows" at bounding box center [668, 344] width 67 height 8
click at [65, 250] on link "Staff Trainings" at bounding box center [110, 251] width 143 height 8
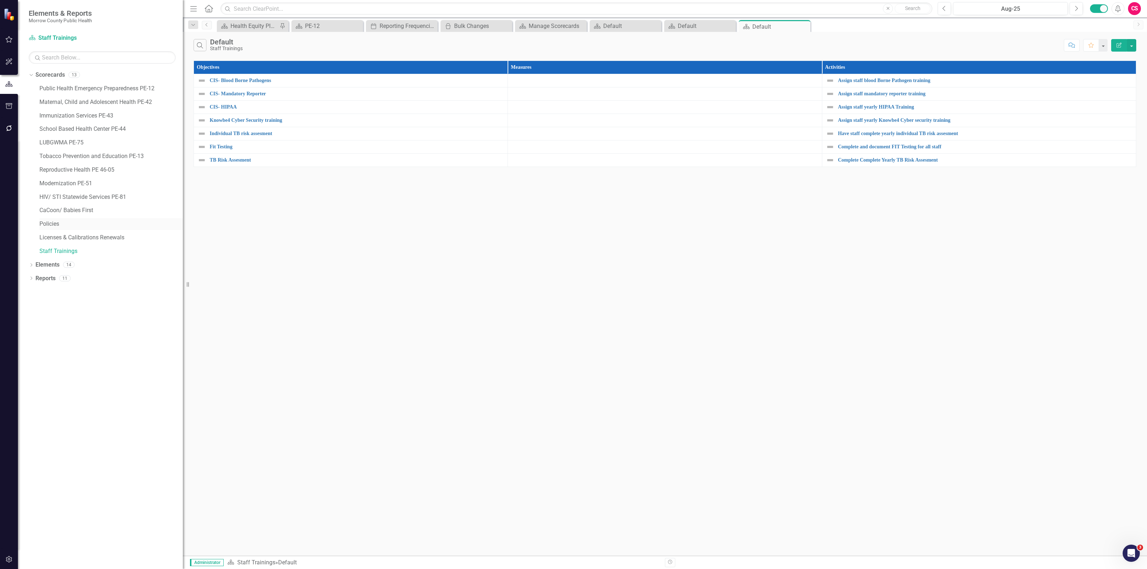
click at [67, 221] on link "Policies" at bounding box center [110, 224] width 143 height 8
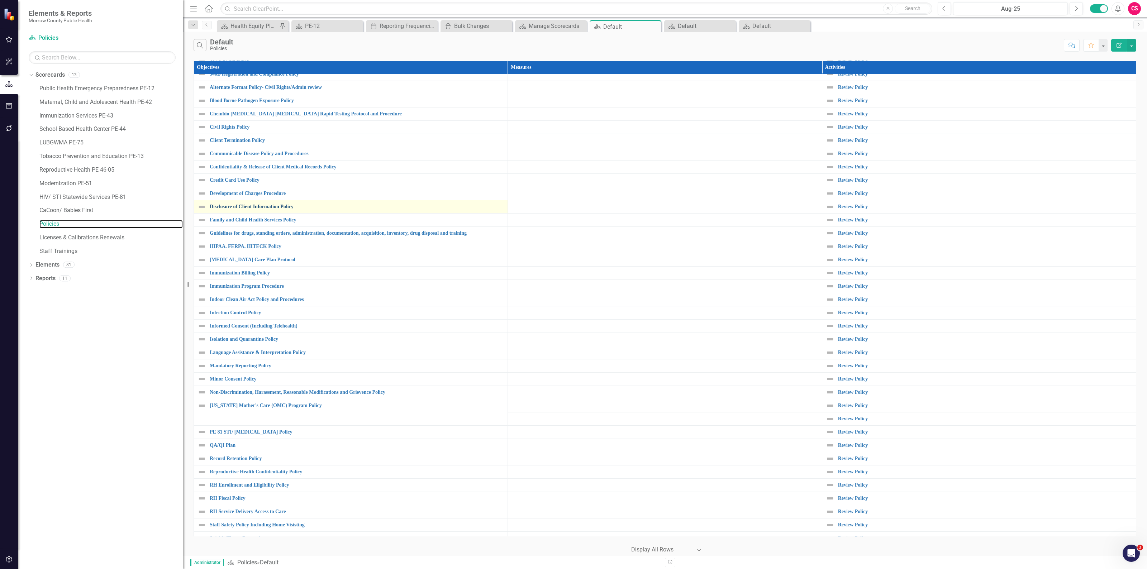
scroll to position [88, 0]
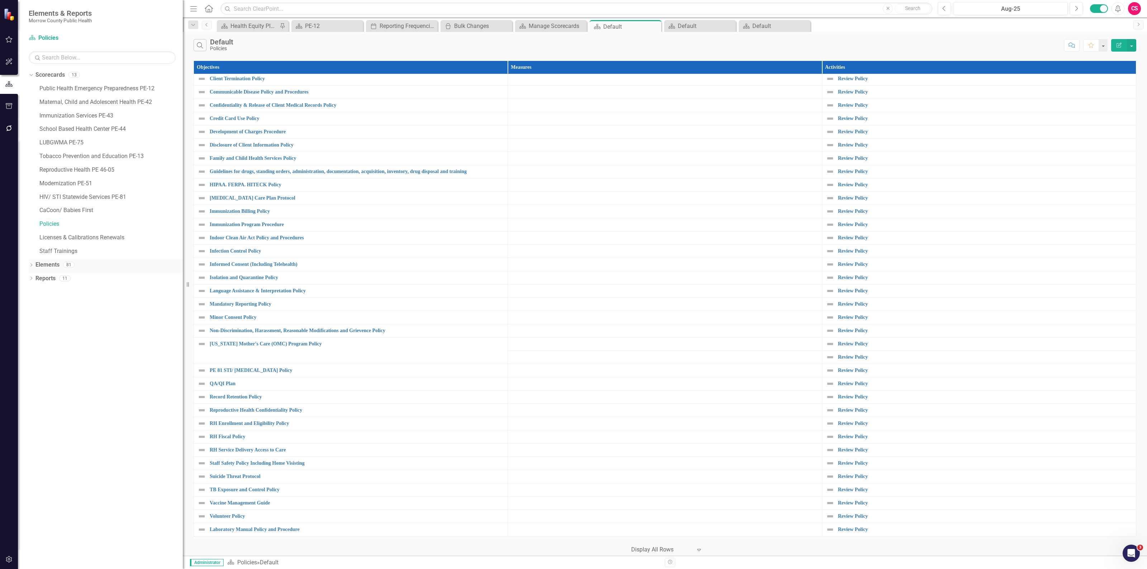
click at [51, 261] on link "Elements" at bounding box center [47, 265] width 24 height 8
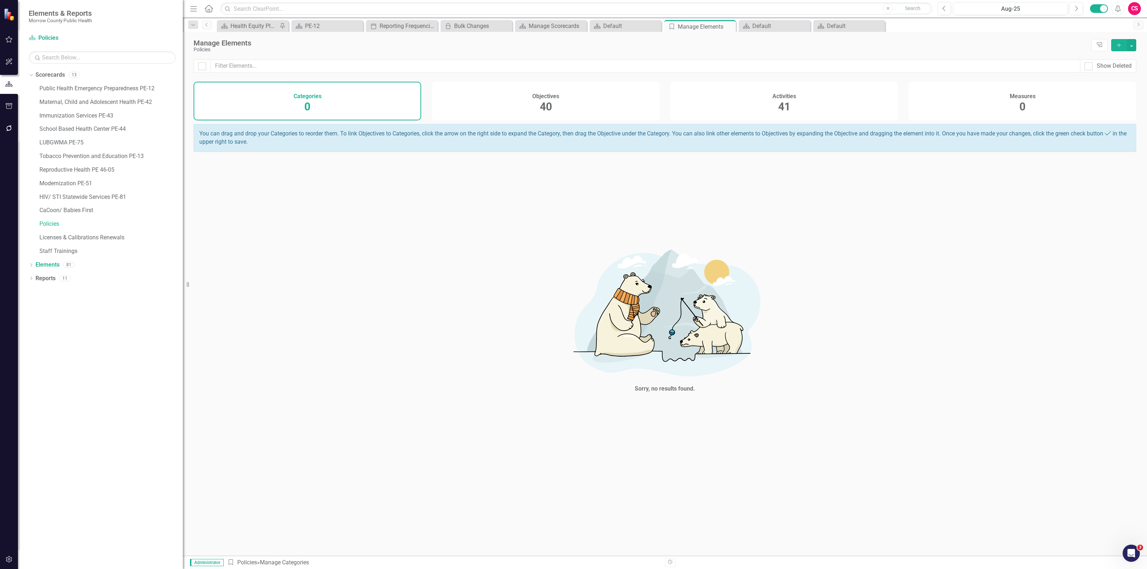
click at [705, 117] on div "Activities 41" at bounding box center [784, 101] width 228 height 39
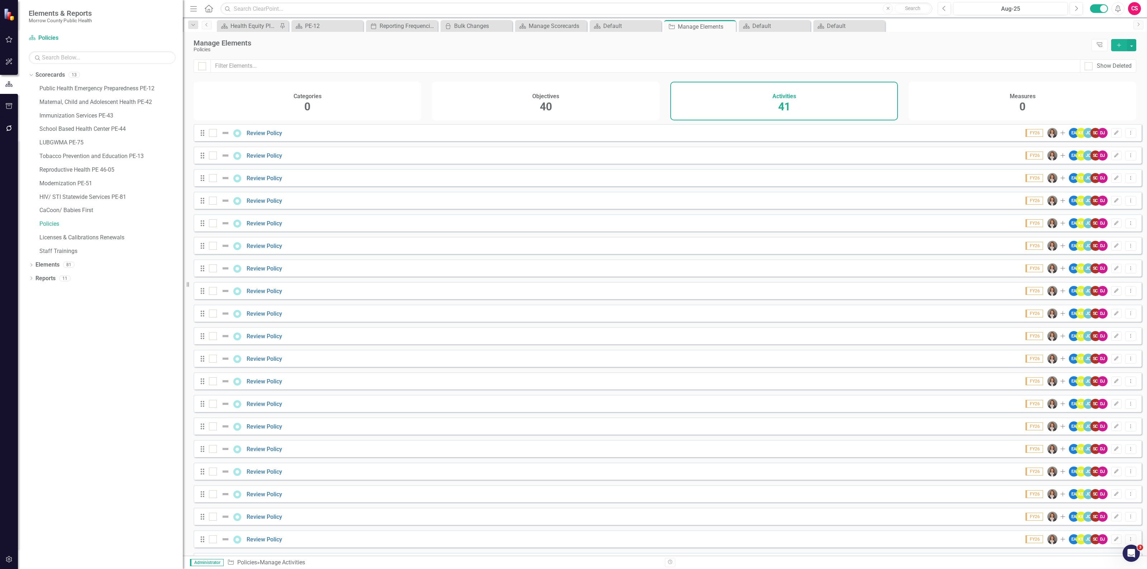
click at [573, 109] on div "Objectives 40" at bounding box center [546, 101] width 228 height 39
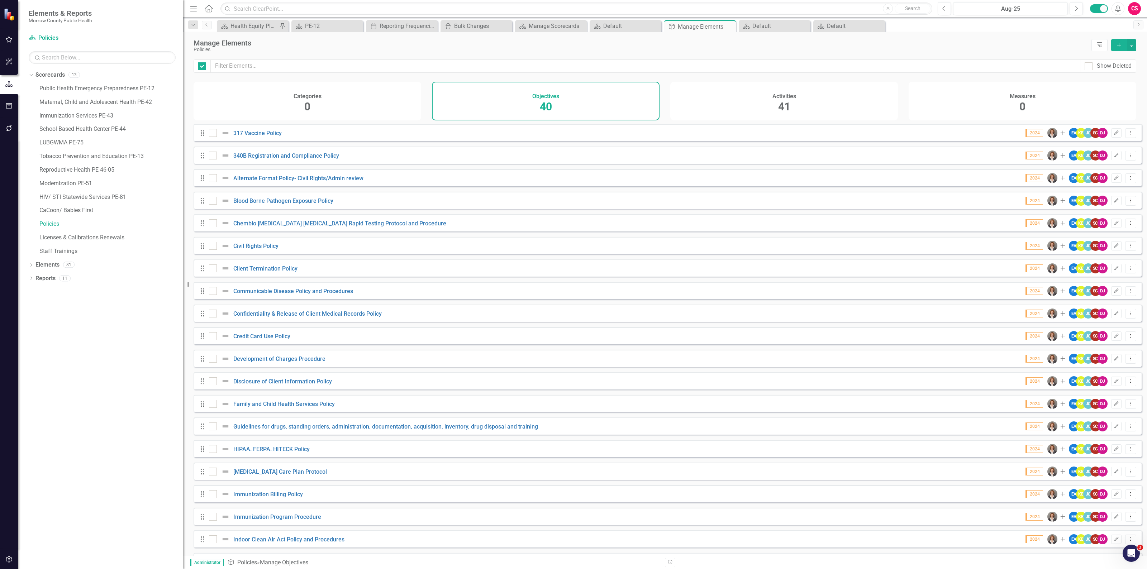
checkbox input "false"
click at [721, 97] on div "Activities 41" at bounding box center [784, 101] width 228 height 39
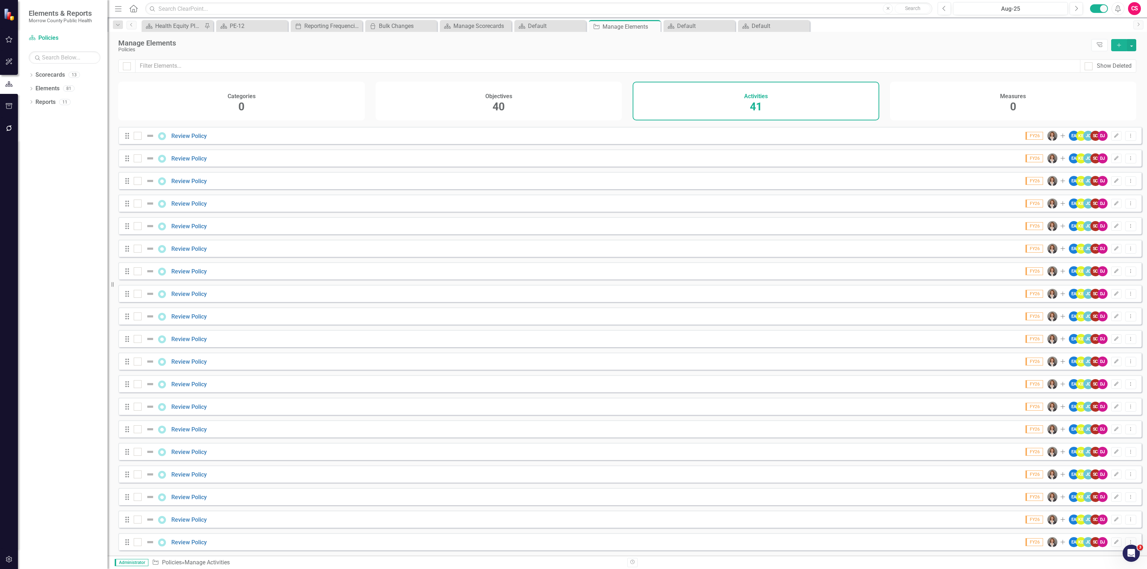
scroll to position [499, 0]
click at [1113, 541] on icon "Edit" at bounding box center [1115, 542] width 5 height 4
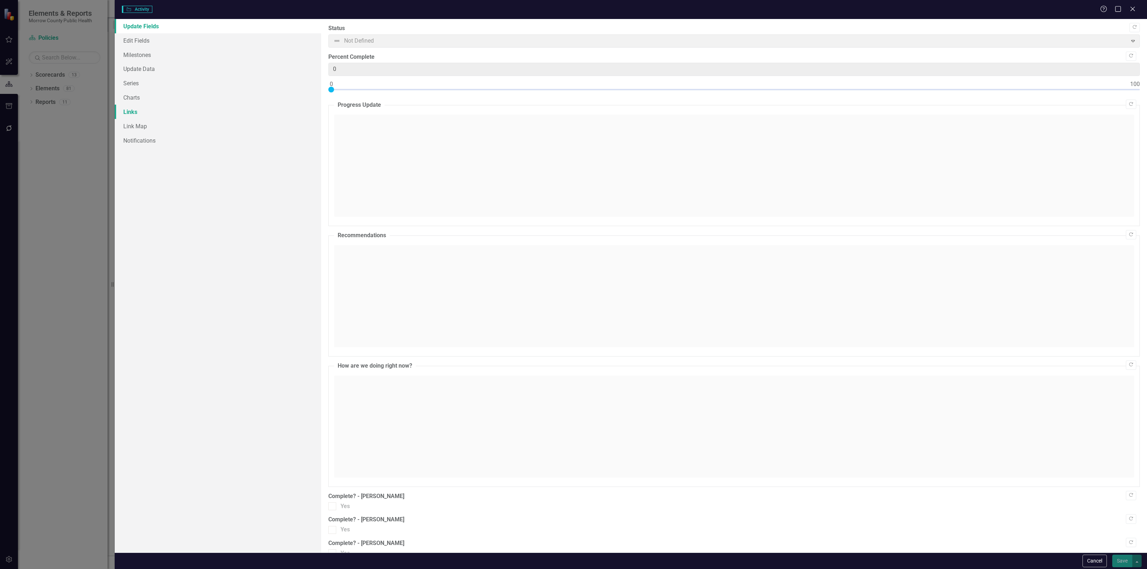
click at [142, 115] on link "Links" at bounding box center [218, 112] width 206 height 14
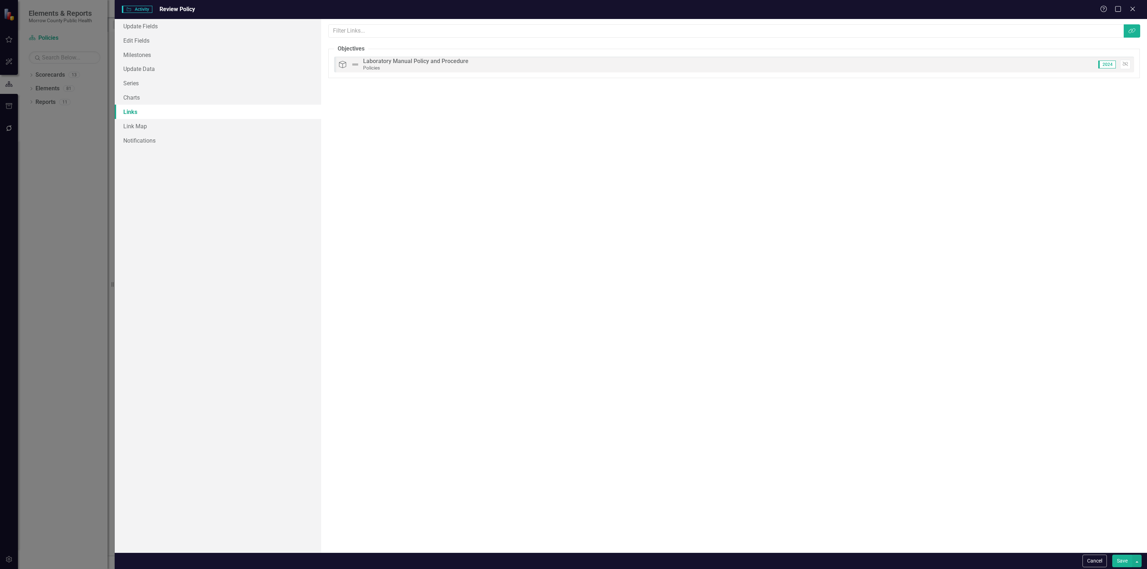
scroll to position [0, 0]
click at [1098, 561] on button "Cancel" at bounding box center [1094, 561] width 24 height 13
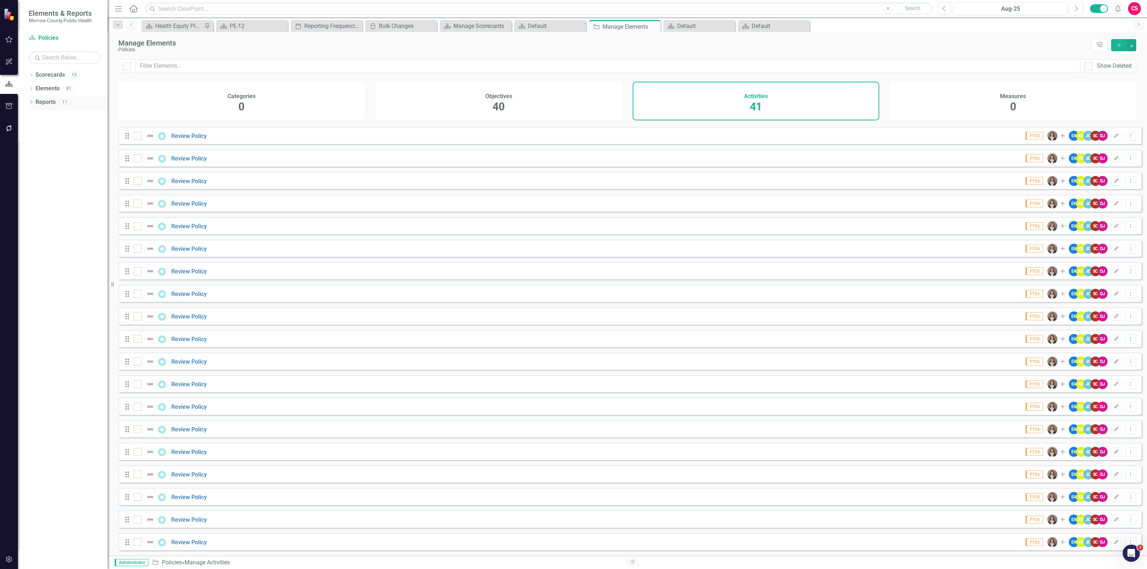
click at [42, 101] on link "Reports" at bounding box center [45, 102] width 20 height 8
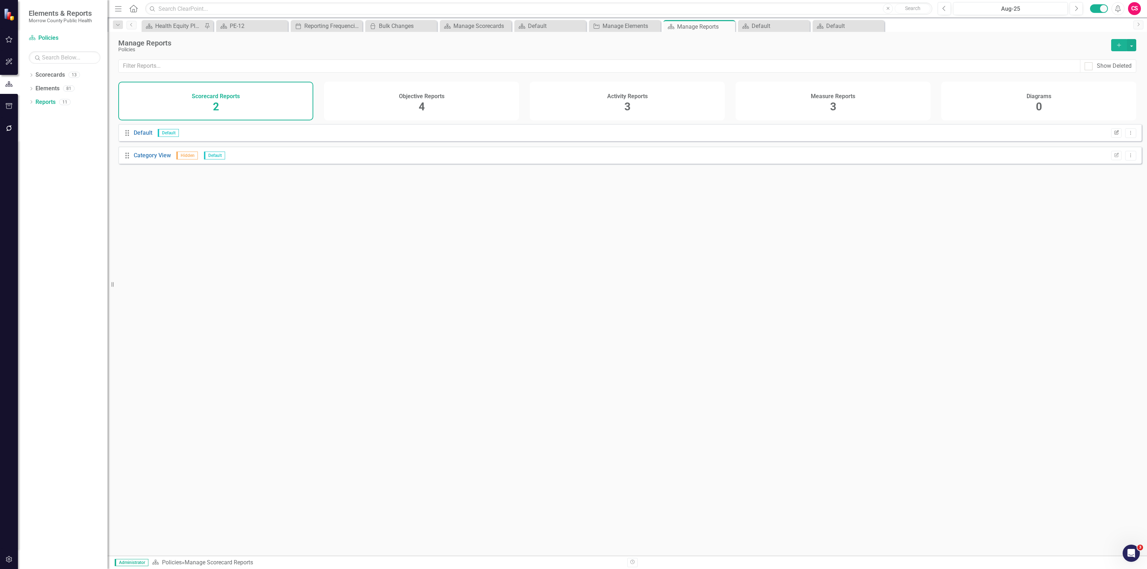
click at [1113, 135] on icon "Edit Report" at bounding box center [1115, 133] width 5 height 4
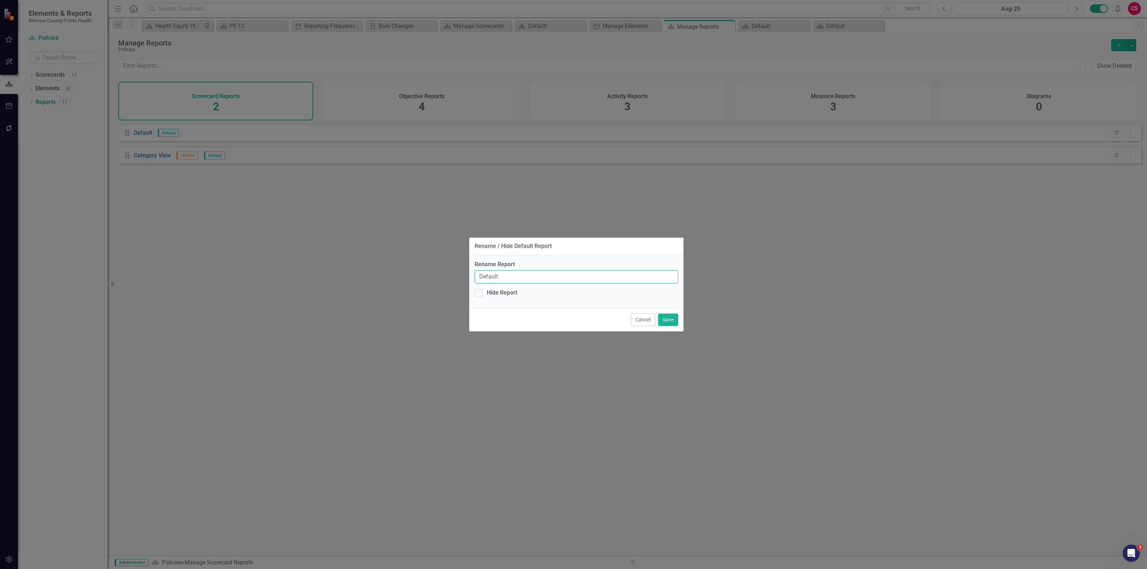
click at [523, 278] on input "Default" at bounding box center [576, 276] width 204 height 13
type input "Policies"
click at [658, 314] on button "Save" at bounding box center [668, 320] width 20 height 13
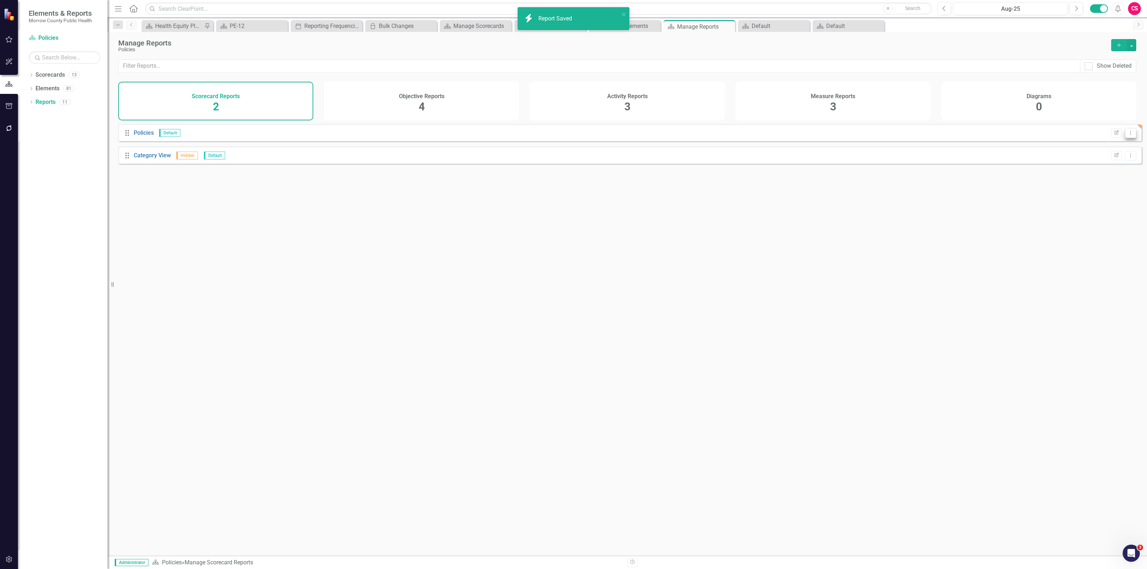
click at [1127, 135] on icon "Dropdown Menu" at bounding box center [1130, 132] width 6 height 5
click at [1111, 148] on link "Edit Report Edit Report" at bounding box center [1102, 150] width 57 height 13
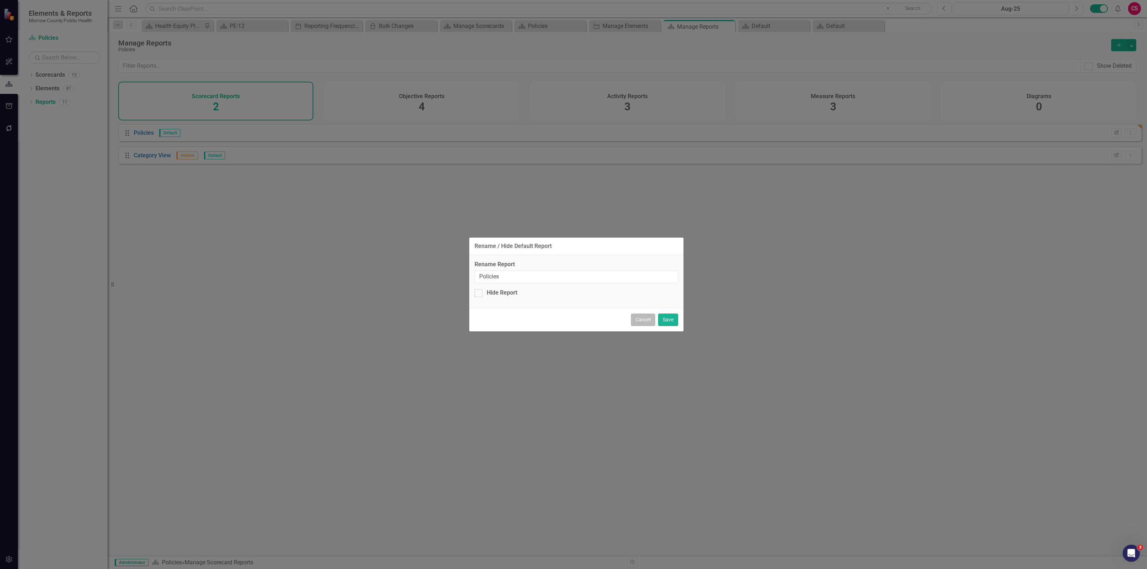
click at [634, 319] on button "Cancel" at bounding box center [643, 320] width 24 height 13
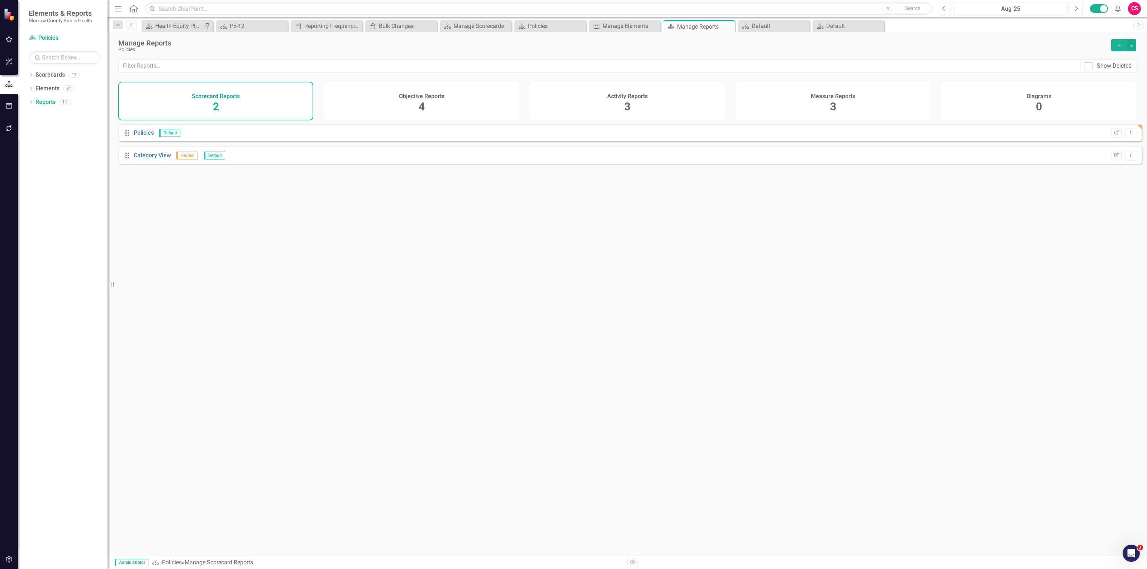
click at [462, 99] on div "Objective Reports 4" at bounding box center [421, 101] width 195 height 39
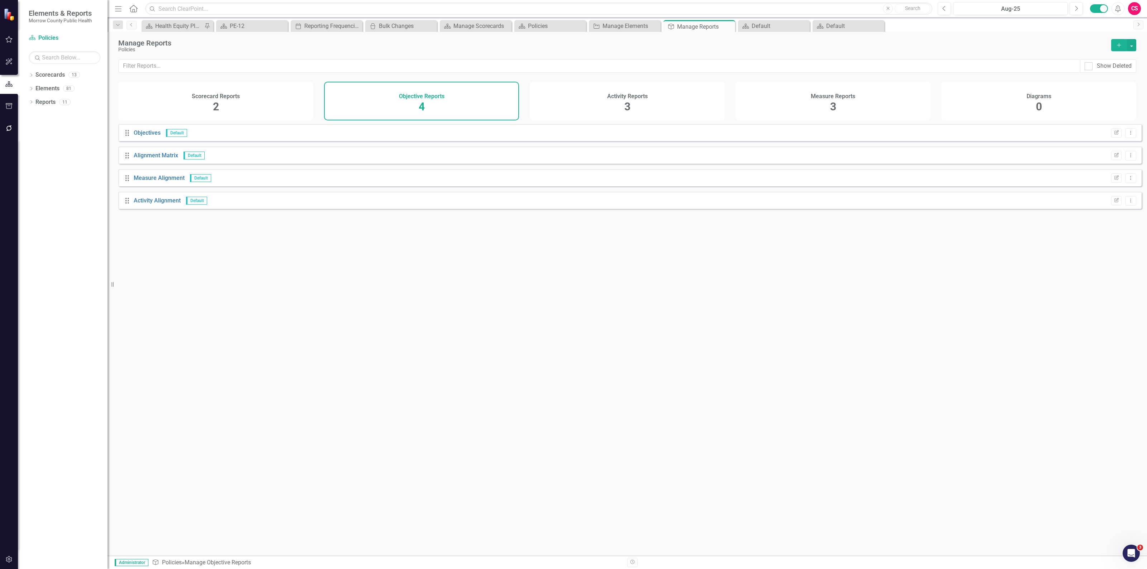
click at [572, 101] on div "Activity Reports 3" at bounding box center [627, 101] width 195 height 39
click at [767, 102] on div "Measure Reports 3" at bounding box center [832, 101] width 195 height 39
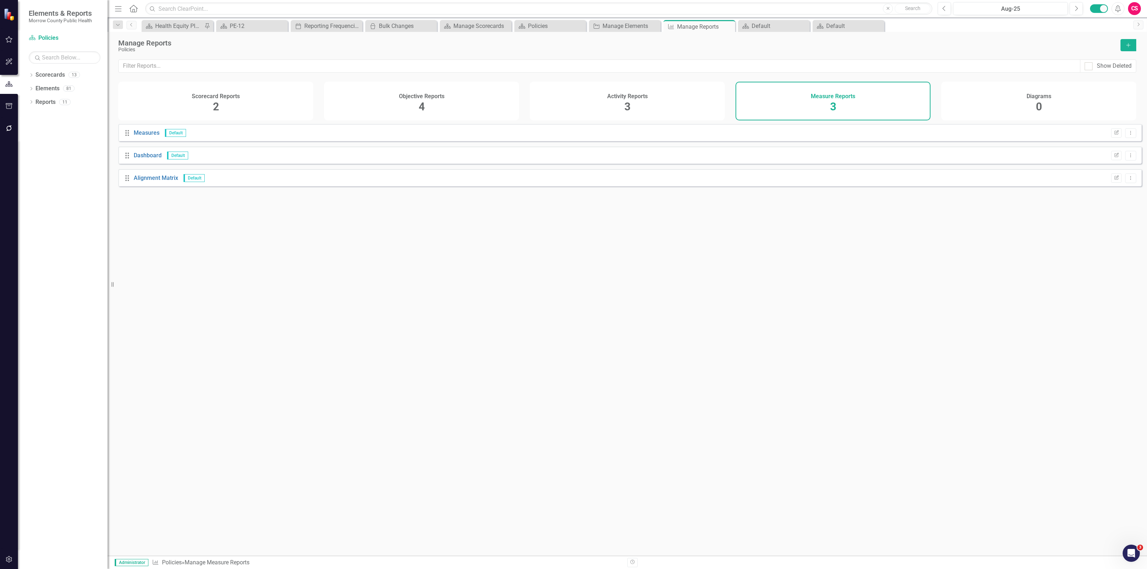
click at [1019, 104] on div "Diagrams 0" at bounding box center [1038, 101] width 195 height 39
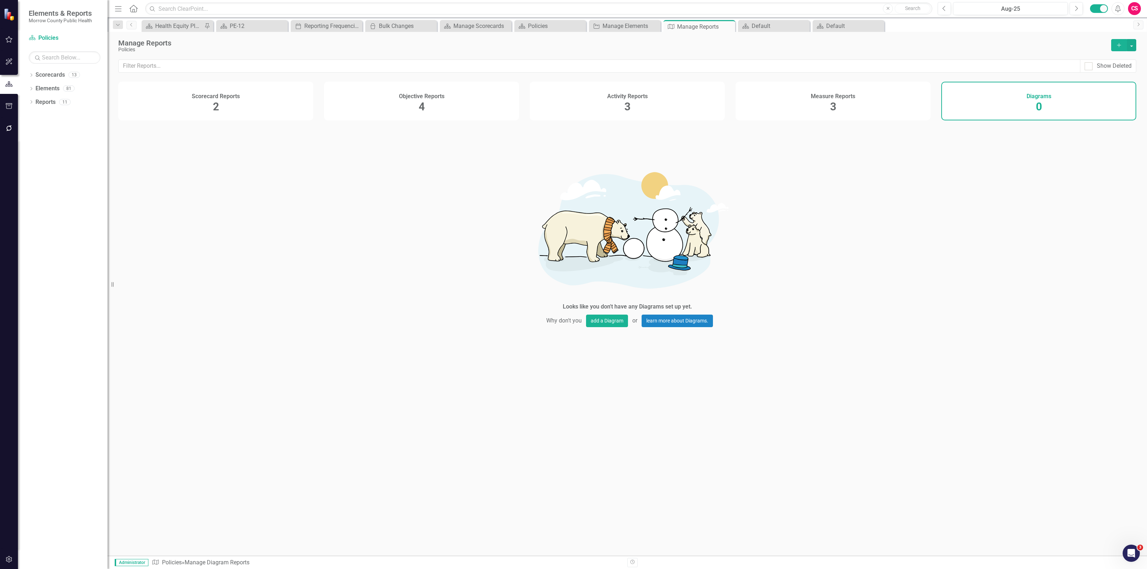
click at [459, 94] on div "Objective Reports 4" at bounding box center [421, 101] width 195 height 39
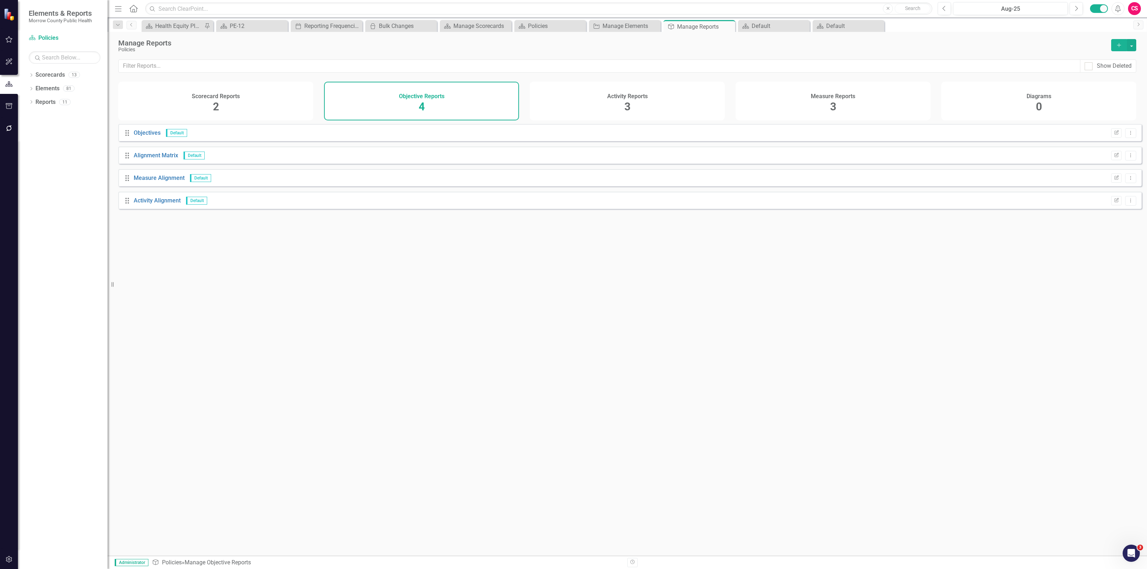
click at [1112, 40] on button "Add" at bounding box center [1119, 45] width 16 height 12
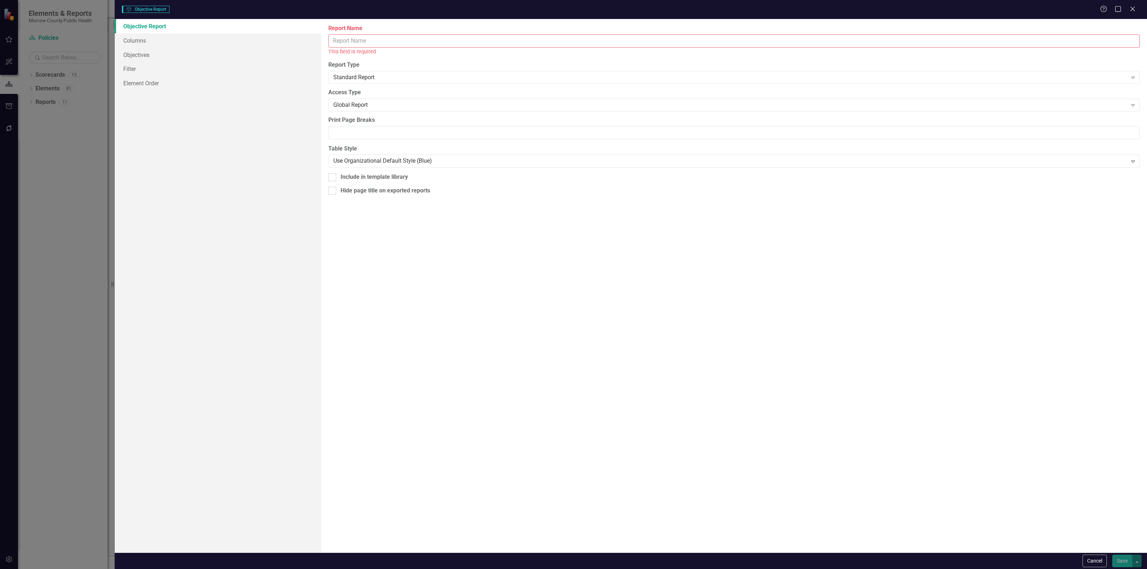
click at [360, 41] on input "Report Name" at bounding box center [733, 40] width 811 height 13
type input "PE-12"
click at [154, 39] on link "Columns" at bounding box center [218, 40] width 206 height 14
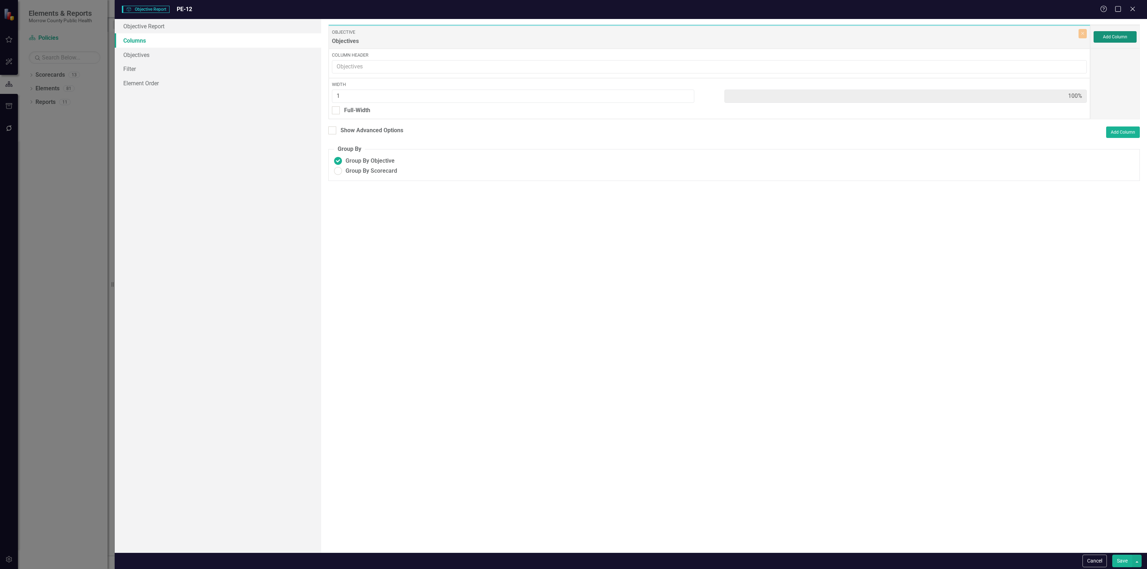
click at [1118, 36] on button "Add Column" at bounding box center [1114, 36] width 43 height 11
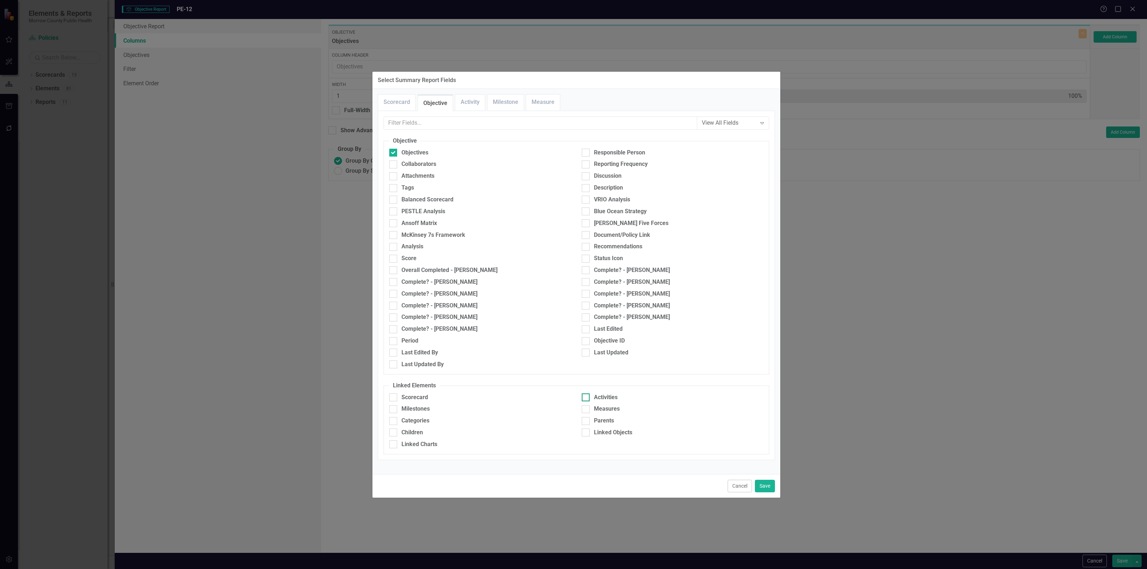
click at [585, 398] on input "Activities" at bounding box center [584, 395] width 5 height 5
checkbox input "true"
click at [764, 488] on button "Save" at bounding box center [765, 486] width 20 height 13
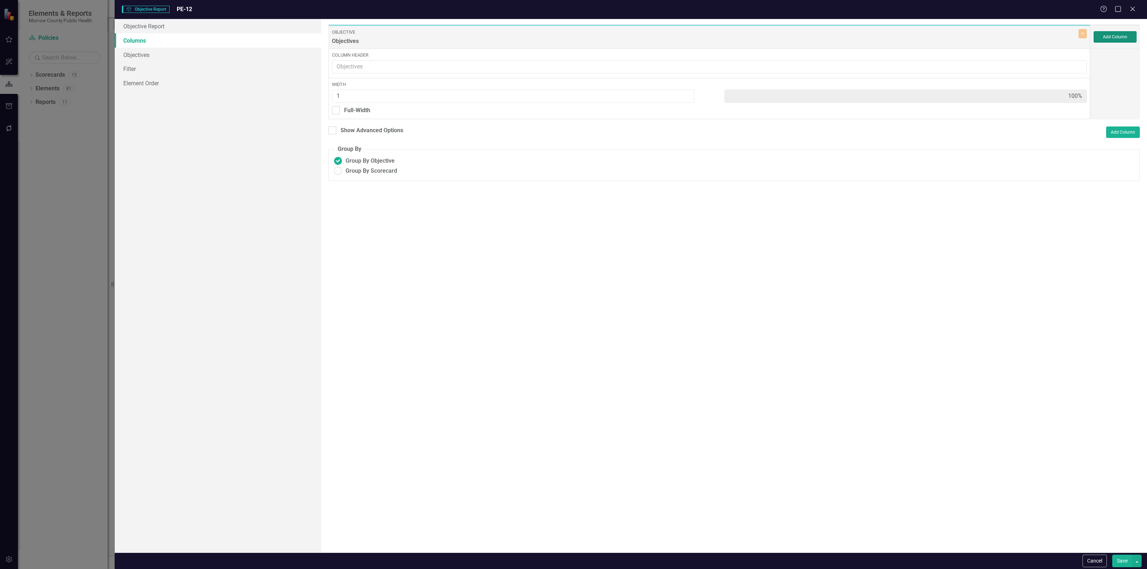
type input "50%"
click at [1117, 559] on button "Save" at bounding box center [1122, 561] width 20 height 13
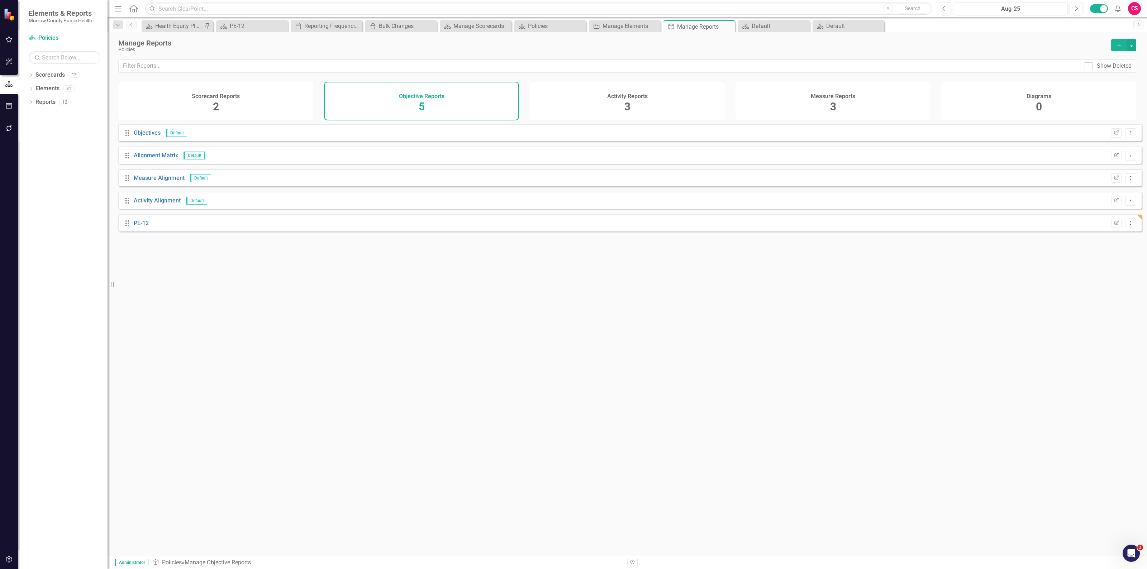
click at [608, 103] on div "Activity Reports 3" at bounding box center [627, 101] width 195 height 39
click at [1122, 43] on button "Add" at bounding box center [1119, 45] width 16 height 12
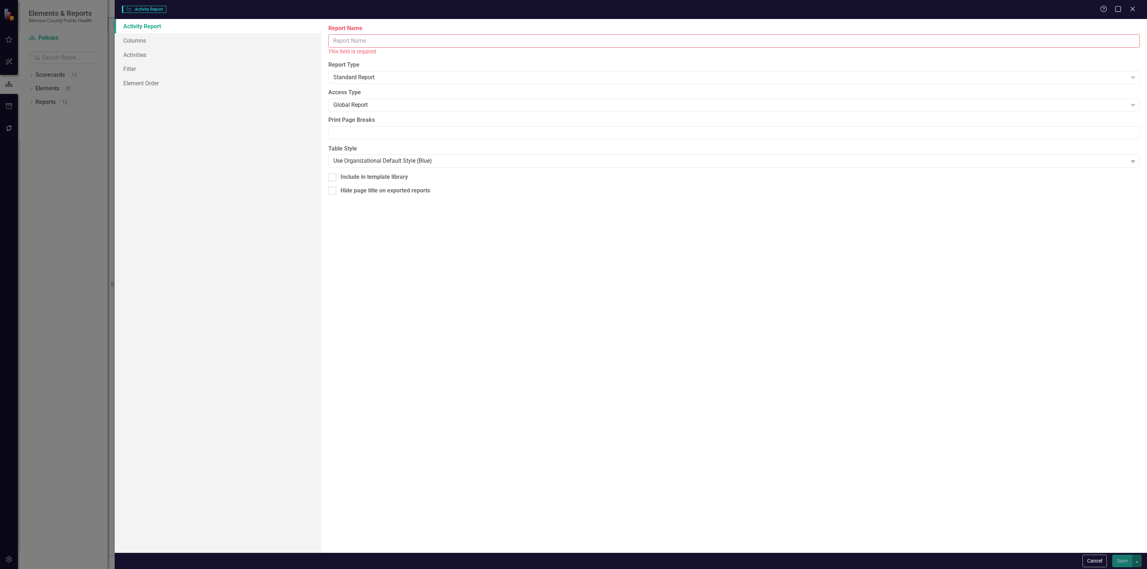
click at [408, 38] on input "Report Name" at bounding box center [733, 40] width 811 height 13
type input "PE-12"
click at [1112, 555] on button "Save" at bounding box center [1122, 561] width 20 height 13
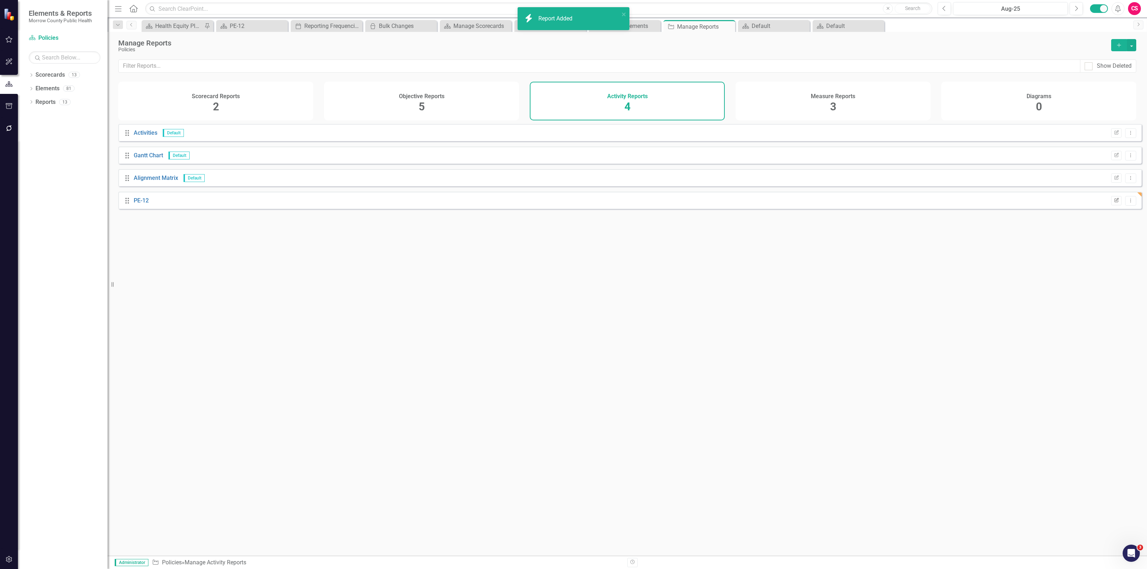
click at [1113, 203] on icon "Edit Report" at bounding box center [1115, 201] width 5 height 4
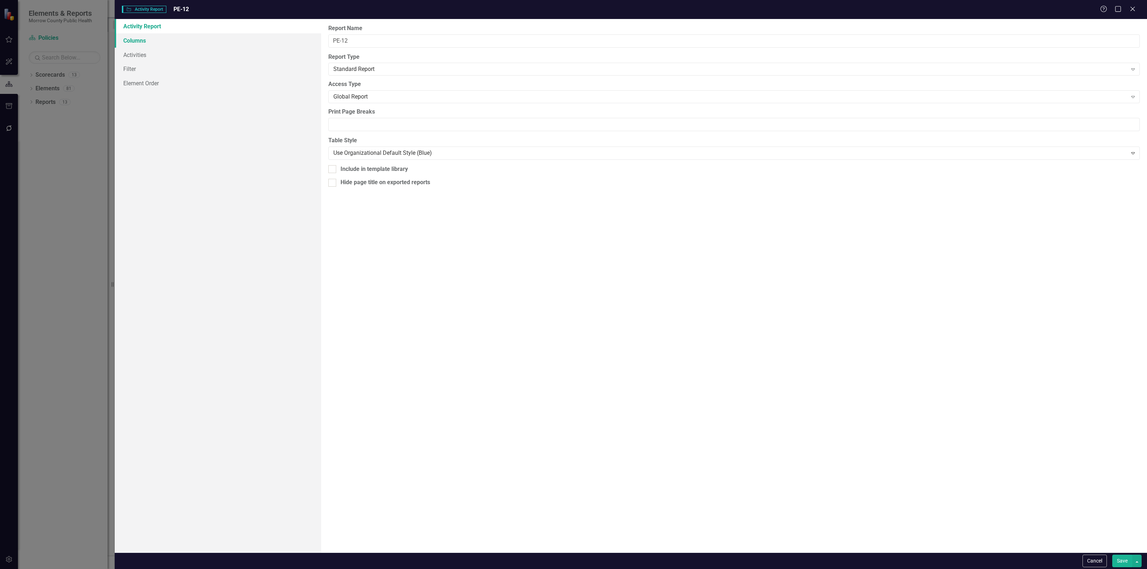
click at [138, 41] on link "Columns" at bounding box center [218, 40] width 206 height 14
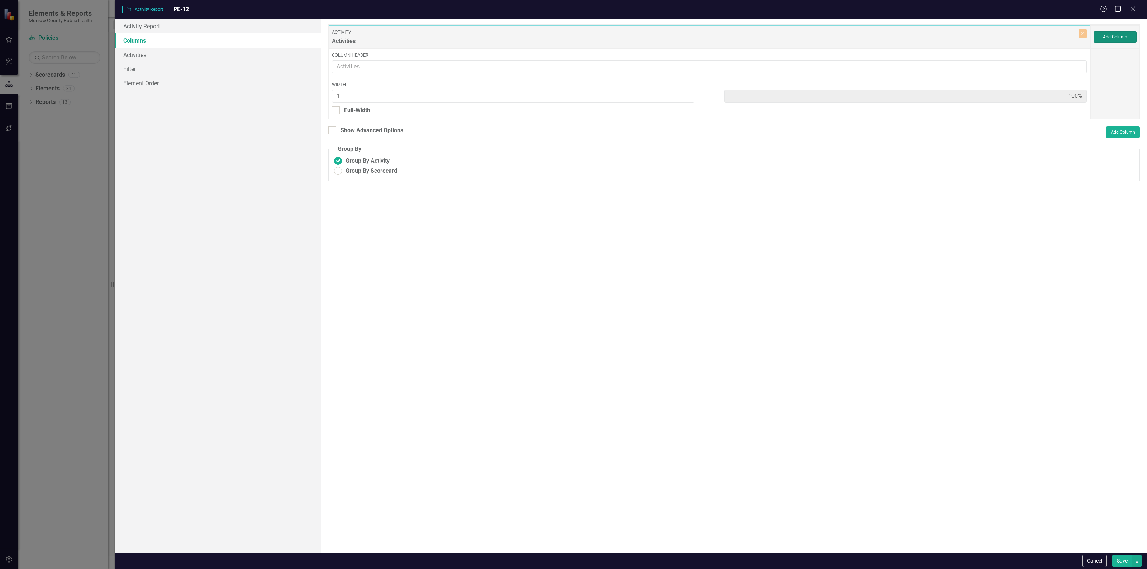
click at [1100, 33] on button "Add Column" at bounding box center [1114, 36] width 43 height 11
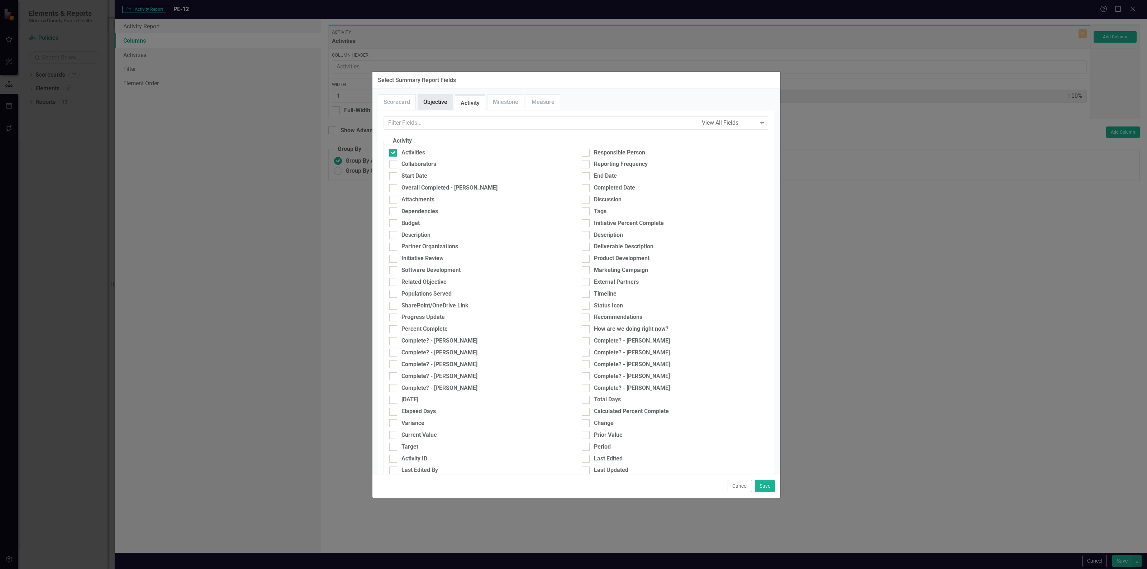
click at [439, 103] on link "Objective" at bounding box center [435, 102] width 35 height 15
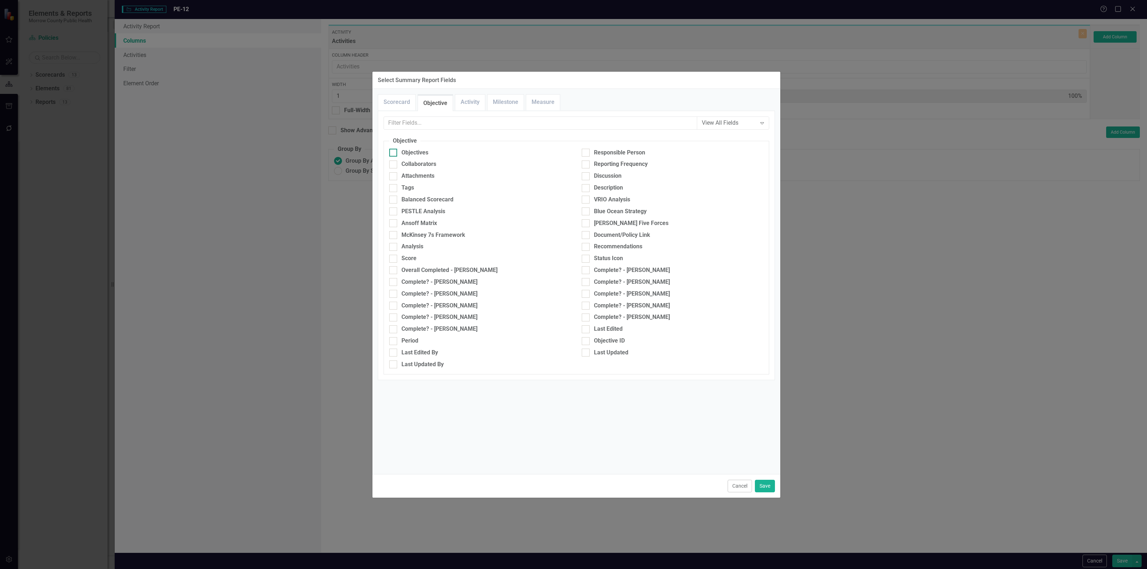
click at [403, 150] on div "Objectives" at bounding box center [414, 153] width 27 height 8
click at [394, 150] on input "Objectives" at bounding box center [391, 151] width 5 height 5
checkbox input "true"
click at [468, 102] on link "Activity" at bounding box center [470, 102] width 30 height 15
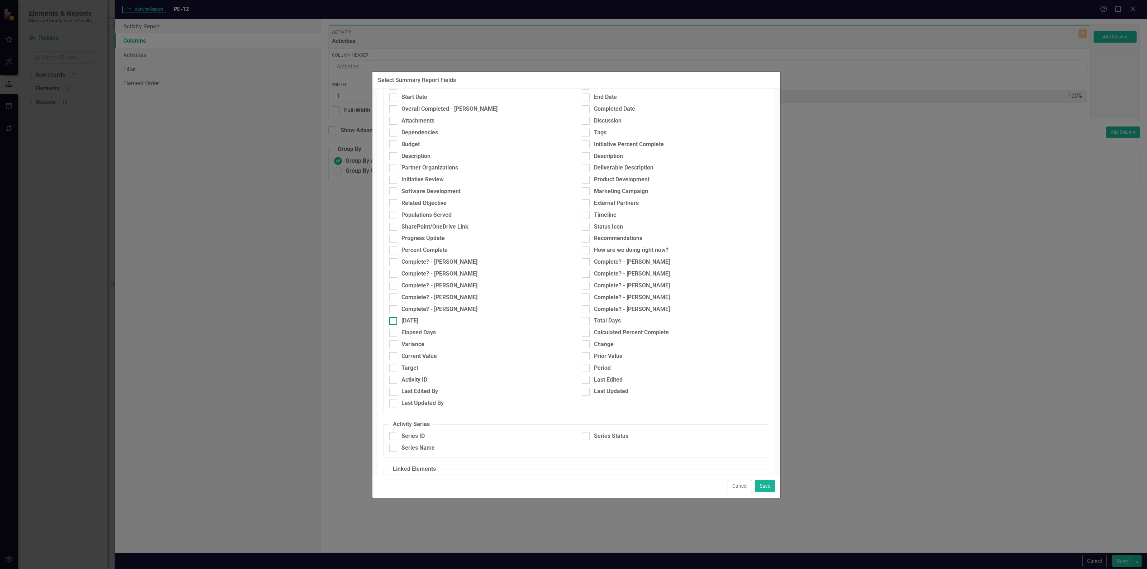
scroll to position [167, 0]
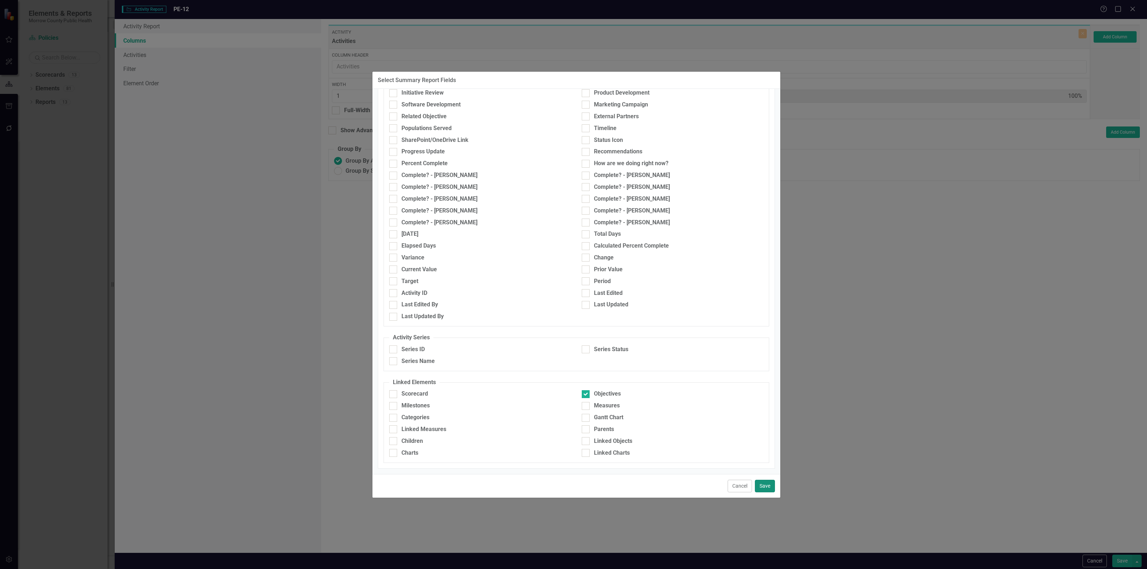
click at [769, 487] on button "Save" at bounding box center [765, 486] width 20 height 13
type input "50%"
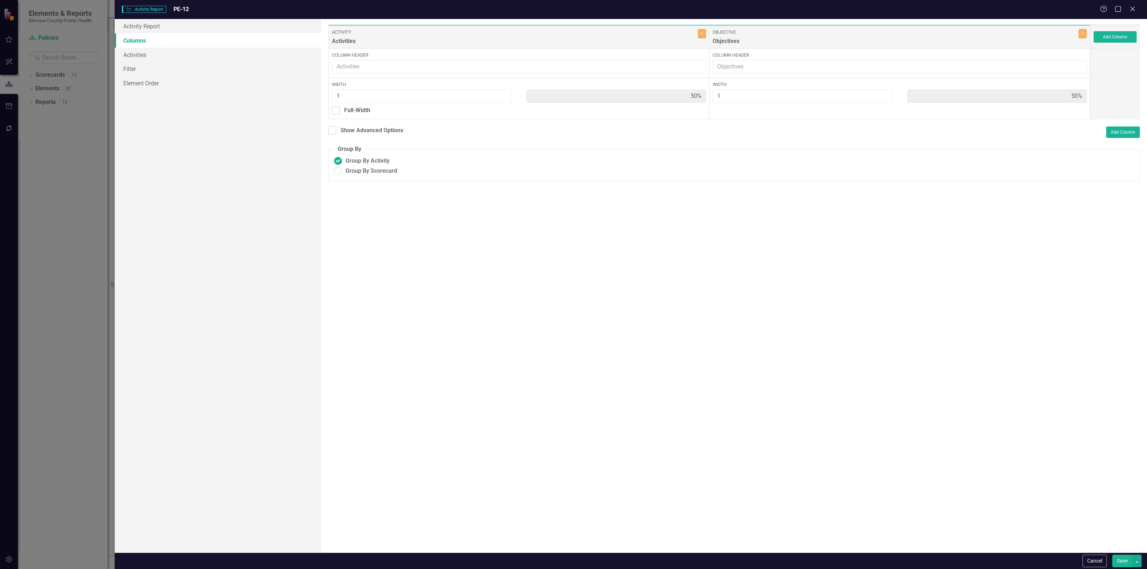
click at [1124, 561] on button "Save" at bounding box center [1122, 561] width 20 height 13
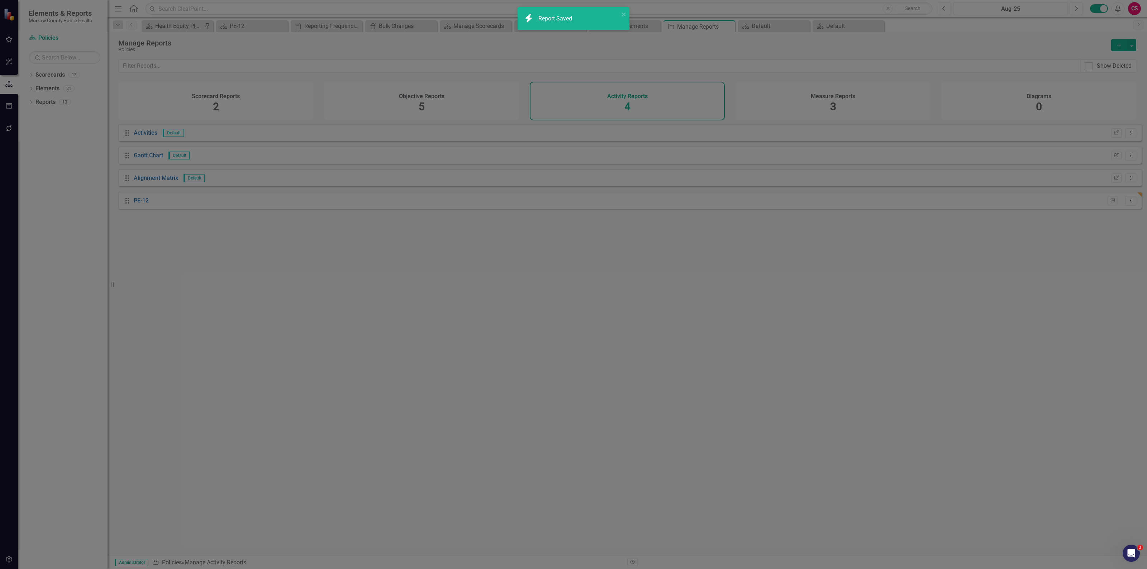
radio input "true"
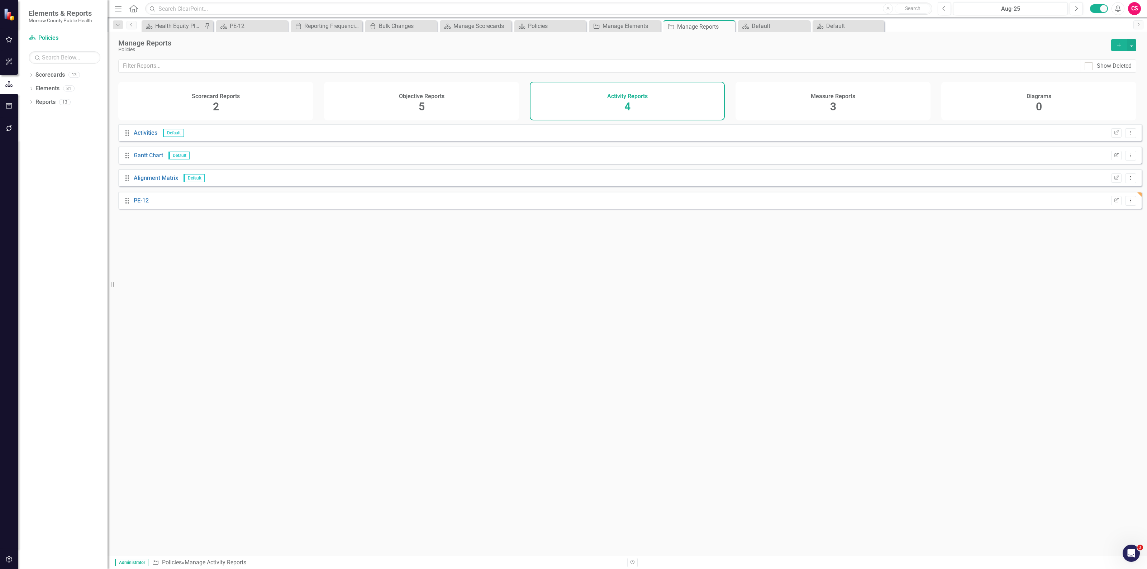
click at [162, 106] on div "Scorecard Reports 2" at bounding box center [215, 101] width 195 height 39
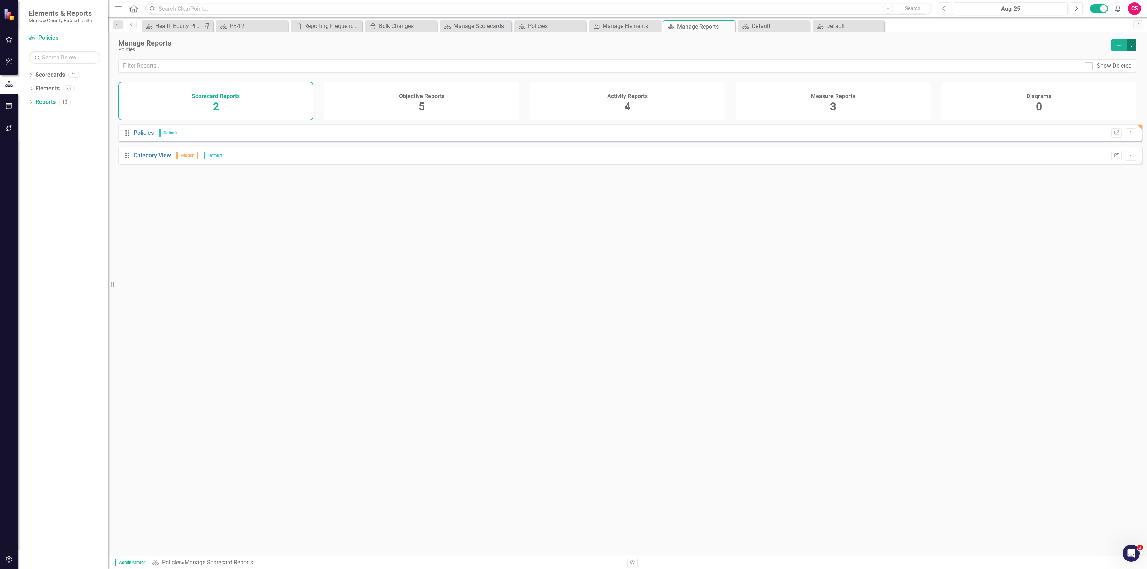
click at [1133, 45] on button "button" at bounding box center [1131, 45] width 9 height 12
click at [1122, 44] on icon "Add" at bounding box center [1118, 45] width 6 height 5
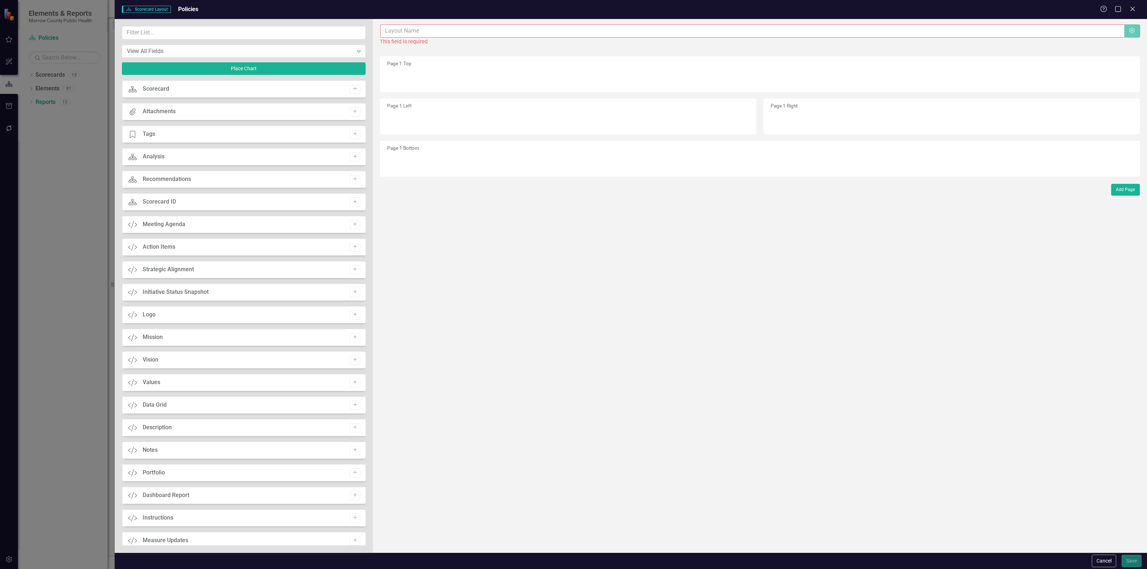
click at [530, 28] on input "text" at bounding box center [752, 30] width 744 height 13
type input "PE-12 Landing Page"
click at [336, 30] on input "text" at bounding box center [244, 32] width 244 height 13
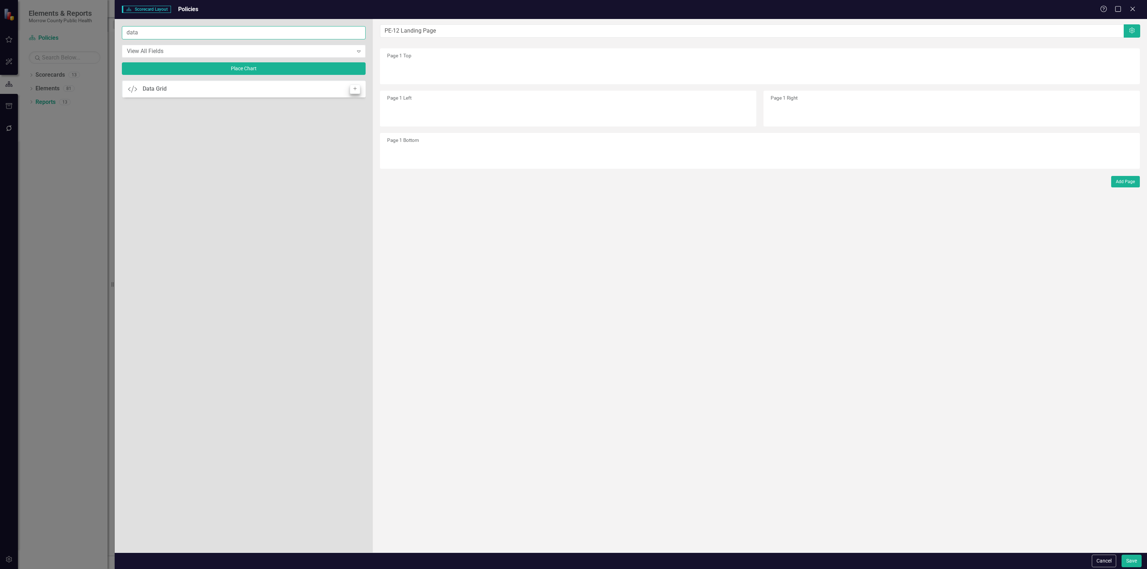
type input "data"
click at [351, 89] on button "Add" at bounding box center [355, 89] width 10 height 9
click at [1131, 560] on button "Save" at bounding box center [1131, 561] width 20 height 13
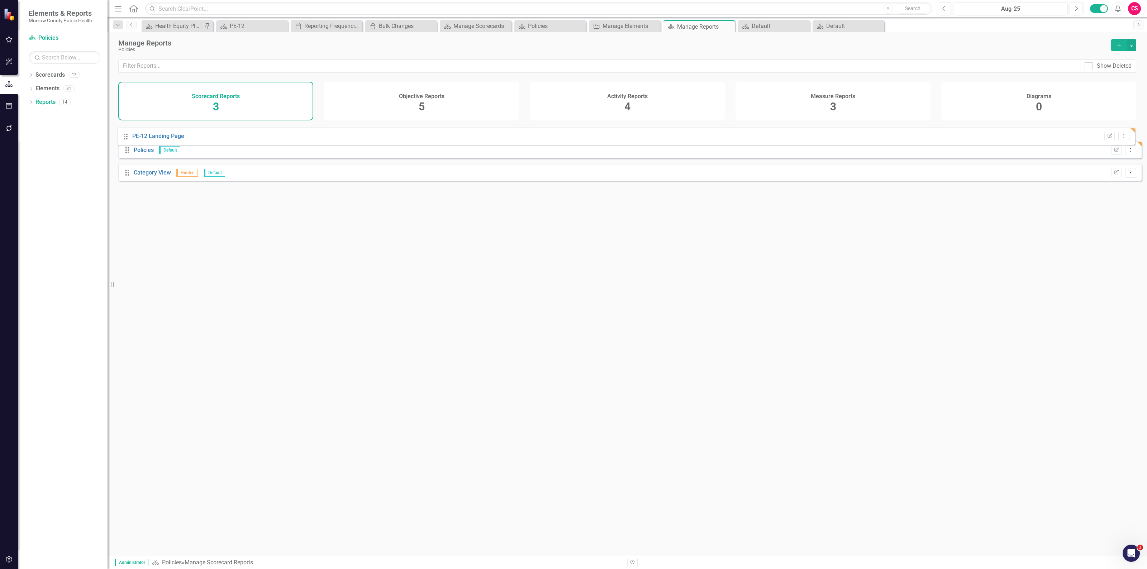
drag, startPoint x: 128, startPoint y: 185, endPoint x: 126, endPoint y: 137, distance: 47.3
click at [126, 137] on div "Drag Policies Default Edit Report Dropdown Menu Drag Category View Hidden Defau…" at bounding box center [629, 155] width 1023 height 62
click at [1113, 135] on icon "Edit Report" at bounding box center [1115, 133] width 5 height 4
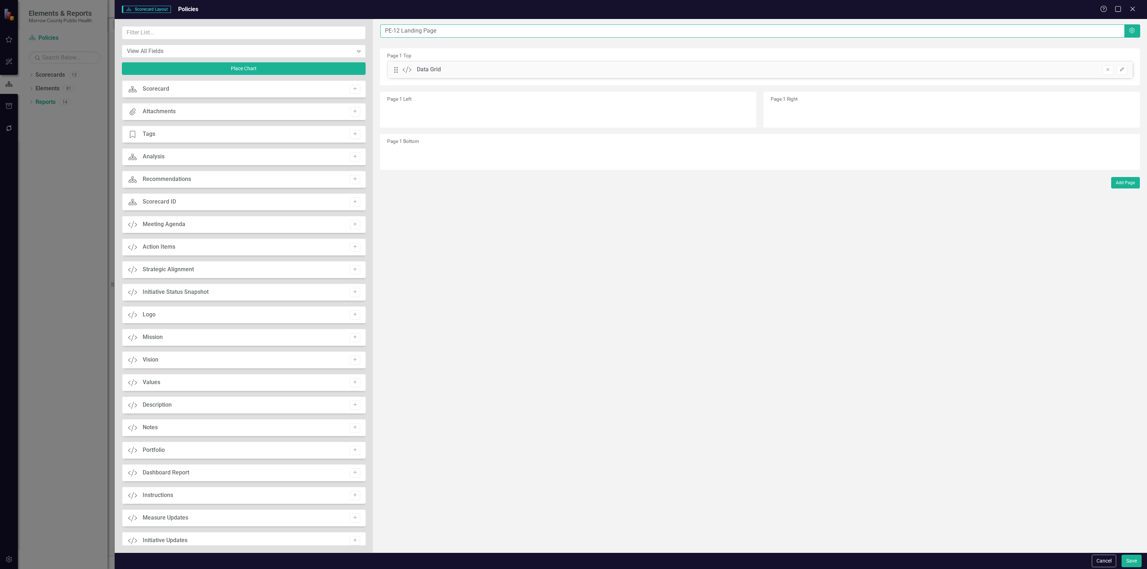
drag, startPoint x: 447, startPoint y: 32, endPoint x: 400, endPoint y: 26, distance: 47.7
click at [400, 26] on input "PE-12 Landing Page" at bounding box center [752, 30] width 744 height 13
type input "PE-12"
click at [296, 36] on input "text" at bounding box center [244, 32] width 244 height 13
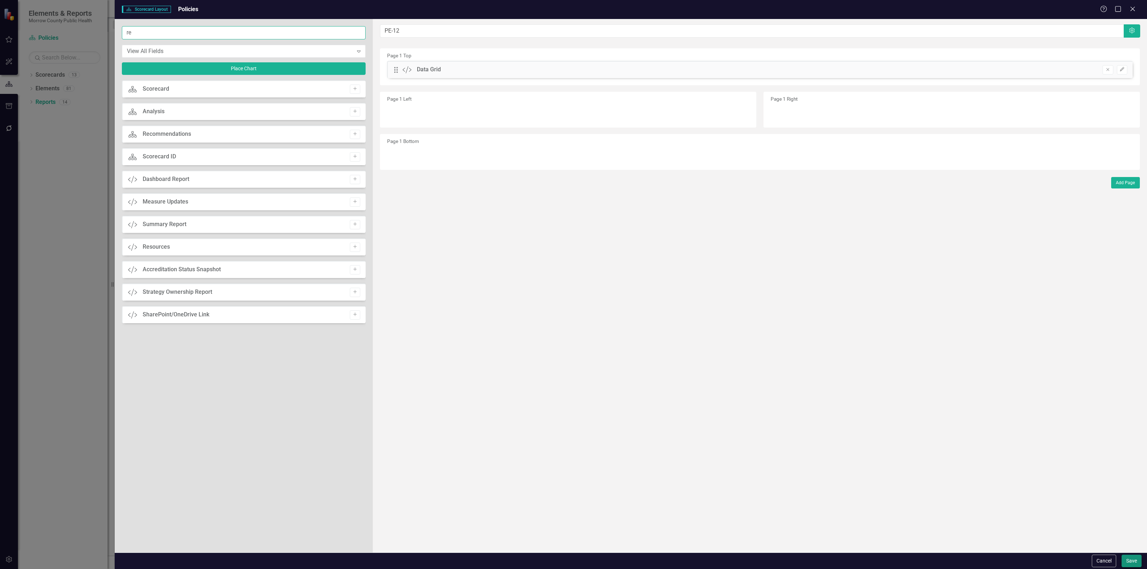
type input "re"
click at [1129, 556] on button "Save" at bounding box center [1131, 561] width 20 height 13
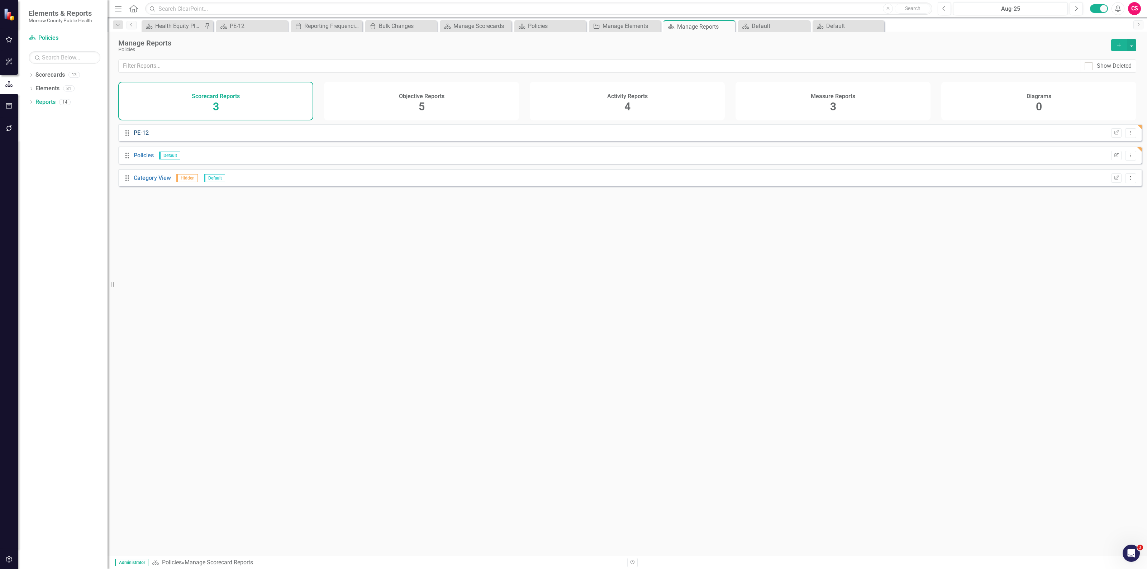
click at [136, 136] on link "PE-12" at bounding box center [141, 132] width 15 height 7
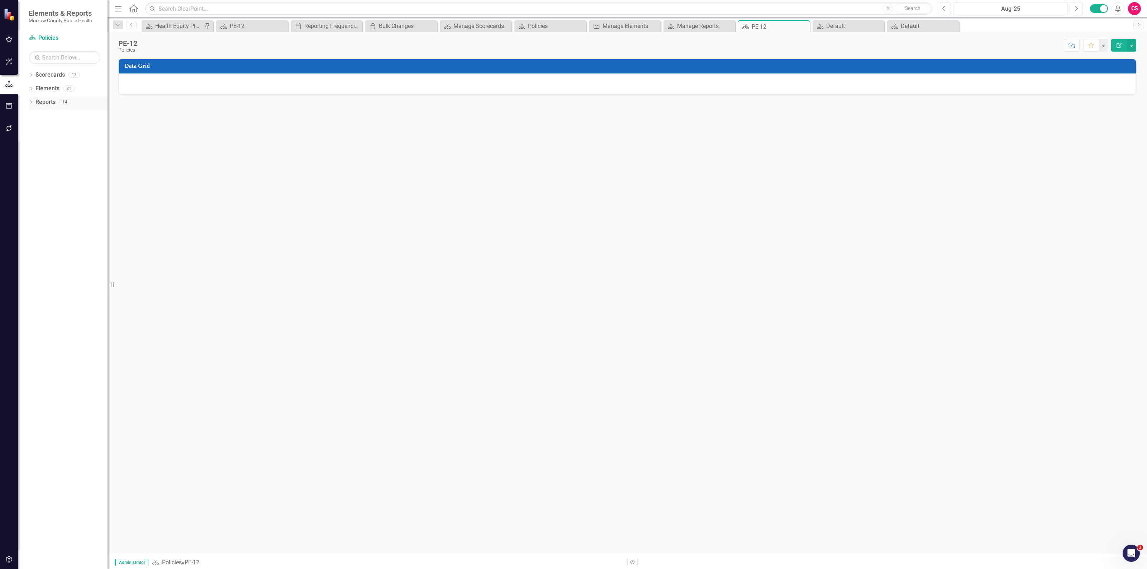
click at [45, 103] on link "Reports" at bounding box center [45, 102] width 20 height 8
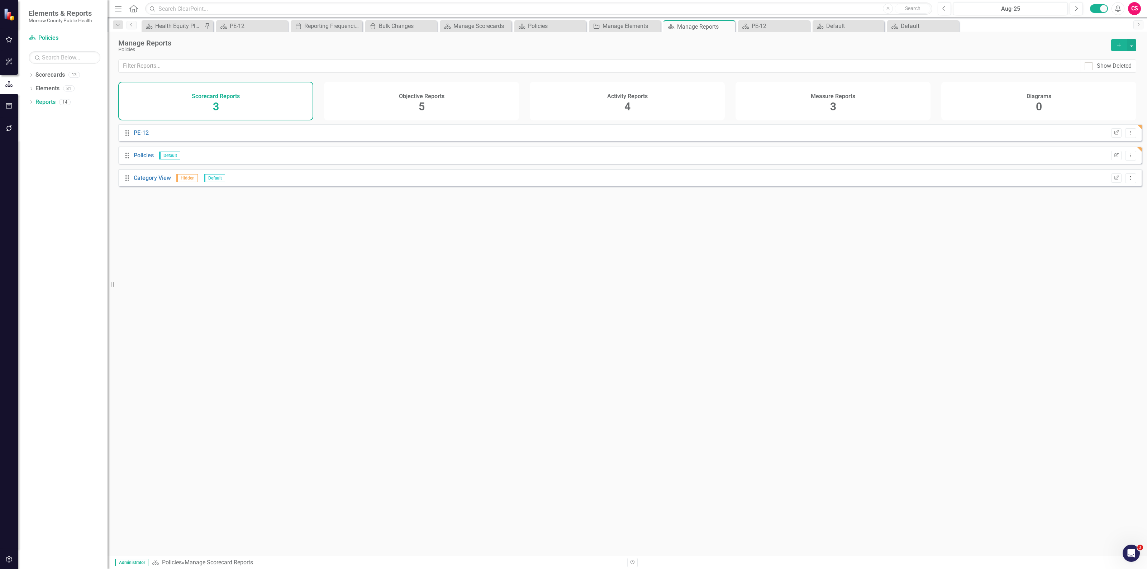
click at [1113, 135] on button "Edit Report" at bounding box center [1116, 132] width 10 height 9
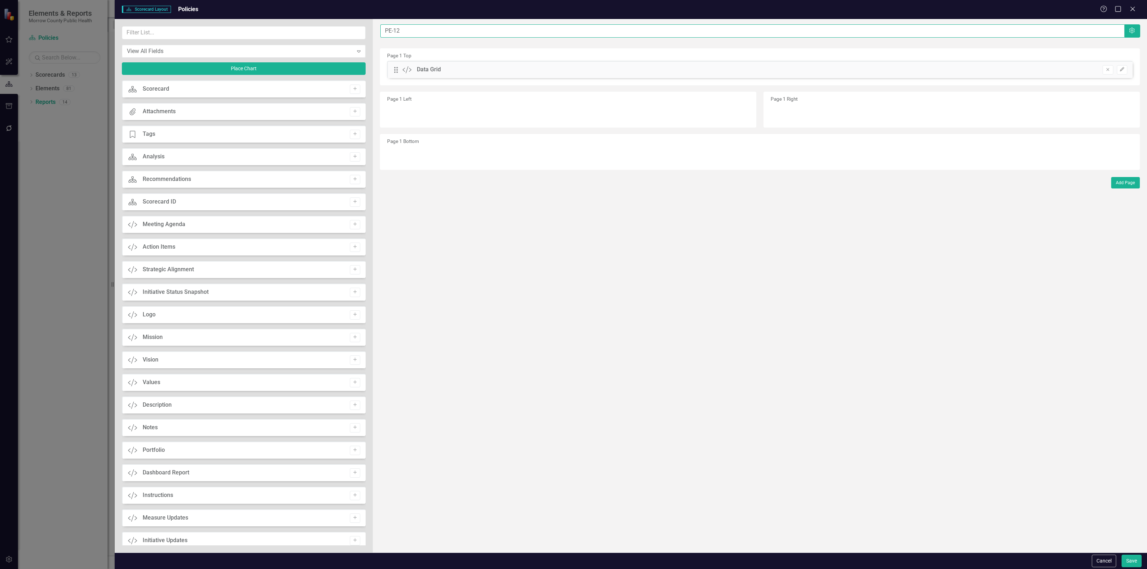
click at [395, 33] on input "PE-12" at bounding box center [752, 30] width 744 height 13
type input "Policies"
click at [1122, 71] on icon "Edit" at bounding box center [1121, 69] width 5 height 4
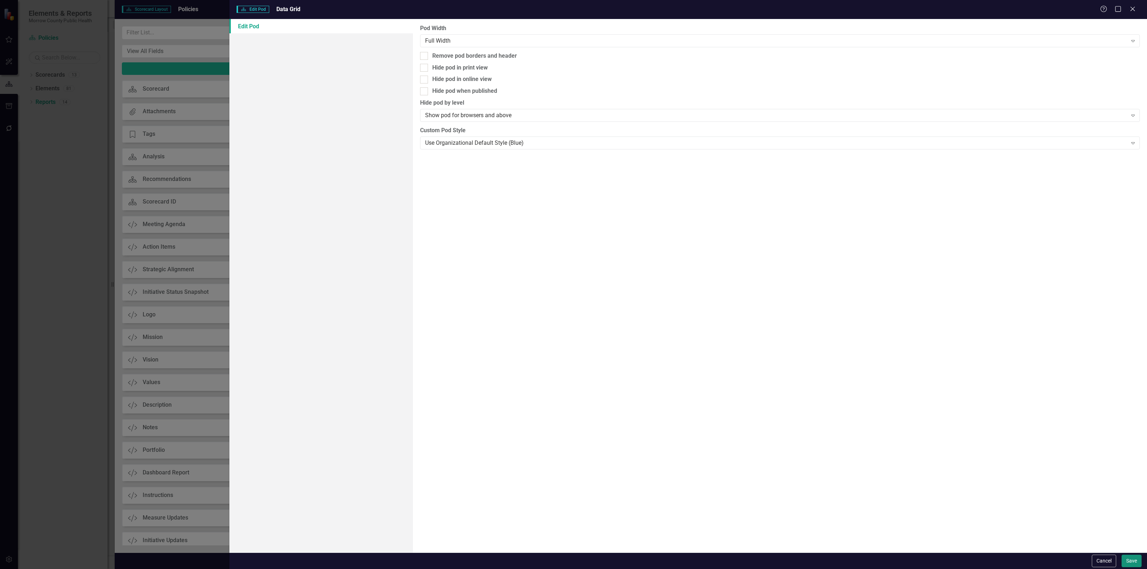
click at [1134, 558] on button "Save" at bounding box center [1131, 561] width 20 height 13
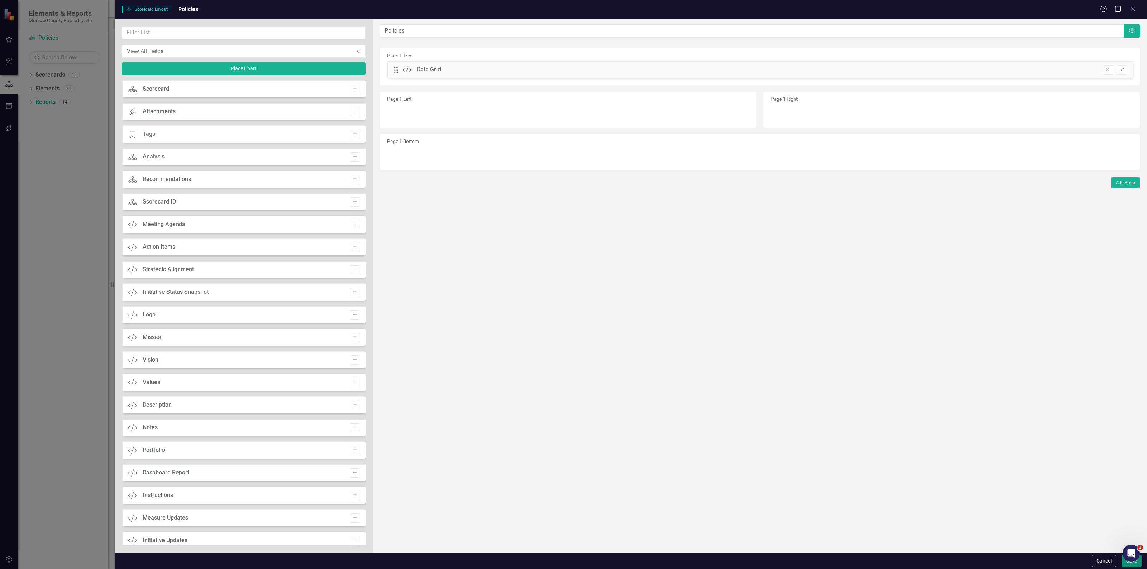
click at [1127, 565] on button "Save" at bounding box center [1131, 561] width 20 height 13
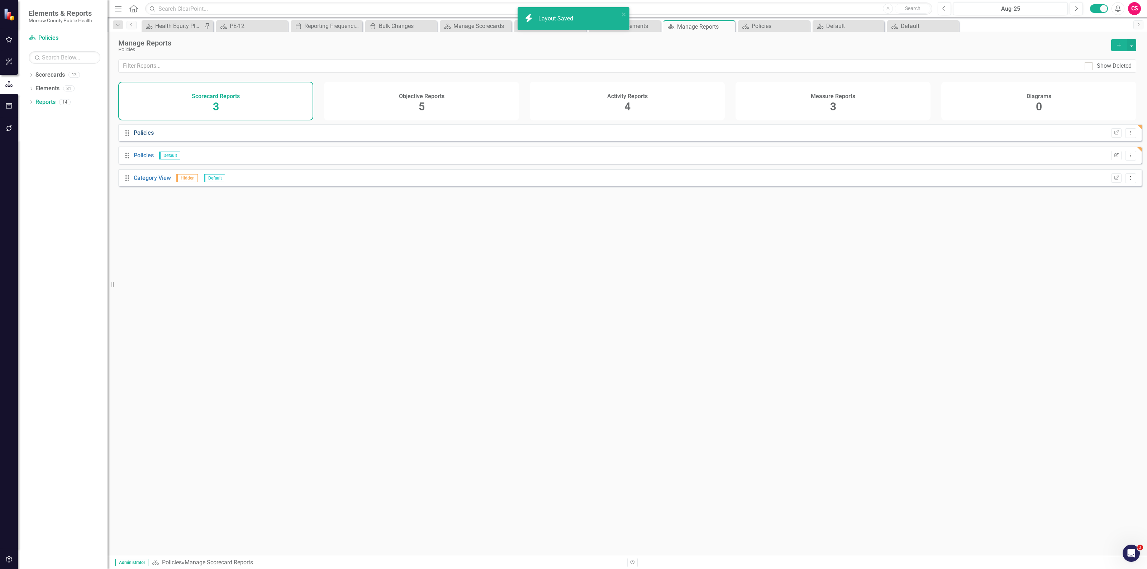
click at [151, 136] on link "Policies" at bounding box center [144, 132] width 20 height 7
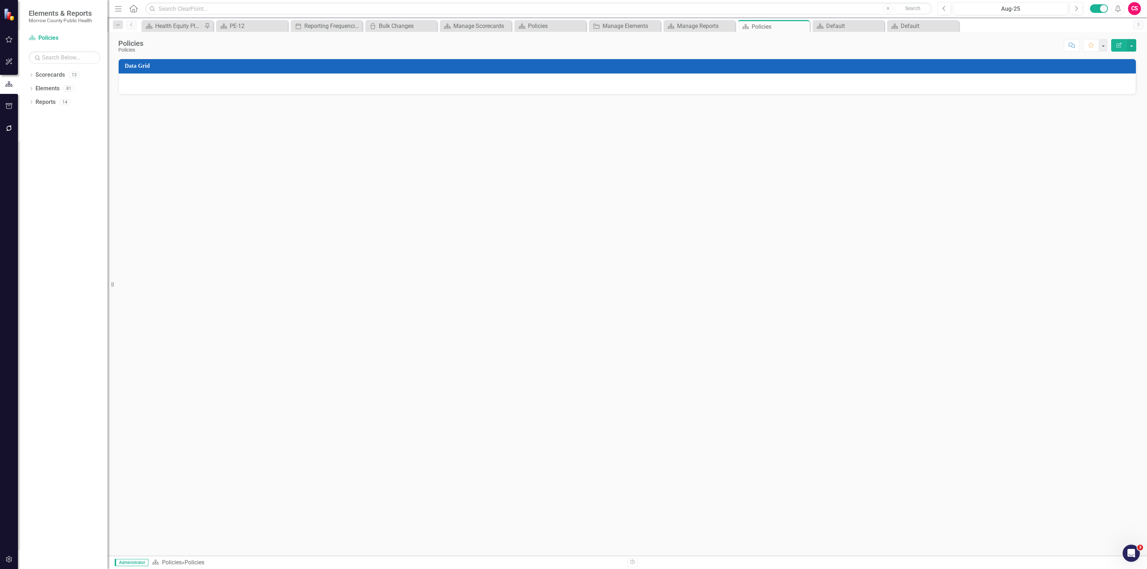
click at [1057, 62] on td "Data Grid" at bounding box center [628, 67] width 1007 height 12
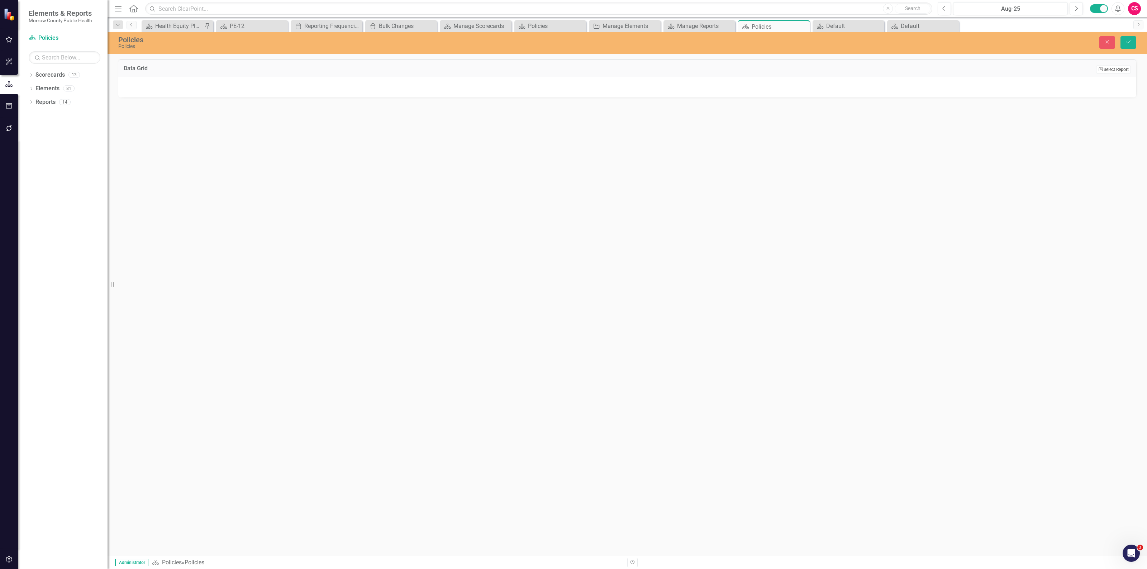
click at [1112, 67] on button "Edit Report Select Report" at bounding box center [1113, 70] width 35 height 8
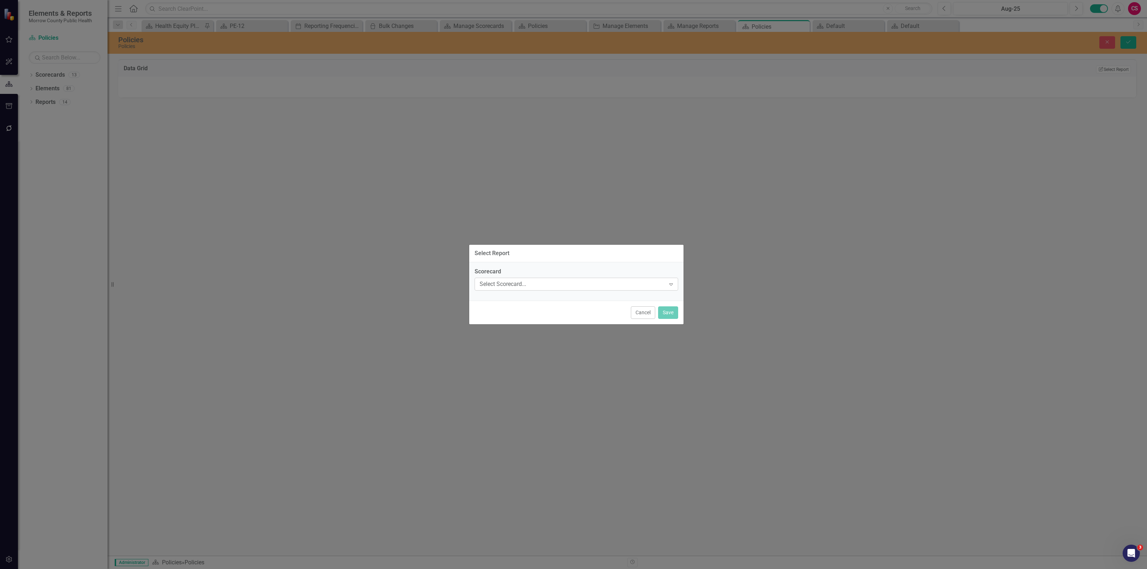
click at [545, 280] on div "Select Scorecard..." at bounding box center [572, 284] width 186 height 8
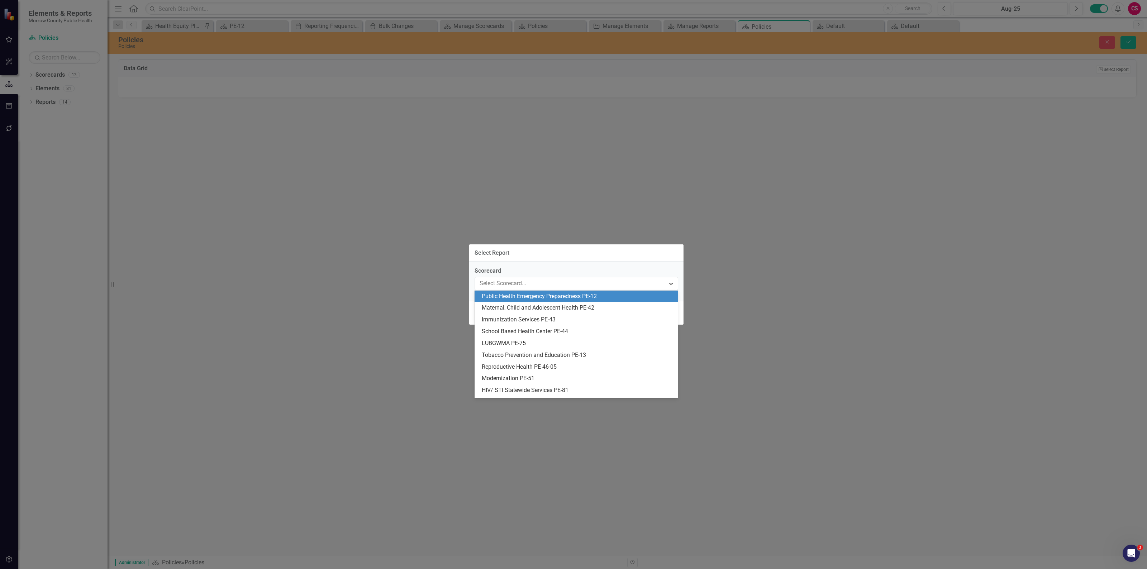
click at [552, 275] on label "Scorecard" at bounding box center [576, 271] width 204 height 8
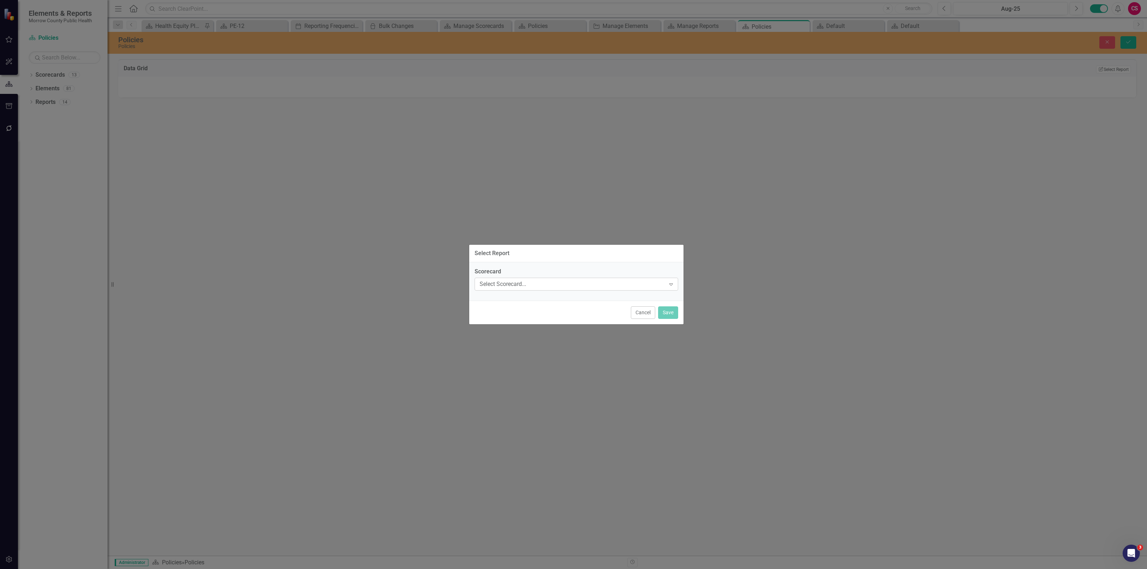
click at [550, 282] on div "Select Scorecard..." at bounding box center [572, 284] width 186 height 8
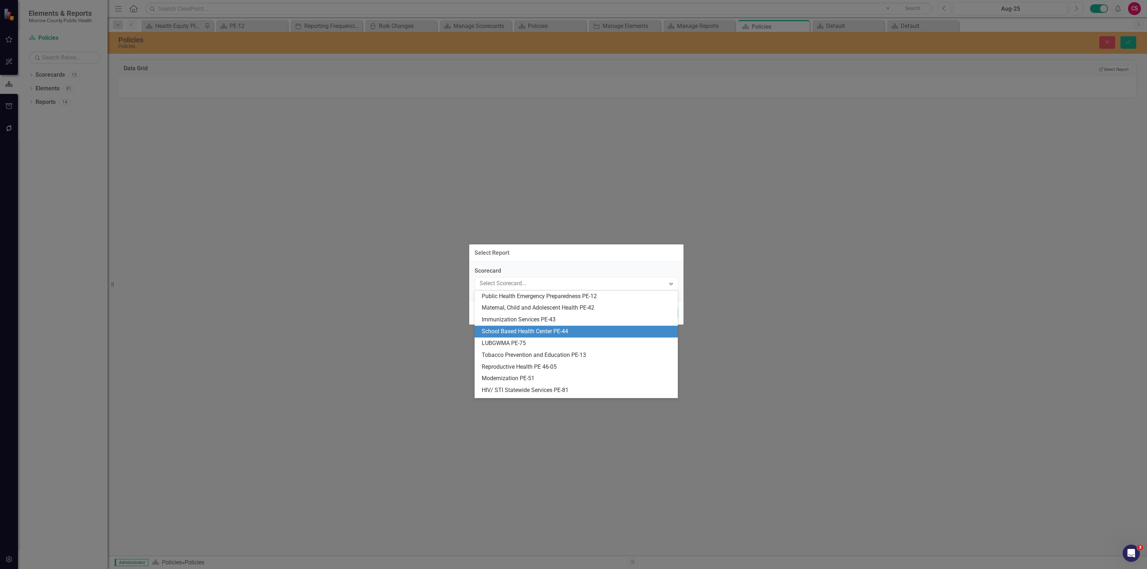
scroll to position [46, 0]
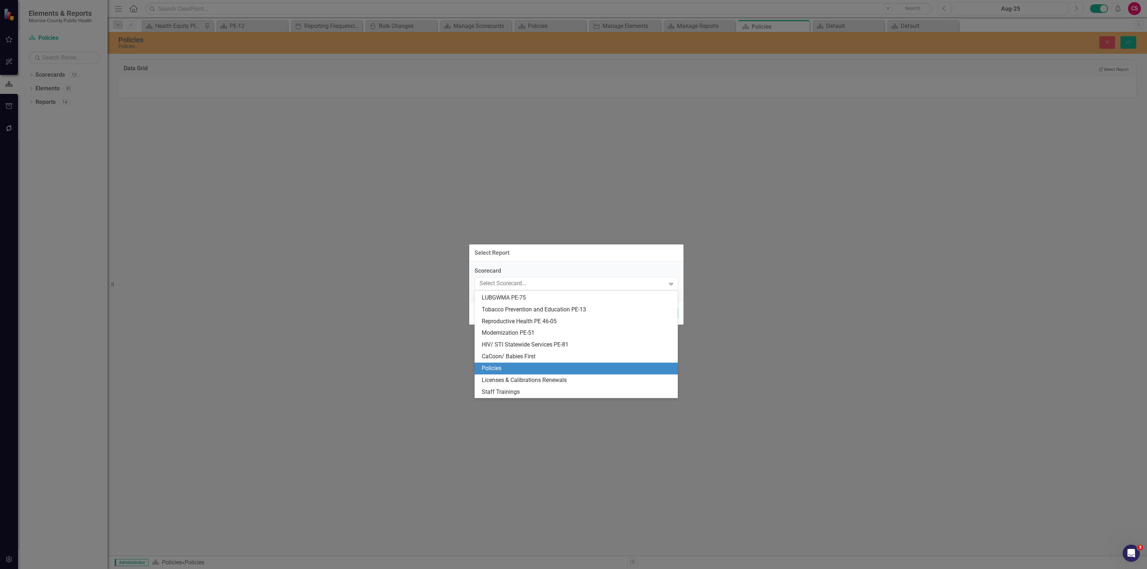
click at [529, 366] on div "Policies" at bounding box center [578, 368] width 192 height 8
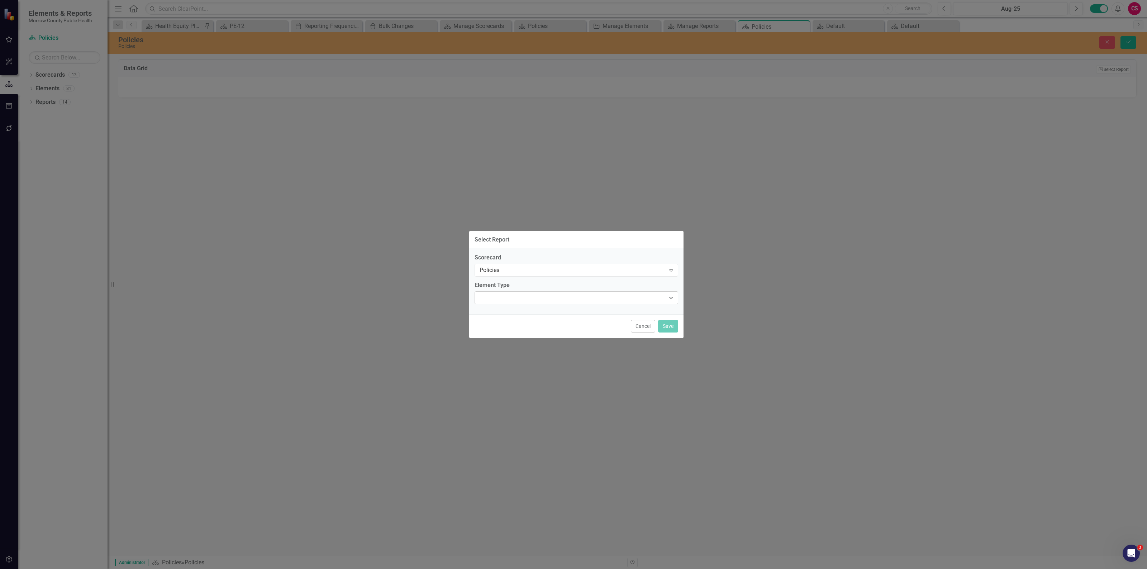
click at [549, 294] on div "Expand" at bounding box center [576, 297] width 204 height 13
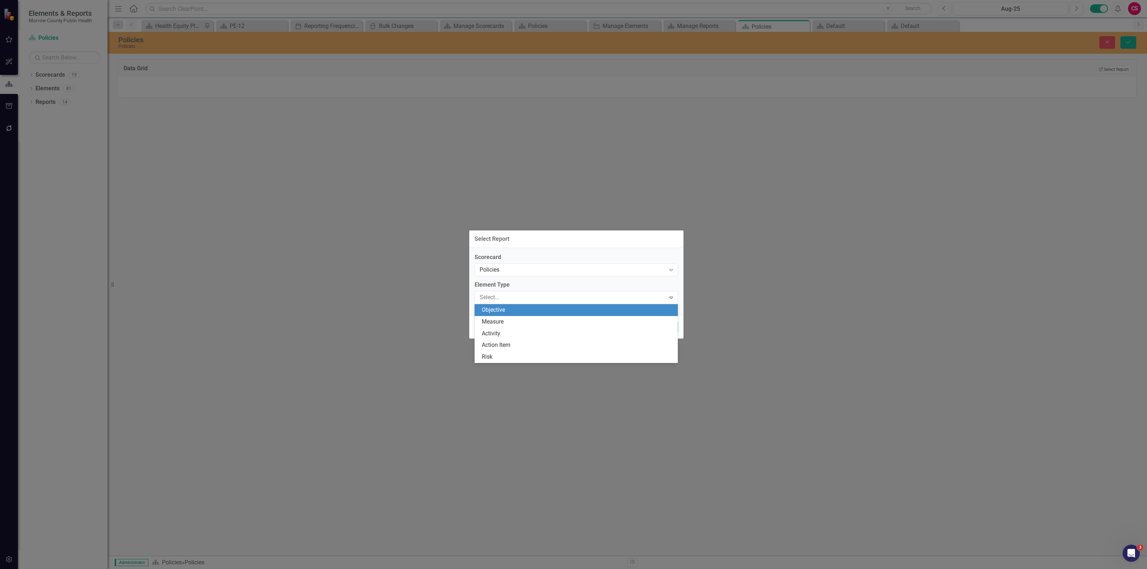
click at [537, 312] on div "Objective" at bounding box center [578, 310] width 192 height 8
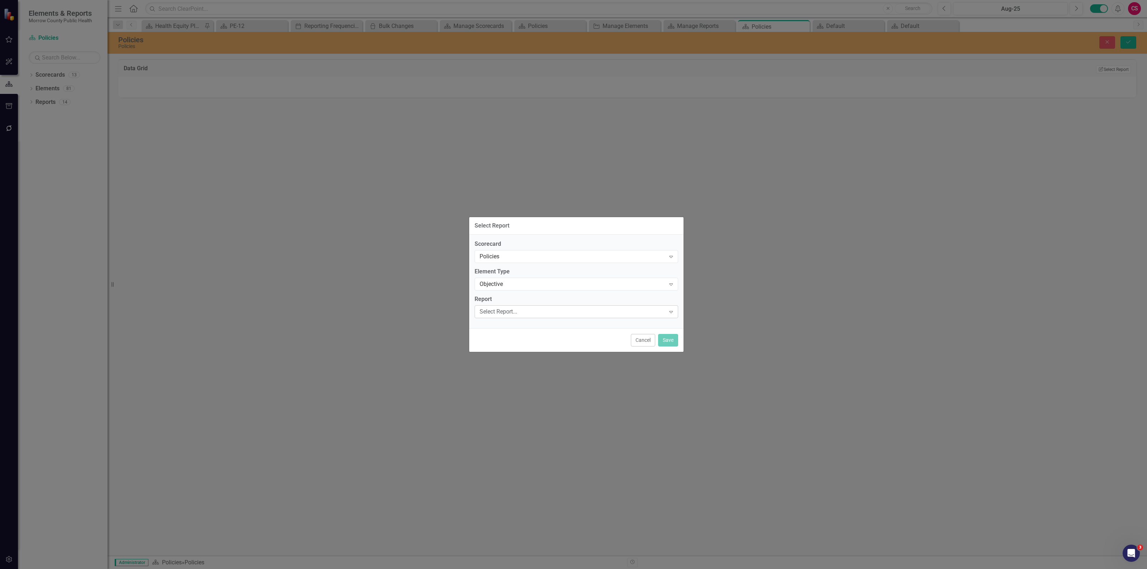
click at [537, 309] on div "Select Report..." at bounding box center [572, 311] width 186 height 8
click at [525, 367] on div "PE-12" at bounding box center [578, 371] width 192 height 8
click at [665, 345] on button "Save" at bounding box center [668, 340] width 20 height 13
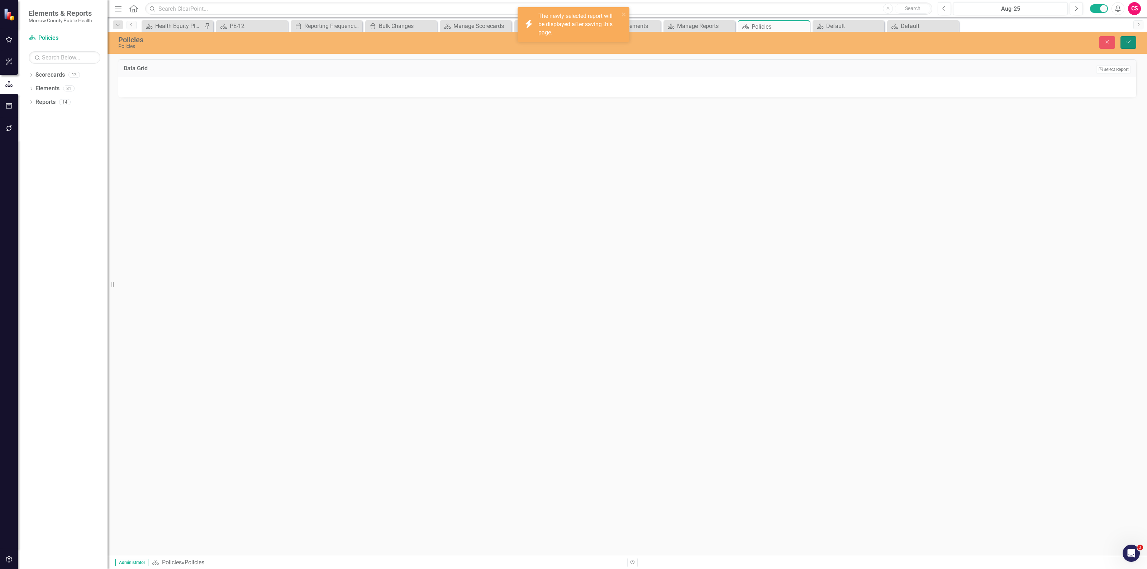
click at [1129, 43] on icon "Save" at bounding box center [1128, 41] width 6 height 5
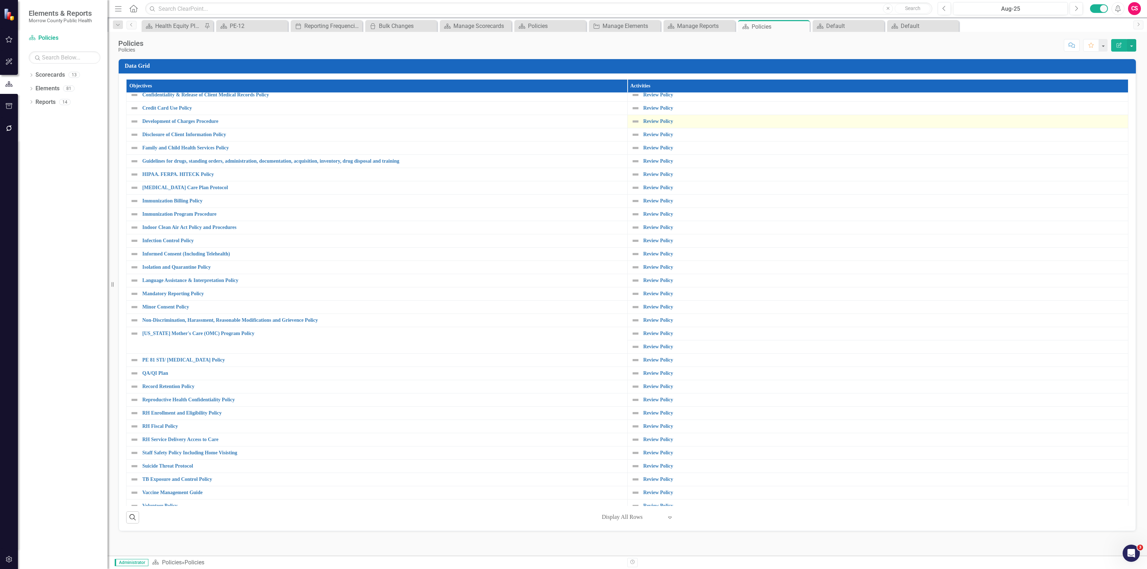
scroll to position [139, 0]
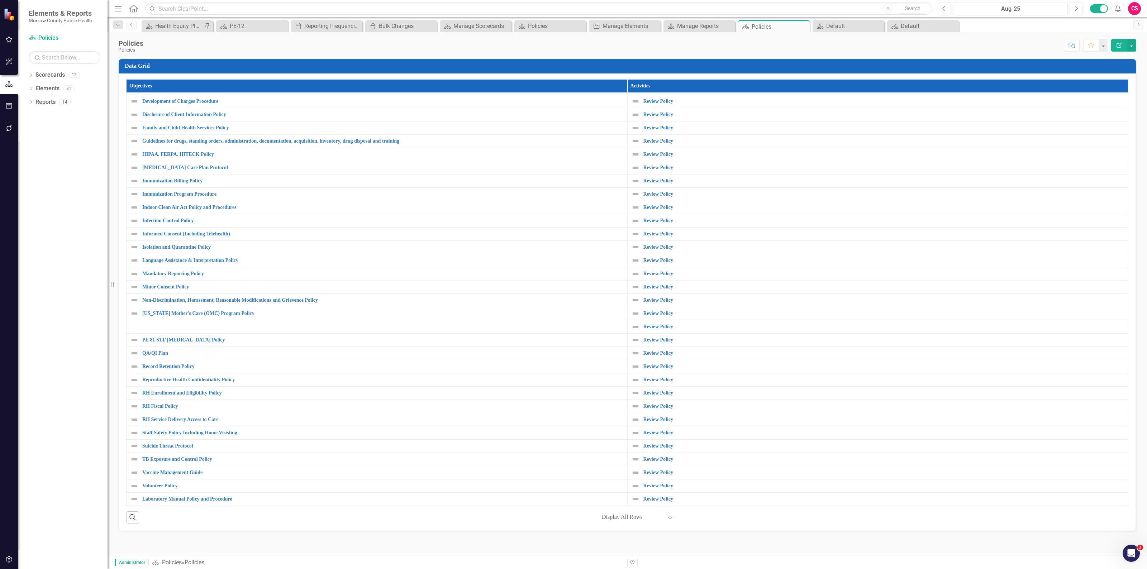
click at [665, 517] on div "Display All Rows" at bounding box center [632, 517] width 68 height 13
click at [667, 507] on div "Display All Rows" at bounding box center [639, 505] width 67 height 8
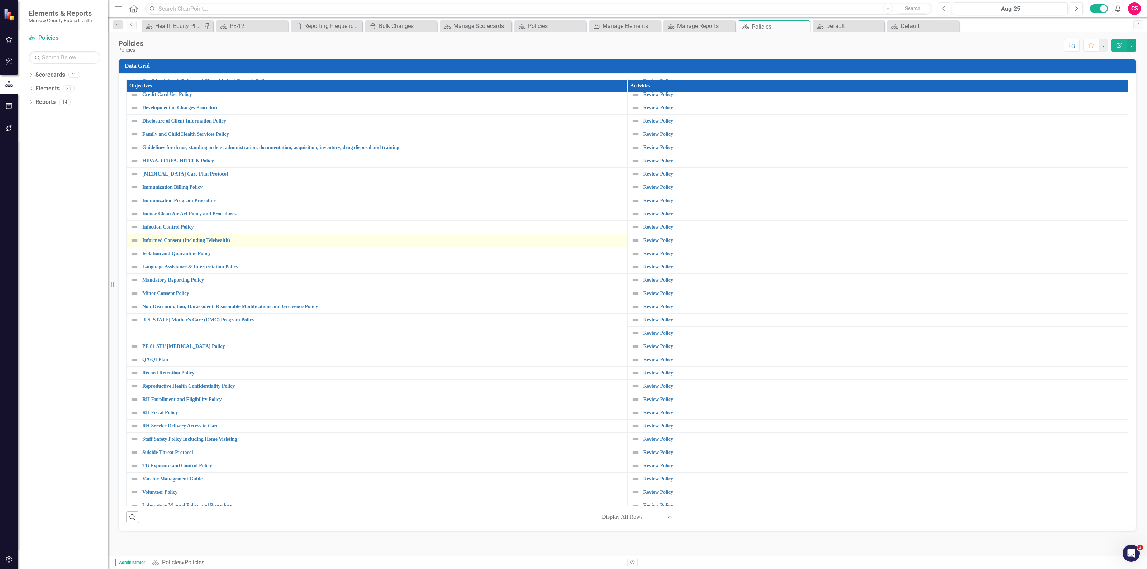
scroll to position [0, 0]
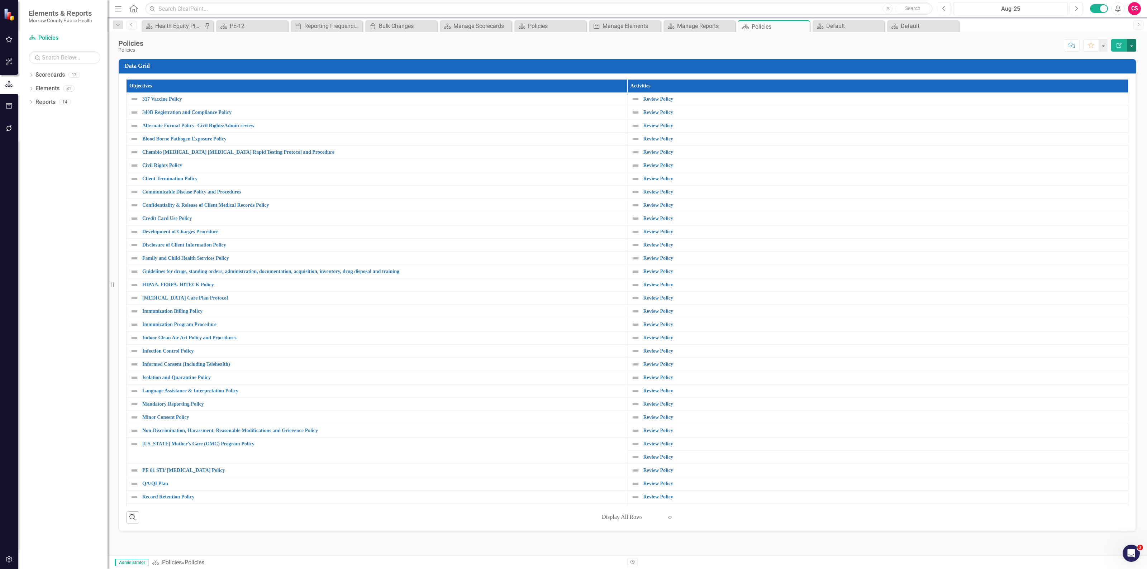
click at [1133, 42] on button "button" at bounding box center [1131, 45] width 9 height 13
click at [1105, 72] on link "Edit Report Edit Layout" at bounding box center [1107, 72] width 58 height 13
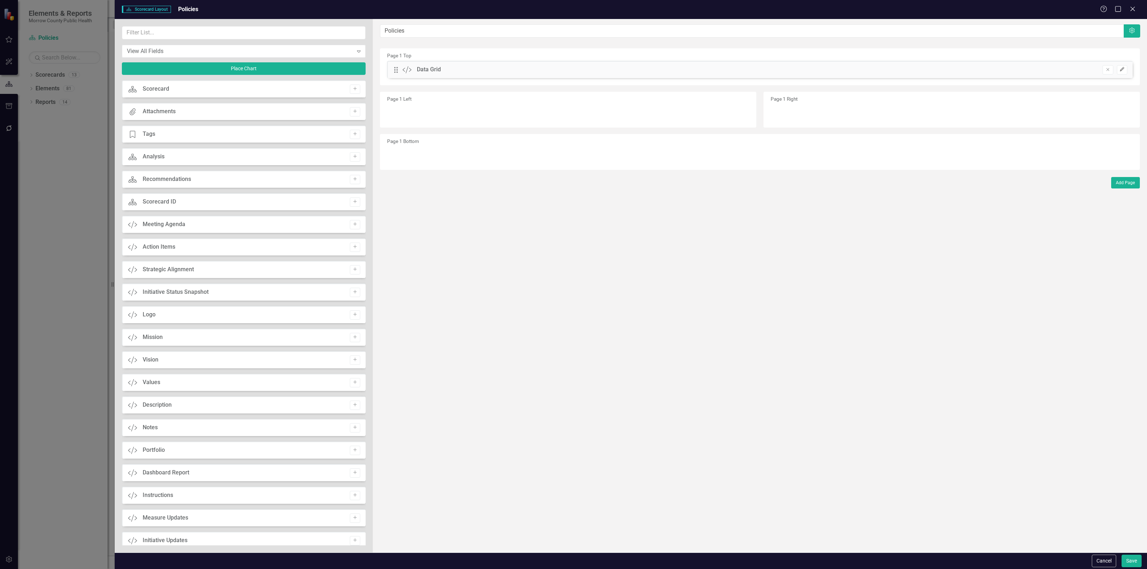
click at [1119, 70] on icon "Edit" at bounding box center [1121, 69] width 5 height 4
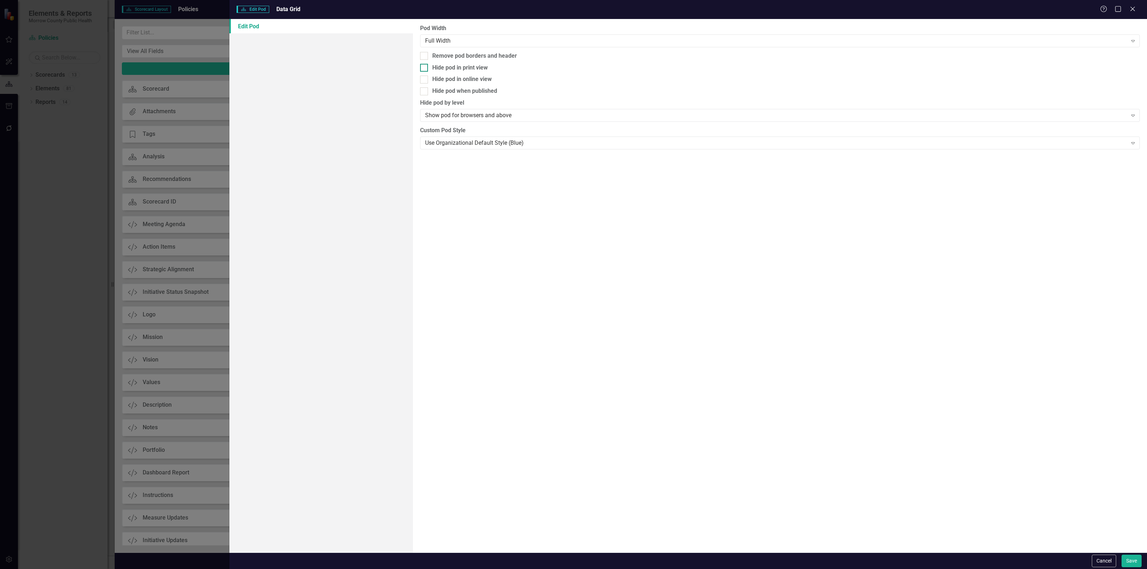
click at [423, 67] on input "Hide pod in print view" at bounding box center [422, 66] width 5 height 5
checkbox input "false"
click at [423, 56] on input "Remove pod borders and header" at bounding box center [422, 54] width 5 height 5
checkbox input "true"
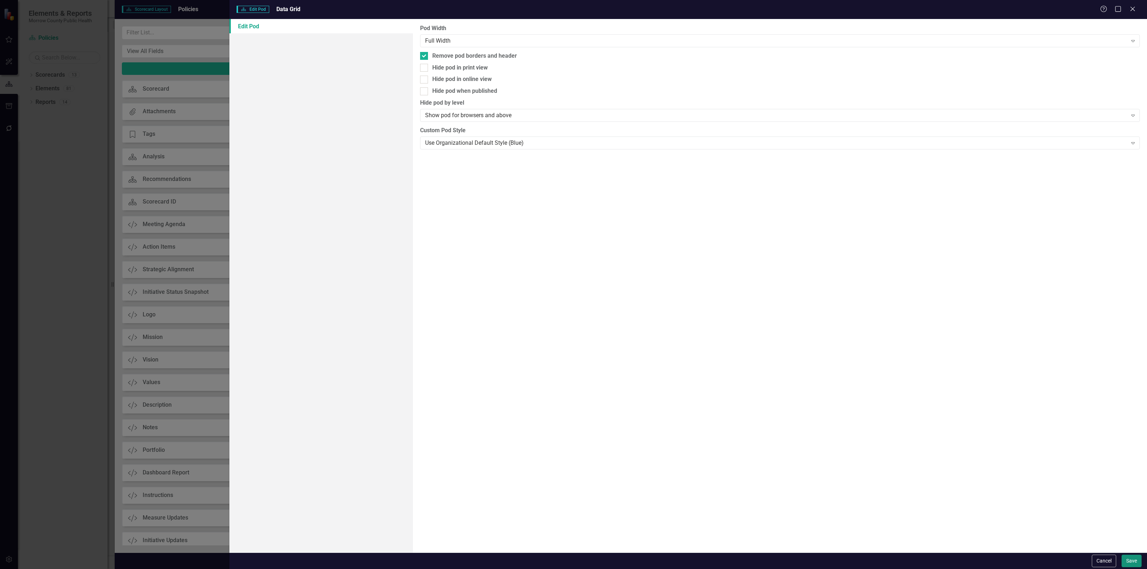
click at [1125, 559] on button "Save" at bounding box center [1131, 561] width 20 height 13
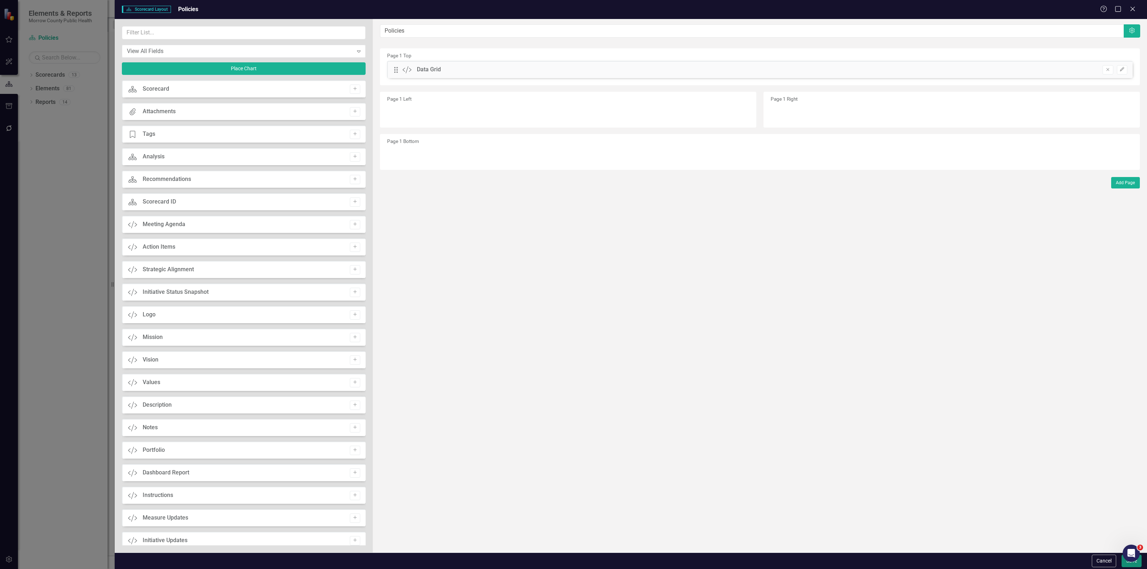
click at [1123, 565] on button "Save" at bounding box center [1131, 561] width 20 height 13
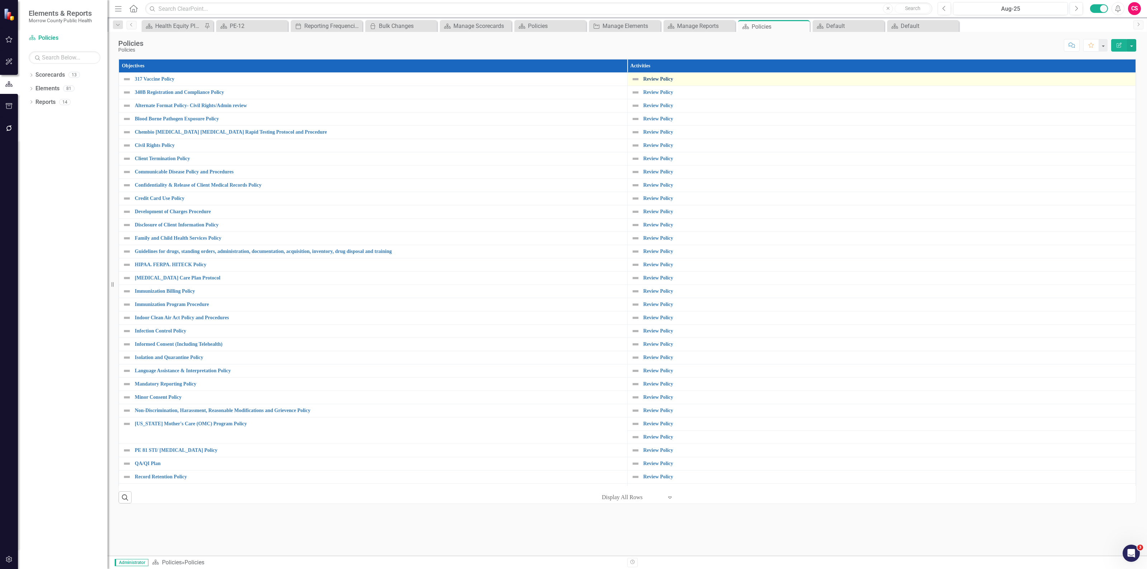
click at [657, 78] on link "Review Policy" at bounding box center [887, 78] width 489 height 5
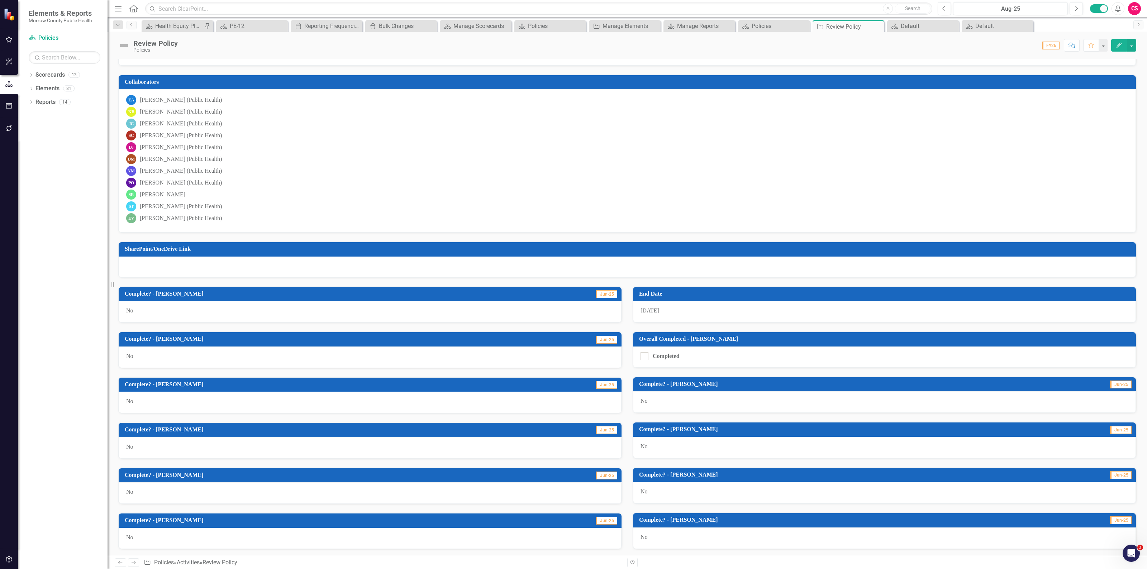
scroll to position [35, 0]
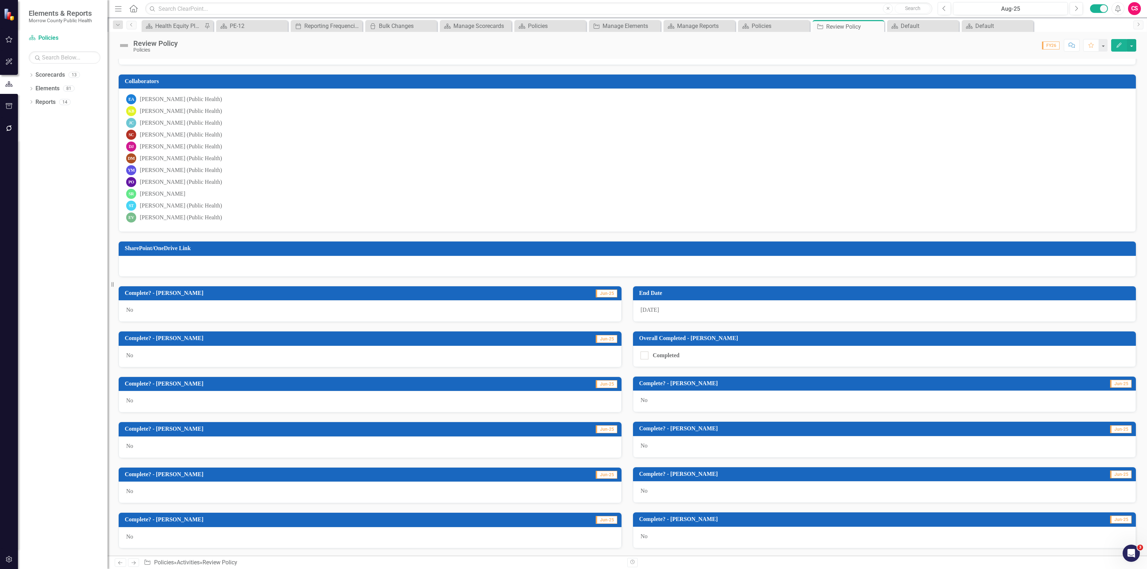
click at [3, 563] on button "button" at bounding box center [9, 559] width 16 height 15
click at [60, 165] on link "System Setup" at bounding box center [65, 166] width 72 height 8
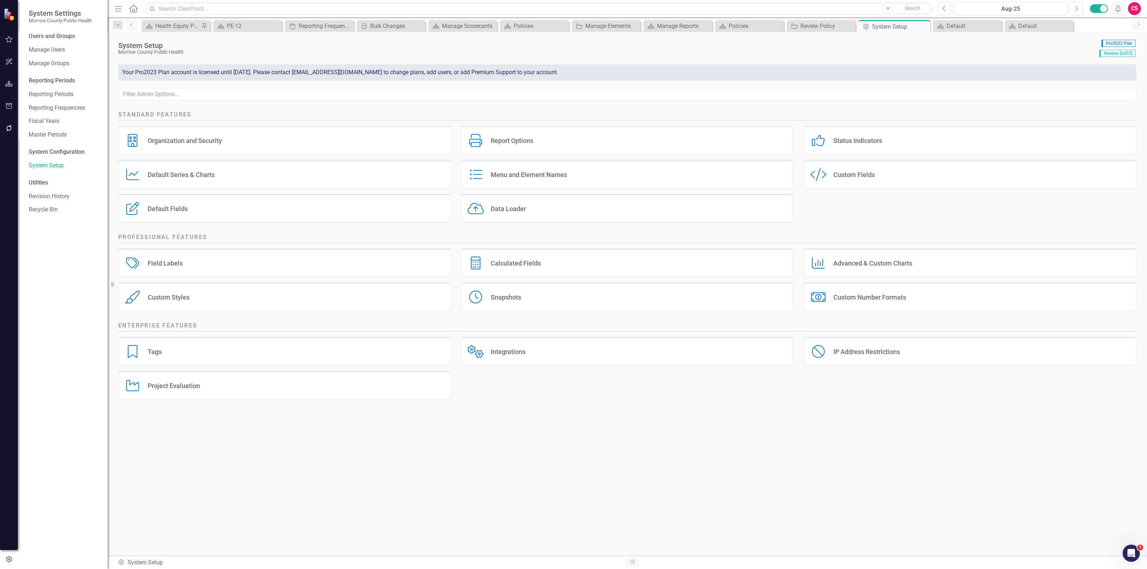
click at [819, 177] on icon "Custom Style" at bounding box center [818, 174] width 16 height 13
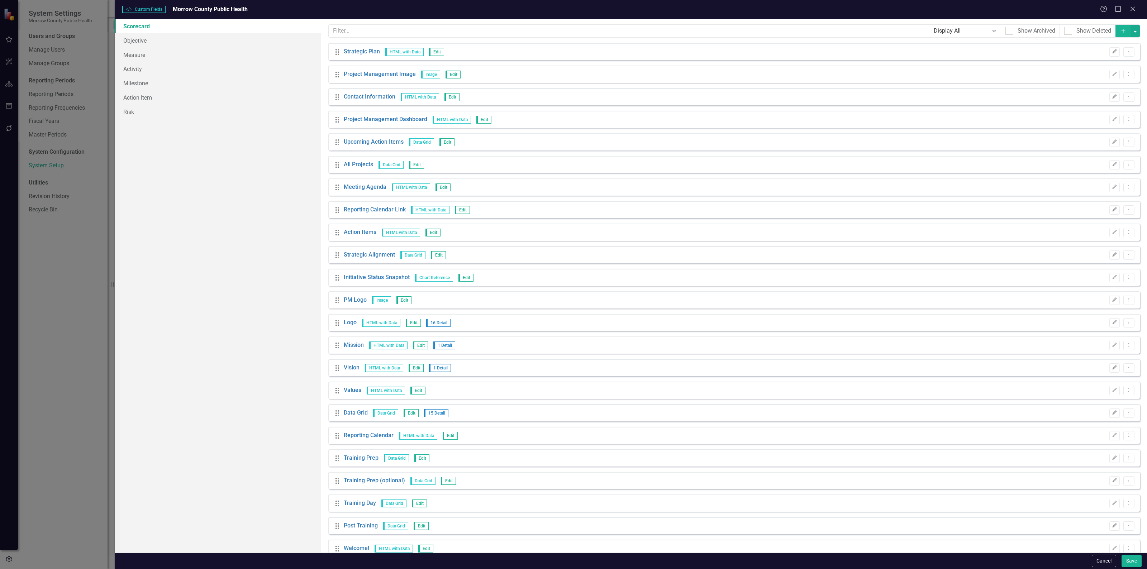
click at [490, 21] on div "Custom fields are one of the most powerful features of ClearPoint. With custom …" at bounding box center [734, 286] width 826 height 534
click at [484, 25] on input "text" at bounding box center [629, 30] width 600 height 13
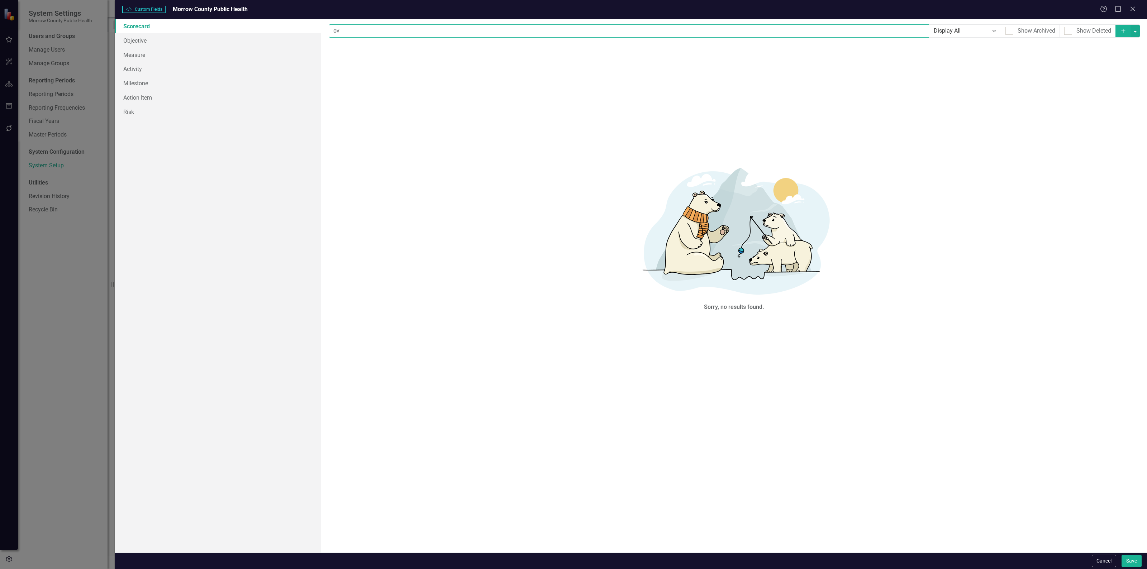
type input "o"
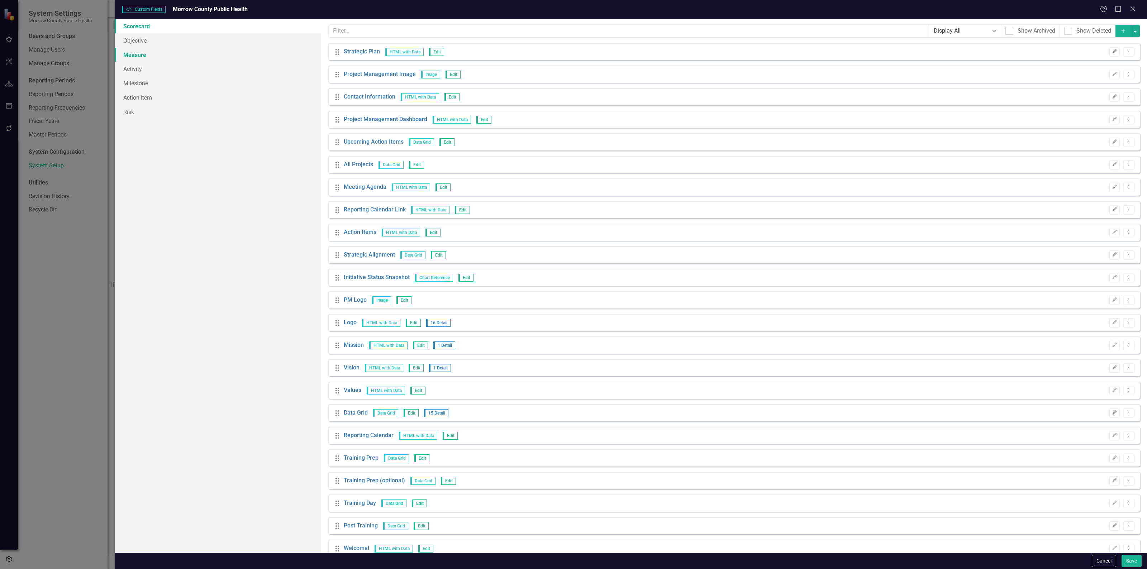
click at [172, 60] on link "Measure" at bounding box center [218, 55] width 206 height 14
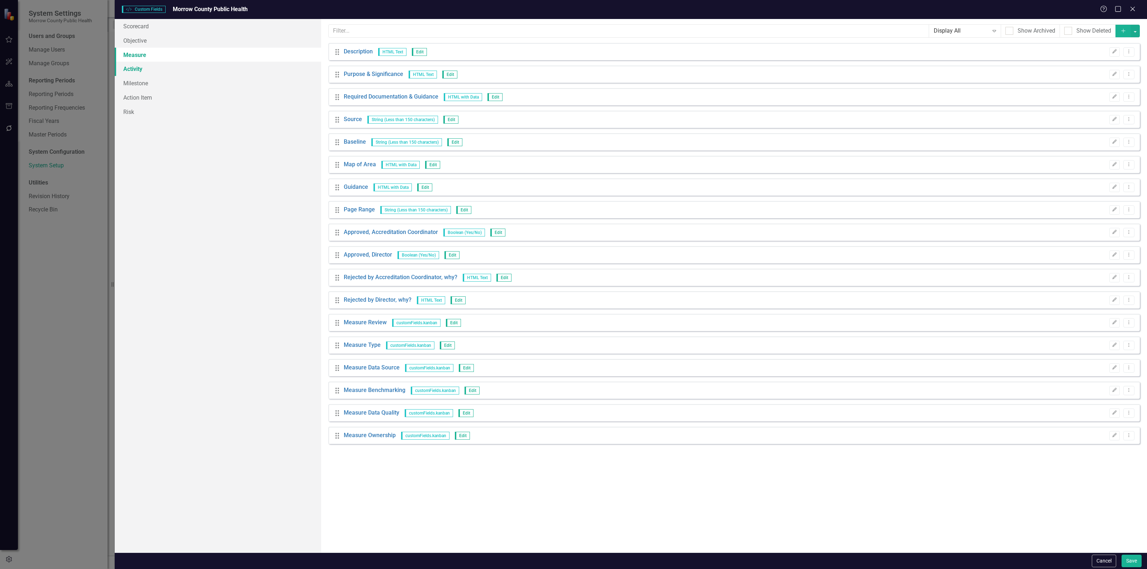
click at [166, 67] on link "Activity" at bounding box center [218, 69] width 206 height 14
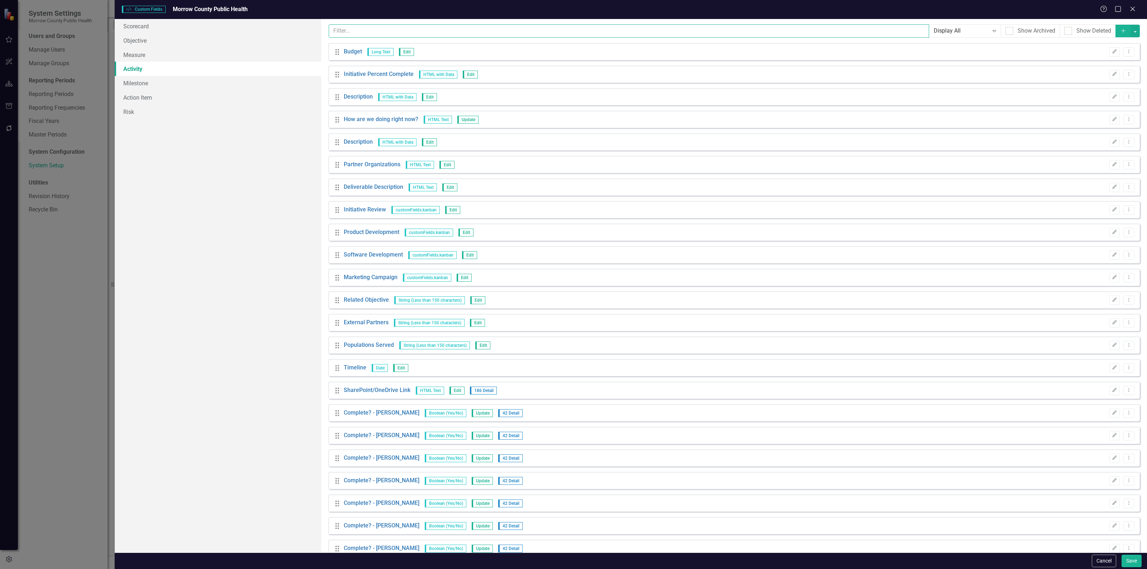
click at [354, 33] on input "text" at bounding box center [629, 30] width 600 height 13
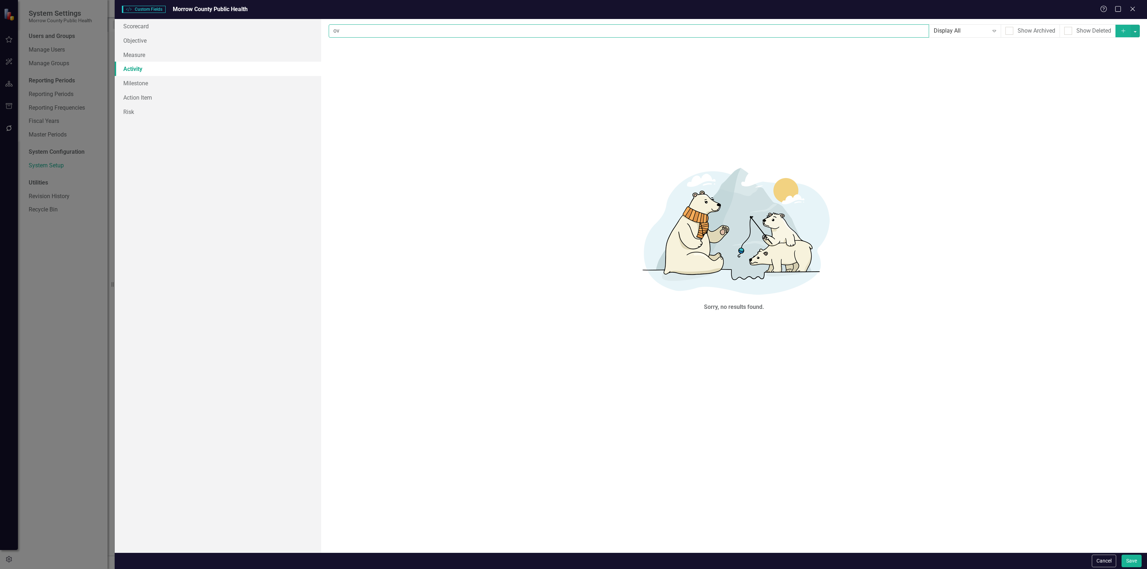
type input "o"
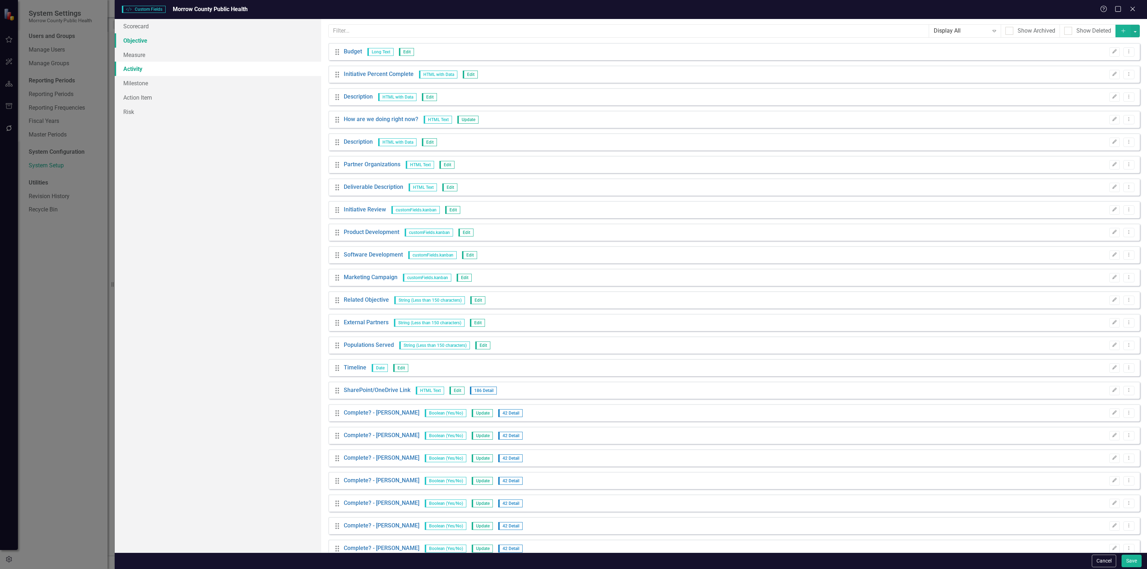
click at [204, 41] on link "Objective" at bounding box center [218, 40] width 206 height 14
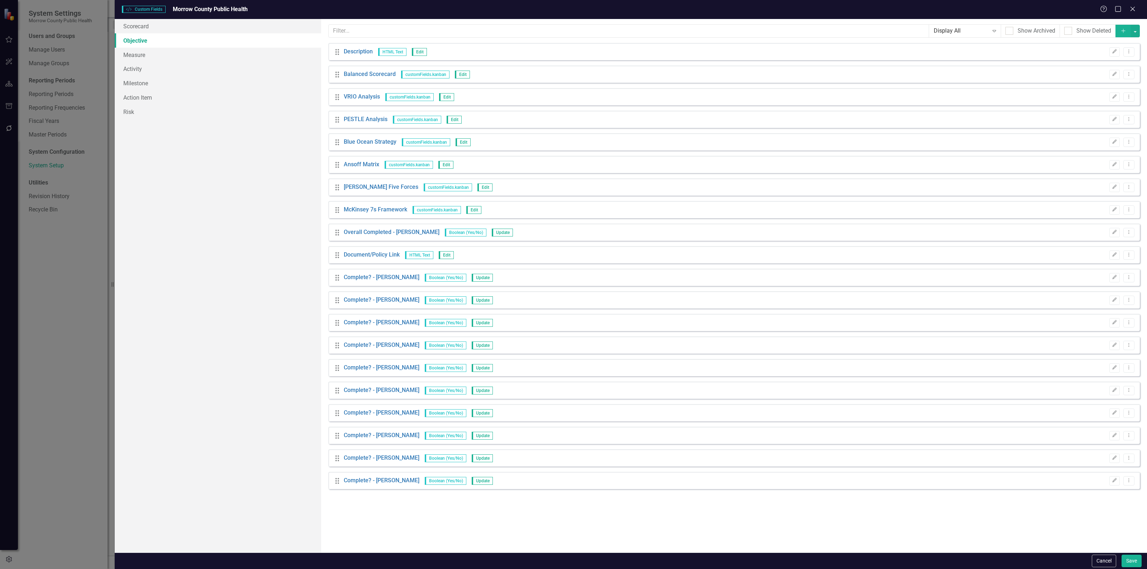
click at [350, 23] on div "Custom fields are one of the most powerful features of ClearPoint. With custom …" at bounding box center [734, 286] width 826 height 534
click at [351, 26] on input "text" at bounding box center [629, 30] width 600 height 13
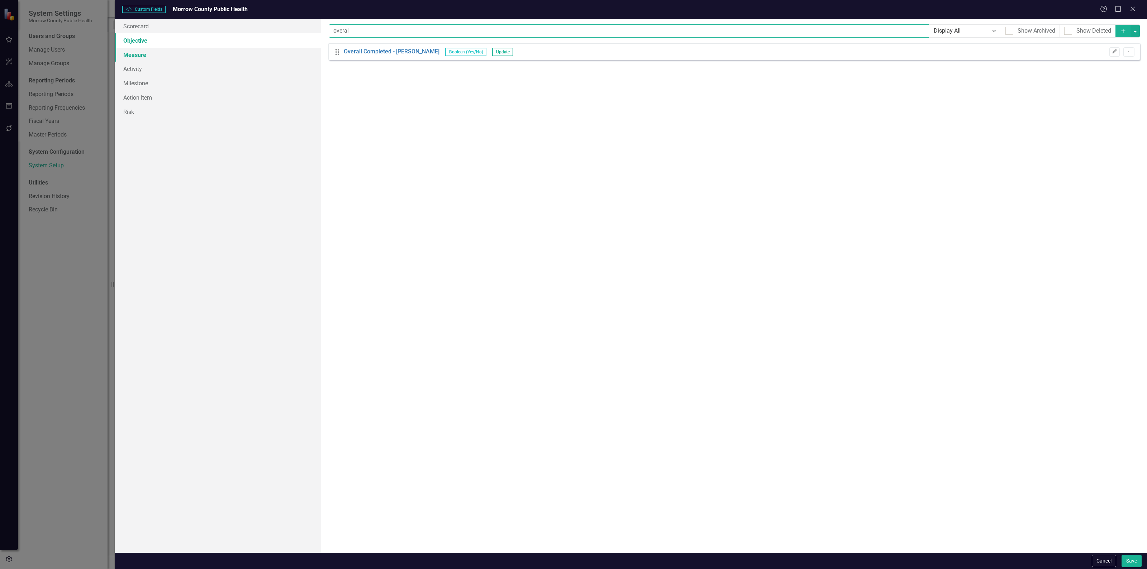
type input "overal"
click at [171, 53] on link "Measure" at bounding box center [218, 55] width 206 height 14
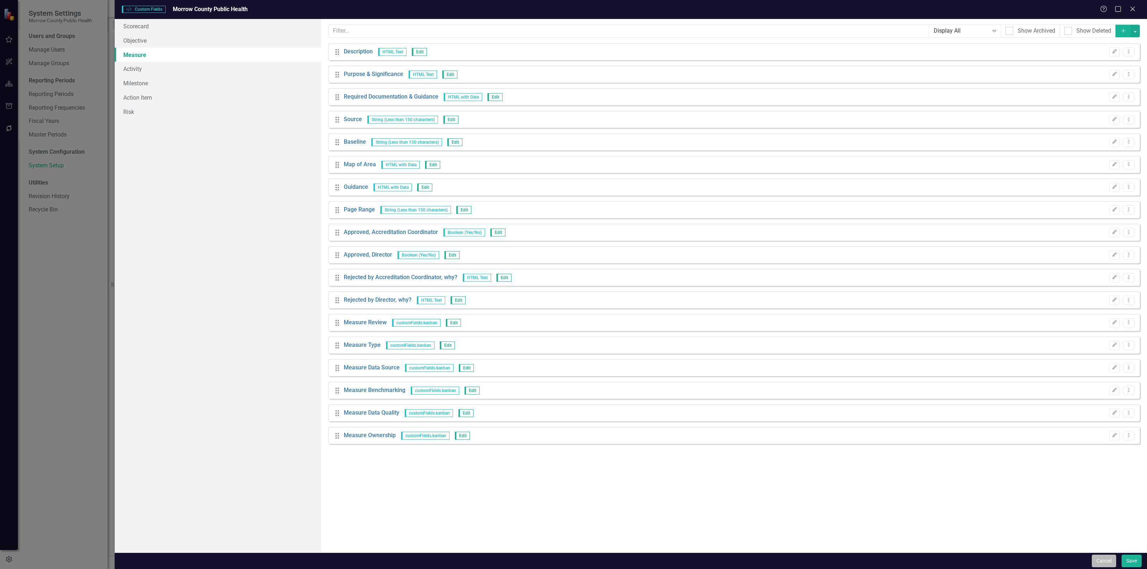
click at [1108, 558] on button "Cancel" at bounding box center [1103, 561] width 24 height 13
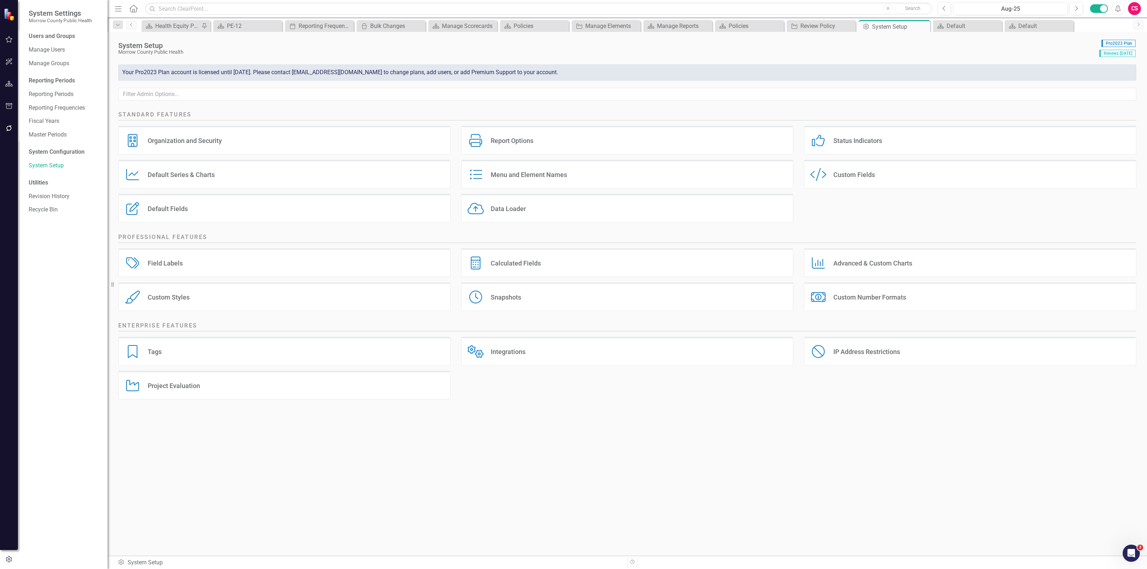
click at [240, 210] on div "Default Fields Default Fields" at bounding box center [284, 208] width 332 height 29
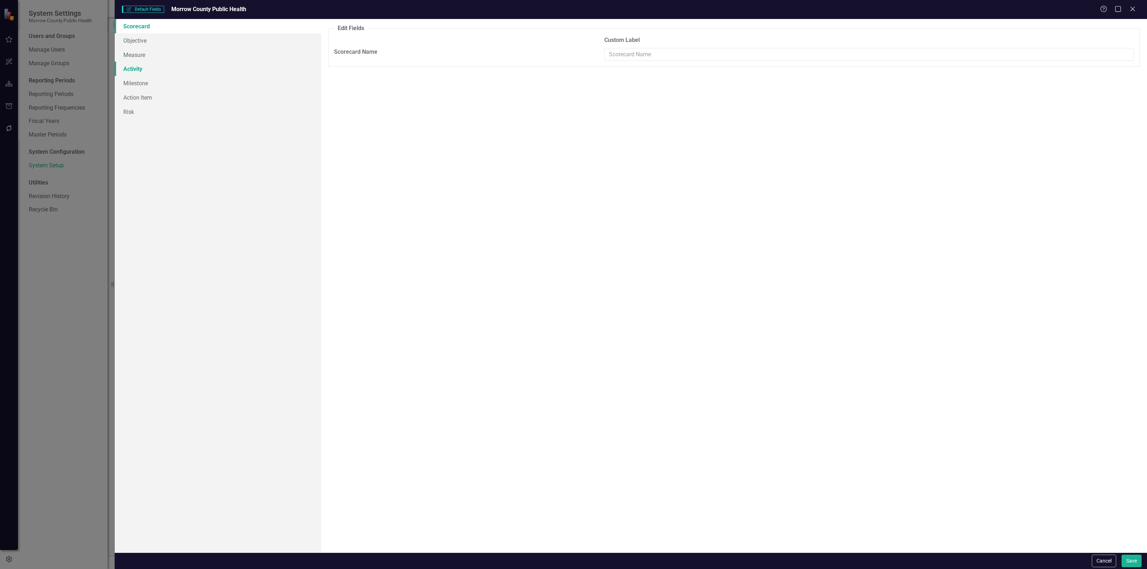
click at [163, 71] on link "Activity" at bounding box center [218, 69] width 206 height 14
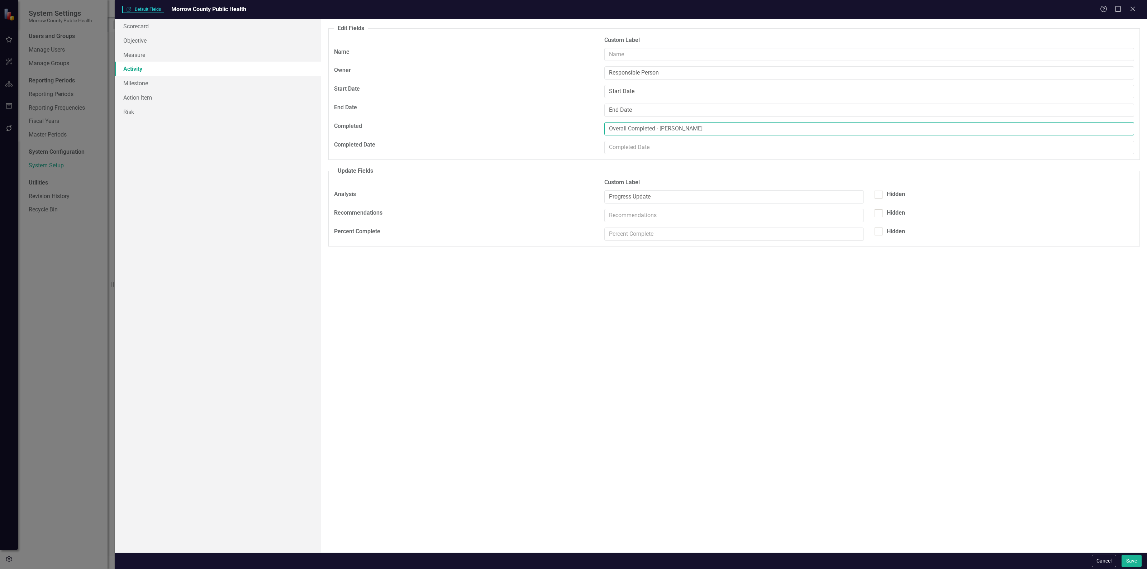
click at [714, 128] on input "Overall Completed - Robin Canaday" at bounding box center [869, 128] width 530 height 13
click at [1125, 561] on button "Save" at bounding box center [1131, 561] width 20 height 13
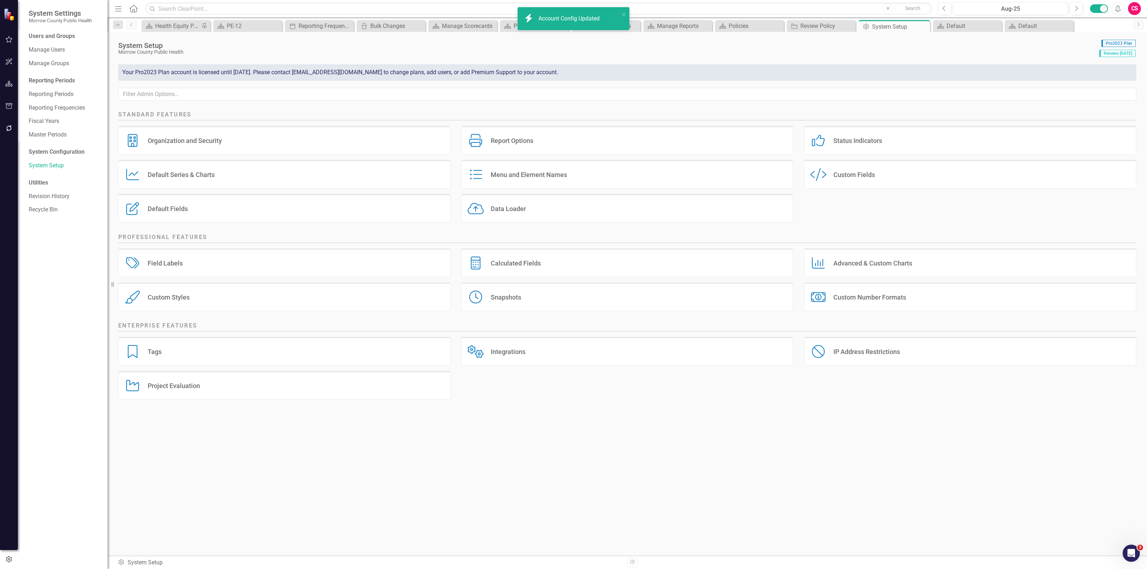
click at [860, 175] on div "Custom Fields" at bounding box center [854, 175] width 42 height 8
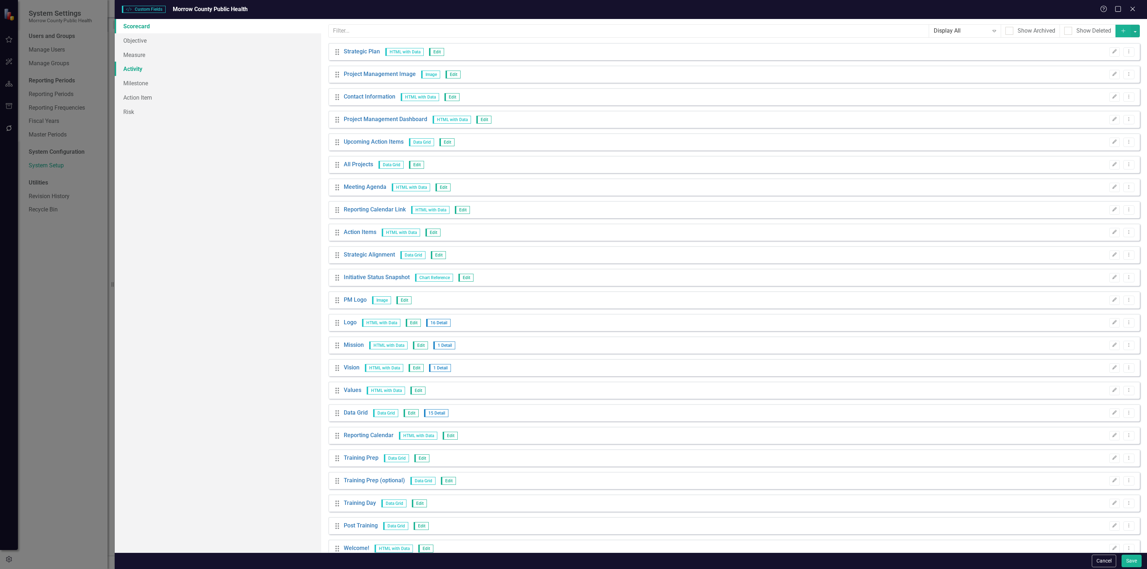
click at [160, 70] on link "Activity" at bounding box center [218, 69] width 206 height 14
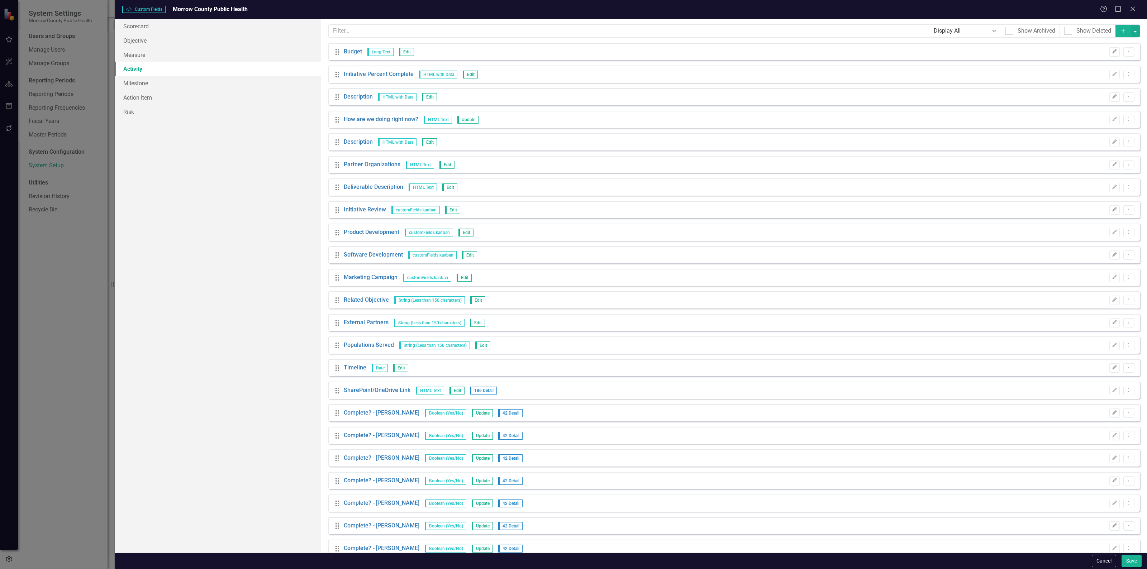
click at [1120, 30] on icon "Add" at bounding box center [1123, 30] width 6 height 5
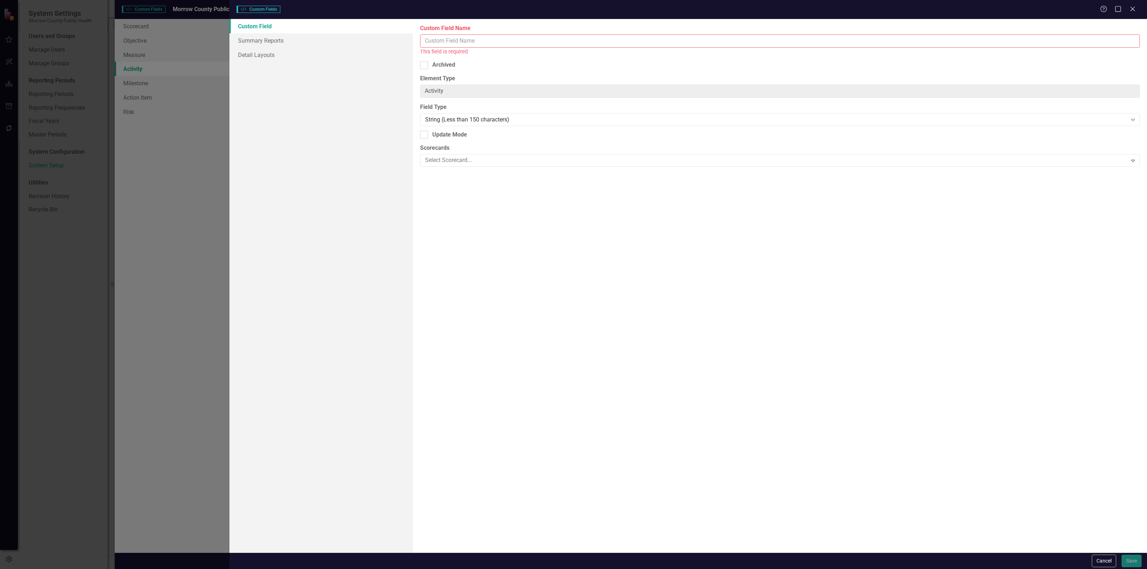
click at [640, 42] on input "Custom Field Name" at bounding box center [780, 40] width 720 height 13
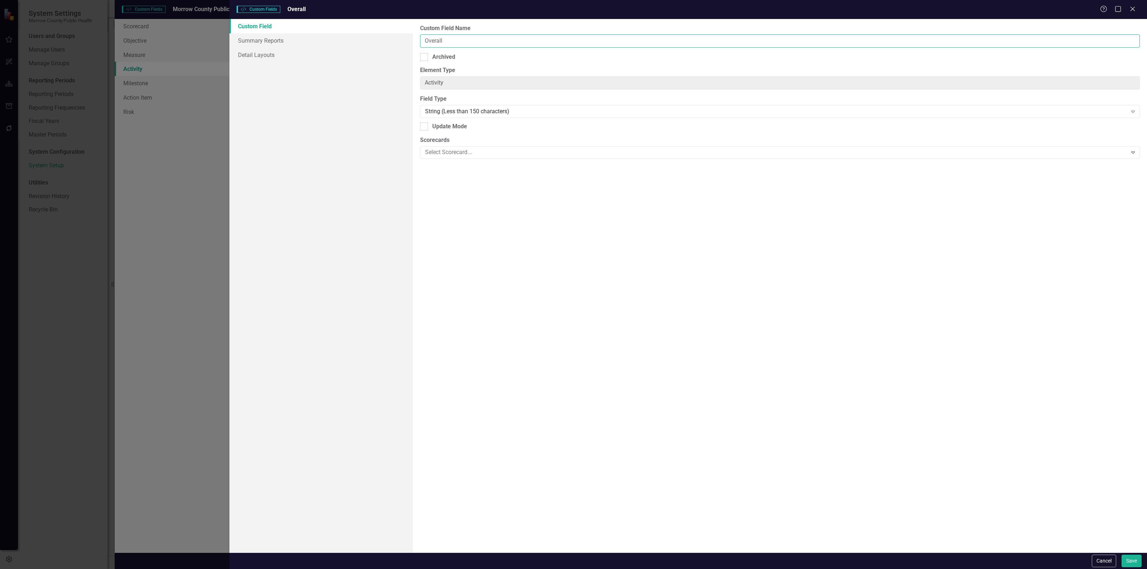
type input "Overall Completed - Robin Canaday"
click at [451, 115] on div "String (Less than 150 characters)" at bounding box center [776, 111] width 702 height 8
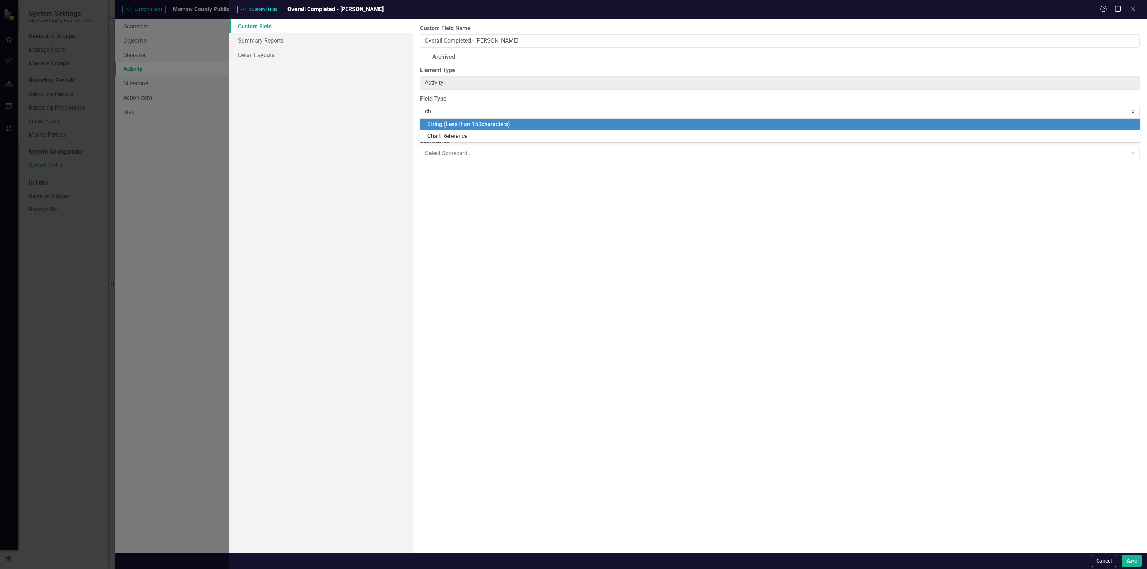
type input "c"
type input "boo"
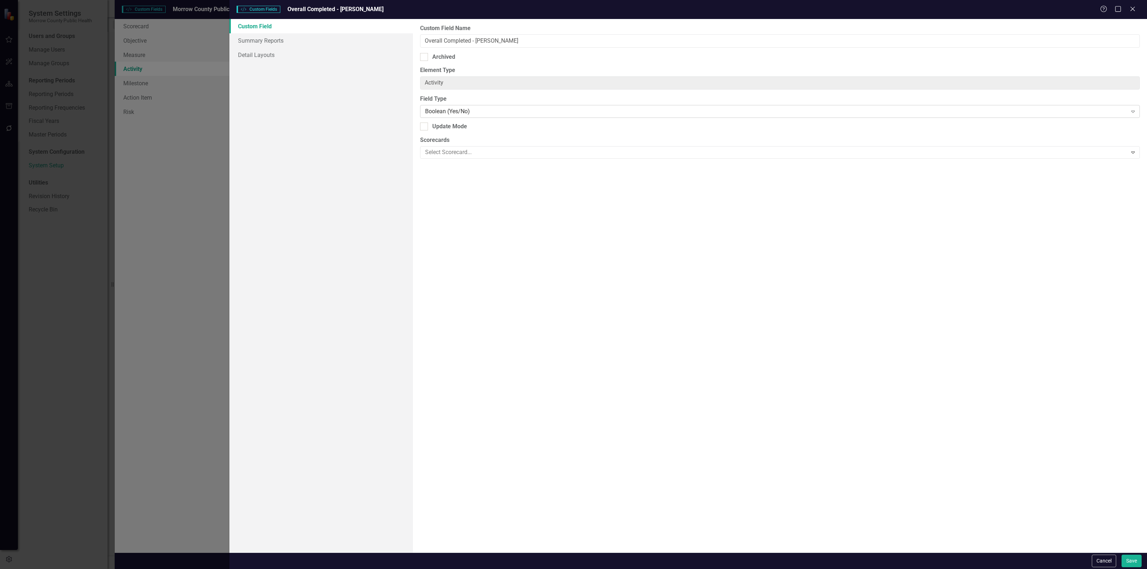
click at [487, 115] on div "Boolean (Yes/No)" at bounding box center [776, 111] width 702 height 8
click at [384, 149] on div "Custom Field Summary Reports Detail Layouts" at bounding box center [320, 286] width 183 height 534
click at [422, 127] on input "Update Mode" at bounding box center [422, 125] width 5 height 5
checkbox input "true"
click at [281, 42] on link "Summary Reports" at bounding box center [320, 40] width 183 height 14
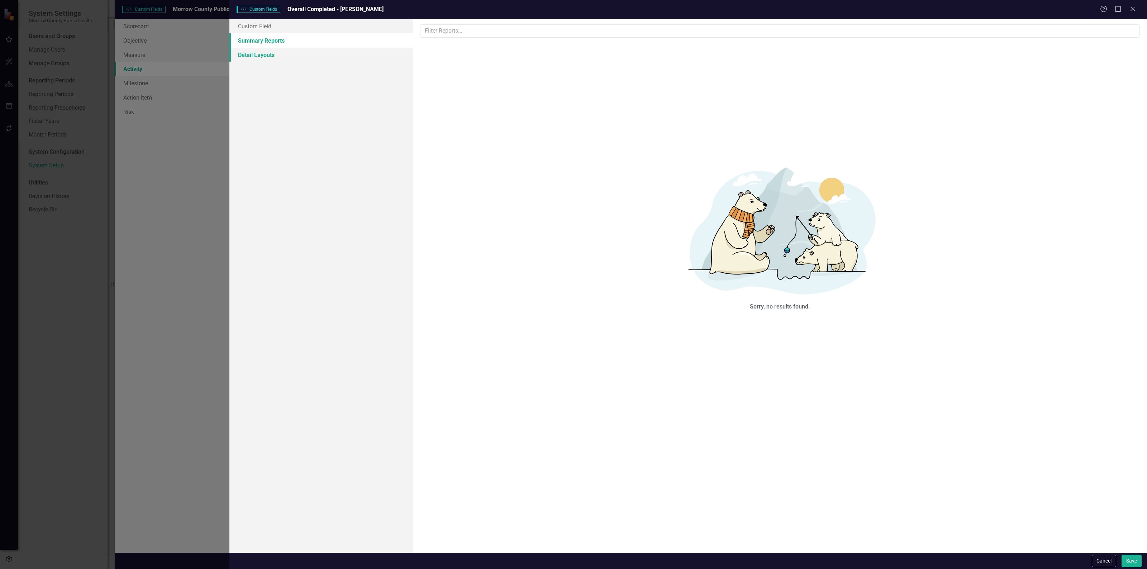
click at [295, 58] on link "Detail Layouts" at bounding box center [320, 55] width 183 height 14
click at [1132, 565] on button "Save" at bounding box center [1131, 561] width 20 height 13
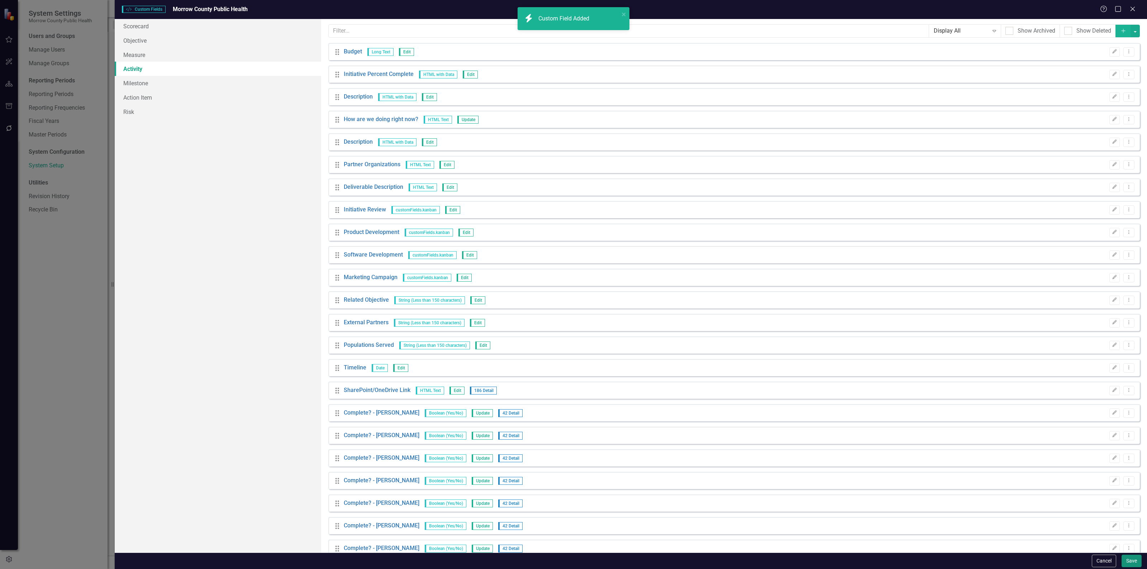
click at [1132, 564] on button "Save" at bounding box center [1131, 561] width 20 height 13
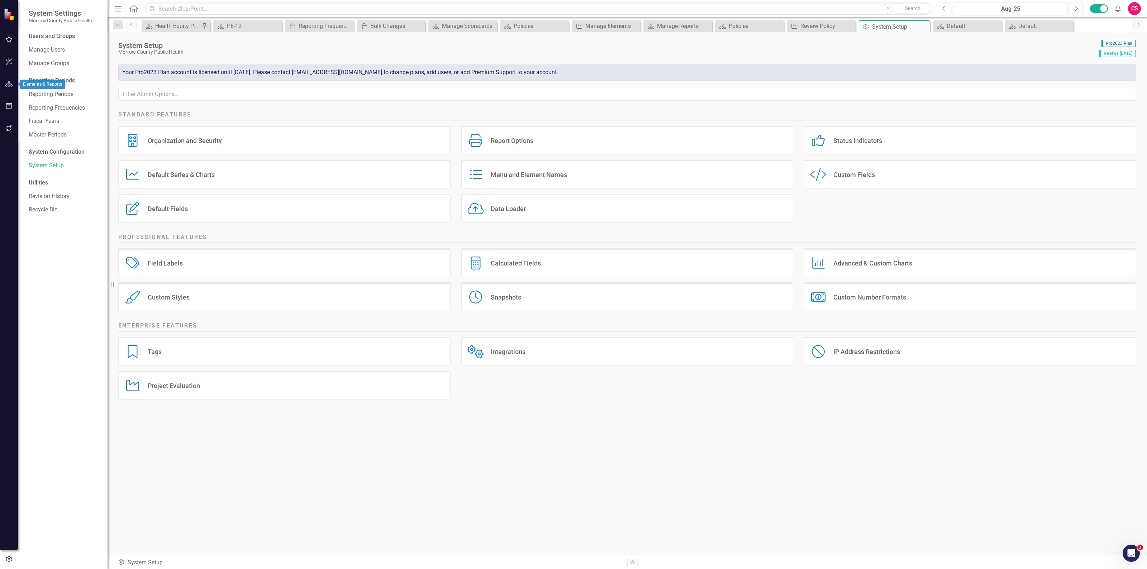
click at [4, 86] on button "button" at bounding box center [9, 84] width 16 height 15
click at [46, 89] on link "Elements" at bounding box center [47, 89] width 24 height 8
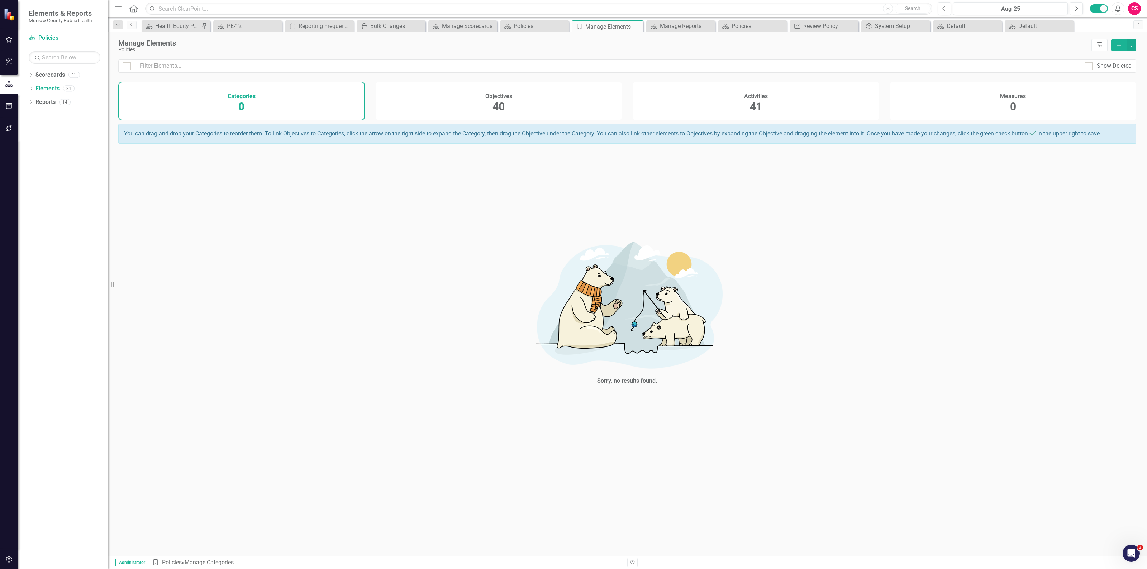
click at [740, 112] on div "Activities 41" at bounding box center [755, 101] width 247 height 39
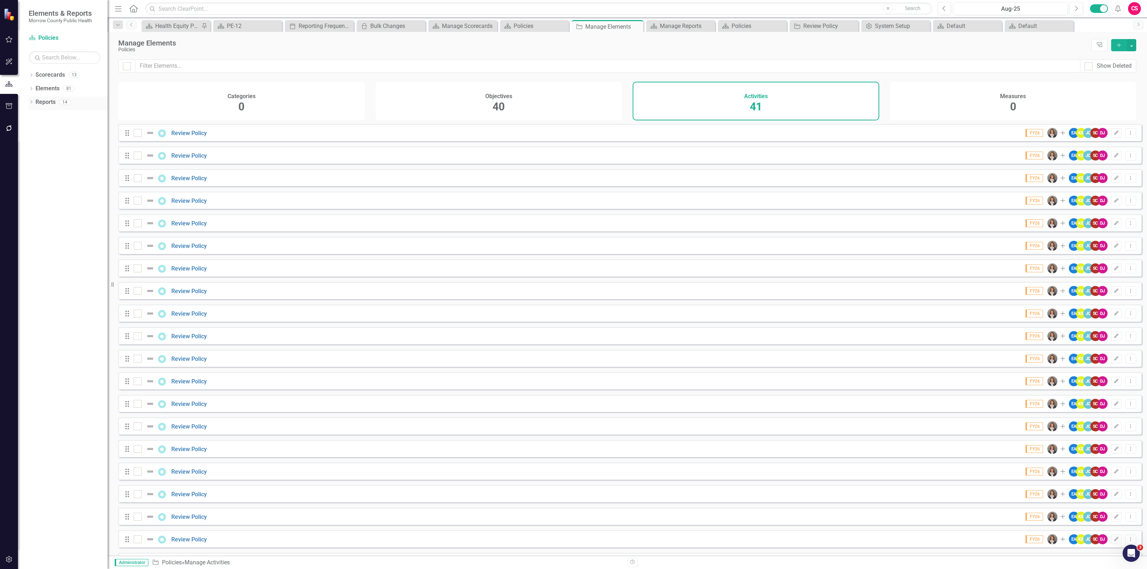
click at [62, 101] on div "14" at bounding box center [64, 102] width 11 height 6
click at [49, 103] on link "Reports" at bounding box center [45, 102] width 20 height 8
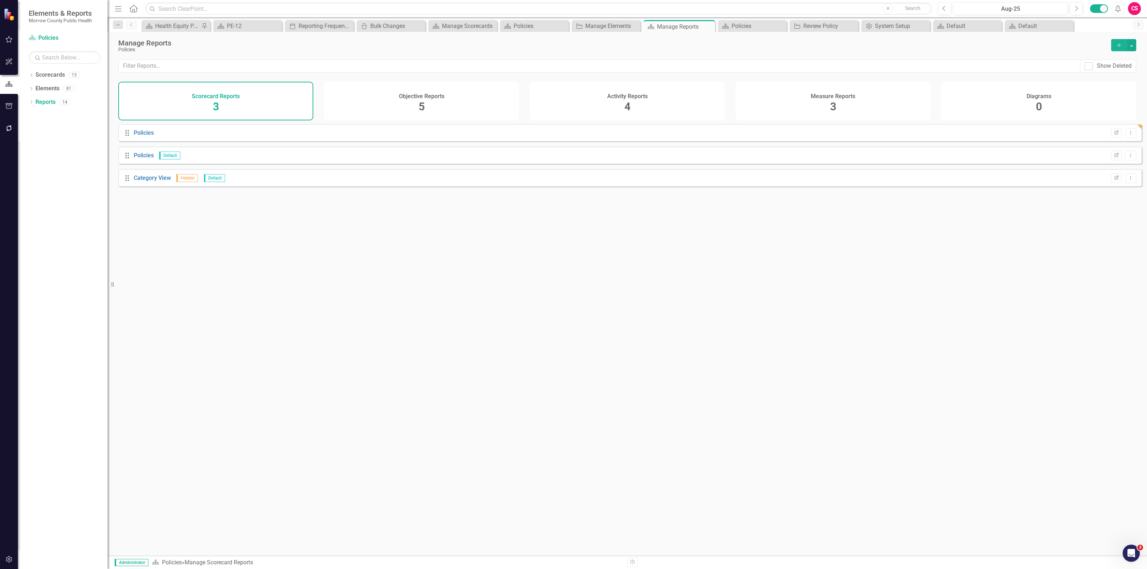
click at [691, 110] on div "Activity Reports 4" at bounding box center [627, 101] width 195 height 39
click at [376, 118] on div "Objective Reports 5" at bounding box center [421, 101] width 195 height 39
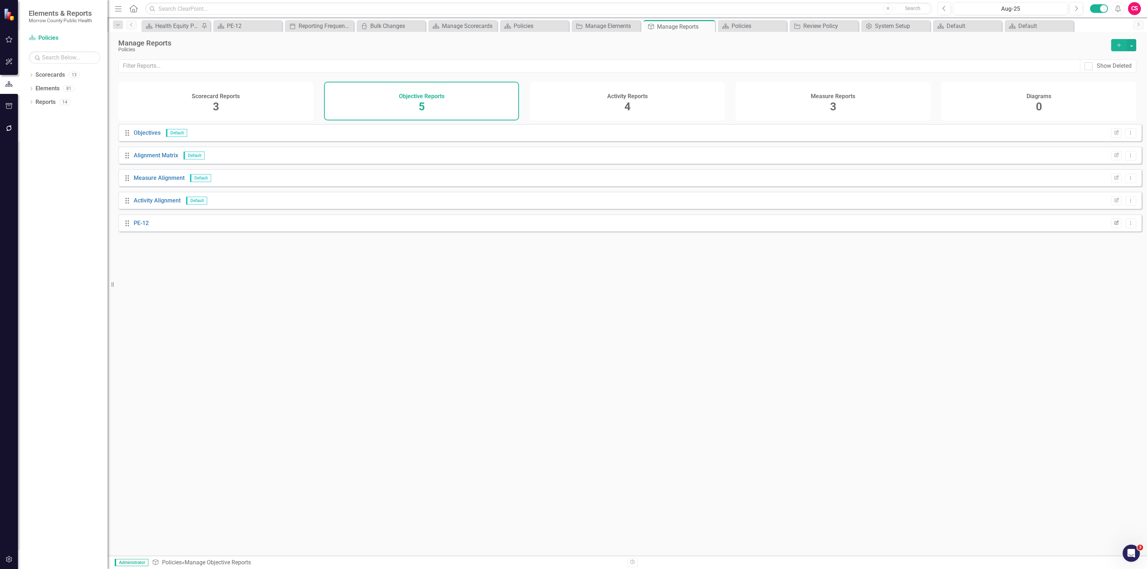
click at [1112, 224] on button "Edit Report" at bounding box center [1116, 223] width 10 height 9
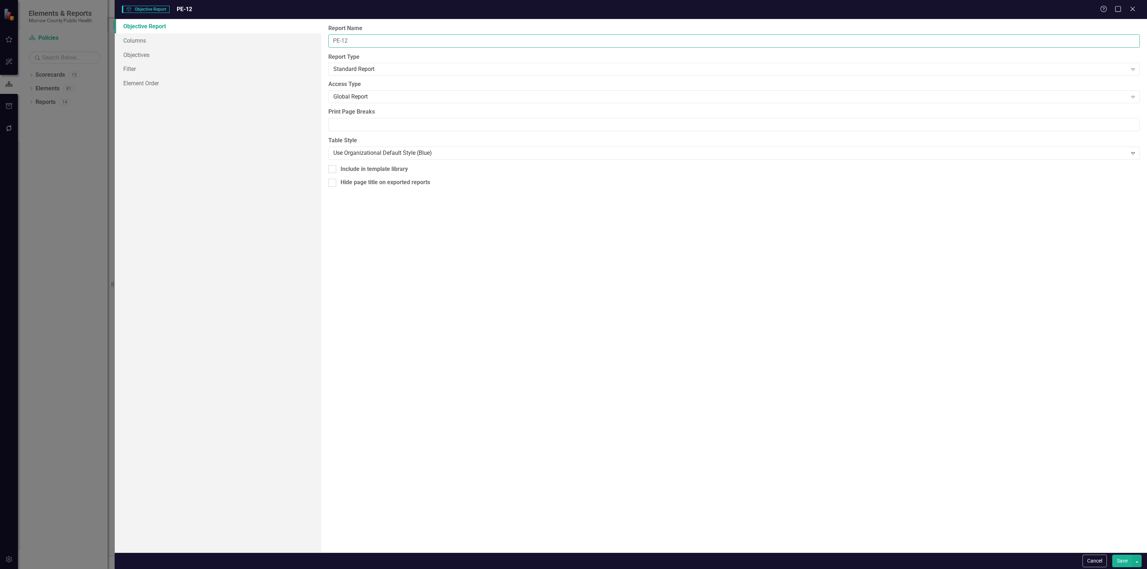
click at [373, 45] on input "PE-12" at bounding box center [733, 40] width 811 height 13
type input "Policies"
click at [1118, 564] on button "Save" at bounding box center [1122, 561] width 20 height 13
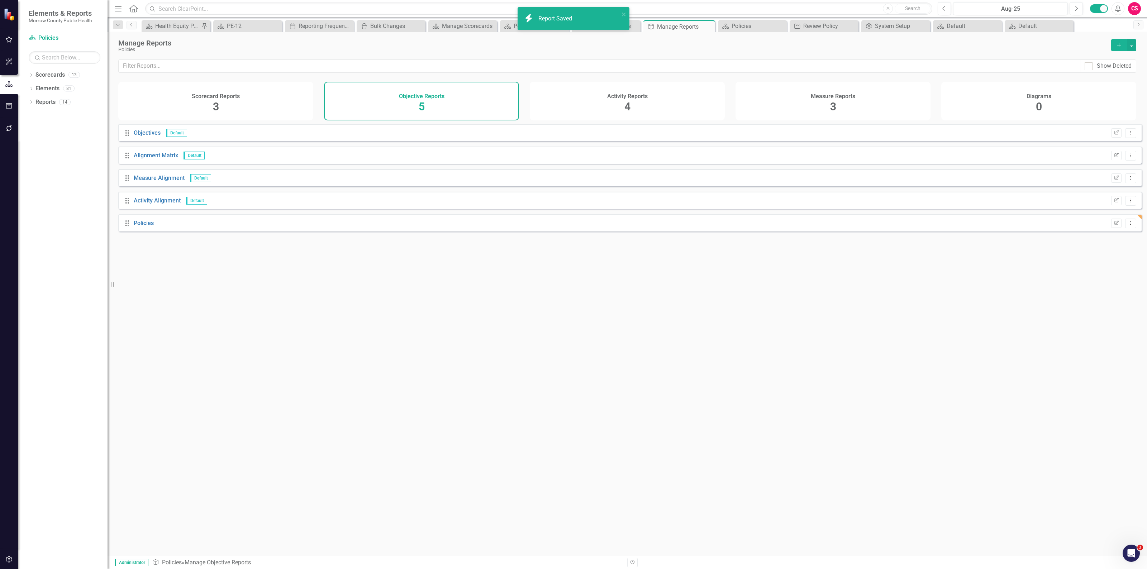
click at [620, 102] on div "Activity Reports 4" at bounding box center [627, 101] width 195 height 39
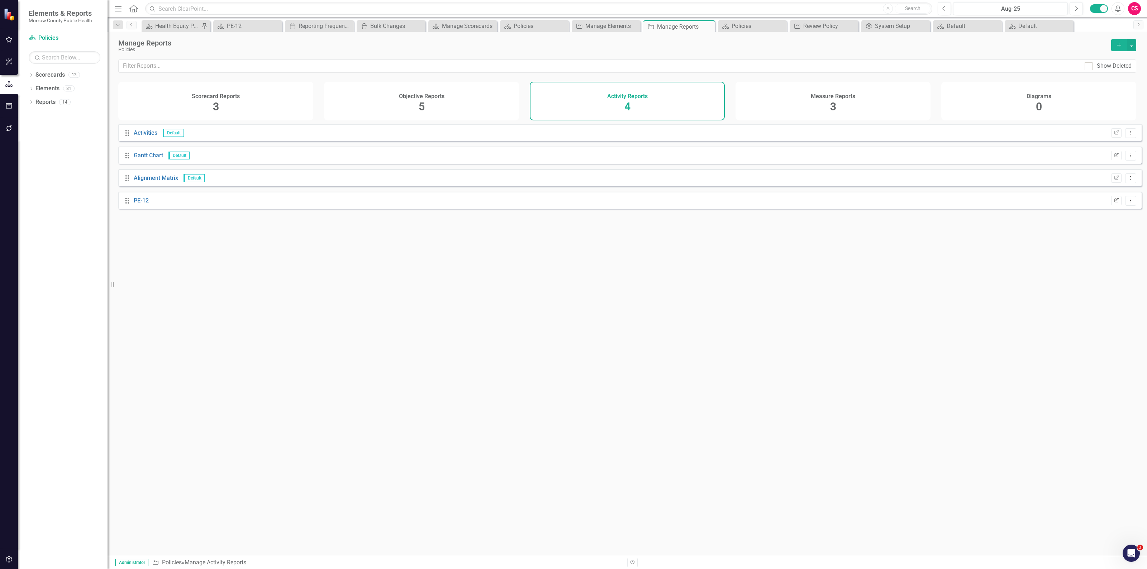
click at [1113, 203] on icon "Edit Report" at bounding box center [1115, 201] width 5 height 4
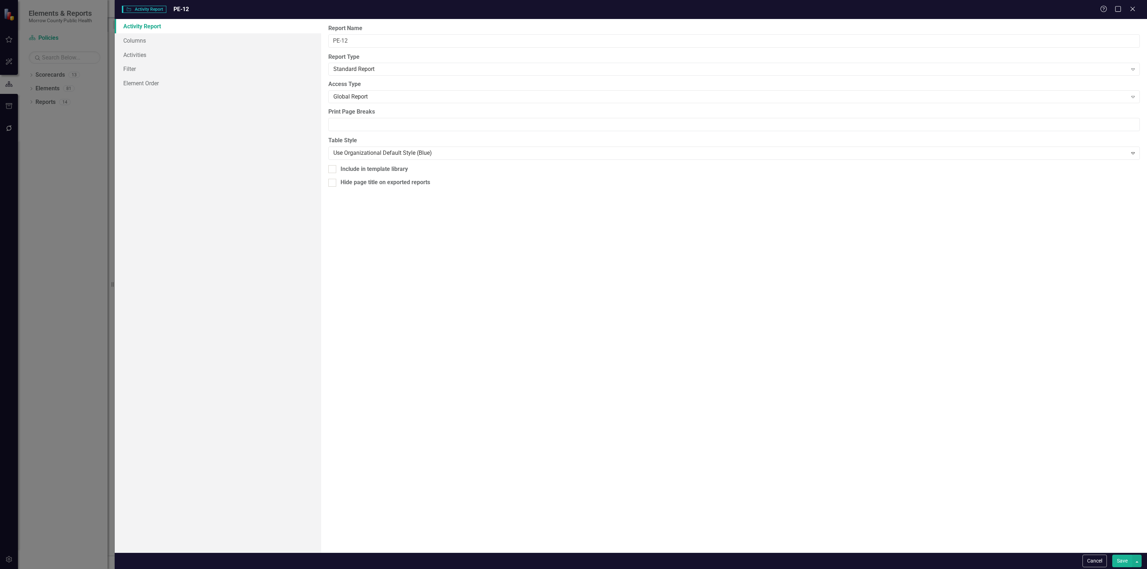
click at [347, 33] on div "Report Name PE-12" at bounding box center [733, 35] width 811 height 23
drag, startPoint x: 347, startPoint y: 33, endPoint x: 350, endPoint y: 36, distance: 4.6
click at [350, 35] on div "Report Name PE-12" at bounding box center [733, 35] width 811 height 23
click at [350, 36] on input "PE-12" at bounding box center [733, 40] width 811 height 13
click at [350, 37] on input "PE-12" at bounding box center [733, 40] width 811 height 13
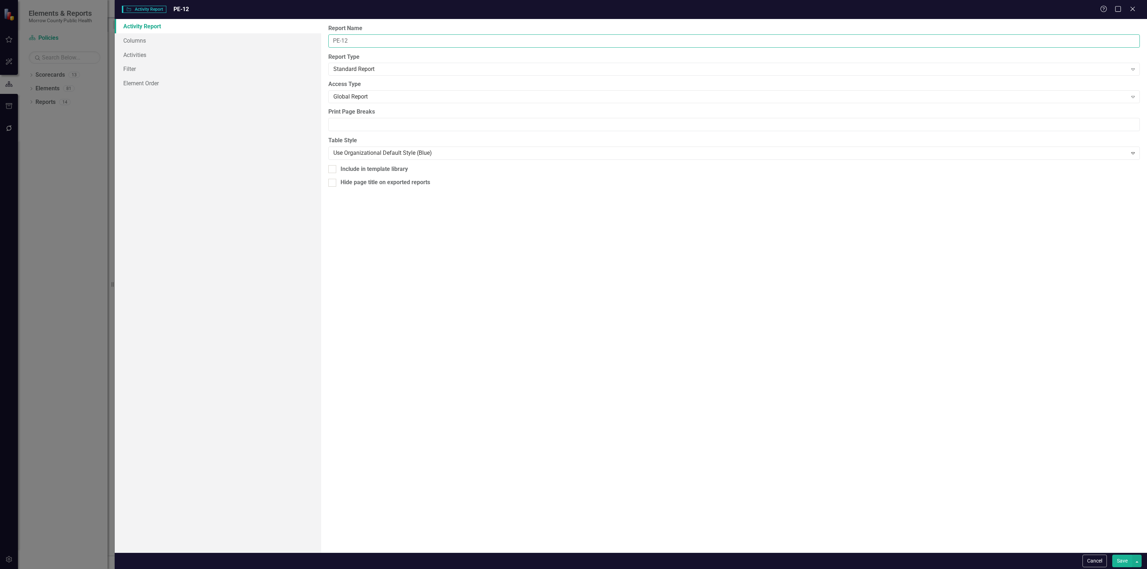
click at [350, 37] on input "PE-12" at bounding box center [733, 40] width 811 height 13
type input "Policies"
click at [1112, 555] on button "Save" at bounding box center [1122, 561] width 20 height 13
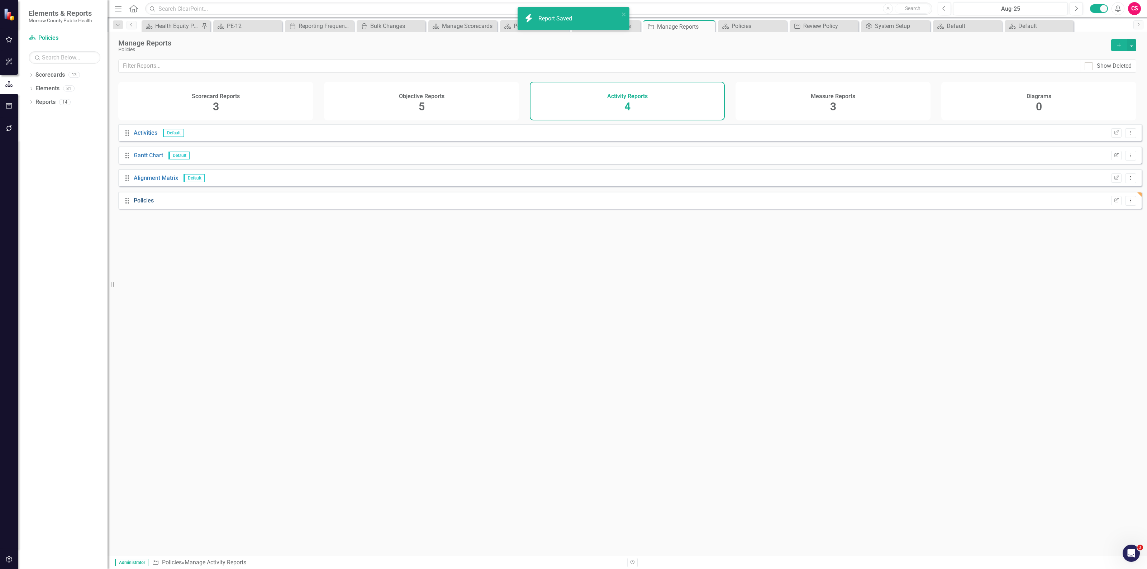
click at [148, 204] on link "Policies" at bounding box center [144, 200] width 20 height 7
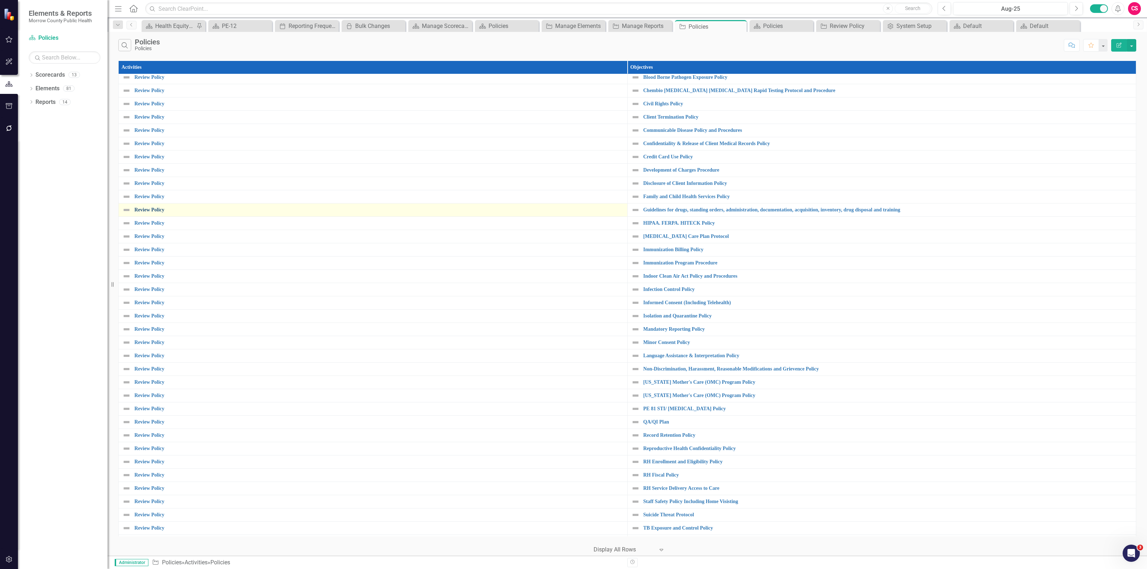
scroll to position [85, 0]
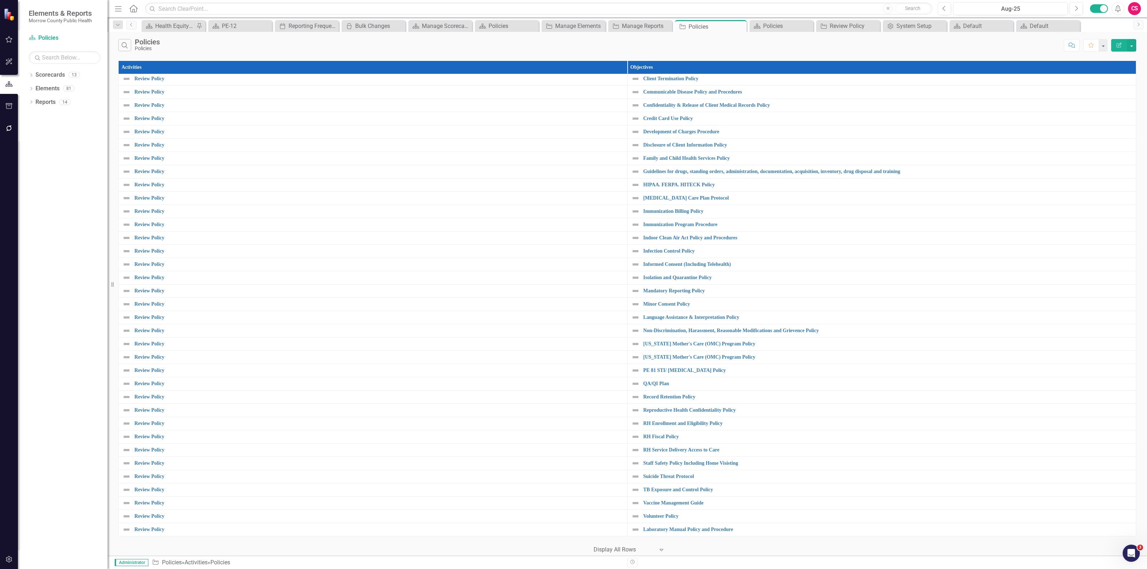
click at [648, 549] on div at bounding box center [623, 550] width 61 height 10
click at [651, 536] on div "Display All Rows" at bounding box center [630, 537] width 67 height 8
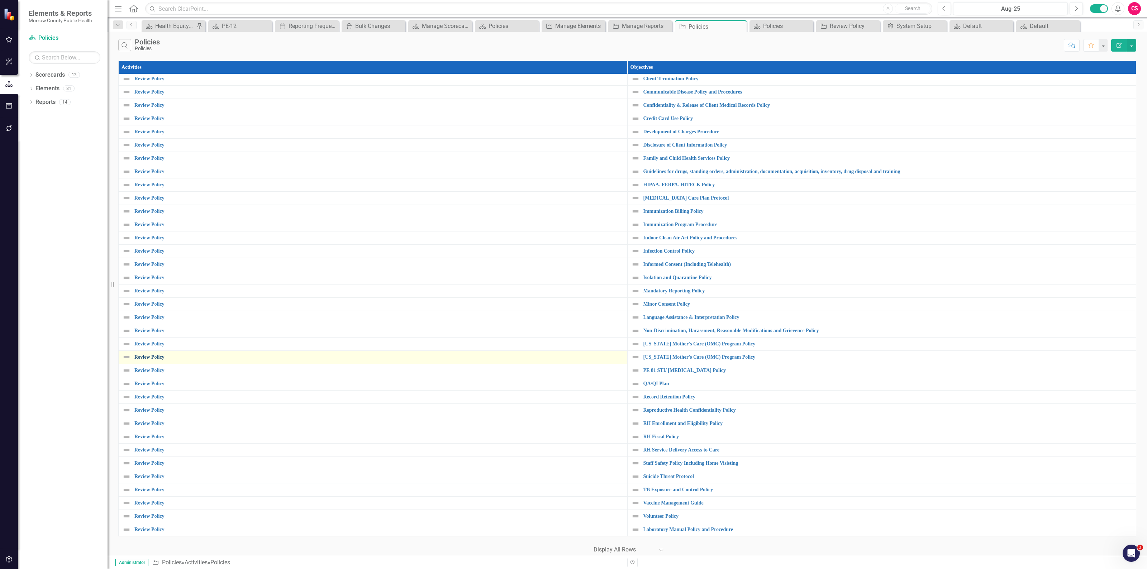
click at [151, 355] on link "Review Policy" at bounding box center [378, 356] width 489 height 5
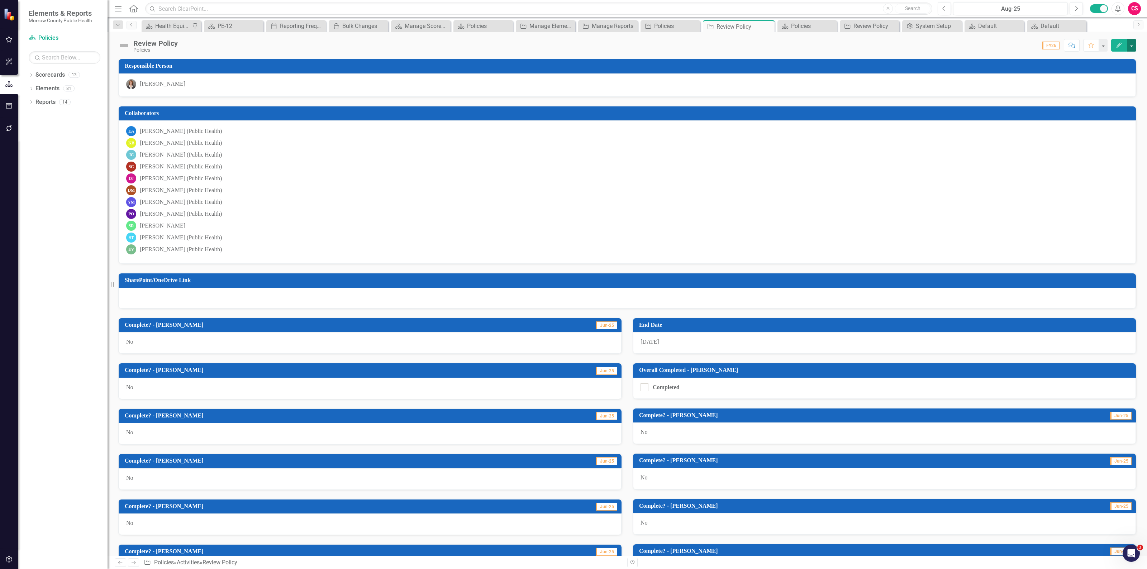
click at [1131, 43] on button "button" at bounding box center [1131, 45] width 9 height 13
click at [1073, 59] on link "Edit Edit Activity" at bounding box center [1091, 58] width 87 height 13
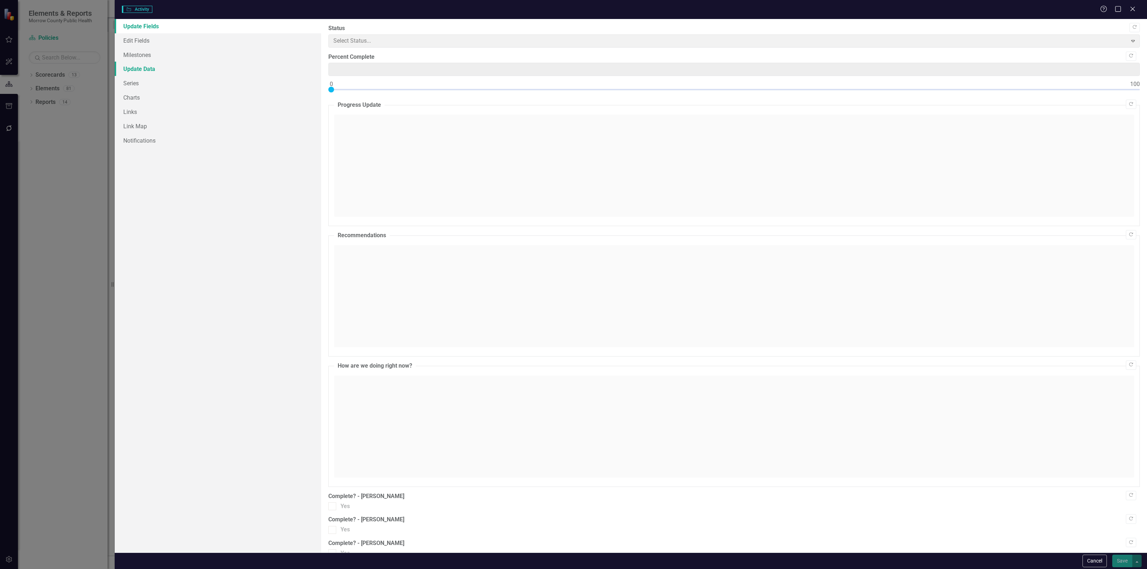
type input "0"
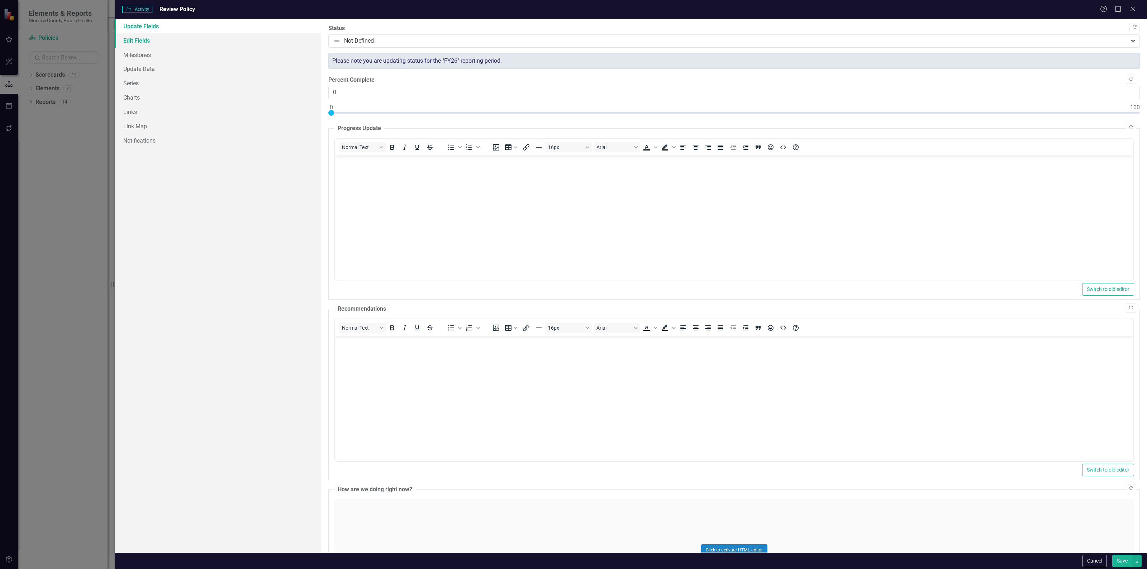
click at [184, 47] on link "Edit Fields" at bounding box center [218, 40] width 206 height 14
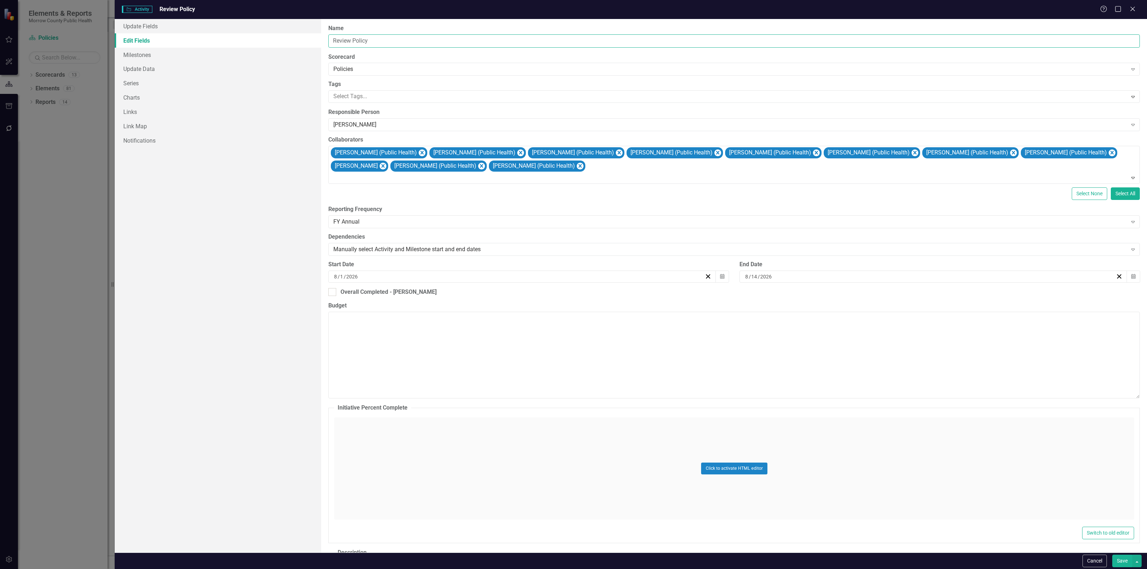
click at [393, 37] on input "Review Policy" at bounding box center [733, 40] width 811 height 13
type input "Review Policy - Delete Me"
click at [1125, 559] on button "Save" at bounding box center [1122, 561] width 20 height 13
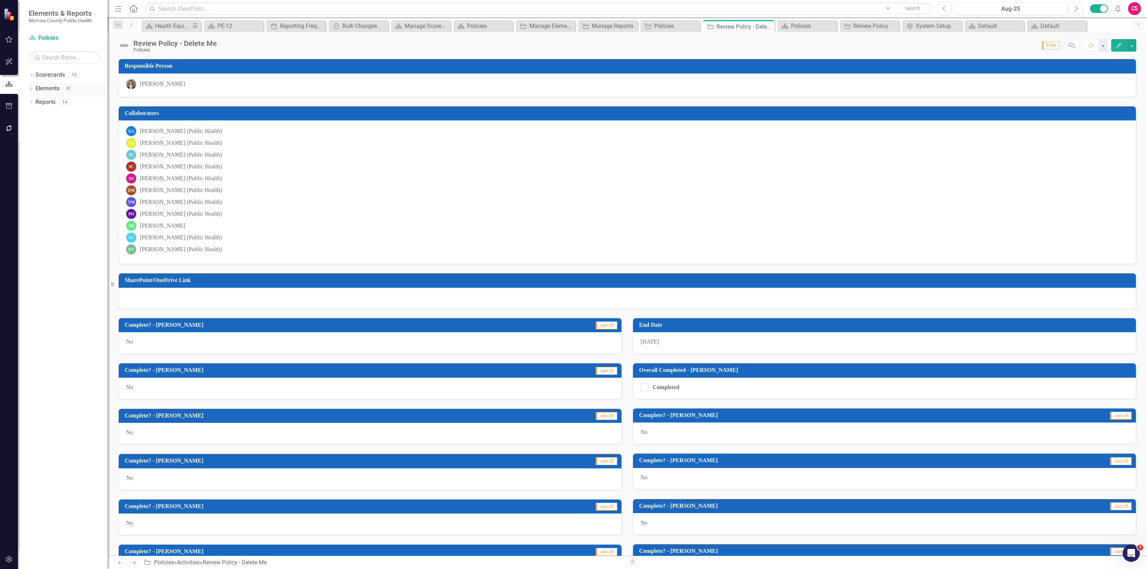
click at [39, 89] on link "Elements" at bounding box center [47, 89] width 24 height 8
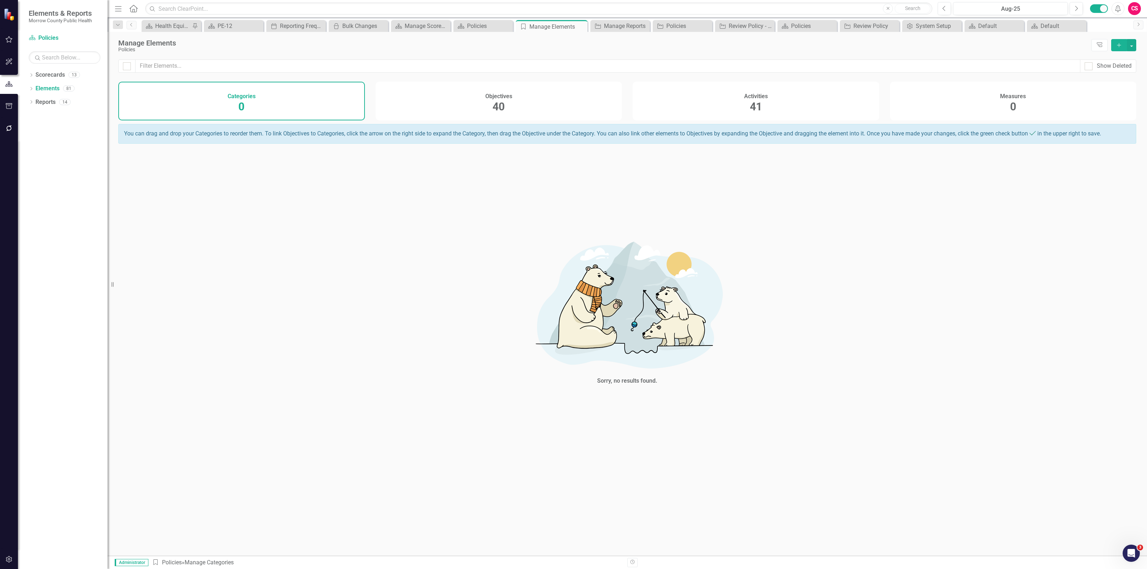
click at [795, 106] on div "Activities 41" at bounding box center [755, 101] width 247 height 39
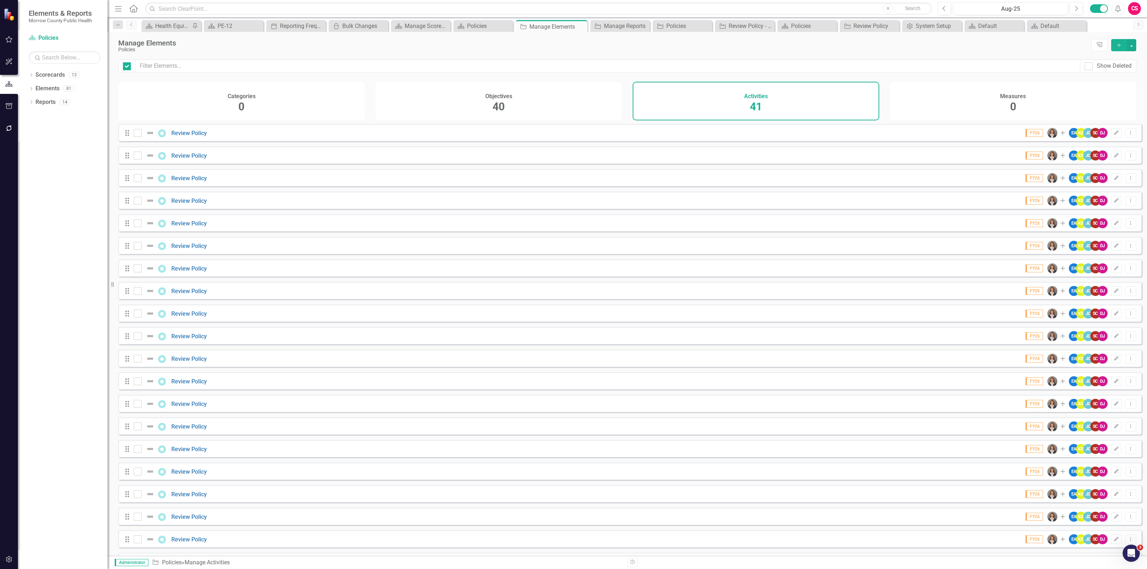
checkbox input "false"
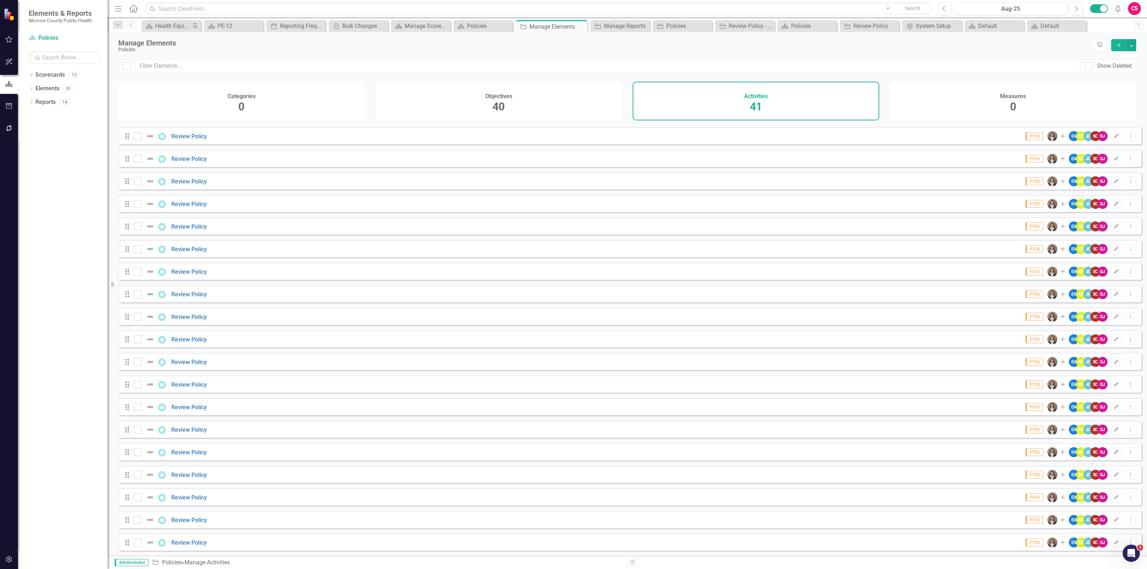
scroll to position [499, 0]
click at [134, 543] on div at bounding box center [138, 542] width 8 height 8
click at [134, 543] on input "checkbox" at bounding box center [136, 540] width 5 height 5
click at [1132, 46] on button "button" at bounding box center [1131, 45] width 9 height 12
click at [1106, 94] on link "Trash Delete Multiple" at bounding box center [1107, 98] width 57 height 13
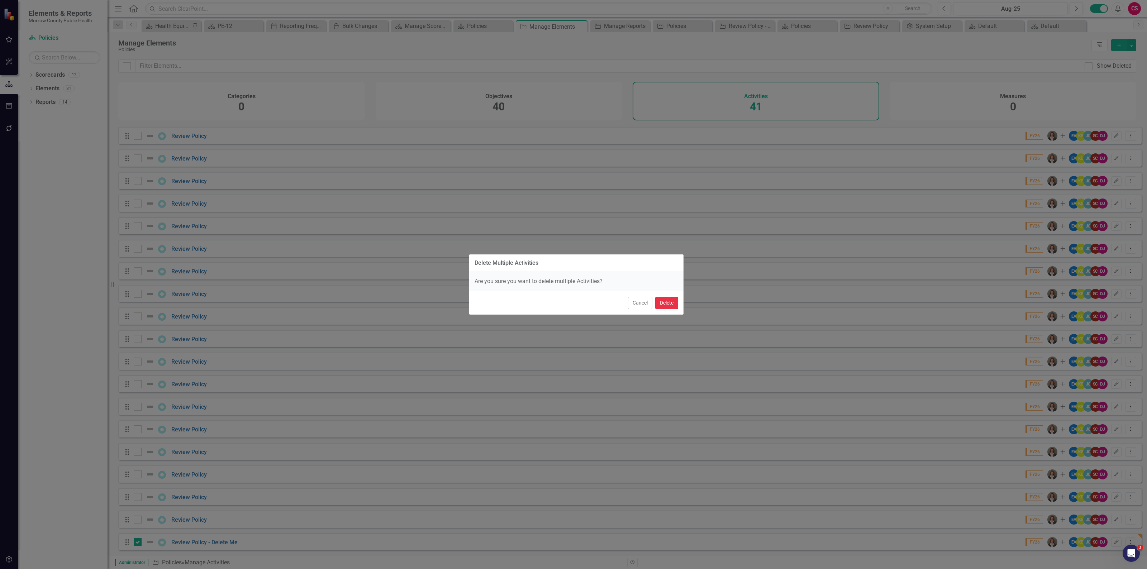
click at [667, 305] on button "Delete" at bounding box center [666, 303] width 23 height 13
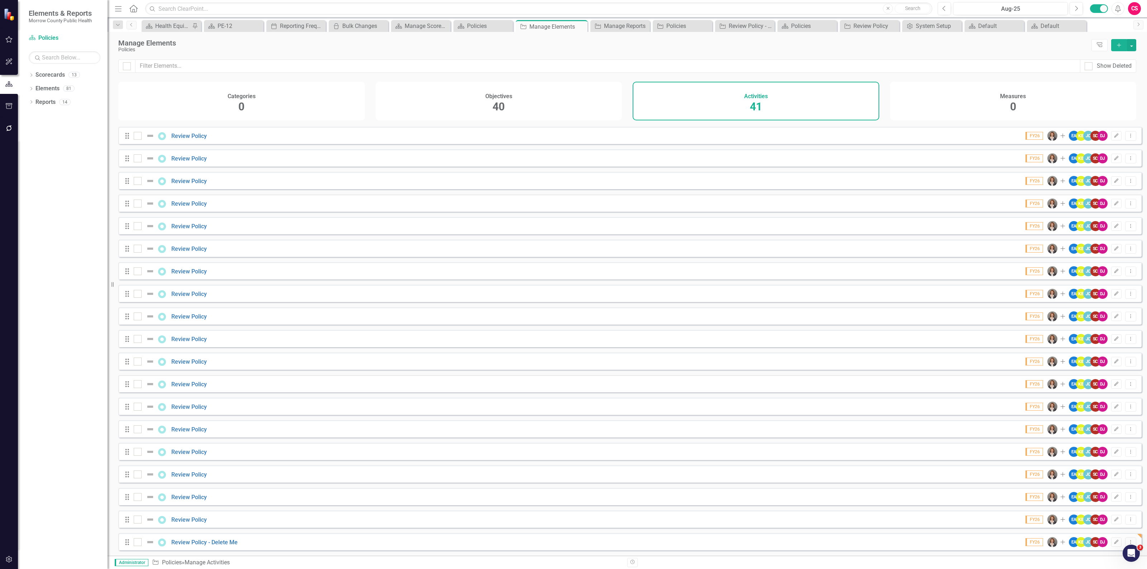
checkbox input "false"
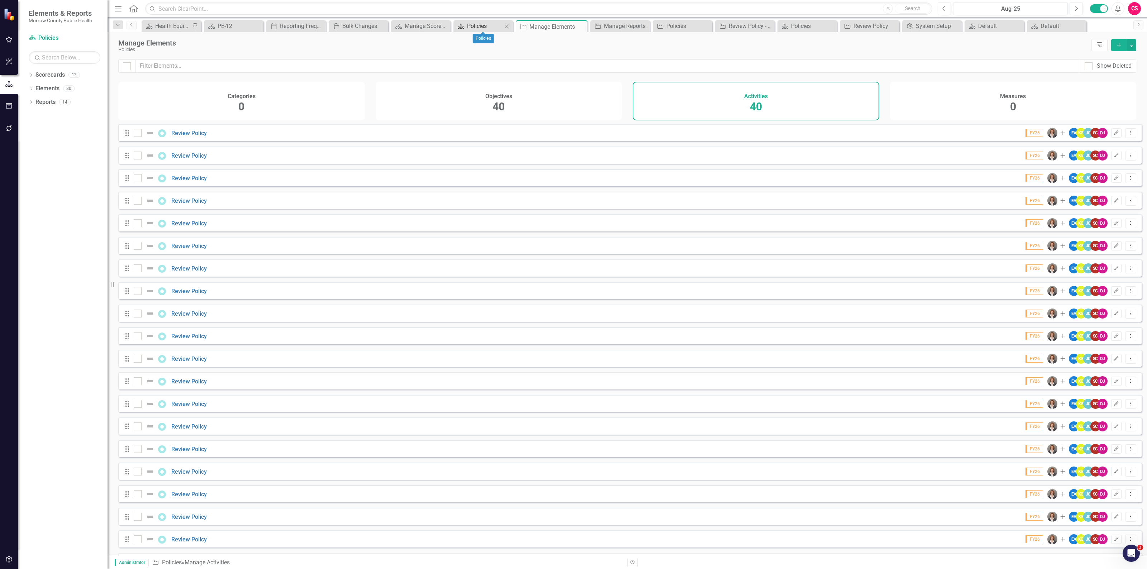
click at [465, 24] on link "Scorecard Policies" at bounding box center [478, 25] width 47 height 9
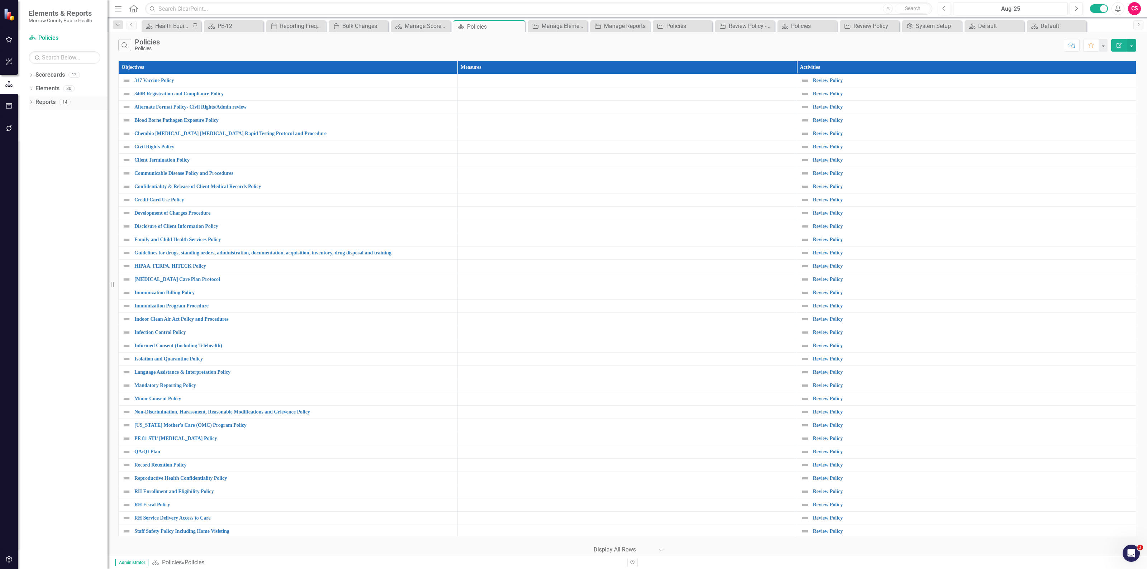
click at [52, 102] on link "Reports" at bounding box center [45, 102] width 20 height 8
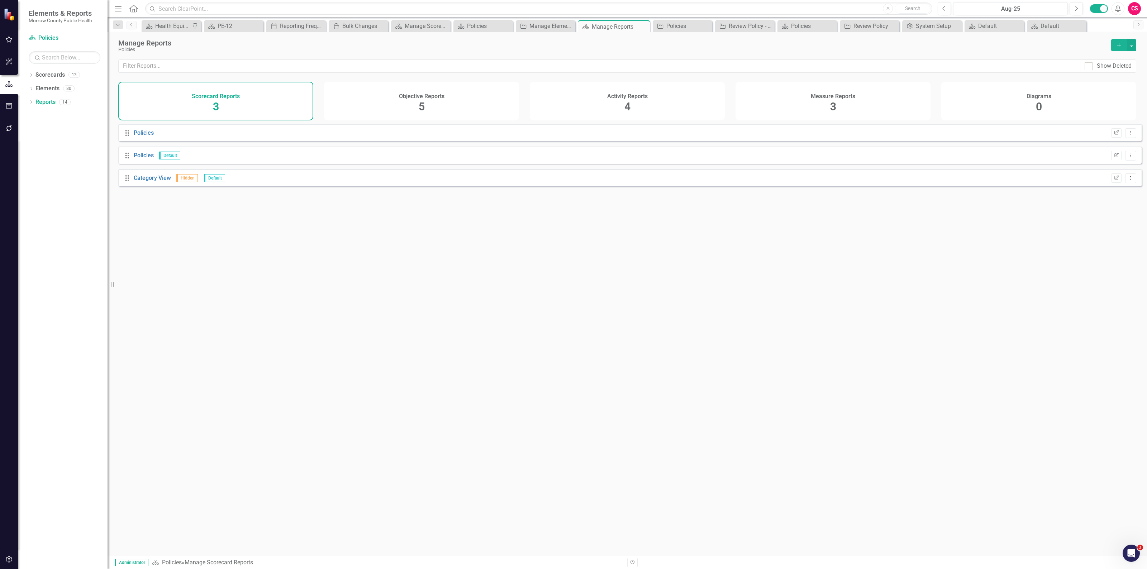
click at [1114, 134] on icon "button" at bounding box center [1116, 132] width 4 height 4
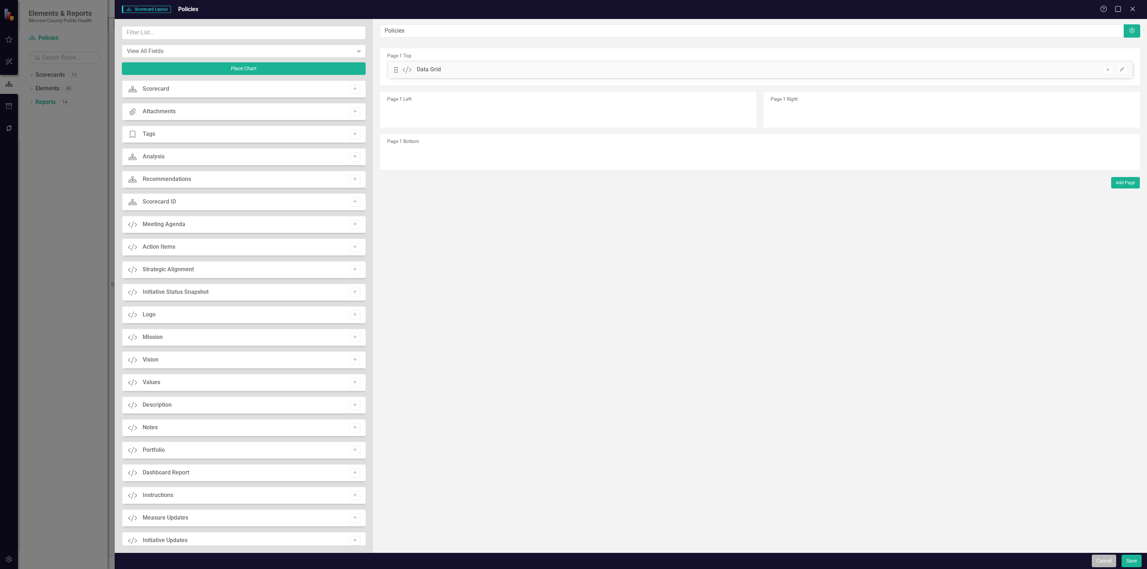
click at [1107, 563] on button "Cancel" at bounding box center [1103, 561] width 24 height 13
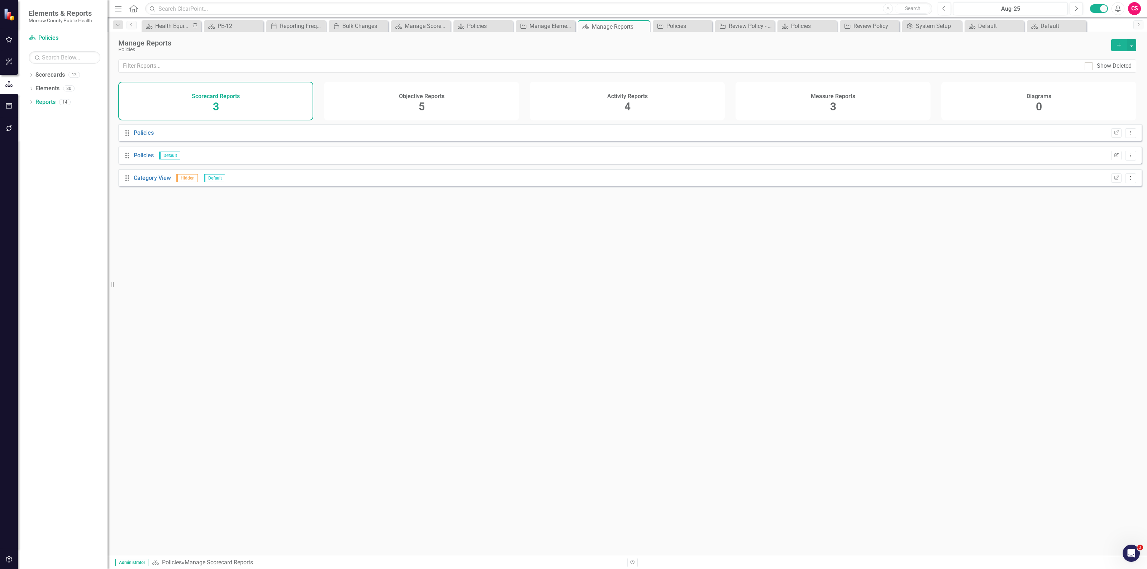
click at [430, 96] on h4 "Objective Reports" at bounding box center [422, 96] width 46 height 6
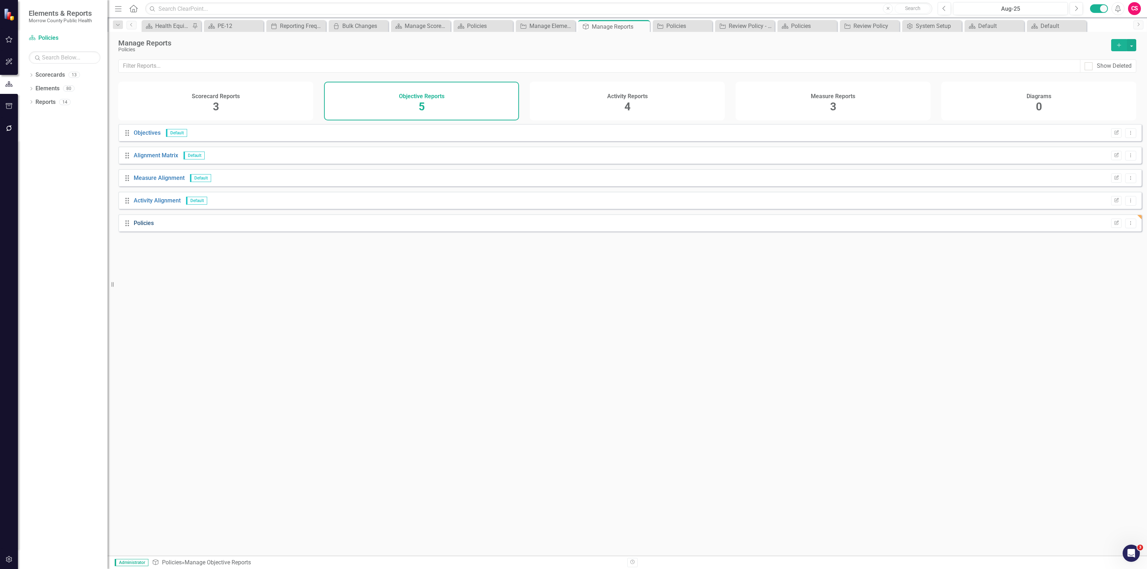
click at [145, 226] on link "Policies" at bounding box center [144, 223] width 20 height 7
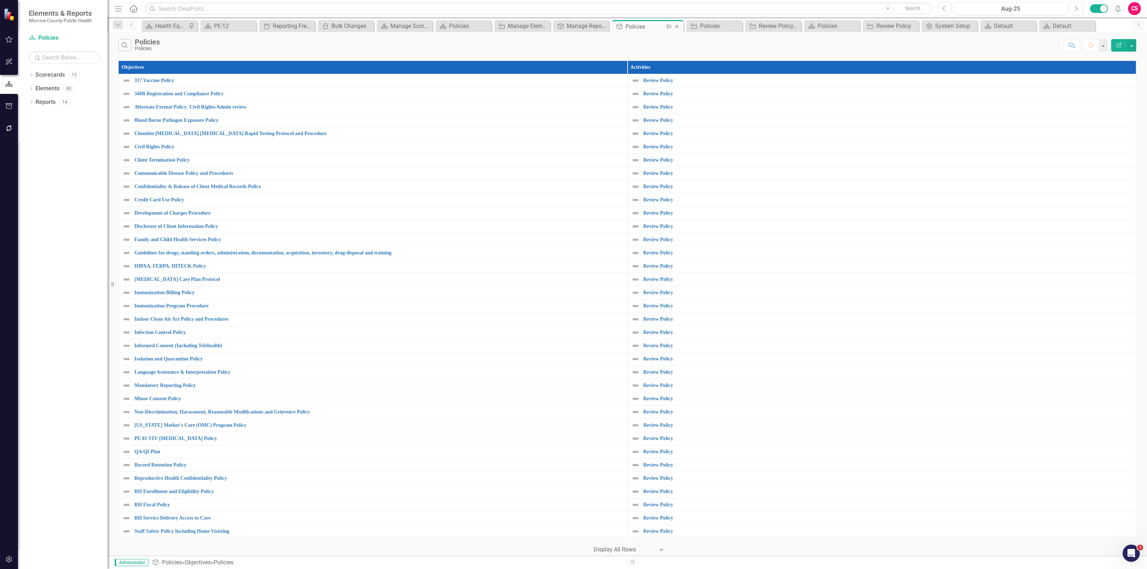
click at [676, 24] on icon "Close" at bounding box center [676, 27] width 7 height 6
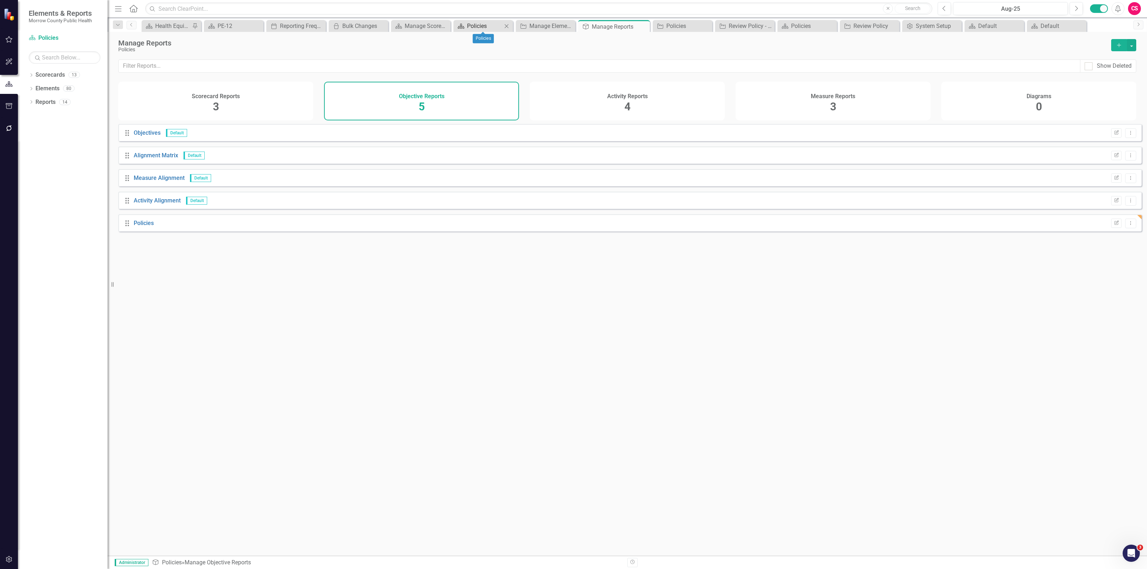
click at [466, 23] on link "Scorecard Policies" at bounding box center [478, 25] width 47 height 9
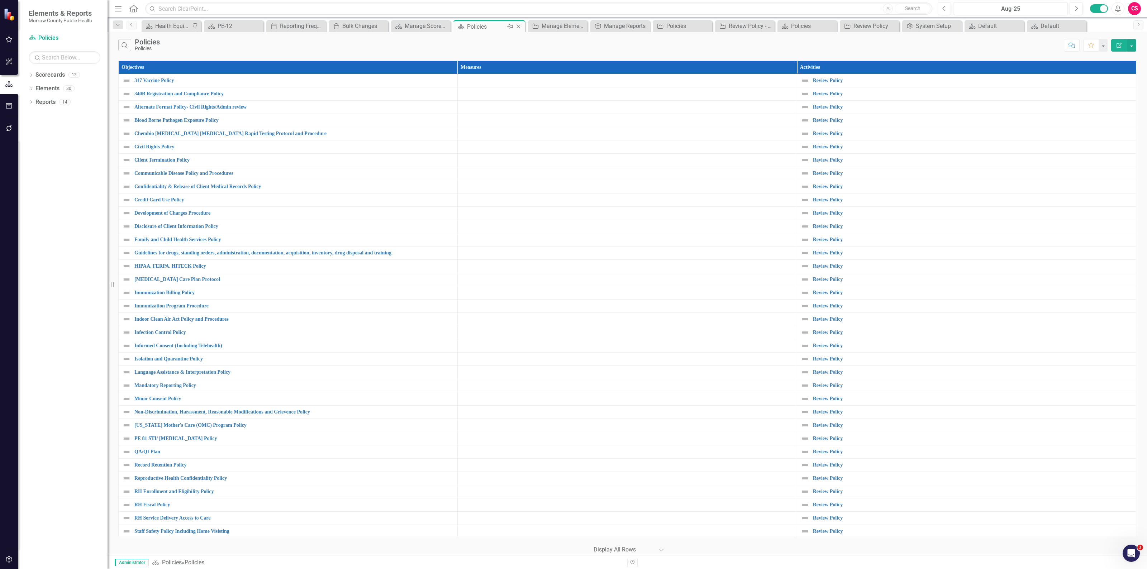
click at [520, 26] on icon "Close" at bounding box center [518, 27] width 7 height 6
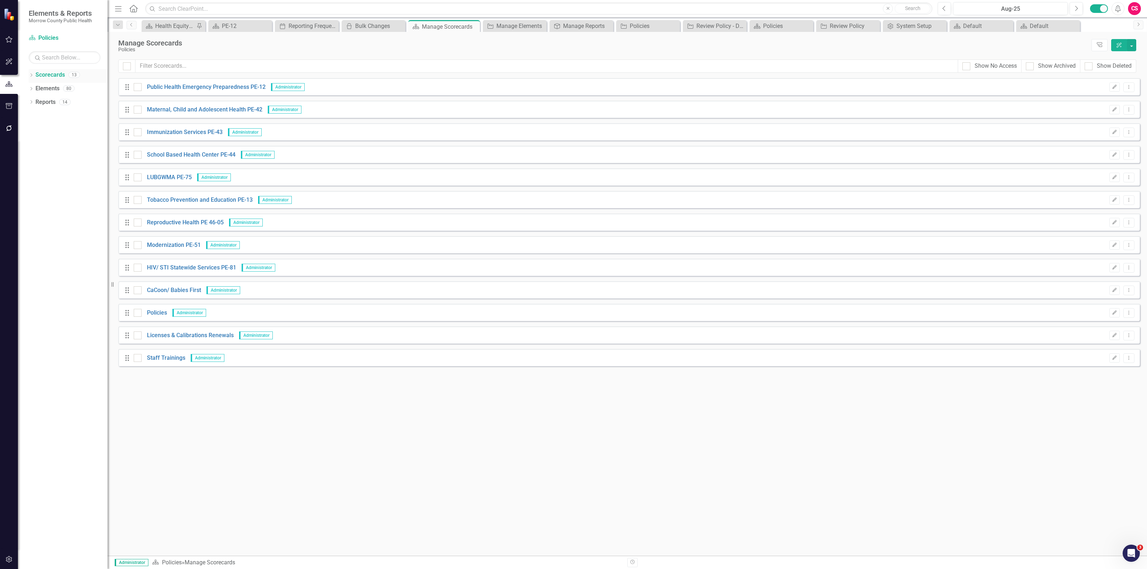
click at [31, 77] on icon "Dropdown" at bounding box center [31, 76] width 5 height 4
click at [46, 225] on link "Policies" at bounding box center [73, 224] width 68 height 8
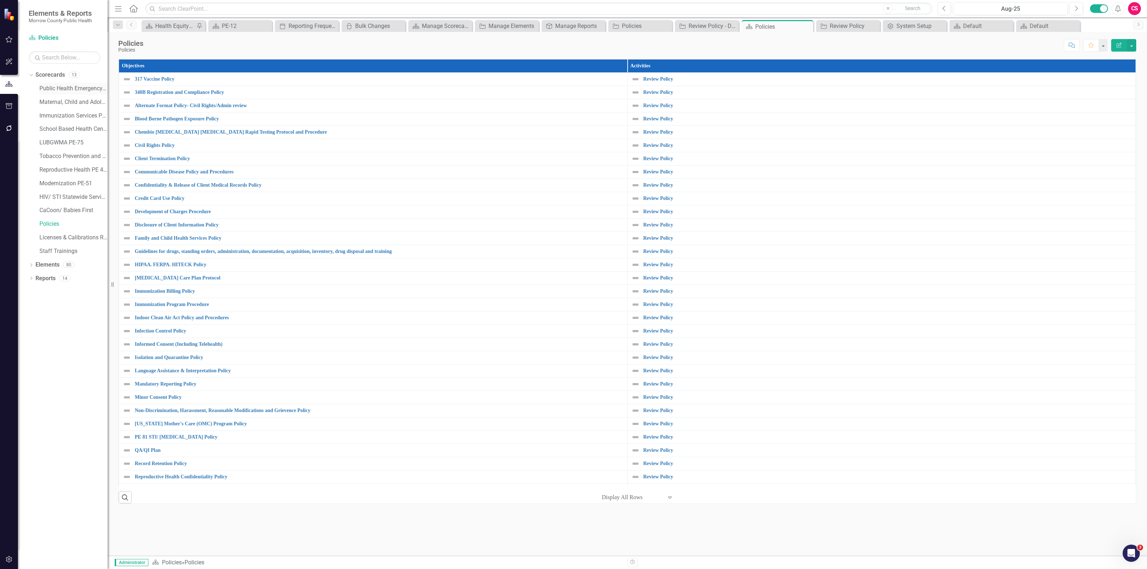
click at [65, 87] on link "Public Health Emergency Preparedness PE-12" at bounding box center [73, 89] width 68 height 8
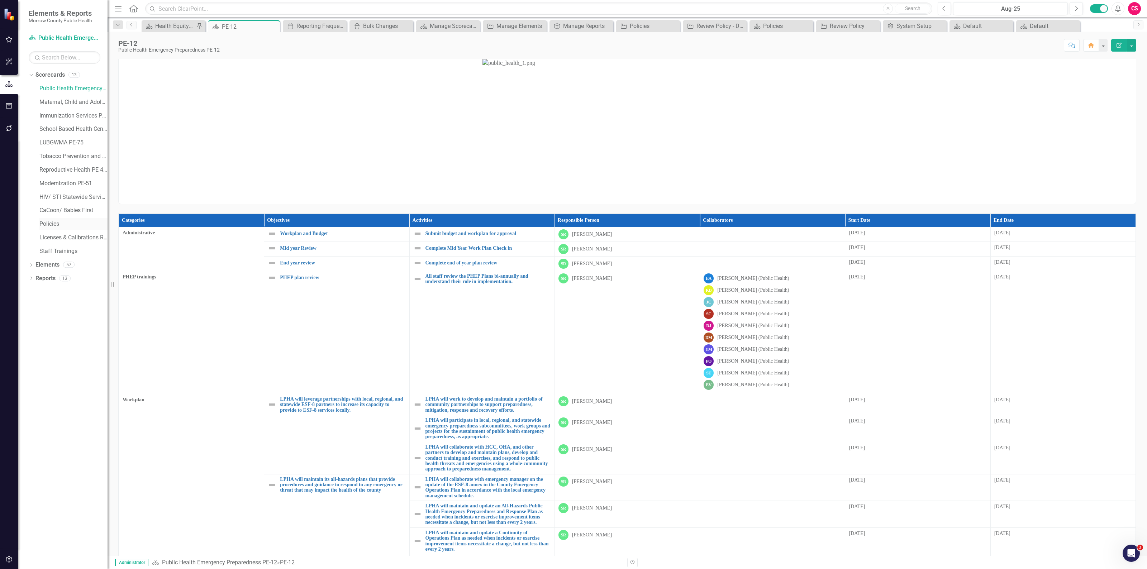
click at [56, 224] on link "Policies" at bounding box center [73, 224] width 68 height 8
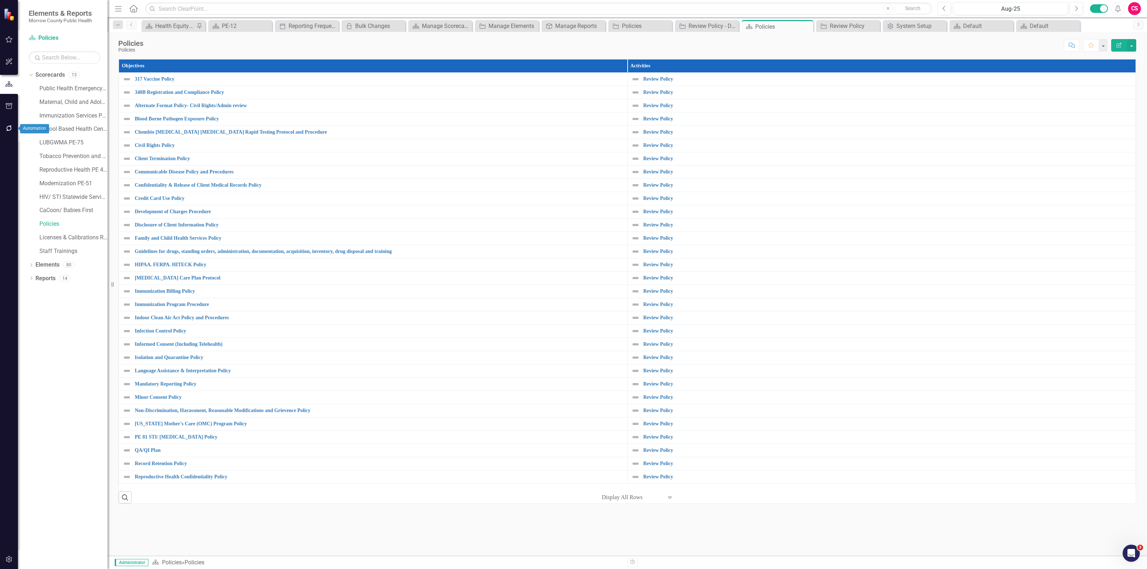
click at [8, 125] on icon "button" at bounding box center [9, 128] width 8 height 6
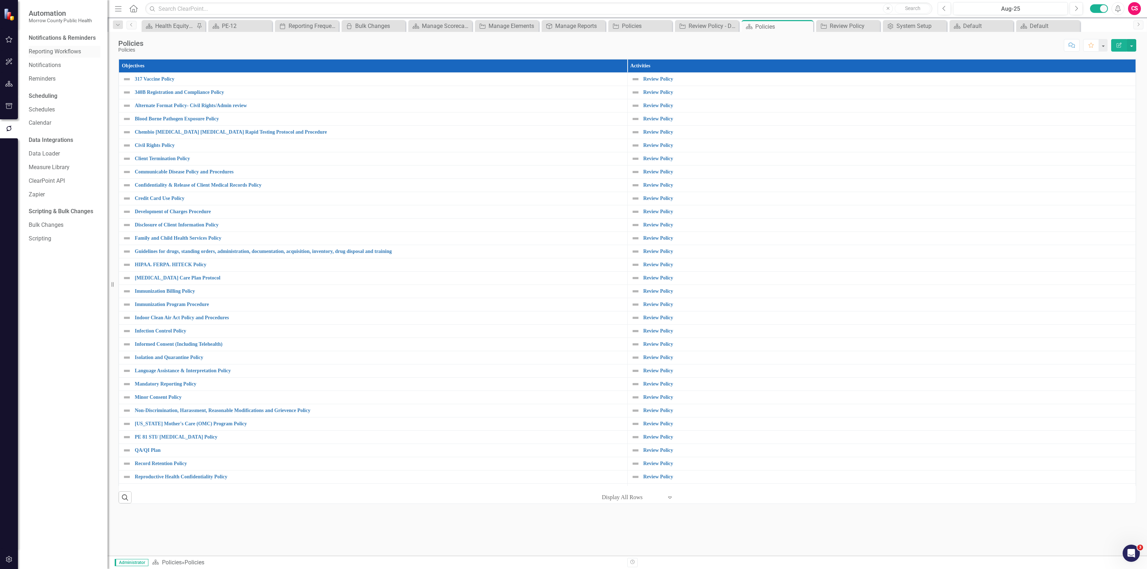
click at [50, 50] on link "Reporting Workflows" at bounding box center [65, 52] width 72 height 8
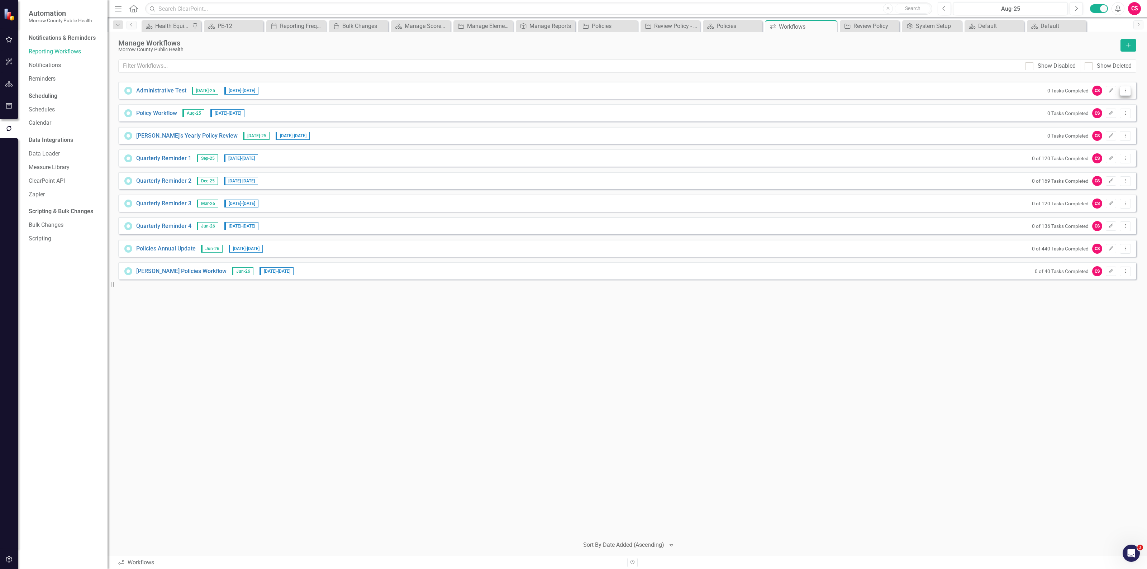
click at [1126, 92] on icon "Dropdown Menu" at bounding box center [1125, 90] width 6 height 5
click at [1093, 138] on link "Trash Delete Workflow" at bounding box center [1097, 142] width 66 height 13
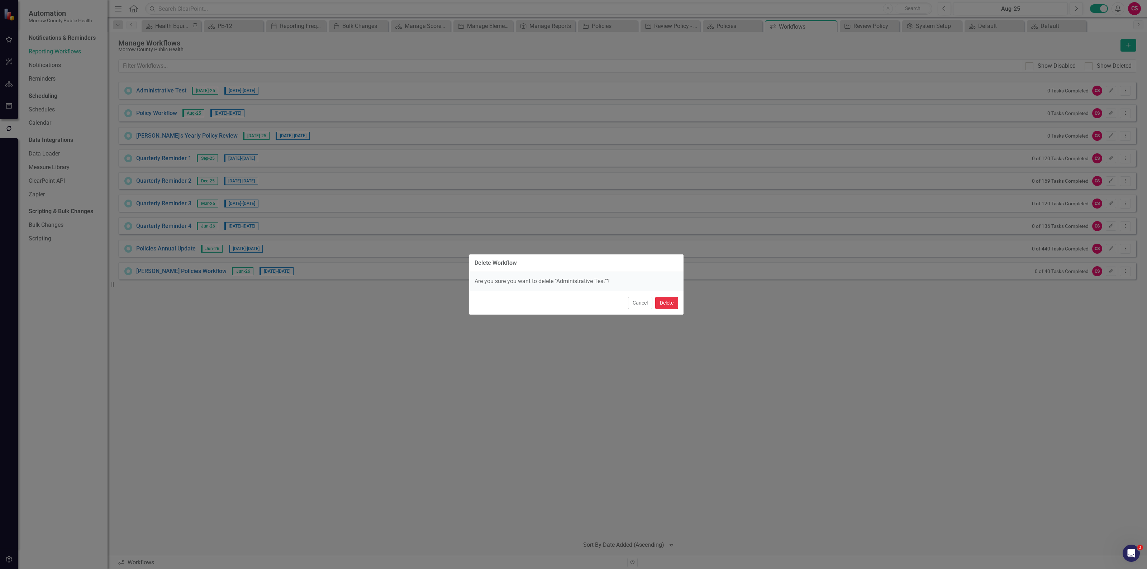
click at [662, 302] on button "Delete" at bounding box center [666, 303] width 23 height 13
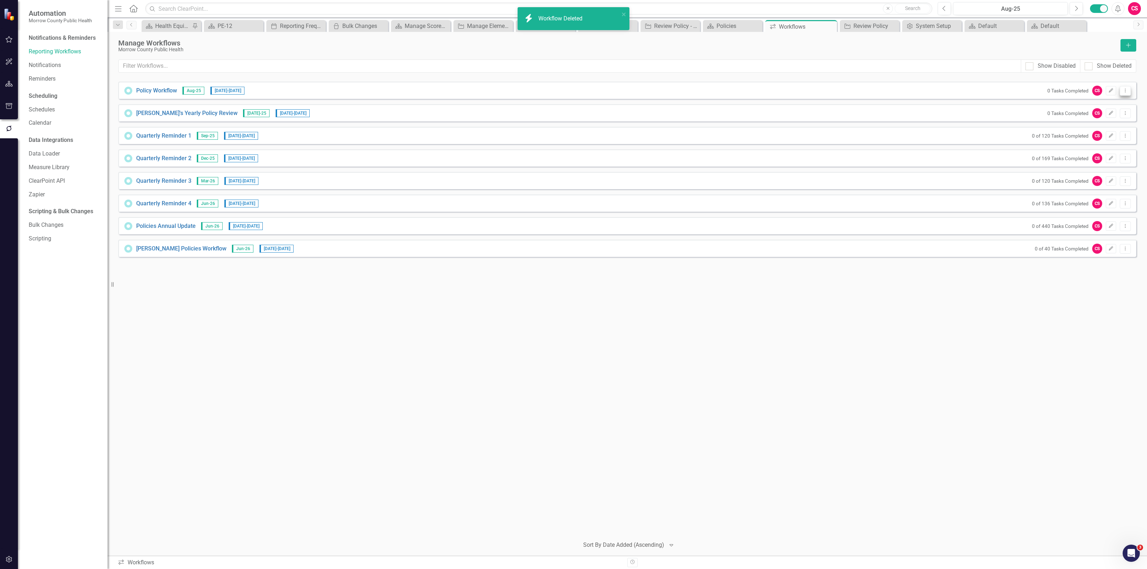
click at [1126, 86] on button "Dropdown Menu" at bounding box center [1124, 91] width 11 height 10
click at [1088, 141] on link "Trash Delete Workflow" at bounding box center [1097, 142] width 66 height 13
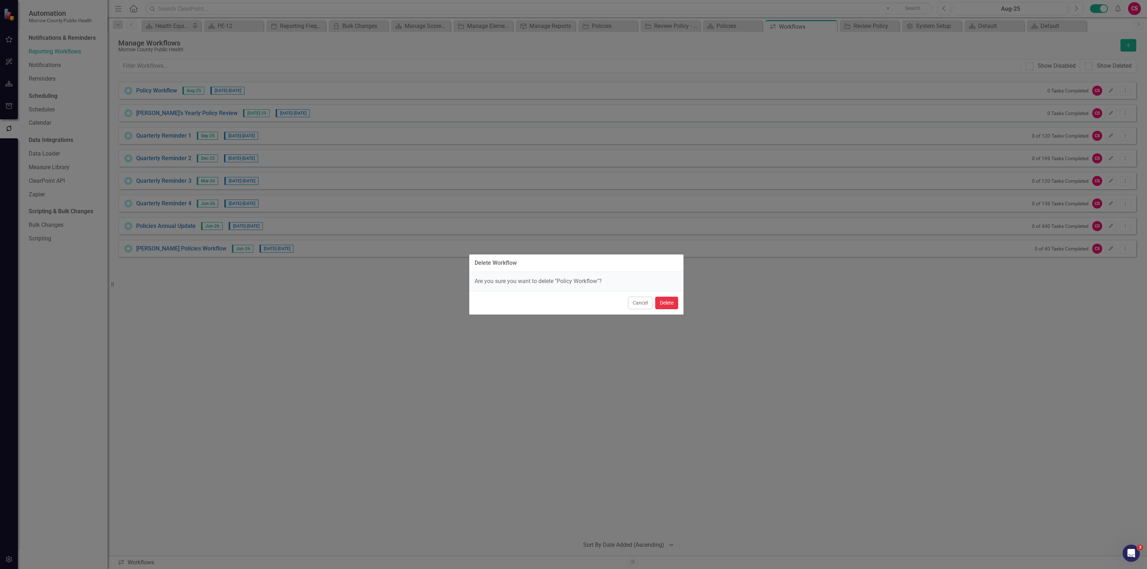
click at [668, 301] on button "Delete" at bounding box center [666, 303] width 23 height 13
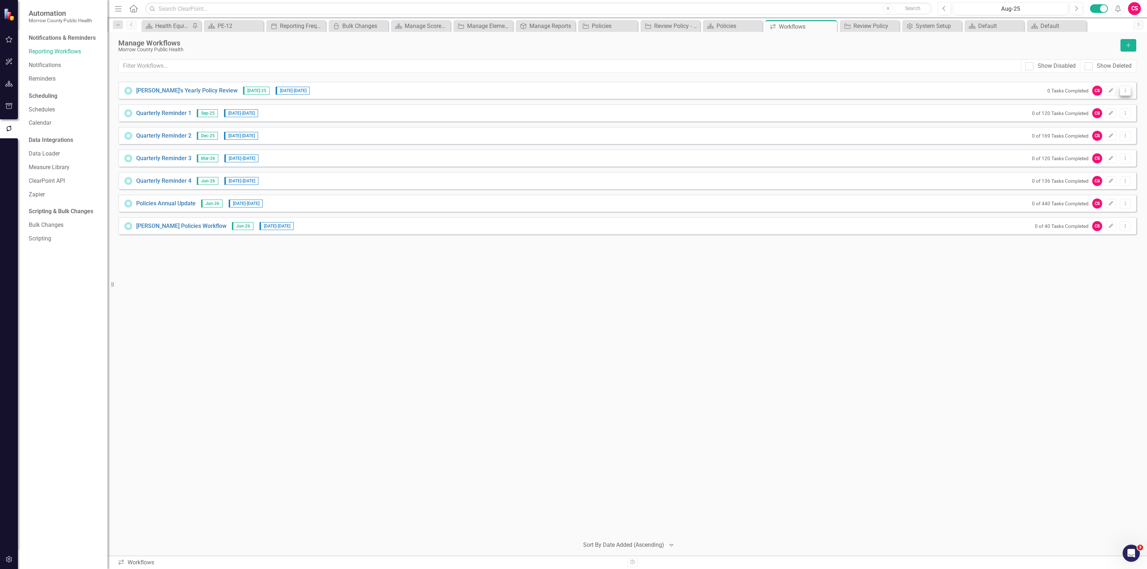
click at [1126, 90] on icon "Dropdown Menu" at bounding box center [1125, 90] width 6 height 5
click at [1098, 142] on link "Trash Delete Workflow" at bounding box center [1097, 142] width 66 height 13
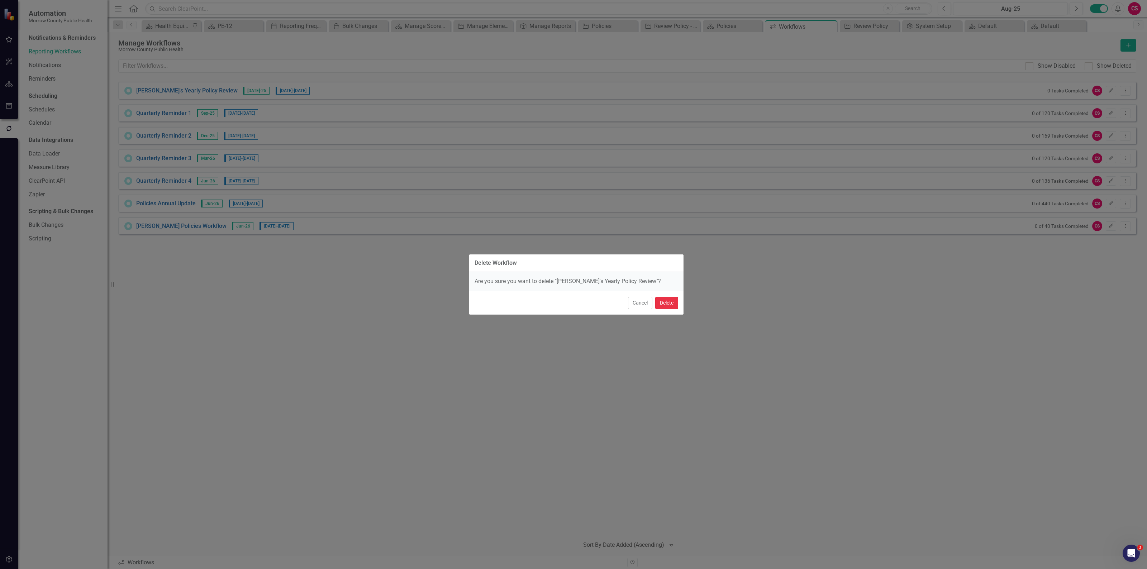
click at [658, 298] on button "Delete" at bounding box center [666, 303] width 23 height 13
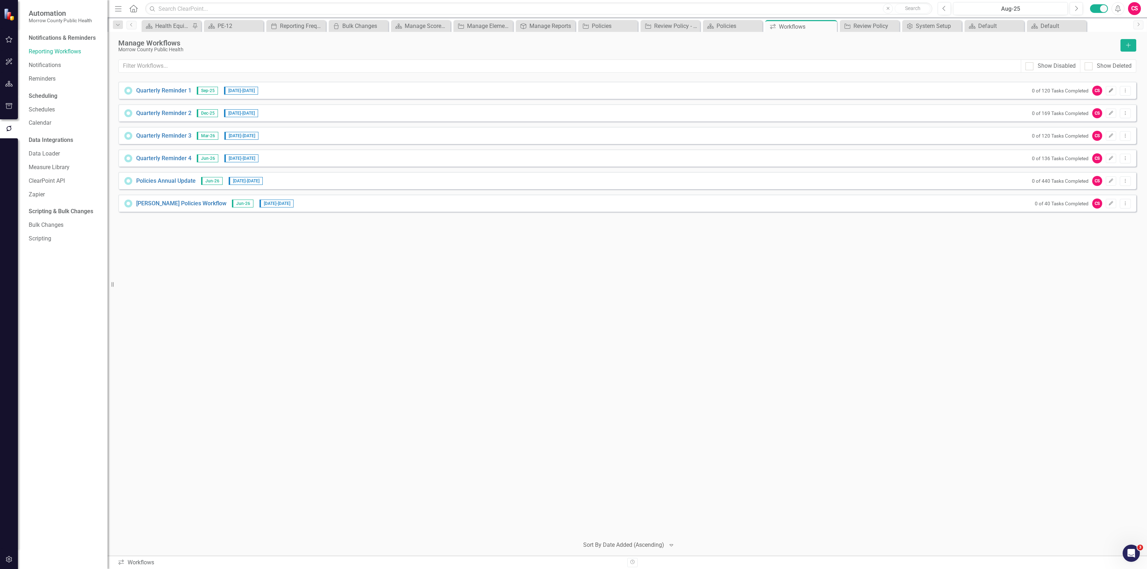
click at [1106, 88] on button "Edit" at bounding box center [1110, 90] width 10 height 9
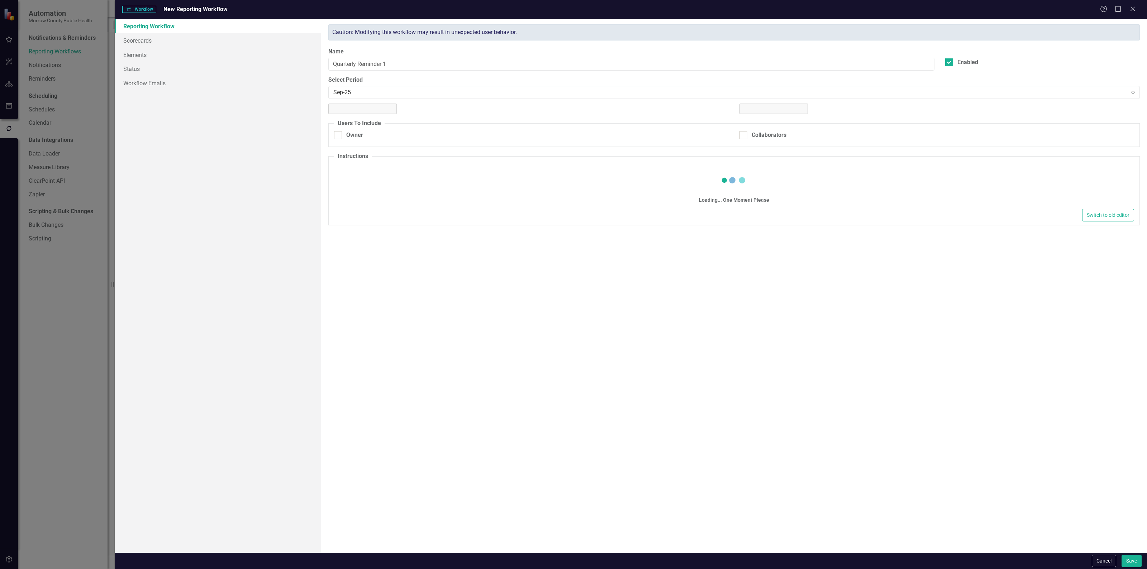
checkbox input "true"
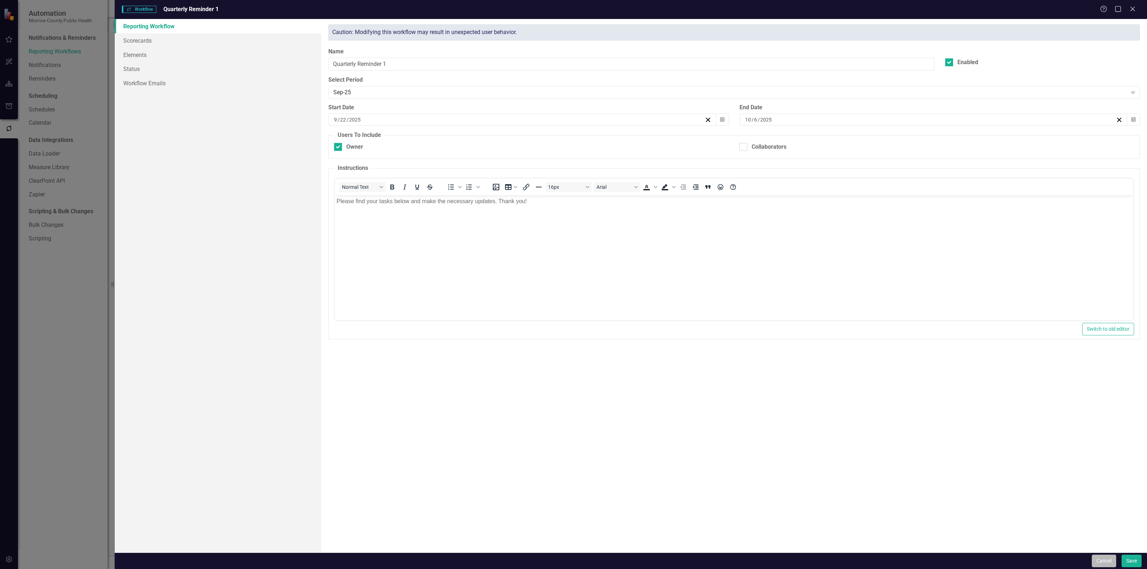
click at [1095, 558] on button "Cancel" at bounding box center [1103, 561] width 24 height 13
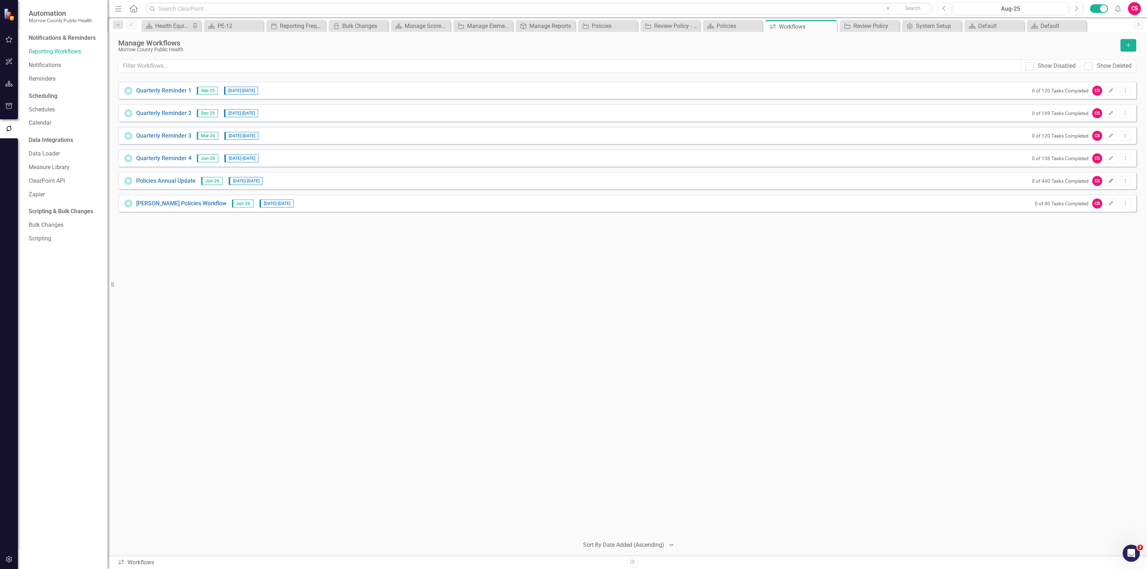
click at [1108, 180] on icon "Edit" at bounding box center [1110, 181] width 5 height 4
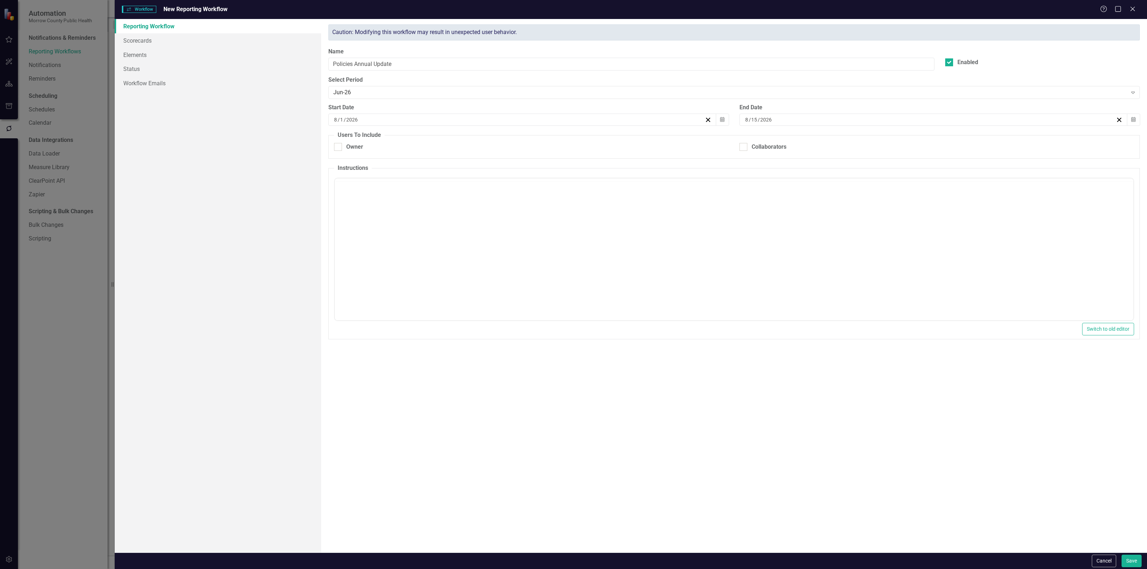
checkbox input "true"
click at [722, 123] on button "Calendar" at bounding box center [722, 120] width 14 height 12
click at [481, 135] on button "‹" at bounding box center [483, 138] width 16 height 16
click at [522, 162] on abbr "1" at bounding box center [521, 162] width 3 height 6
click at [1129, 119] on button "Calendar" at bounding box center [1133, 120] width 14 height 12
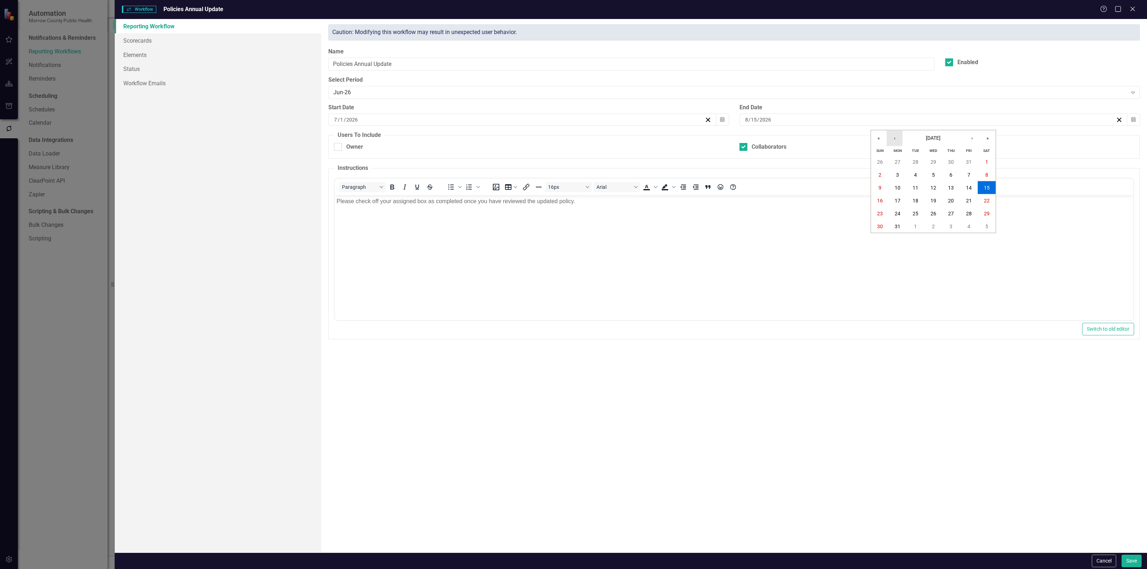
click at [897, 139] on button "‹" at bounding box center [895, 138] width 16 height 16
click at [966, 211] on abbr "31" at bounding box center [969, 214] width 6 height 6
click at [1137, 562] on button "Save" at bounding box center [1131, 561] width 20 height 13
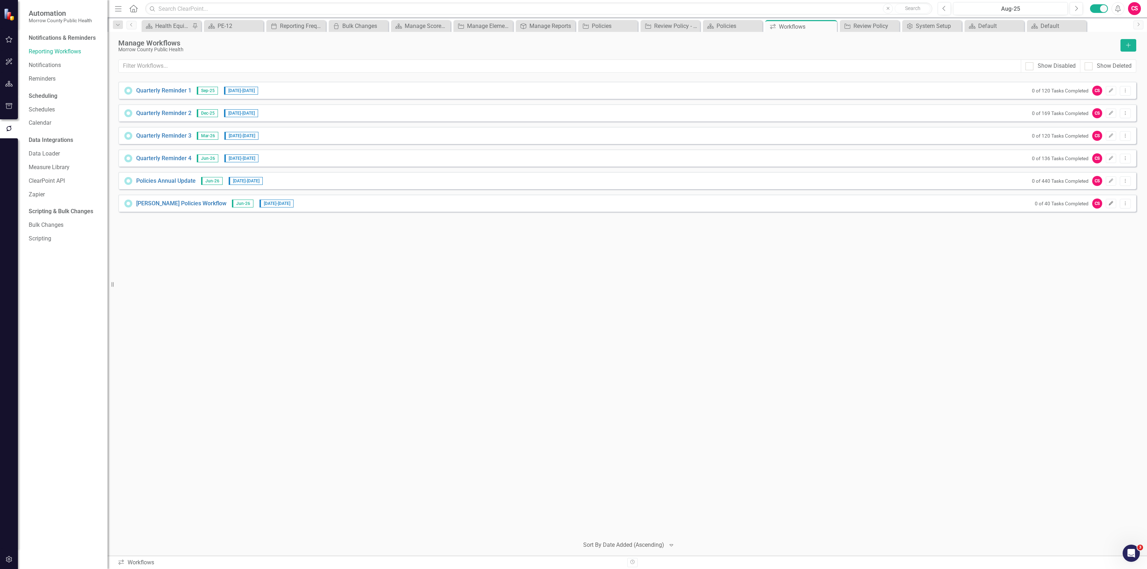
click at [1110, 201] on icon "Edit" at bounding box center [1110, 203] width 5 height 4
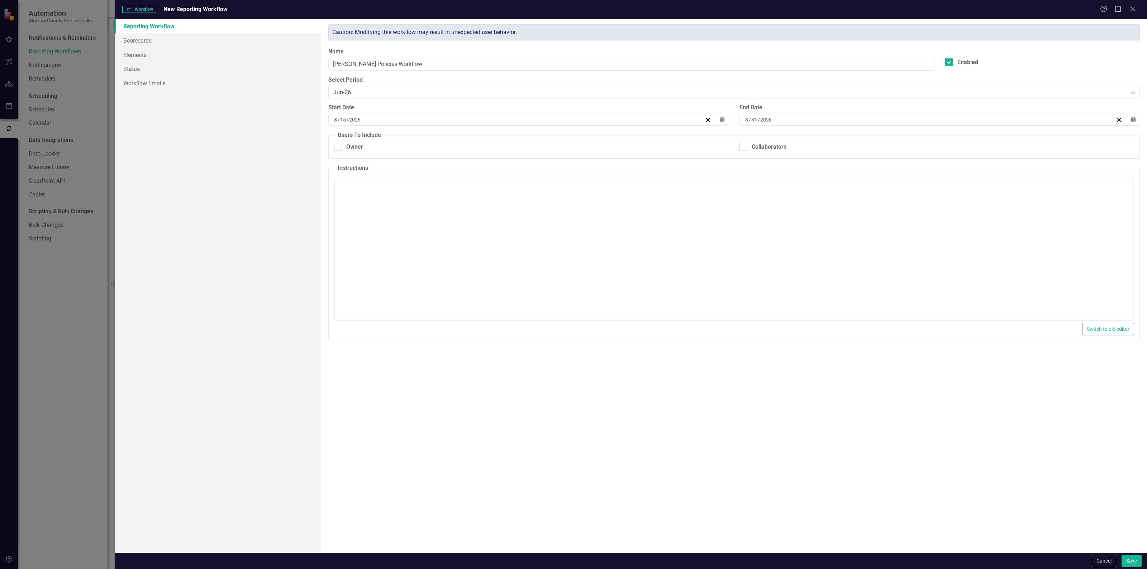
checkbox input "true"
click at [726, 119] on button "Calendar" at bounding box center [722, 120] width 14 height 12
click at [488, 174] on button "3" at bounding box center [486, 174] width 18 height 13
click at [1131, 560] on button "Save" at bounding box center [1131, 561] width 20 height 13
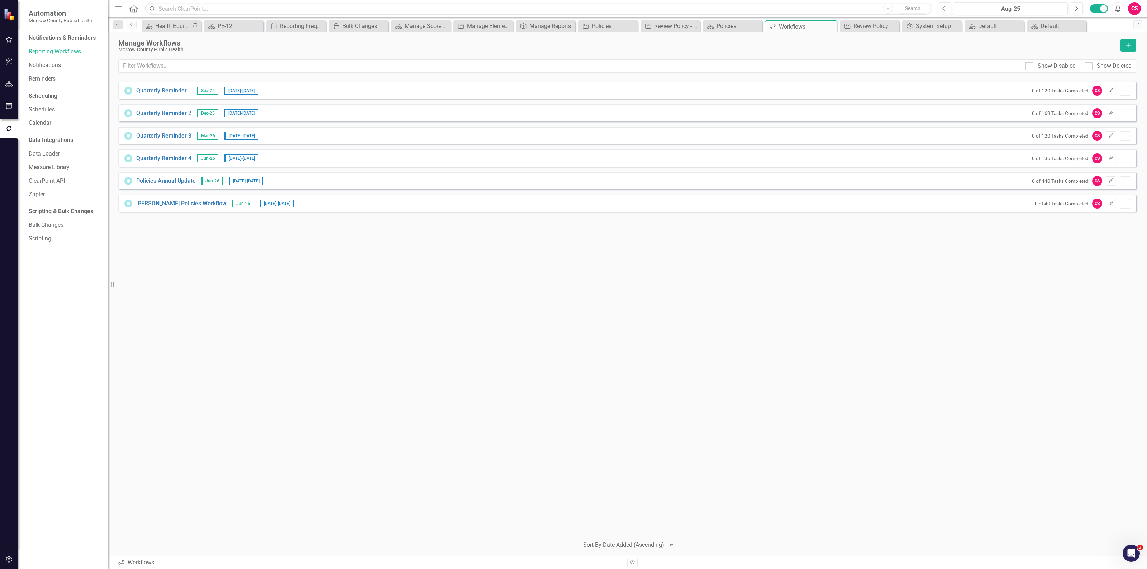
click at [1108, 87] on button "Edit" at bounding box center [1110, 90] width 10 height 9
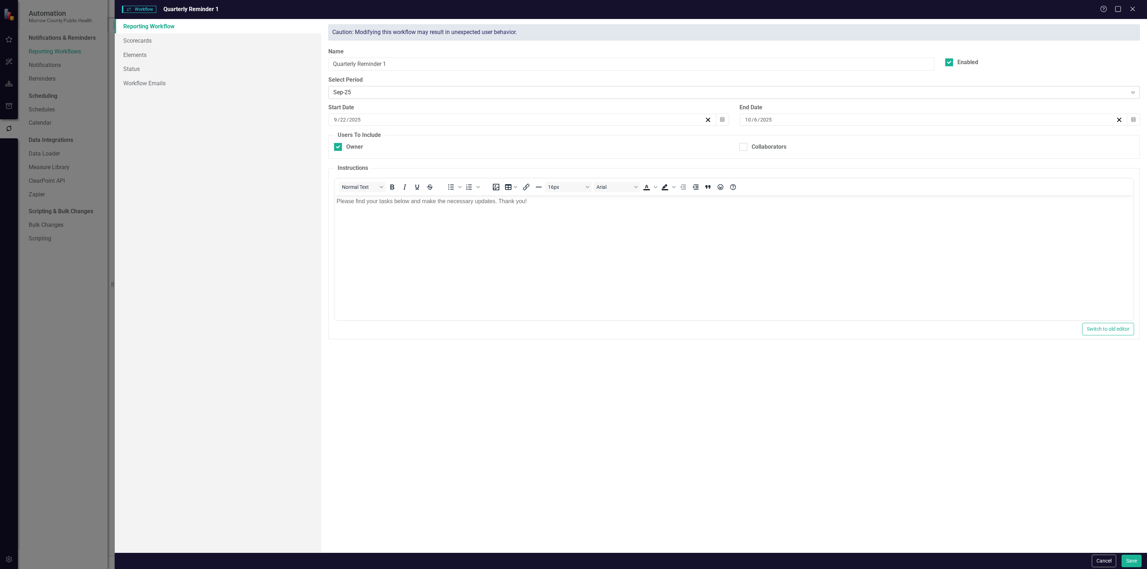
click at [375, 91] on div "Sep-25" at bounding box center [730, 93] width 794 height 8
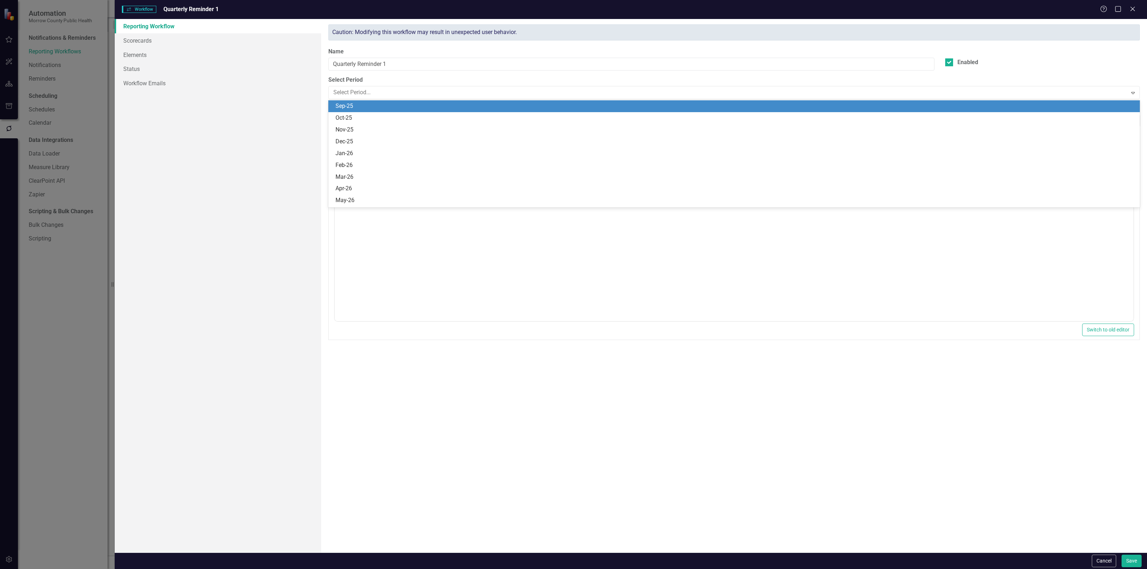
scroll to position [683, 0]
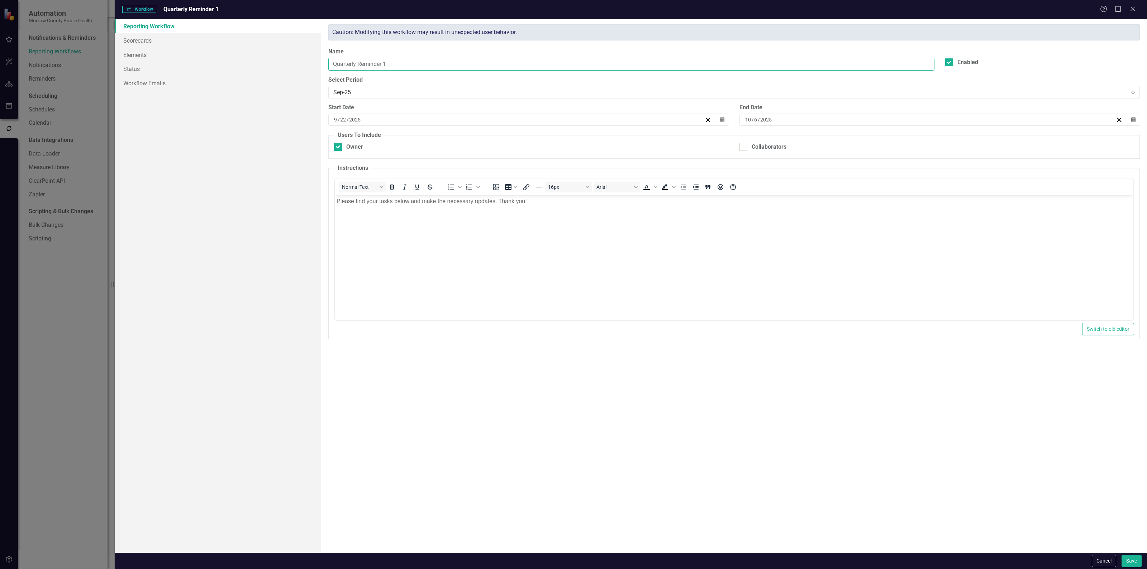
click at [331, 60] on input "Quarterly Reminder 1" at bounding box center [631, 64] width 606 height 13
type input "FY Quarterly Reminder 1"
click at [366, 91] on div "Sep-25" at bounding box center [730, 93] width 794 height 8
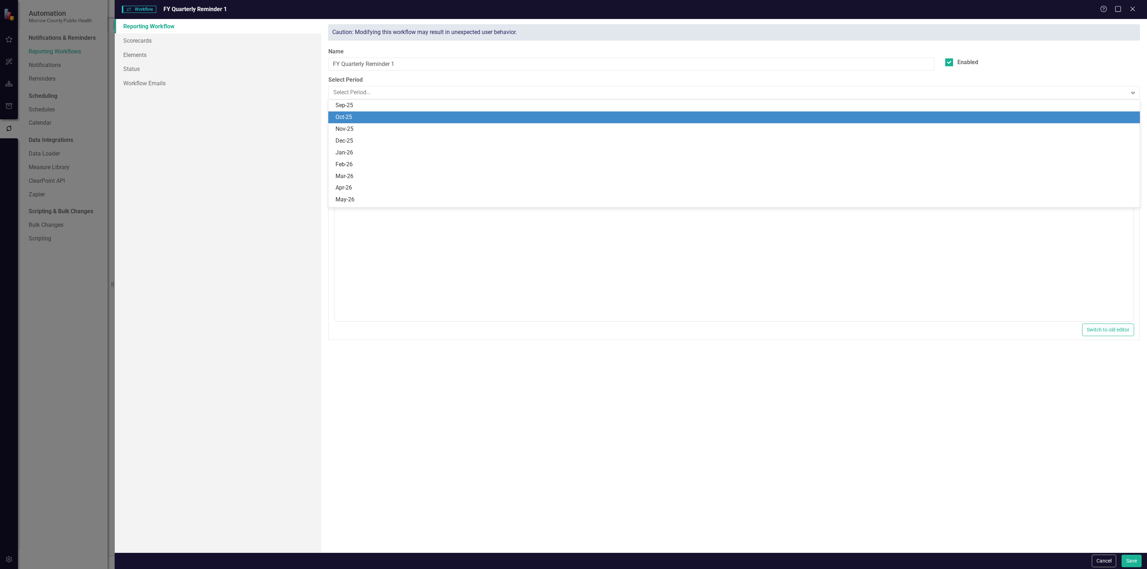
click at [363, 113] on div "Oct-25" at bounding box center [733, 117] width 811 height 12
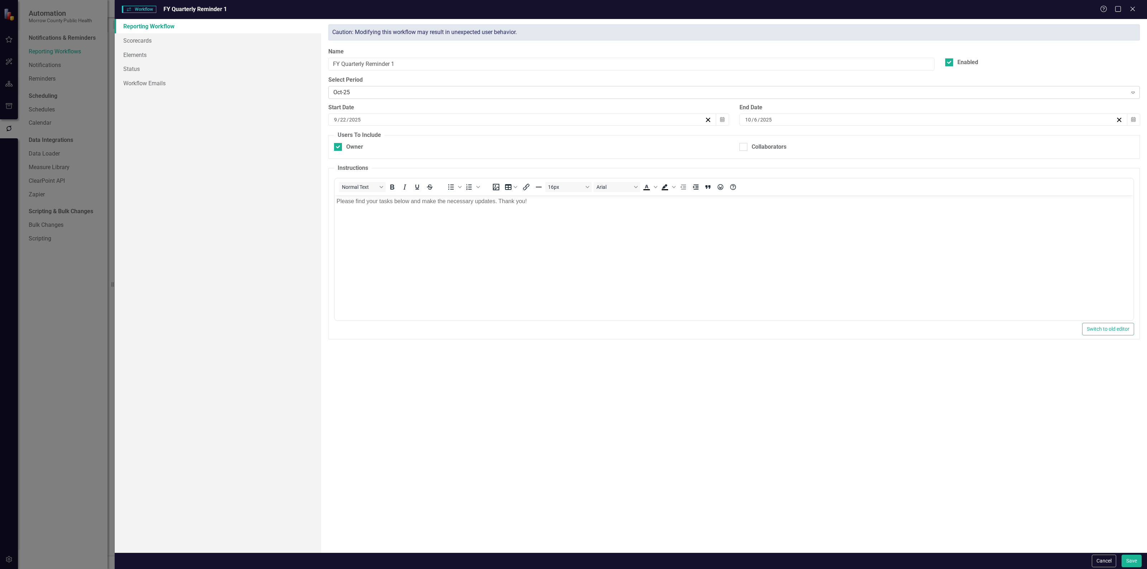
click at [710, 97] on div "Oct-25" at bounding box center [730, 93] width 794 height 8
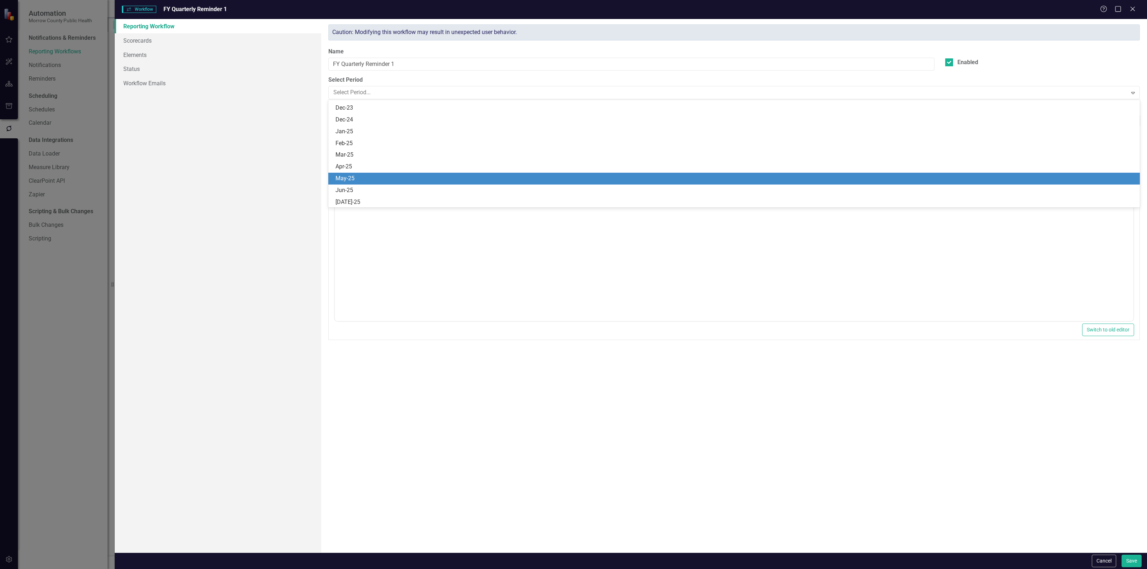
scroll to position [562, 0]
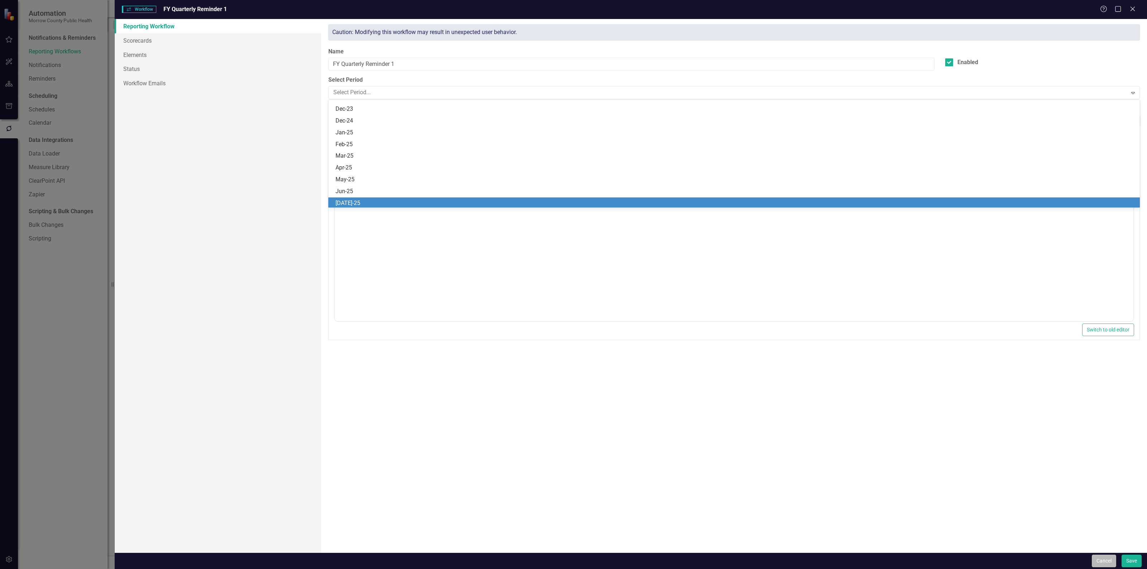
click at [1105, 563] on button "Cancel" at bounding box center [1103, 561] width 24 height 13
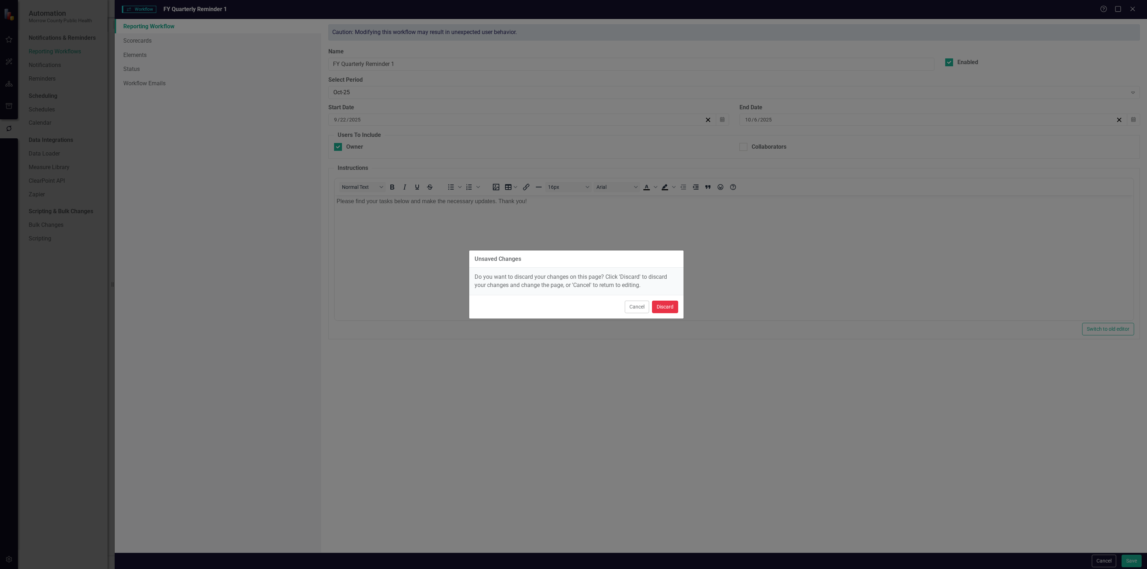
click at [672, 306] on button "Discard" at bounding box center [665, 307] width 26 height 13
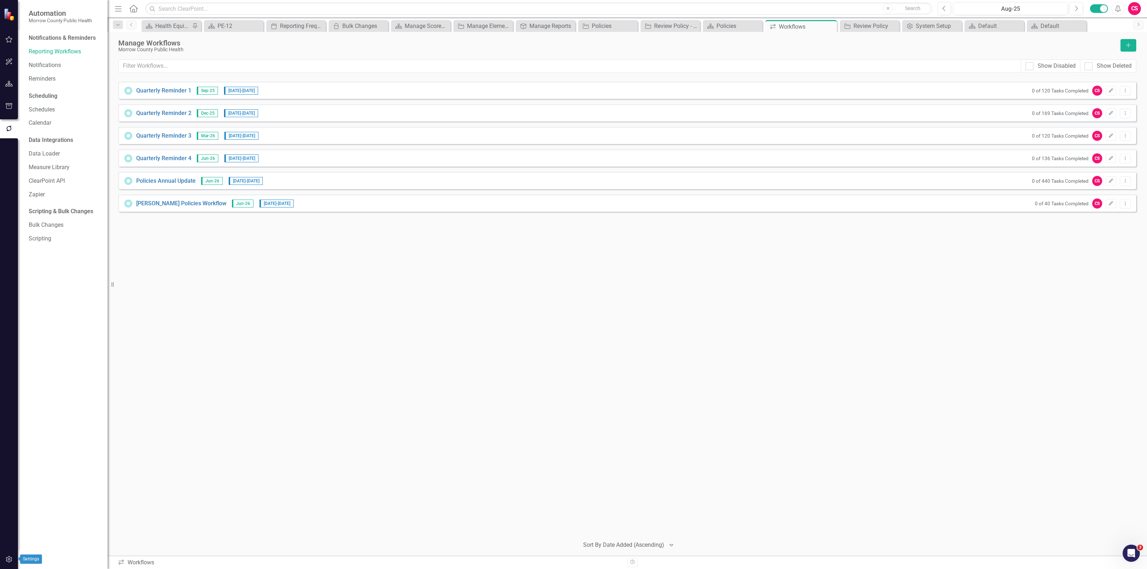
click at [6, 563] on button "button" at bounding box center [9, 559] width 16 height 15
click at [61, 103] on div "Reporting Frequencies" at bounding box center [65, 108] width 72 height 12
click at [72, 106] on link "Reporting Frequencies" at bounding box center [65, 108] width 72 height 8
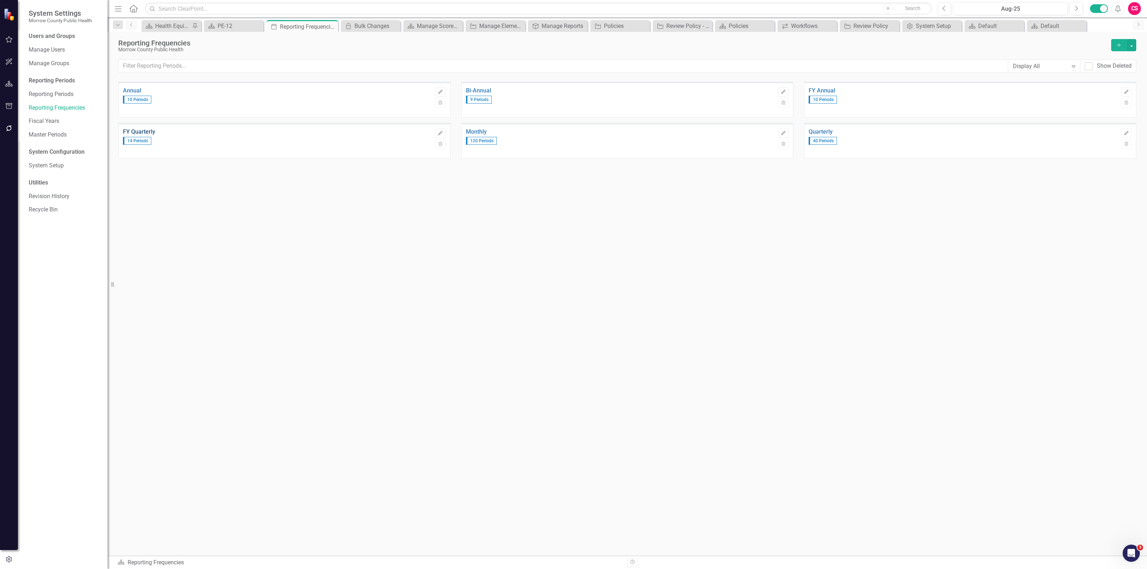
click at [147, 132] on link "FY Quarterly" at bounding box center [277, 132] width 309 height 6
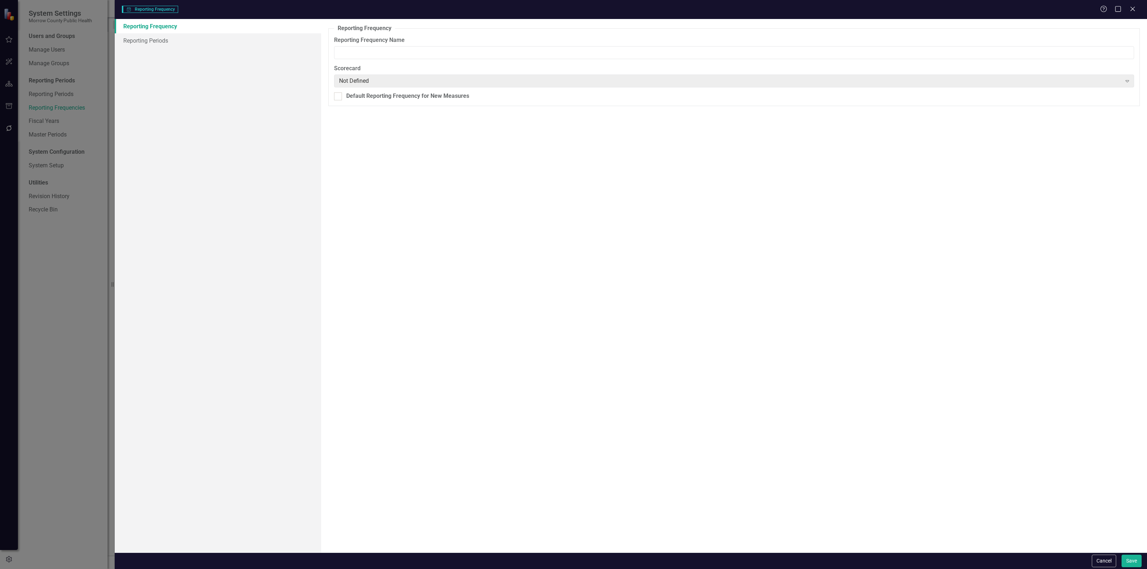
type input "FY Quarterly"
click at [133, 45] on link "Reporting Periods" at bounding box center [218, 40] width 206 height 14
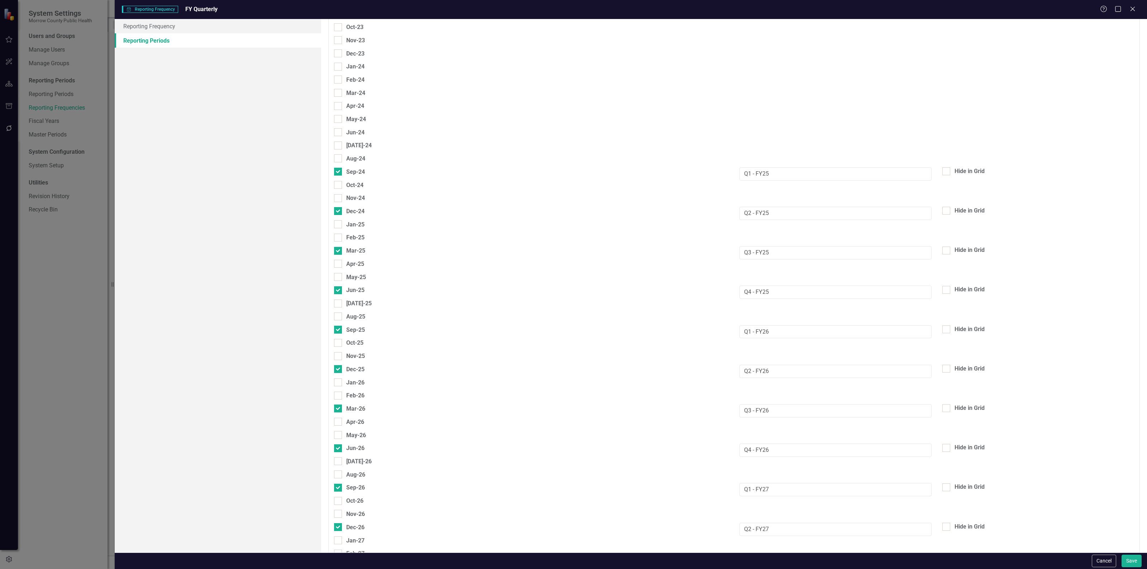
scroll to position [940, 0]
click at [1099, 559] on button "Cancel" at bounding box center [1103, 561] width 24 height 13
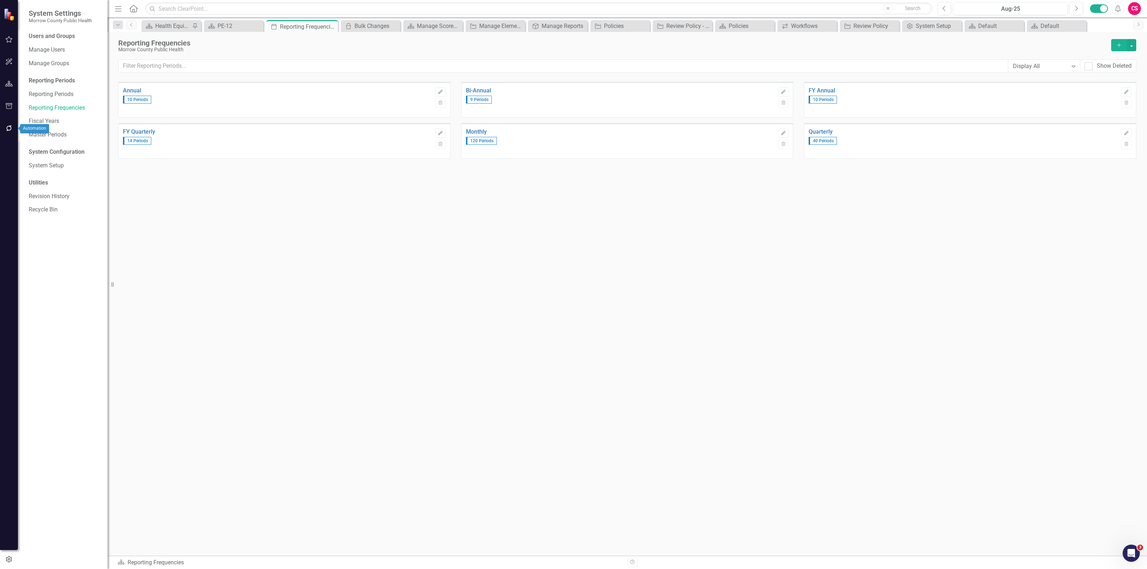
click at [11, 128] on icon "button" at bounding box center [9, 128] width 8 height 6
click at [58, 52] on link "Reporting Workflows" at bounding box center [65, 52] width 72 height 8
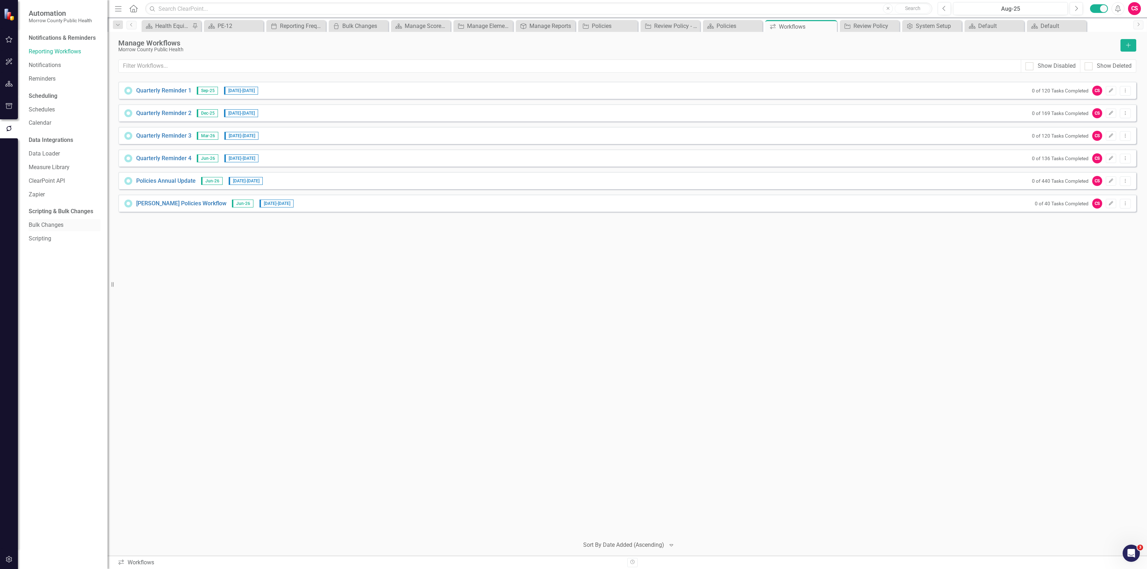
click at [51, 224] on link "Bulk Changes" at bounding box center [65, 225] width 72 height 8
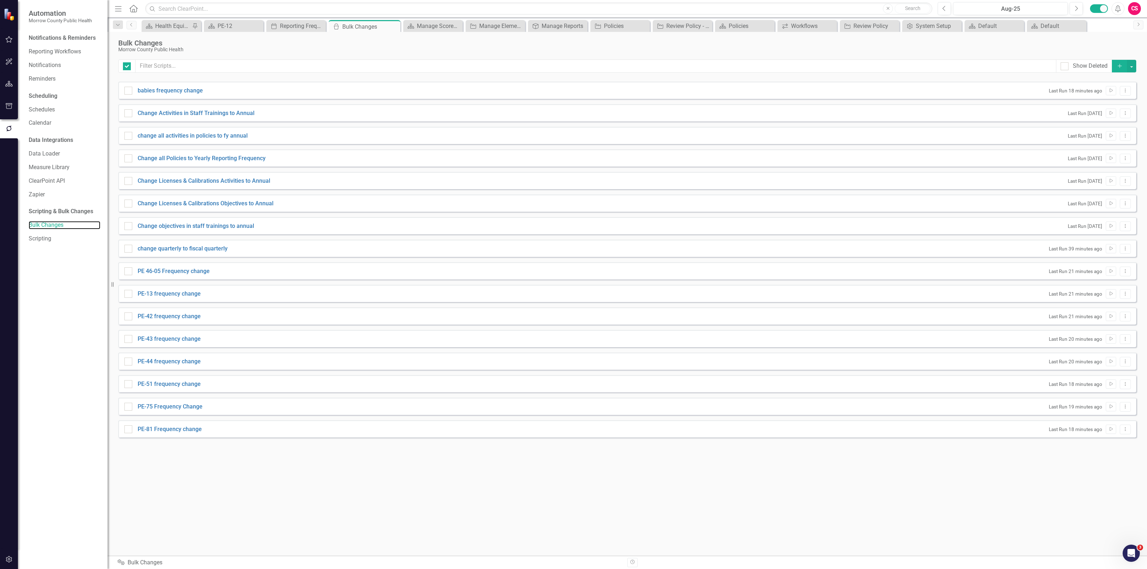
checkbox input "false"
click at [1116, 63] on icon "Add" at bounding box center [1119, 65] width 6 height 5
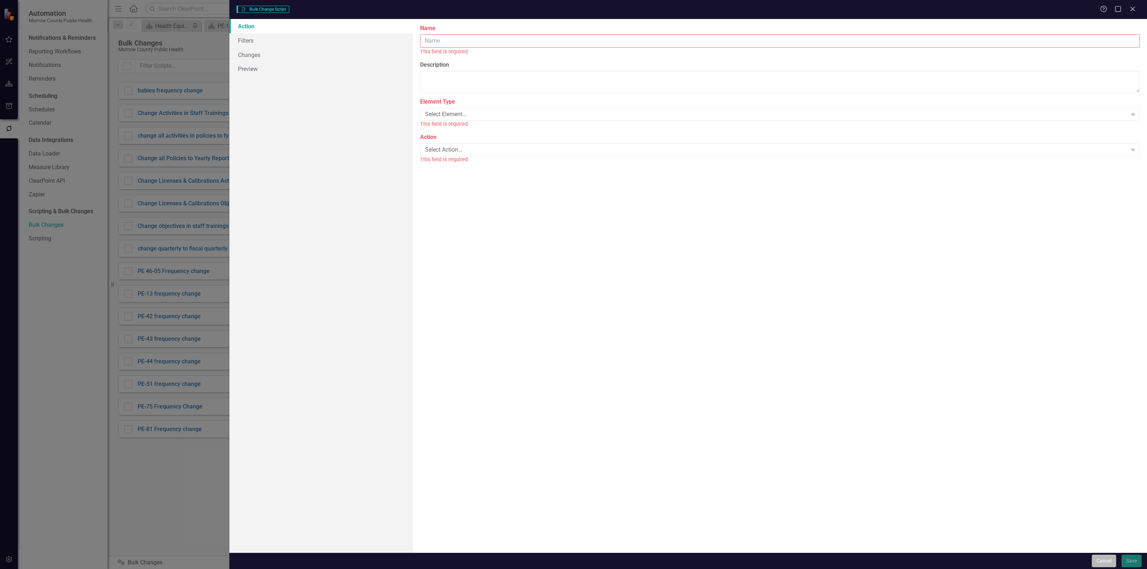
click at [1094, 556] on button "Cancel" at bounding box center [1103, 561] width 24 height 13
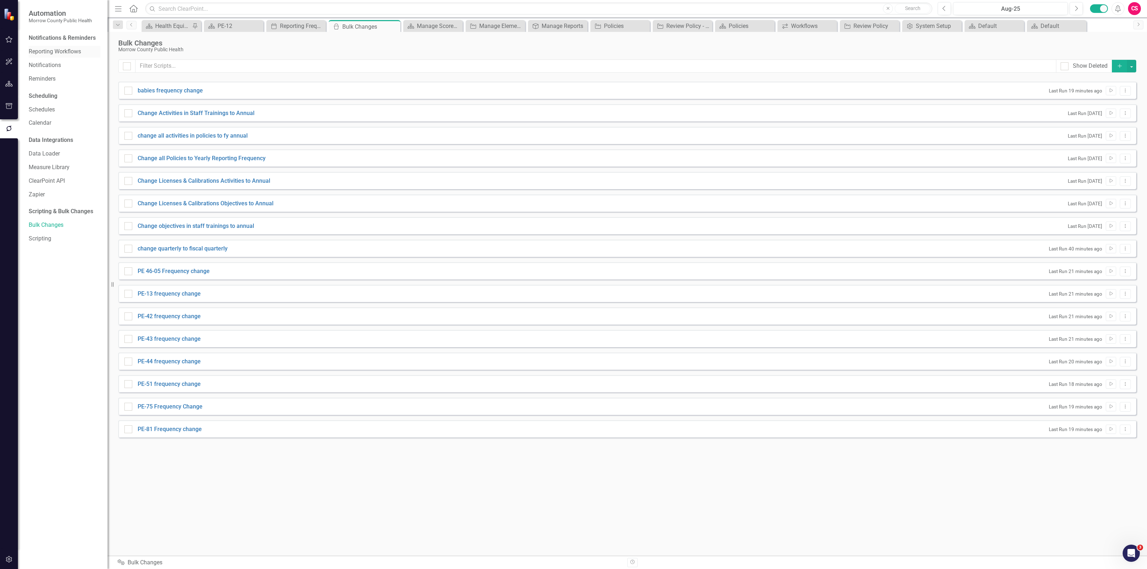
click at [54, 50] on link "Reporting Workflows" at bounding box center [65, 52] width 72 height 8
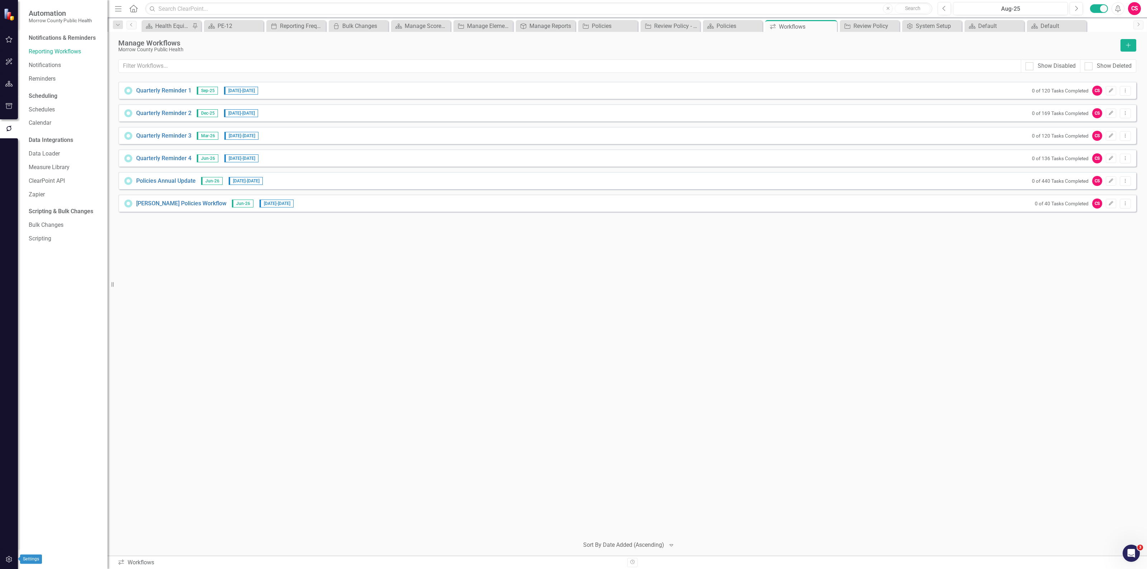
click at [5, 563] on button "button" at bounding box center [9, 559] width 16 height 15
click at [63, 109] on link "Reporting Frequencies" at bounding box center [65, 108] width 72 height 8
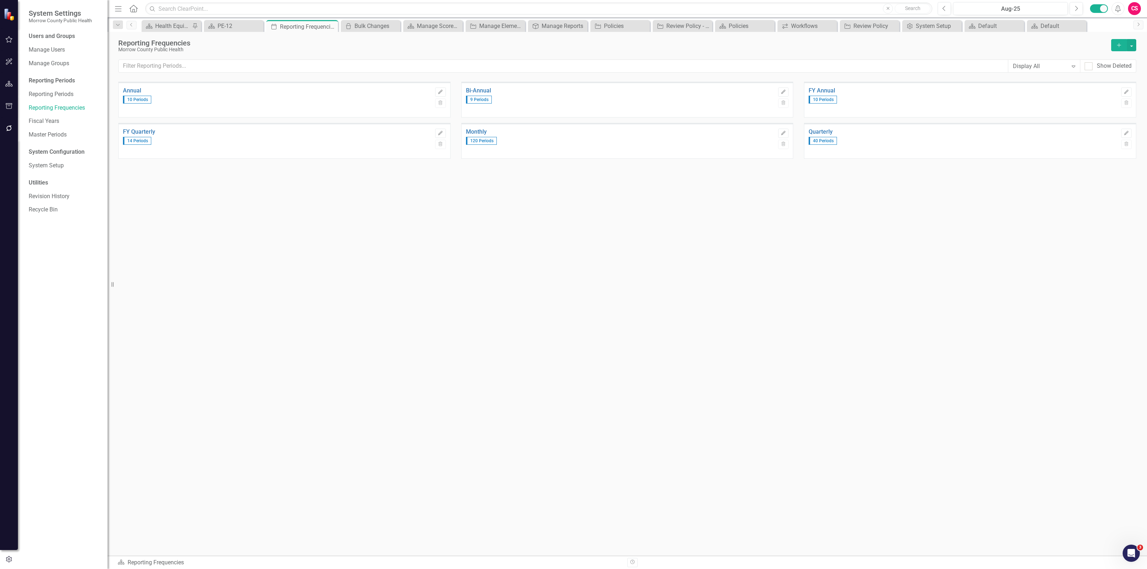
click at [525, 108] on div "Bi-Annual 9 Periods" at bounding box center [620, 100] width 309 height 34
click at [461, 88] on div "Bi-Annual 9 Periods Edit Trash" at bounding box center [627, 100] width 332 height 36
click at [470, 88] on link "Bi-Annual" at bounding box center [620, 90] width 309 height 6
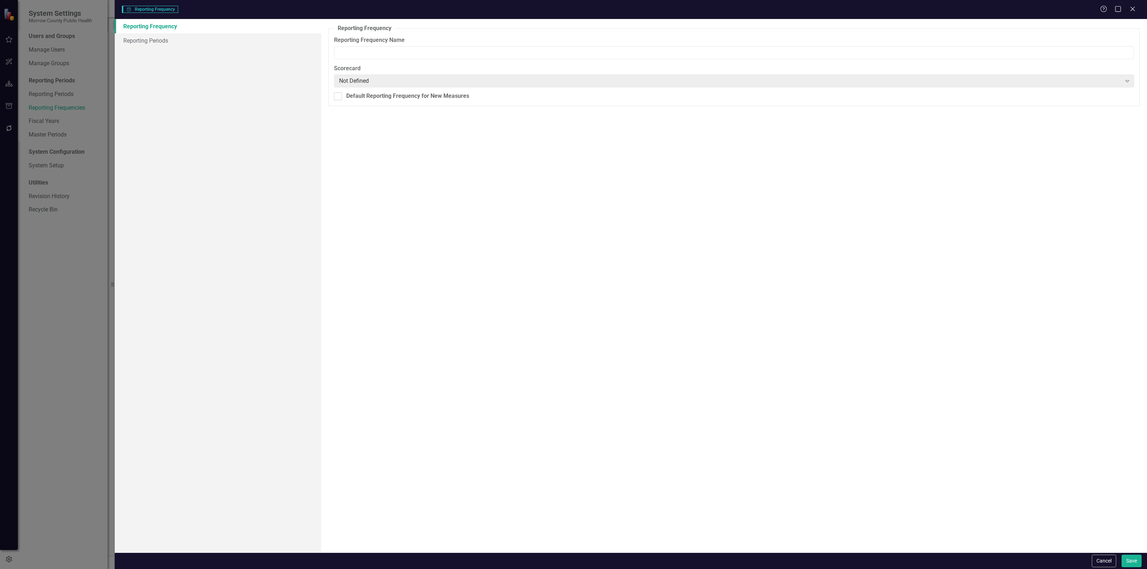
type input "Bi-Annual"
click at [219, 42] on link "Reporting Periods" at bounding box center [218, 40] width 206 height 14
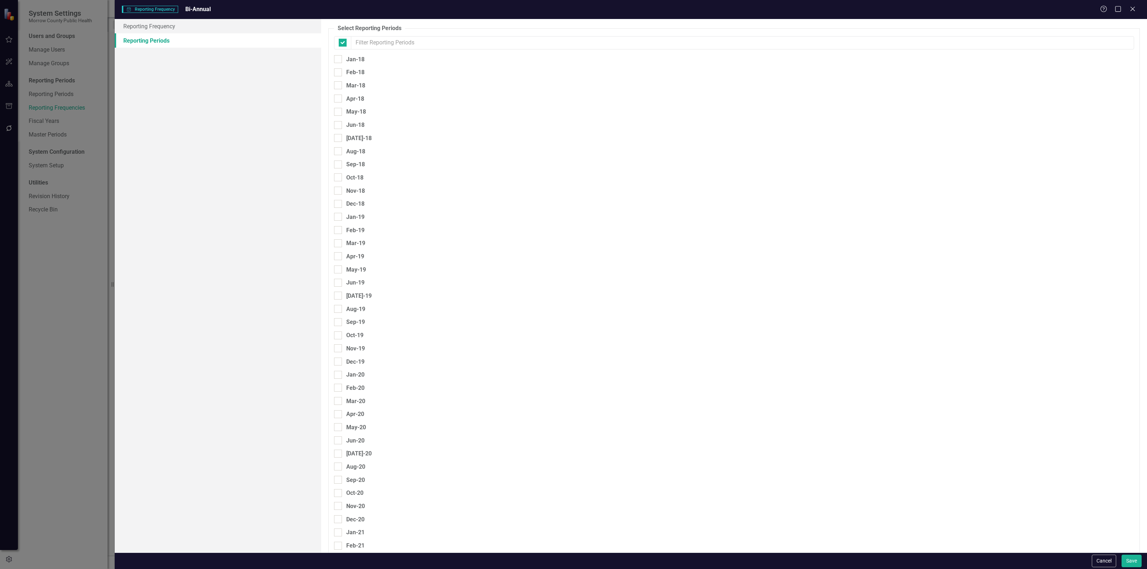
checkbox input "false"
click at [1132, 563] on button "Save" at bounding box center [1131, 561] width 20 height 13
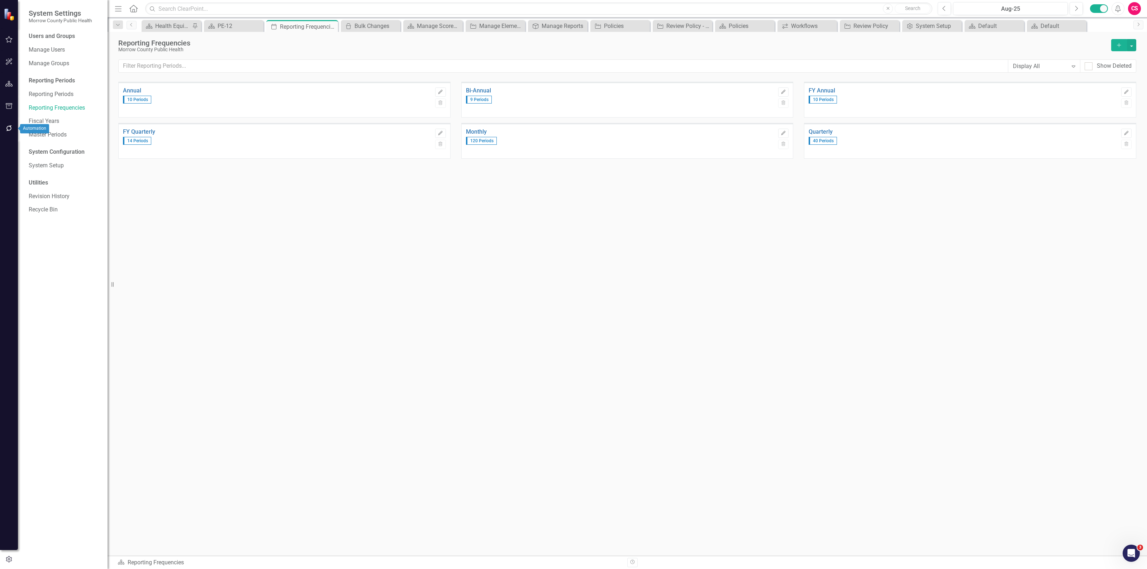
click at [8, 126] on icon "button" at bounding box center [9, 128] width 6 height 6
click at [66, 49] on link "Reporting Workflows" at bounding box center [65, 52] width 72 height 8
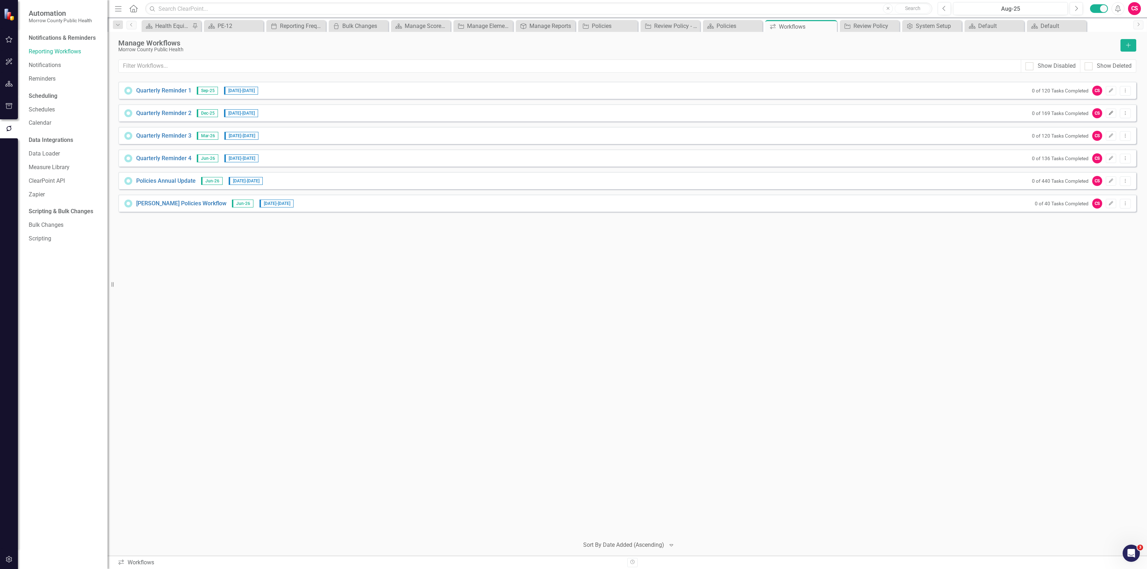
click at [1113, 113] on icon "Edit" at bounding box center [1110, 113] width 5 height 4
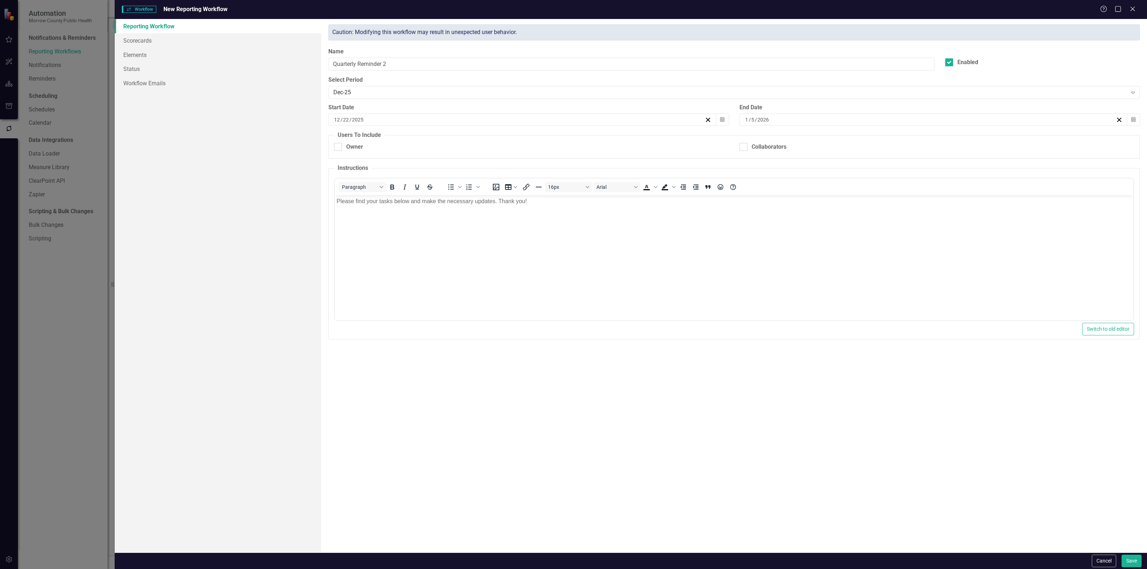
checkbox input "true"
click at [153, 40] on link "Scorecards" at bounding box center [218, 40] width 206 height 14
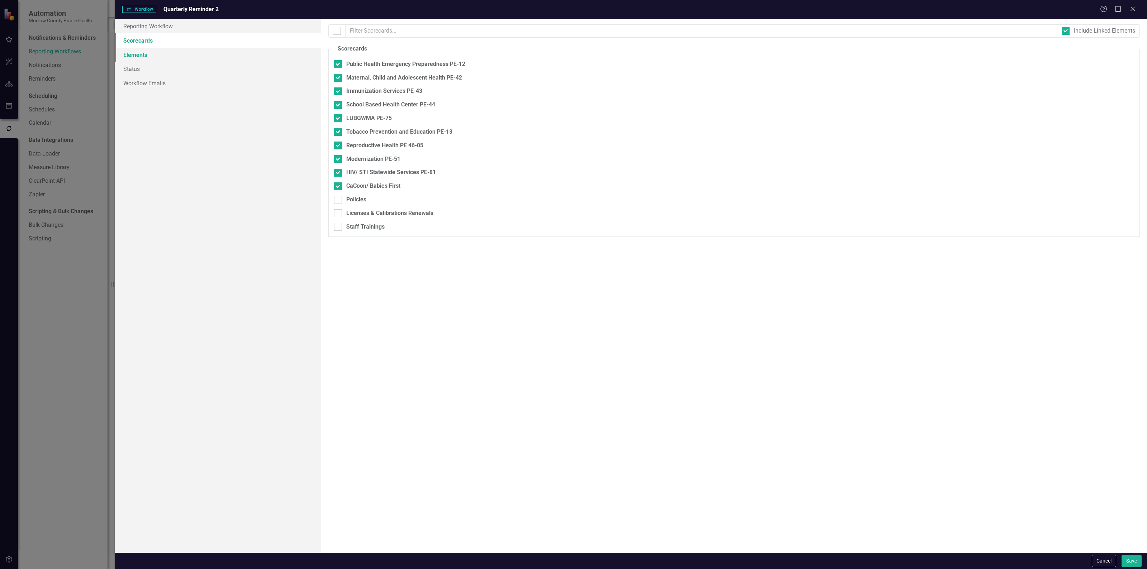
click at [148, 57] on link "Elements" at bounding box center [218, 55] width 206 height 14
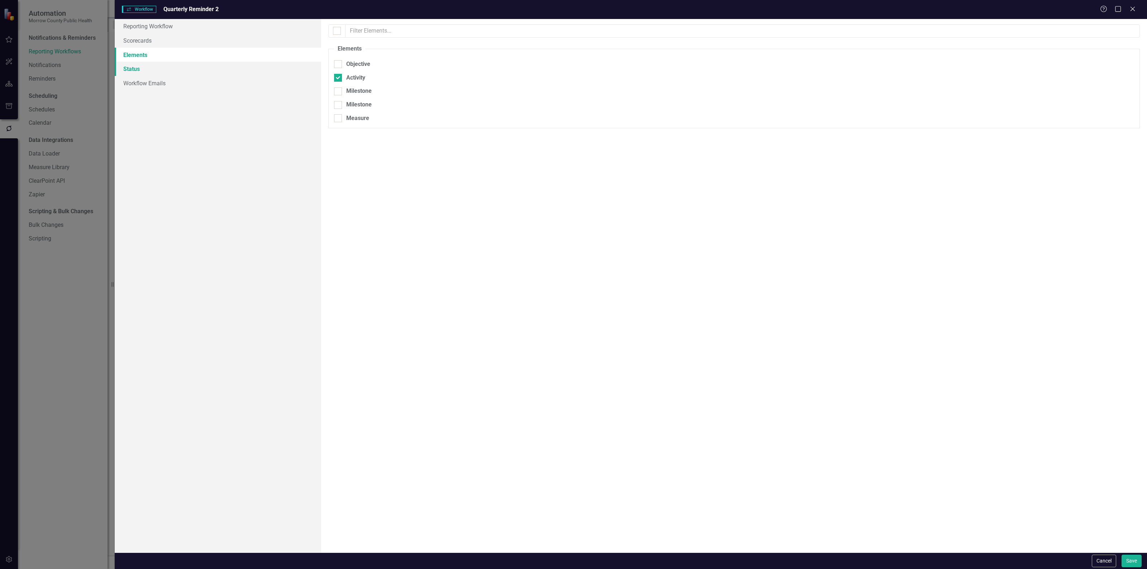
click at [147, 67] on link "Status" at bounding box center [218, 69] width 206 height 14
checkbox input "false"
click at [153, 51] on link "Elements" at bounding box center [218, 55] width 206 height 14
click at [152, 38] on link "Scorecards" at bounding box center [218, 40] width 206 height 14
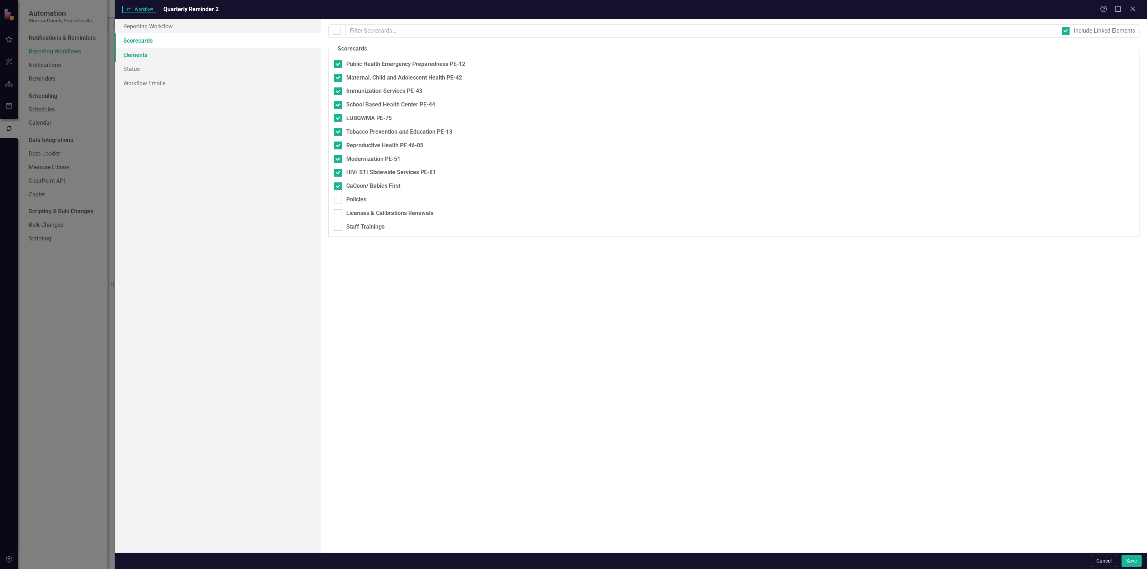
click at [150, 53] on link "Elements" at bounding box center [218, 55] width 206 height 14
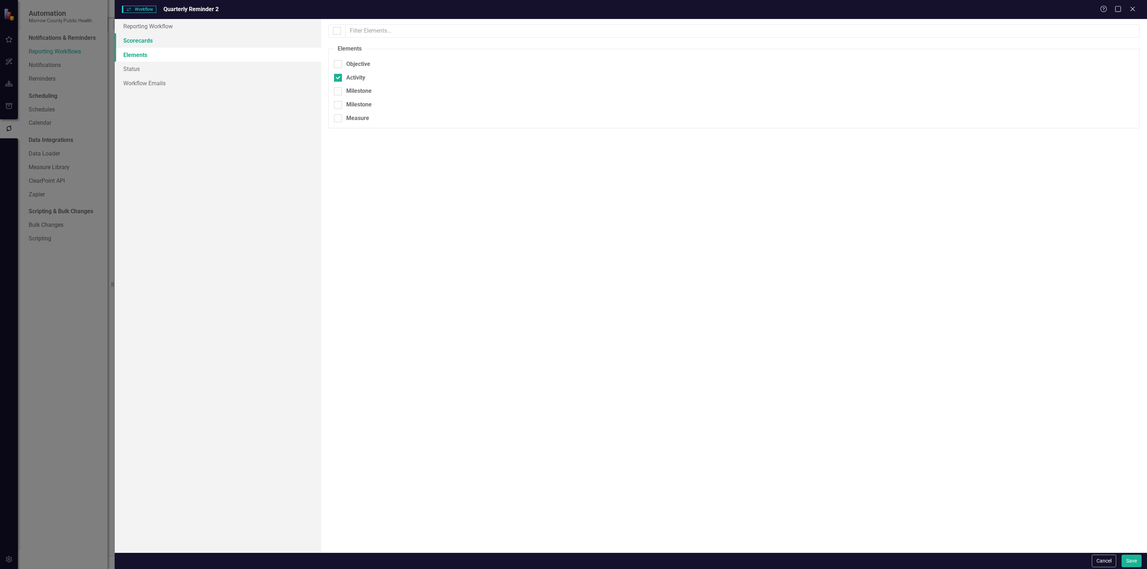
click at [151, 40] on link "Scorecards" at bounding box center [218, 40] width 206 height 14
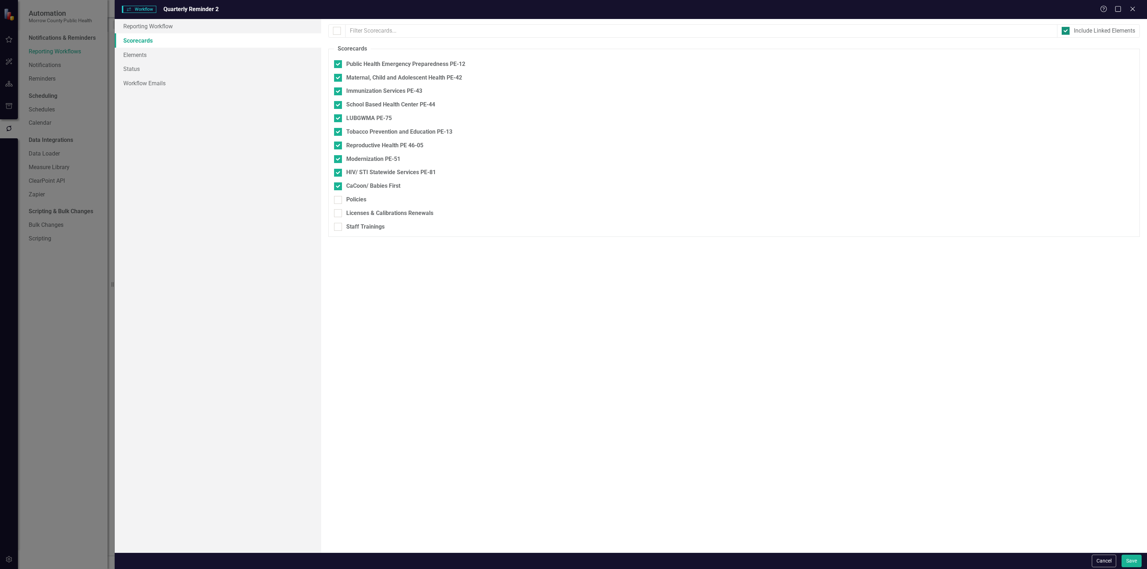
click at [1129, 27] on div "Include Linked Elements" at bounding box center [1104, 31] width 61 height 8
click at [1066, 27] on input "Include Linked Elements" at bounding box center [1063, 29] width 5 height 5
click at [1129, 27] on div "Include Linked Elements" at bounding box center [1104, 31] width 61 height 8
click at [1066, 27] on input "Include Linked Elements" at bounding box center [1063, 29] width 5 height 5
checkbox input "true"
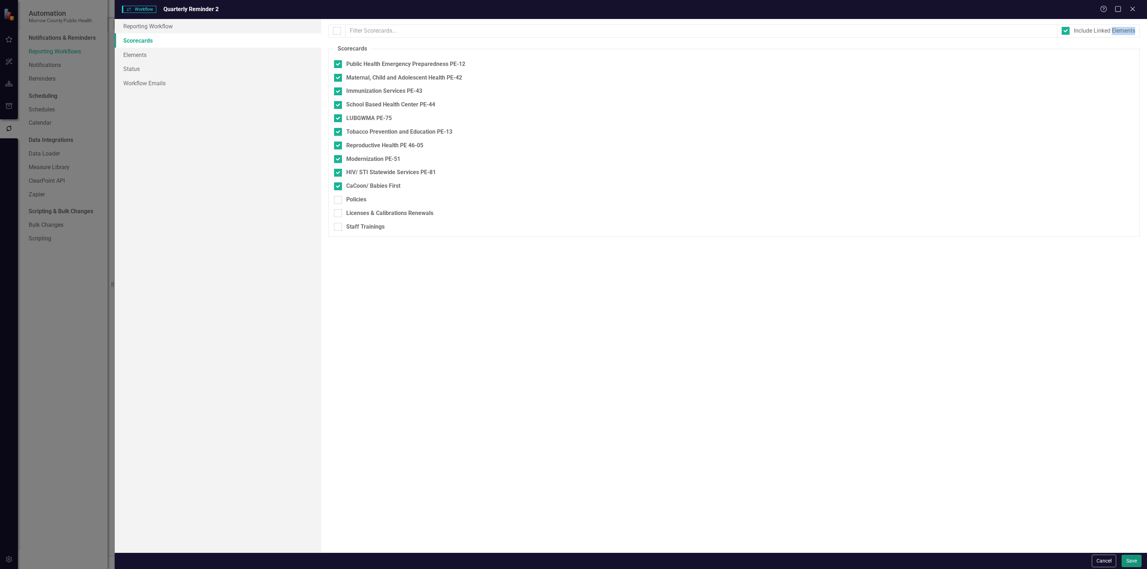
click at [1124, 559] on button "Save" at bounding box center [1131, 561] width 20 height 13
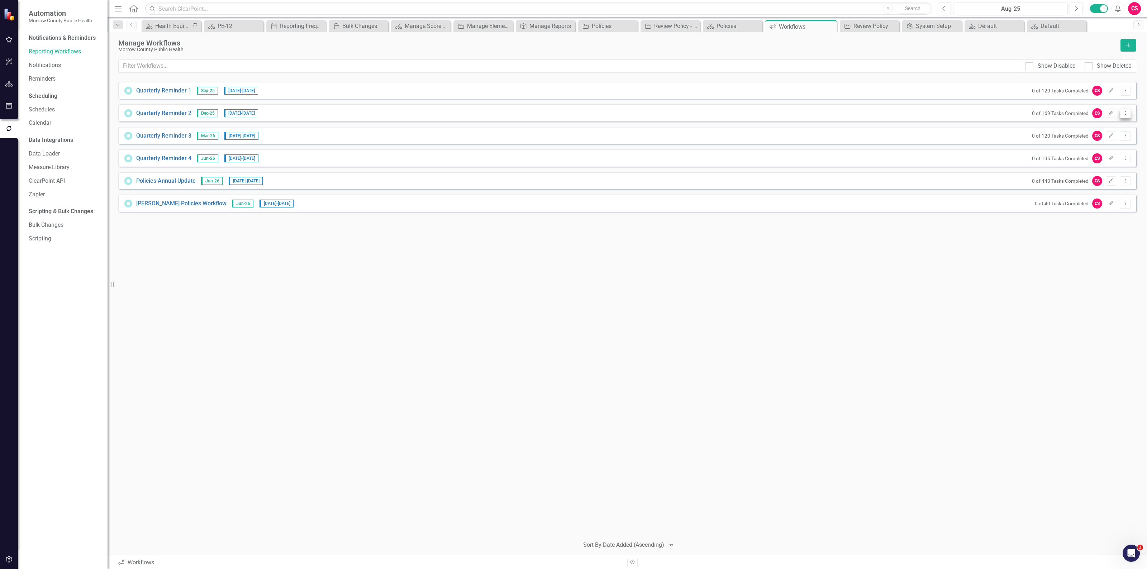
click at [1122, 112] on icon "Dropdown Menu" at bounding box center [1125, 113] width 6 height 5
click at [1104, 132] on link "Edit Edit Workflow" at bounding box center [1097, 138] width 66 height 13
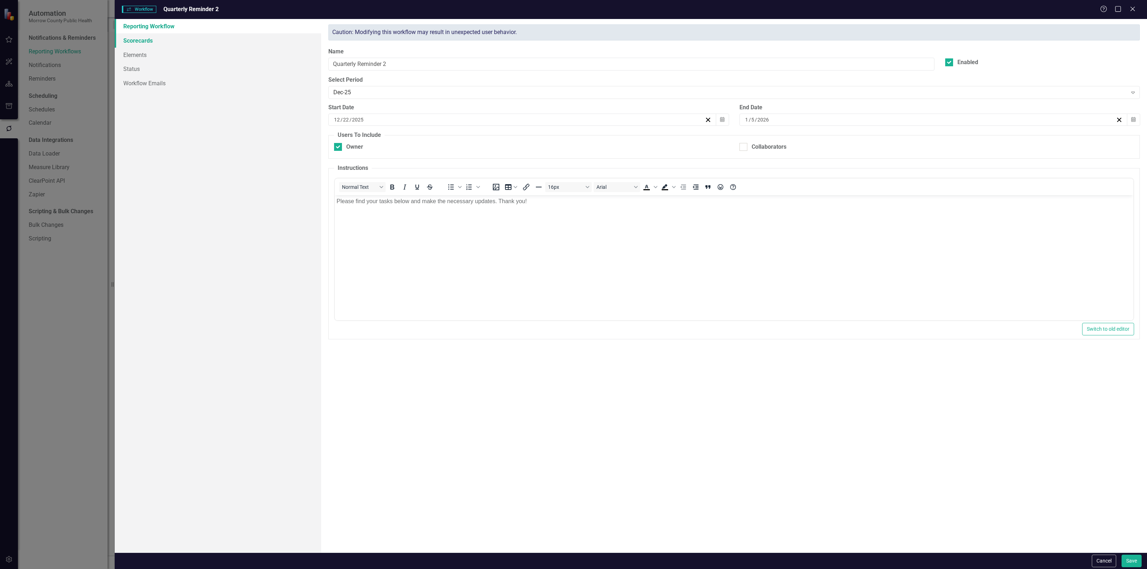
click at [183, 45] on link "Scorecards" at bounding box center [218, 40] width 206 height 14
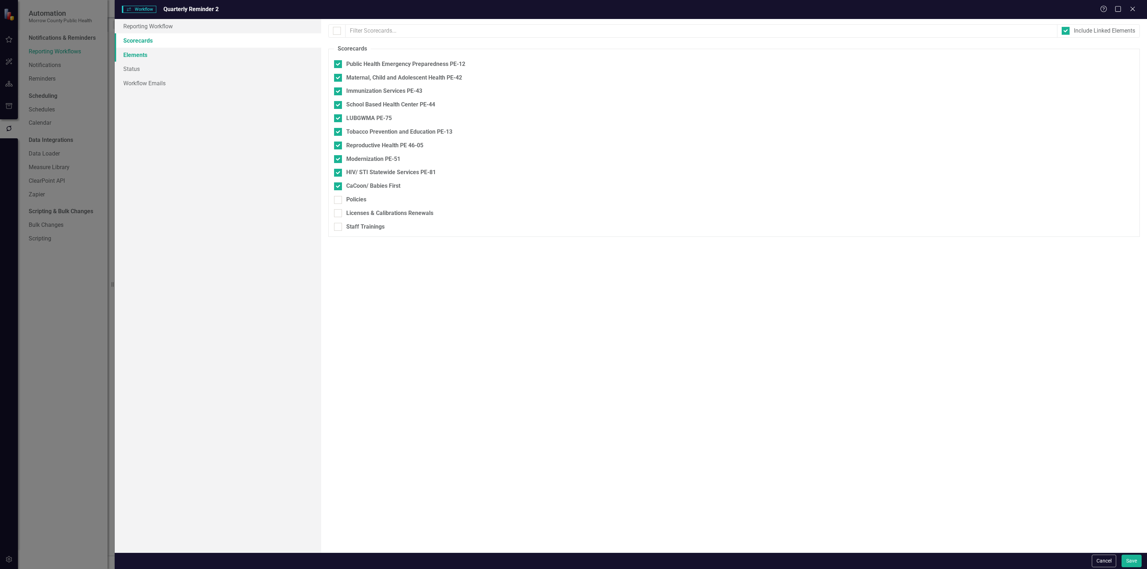
click at [167, 57] on link "Elements" at bounding box center [218, 55] width 206 height 14
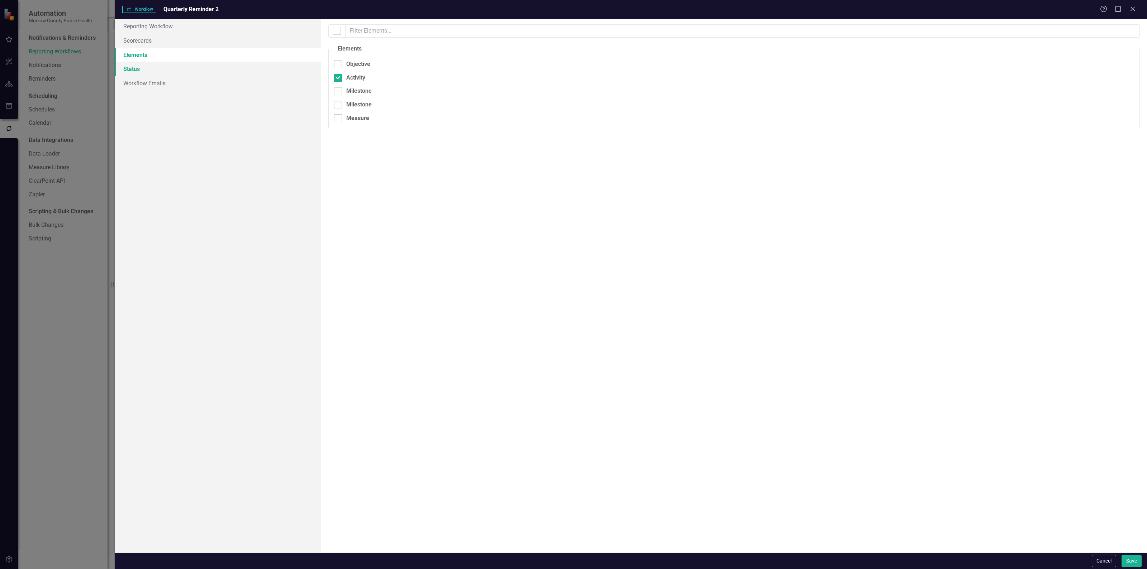
click at [162, 66] on link "Status" at bounding box center [218, 69] width 206 height 14
click at [163, 85] on link "Workflow Emails" at bounding box center [218, 83] width 206 height 14
click at [1133, 50] on icon "Collapse" at bounding box center [1130, 52] width 7 height 6
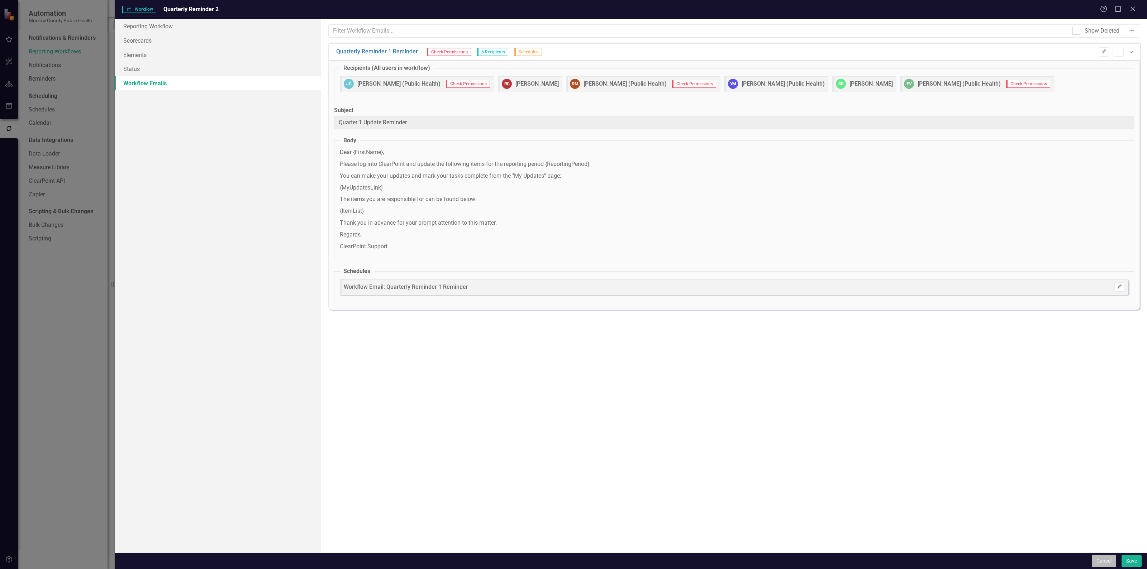
click at [1102, 558] on button "Cancel" at bounding box center [1103, 561] width 24 height 13
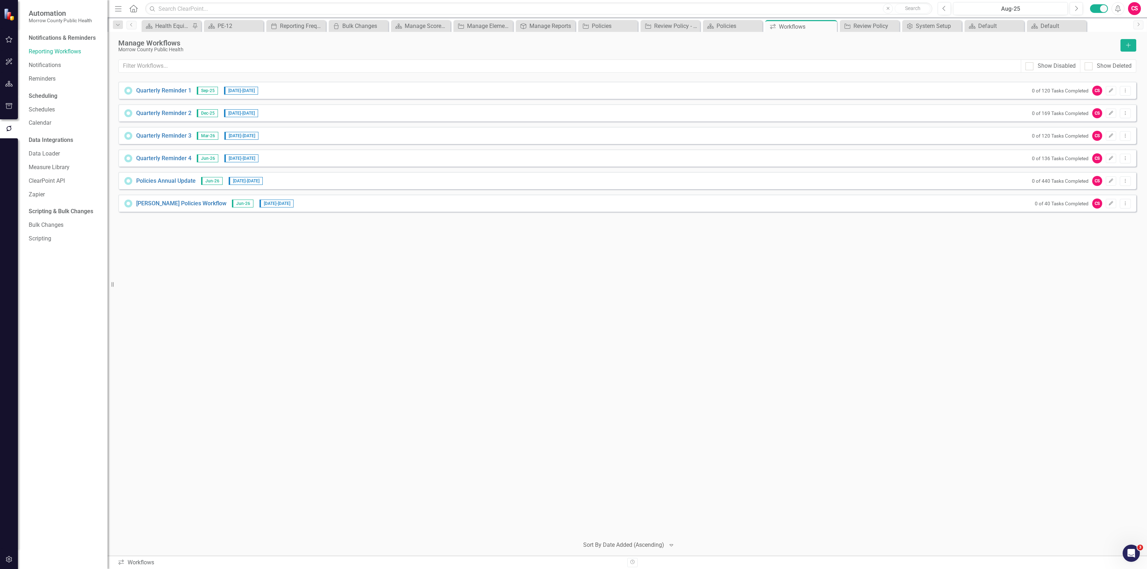
click at [15, 84] on button "button" at bounding box center [9, 84] width 16 height 15
click at [47, 87] on link "Elements" at bounding box center [47, 89] width 24 height 8
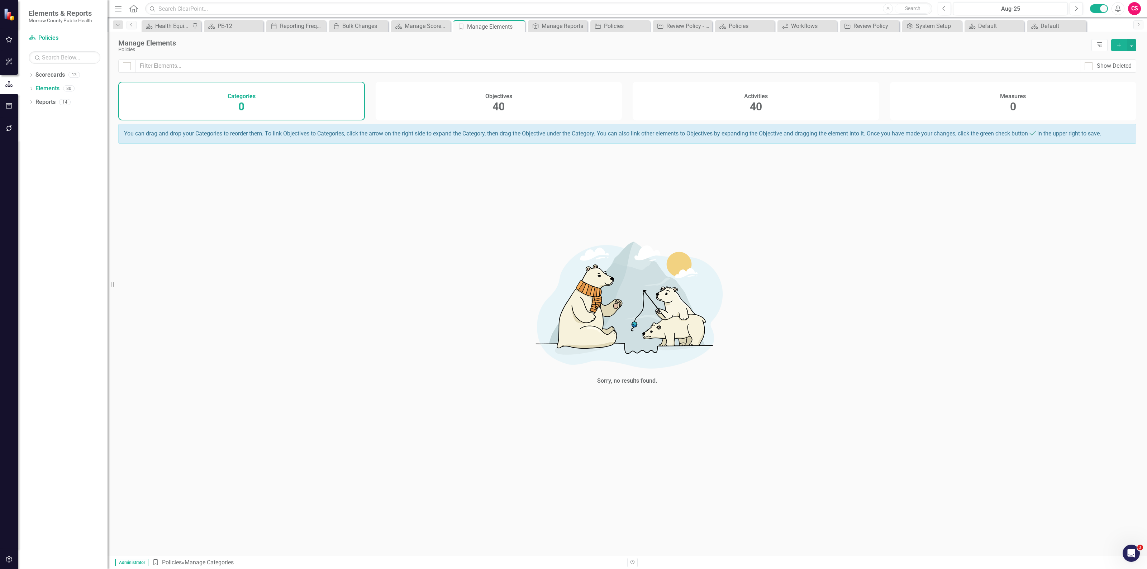
click at [556, 101] on div "Objectives 40" at bounding box center [499, 101] width 247 height 39
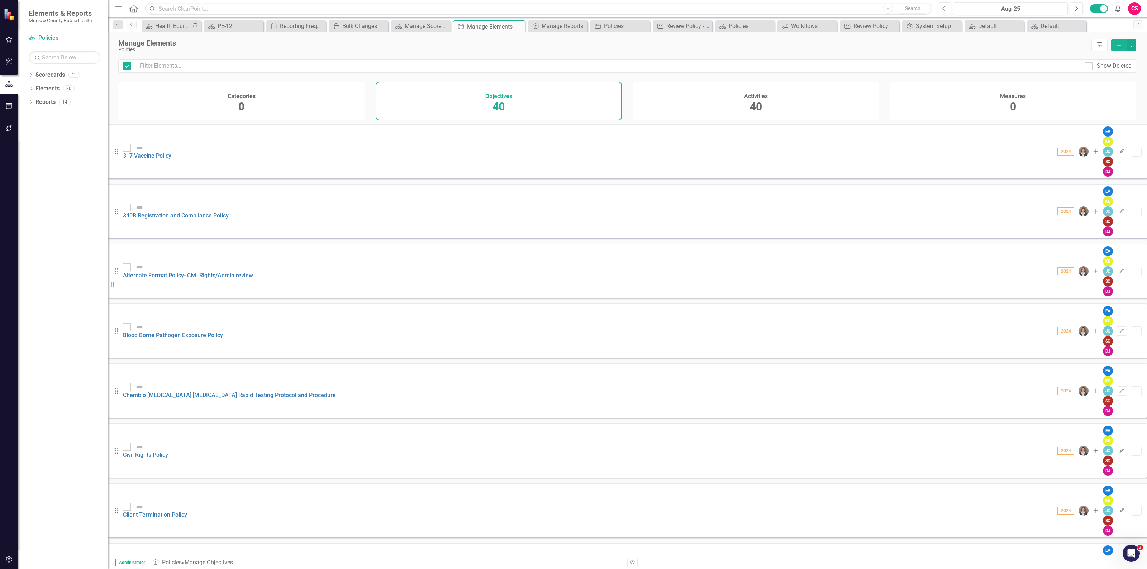
checkbox input "false"
click at [171, 152] on link "317 Vaccine Policy" at bounding box center [147, 155] width 48 height 7
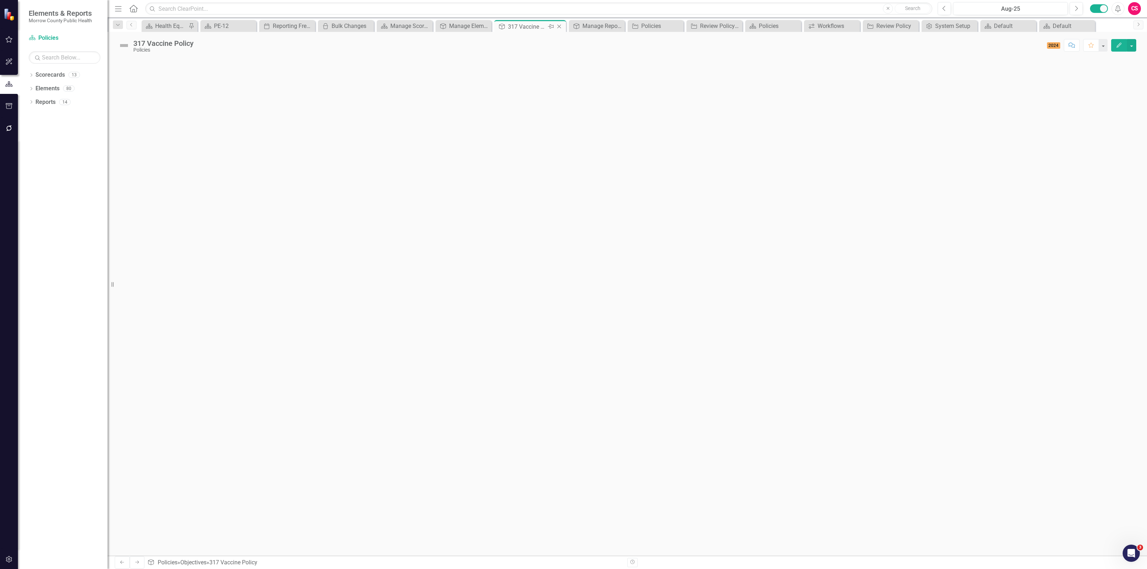
click at [559, 25] on icon "Close" at bounding box center [558, 27] width 7 height 6
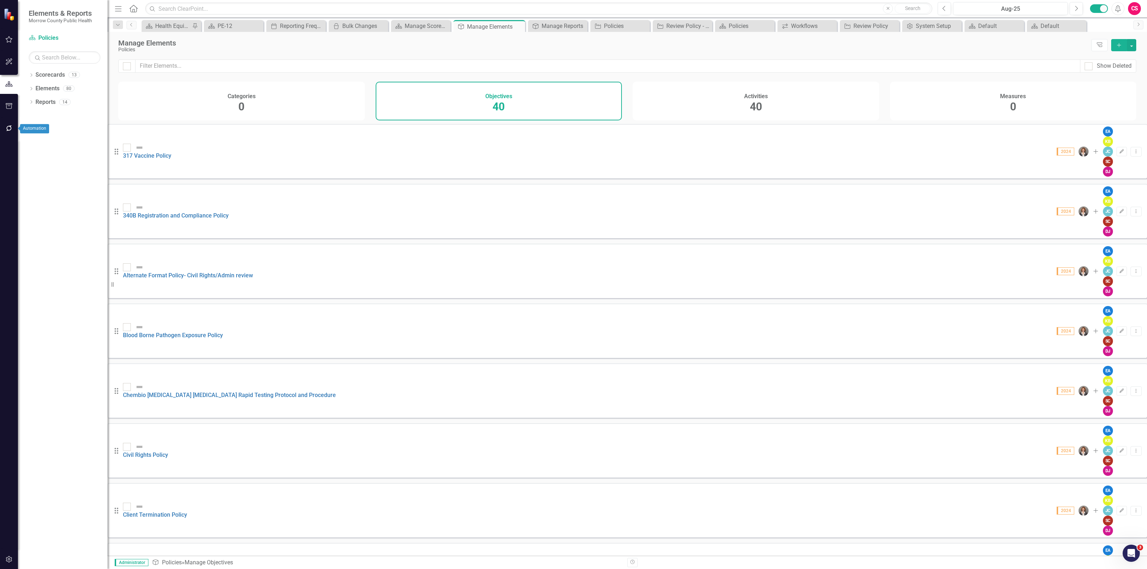
click at [11, 126] on icon "button" at bounding box center [9, 128] width 8 height 6
click at [53, 226] on link "Bulk Changes" at bounding box center [65, 225] width 72 height 8
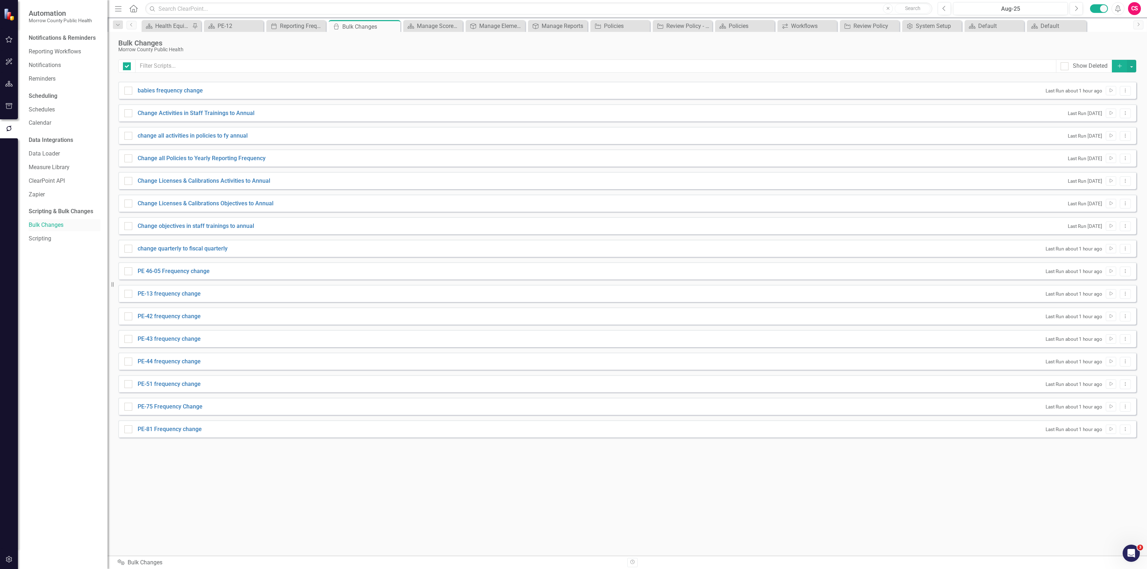
checkbox input "false"
click at [1117, 67] on icon "Add" at bounding box center [1119, 65] width 6 height 5
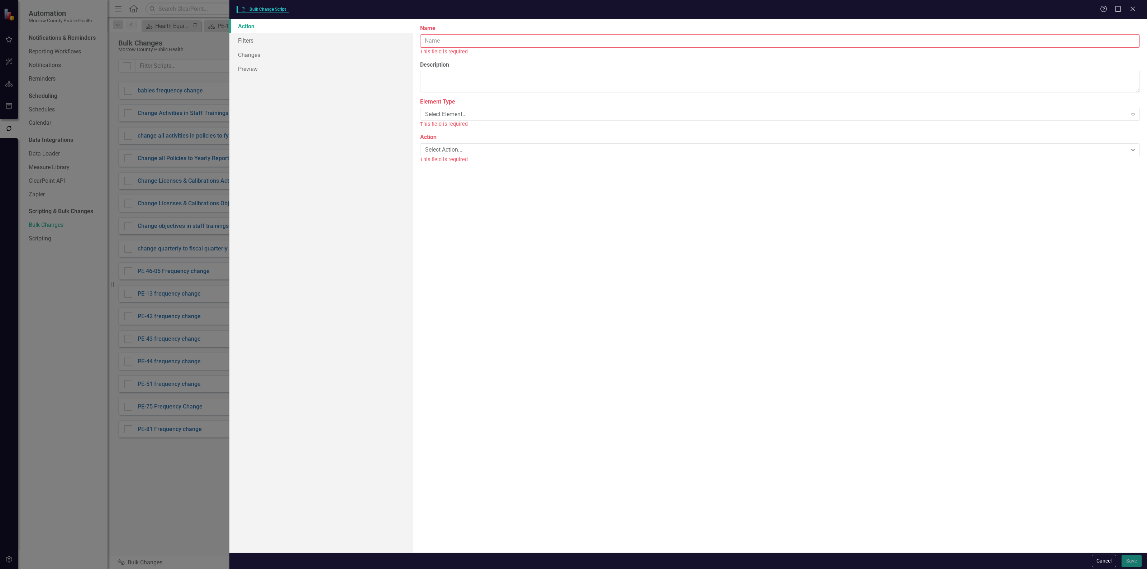
click at [773, 34] on input "Name" at bounding box center [780, 40] width 720 height 13
type input "policies ownership change"
click at [607, 106] on div "Select Element..." at bounding box center [776, 106] width 702 height 8
click at [505, 131] on div "Select Action..." at bounding box center [776, 133] width 702 height 8
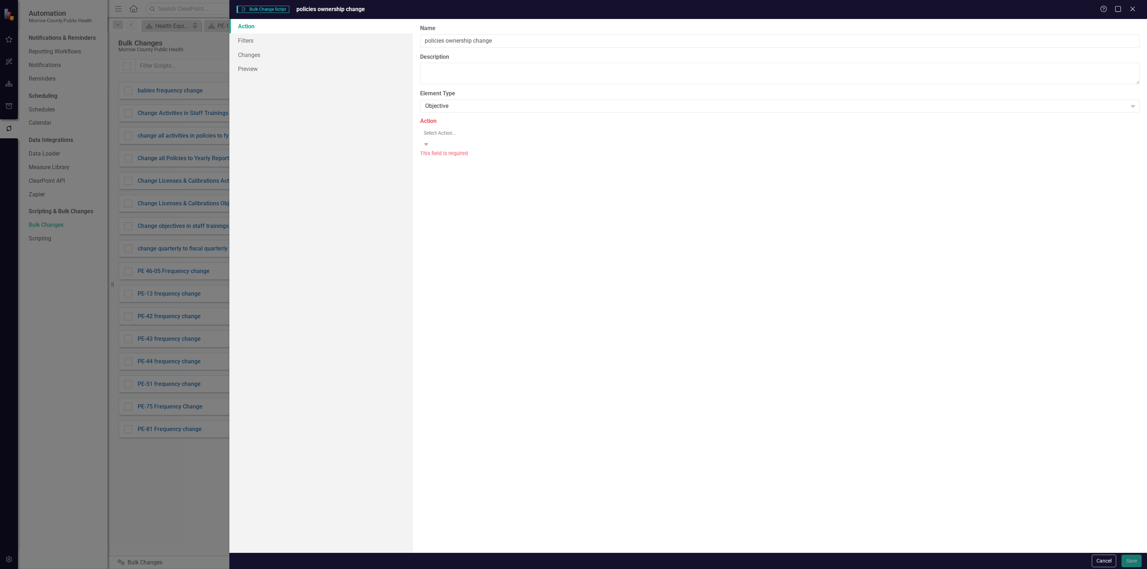
click at [266, 39] on link "Filters" at bounding box center [320, 40] width 183 height 14
click at [463, 74] on button "Add Add Filter" at bounding box center [445, 71] width 38 height 11
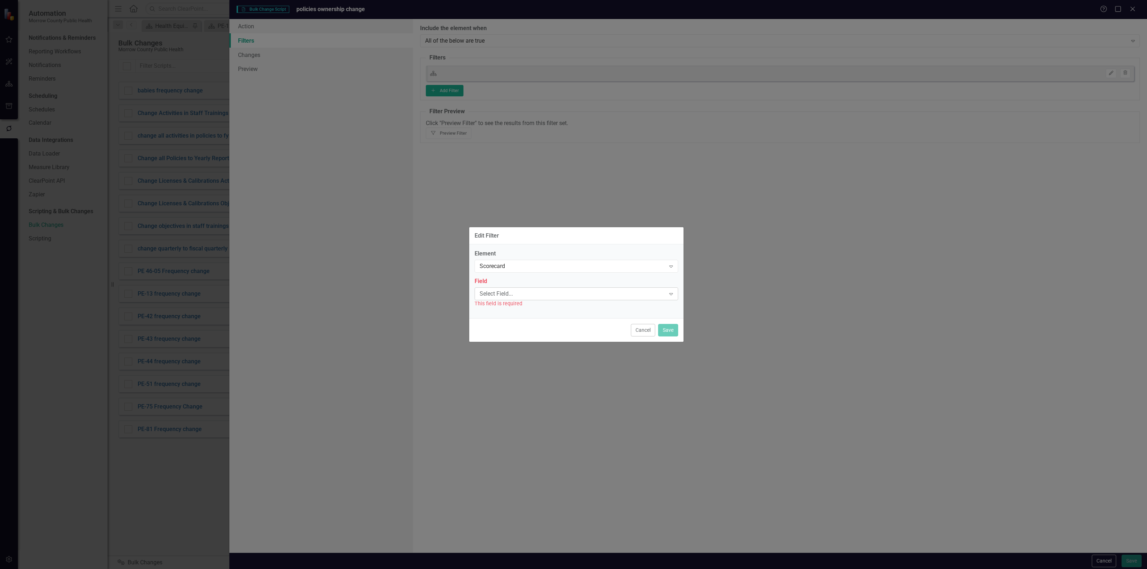
click at [567, 297] on div "Select Field..." at bounding box center [572, 294] width 186 height 8
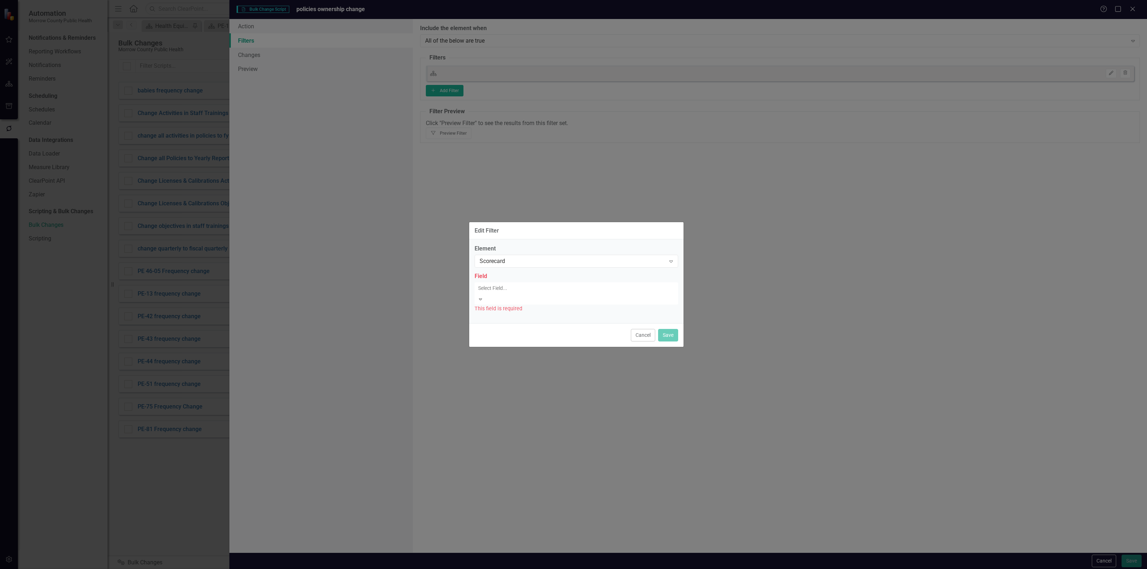
click at [509, 569] on div "Name" at bounding box center [574, 575] width 1135 height 8
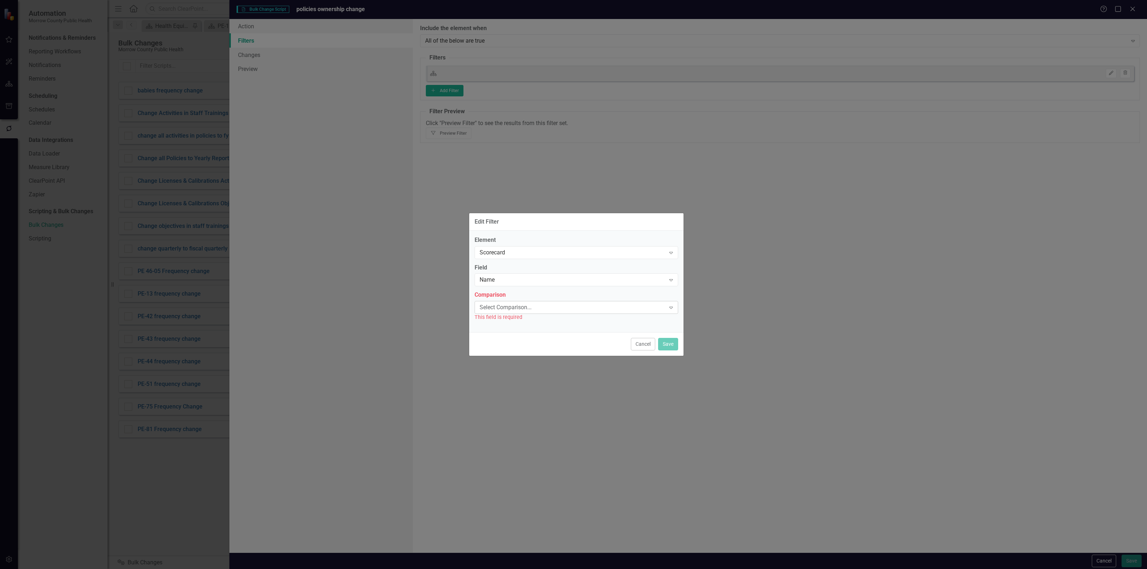
click at [507, 309] on div "Select Comparison..." at bounding box center [572, 308] width 186 height 8
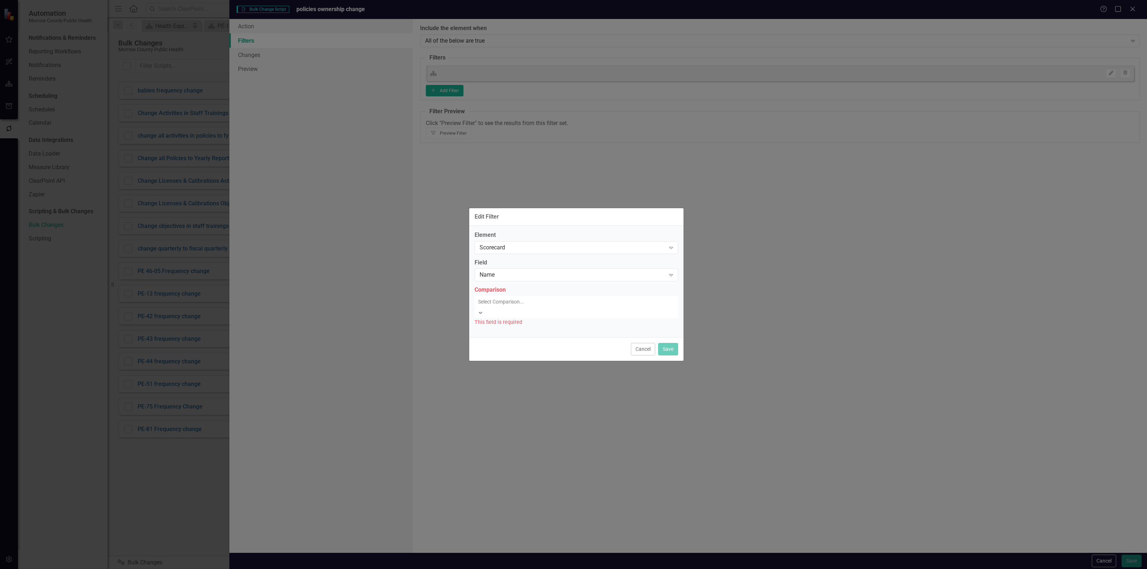
click at [504, 569] on div "Equals" at bounding box center [574, 575] width 1135 height 8
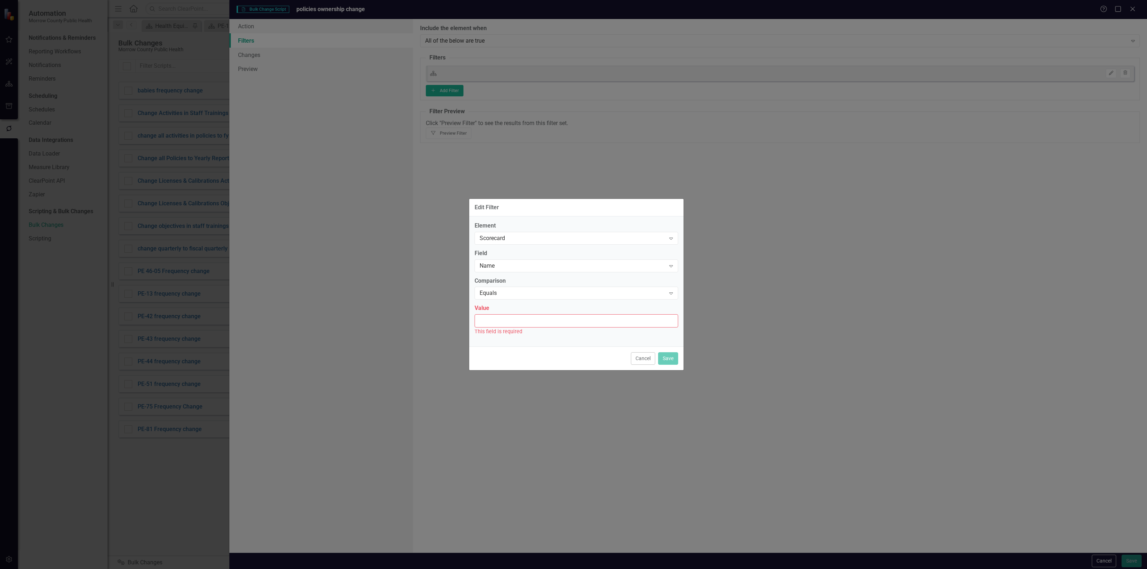
click at [508, 324] on input "Value" at bounding box center [576, 320] width 204 height 13
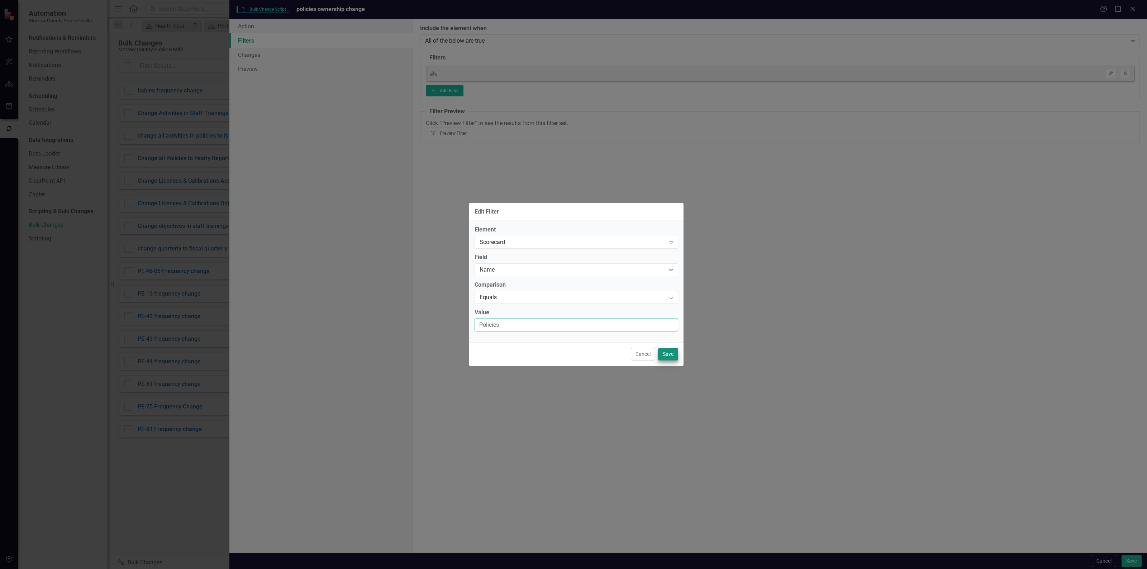
type input "Policies"
click at [661, 353] on button "Save" at bounding box center [668, 354] width 20 height 13
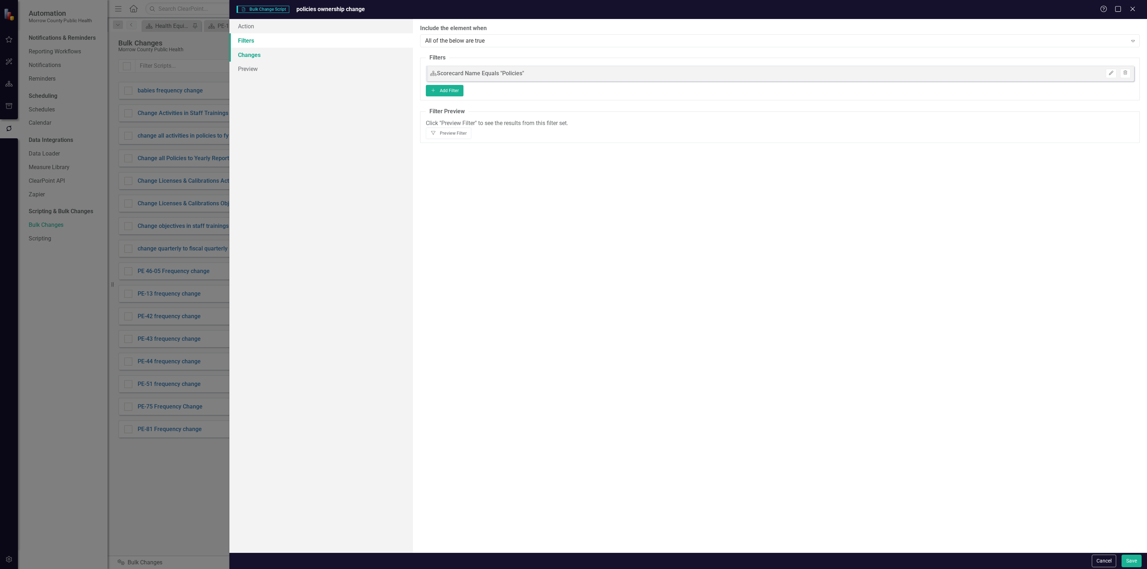
click at [273, 54] on link "Changes" at bounding box center [320, 55] width 183 height 14
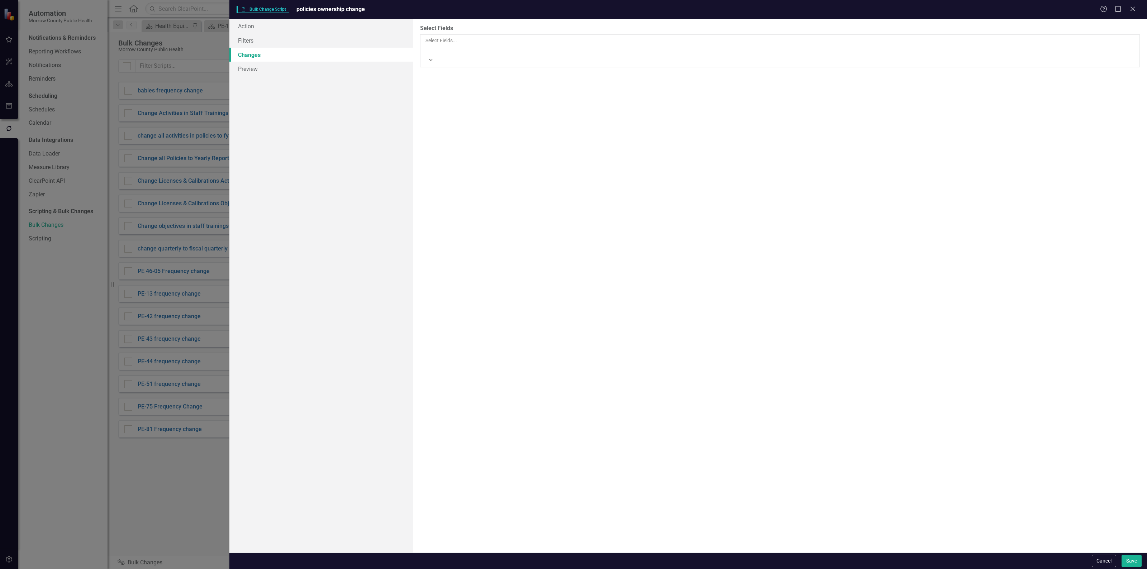
click at [426, 45] on div at bounding box center [425, 49] width 1 height 9
click at [426, 97] on div at bounding box center [425, 101] width 1 height 9
click at [469, 569] on div "Not Defined" at bounding box center [574, 575] width 1135 height 8
click at [280, 69] on link "Preview" at bounding box center [320, 69] width 183 height 14
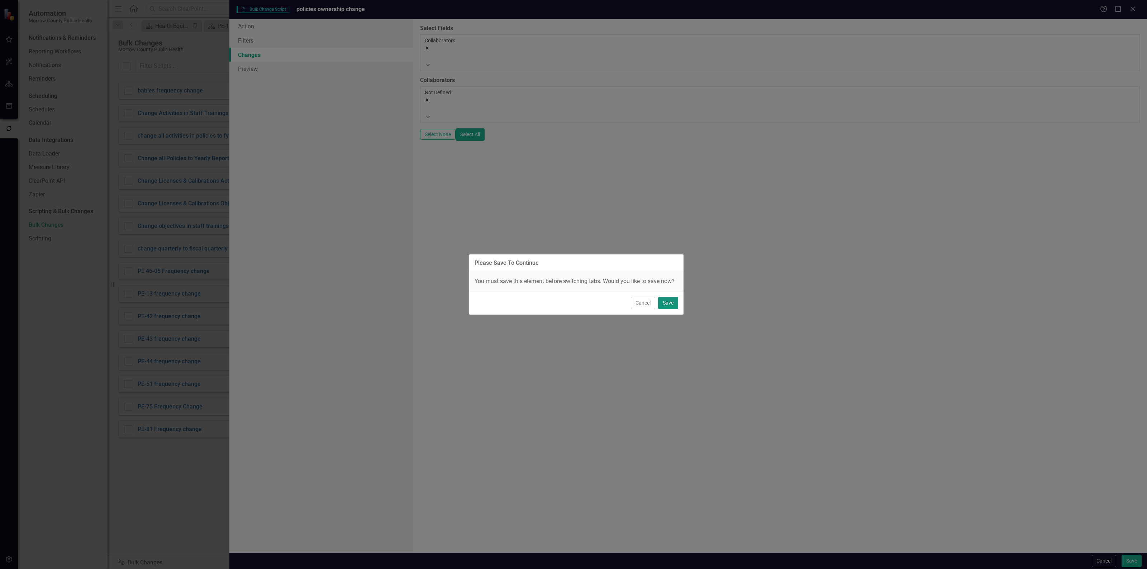
click at [661, 305] on button "Save" at bounding box center [668, 303] width 20 height 13
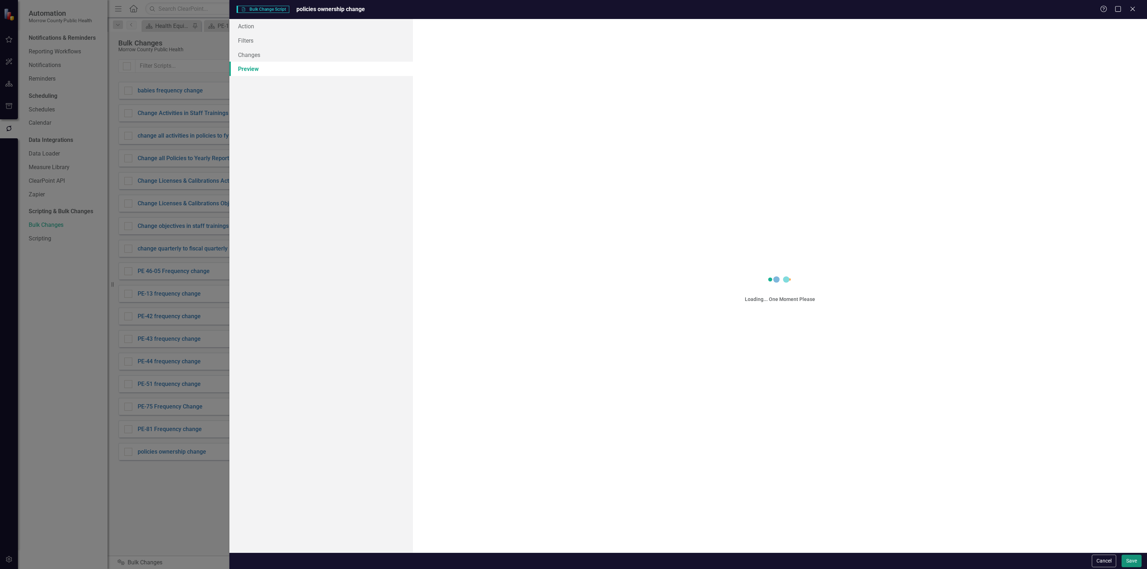
click at [1131, 556] on button "Save" at bounding box center [1131, 561] width 20 height 13
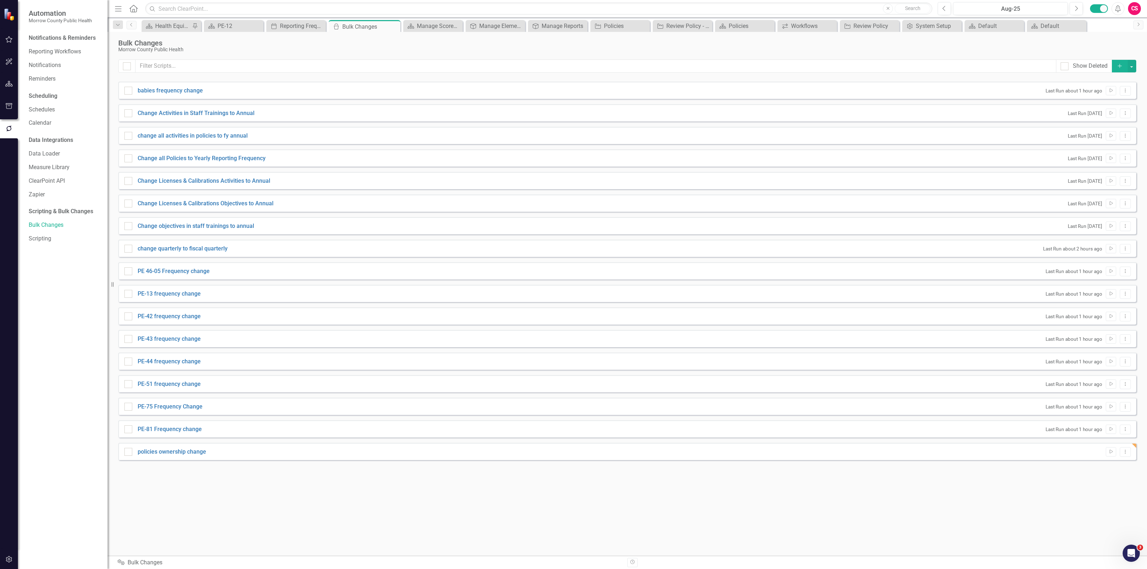
click at [1119, 66] on icon "button" at bounding box center [1119, 66] width 4 height 4
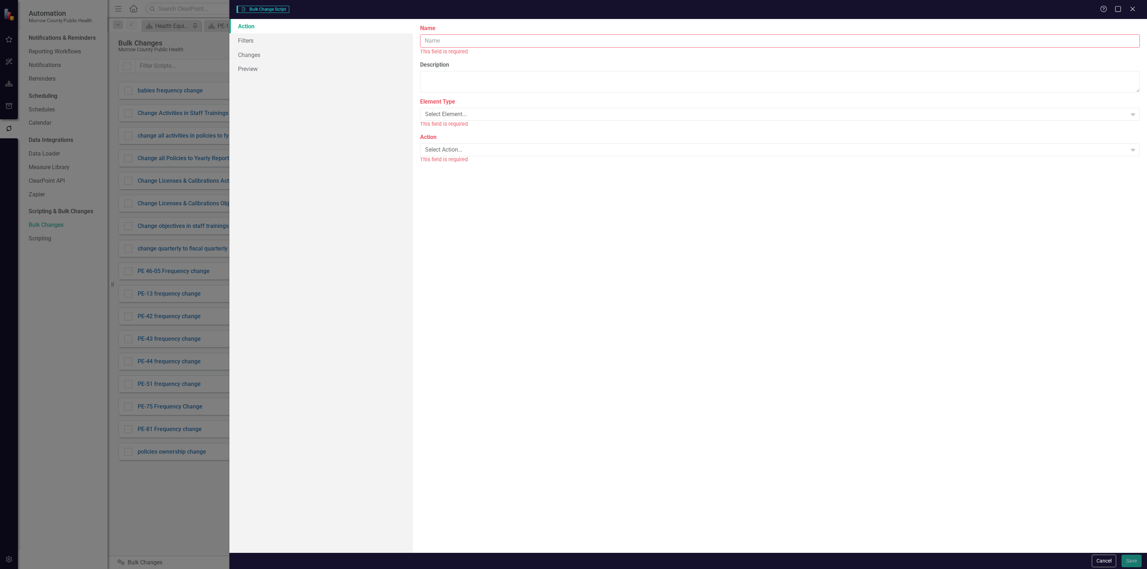
click at [807, 41] on input "Name" at bounding box center [780, 40] width 720 height 13
type input "policies ownership change 2"
click at [540, 104] on div "Select Element..." at bounding box center [776, 106] width 702 height 8
click at [479, 131] on div "Select Action..." at bounding box center [776, 133] width 702 height 8
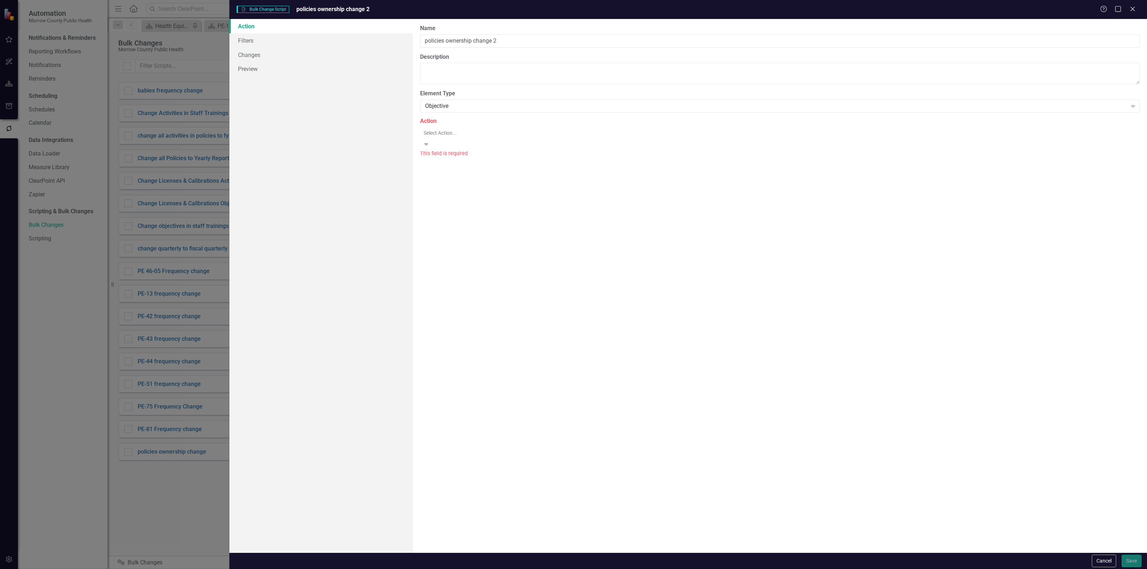
click at [278, 45] on link "Filters" at bounding box center [320, 40] width 183 height 14
click at [463, 77] on button "Add Add Filter" at bounding box center [445, 71] width 38 height 11
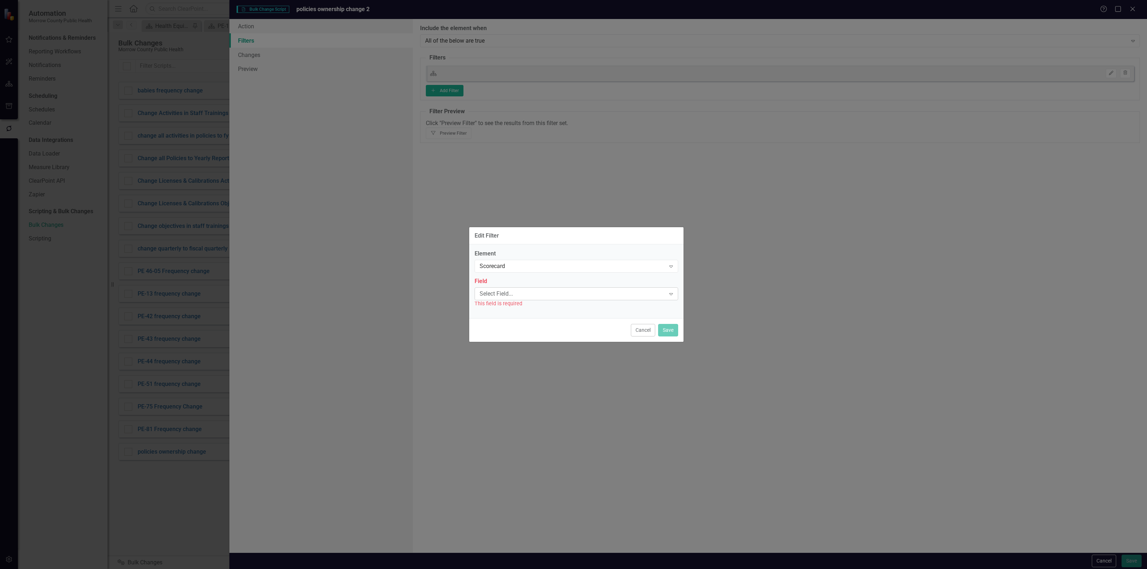
click at [562, 291] on div "Select Field..." at bounding box center [572, 294] width 186 height 8
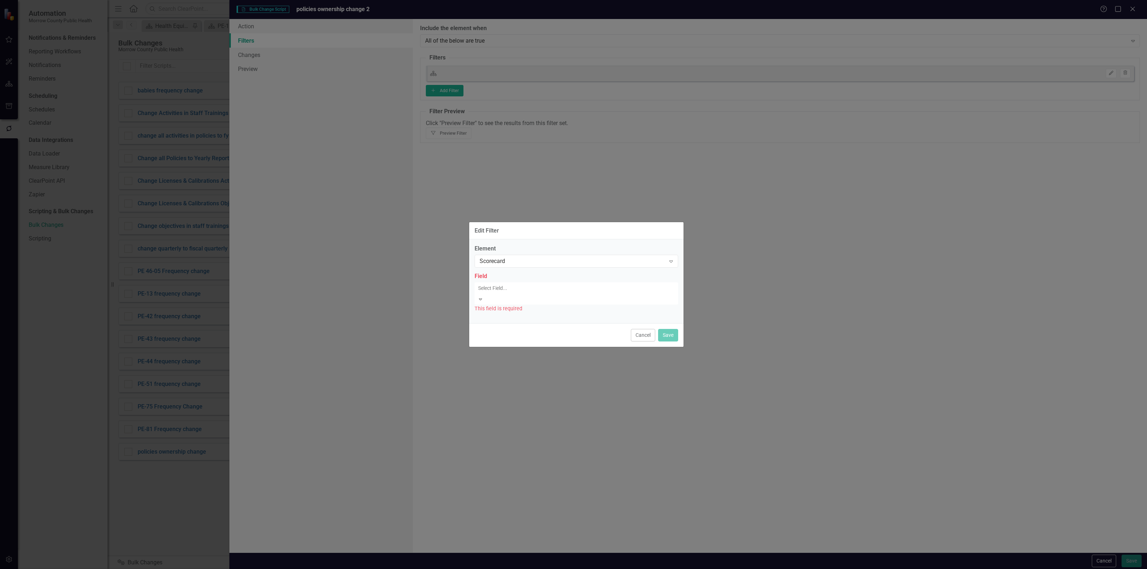
click at [551, 569] on div "Name" at bounding box center [574, 575] width 1135 height 8
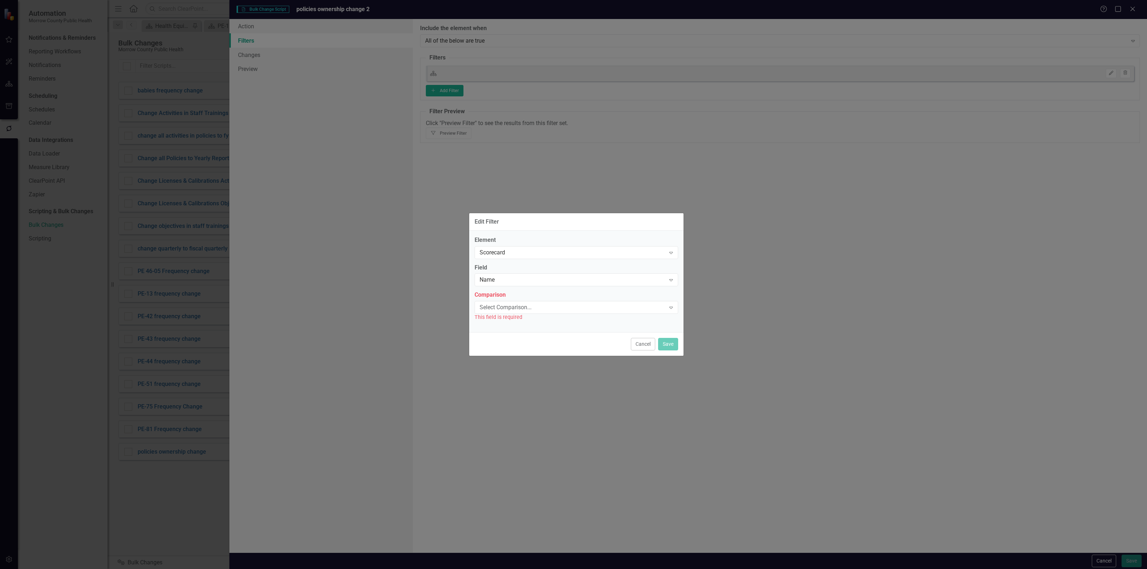
click at [550, 307] on div "Select Comparison..." at bounding box center [572, 308] width 186 height 8
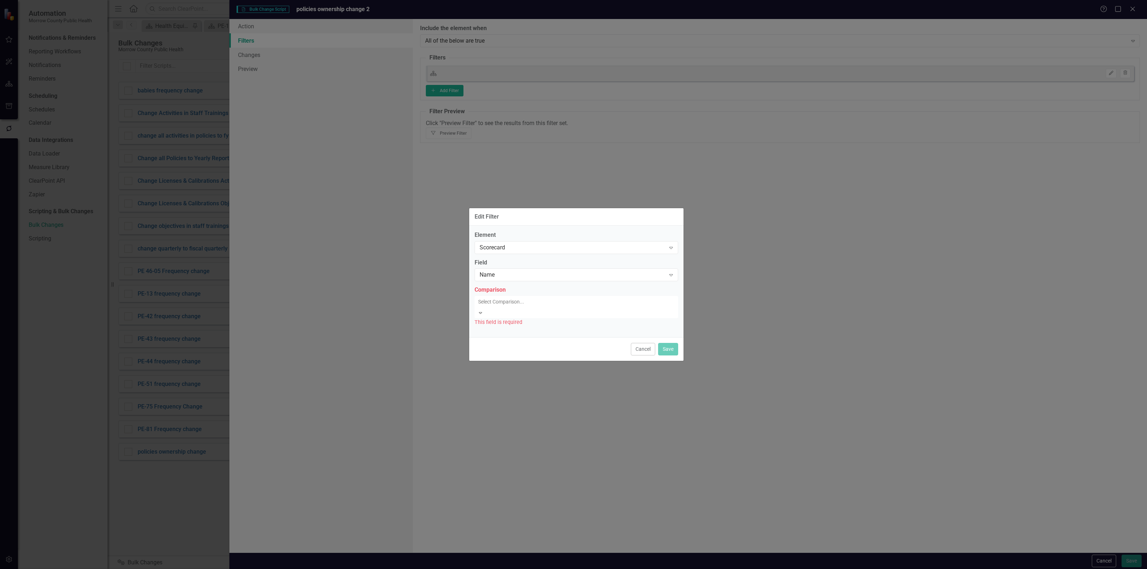
click at [547, 569] on div "Equals" at bounding box center [574, 575] width 1135 height 8
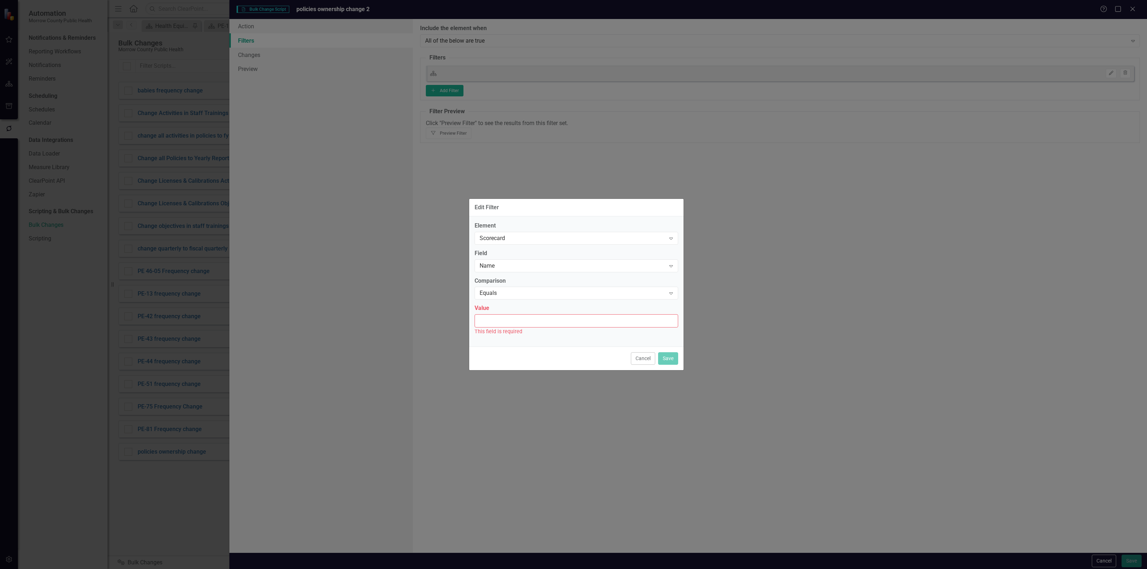
click at [547, 321] on input "Value" at bounding box center [576, 320] width 204 height 13
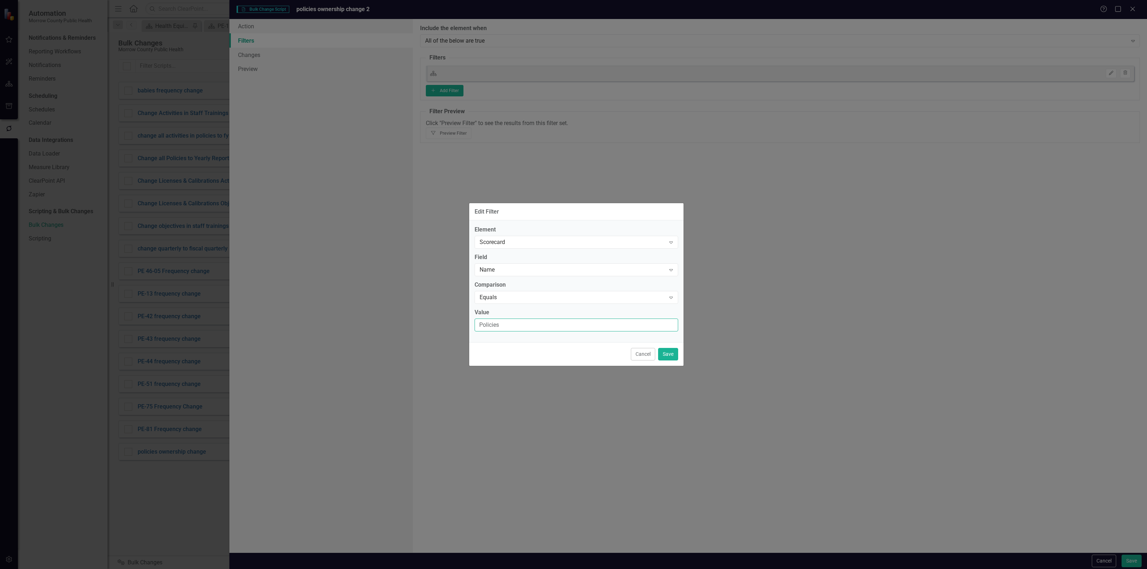
type input "Policies"
click button "Save" at bounding box center [668, 354] width 20 height 13
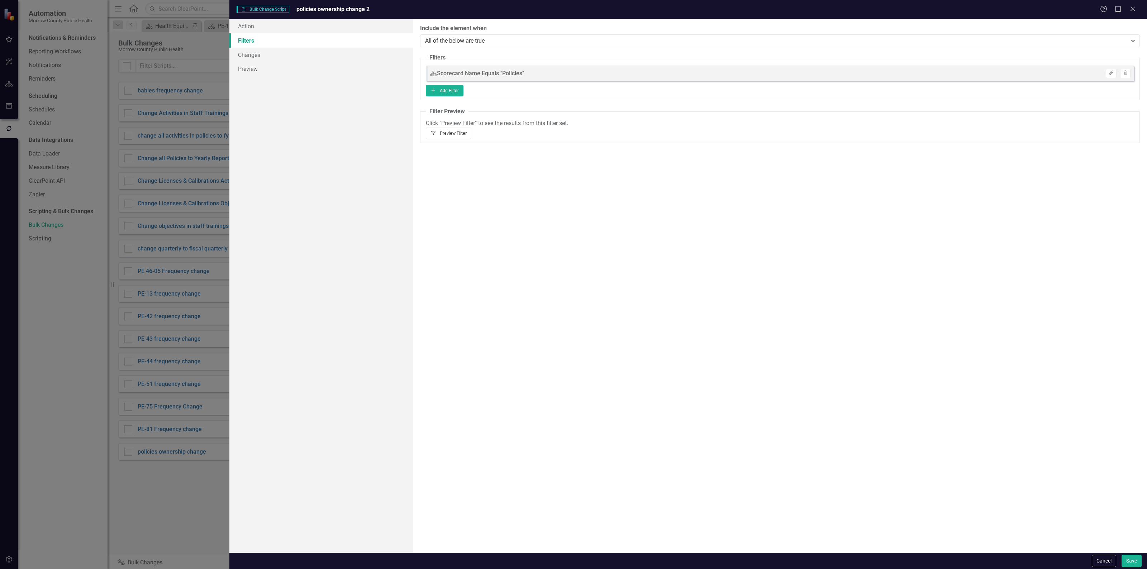
click at [471, 128] on button "Filter Preview Filter" at bounding box center [449, 133] width 46 height 11
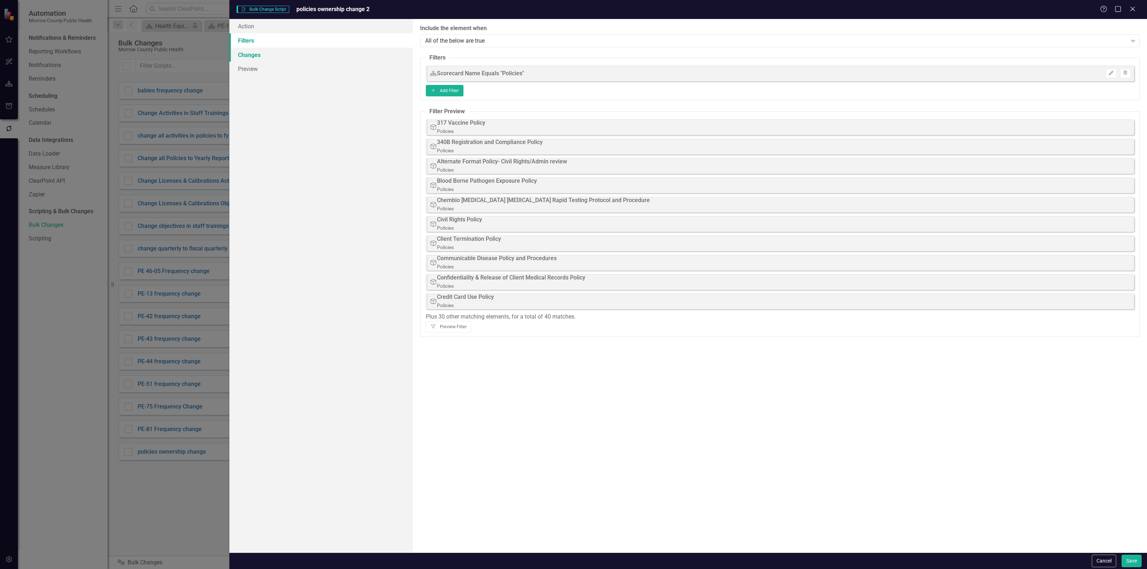
click at [278, 54] on link "Changes" at bounding box center [320, 55] width 183 height 14
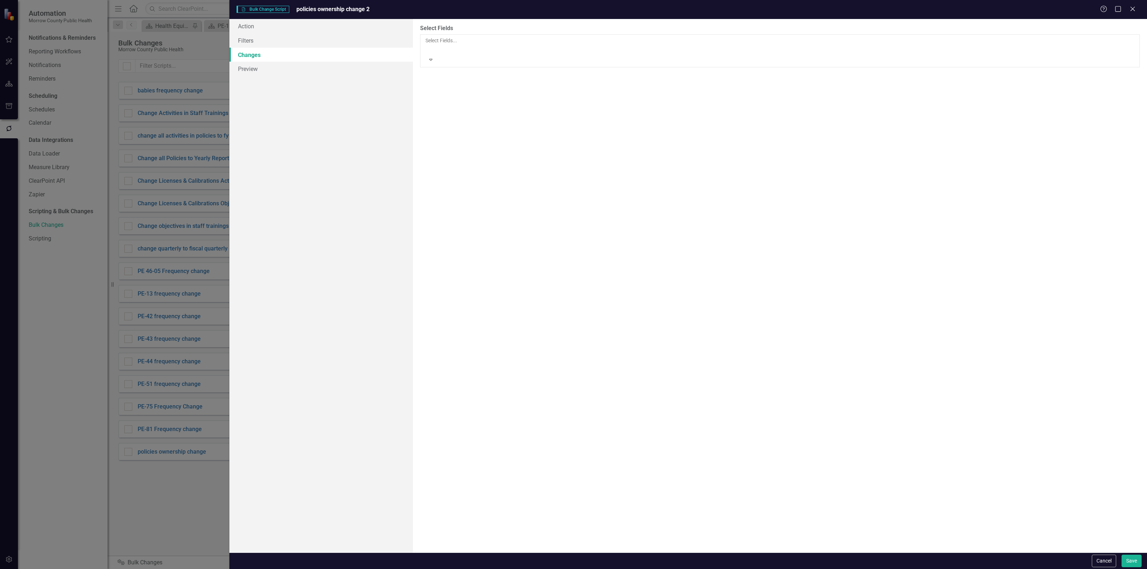
click at [426, 45] on div at bounding box center [425, 49] width 1 height 9
click at [465, 89] on div "Select User..." at bounding box center [776, 93] width 702 height 8
click at [458, 569] on div "Not Defined" at bounding box center [574, 575] width 1135 height 8
click at [1132, 564] on button "Save" at bounding box center [1131, 561] width 20 height 13
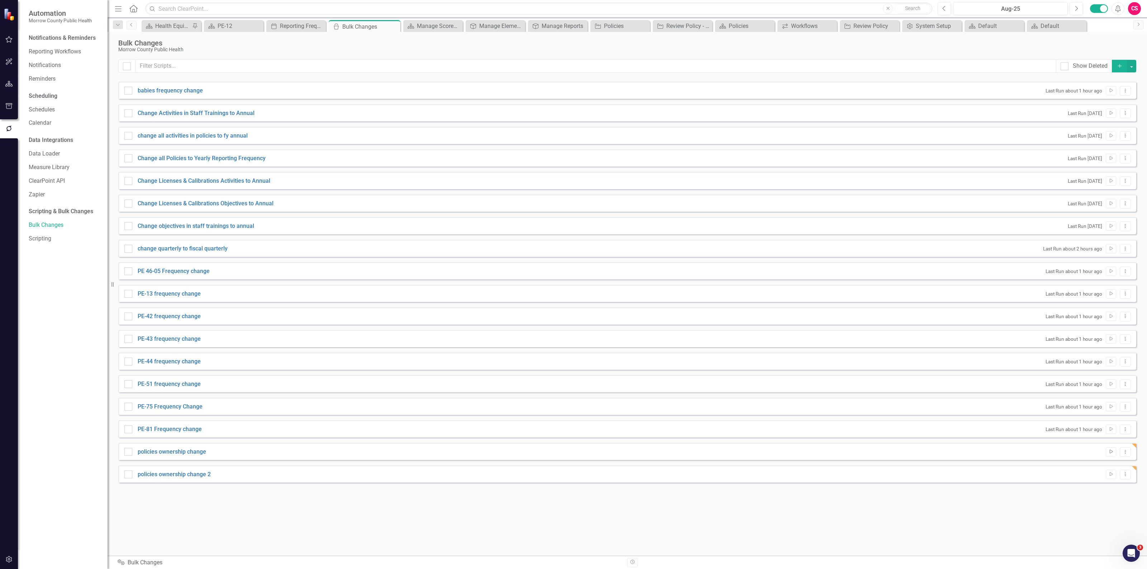
click at [1111, 454] on button "Run Script" at bounding box center [1110, 451] width 10 height 9
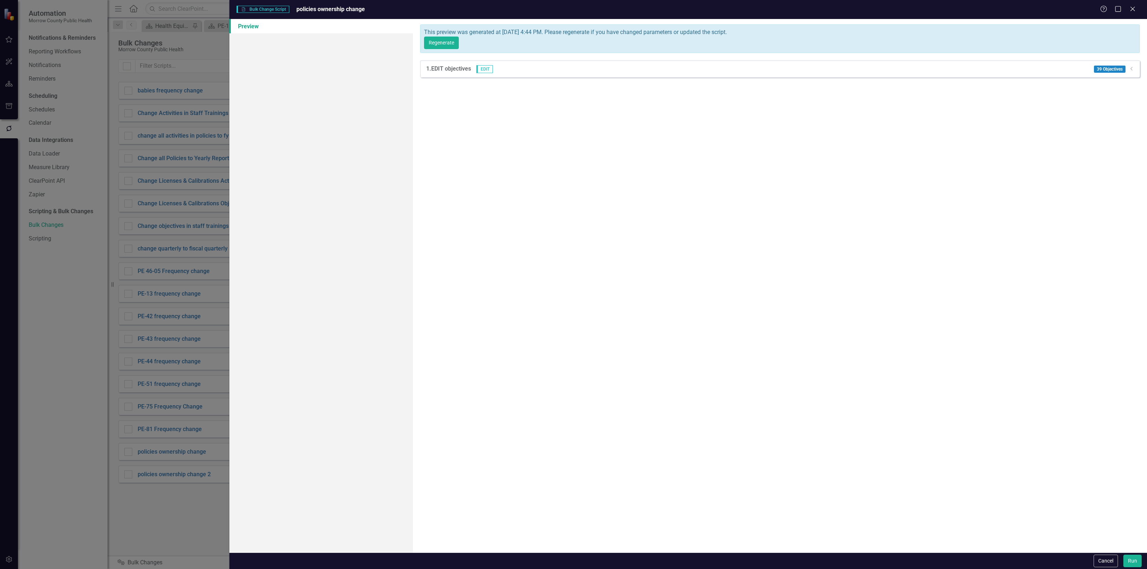
click at [1129, 67] on icon "Dropdown" at bounding box center [1131, 69] width 5 height 4
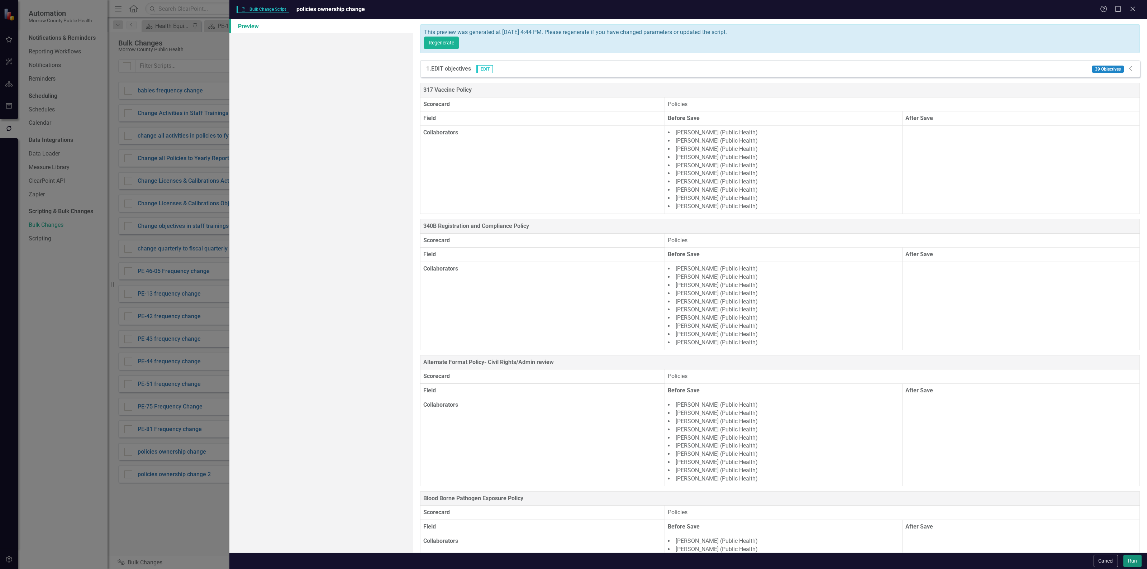
click at [1133, 558] on button "Run" at bounding box center [1132, 561] width 18 height 13
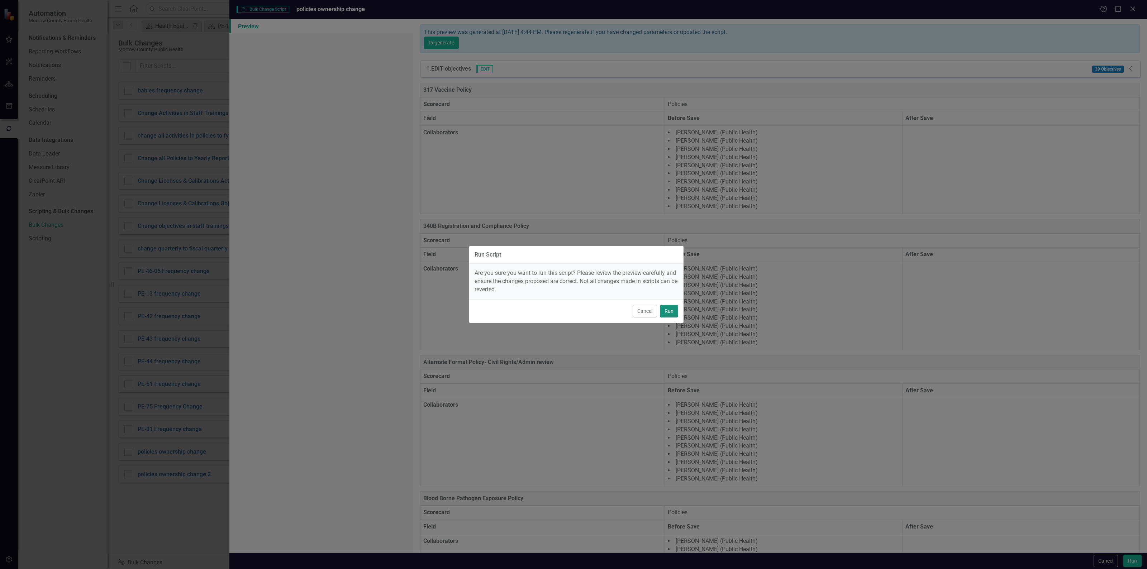
click at [673, 306] on button "Run" at bounding box center [669, 311] width 18 height 13
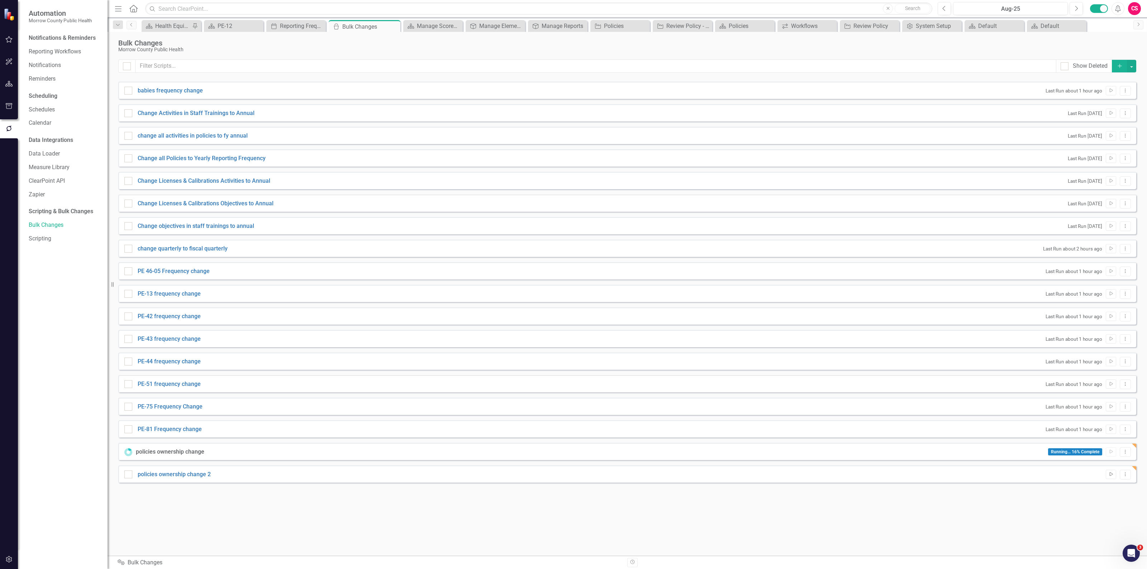
click at [1110, 472] on icon "button" at bounding box center [1110, 474] width 3 height 4
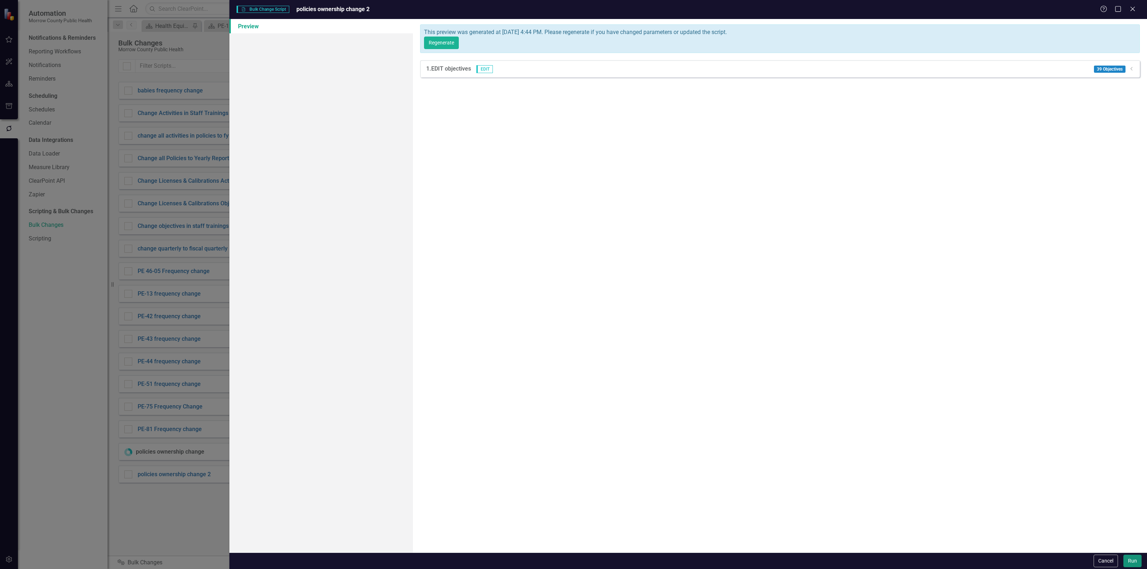
click at [1131, 557] on button "Run" at bounding box center [1132, 561] width 18 height 13
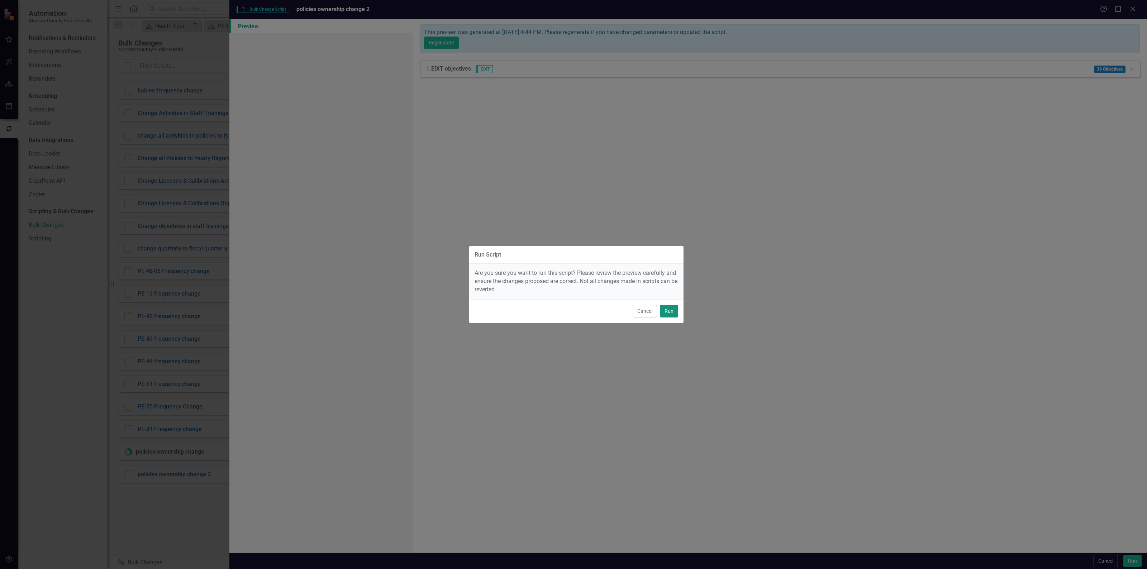
click at [677, 314] on button "Run" at bounding box center [669, 311] width 18 height 13
